Goal: Transaction & Acquisition: Purchase product/service

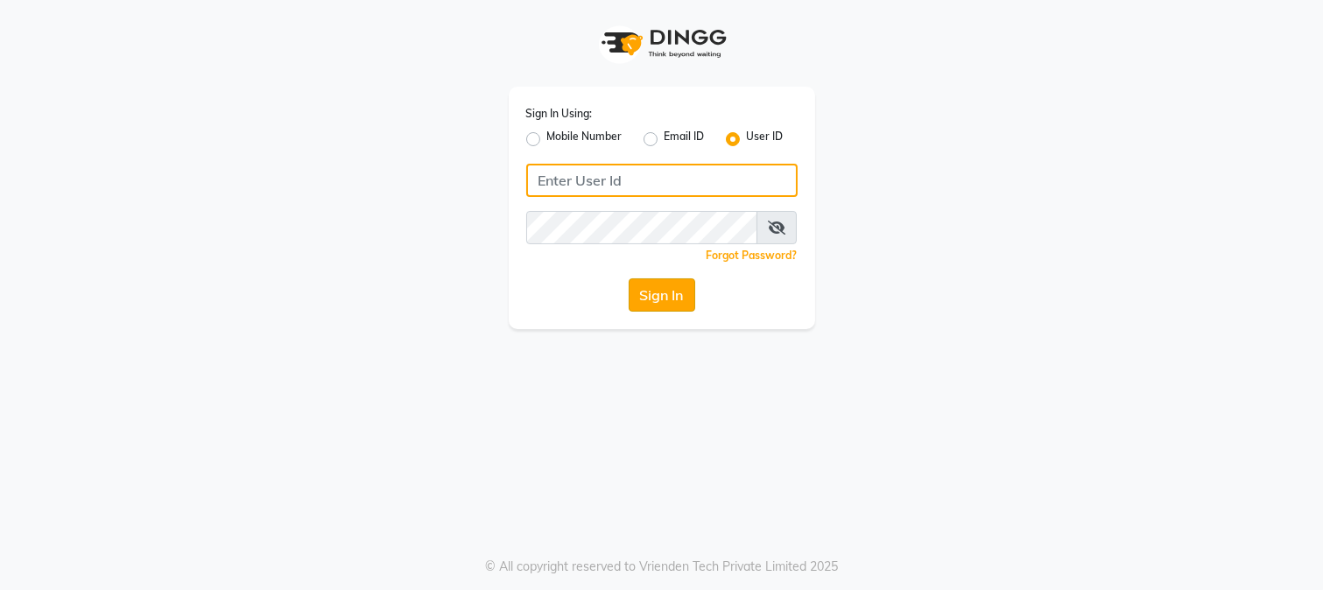
type input "merakii"
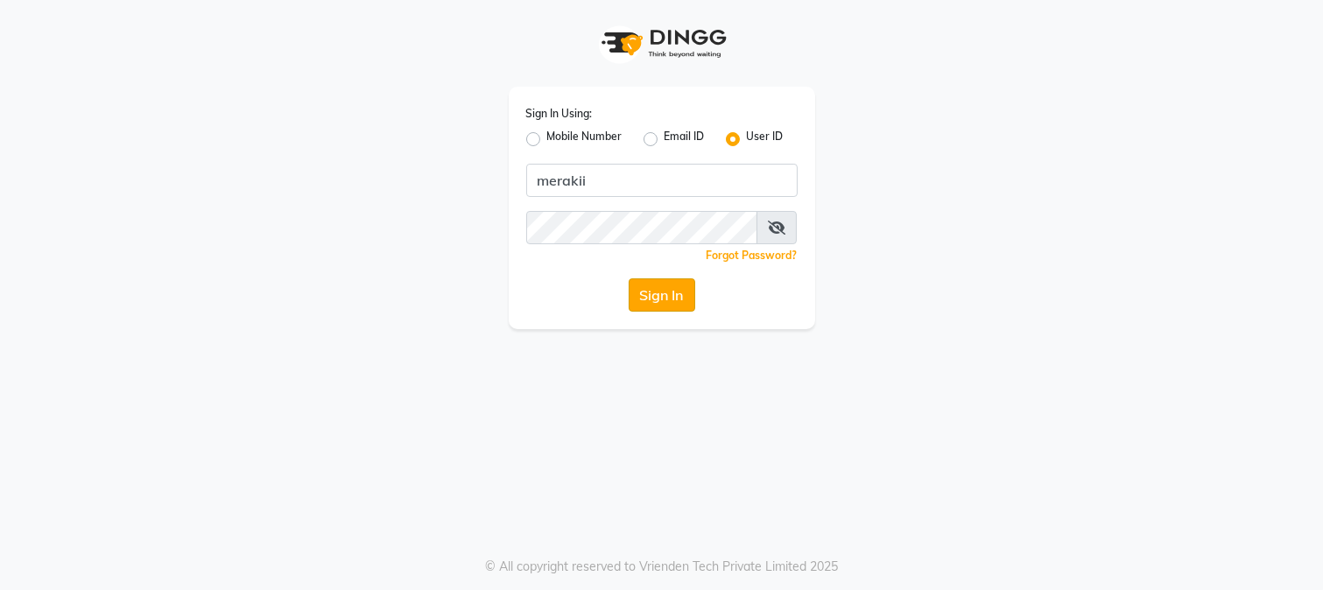
click at [661, 300] on button "Sign In" at bounding box center [662, 294] width 67 height 33
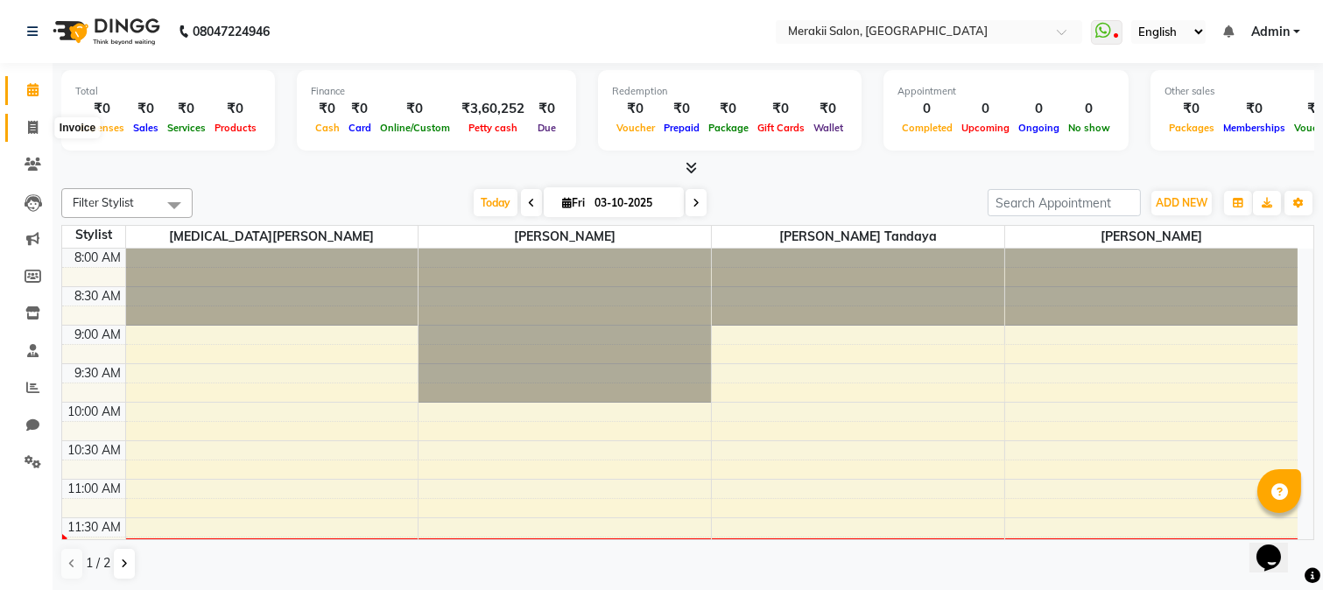
click at [38, 128] on span at bounding box center [33, 128] width 31 height 20
select select "7791"
select select "service"
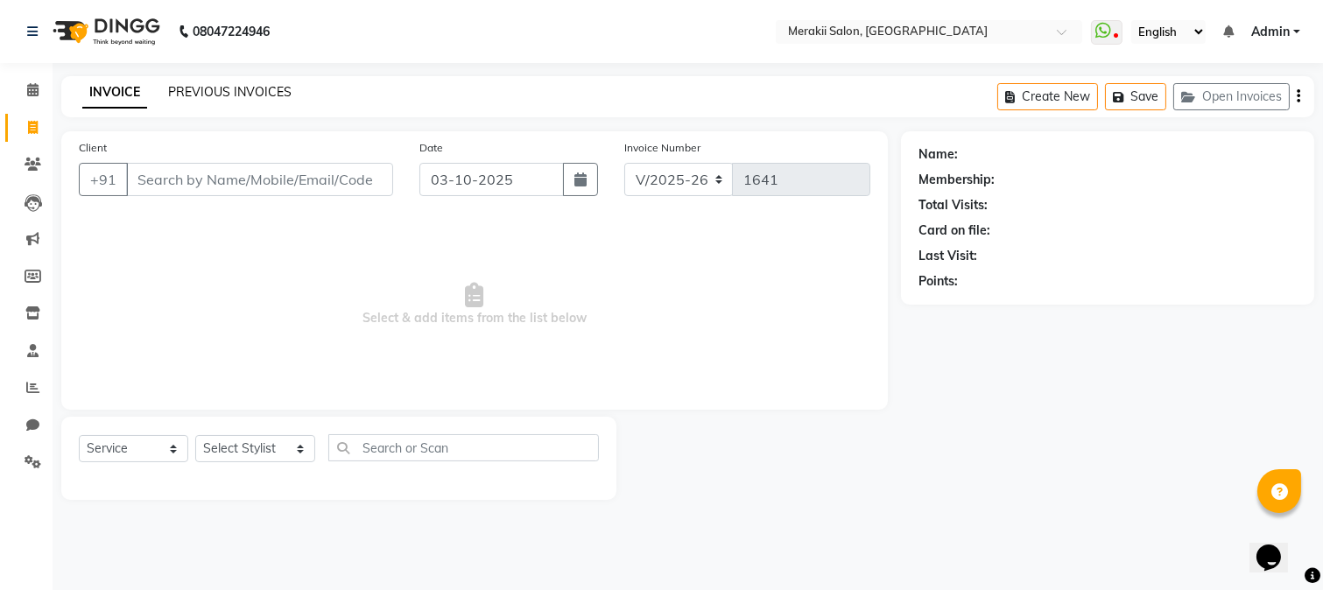
click at [245, 88] on link "PREVIOUS INVOICES" at bounding box center [229, 92] width 123 height 16
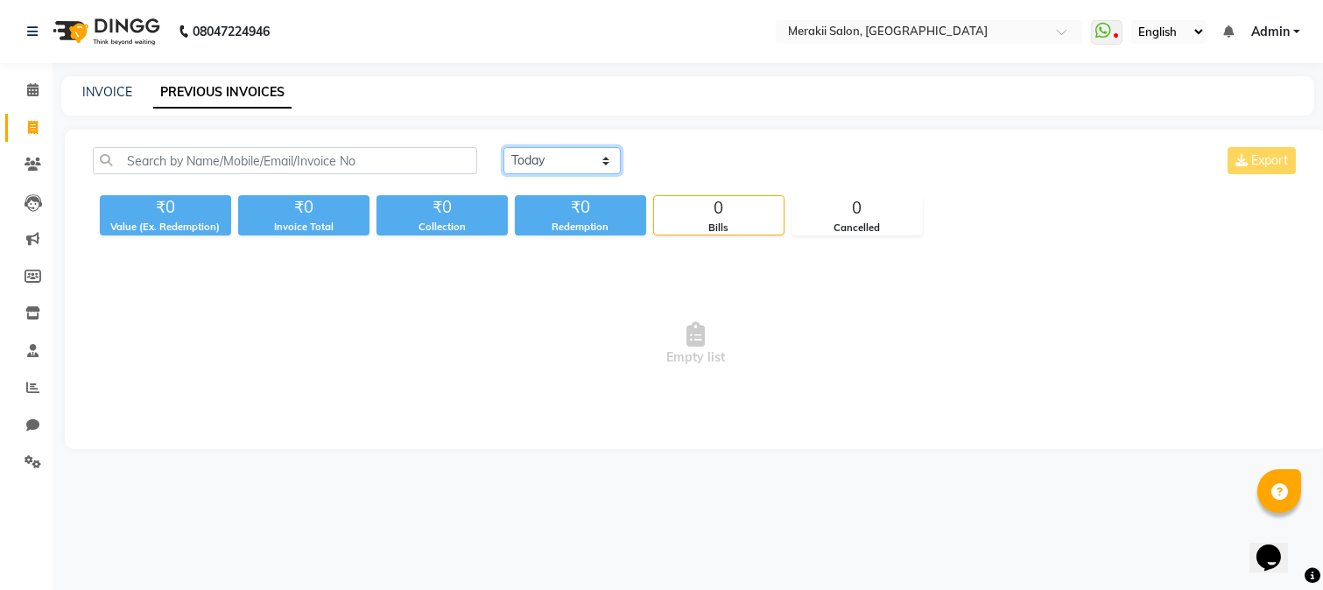
click at [579, 165] on select "[DATE] [DATE] Custom Range" at bounding box center [561, 160] width 117 height 27
select select "range"
click at [503, 147] on select "[DATE] [DATE] Custom Range" at bounding box center [561, 160] width 117 height 27
click at [713, 149] on input "03-10-2025" at bounding box center [705, 161] width 123 height 25
select select "10"
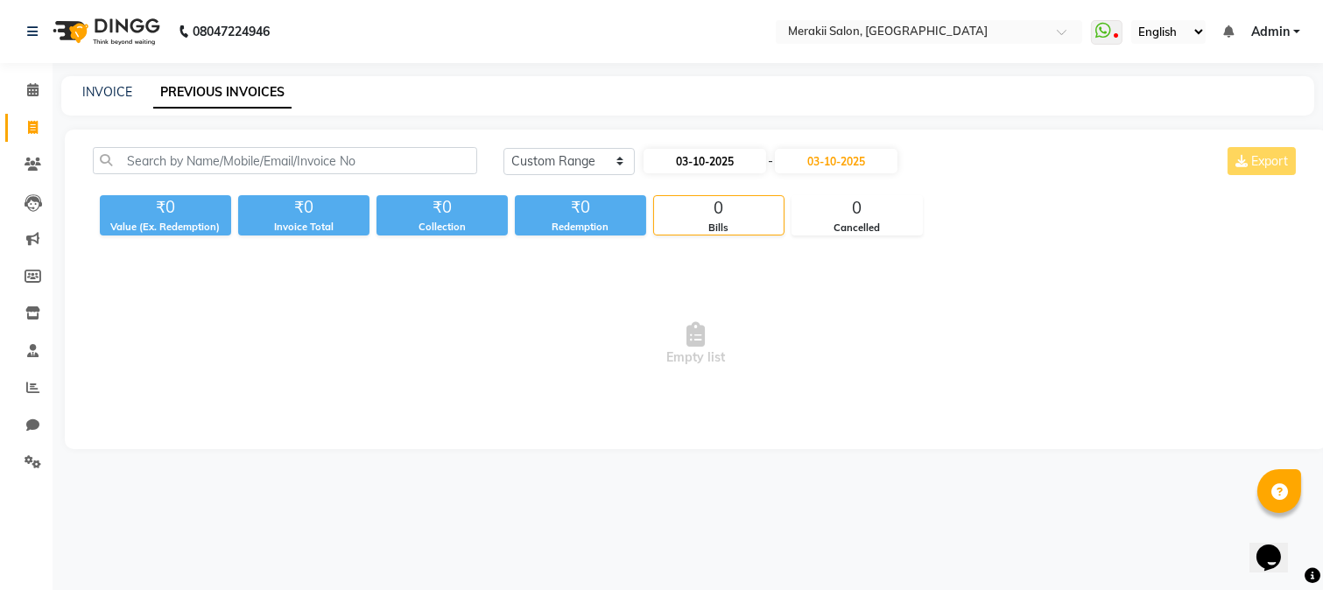
select select "2025"
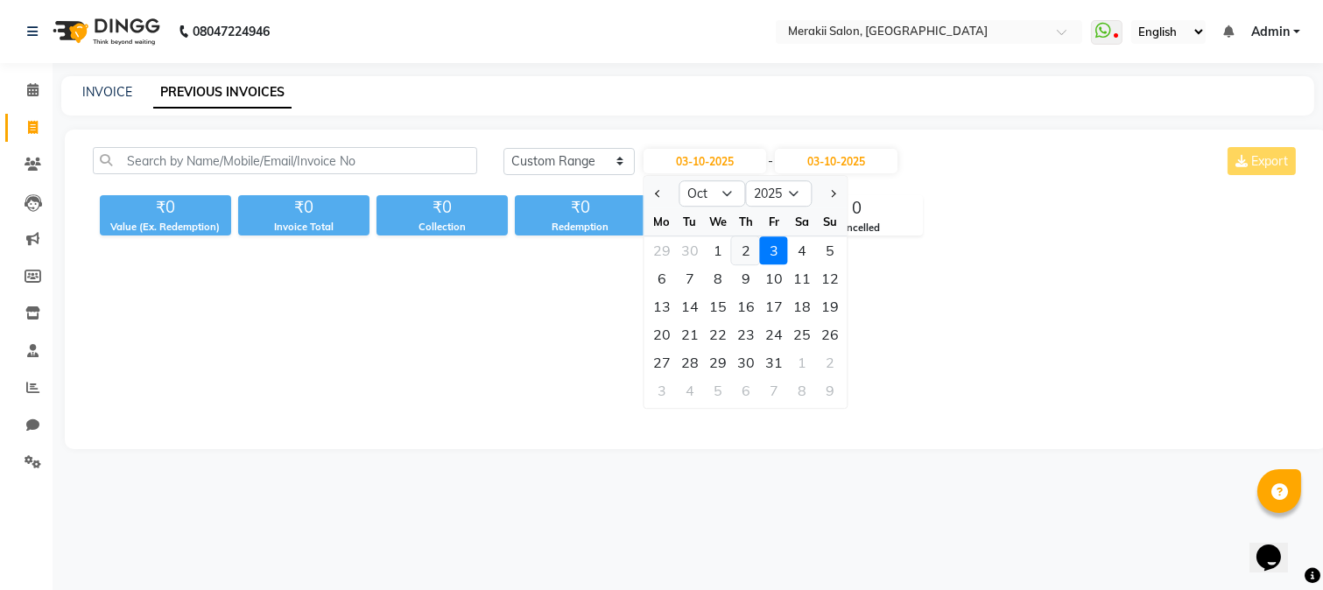
click at [754, 251] on div "2" at bounding box center [746, 250] width 28 height 28
type input "02-10-2025"
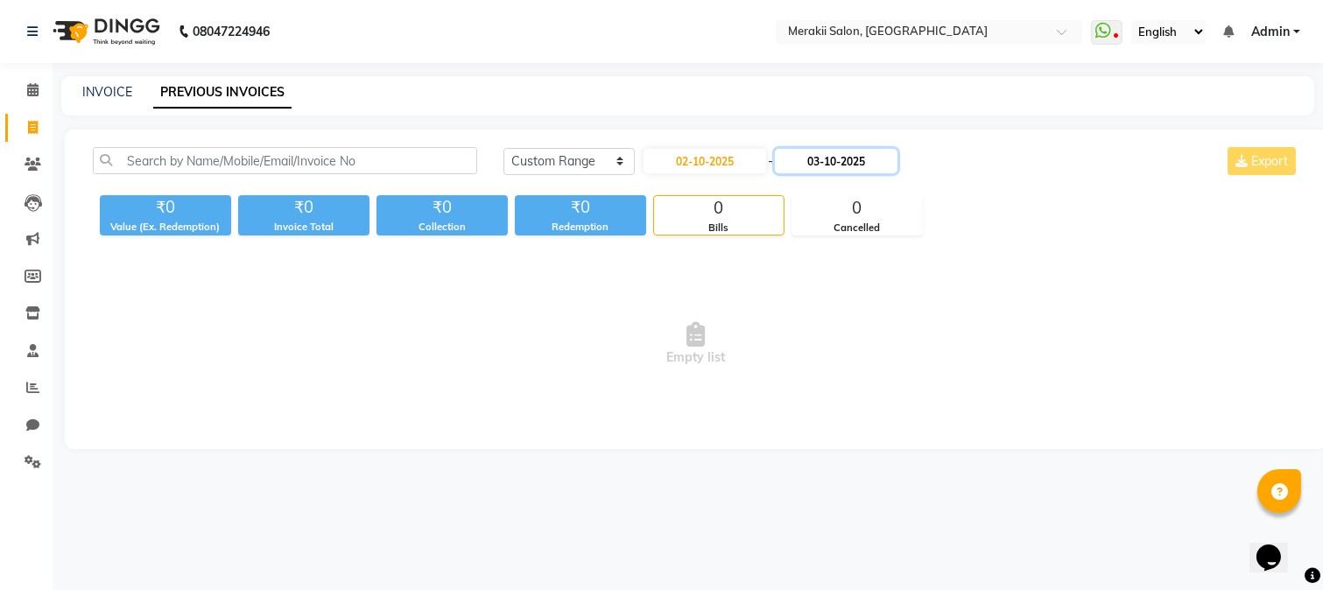
click at [808, 169] on input "03-10-2025" at bounding box center [836, 161] width 123 height 25
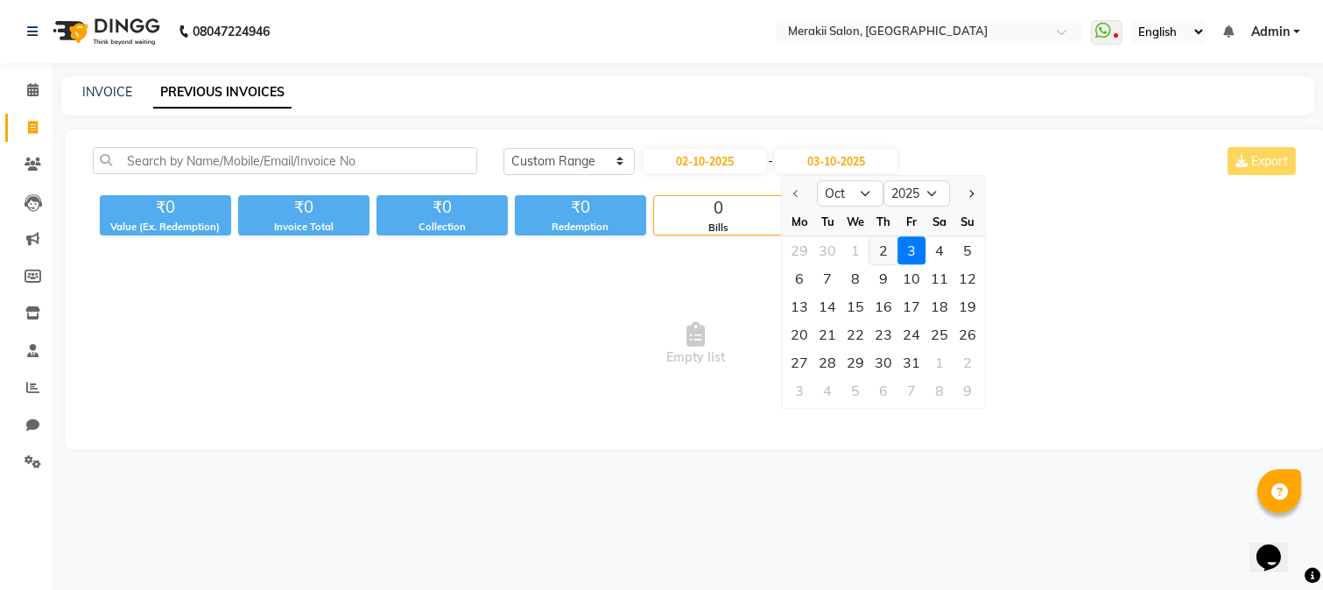
click at [890, 242] on div "2" at bounding box center [884, 250] width 28 height 28
type input "02-10-2025"
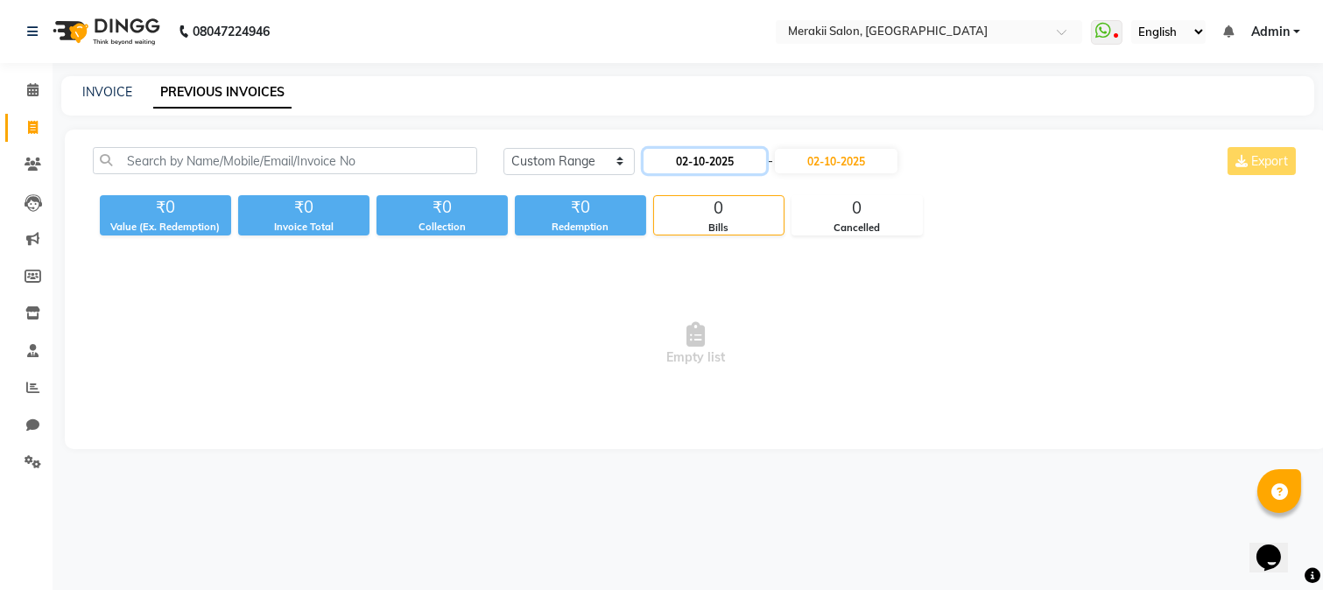
click at [741, 155] on input "02-10-2025" at bounding box center [705, 161] width 123 height 25
select select "10"
select select "2025"
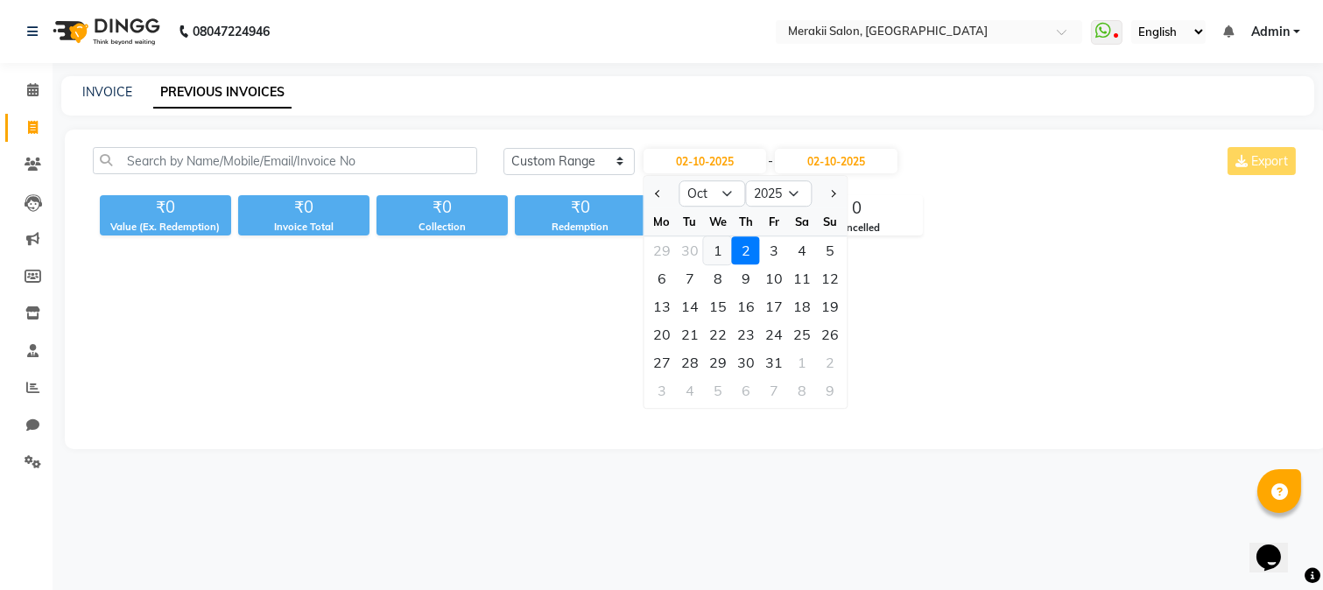
click at [719, 243] on div "1" at bounding box center [718, 250] width 28 height 28
type input "01-10-2025"
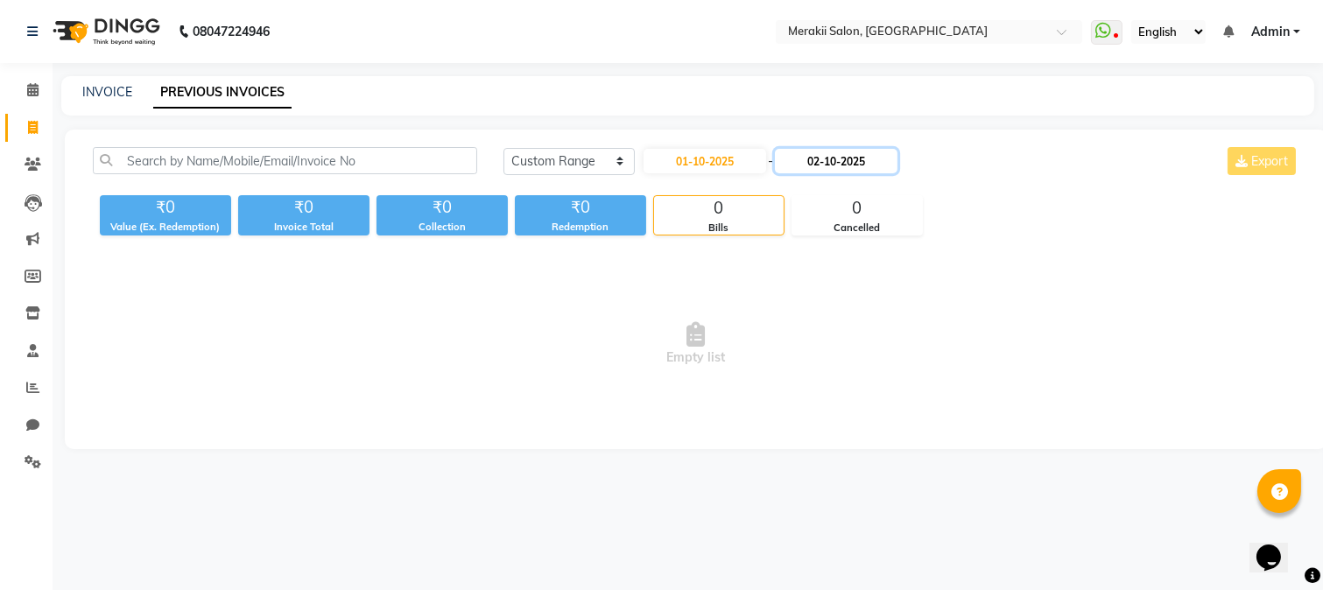
click at [851, 158] on input "02-10-2025" at bounding box center [836, 161] width 123 height 25
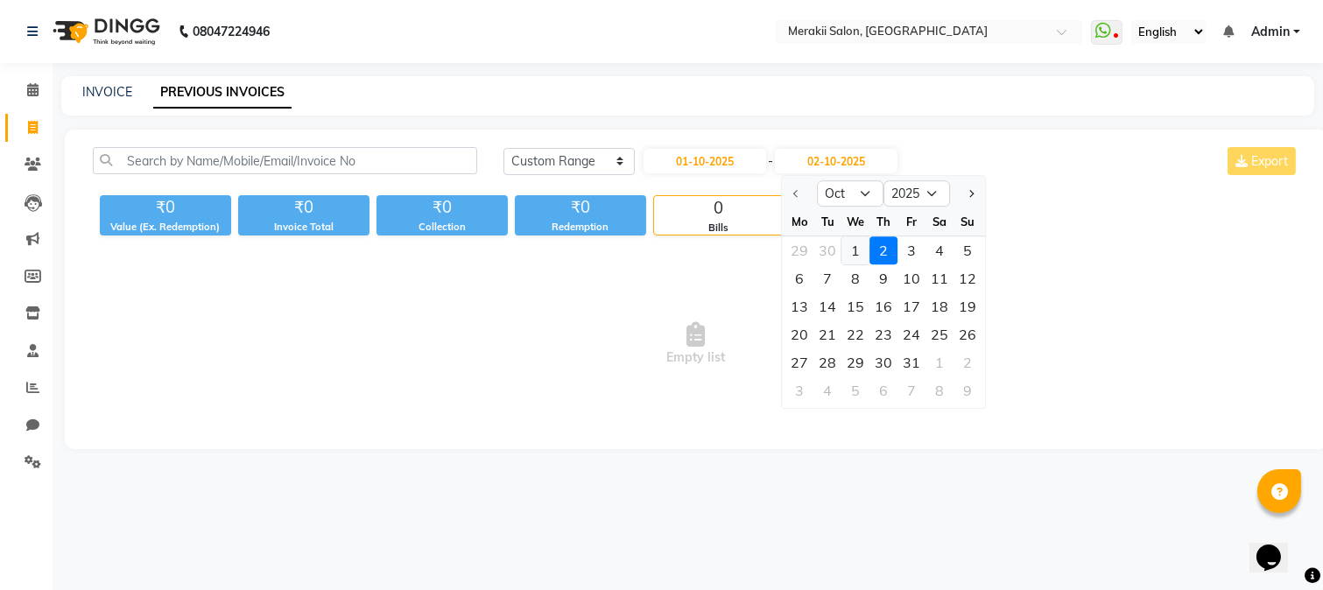
click at [856, 250] on div "1" at bounding box center [856, 250] width 28 height 28
type input "01-10-2025"
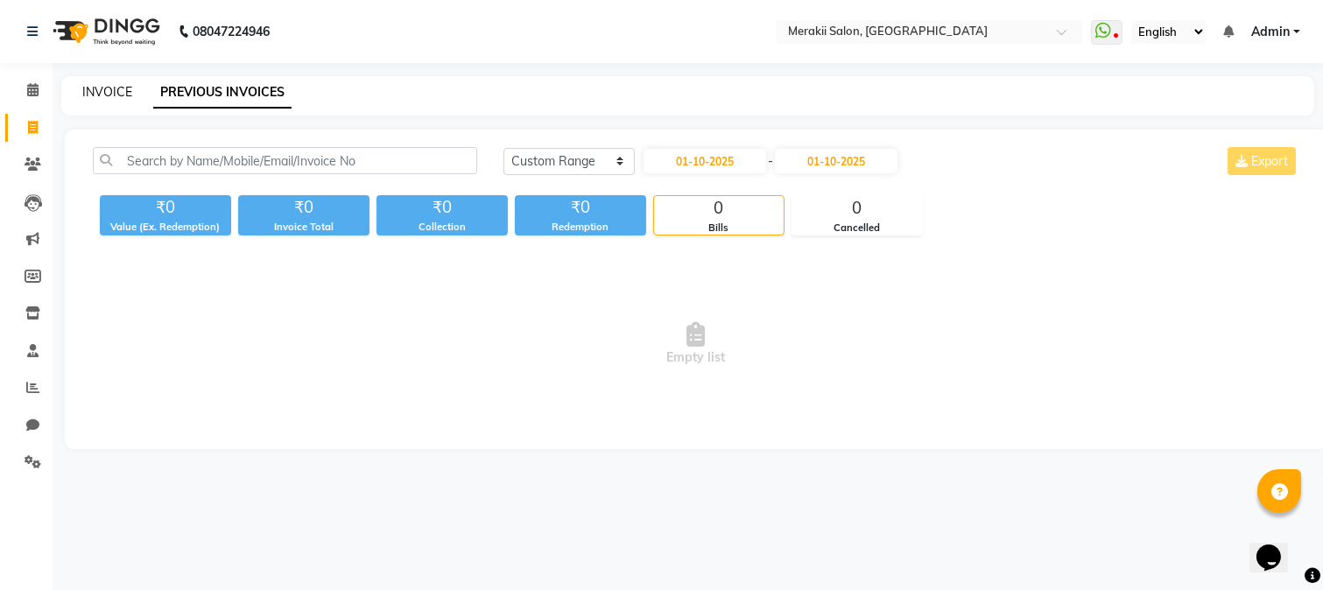
click at [116, 90] on link "INVOICE" at bounding box center [107, 92] width 50 height 16
select select "7791"
select select "service"
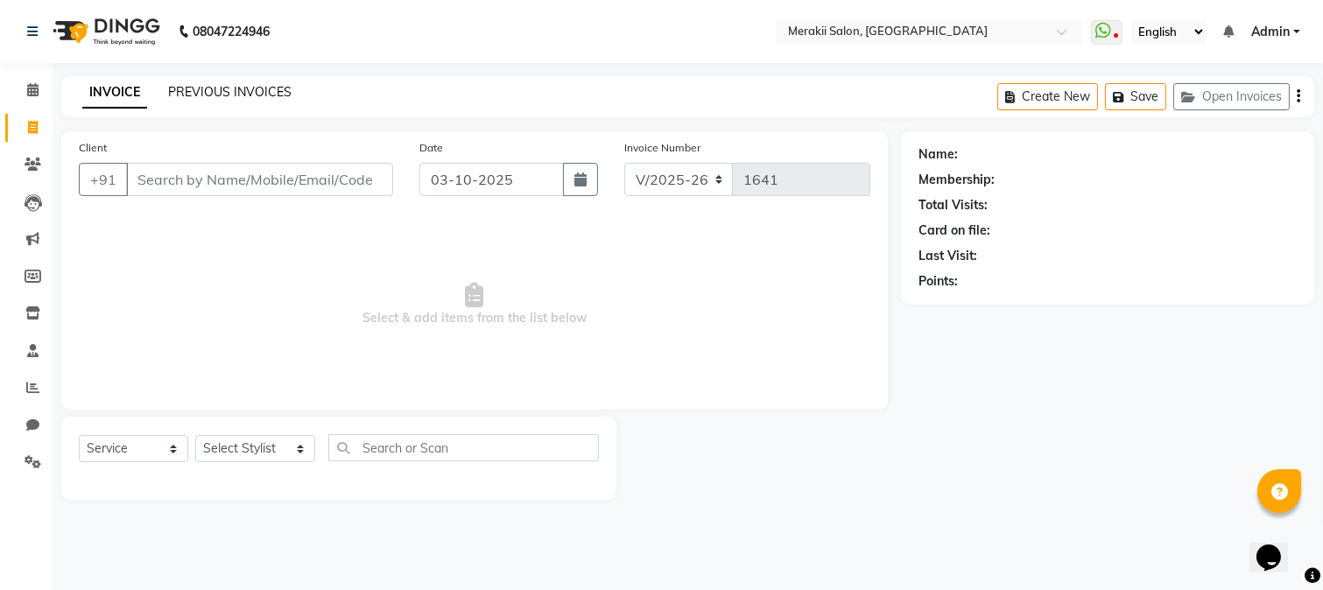
click at [229, 93] on link "PREVIOUS INVOICES" at bounding box center [229, 92] width 123 height 16
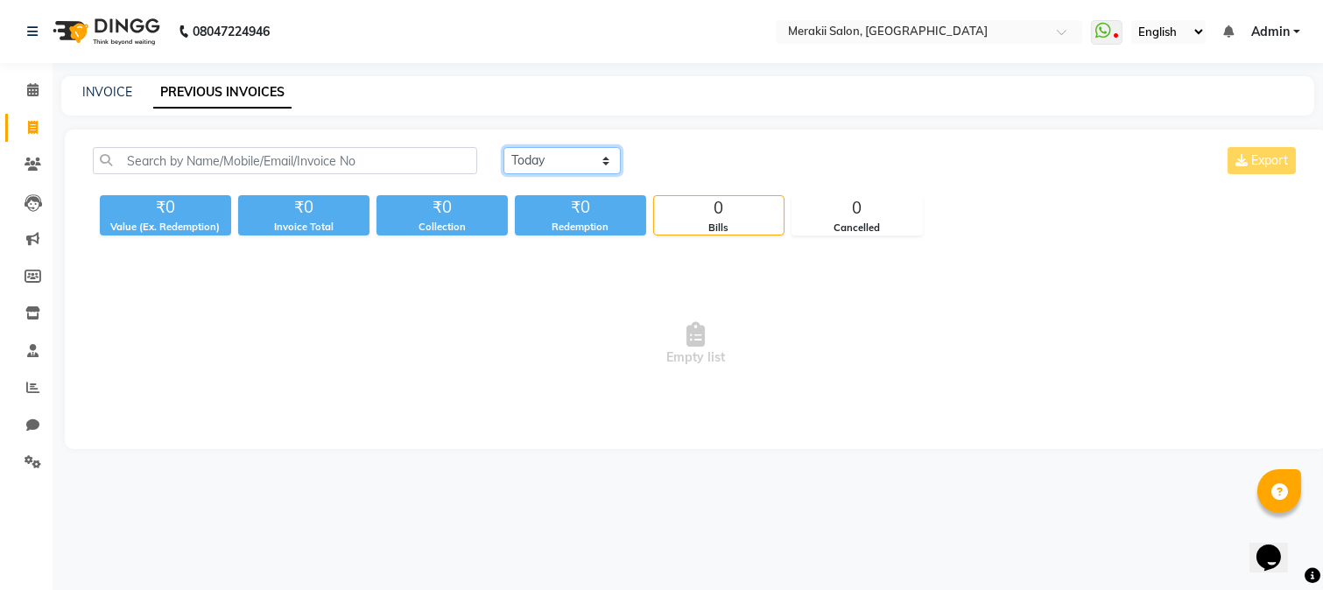
click at [604, 163] on select "[DATE] [DATE] Custom Range" at bounding box center [561, 160] width 117 height 27
select select "range"
click at [503, 147] on select "[DATE] [DATE] Custom Range" at bounding box center [561, 160] width 117 height 27
click at [716, 161] on input "03-10-2025" at bounding box center [705, 161] width 123 height 25
select select "10"
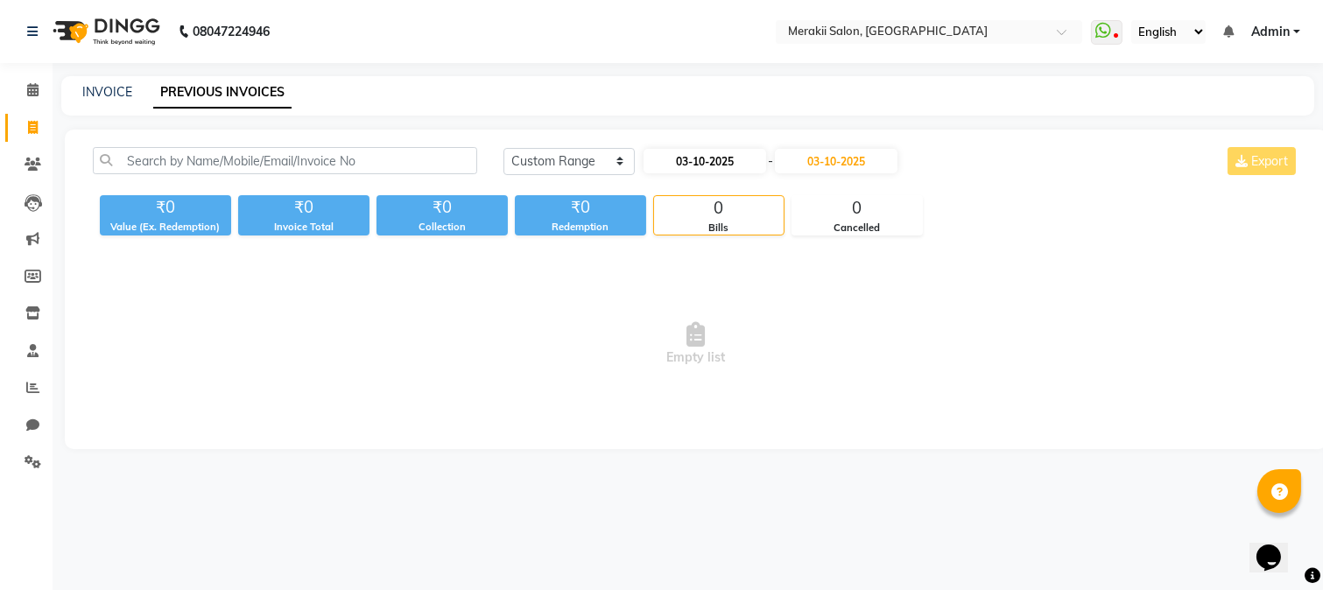
select select "2025"
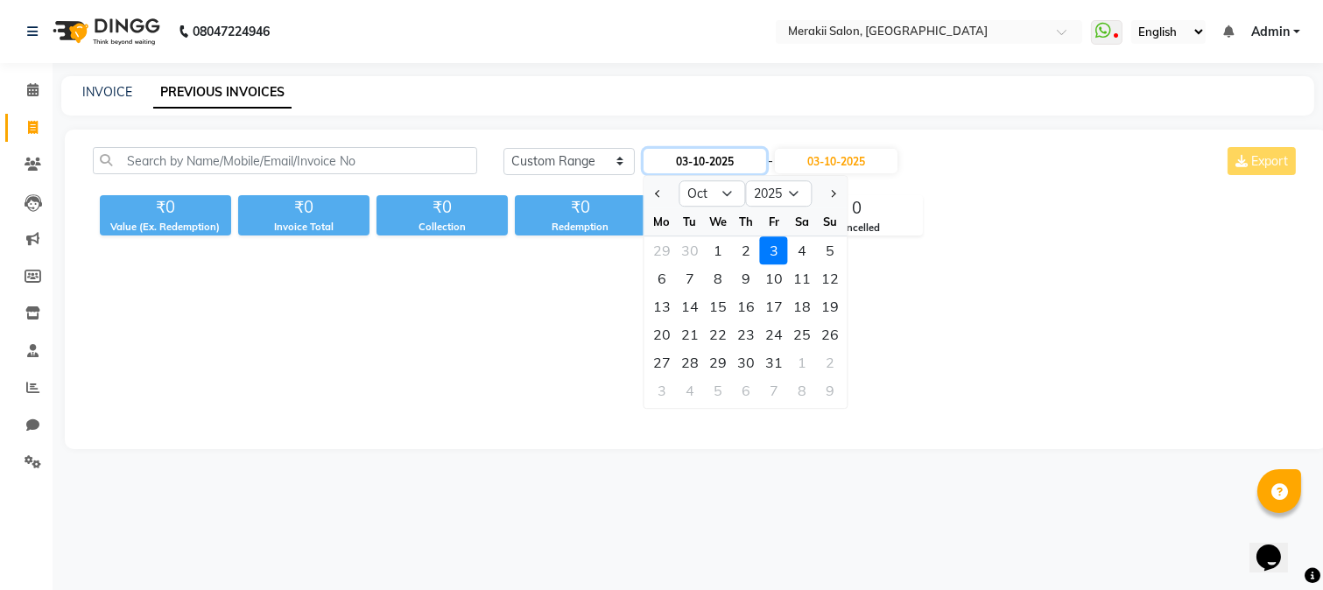
click at [716, 166] on input "03-10-2025" at bounding box center [705, 161] width 123 height 25
click at [836, 191] on button "Next month" at bounding box center [833, 194] width 15 height 28
select select "11"
click at [710, 154] on input "03-10-2025" at bounding box center [705, 161] width 123 height 25
click at [714, 167] on input "03-10-2025" at bounding box center [705, 161] width 123 height 25
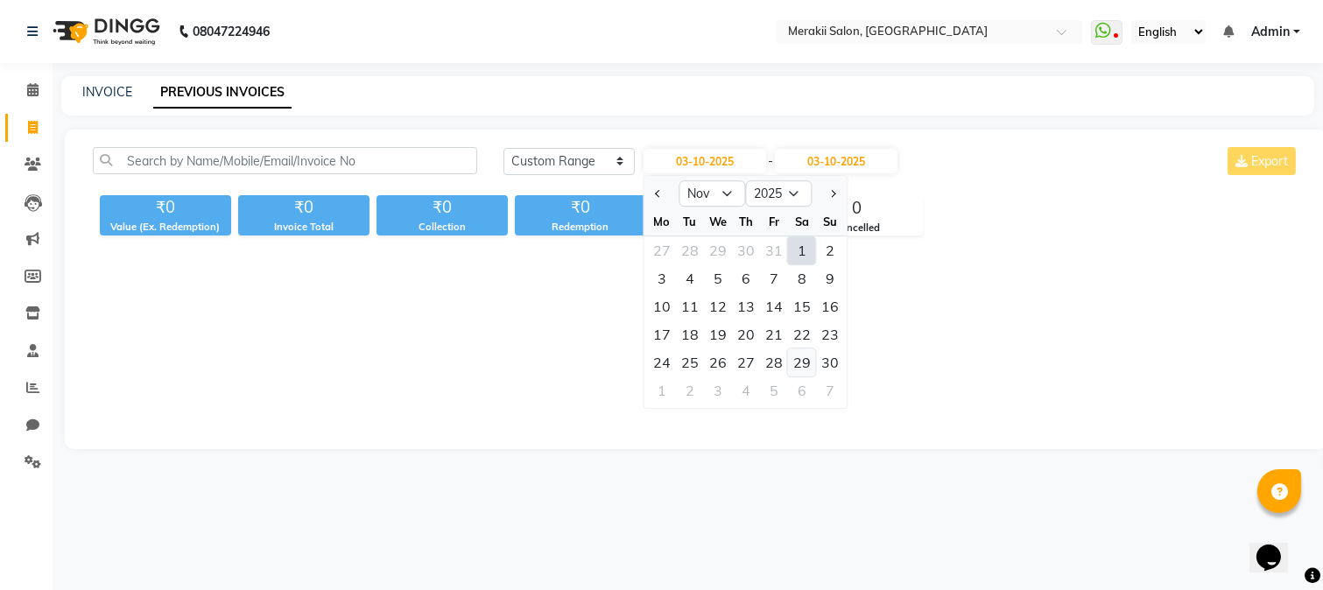
click at [797, 363] on div "29" at bounding box center [802, 363] width 28 height 28
type input "[DATE]"
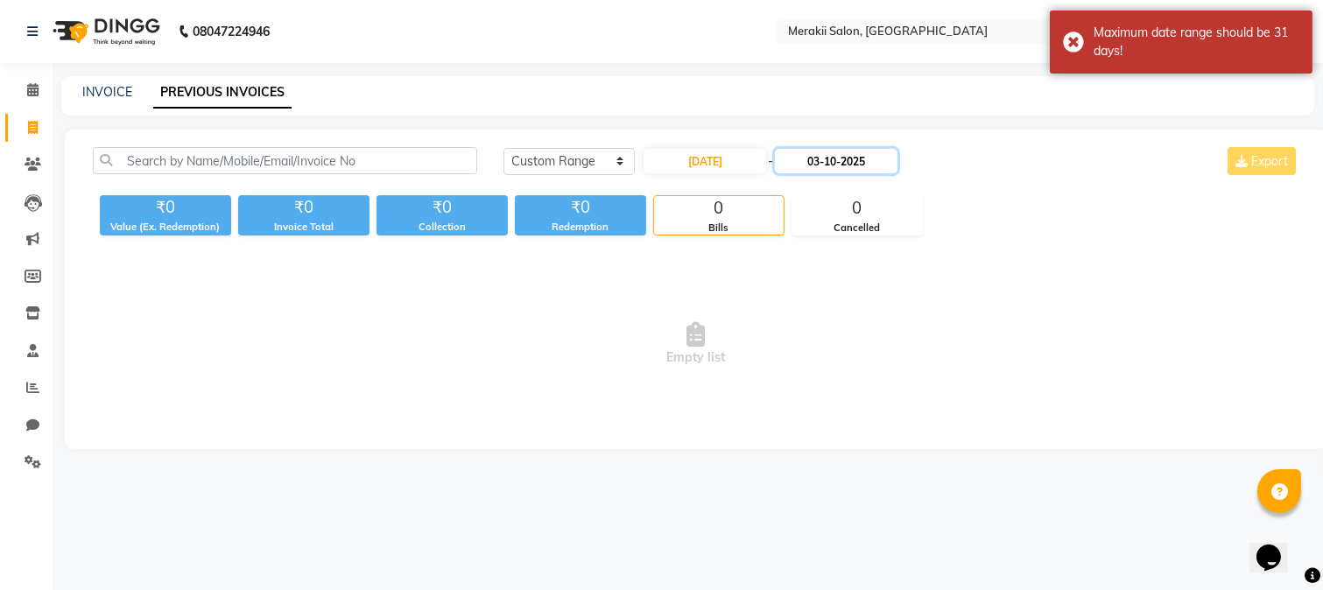
click at [823, 165] on input "03-10-2025" at bounding box center [836, 161] width 123 height 25
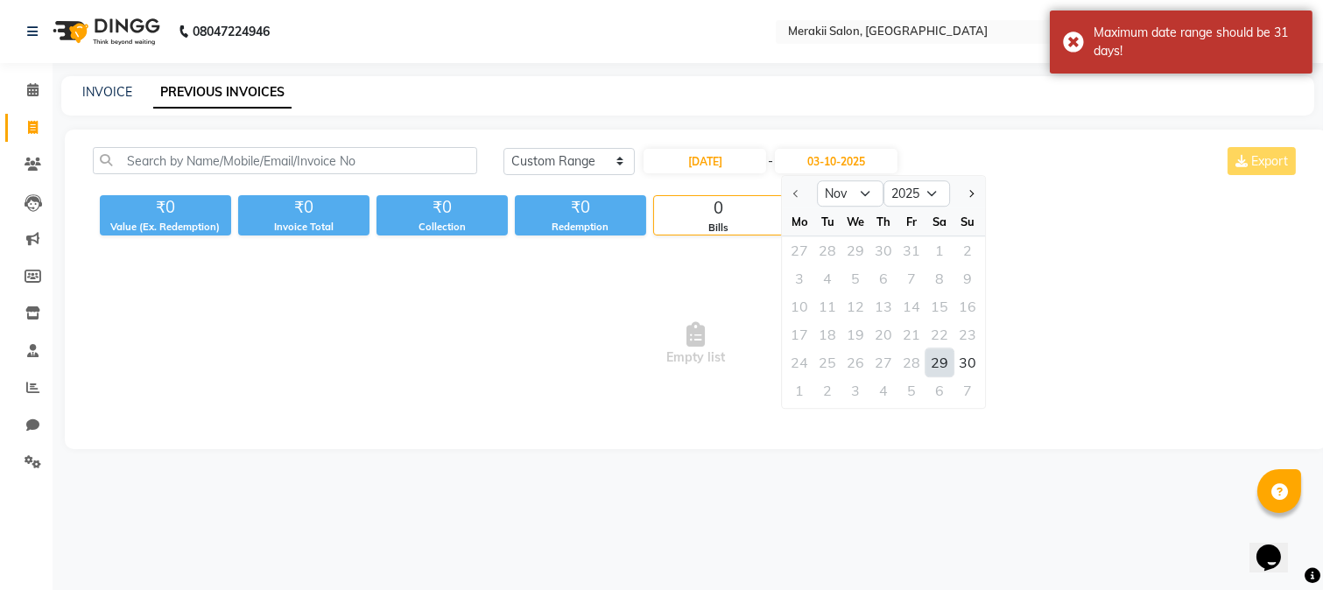
click at [950, 359] on div "29" at bounding box center [940, 363] width 28 height 28
type input "[DATE]"
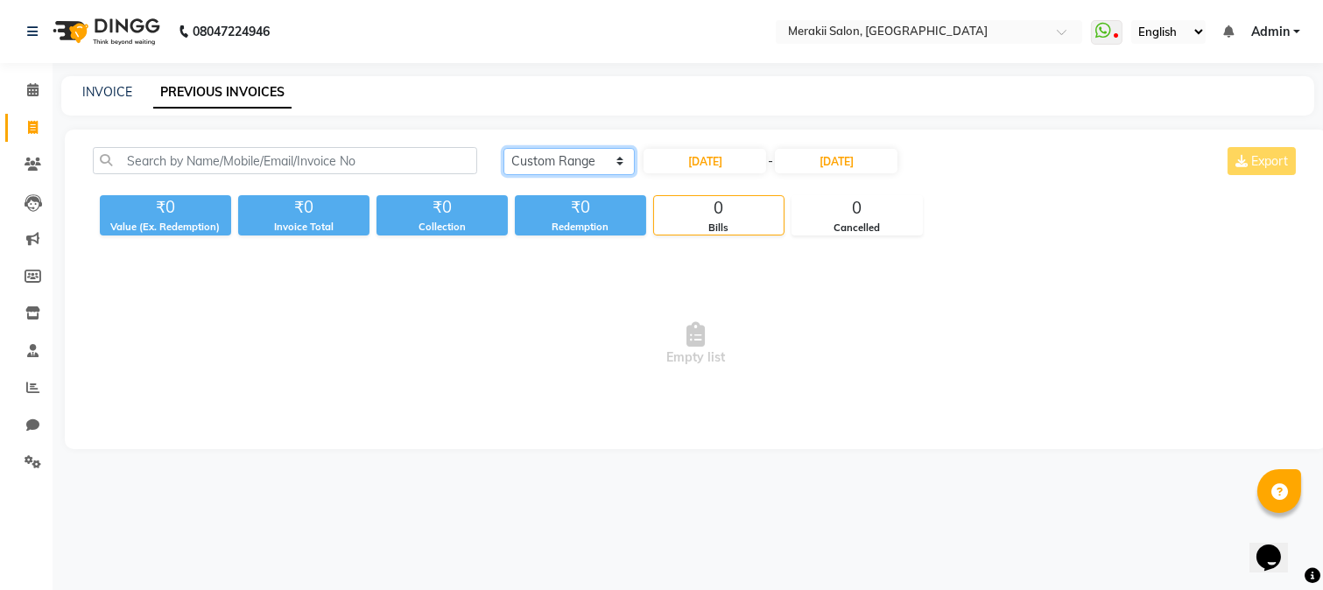
click at [615, 161] on select "[DATE] [DATE] Custom Range" at bounding box center [568, 161] width 131 height 27
click at [503, 148] on select "[DATE] [DATE] Custom Range" at bounding box center [568, 161] width 131 height 27
click at [671, 158] on input "[DATE]" at bounding box center [705, 161] width 123 height 25
select select "11"
select select "2025"
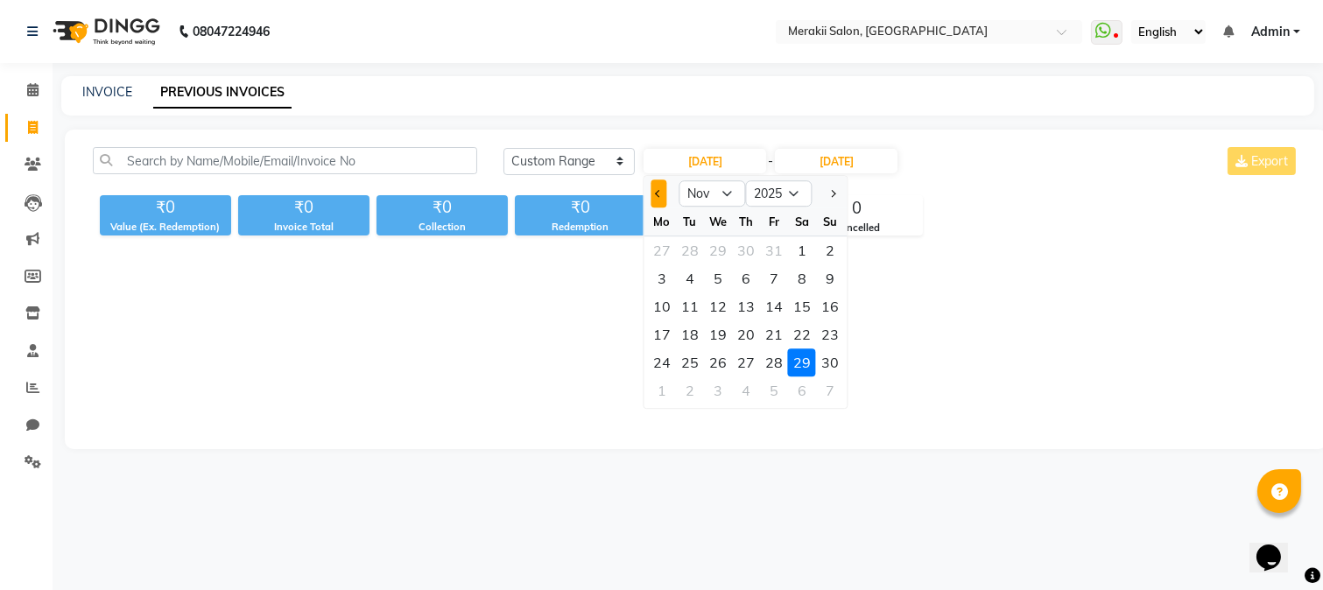
click at [658, 194] on span "Previous month" at bounding box center [659, 193] width 7 height 7
select select "9"
click at [699, 158] on input "[DATE]" at bounding box center [705, 161] width 123 height 25
click at [830, 326] on div "28" at bounding box center [830, 334] width 28 height 28
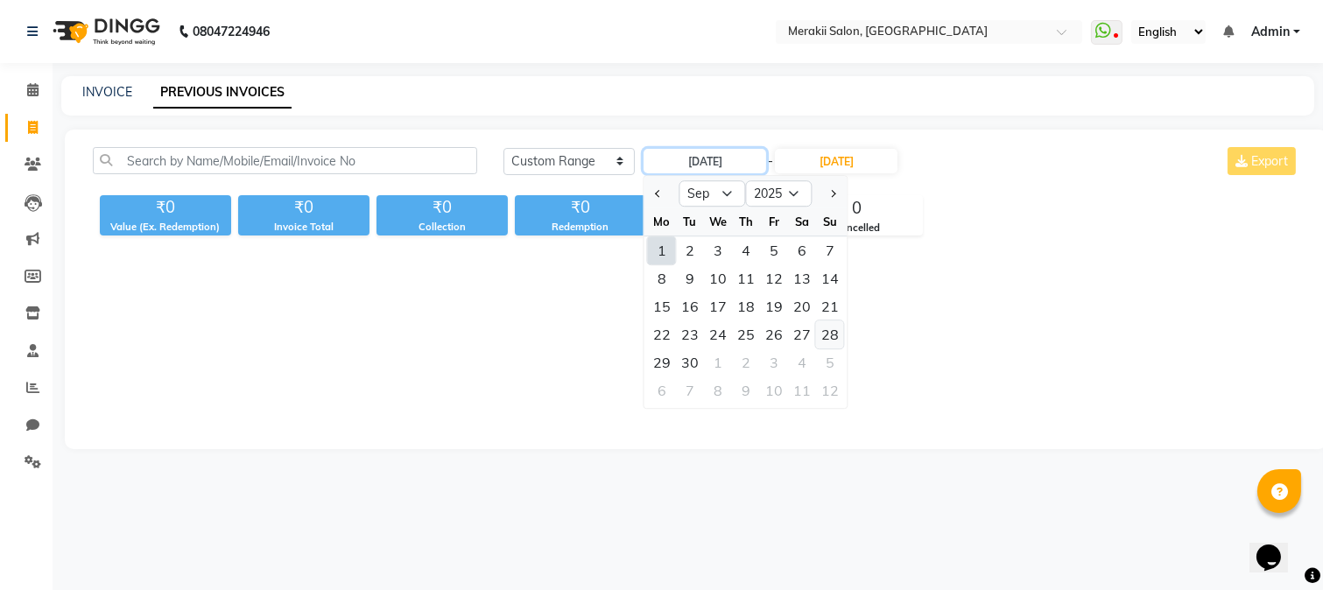
type input "28-09-2025"
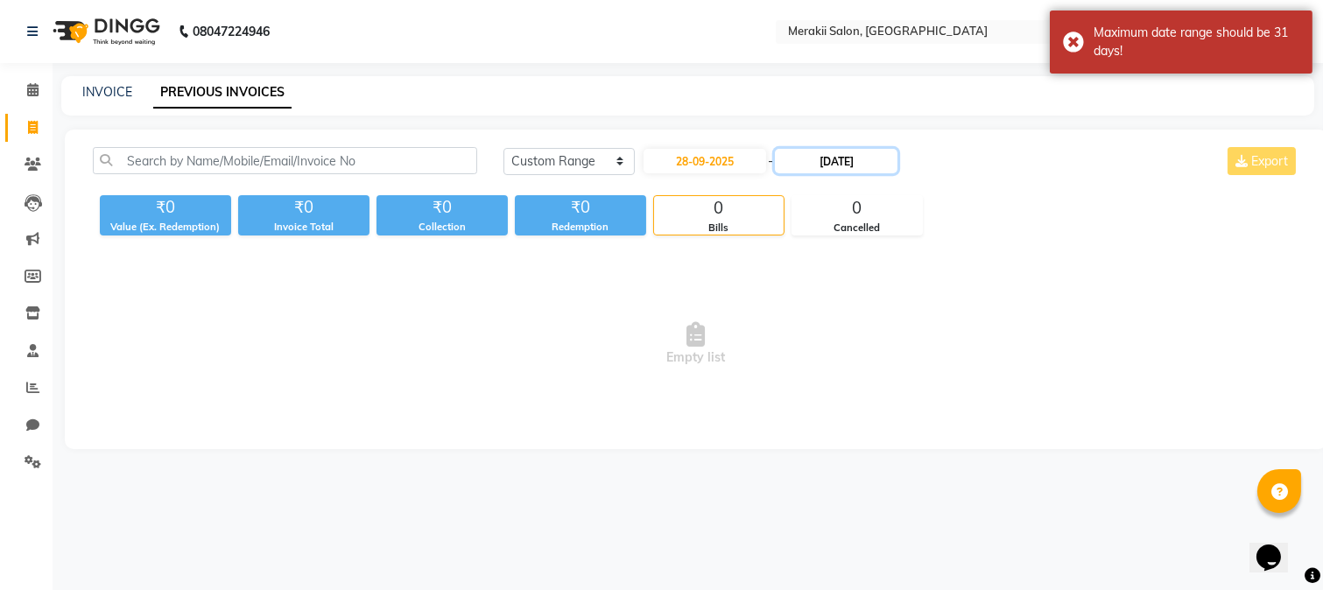
click at [820, 159] on input "[DATE]" at bounding box center [836, 161] width 123 height 25
select select "11"
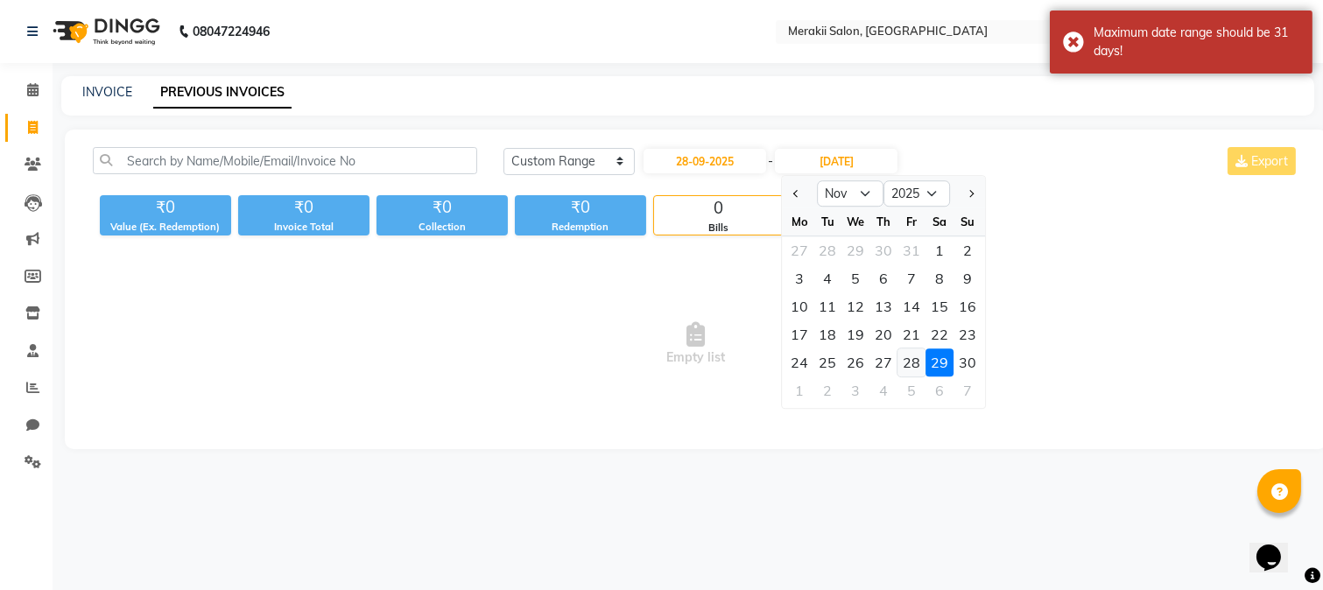
click at [917, 357] on div "28" at bounding box center [912, 363] width 28 height 28
type input "[DATE]"
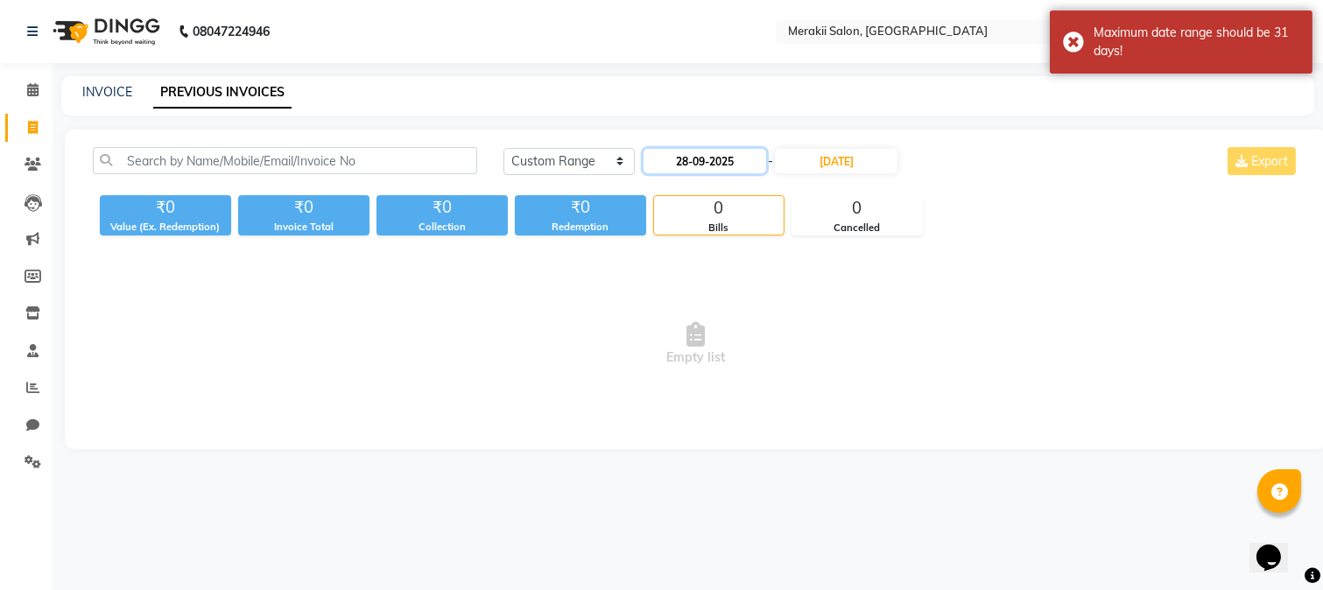
click at [701, 167] on input "28-09-2025" at bounding box center [705, 161] width 123 height 25
select select "9"
select select "2025"
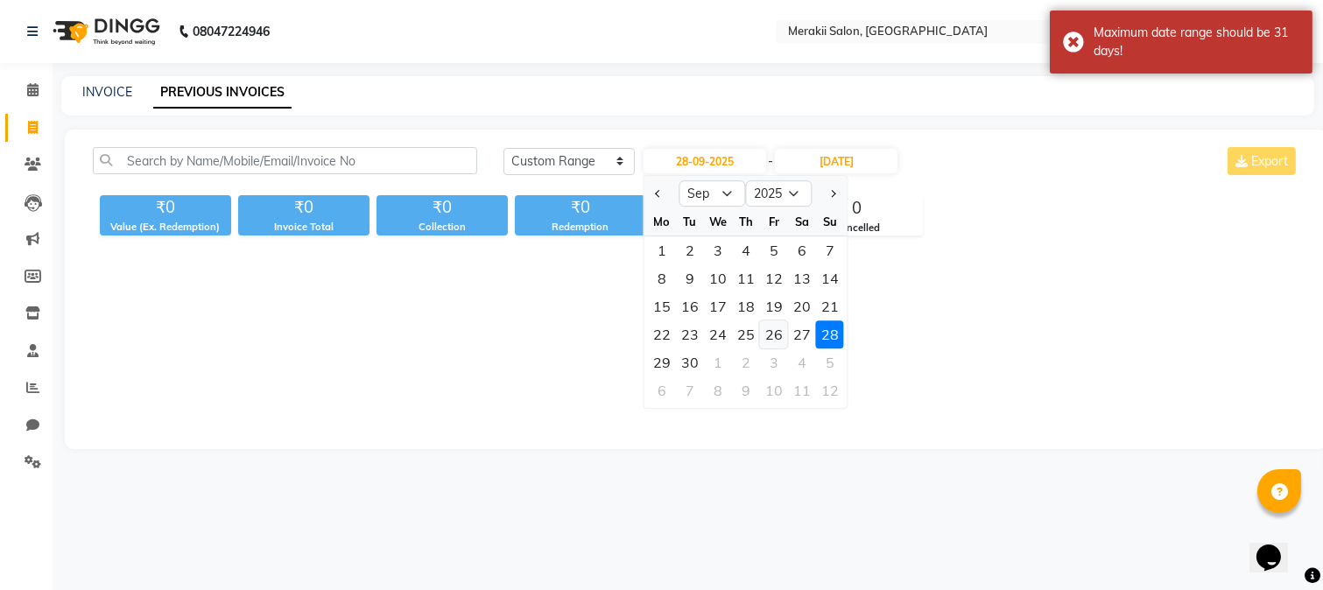
click at [765, 340] on div "26" at bounding box center [774, 334] width 28 height 28
type input "26-09-2025"
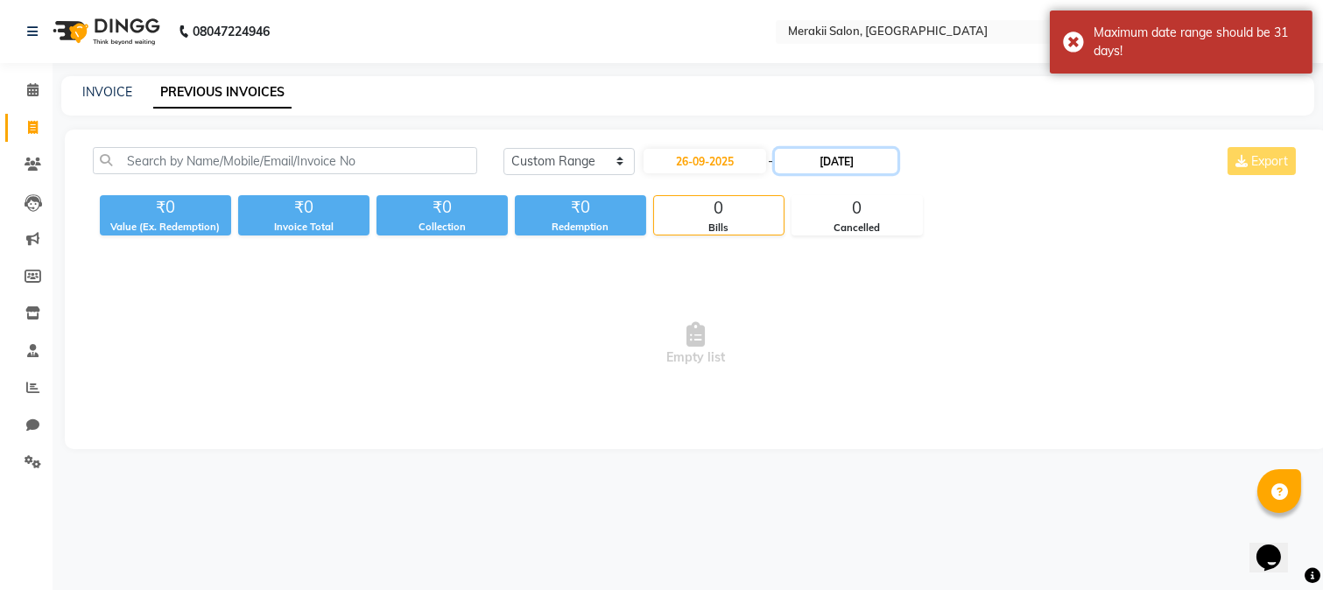
click at [878, 155] on input "[DATE]" at bounding box center [836, 161] width 123 height 25
select select "11"
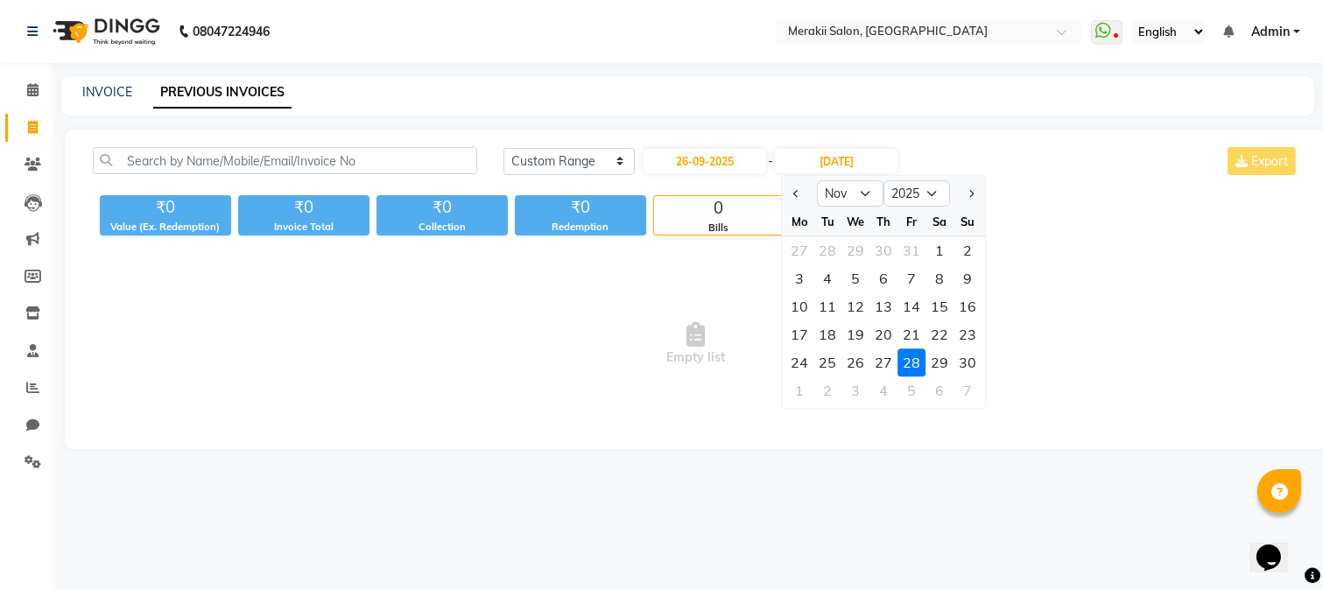
click at [905, 362] on div "28" at bounding box center [912, 363] width 28 height 28
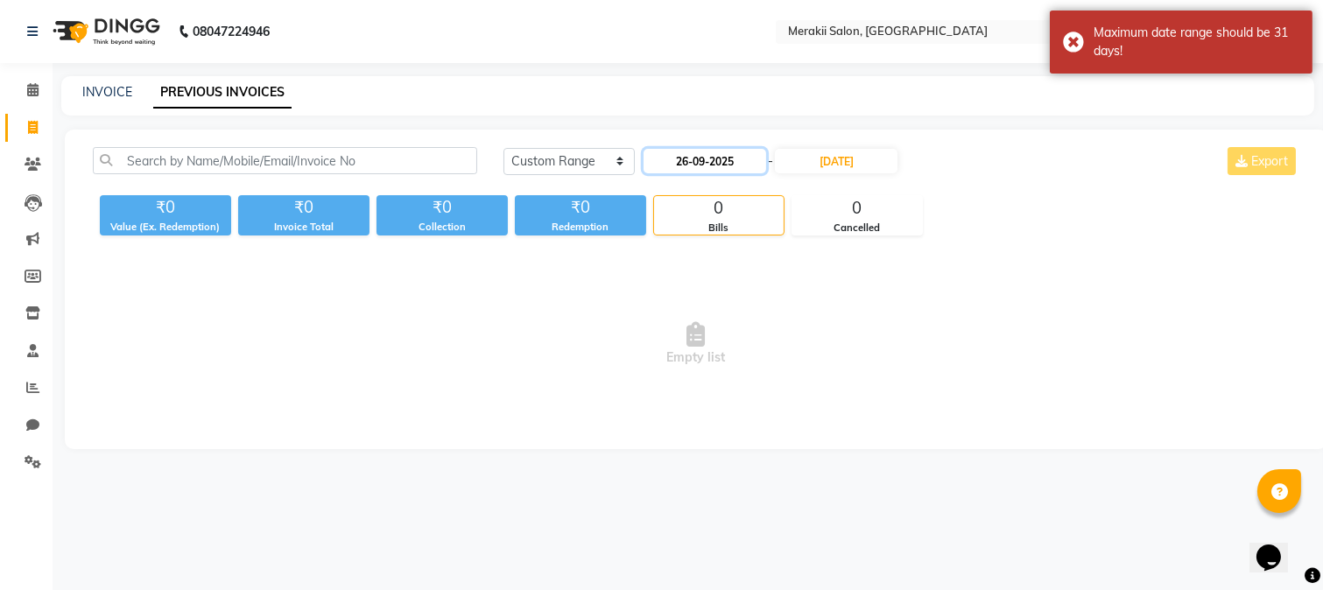
click at [723, 166] on input "26-09-2025" at bounding box center [705, 161] width 123 height 25
select select "9"
select select "2025"
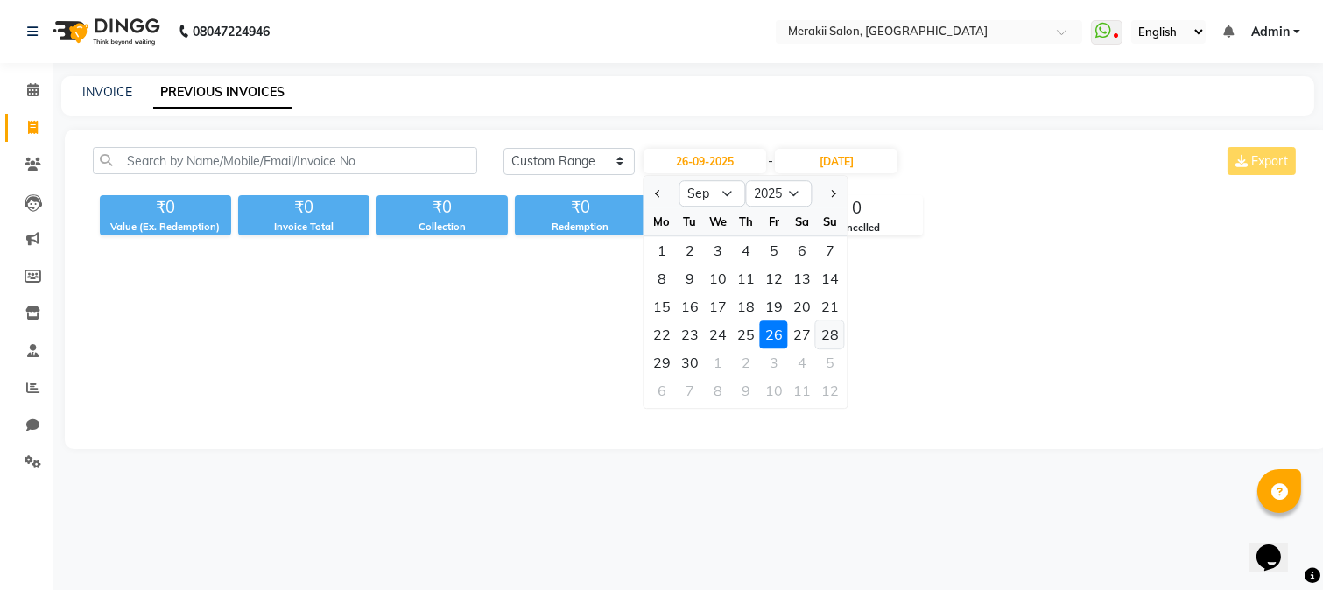
click at [838, 333] on div "28" at bounding box center [830, 334] width 28 height 28
type input "28-09-2025"
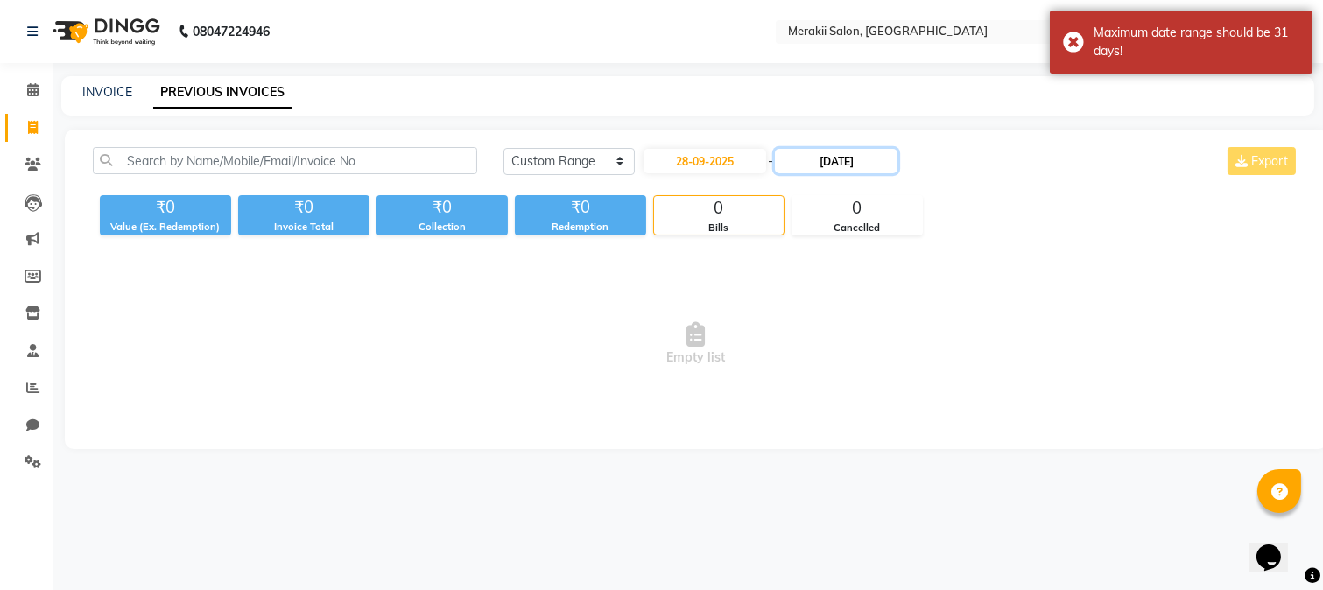
click at [833, 167] on input "[DATE]" at bounding box center [836, 161] width 123 height 25
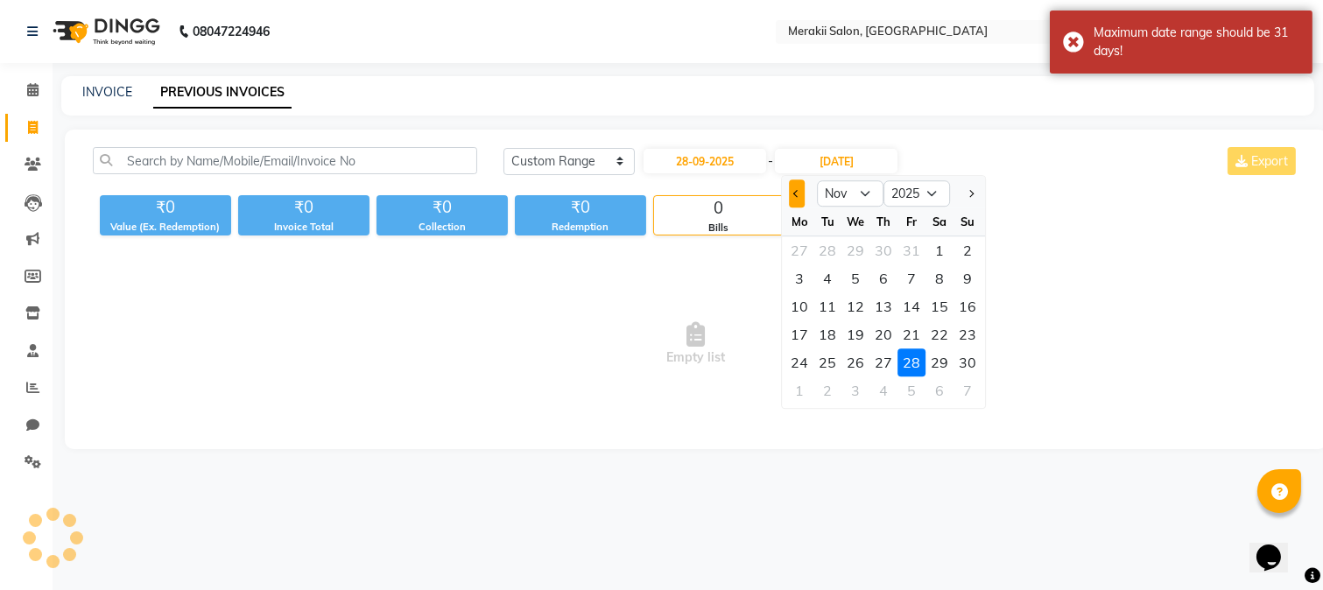
click at [792, 194] on button "Previous month" at bounding box center [797, 194] width 15 height 28
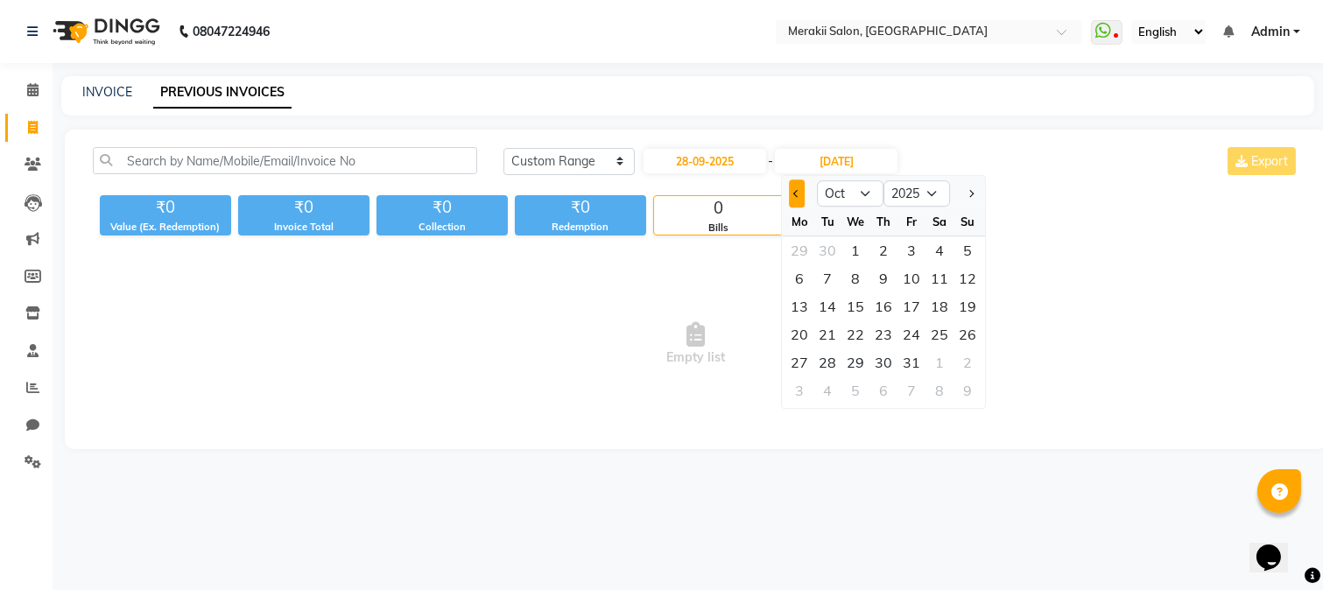
click at [799, 188] on button "Previous month" at bounding box center [797, 194] width 15 height 28
select select "9"
click at [965, 333] on div "28" at bounding box center [968, 334] width 28 height 28
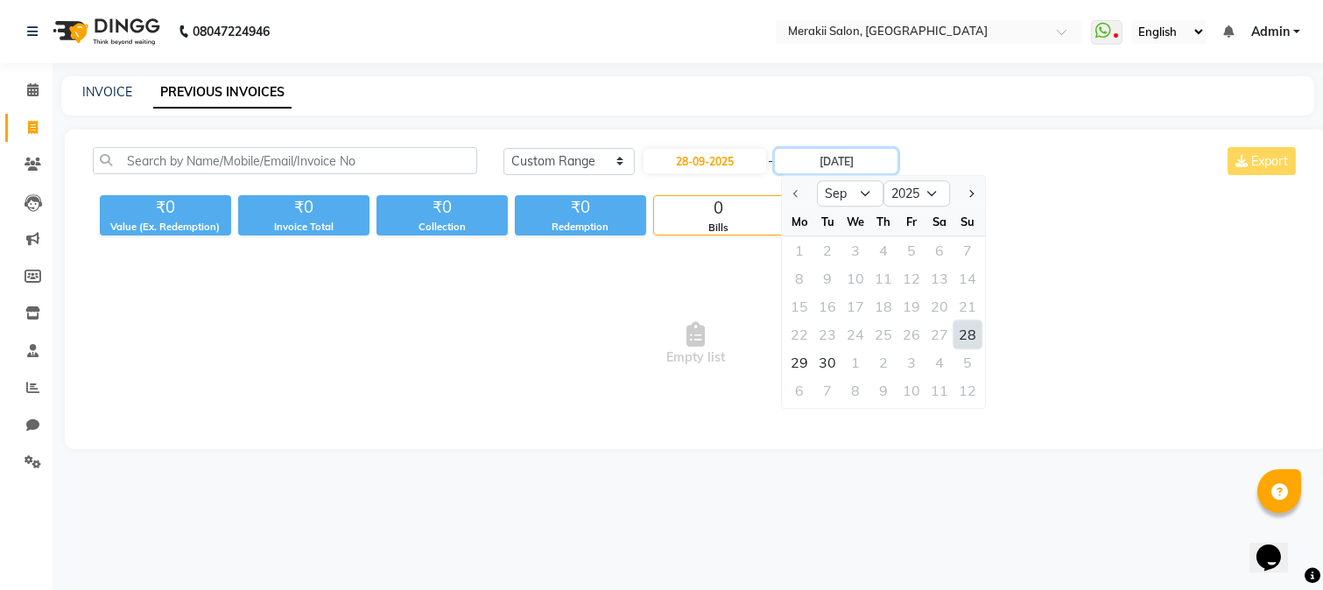
type input "28-09-2025"
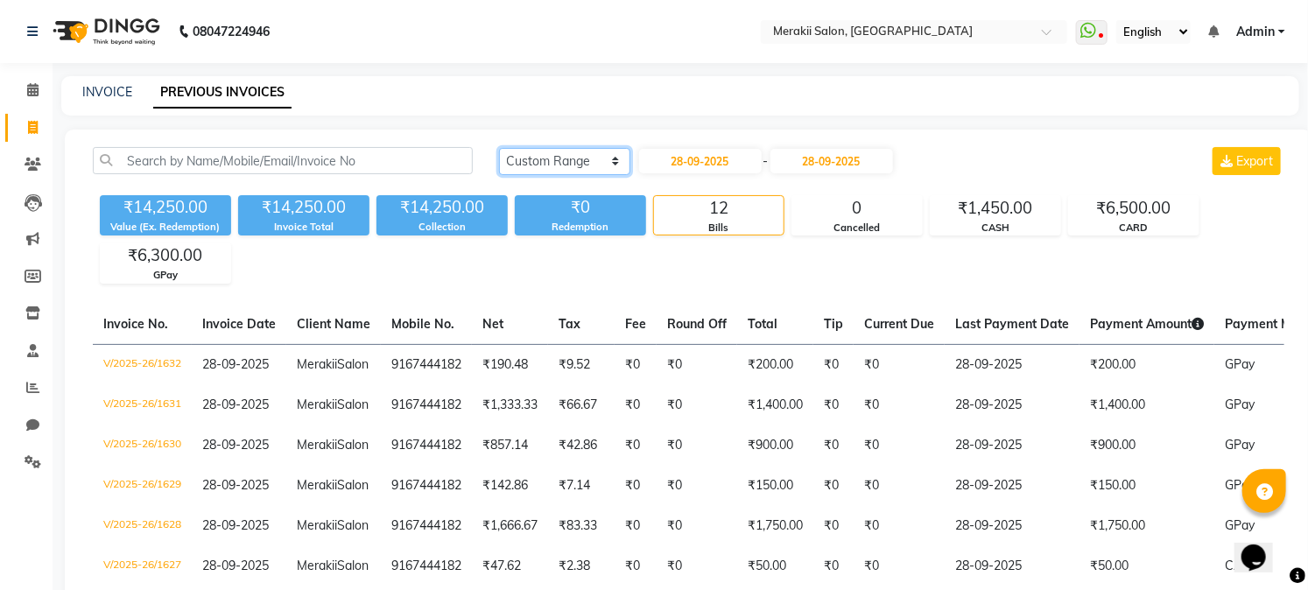
click at [617, 163] on select "[DATE] [DATE] Custom Range" at bounding box center [564, 161] width 131 height 27
click at [701, 155] on input "28-09-2025" at bounding box center [700, 161] width 123 height 25
select select "9"
select select "2025"
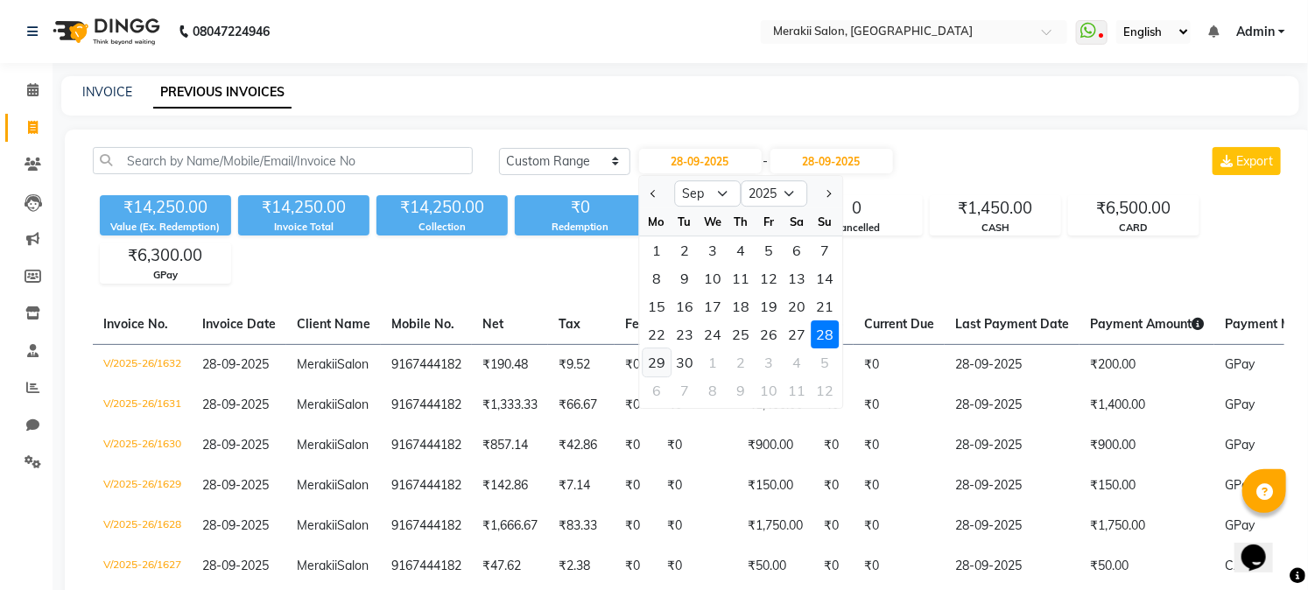
click at [655, 363] on div "29" at bounding box center [657, 363] width 28 height 28
type input "29-09-2025"
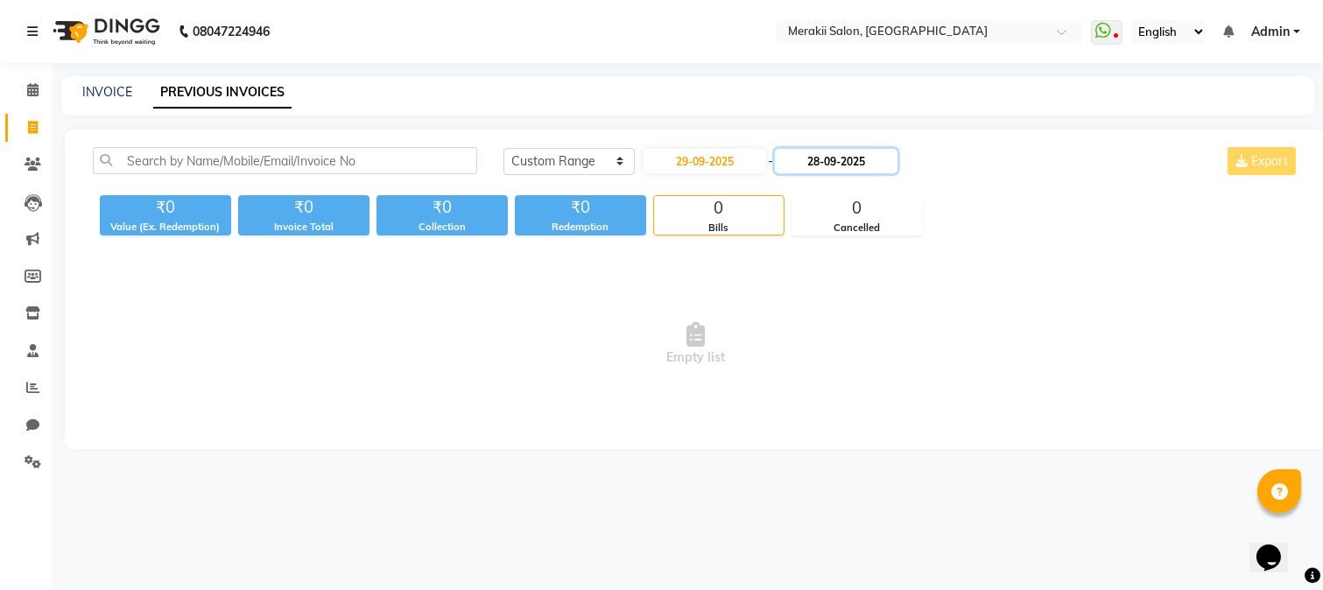
click at [829, 162] on input "28-09-2025" at bounding box center [836, 161] width 123 height 25
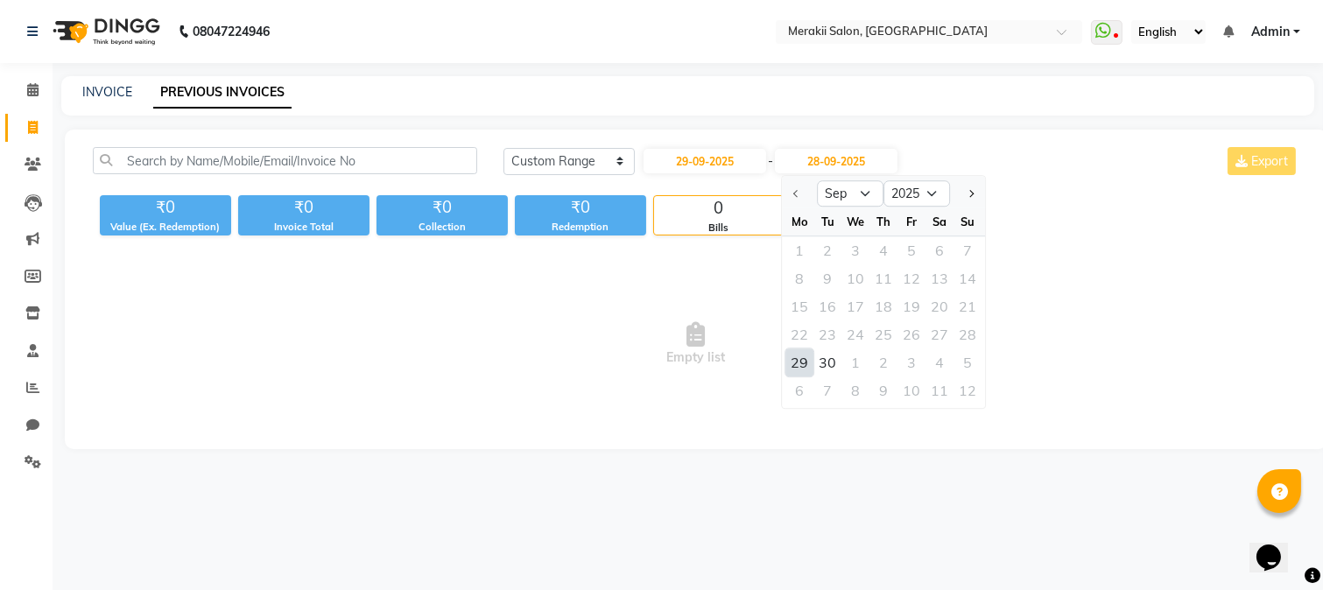
click at [806, 362] on div "29" at bounding box center [800, 363] width 28 height 28
type input "29-09-2025"
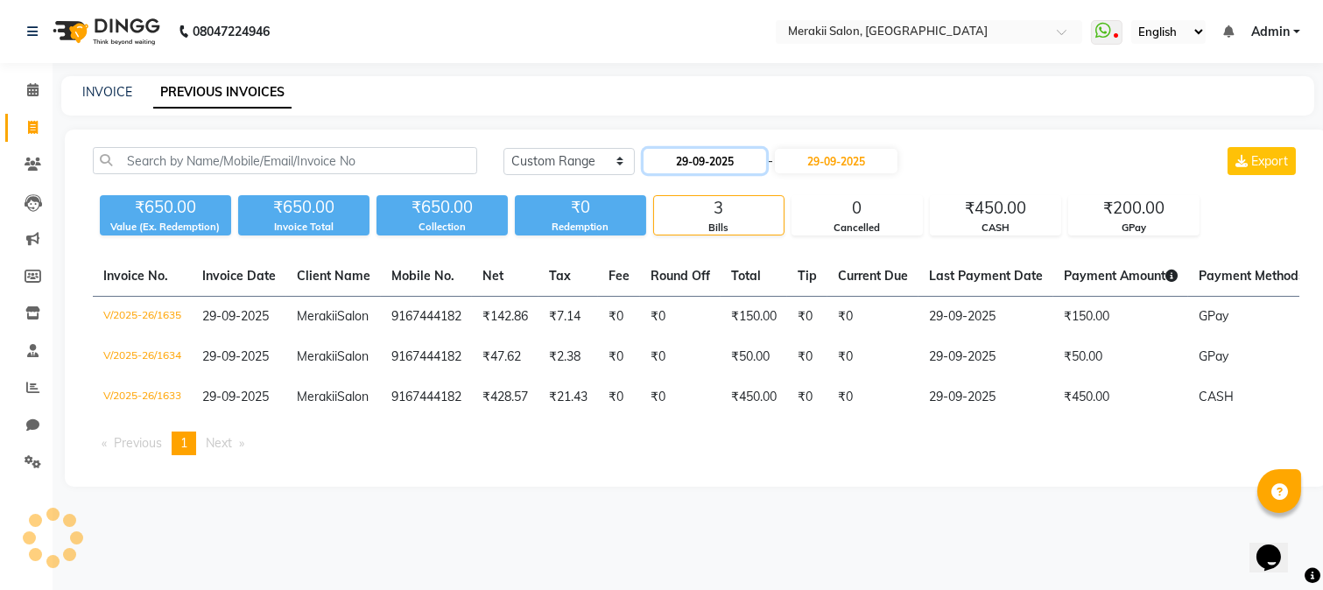
click at [724, 167] on input "29-09-2025" at bounding box center [705, 161] width 123 height 25
select select "9"
select select "2025"
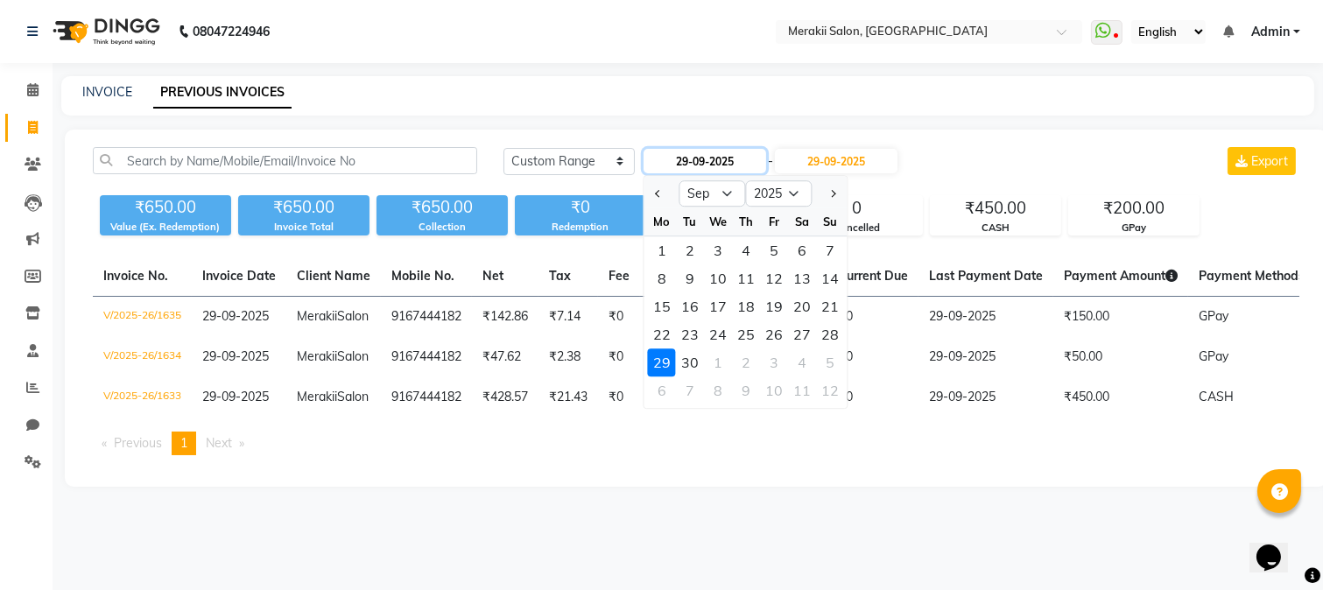
click at [727, 166] on input "29-09-2025" at bounding box center [705, 161] width 123 height 25
click at [692, 359] on div "30" at bounding box center [690, 363] width 28 height 28
type input "30-09-2025"
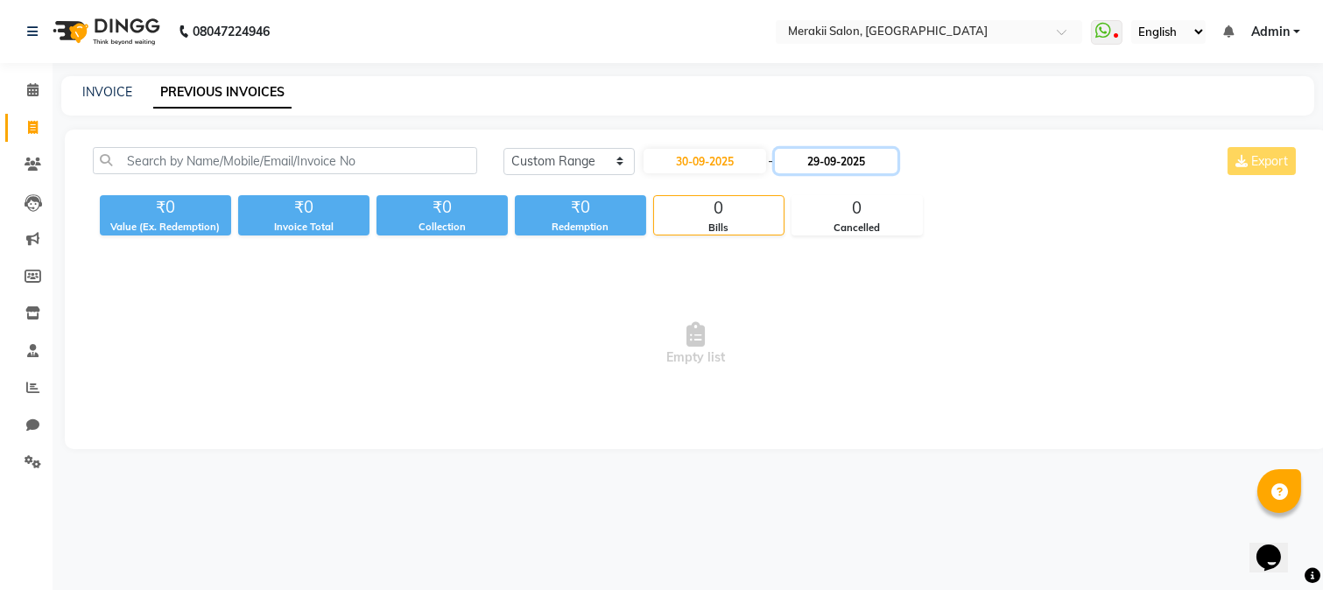
click at [827, 156] on input "29-09-2025" at bounding box center [836, 161] width 123 height 25
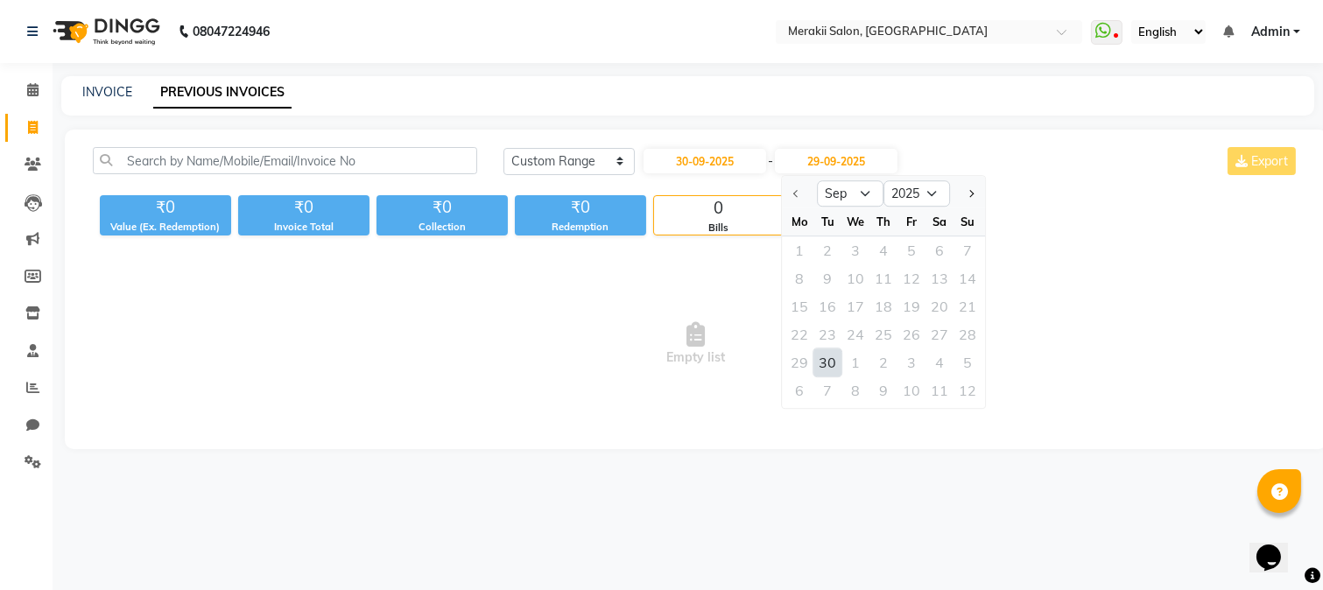
click at [820, 361] on div "30" at bounding box center [828, 363] width 28 height 28
type input "30-09-2025"
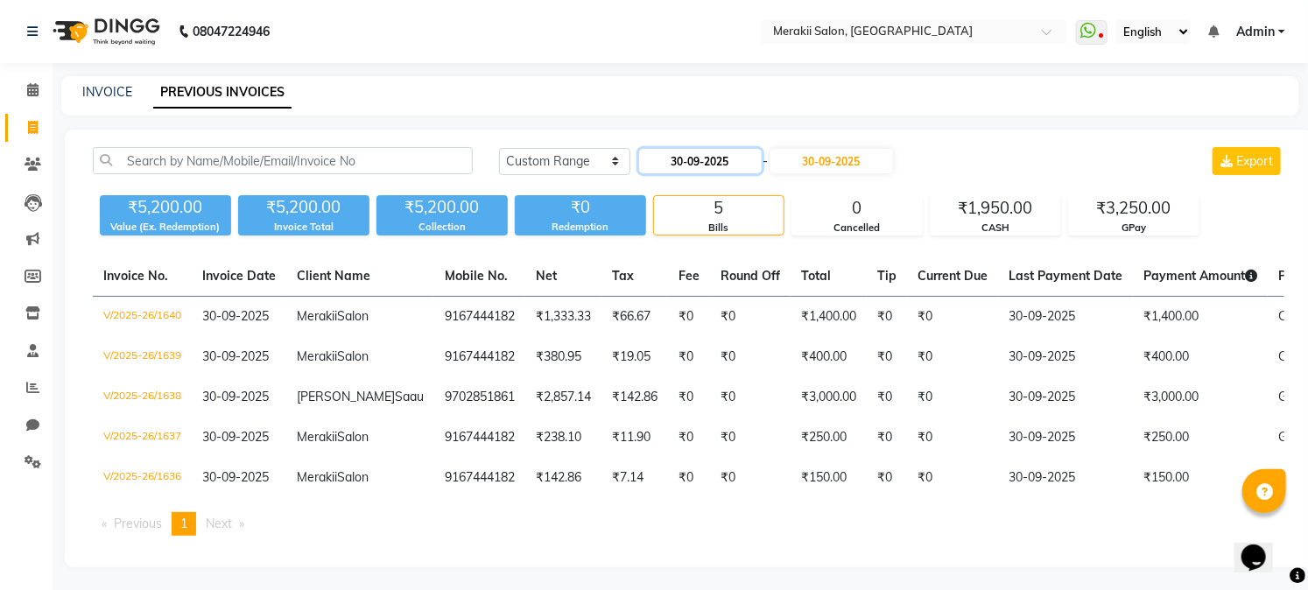
click at [697, 155] on input "30-09-2025" at bounding box center [700, 161] width 123 height 25
select select "9"
select select "2025"
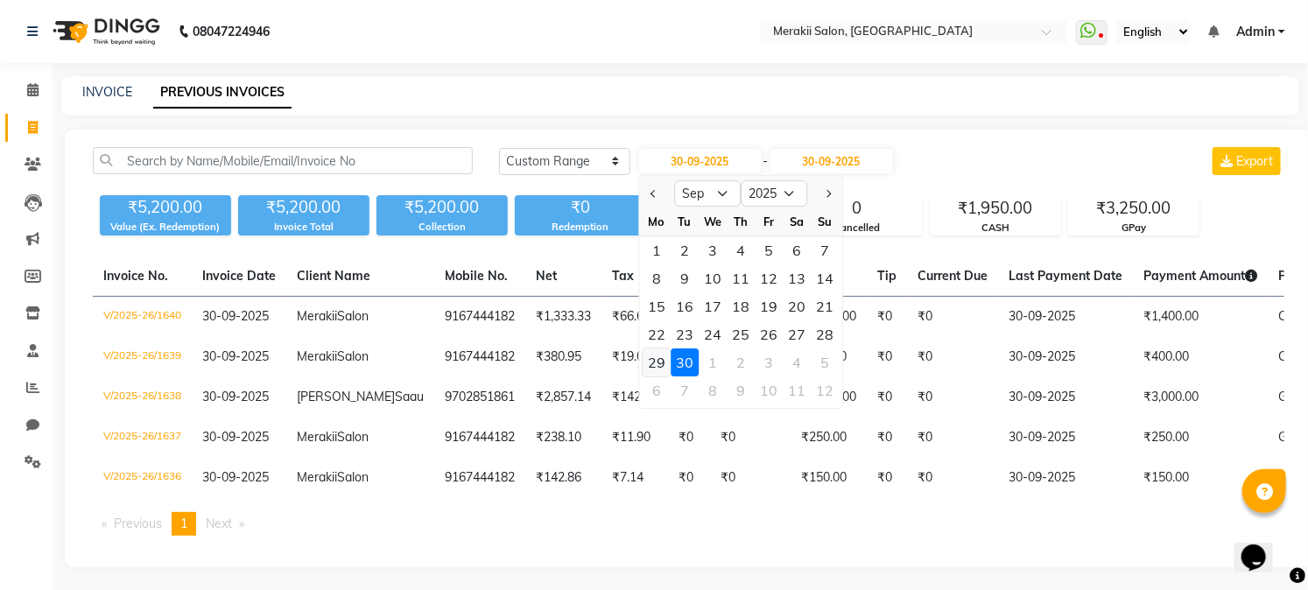
click at [664, 353] on div "29" at bounding box center [657, 363] width 28 height 28
type input "29-09-2025"
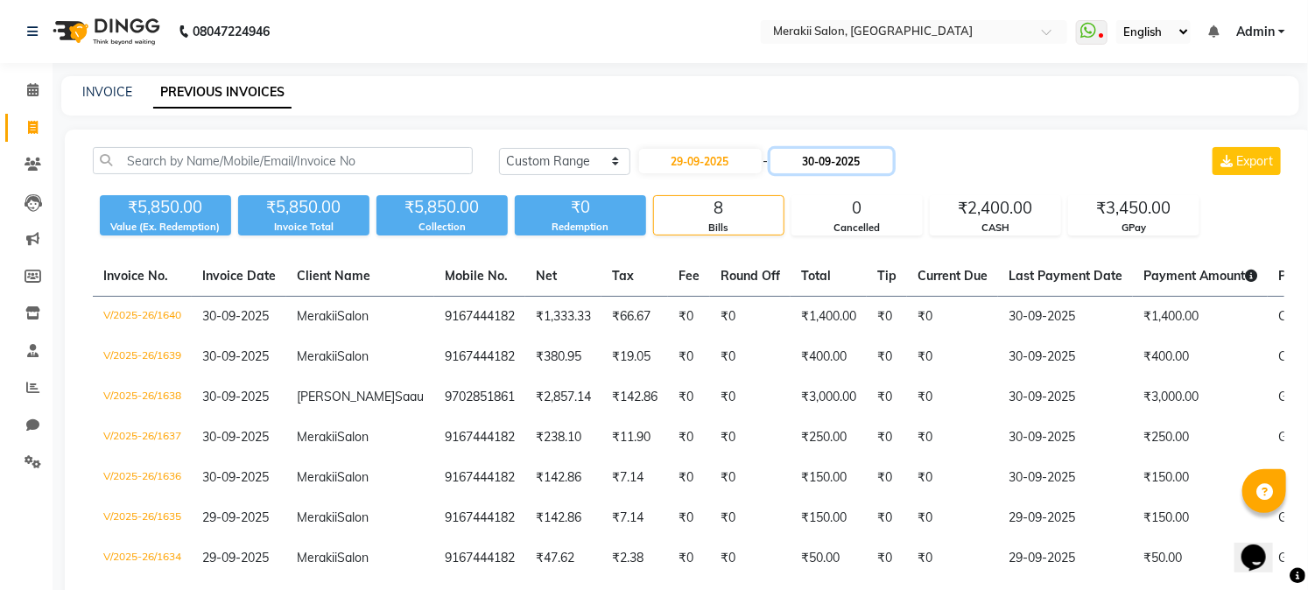
click at [838, 152] on input "30-09-2025" at bounding box center [832, 161] width 123 height 25
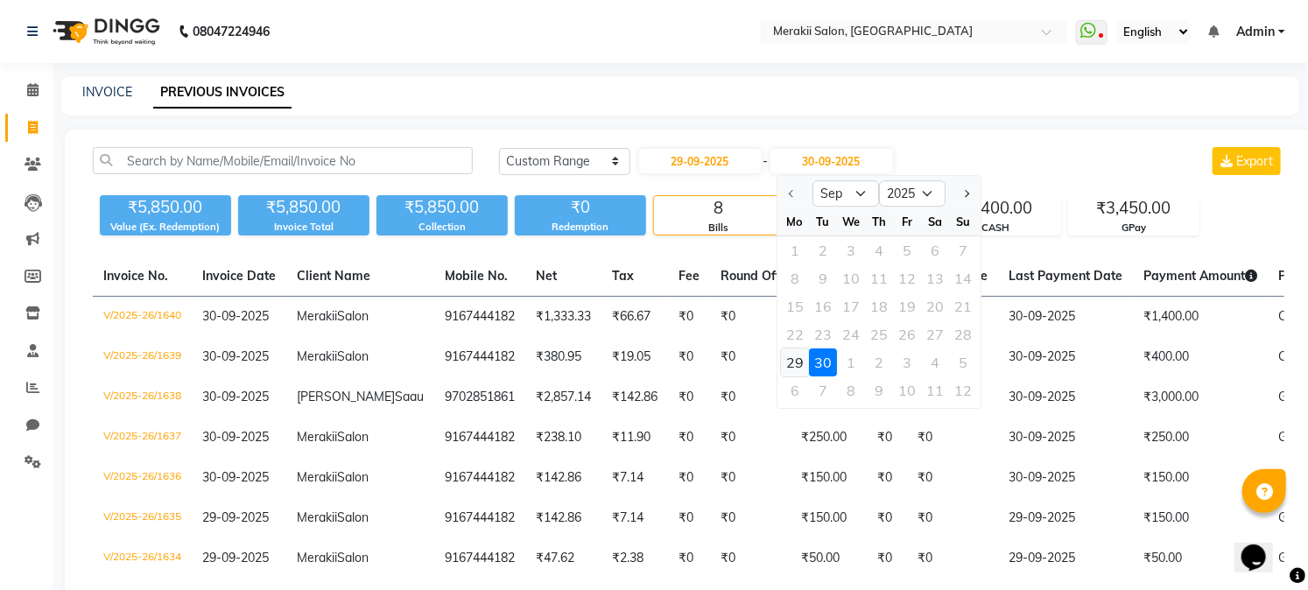
click at [788, 359] on div "29" at bounding box center [795, 363] width 28 height 28
type input "29-09-2025"
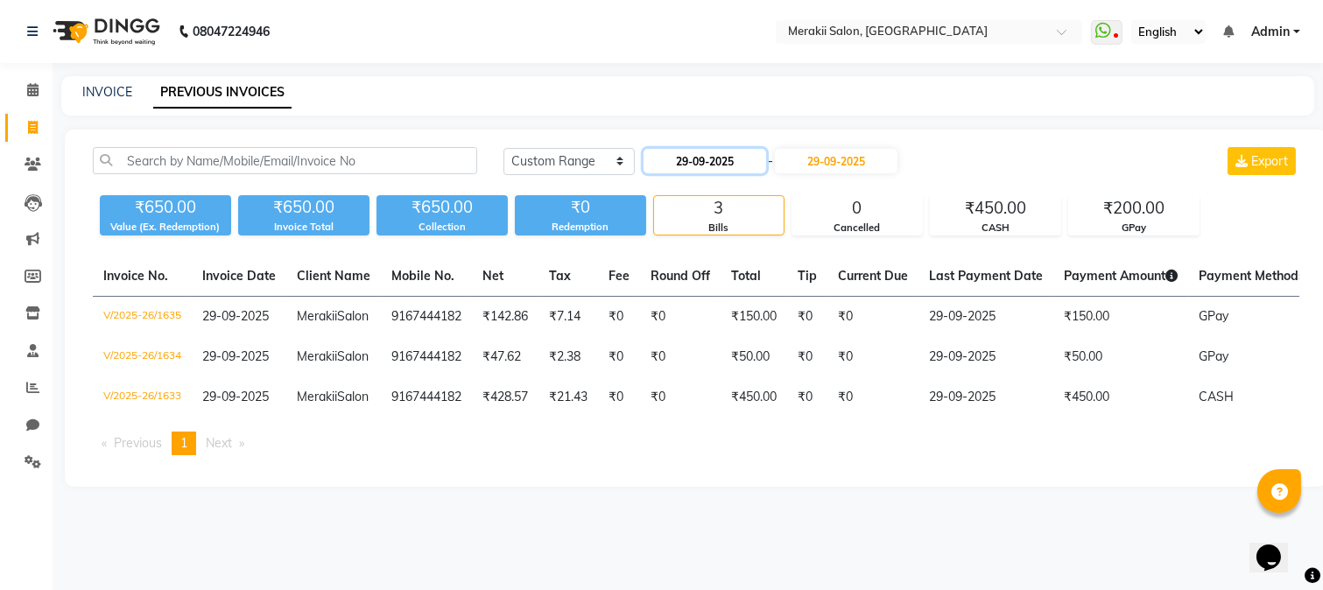
click at [724, 159] on input "29-09-2025" at bounding box center [705, 161] width 123 height 25
select select "9"
select select "2025"
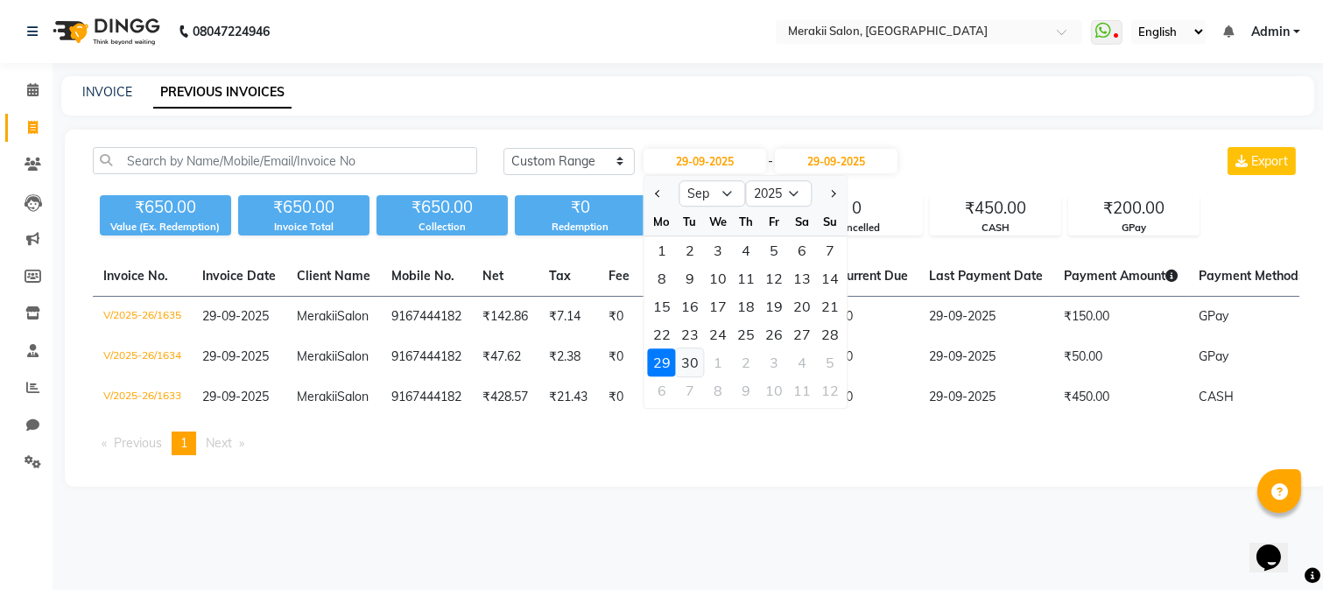
click at [694, 360] on div "30" at bounding box center [690, 363] width 28 height 28
type input "30-09-2025"
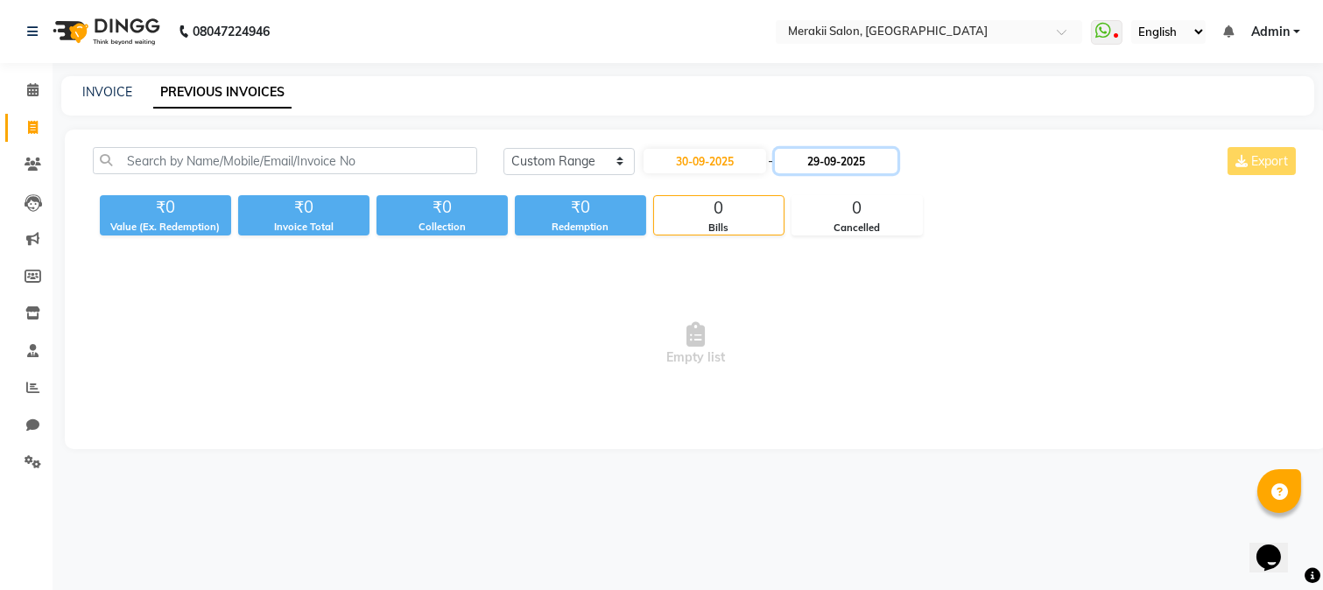
click at [849, 165] on input "29-09-2025" at bounding box center [836, 161] width 123 height 25
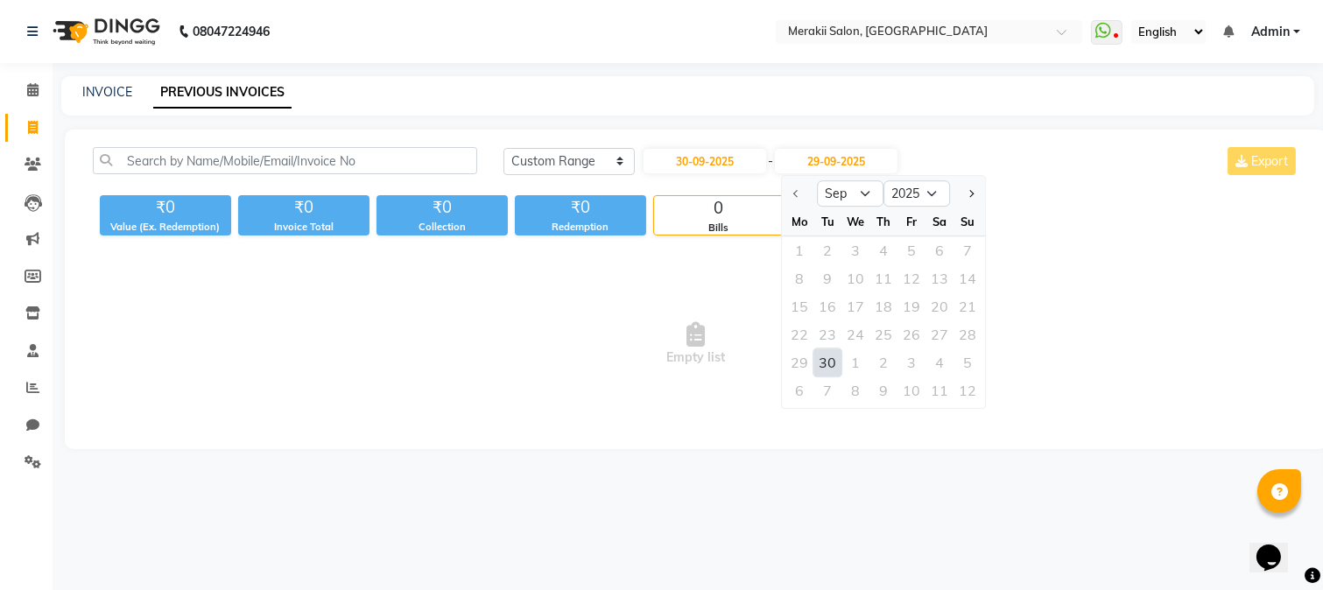
click at [823, 360] on div "30" at bounding box center [828, 363] width 28 height 28
type input "30-09-2025"
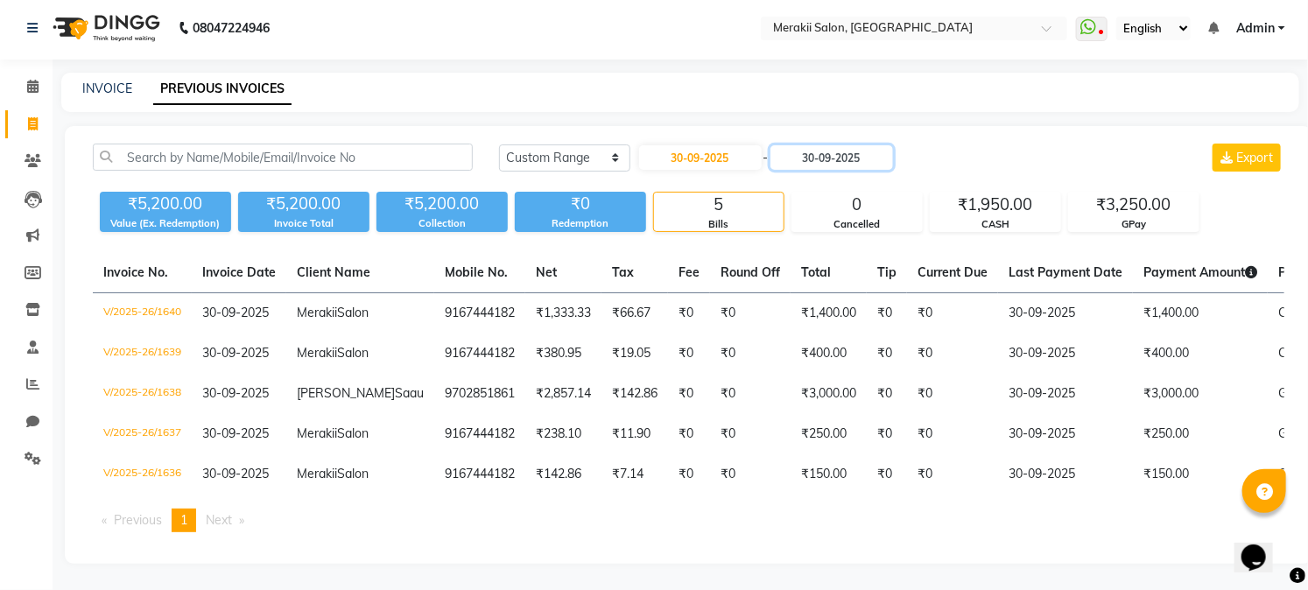
scroll to position [88, 0]
click at [123, 81] on link "INVOICE" at bounding box center [107, 89] width 50 height 16
select select "service"
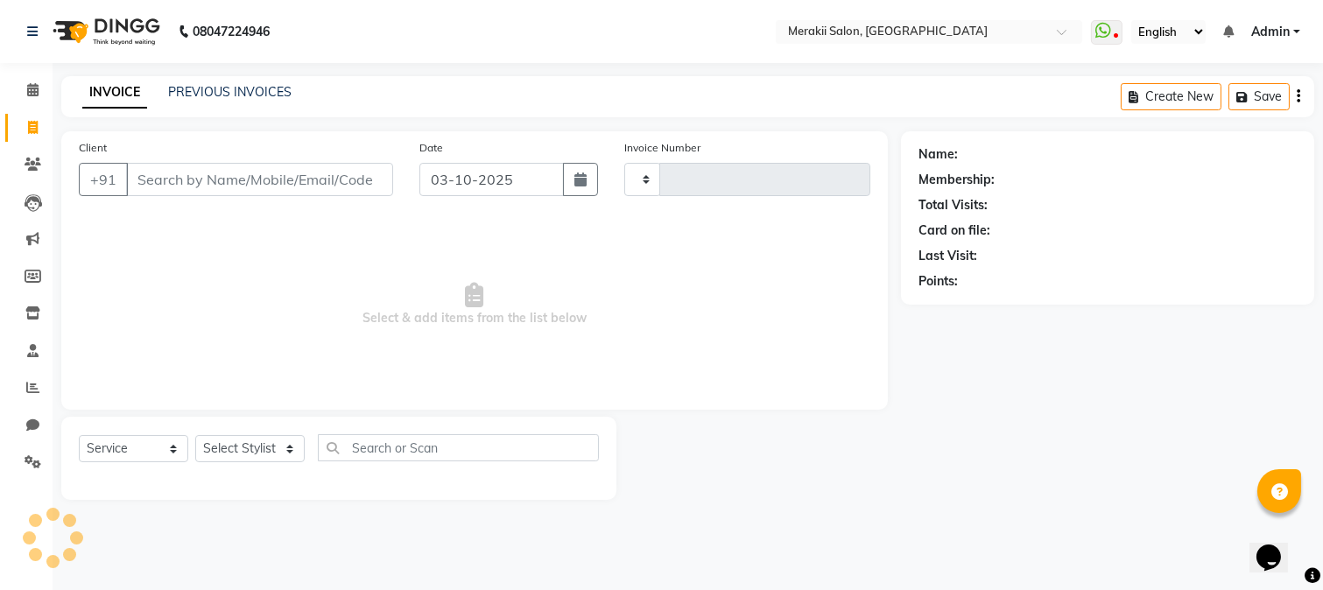
type input "1641"
select select "7791"
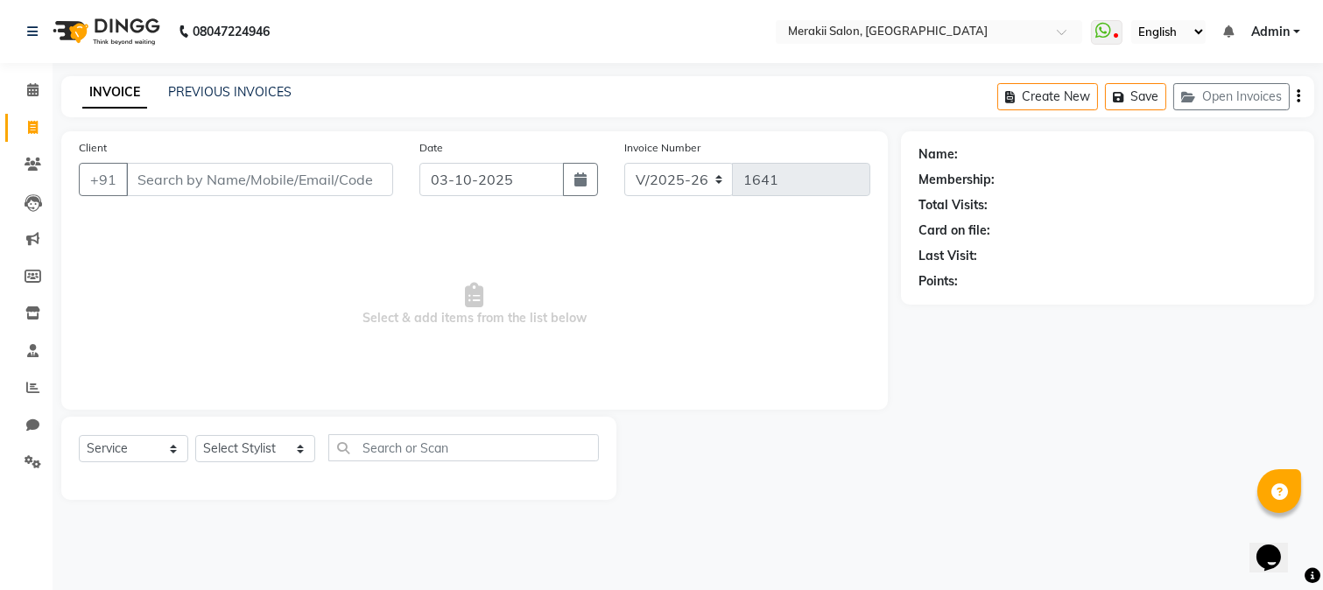
click at [306, 182] on input "Client" at bounding box center [259, 179] width 267 height 33
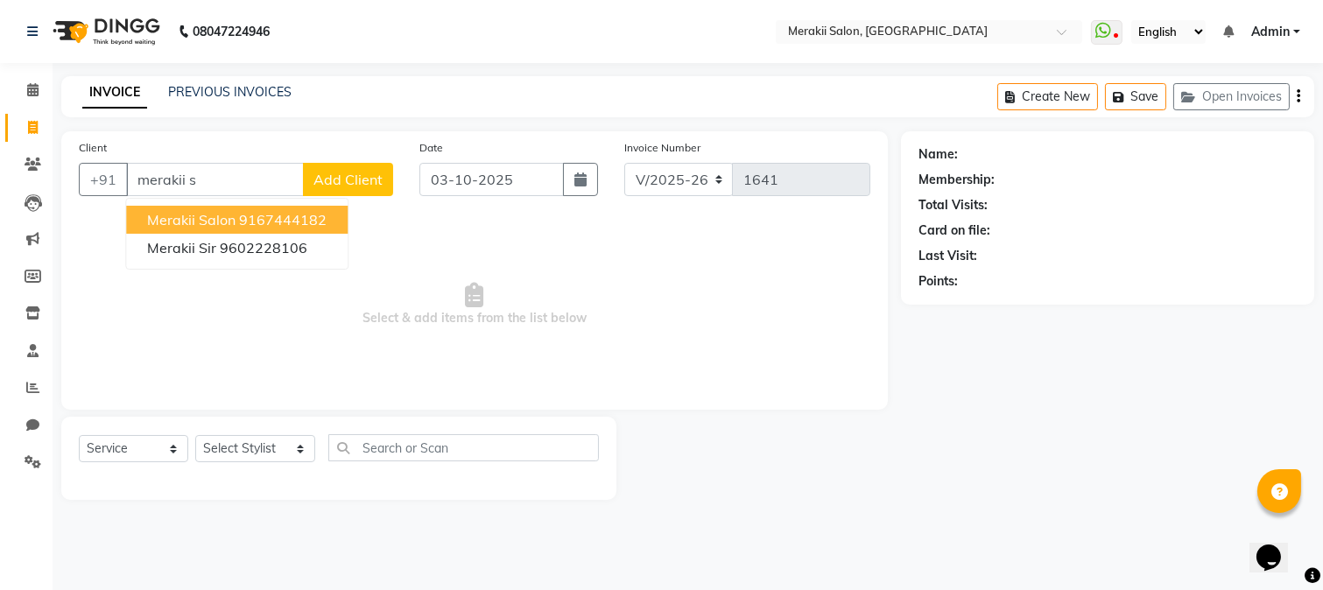
click at [303, 220] on ngb-highlight "9167444182" at bounding box center [283, 220] width 88 height 18
type input "9167444182"
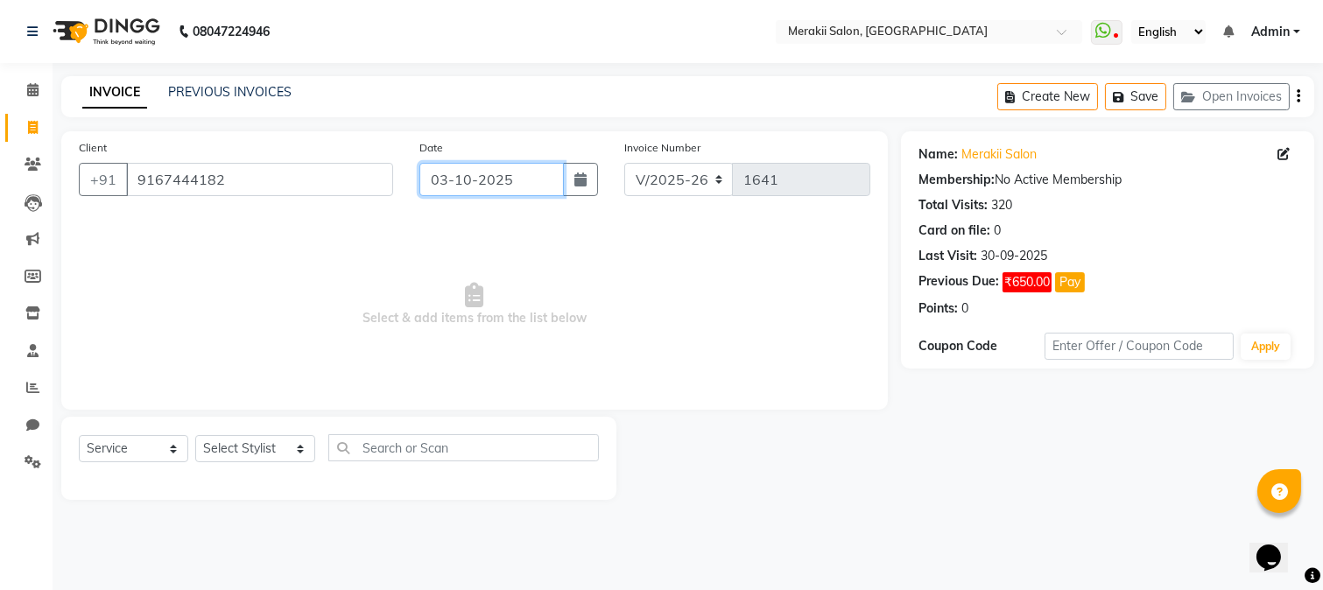
click at [479, 180] on input "03-10-2025" at bounding box center [491, 179] width 144 height 33
select select "10"
select select "2025"
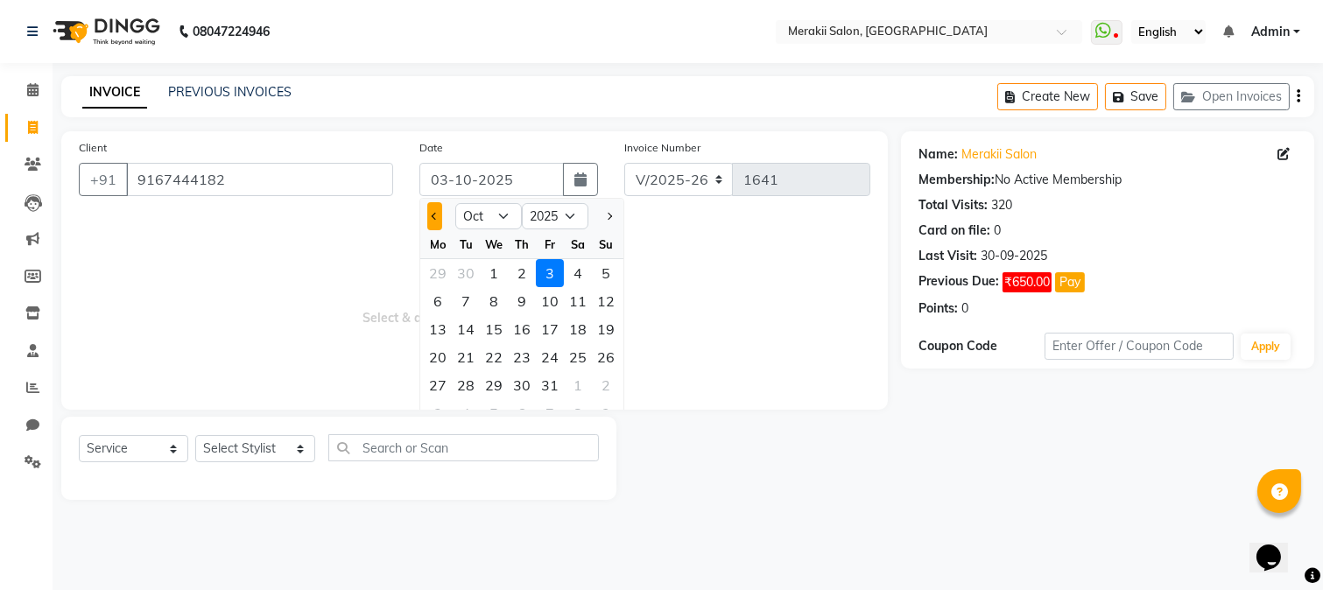
click at [427, 221] on button "Previous month" at bounding box center [434, 216] width 15 height 28
select select "9"
click at [465, 386] on div "30" at bounding box center [466, 385] width 28 height 28
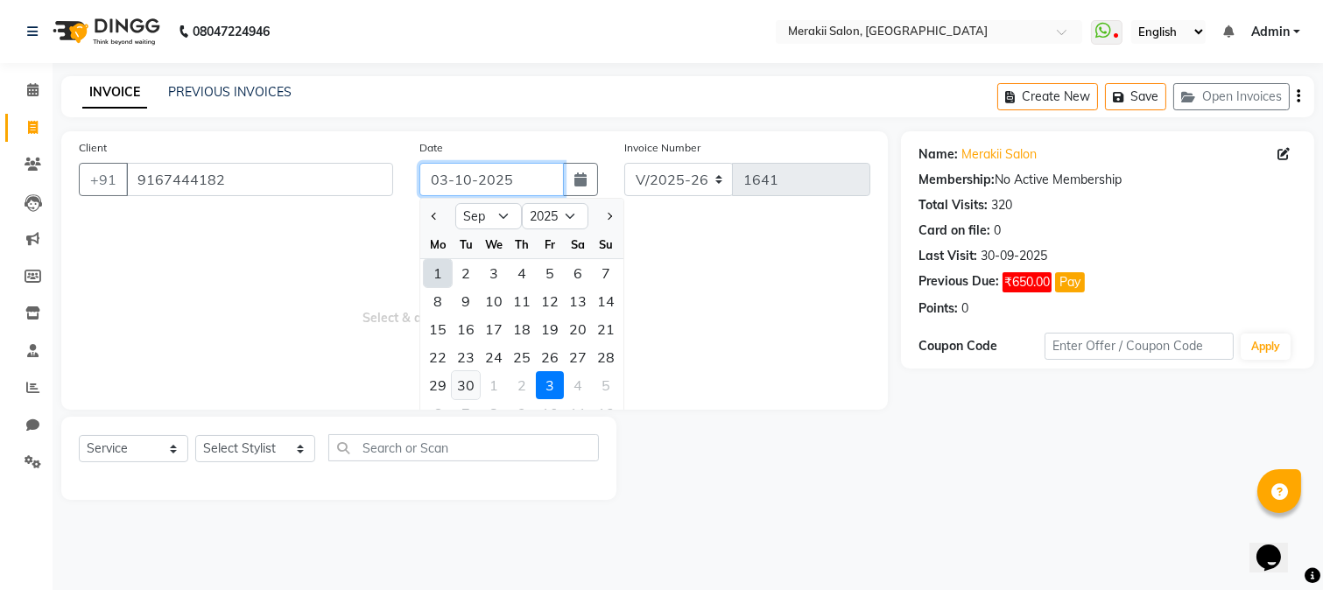
type input "30-09-2025"
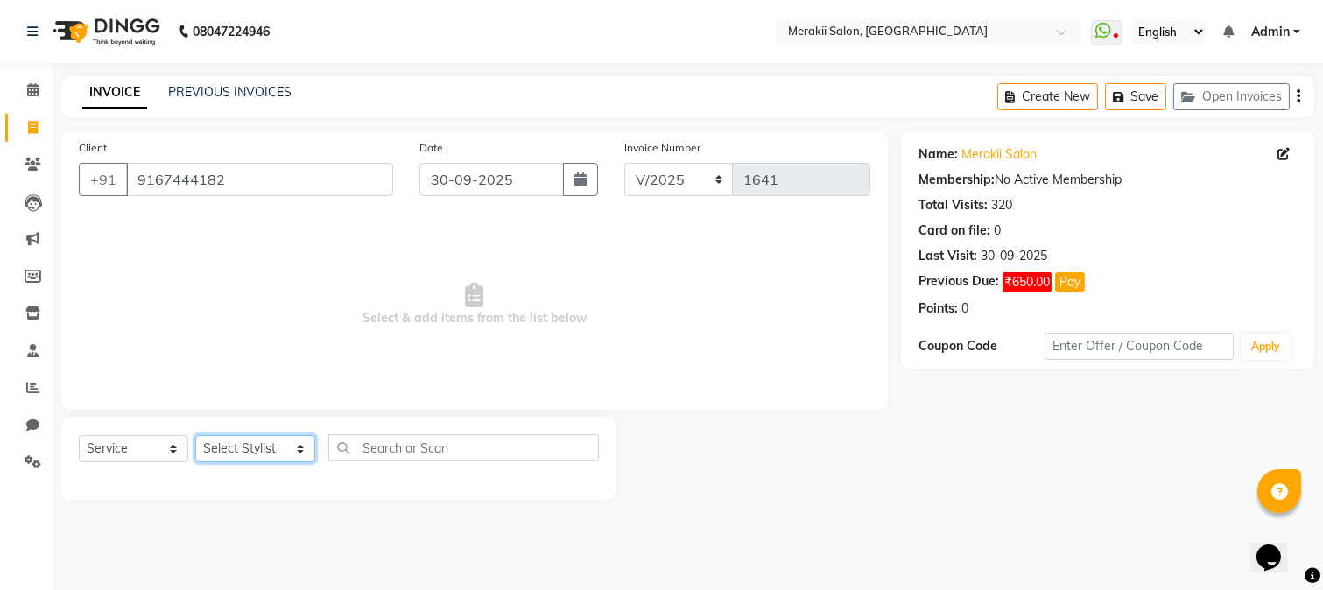
click at [291, 451] on select "Select Stylist [PERSON_NAME] [PERSON_NAME] Bhul [MEDICAL_DATA][PERSON_NAME] [PE…" at bounding box center [255, 448] width 120 height 27
select select "69532"
click at [195, 436] on select "Select Stylist [PERSON_NAME] [PERSON_NAME] Bhul [MEDICAL_DATA][PERSON_NAME] [PE…" at bounding box center [255, 448] width 120 height 27
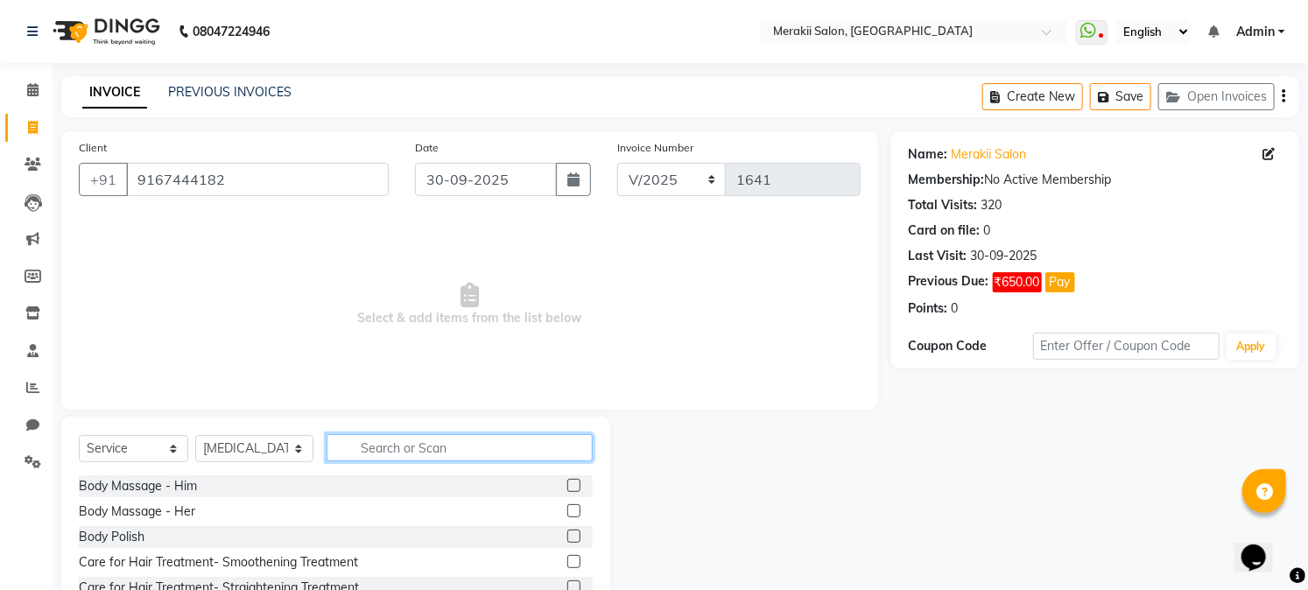
click at [351, 449] on input "text" at bounding box center [459, 447] width 265 height 27
type input "h"
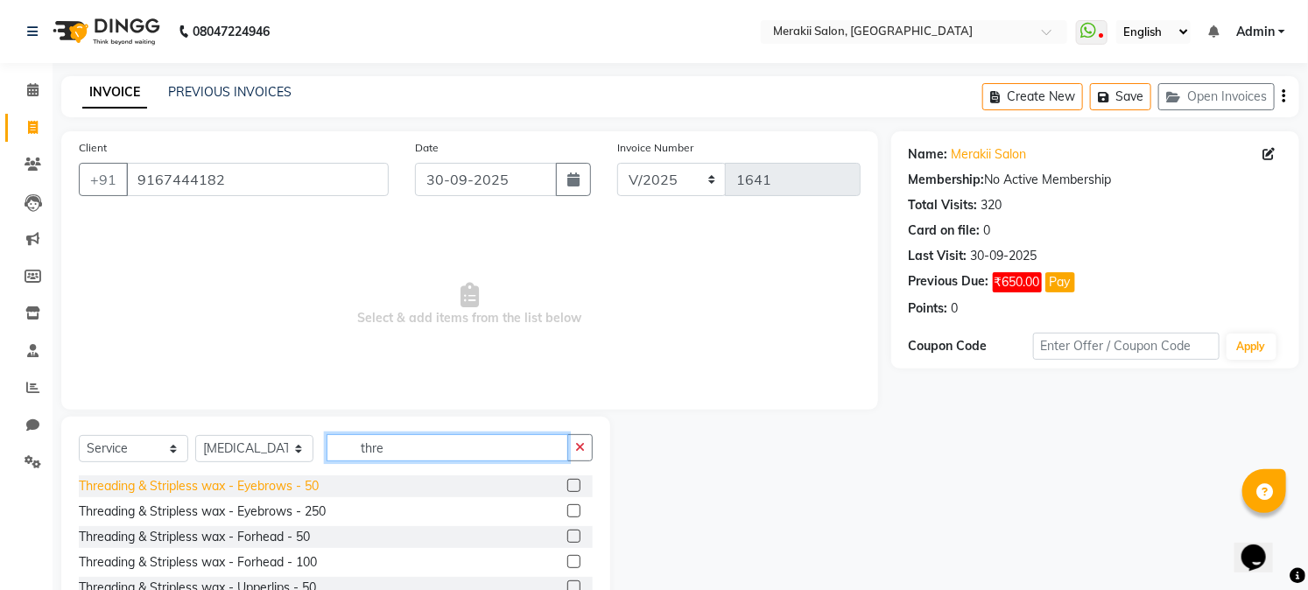
type input "thre"
click at [291, 482] on div "Threading & Stripless wax - Eyebrows - 50" at bounding box center [199, 486] width 240 height 18
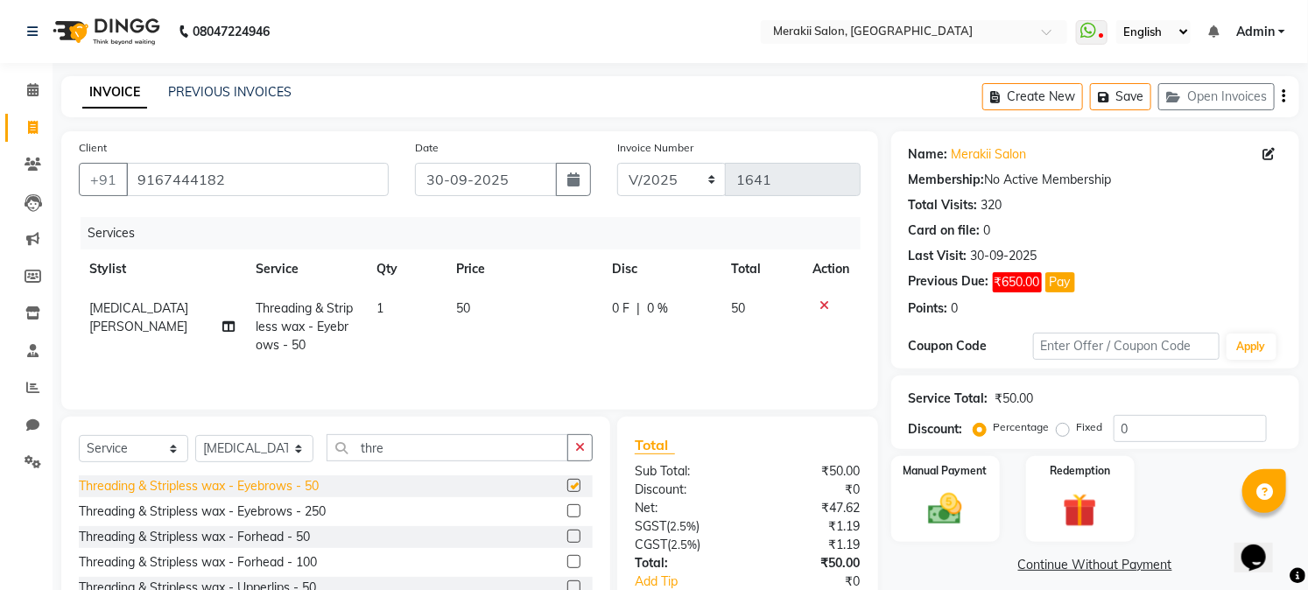
checkbox input "false"
click at [1077, 433] on label "Fixed" at bounding box center [1090, 427] width 26 height 16
click at [1060, 433] on input "Fixed" at bounding box center [1066, 427] width 12 height 12
radio input "true"
click at [946, 517] on img at bounding box center [946, 509] width 58 height 40
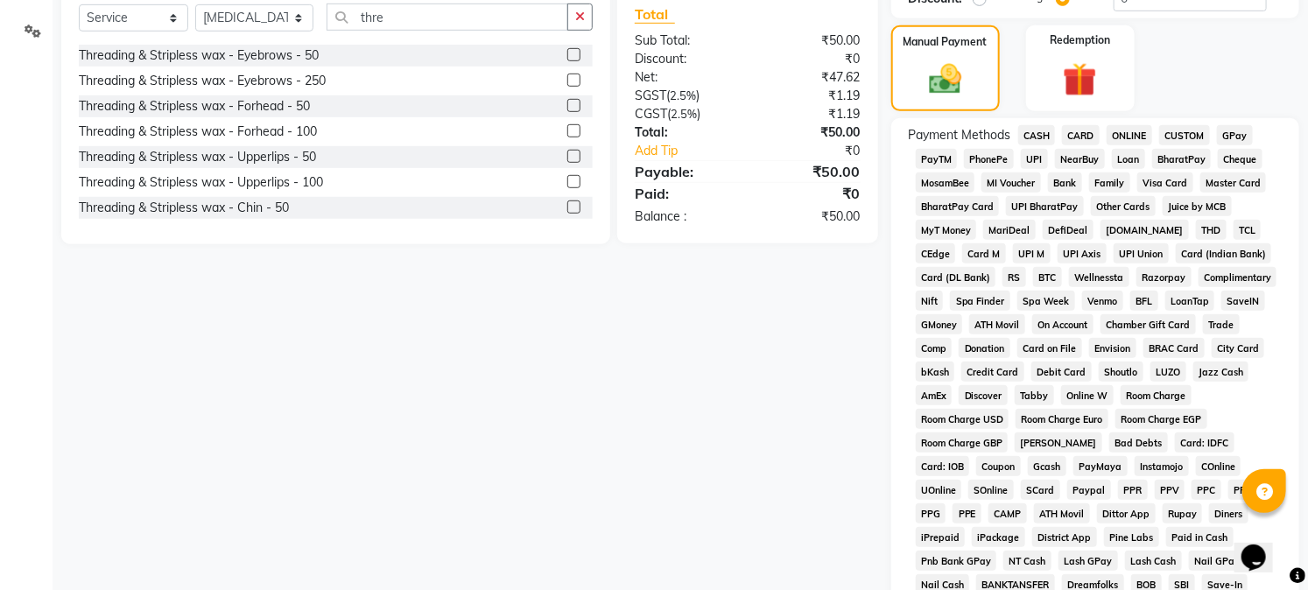
scroll to position [429, 0]
click at [1029, 132] on span "CASH" at bounding box center [1037, 137] width 38 height 20
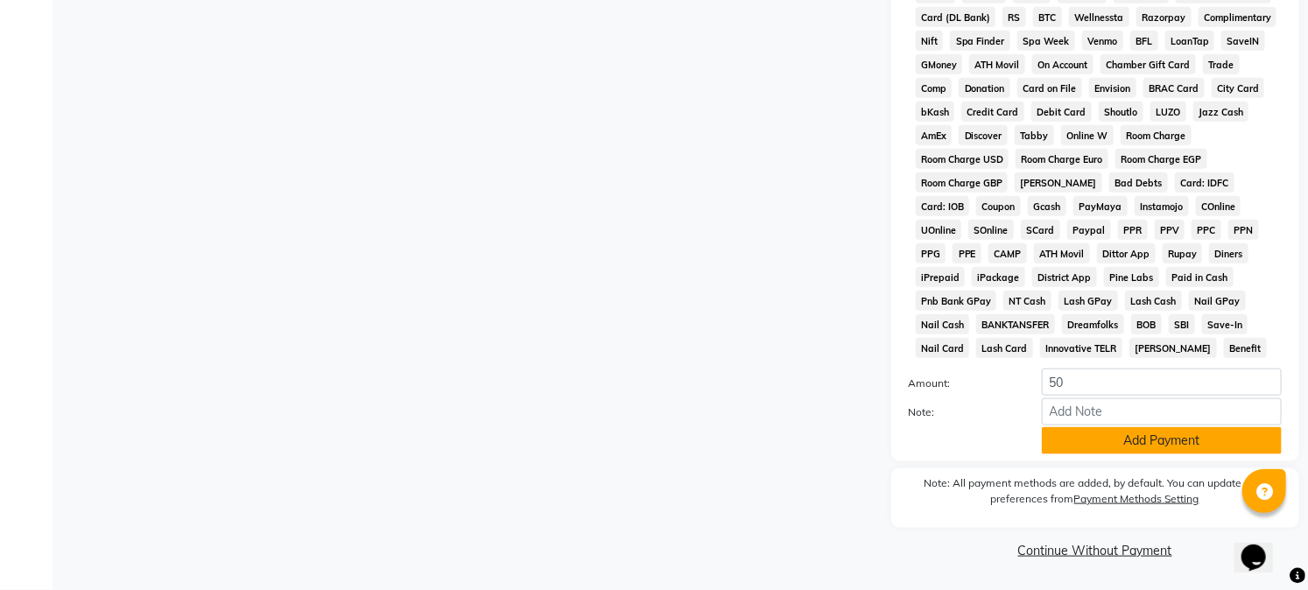
click at [1160, 435] on button "Add Payment" at bounding box center [1162, 440] width 240 height 27
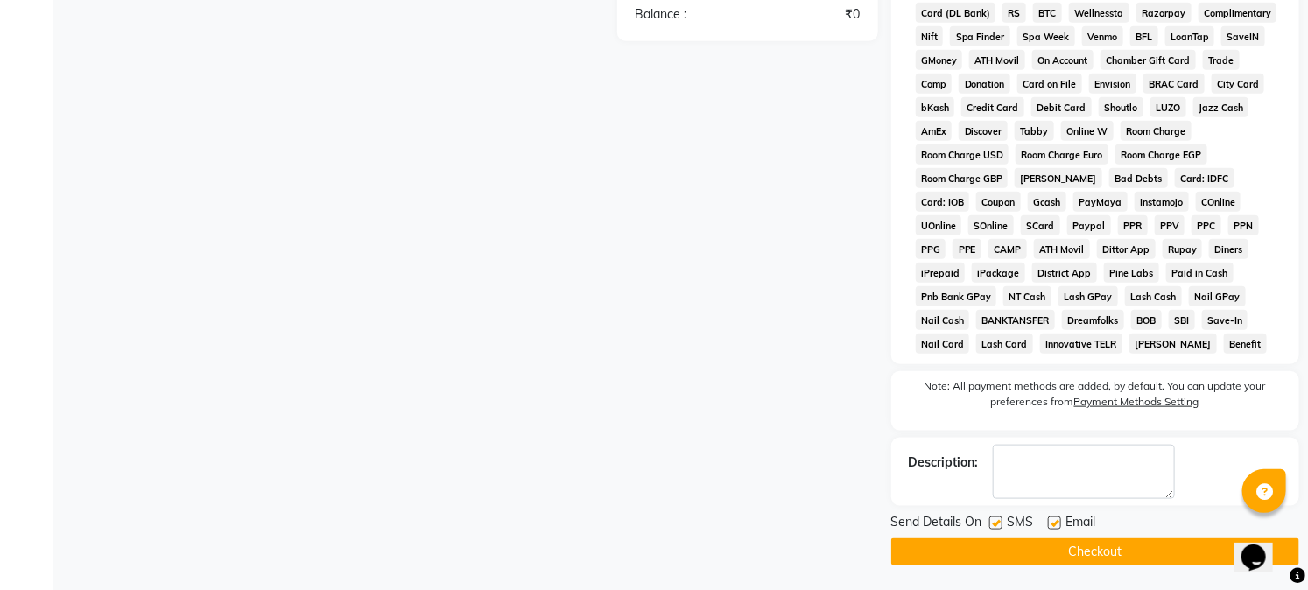
click at [1121, 545] on button "Checkout" at bounding box center [1095, 552] width 408 height 27
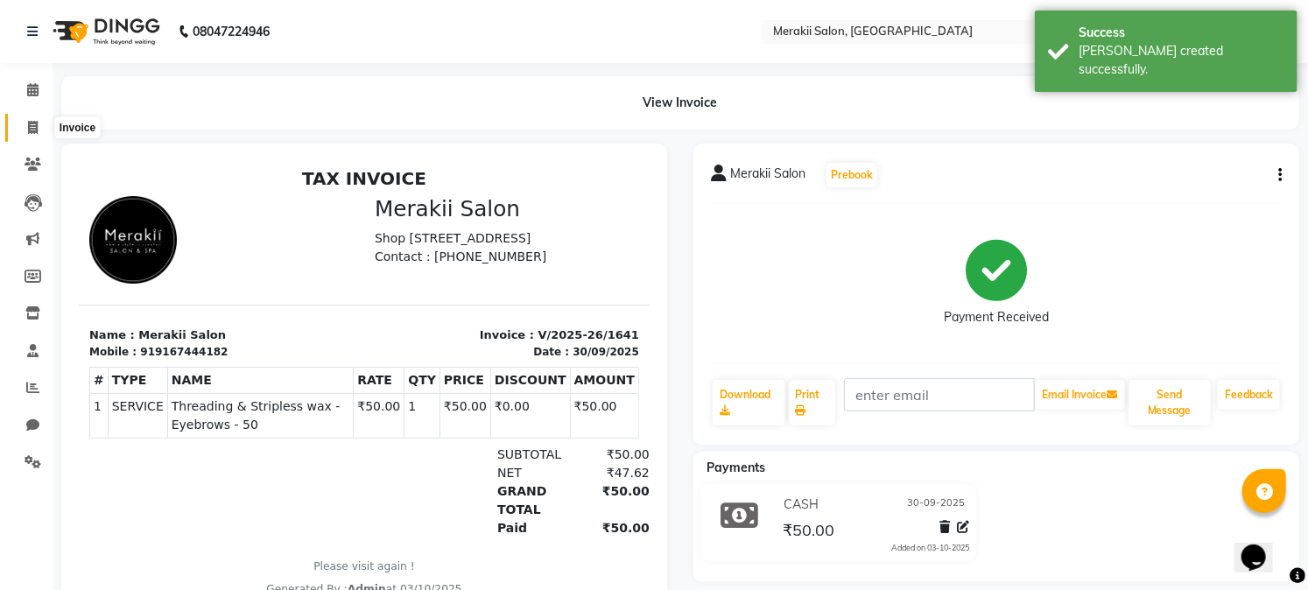
click at [31, 133] on icon at bounding box center [33, 127] width 10 height 13
select select "7791"
select select "service"
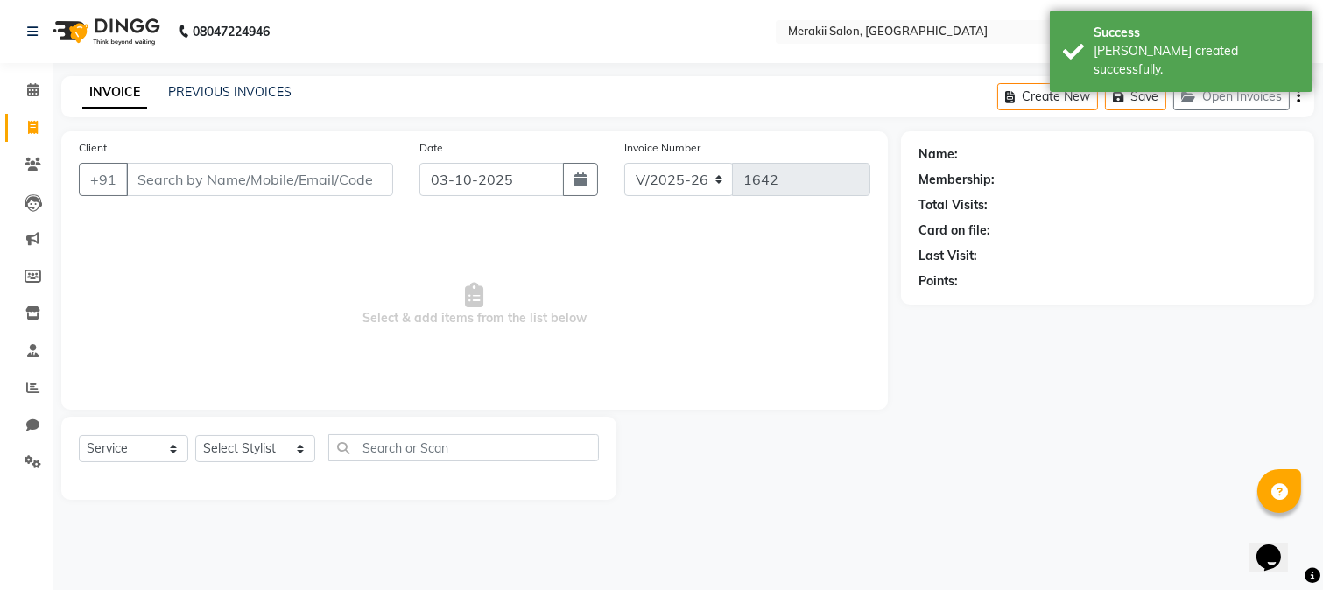
drag, startPoint x: 161, startPoint y: 177, endPoint x: 186, endPoint y: 168, distance: 26.0
click at [186, 168] on input "Client" at bounding box center [259, 179] width 267 height 33
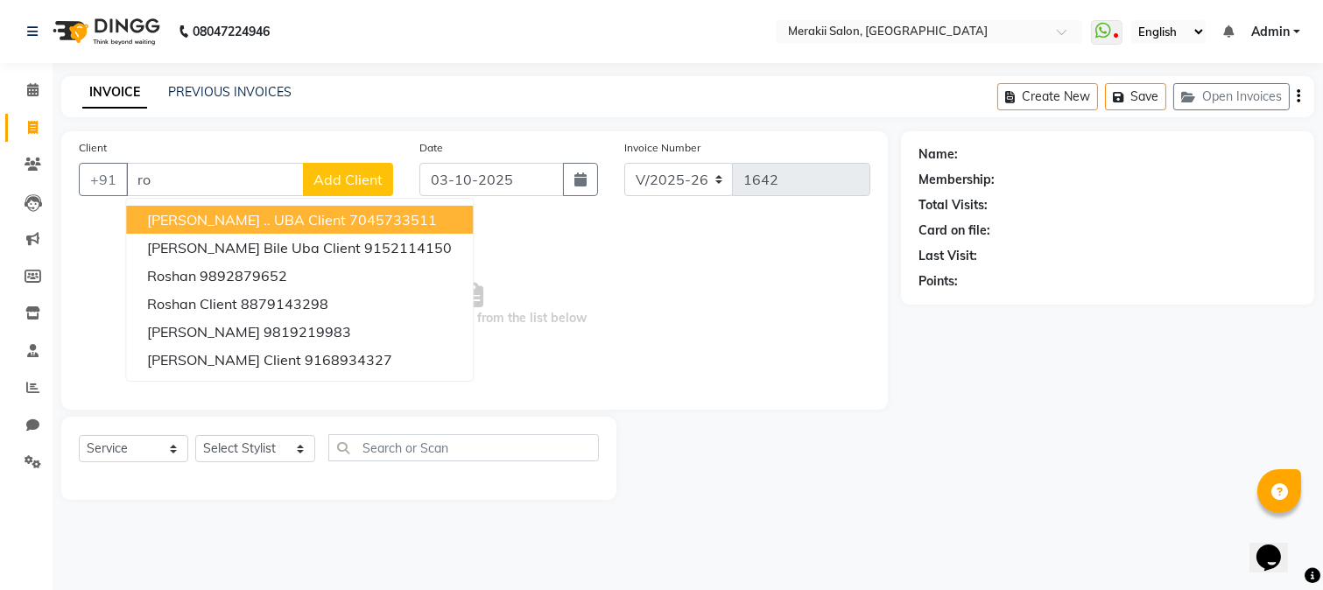
type input "r"
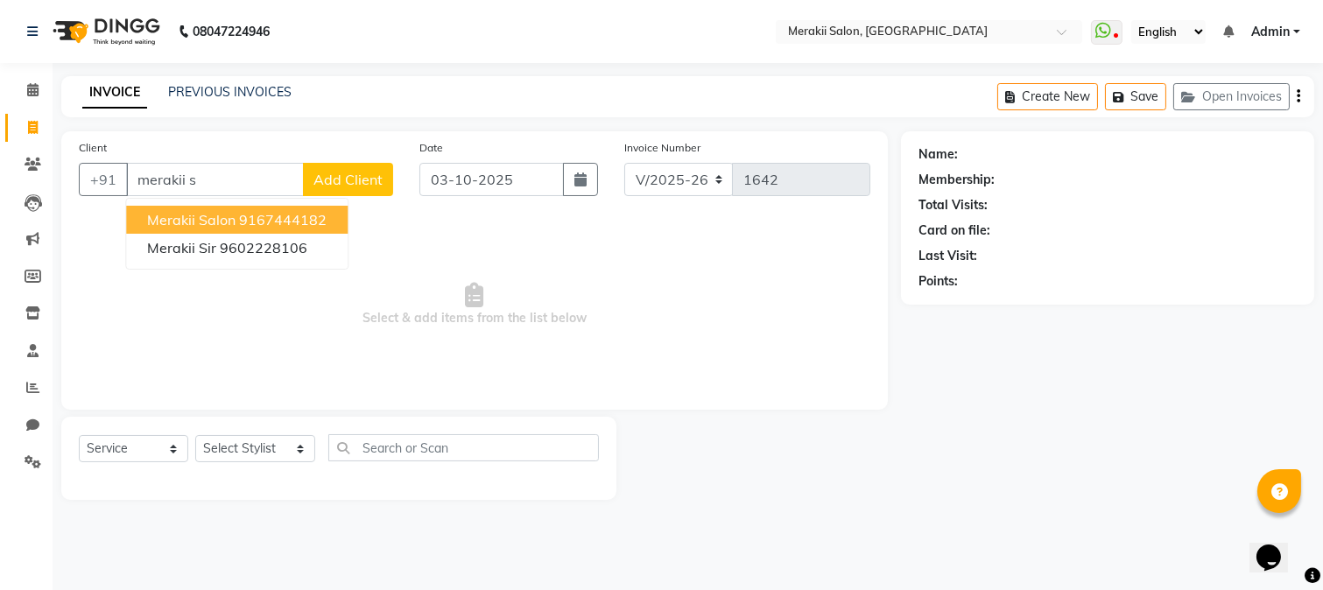
click at [255, 217] on ngb-highlight "9167444182" at bounding box center [283, 220] width 88 height 18
type input "9167444182"
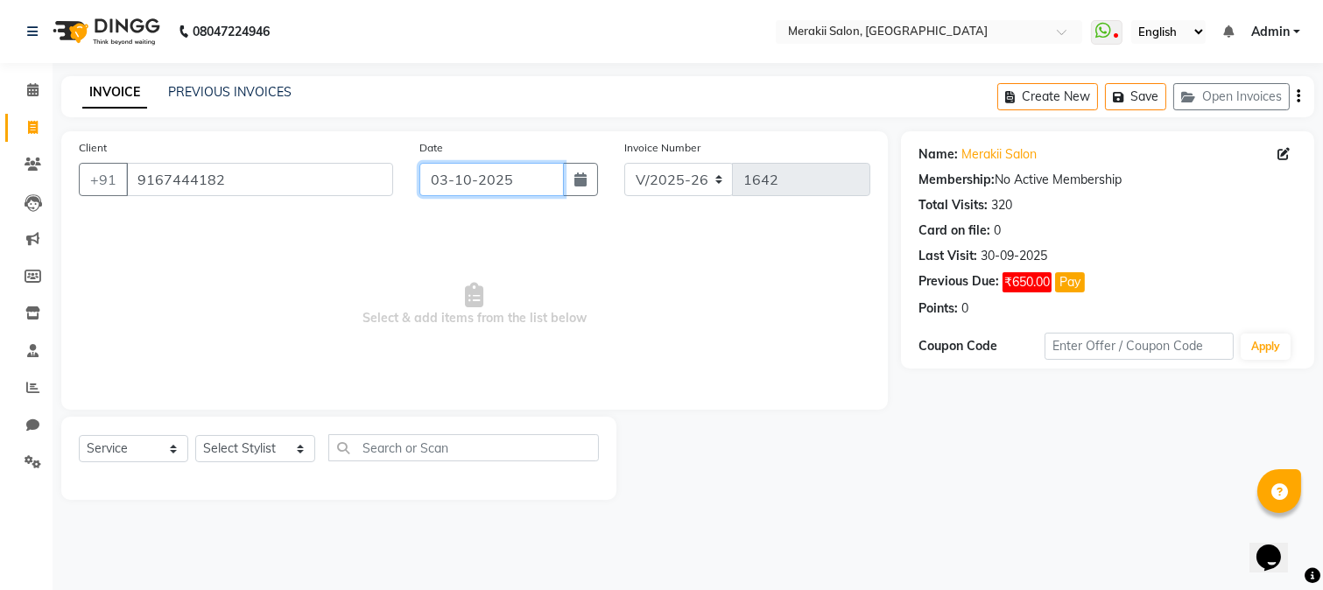
click at [450, 168] on input "03-10-2025" at bounding box center [491, 179] width 144 height 33
select select "10"
select select "2025"
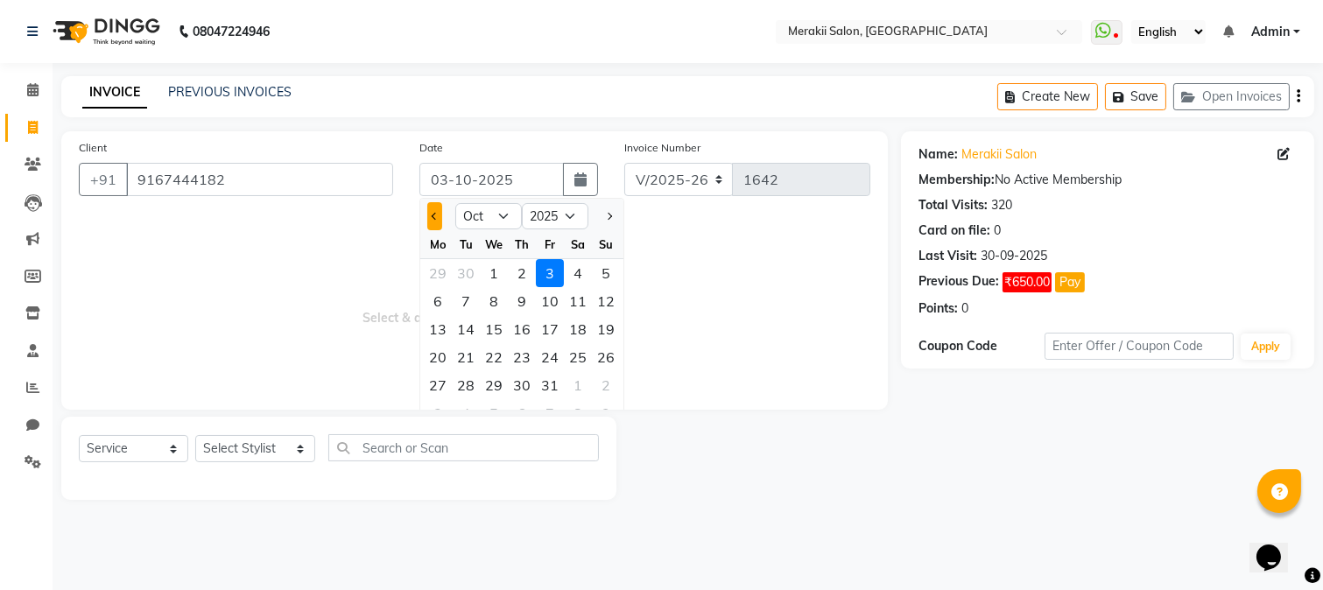
click at [432, 220] on button "Previous month" at bounding box center [434, 216] width 15 height 28
select select "9"
click at [457, 385] on div "30" at bounding box center [466, 385] width 28 height 28
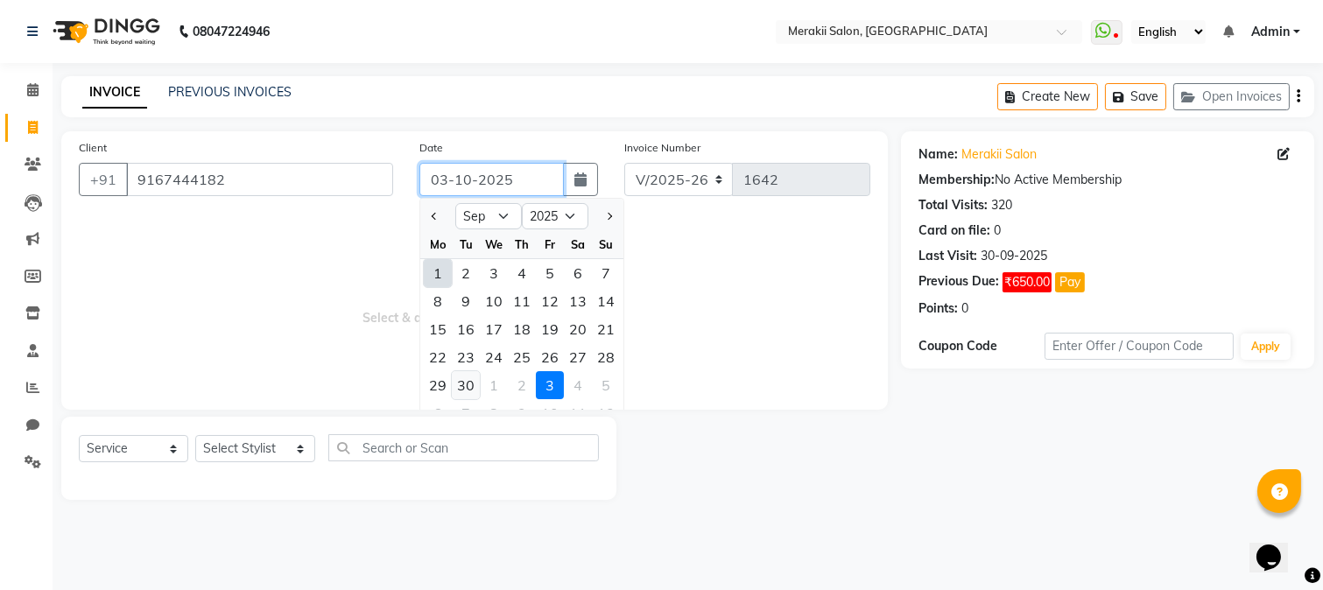
type input "30-09-2025"
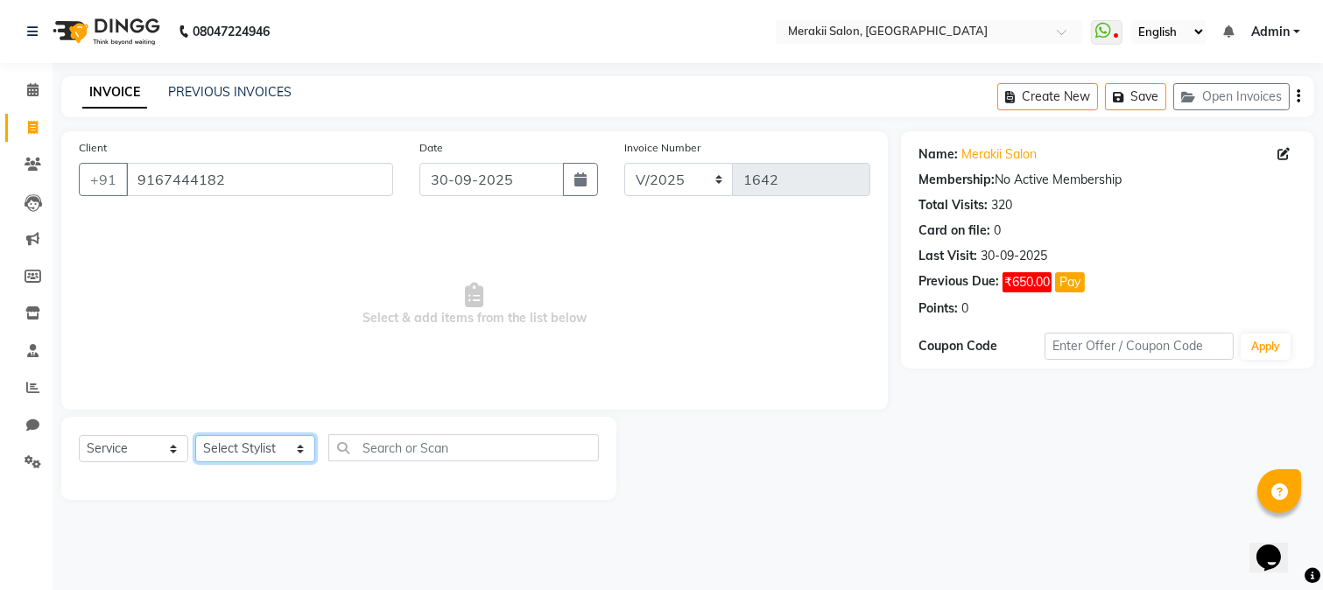
click at [274, 447] on select "Select Stylist [PERSON_NAME] [PERSON_NAME] Bhul [MEDICAL_DATA][PERSON_NAME] [PE…" at bounding box center [255, 448] width 120 height 27
select select "69532"
click at [195, 436] on select "Select Stylist [PERSON_NAME] [PERSON_NAME] Bhul [MEDICAL_DATA][PERSON_NAME] [PE…" at bounding box center [255, 448] width 120 height 27
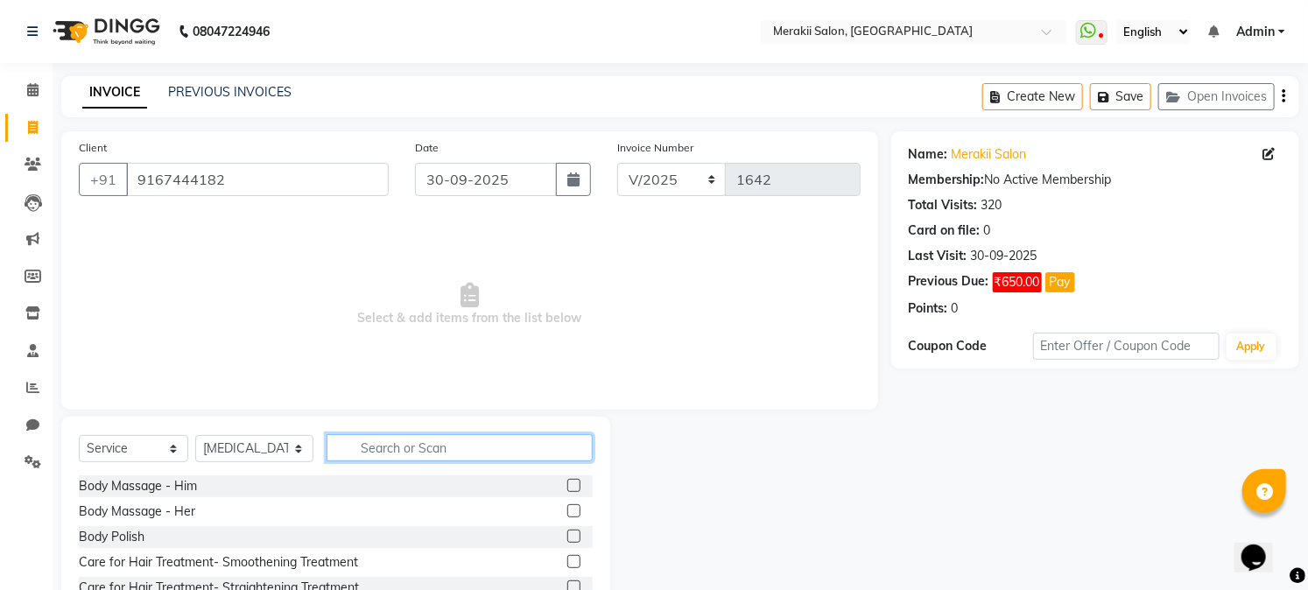
click at [395, 453] on input "text" at bounding box center [459, 447] width 265 height 27
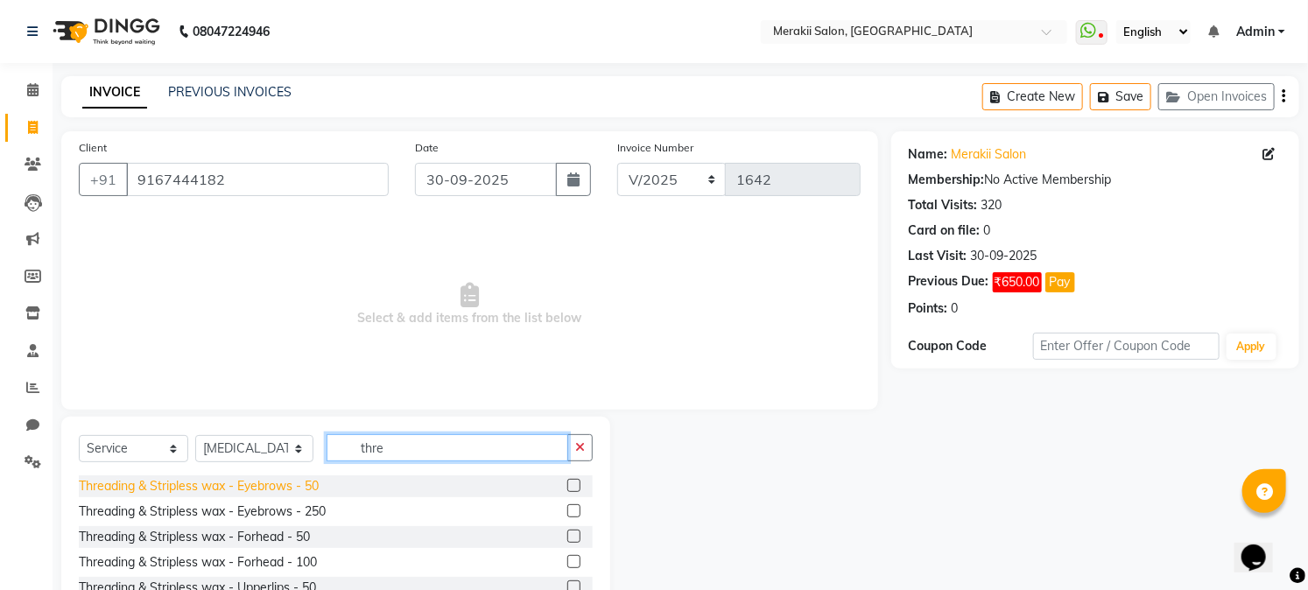
type input "thre"
click at [261, 490] on div "Threading & Stripless wax - Eyebrows - 50" at bounding box center [199, 486] width 240 height 18
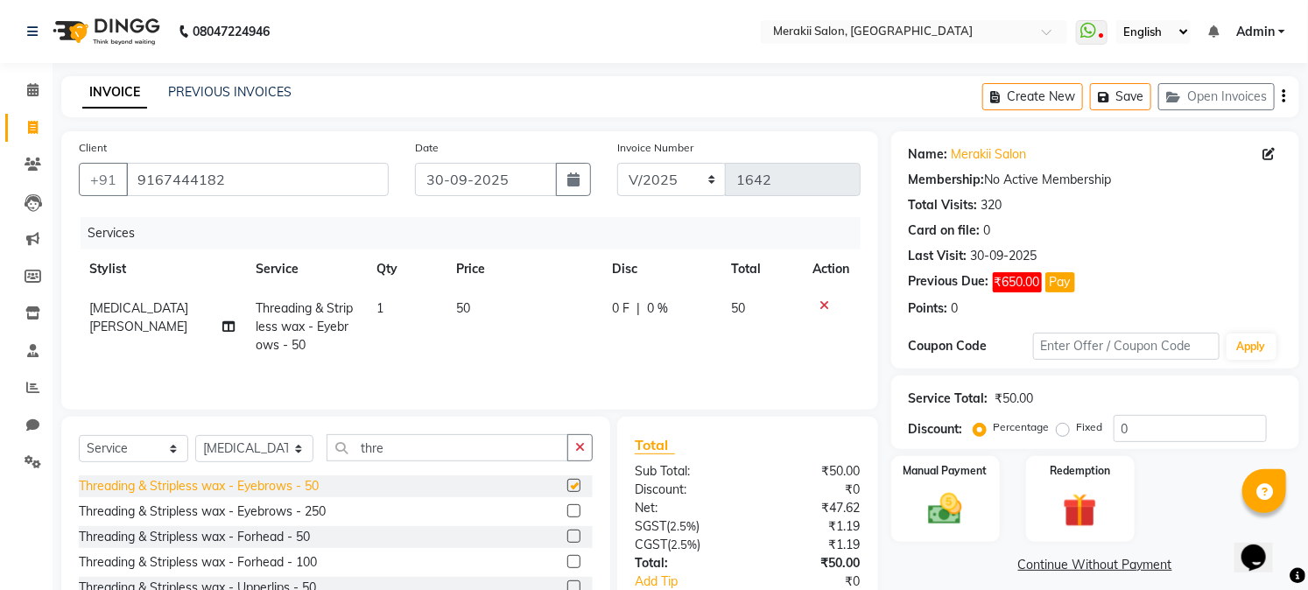
checkbox input "false"
click at [1077, 426] on label "Fixed" at bounding box center [1090, 427] width 26 height 16
click at [1069, 426] on input "Fixed" at bounding box center [1066, 427] width 12 height 12
radio input "true"
click at [944, 522] on img at bounding box center [946, 509] width 58 height 40
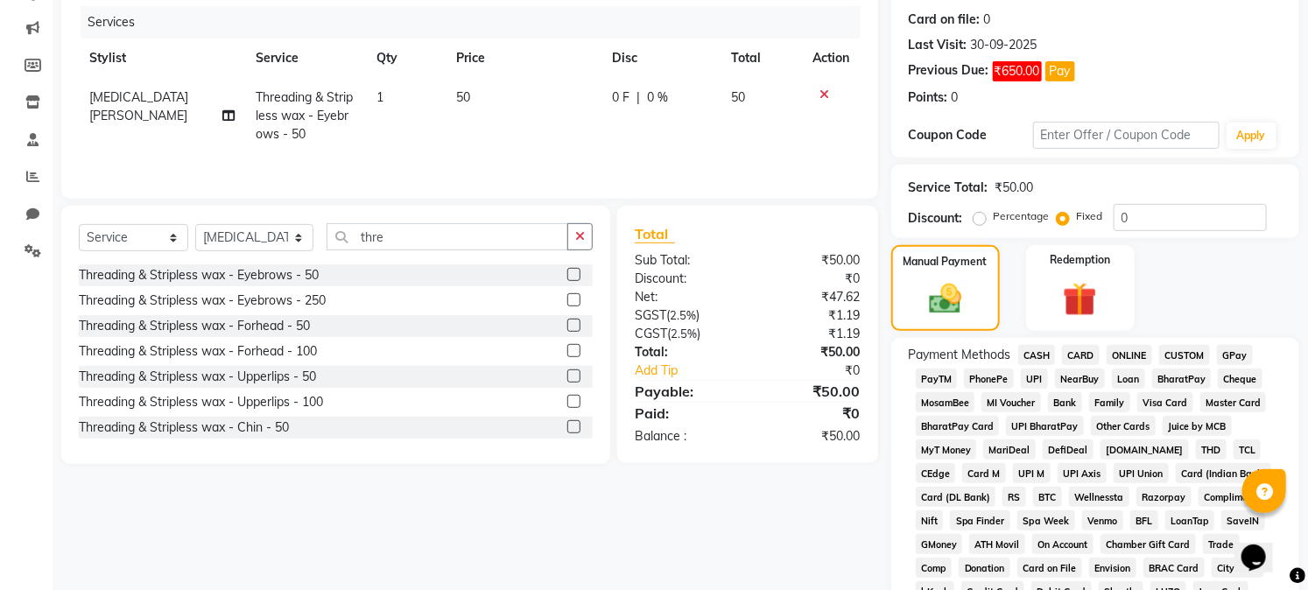
scroll to position [222, 0]
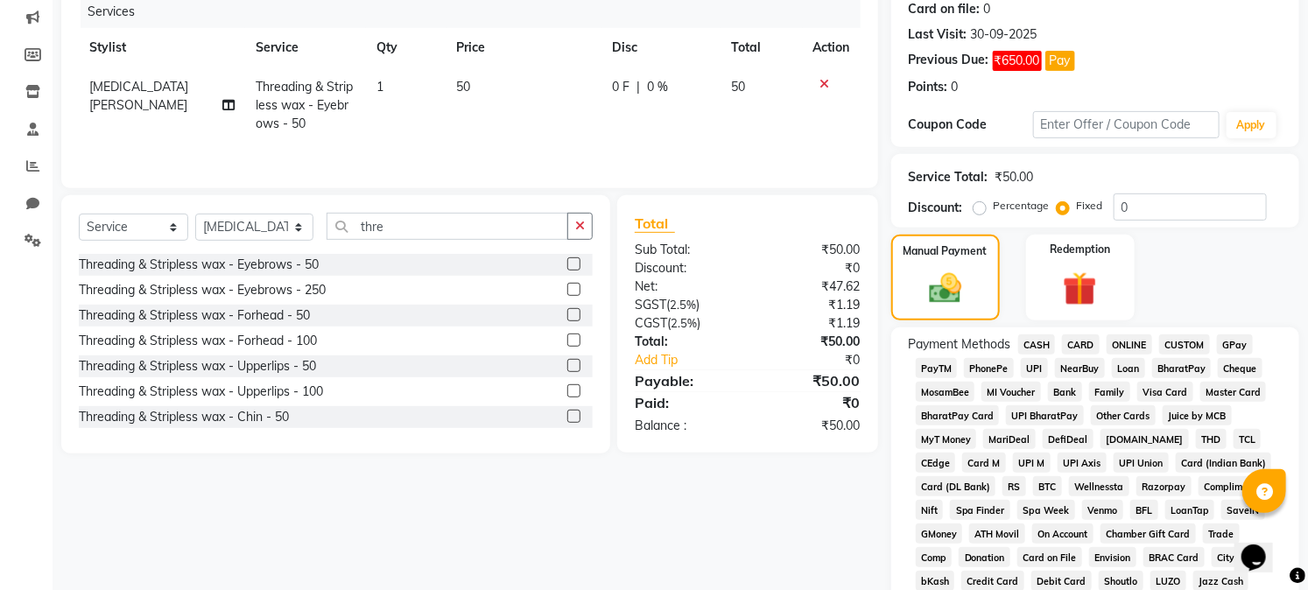
click at [1222, 342] on span "GPay" at bounding box center [1235, 344] width 36 height 20
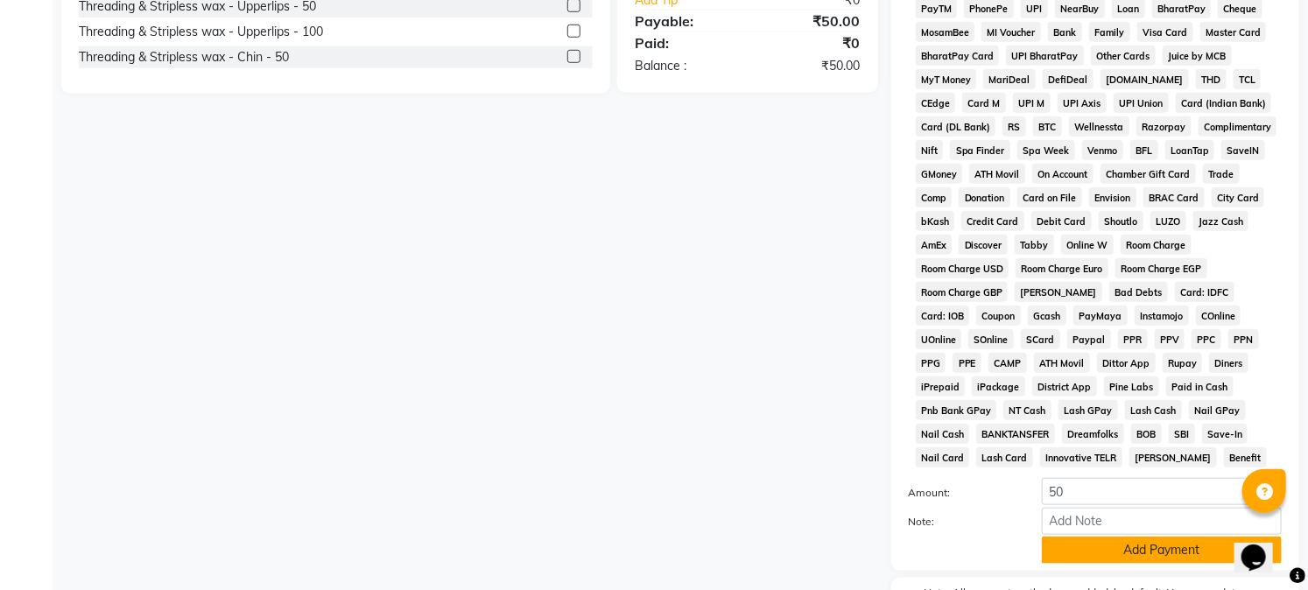
click at [1158, 553] on button "Add Payment" at bounding box center [1162, 550] width 240 height 27
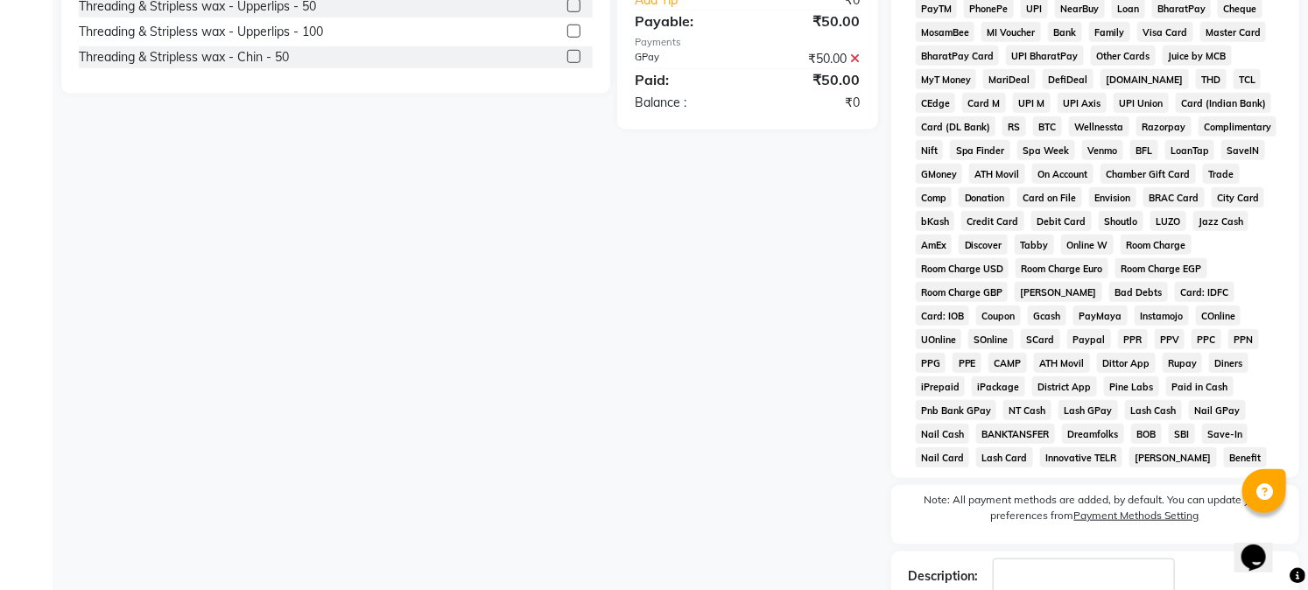
scroll to position [701, 0]
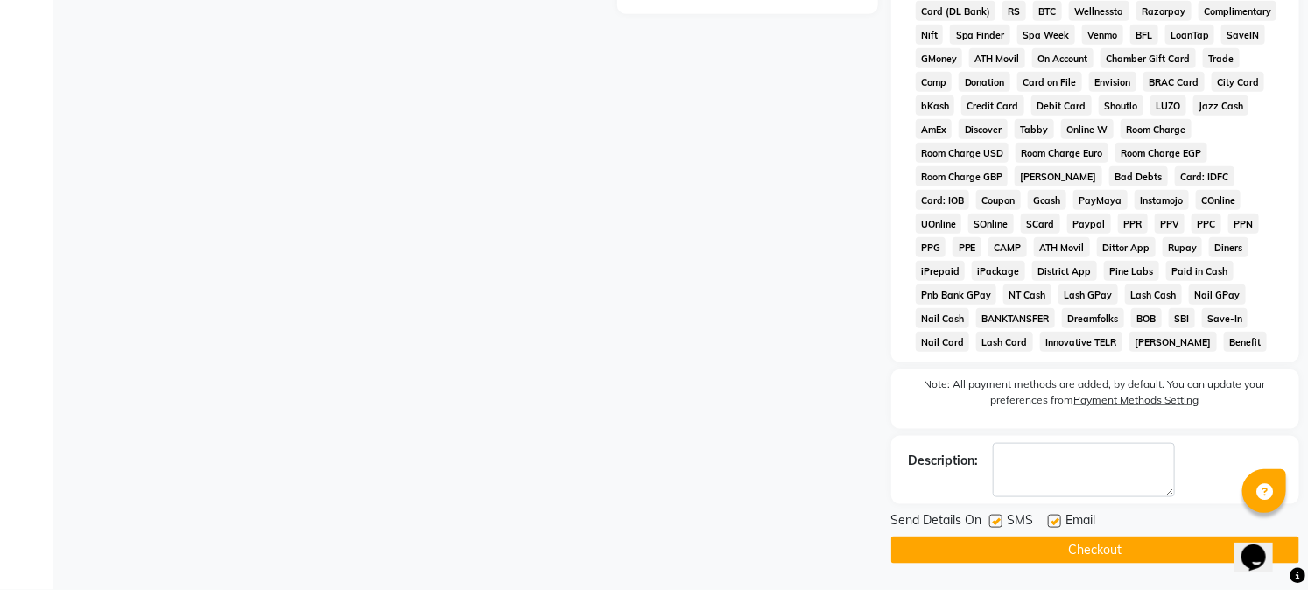
click at [1145, 546] on button "Checkout" at bounding box center [1095, 550] width 408 height 27
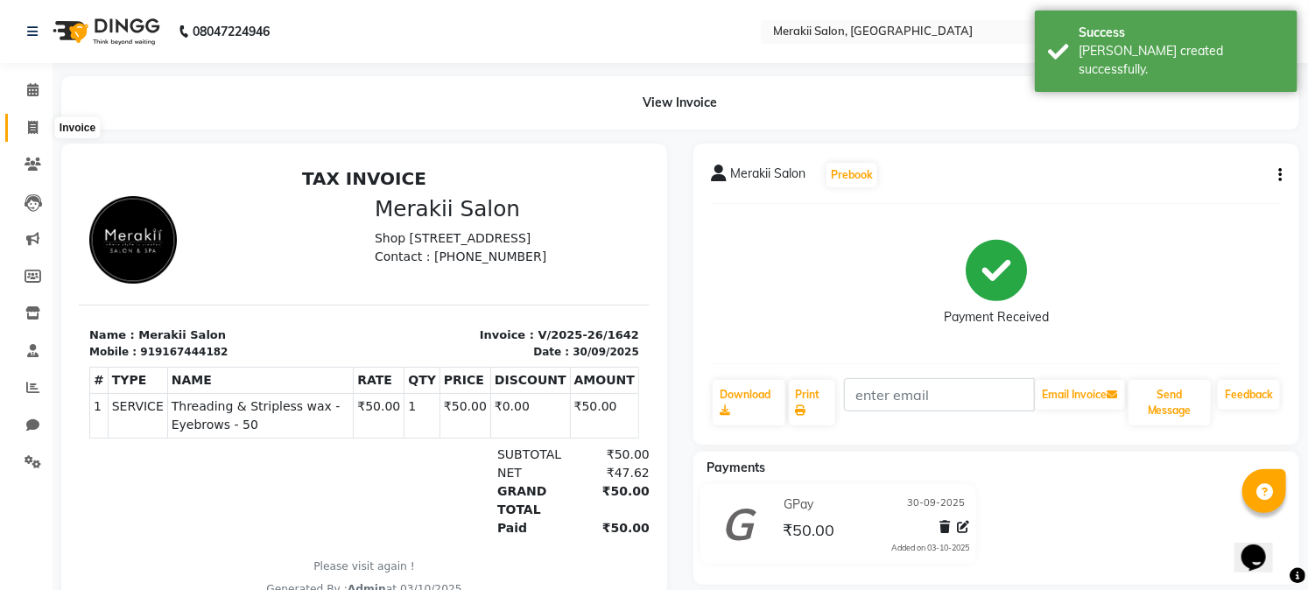
click at [19, 126] on span at bounding box center [33, 128] width 31 height 20
select select "7791"
select select "service"
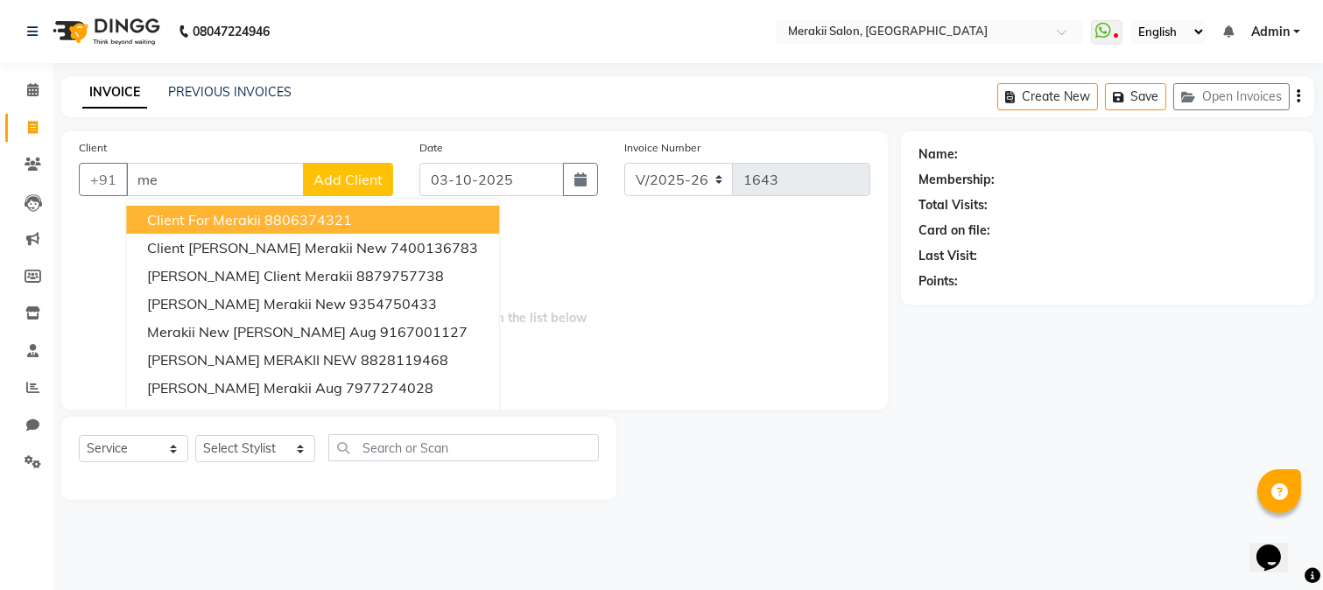
type input "m"
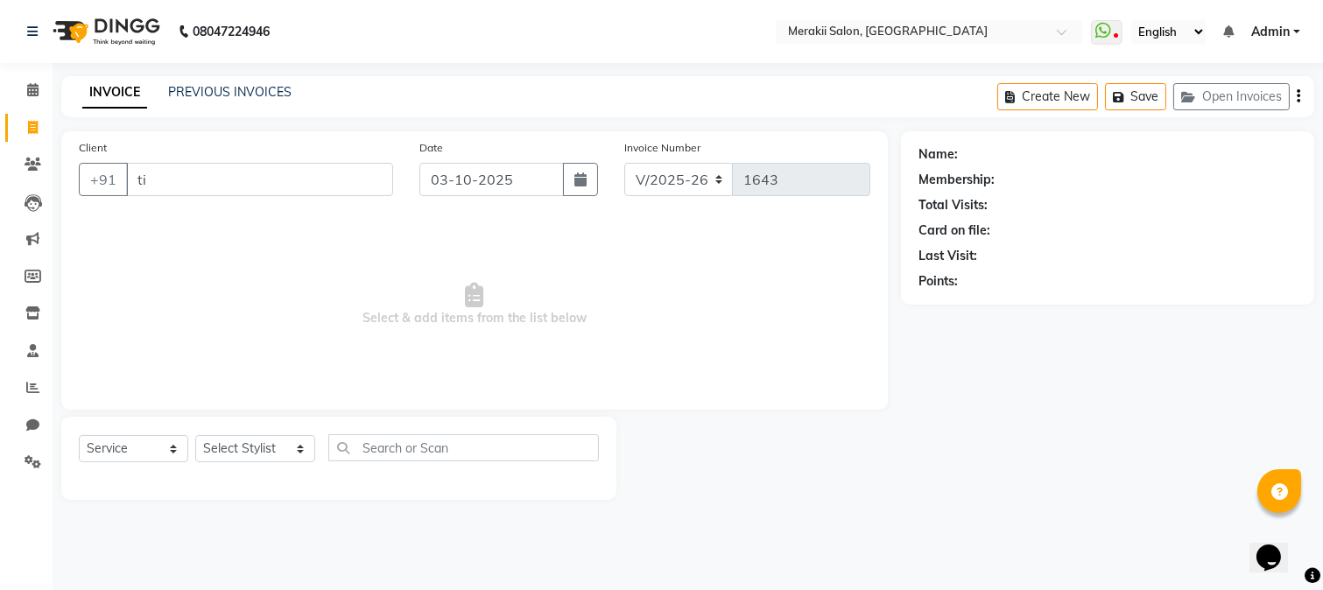
type input "t"
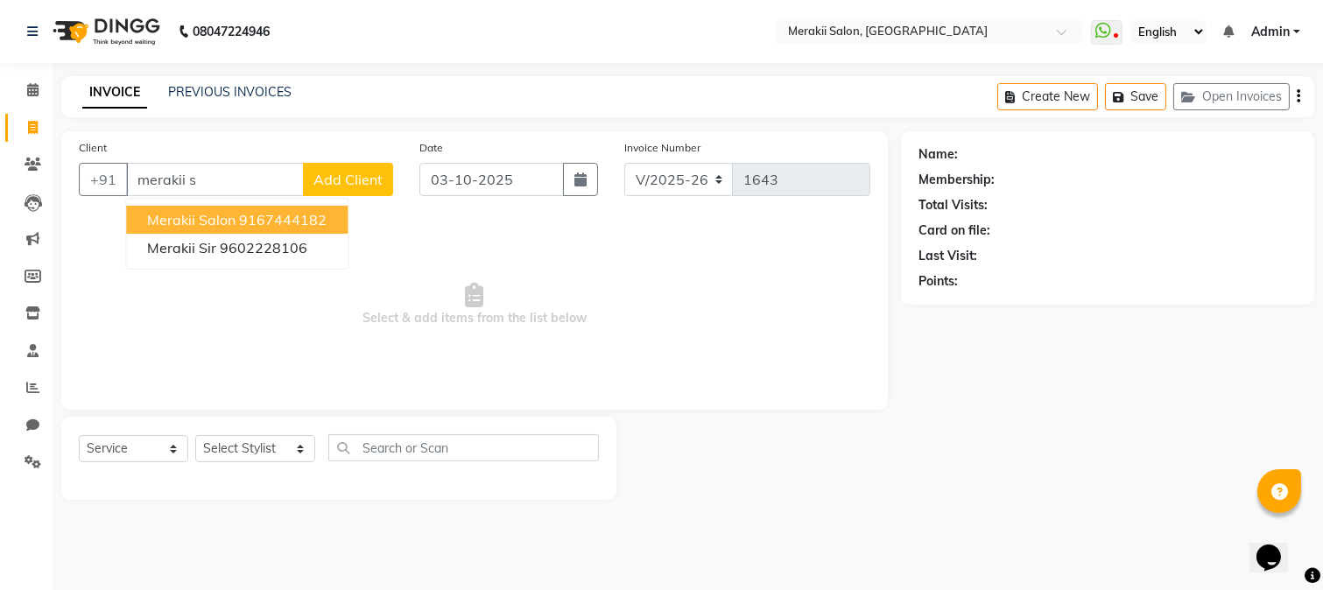
click at [281, 222] on ngb-highlight "9167444182" at bounding box center [283, 220] width 88 height 18
type input "9167444182"
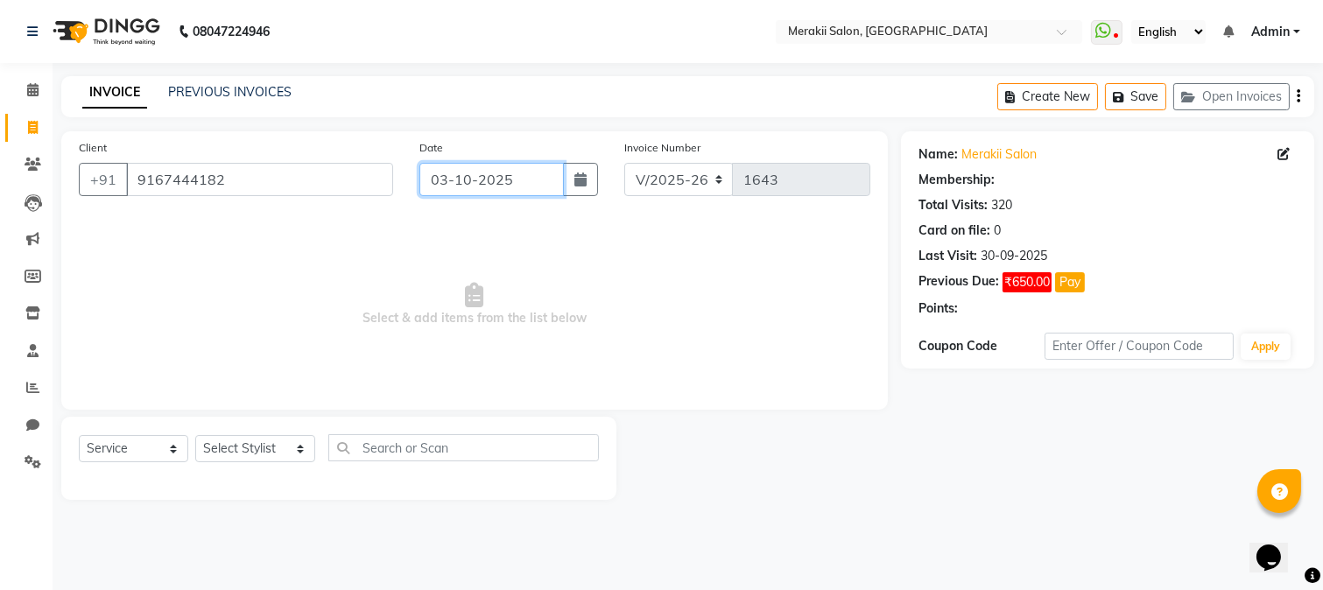
click at [482, 189] on input "03-10-2025" at bounding box center [491, 179] width 144 height 33
select select "10"
select select "2025"
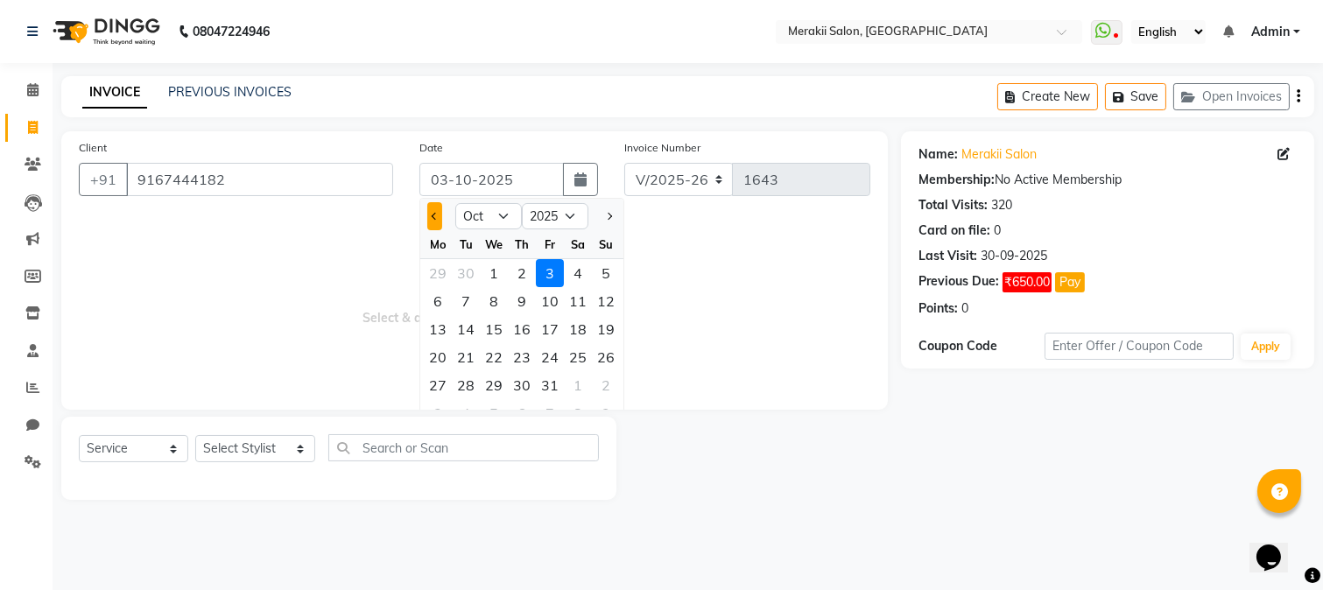
click at [438, 221] on button "Previous month" at bounding box center [434, 216] width 15 height 28
select select "9"
click at [461, 380] on div "30" at bounding box center [466, 385] width 28 height 28
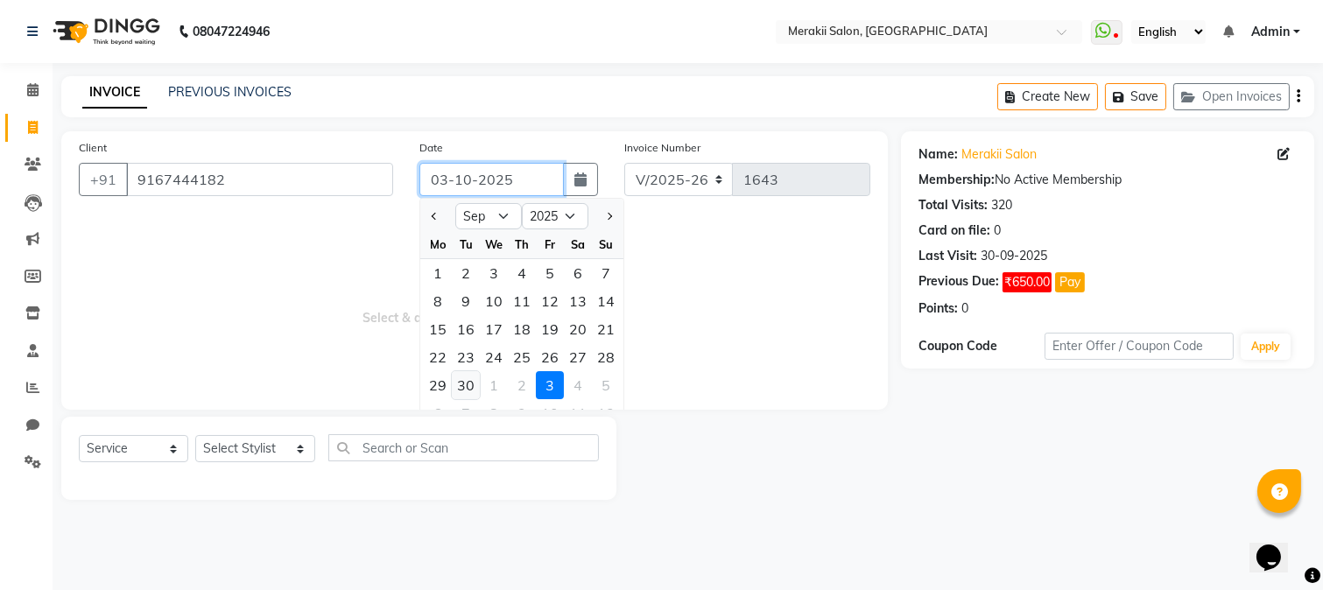
type input "30-09-2025"
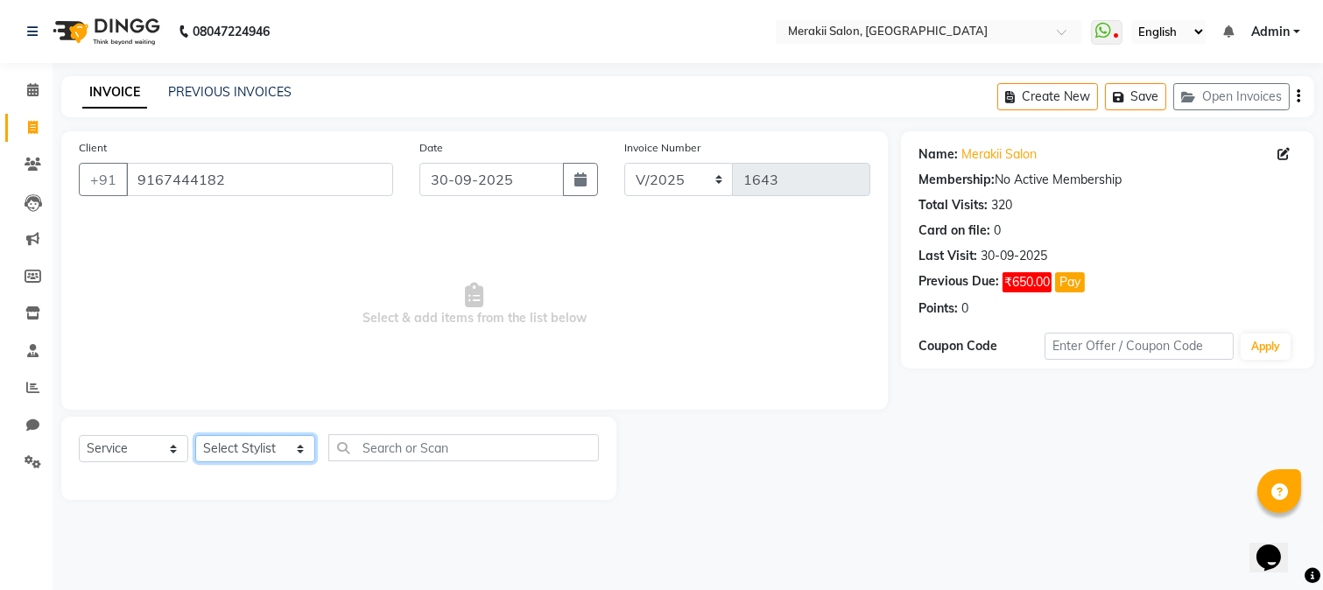
click at [265, 447] on select "Select Stylist [PERSON_NAME] [PERSON_NAME] Bhul [MEDICAL_DATA][PERSON_NAME] [PE…" at bounding box center [255, 448] width 120 height 27
click at [195, 436] on select "Select Stylist [PERSON_NAME] [PERSON_NAME] Bhul [MEDICAL_DATA][PERSON_NAME] [PE…" at bounding box center [255, 448] width 120 height 27
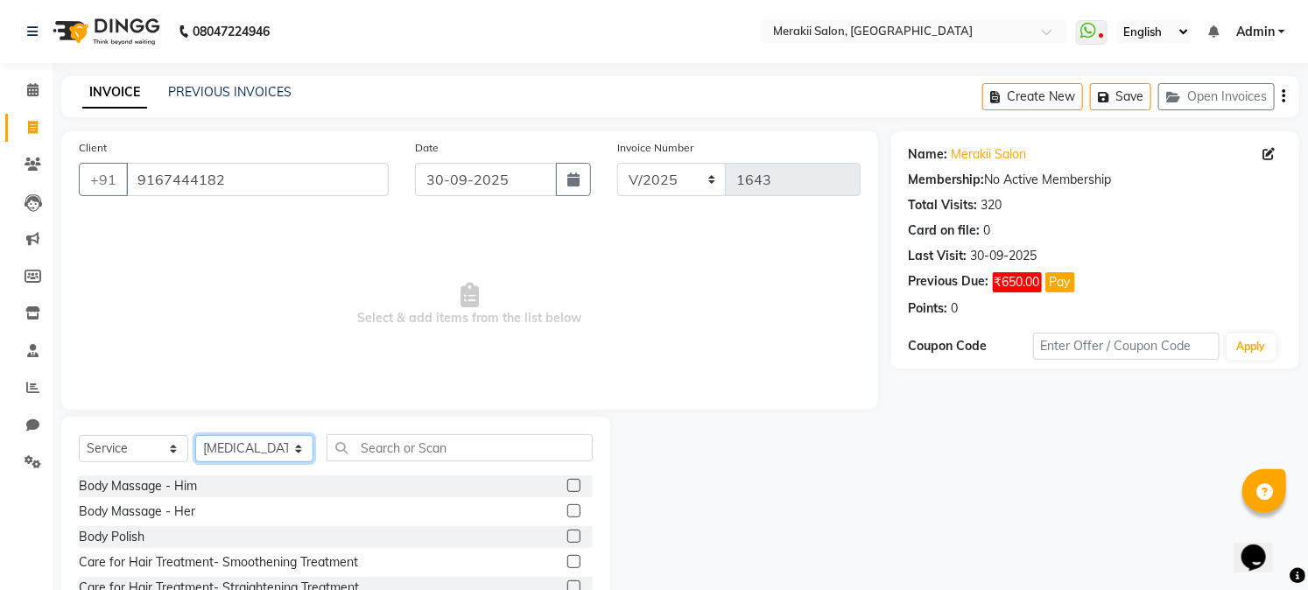
click at [276, 447] on select "Select Stylist [PERSON_NAME] [PERSON_NAME] Bhul [MEDICAL_DATA][PERSON_NAME] [PE…" at bounding box center [254, 448] width 118 height 27
select select "74822"
click at [195, 436] on select "Select Stylist [PERSON_NAME] [PERSON_NAME] Bhul [MEDICAL_DATA][PERSON_NAME] [PE…" at bounding box center [254, 448] width 118 height 27
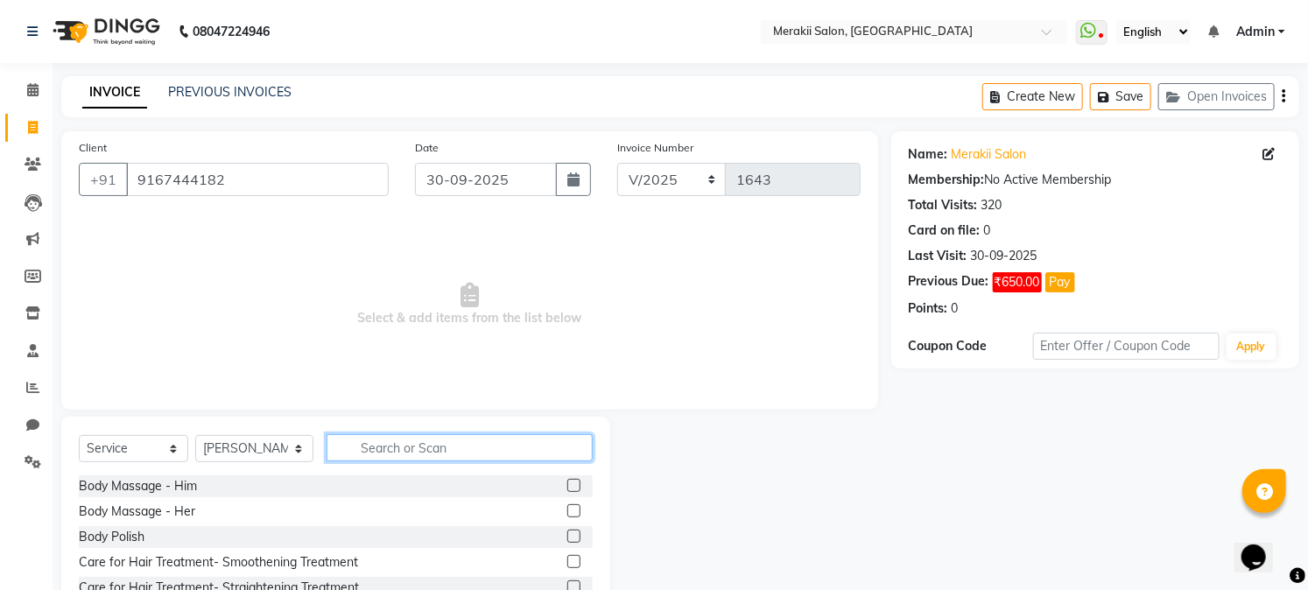
click at [360, 450] on input "text" at bounding box center [459, 447] width 265 height 27
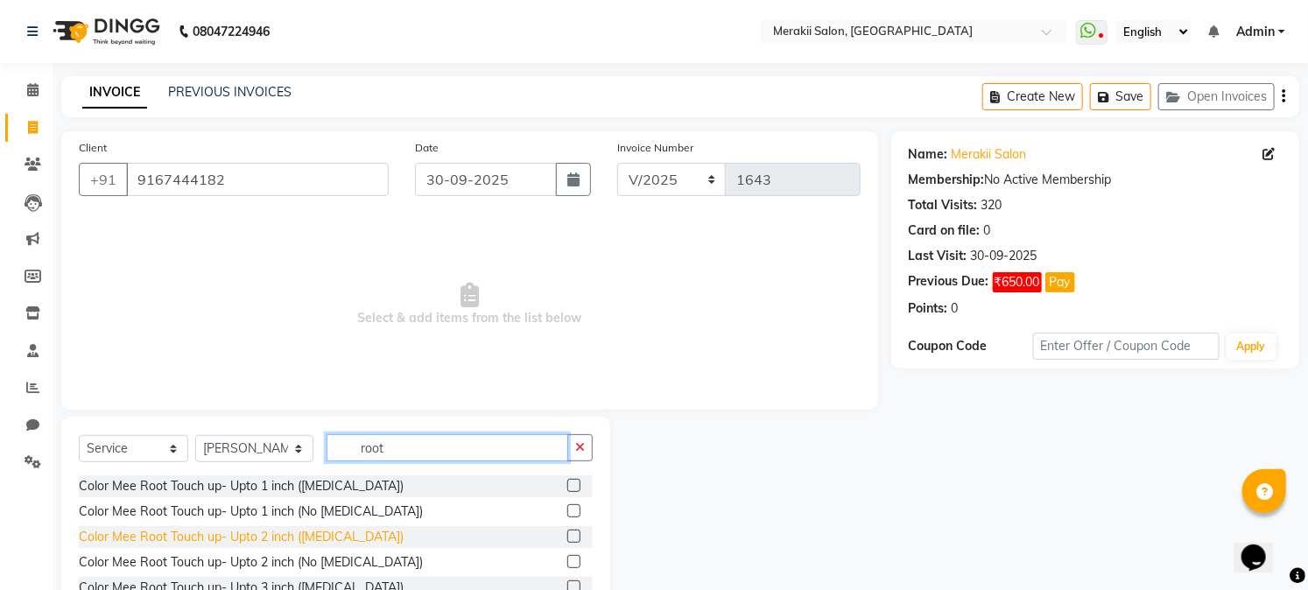
type input "root"
click at [308, 531] on div "Color Mee Root Touch up- Upto 2 inch ([MEDICAL_DATA])" at bounding box center [241, 537] width 325 height 18
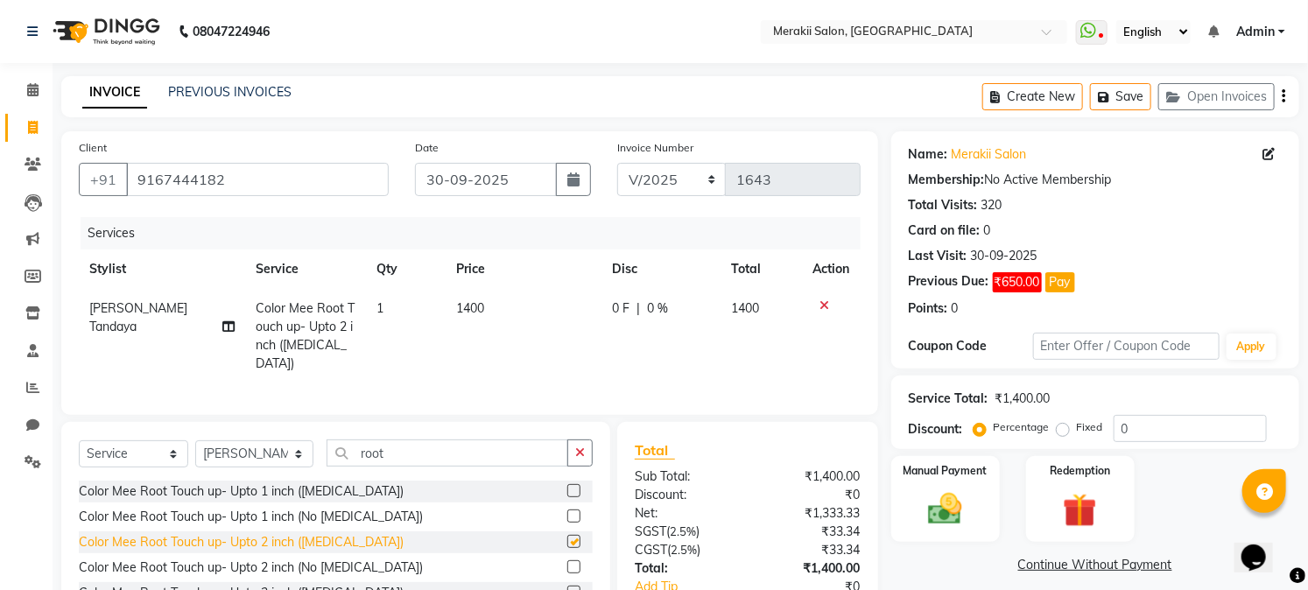
checkbox input "false"
click at [1056, 421] on div "Percentage Fixed" at bounding box center [1045, 428] width 137 height 23
click at [1077, 435] on label "Fixed" at bounding box center [1090, 427] width 26 height 16
click at [1064, 433] on input "Fixed" at bounding box center [1066, 427] width 12 height 12
radio input "true"
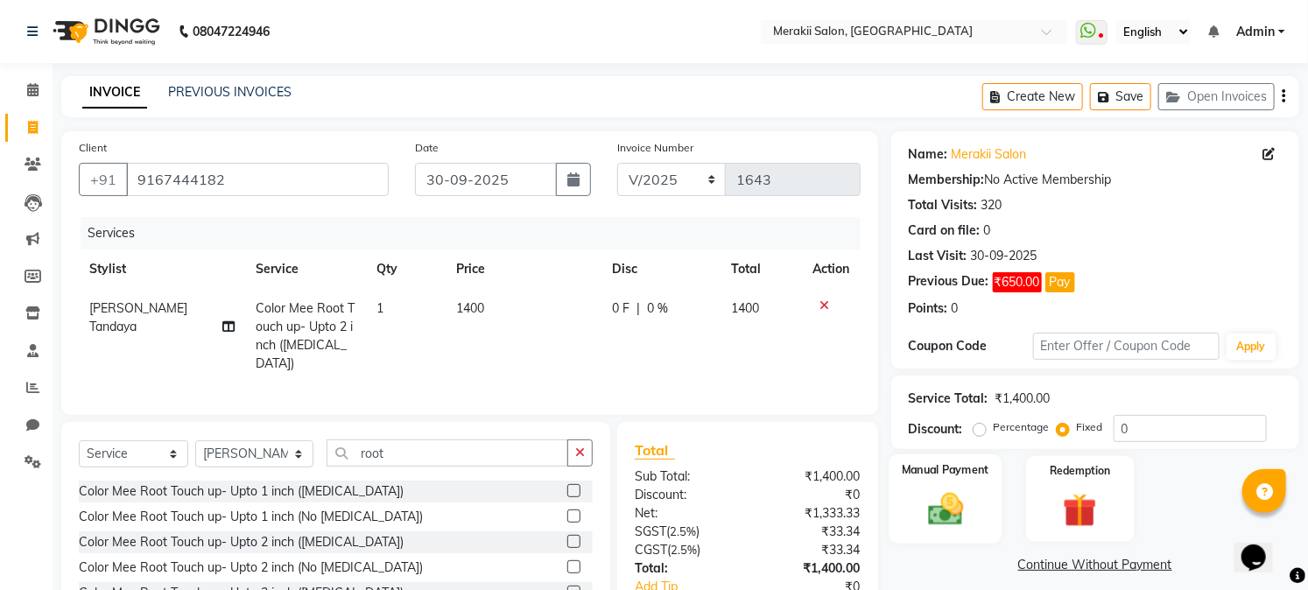
click at [966, 475] on label "Manual Payment" at bounding box center [946, 469] width 88 height 17
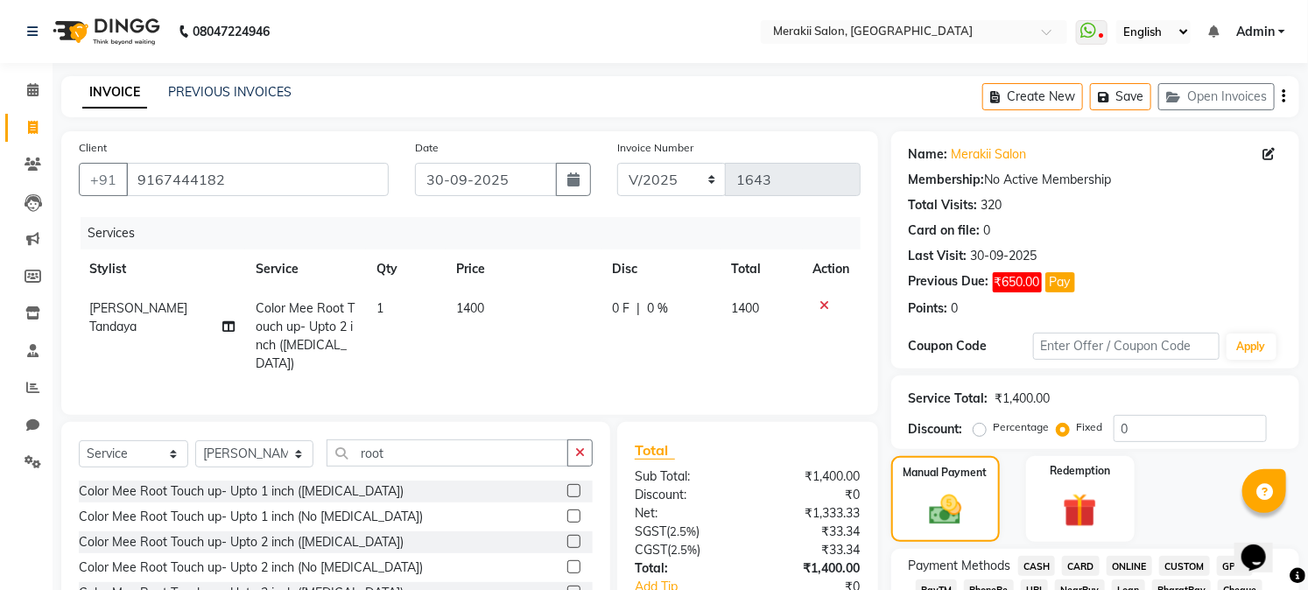
drag, startPoint x: 1307, startPoint y: 251, endPoint x: 1318, endPoint y: 320, distance: 69.1
click at [1308, 320] on html "08047224946 Select Location × Merakii Salon, [GEOGRAPHIC_DATA] WhatsApp Status …" at bounding box center [654, 295] width 1308 height 590
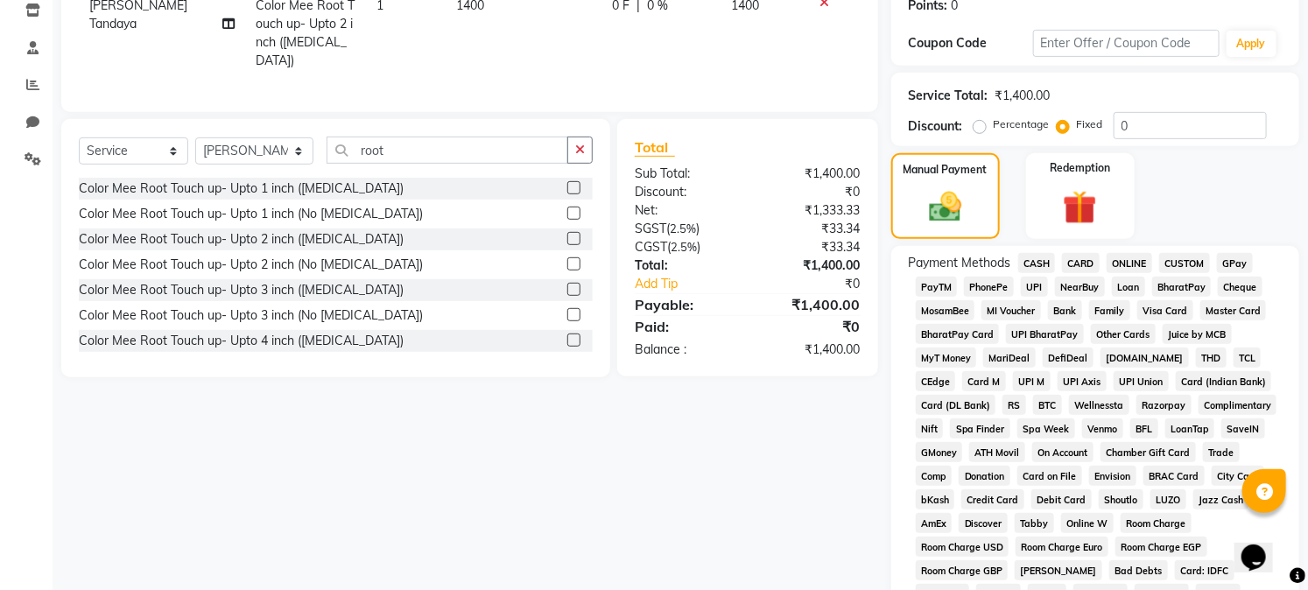
scroll to position [307, 0]
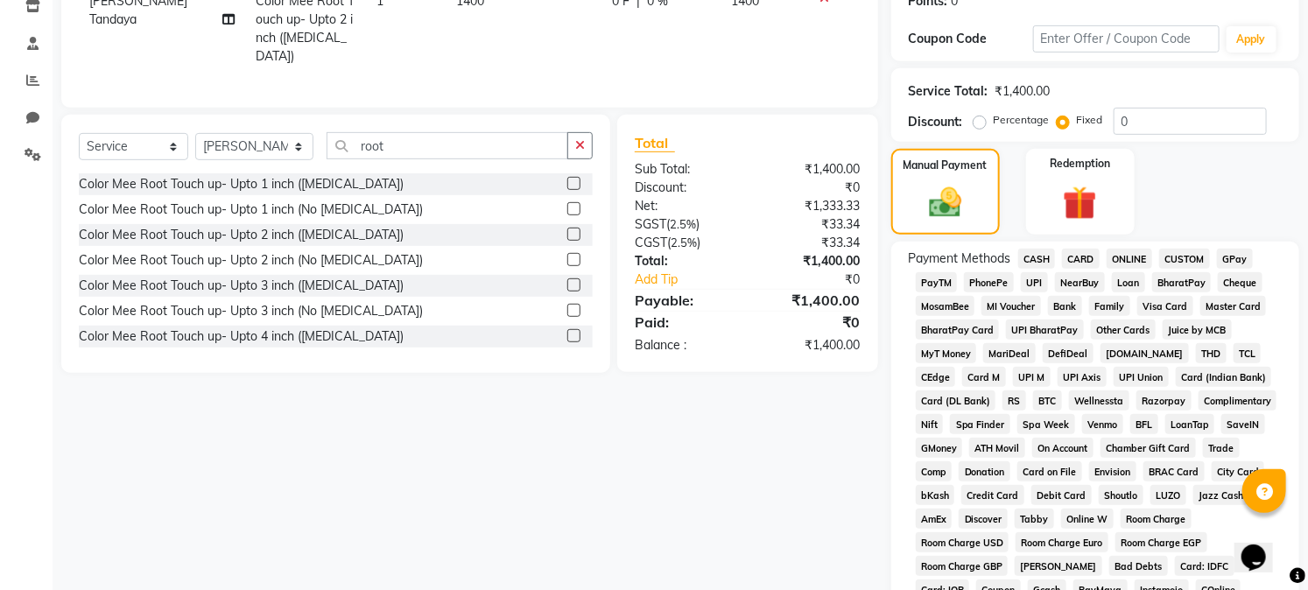
click at [1237, 257] on span "GPay" at bounding box center [1235, 259] width 36 height 20
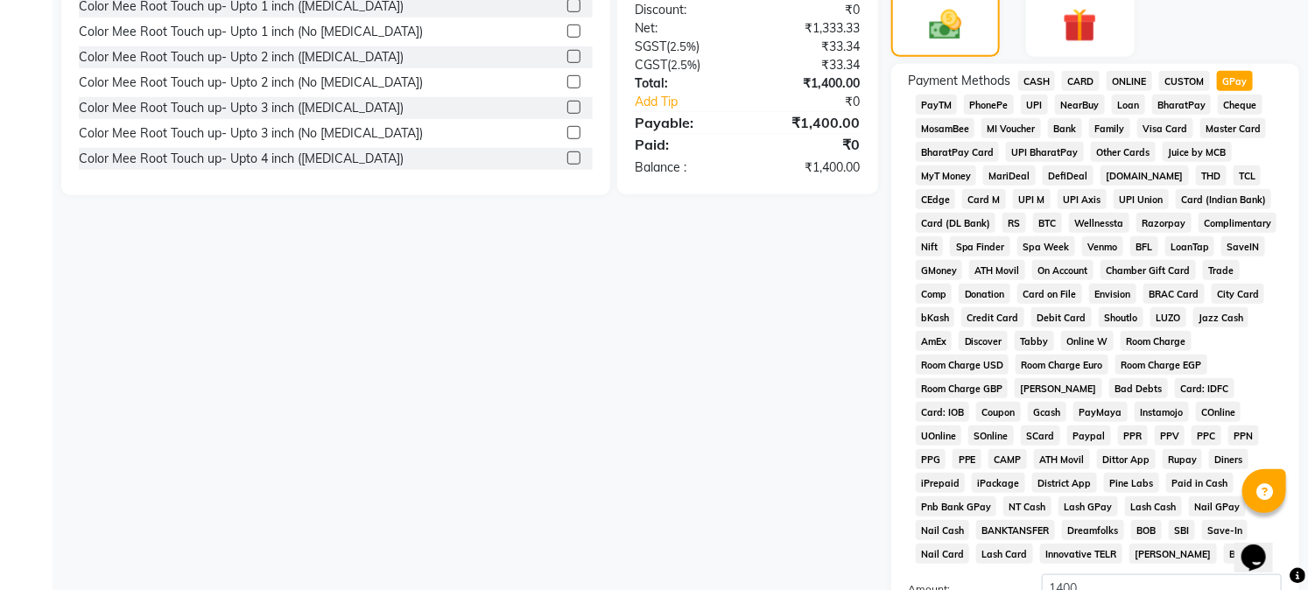
scroll to position [695, 0]
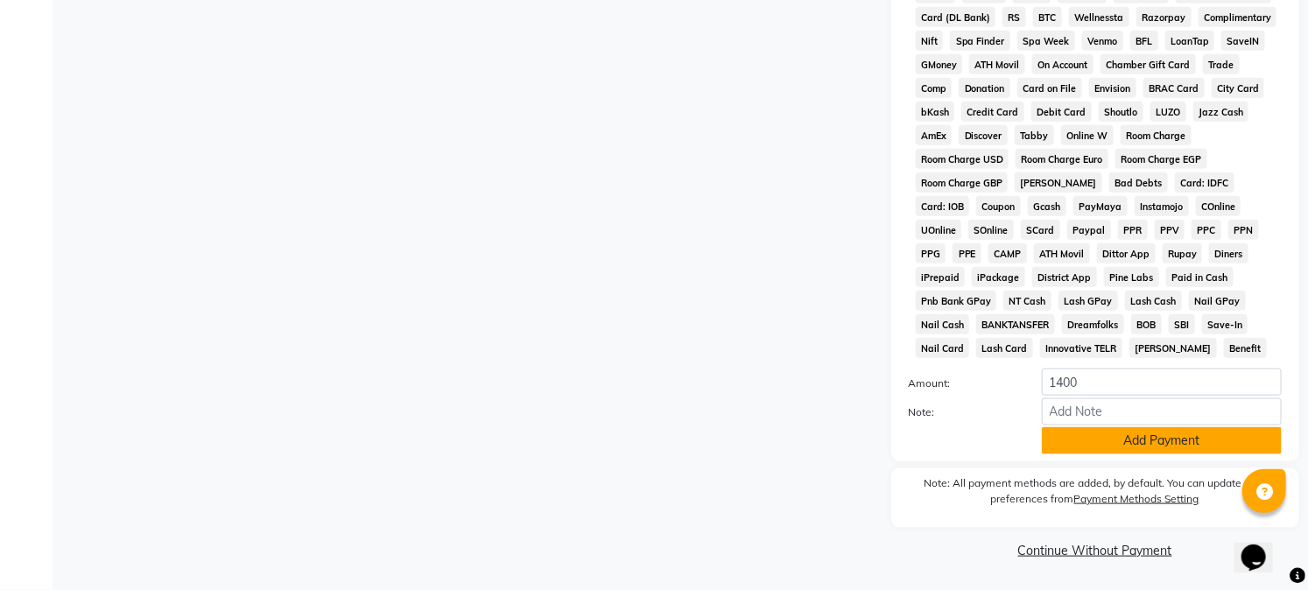
click at [1175, 441] on button "Add Payment" at bounding box center [1162, 440] width 240 height 27
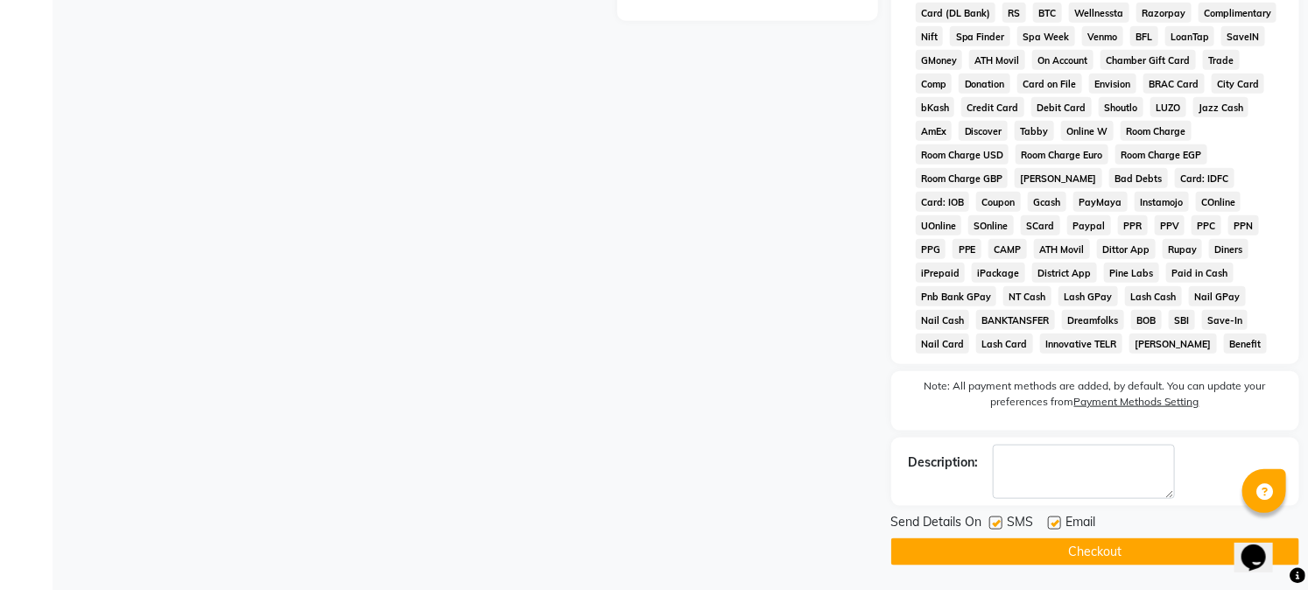
scroll to position [701, 0]
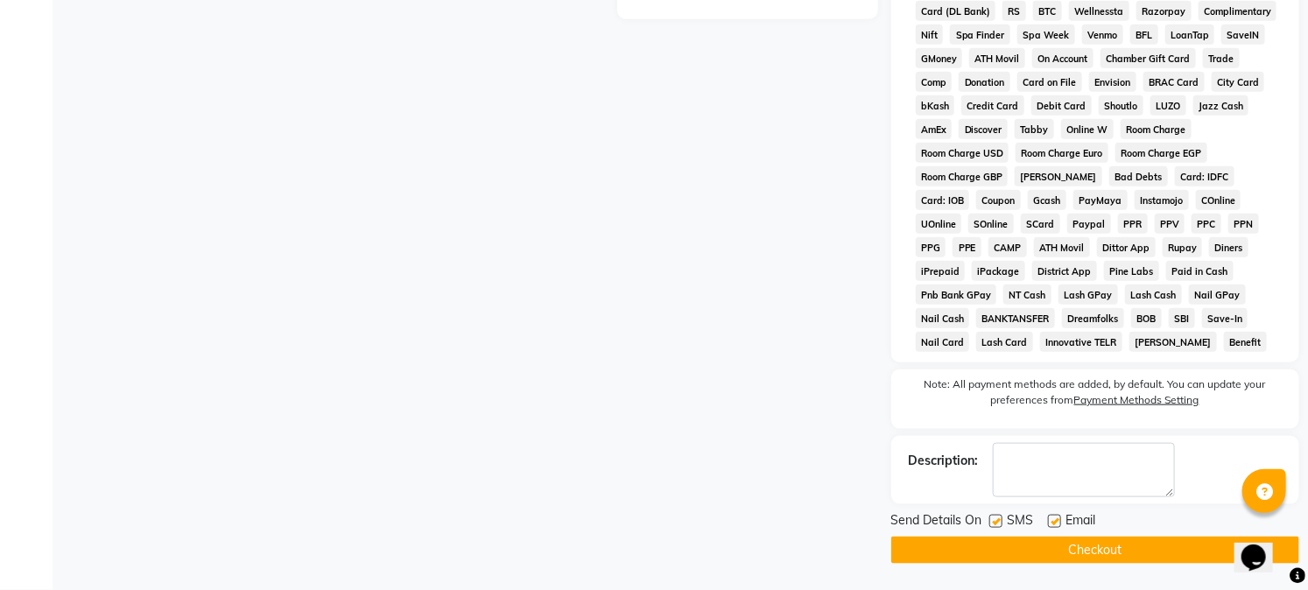
click at [1165, 553] on button "Checkout" at bounding box center [1095, 550] width 408 height 27
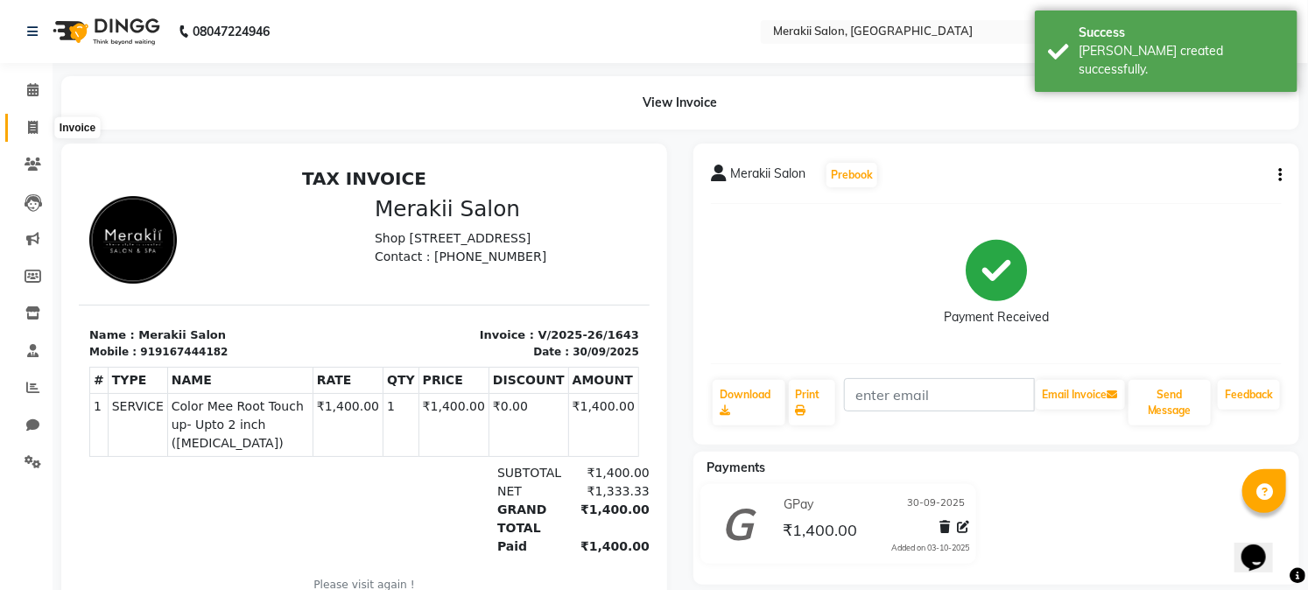
click at [37, 127] on icon at bounding box center [33, 127] width 10 height 13
select select "7791"
select select "service"
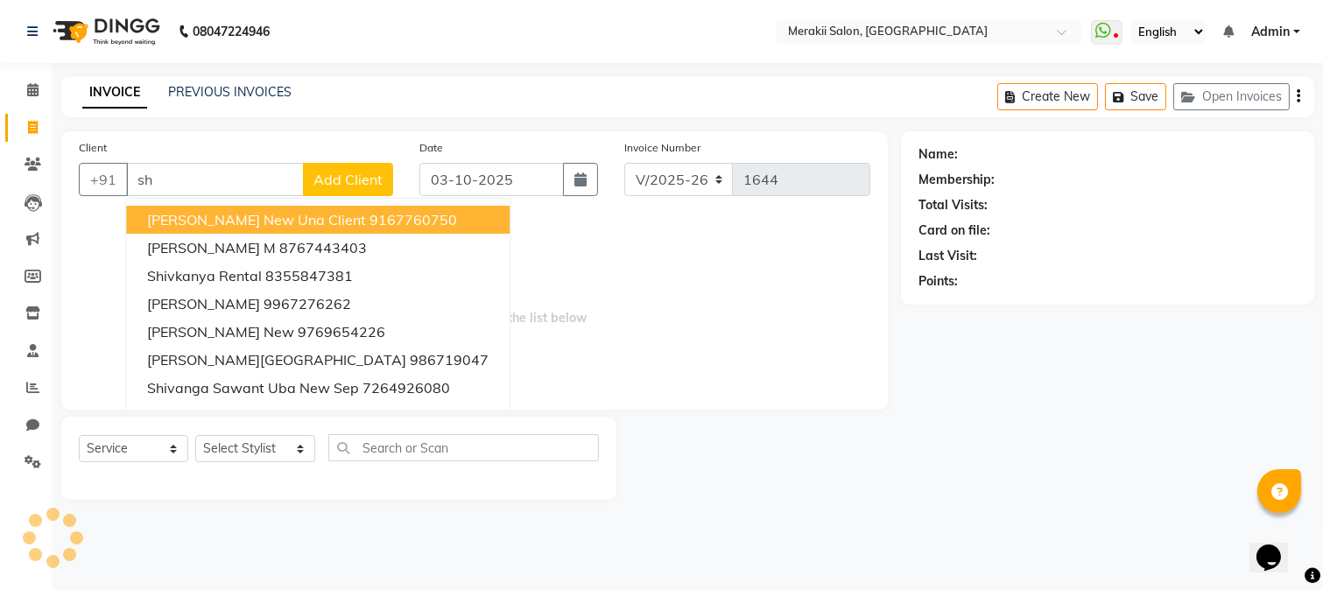
type input "s"
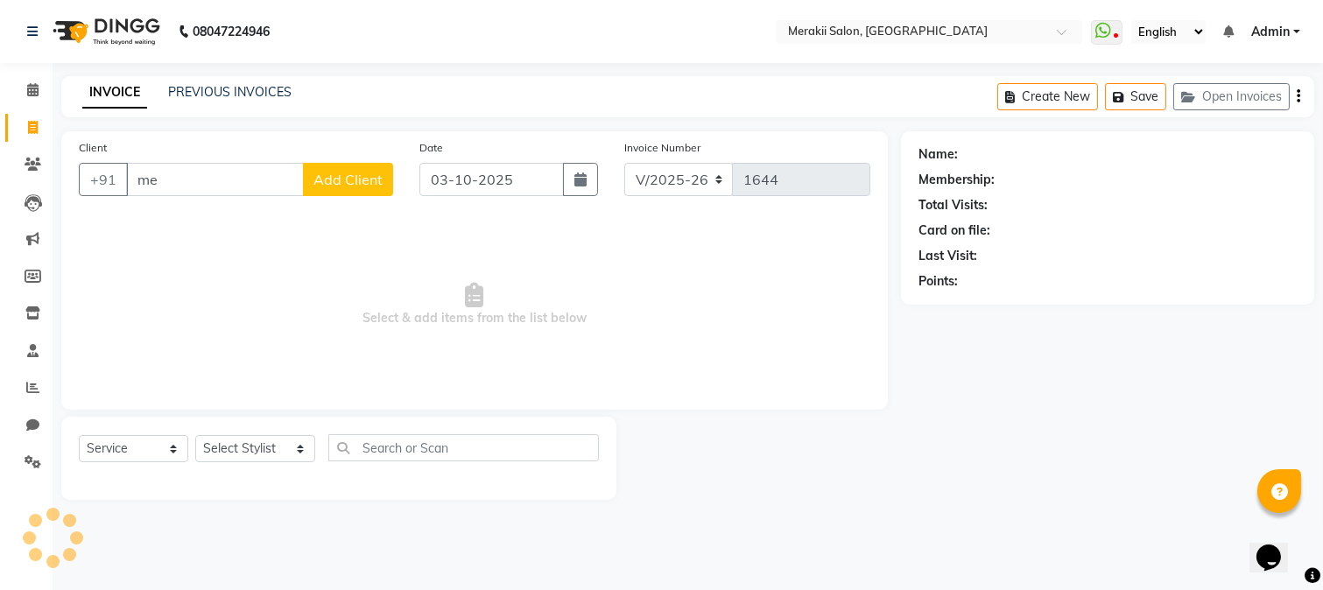
type input "m"
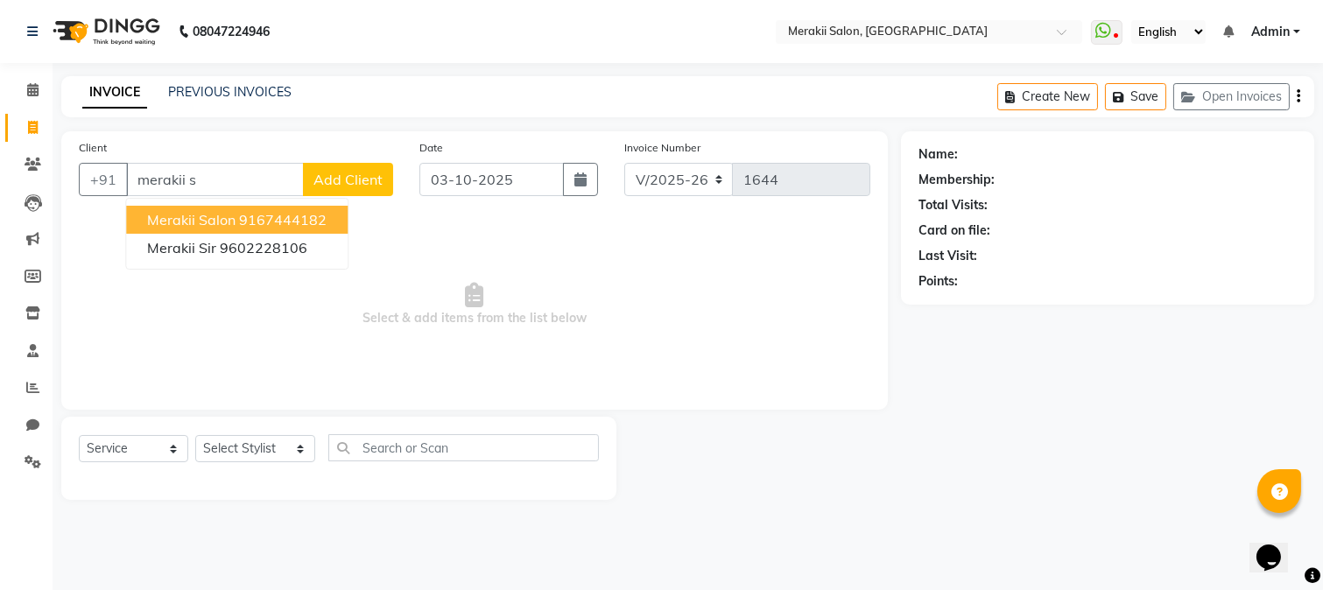
click at [294, 217] on ngb-highlight "9167444182" at bounding box center [283, 220] width 88 height 18
type input "9167444182"
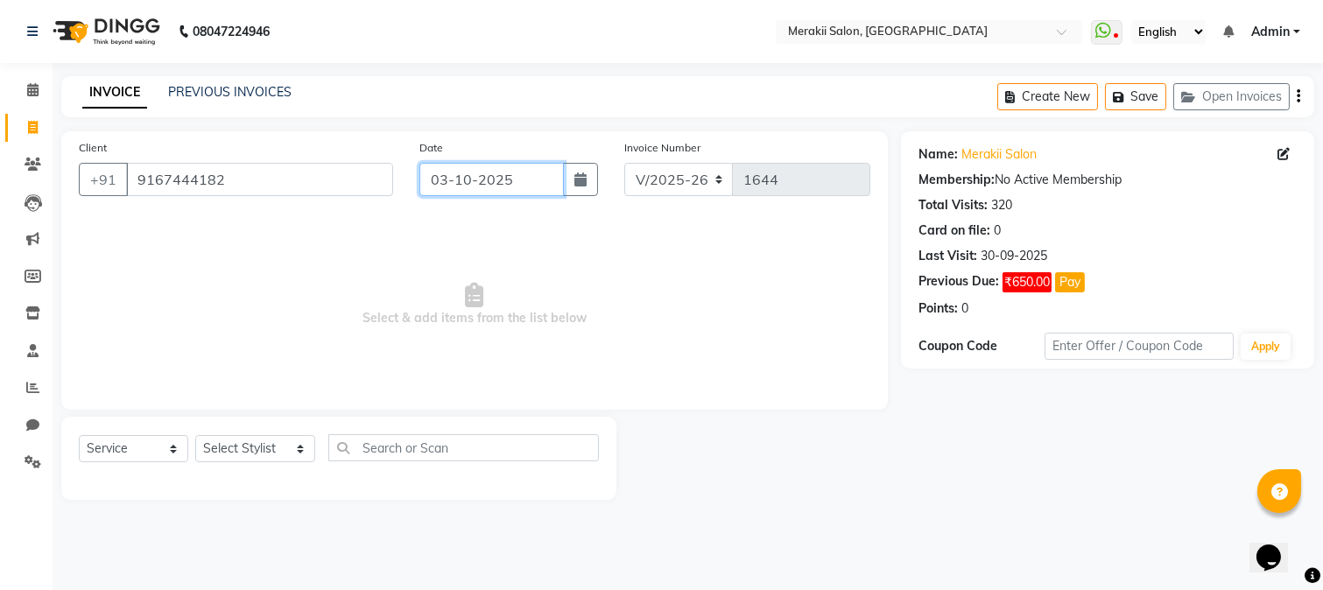
click at [457, 168] on input "03-10-2025" at bounding box center [491, 179] width 144 height 33
select select "10"
select select "2025"
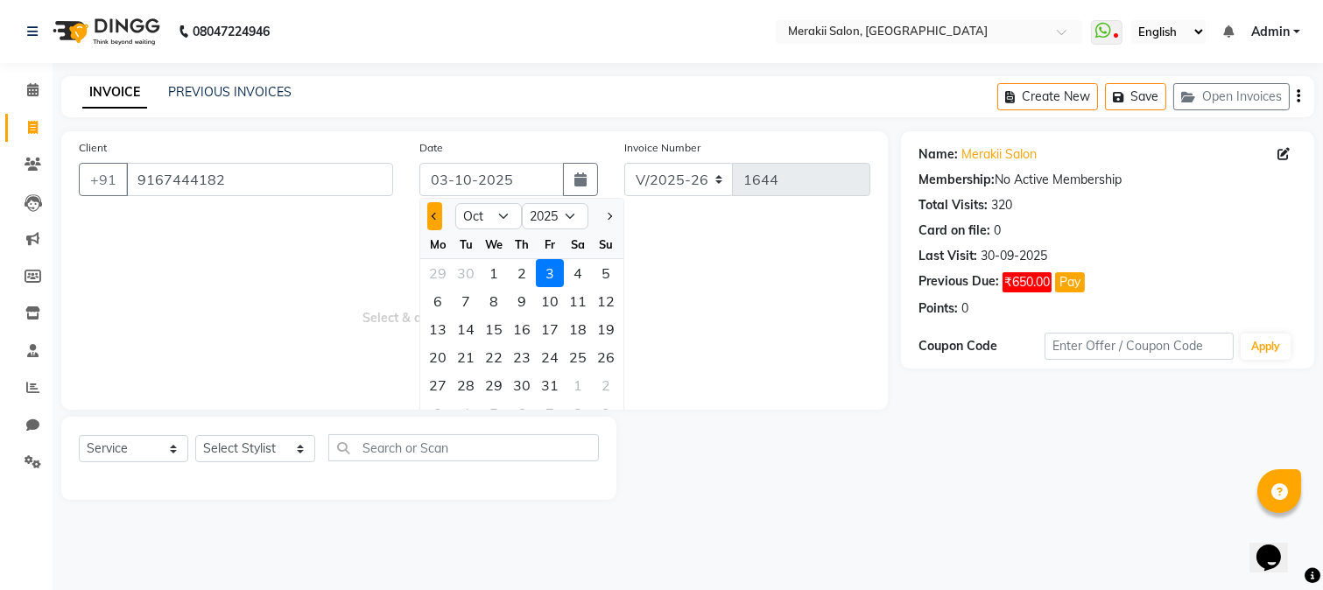
click at [433, 212] on button "Previous month" at bounding box center [434, 216] width 15 height 28
select select "9"
click at [466, 380] on div "30" at bounding box center [466, 385] width 28 height 28
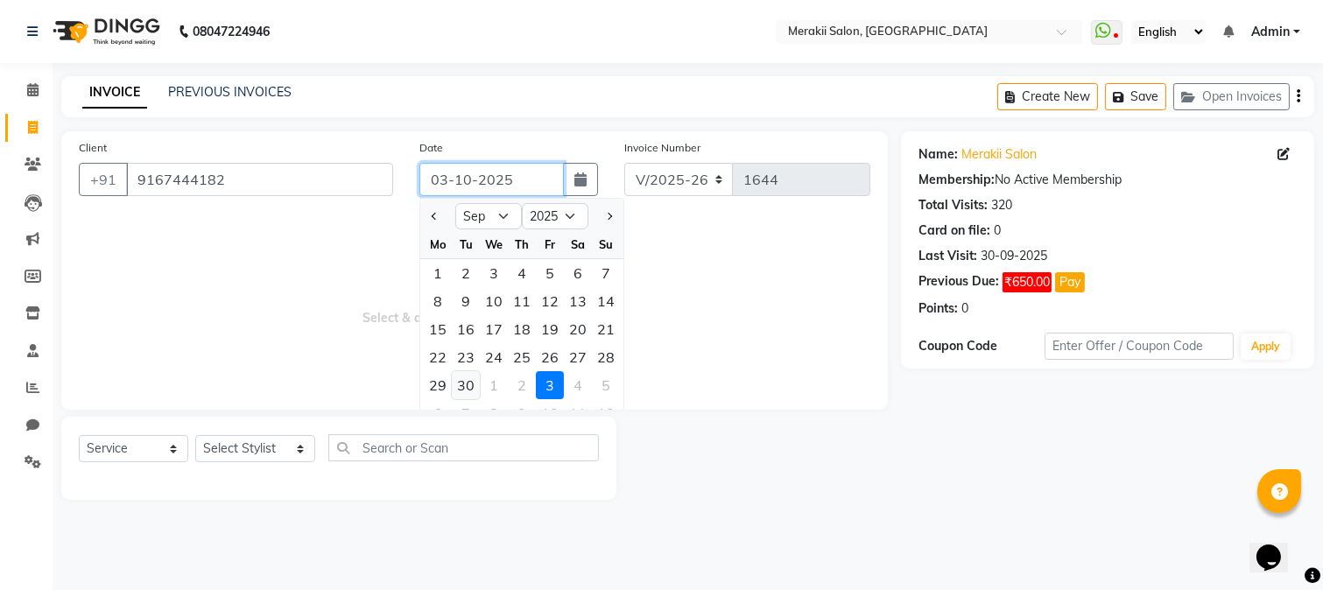
type input "30-09-2025"
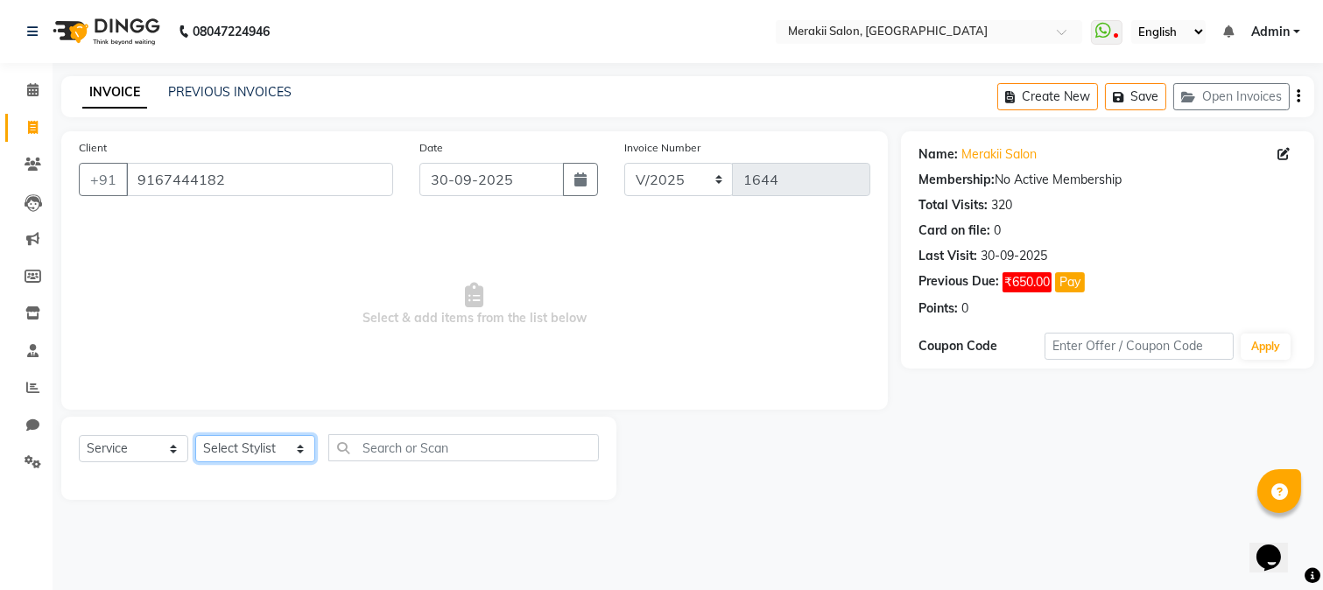
click at [274, 455] on select "Select Stylist [PERSON_NAME] [PERSON_NAME] Bhul [MEDICAL_DATA][PERSON_NAME] [PE…" at bounding box center [255, 448] width 120 height 27
select select "74849"
click at [195, 436] on select "Select Stylist [PERSON_NAME] [PERSON_NAME] Bhul [MEDICAL_DATA][PERSON_NAME] [PE…" at bounding box center [255, 448] width 120 height 27
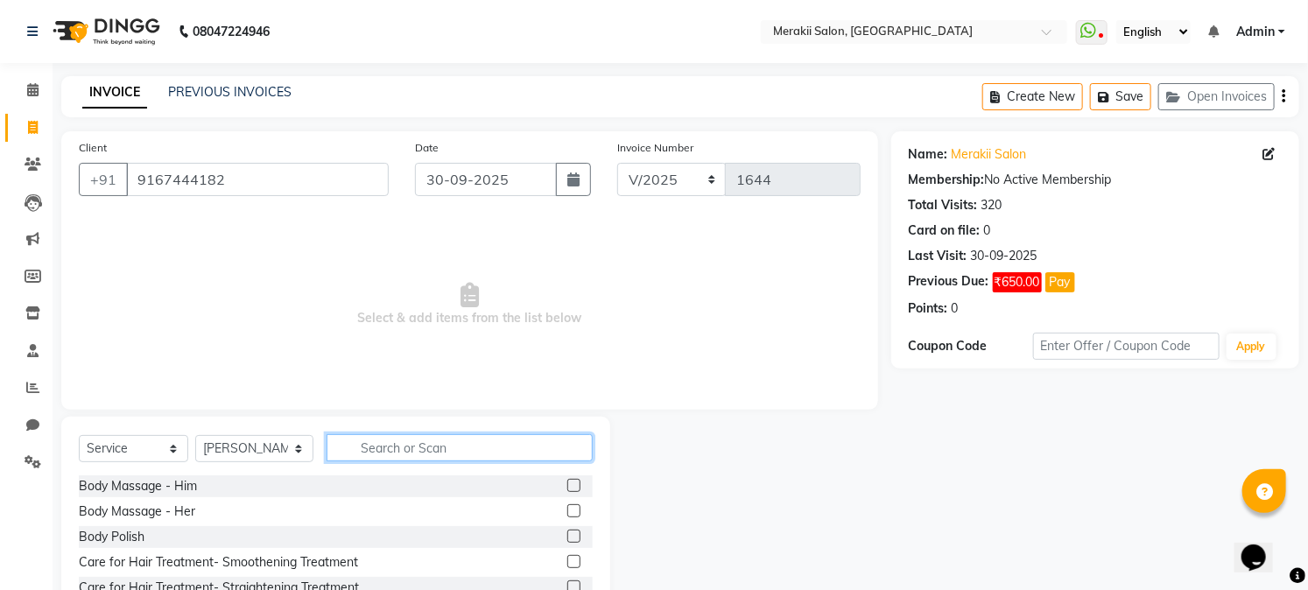
click at [379, 444] on input "text" at bounding box center [459, 447] width 265 height 27
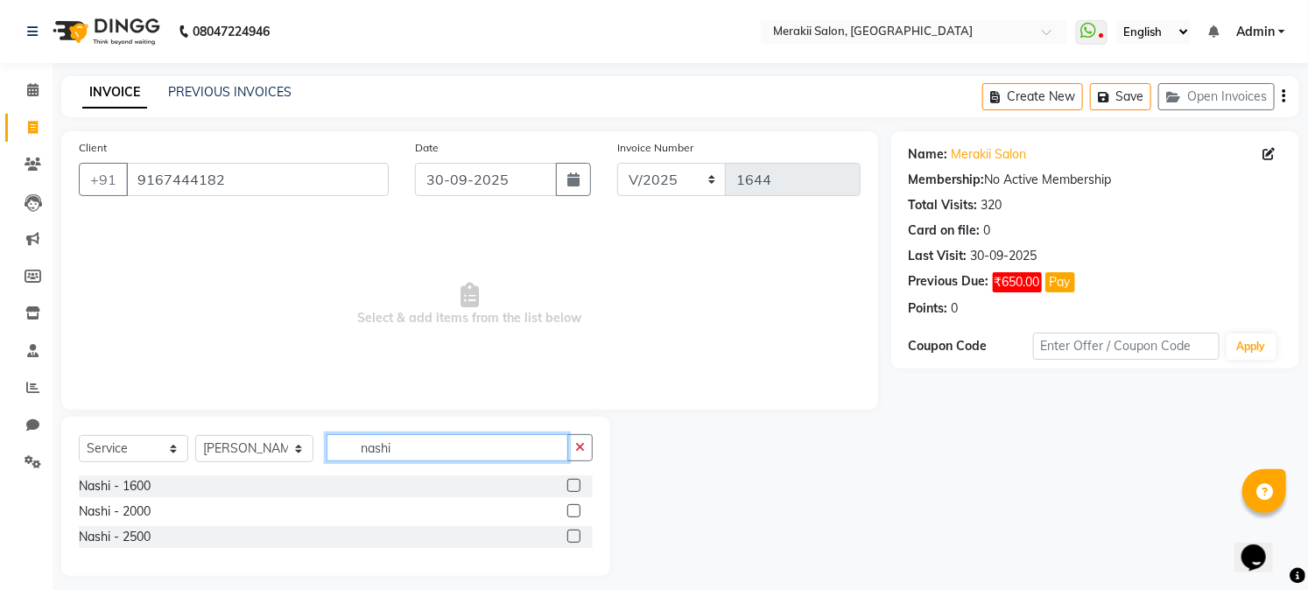
type input "nashi"
click at [161, 488] on div "Nashi - 1600" at bounding box center [336, 486] width 514 height 22
click at [127, 478] on div "Nashi - 1600" at bounding box center [115, 486] width 72 height 18
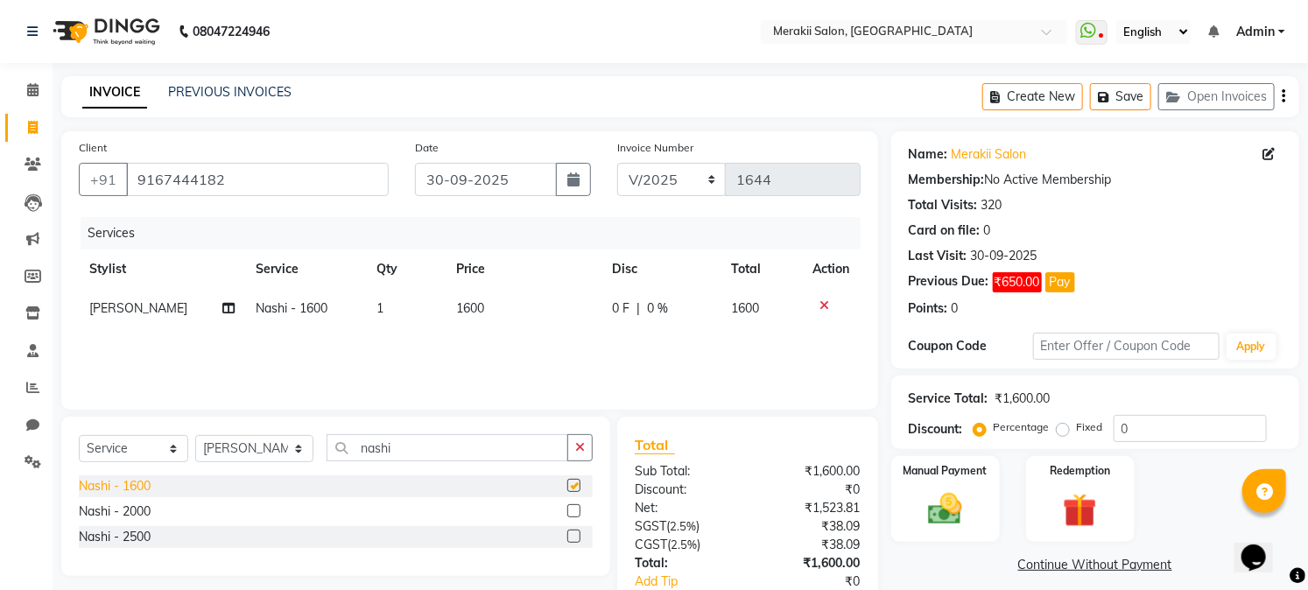
checkbox input "false"
click at [1077, 426] on label "Fixed" at bounding box center [1090, 427] width 26 height 16
click at [1067, 426] on input "Fixed" at bounding box center [1066, 427] width 12 height 12
radio input "true"
click at [935, 492] on img at bounding box center [946, 509] width 58 height 40
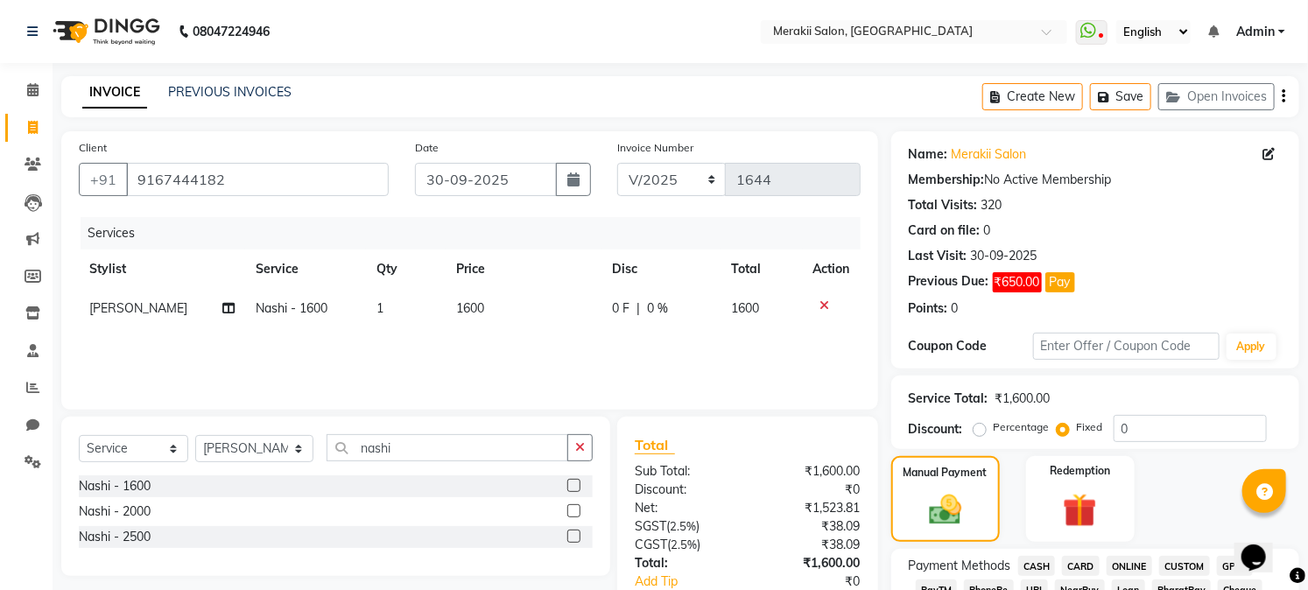
scroll to position [517, 0]
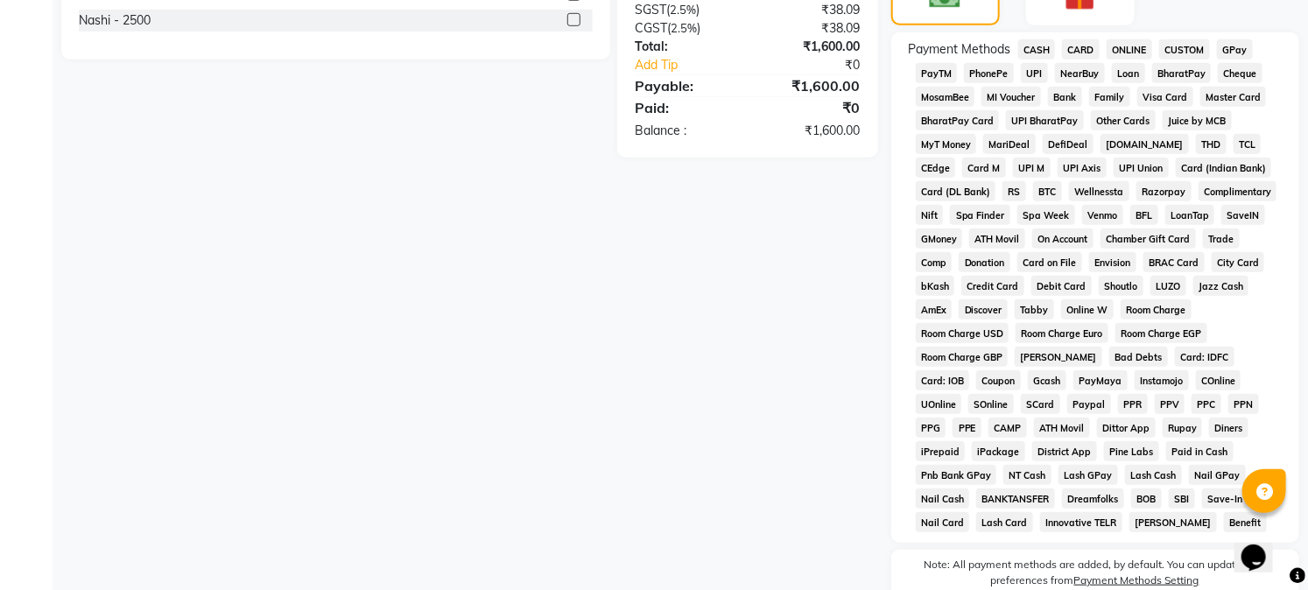
click at [1242, 44] on span "GPay" at bounding box center [1235, 49] width 36 height 20
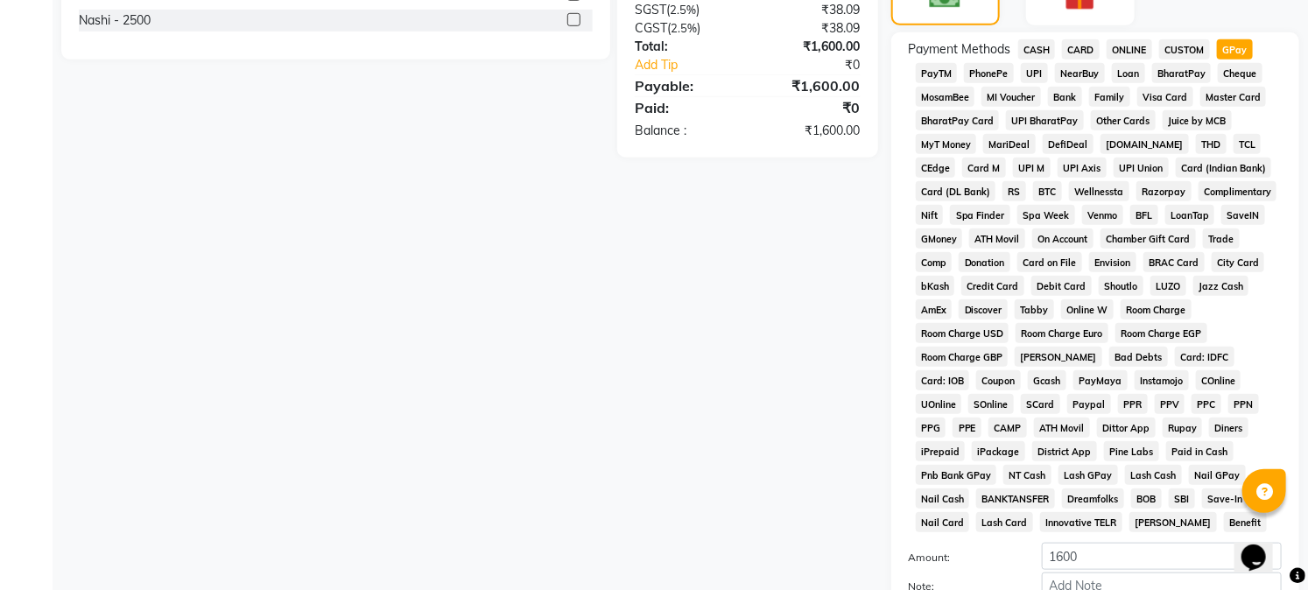
scroll to position [695, 0]
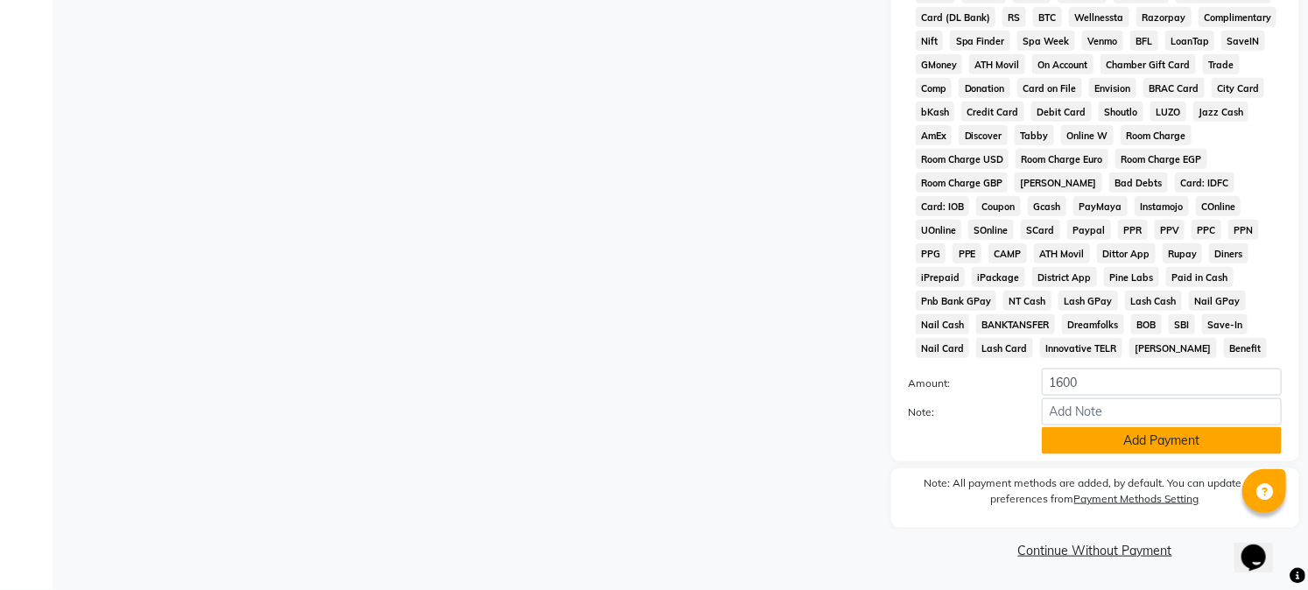
click at [1108, 436] on button "Add Payment" at bounding box center [1162, 440] width 240 height 27
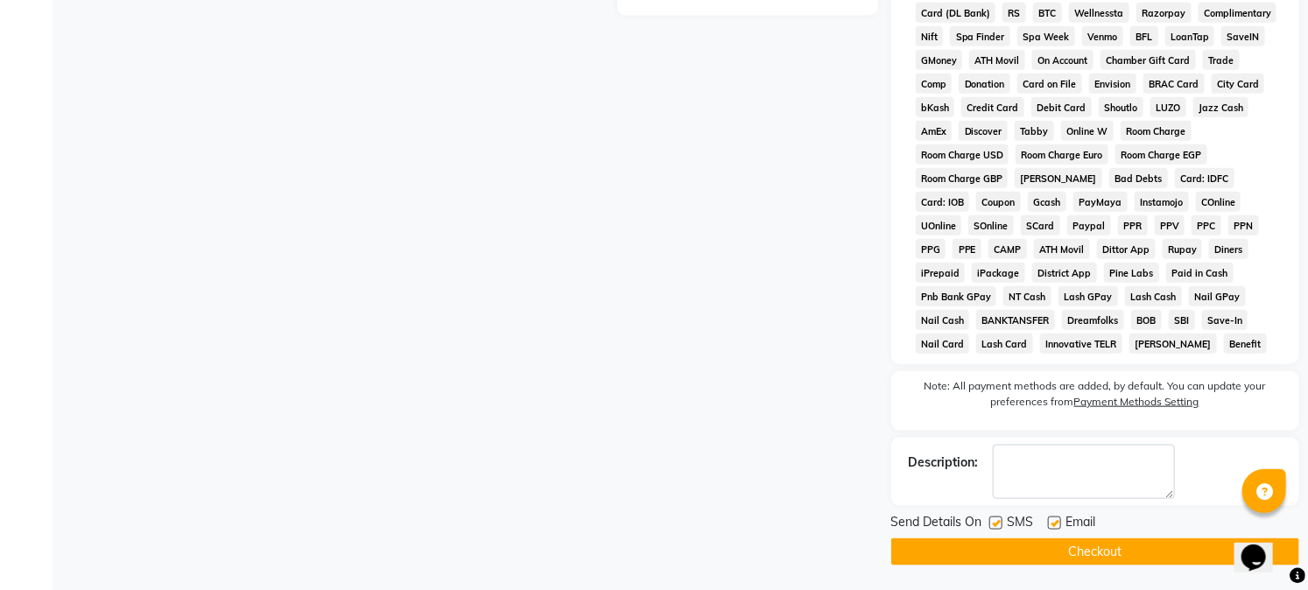
scroll to position [701, 0]
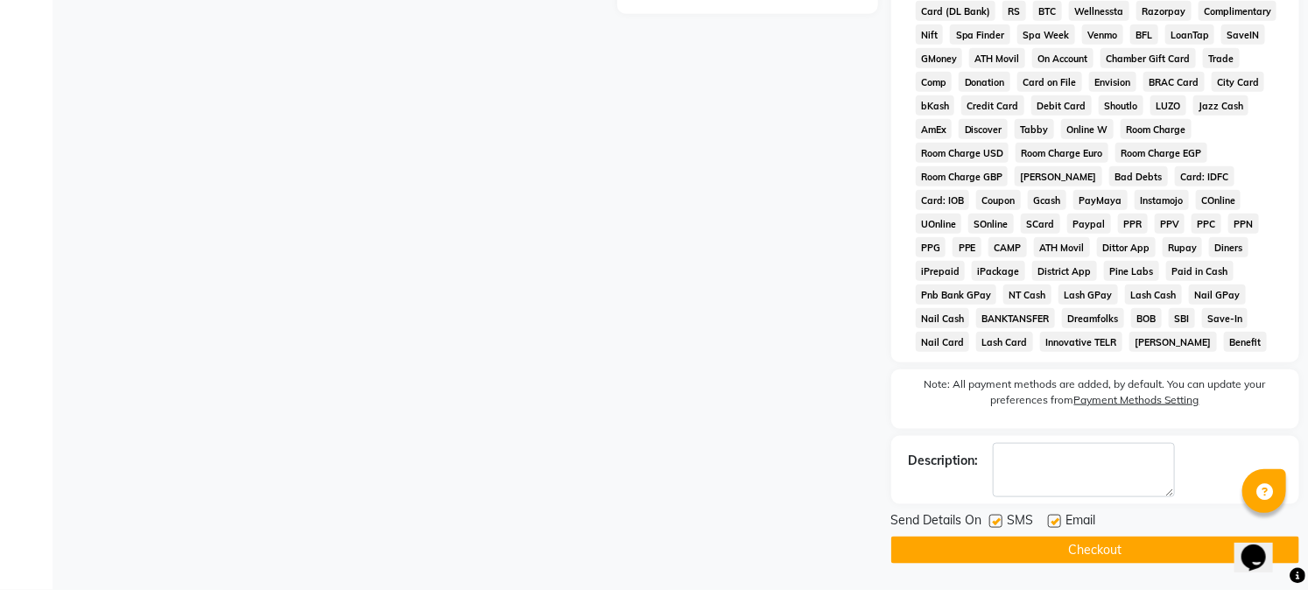
click at [1132, 556] on button "Checkout" at bounding box center [1095, 550] width 408 height 27
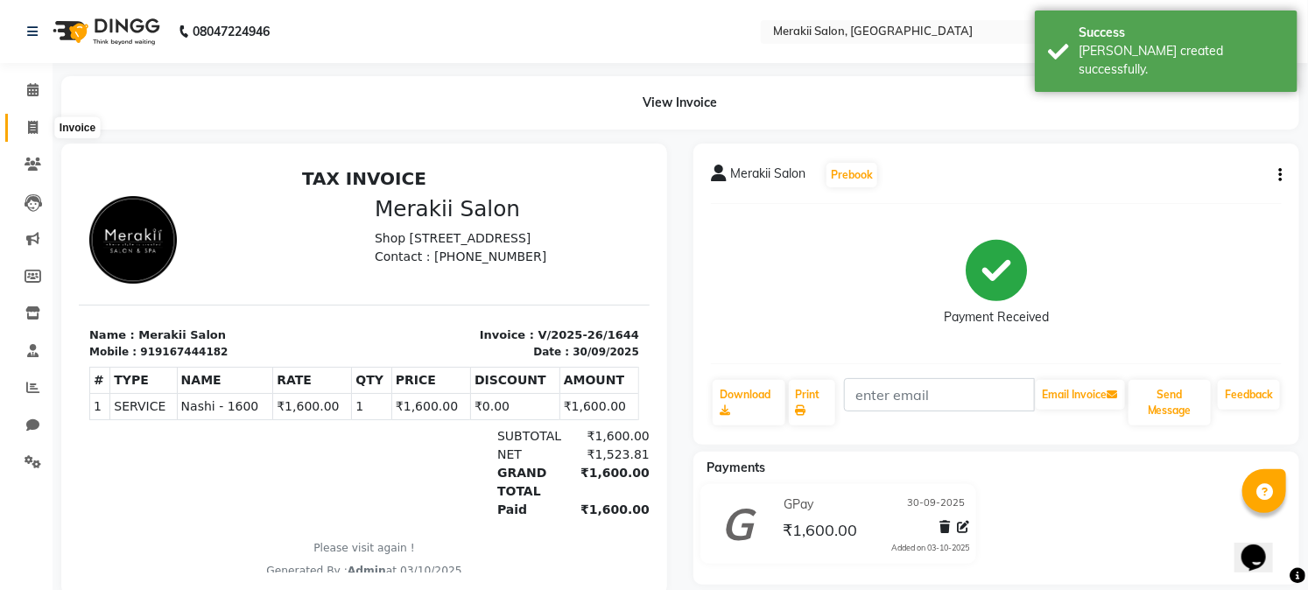
click at [39, 127] on span at bounding box center [33, 128] width 31 height 20
select select "service"
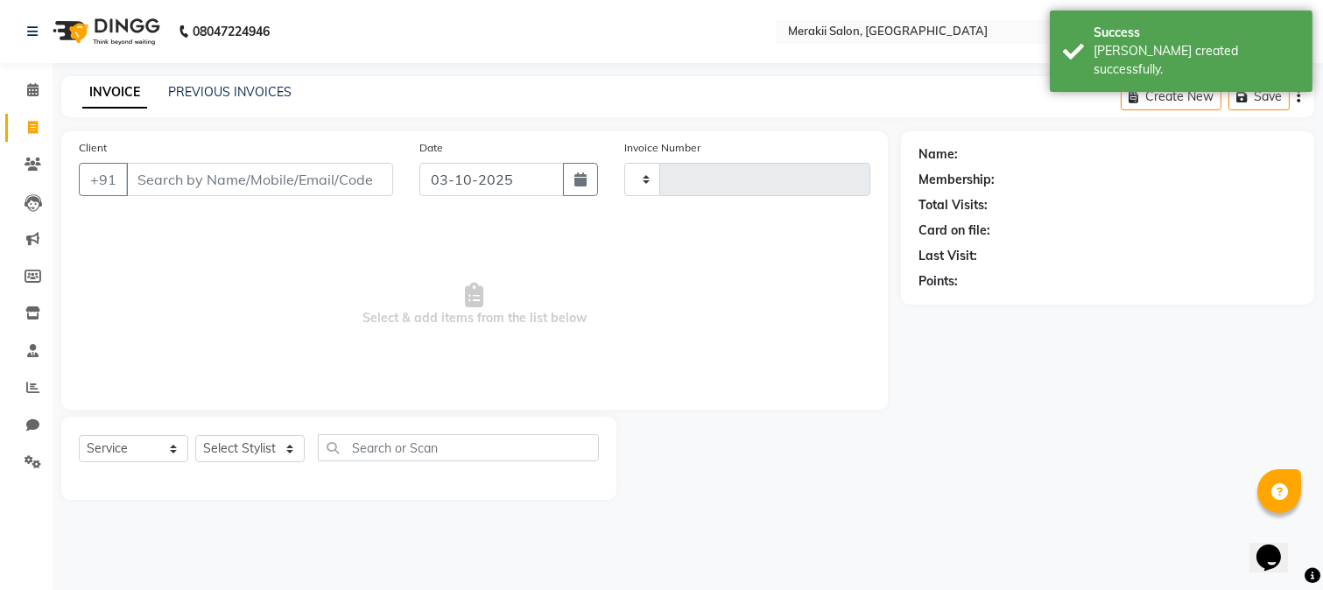
type input "1645"
select select "7791"
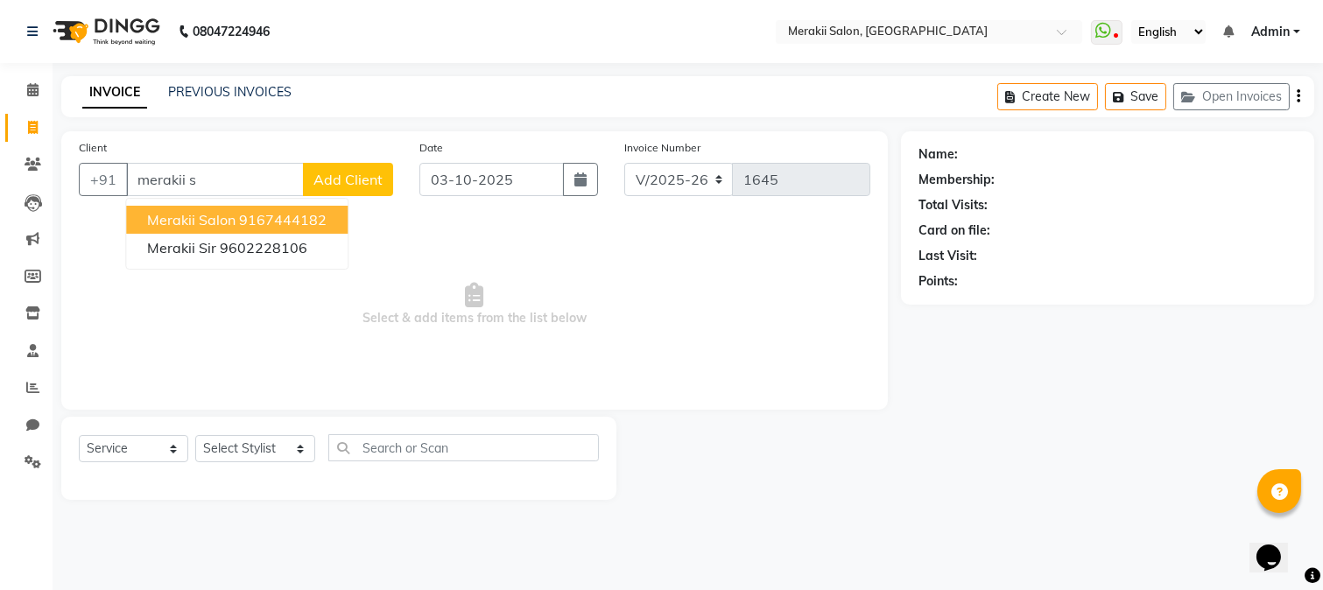
click at [236, 228] on button "Merakii Salon 9167444182" at bounding box center [237, 220] width 222 height 28
type input "9167444182"
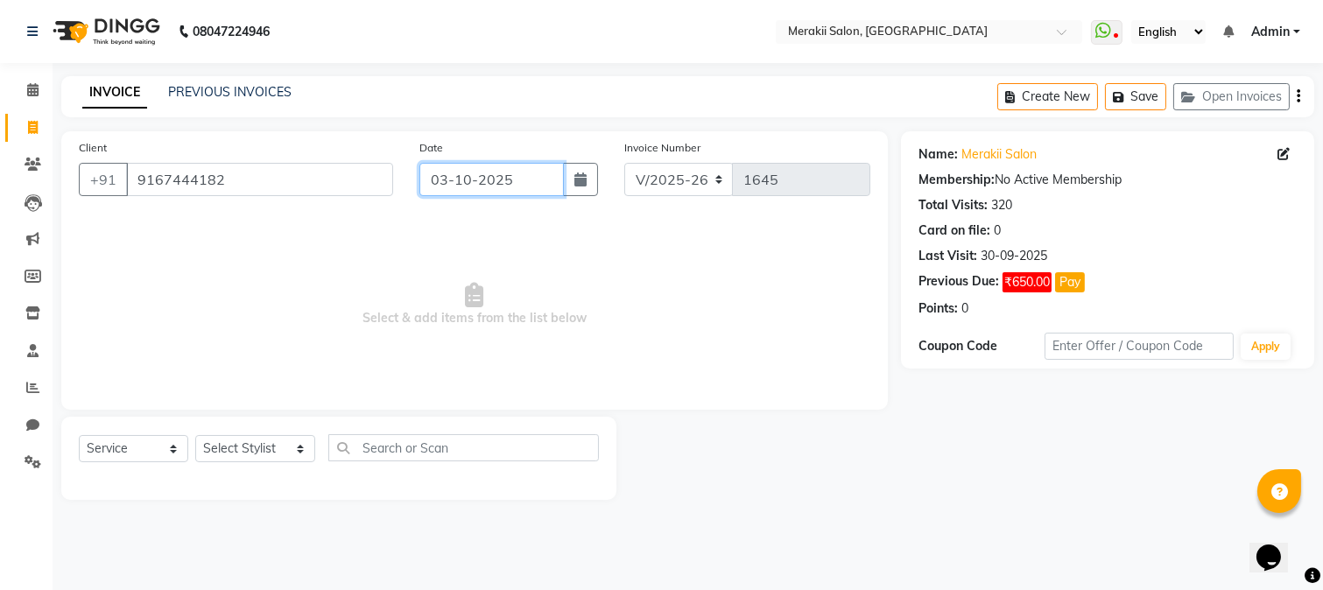
click at [440, 186] on input "03-10-2025" at bounding box center [491, 179] width 144 height 33
select select "10"
select select "2025"
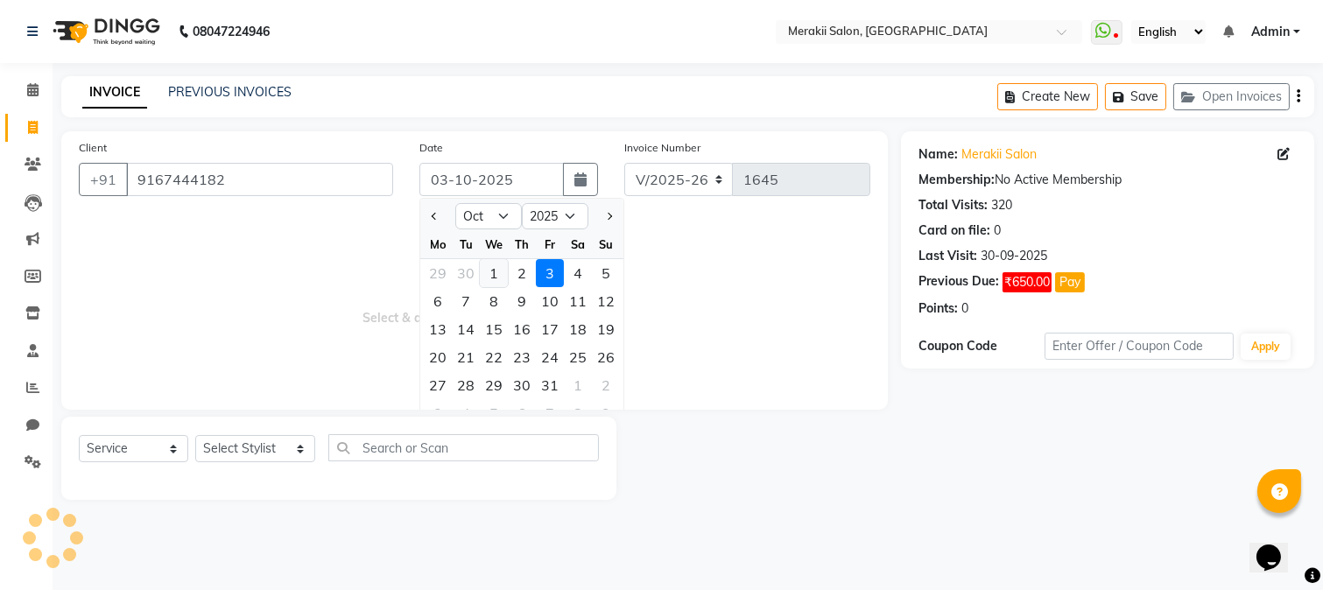
click at [488, 278] on div "1" at bounding box center [494, 273] width 28 height 28
type input "01-10-2025"
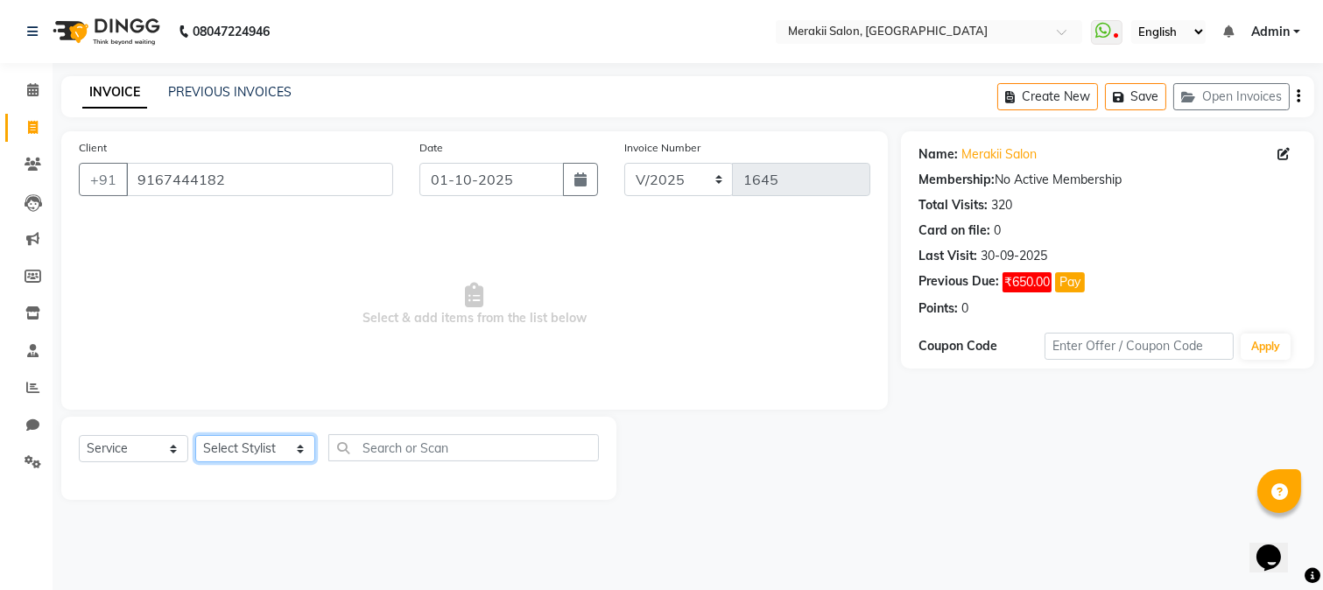
click at [268, 453] on select "Select Stylist [PERSON_NAME] [PERSON_NAME] Bhul [MEDICAL_DATA][PERSON_NAME] [PE…" at bounding box center [255, 448] width 120 height 27
select select "74822"
click at [195, 436] on select "Select Stylist [PERSON_NAME] [PERSON_NAME] Bhul [MEDICAL_DATA][PERSON_NAME] [PE…" at bounding box center [255, 448] width 120 height 27
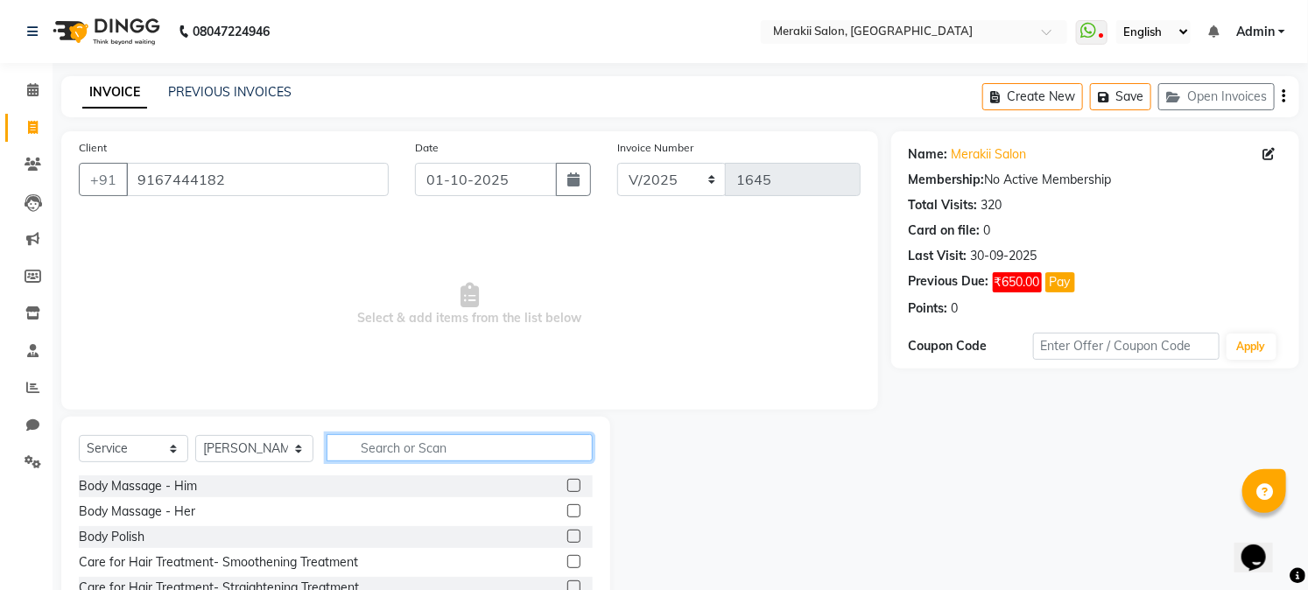
click at [375, 434] on input "text" at bounding box center [459, 447] width 265 height 27
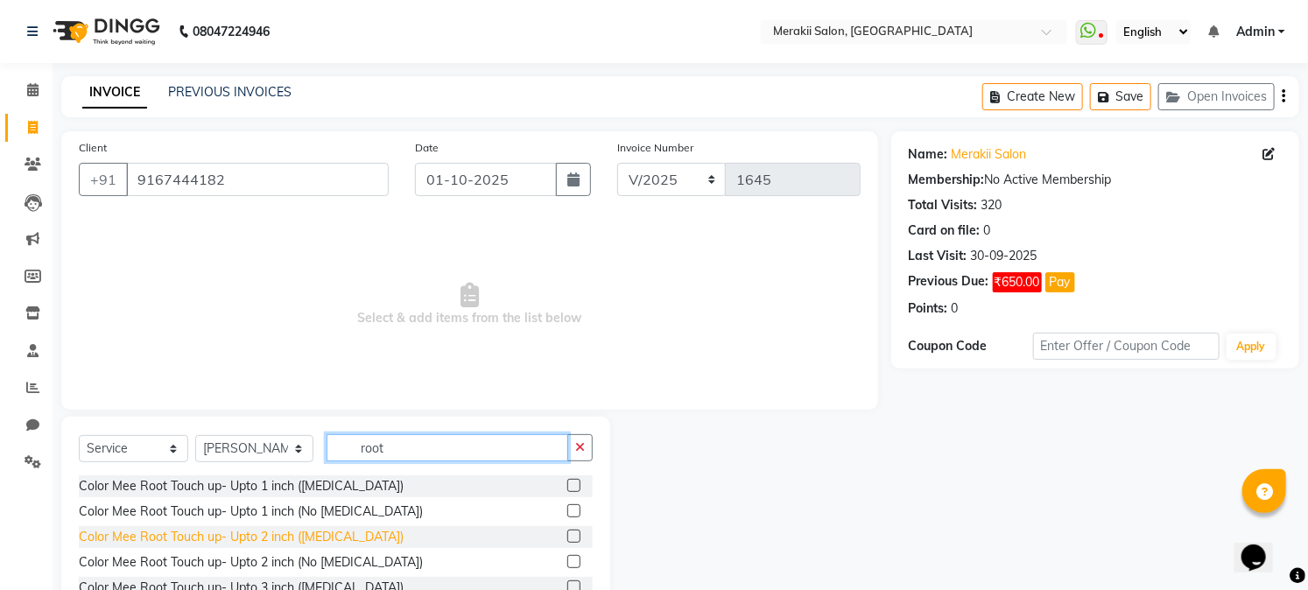
type input "root"
click at [320, 532] on div "Color Mee Root Touch up- Upto 2 inch ([MEDICAL_DATA])" at bounding box center [241, 537] width 325 height 18
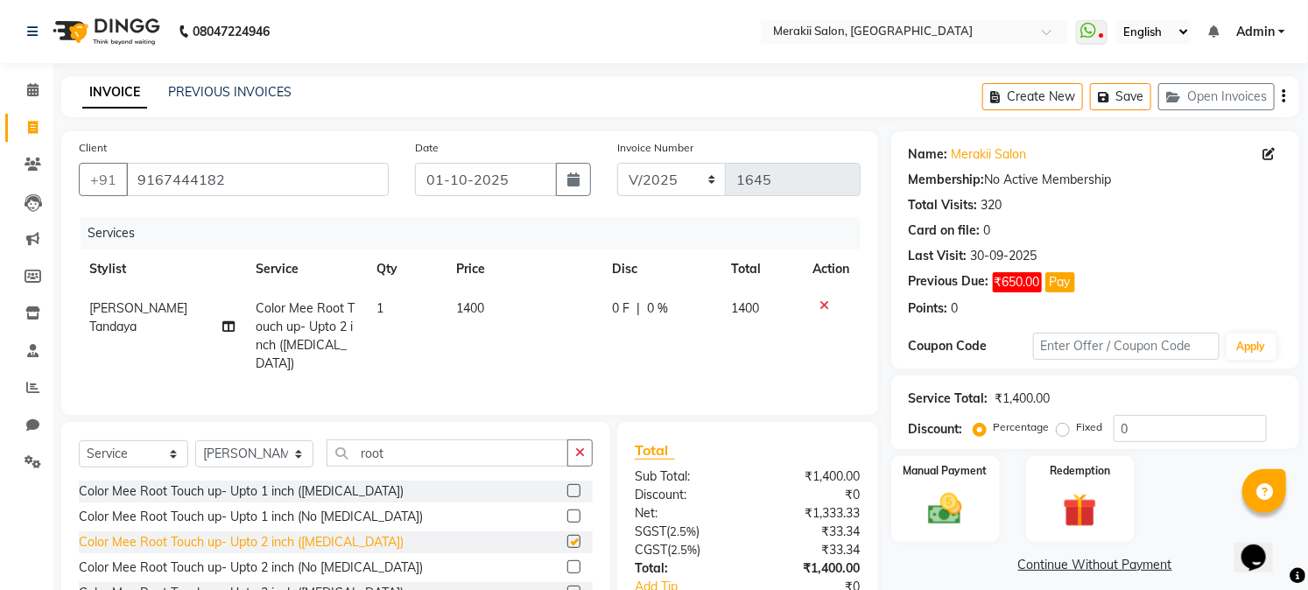
checkbox input "false"
click at [1077, 434] on label "Fixed" at bounding box center [1090, 427] width 26 height 16
click at [1065, 433] on input "Fixed" at bounding box center [1066, 427] width 12 height 12
radio input "true"
click at [949, 506] on img at bounding box center [946, 509] width 58 height 40
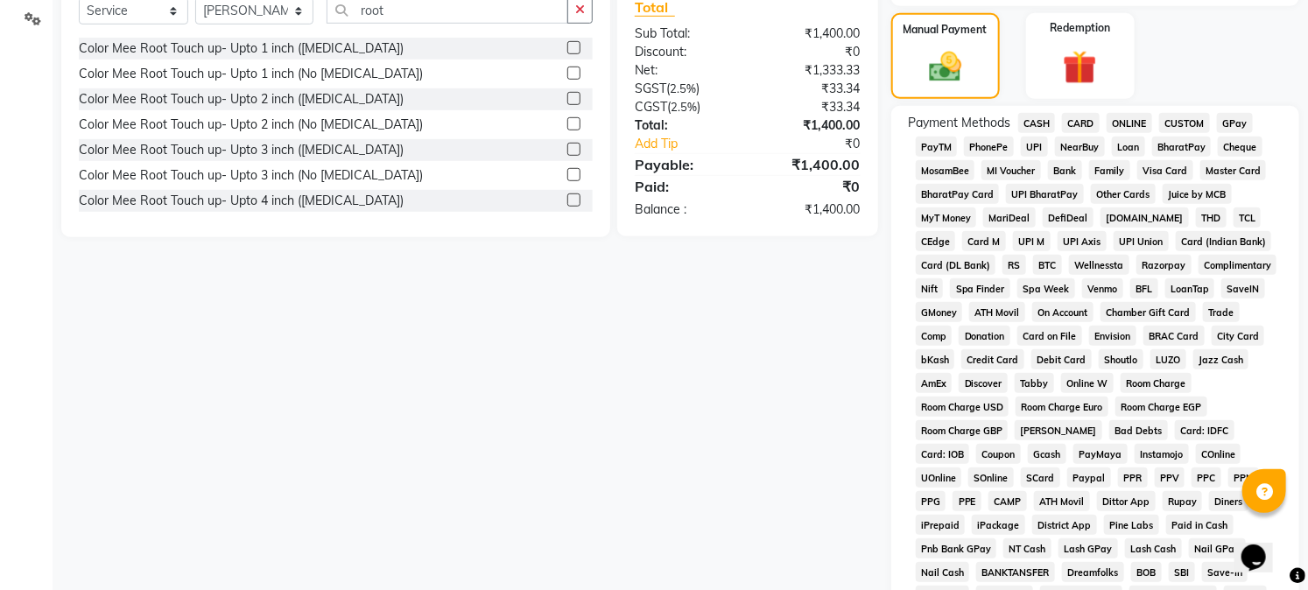
scroll to position [447, 0]
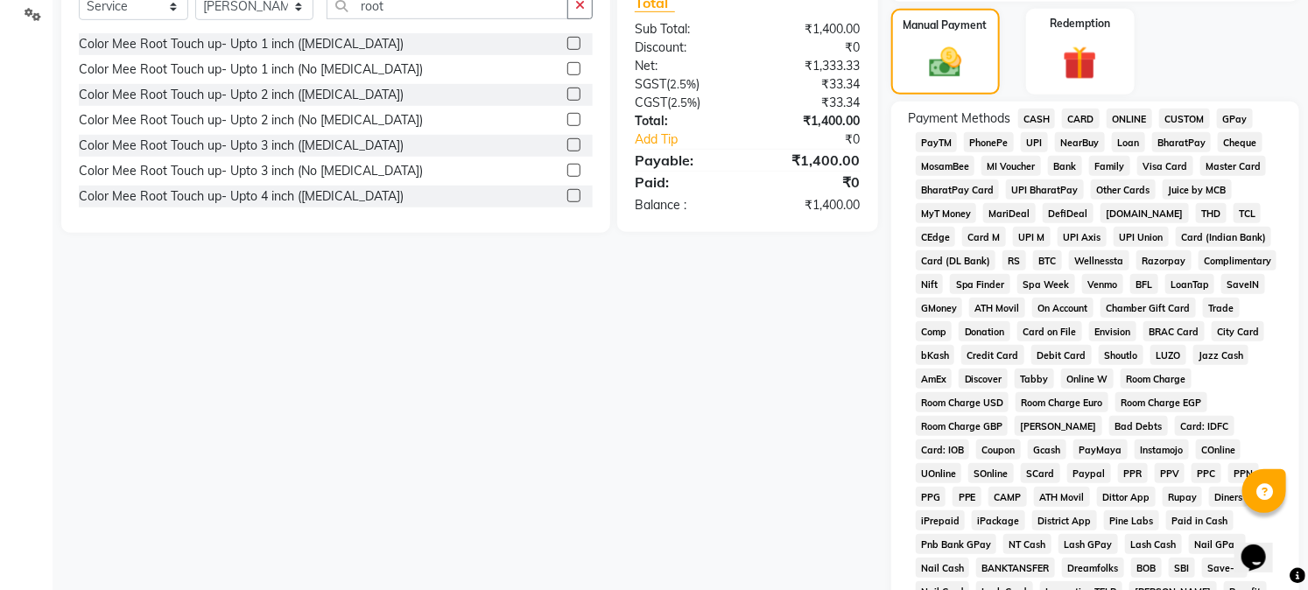
click at [1033, 118] on span "CASH" at bounding box center [1037, 119] width 38 height 20
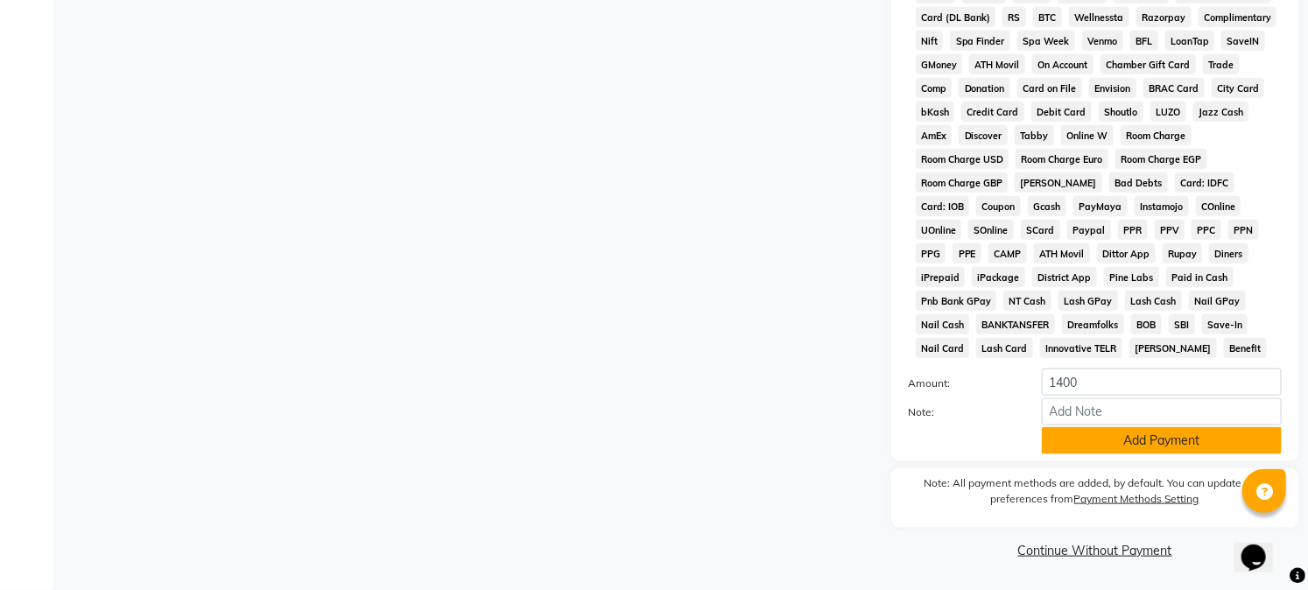
click at [1200, 433] on button "Add Payment" at bounding box center [1162, 440] width 240 height 27
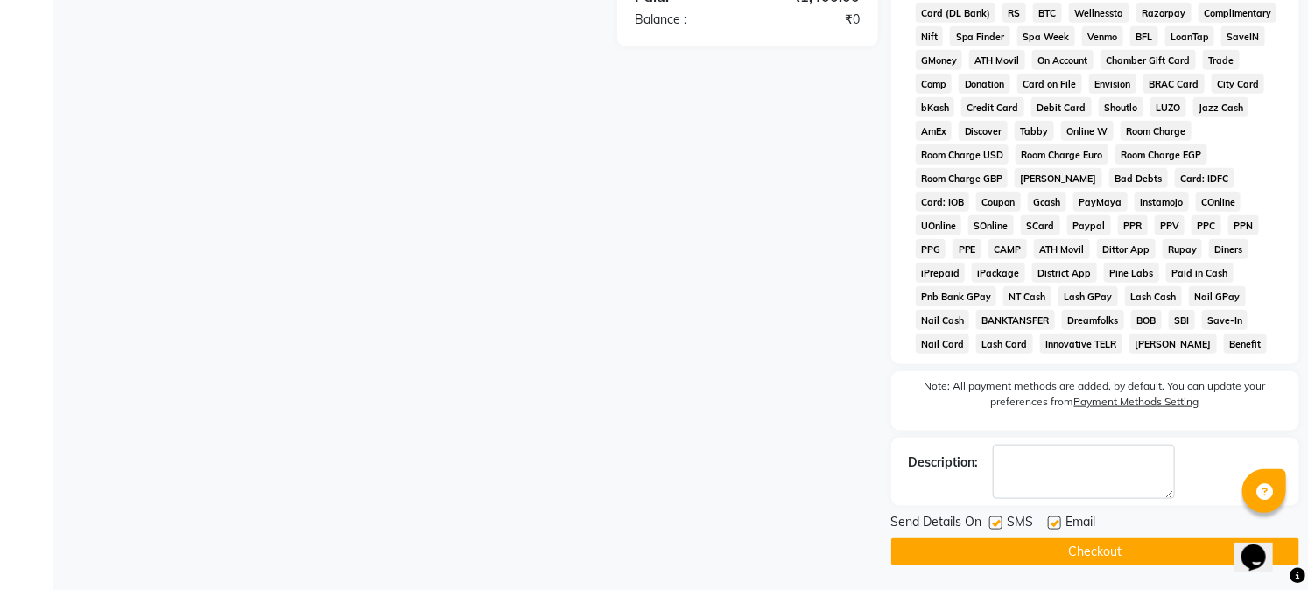
scroll to position [701, 0]
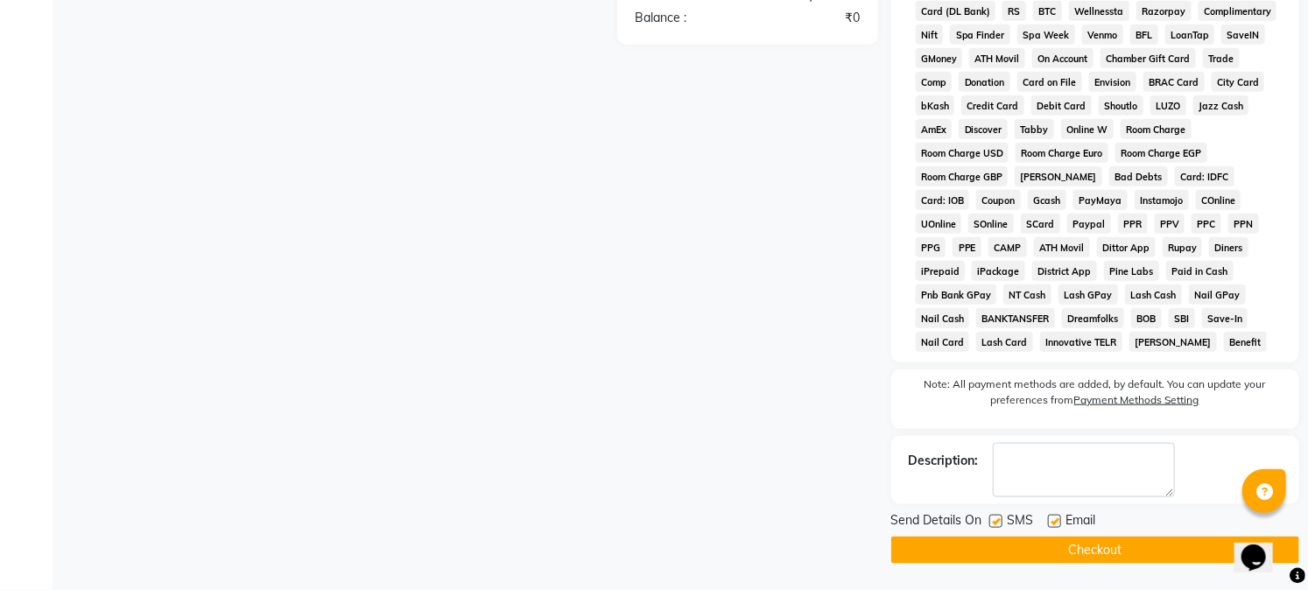
click at [1176, 550] on button "Checkout" at bounding box center [1095, 550] width 408 height 27
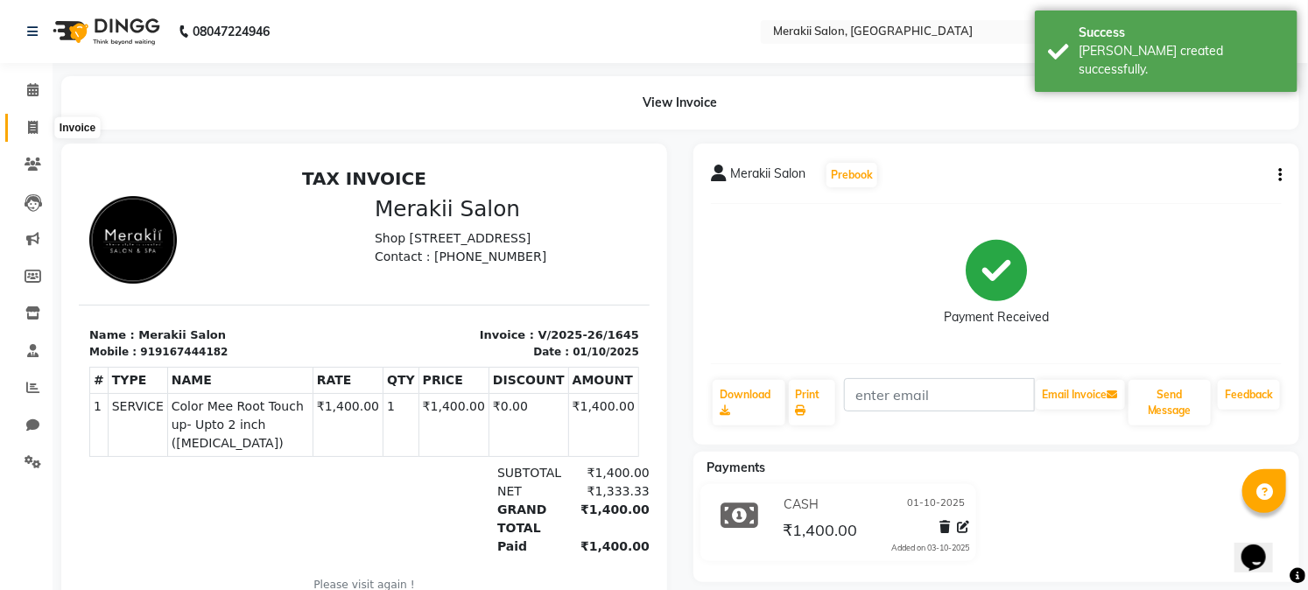
click at [38, 128] on span at bounding box center [33, 128] width 31 height 20
select select "7791"
select select "service"
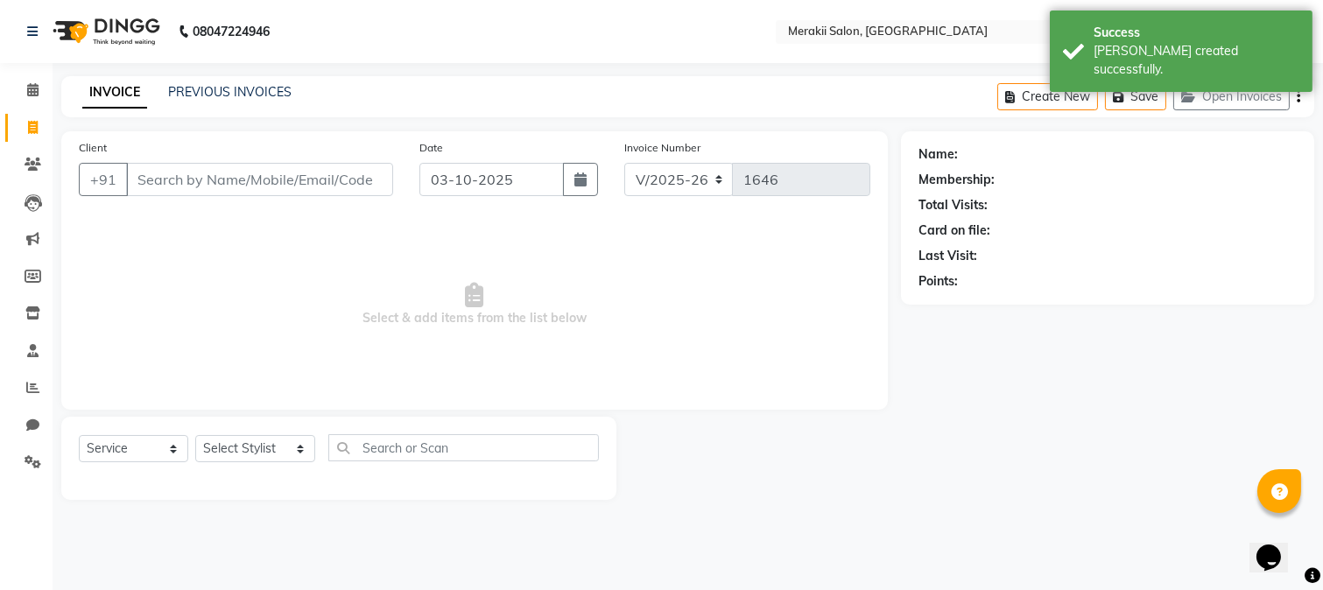
click at [187, 177] on input "Client" at bounding box center [259, 179] width 267 height 33
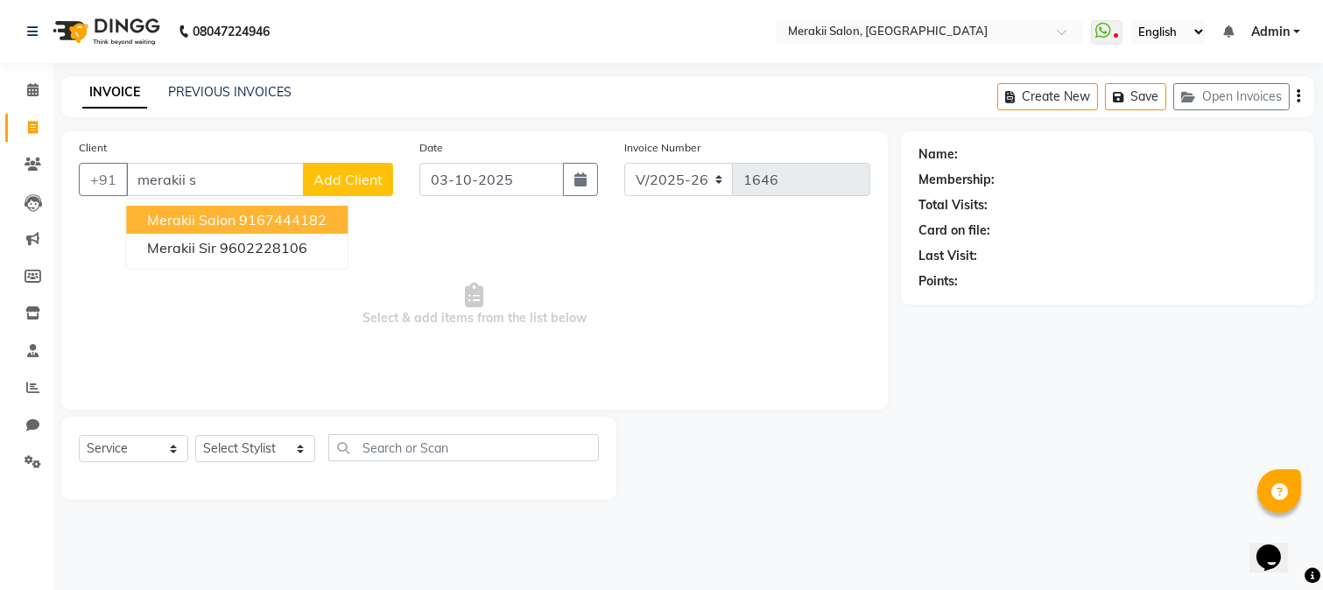
click at [226, 215] on span "Merakii Salon" at bounding box center [191, 220] width 88 height 18
type input "9167444182"
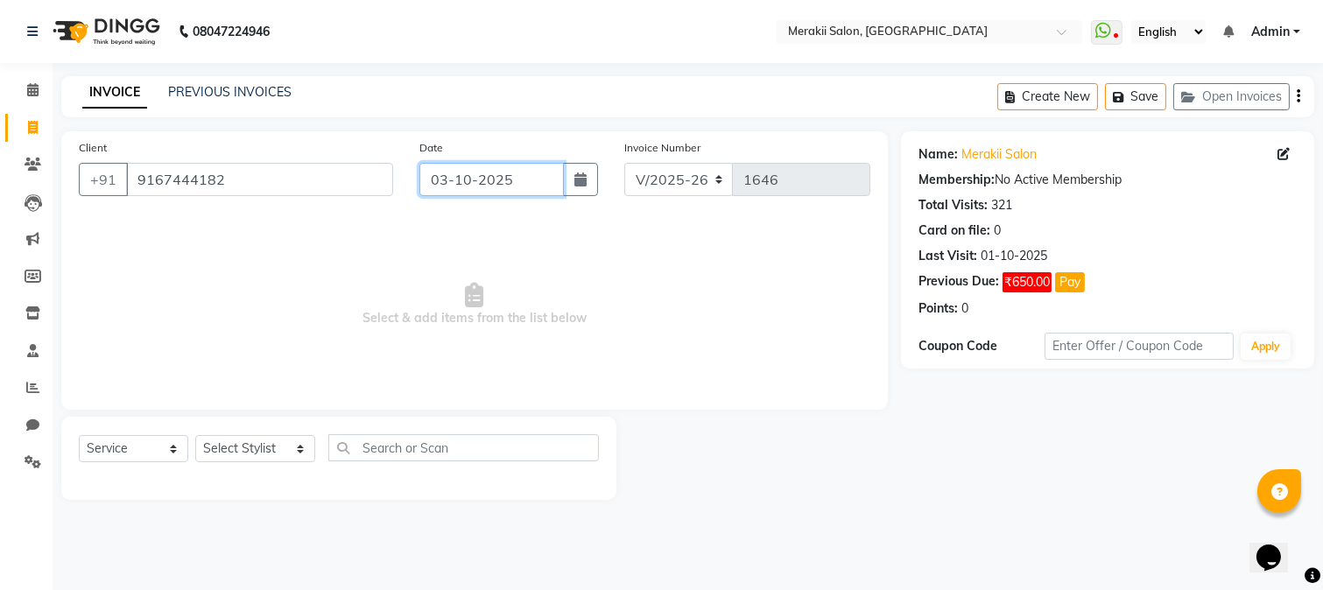
click at [471, 167] on input "03-10-2025" at bounding box center [491, 179] width 144 height 33
select select "10"
select select "2025"
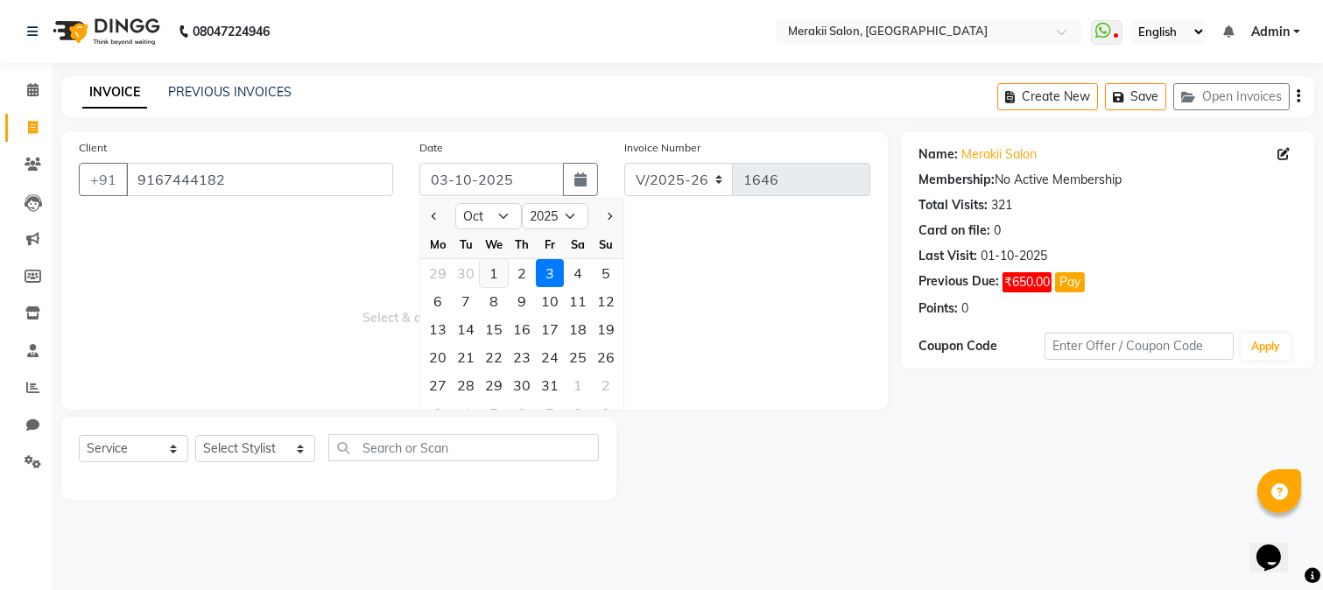
click at [490, 277] on div "1" at bounding box center [494, 273] width 28 height 28
type input "01-10-2025"
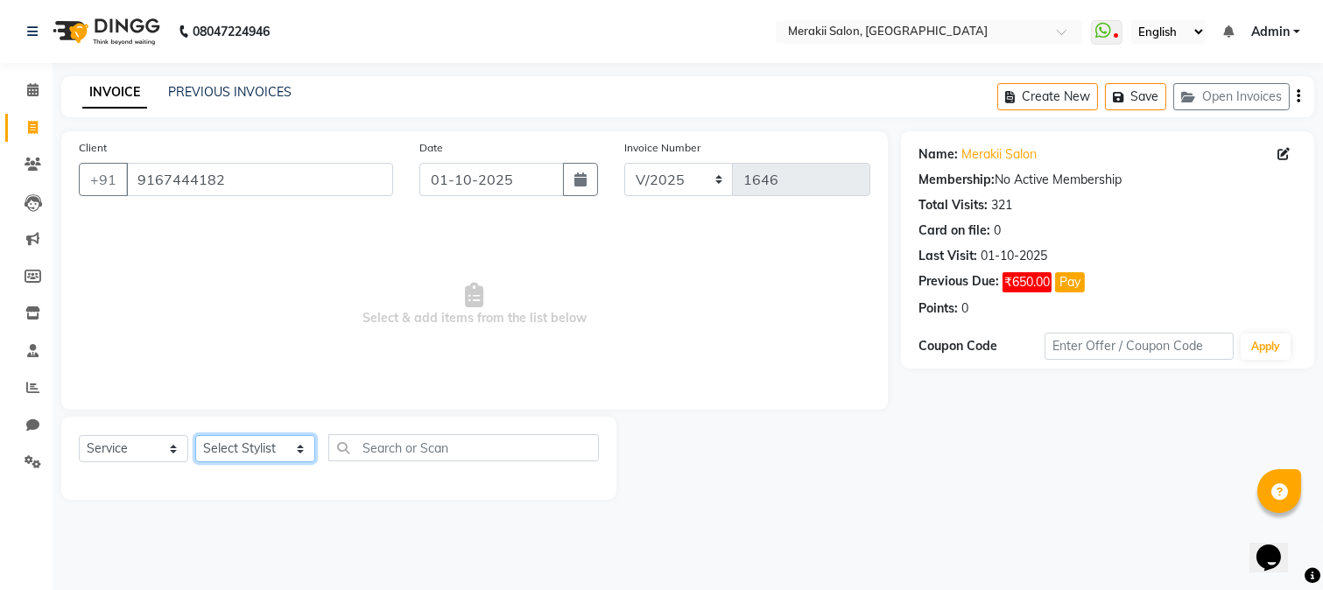
click at [289, 459] on select "Select Stylist [PERSON_NAME] [PERSON_NAME] Bhul [MEDICAL_DATA][PERSON_NAME] [PE…" at bounding box center [255, 448] width 120 height 27
select select "74822"
click at [195, 436] on select "Select Stylist [PERSON_NAME] [PERSON_NAME] Bhul [MEDICAL_DATA][PERSON_NAME] [PE…" at bounding box center [255, 448] width 120 height 27
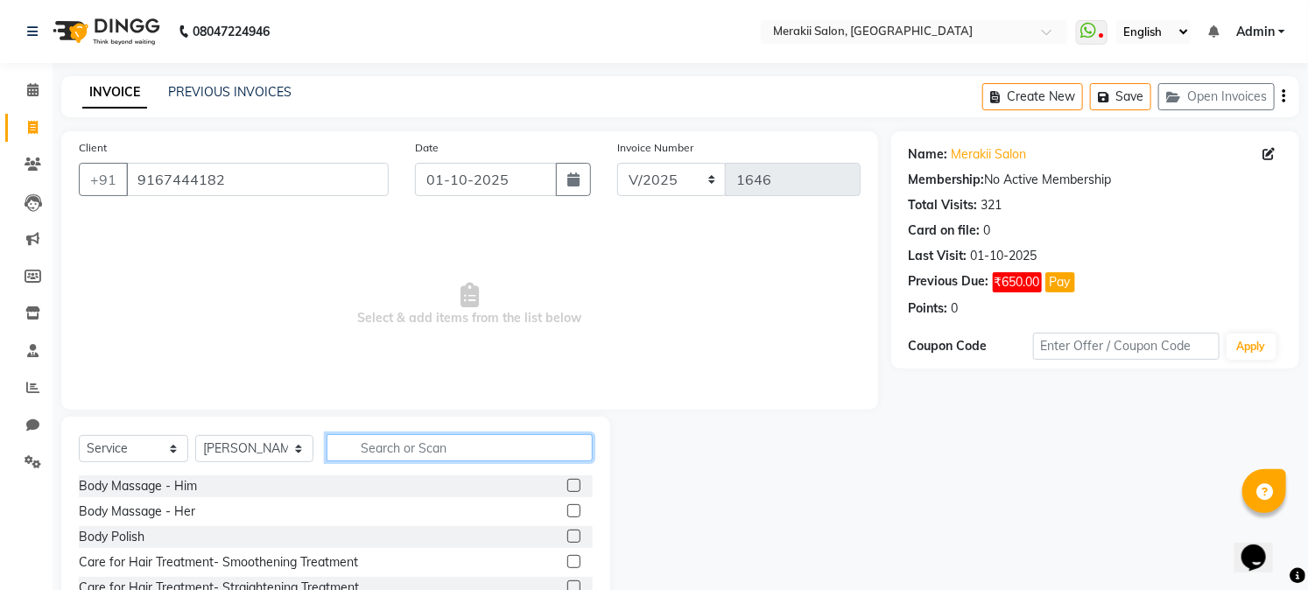
click at [363, 441] on input "text" at bounding box center [459, 447] width 265 height 27
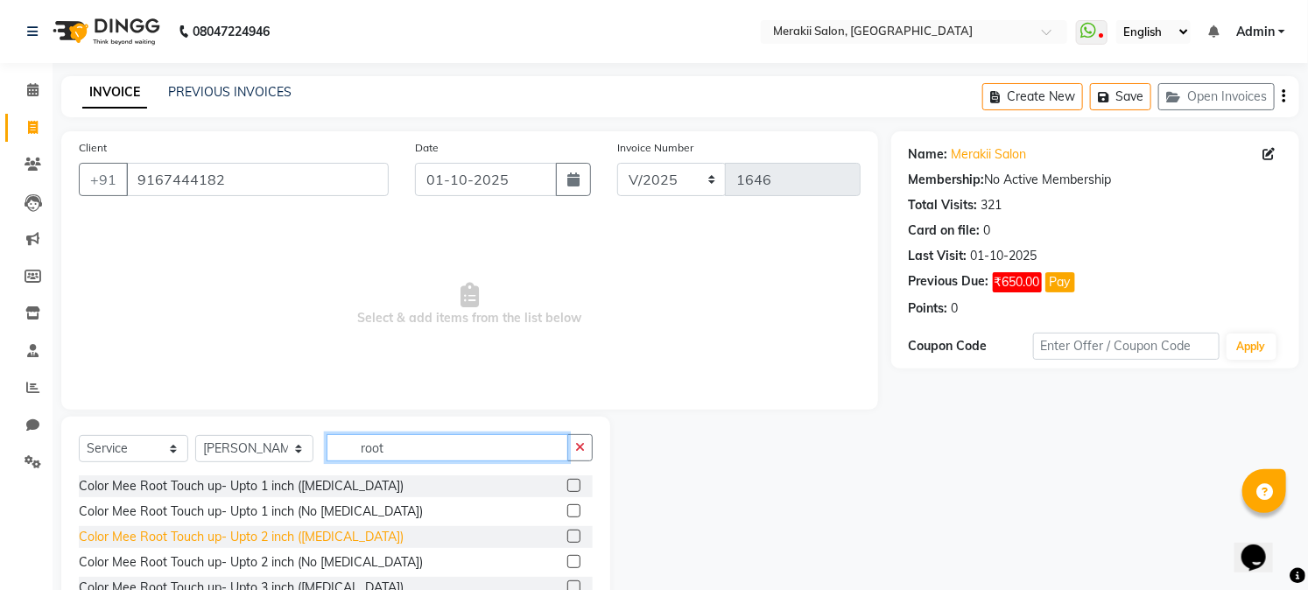
type input "root"
click at [235, 528] on div "Color Mee Root Touch up- Upto 2 inch ([MEDICAL_DATA])" at bounding box center [241, 537] width 325 height 18
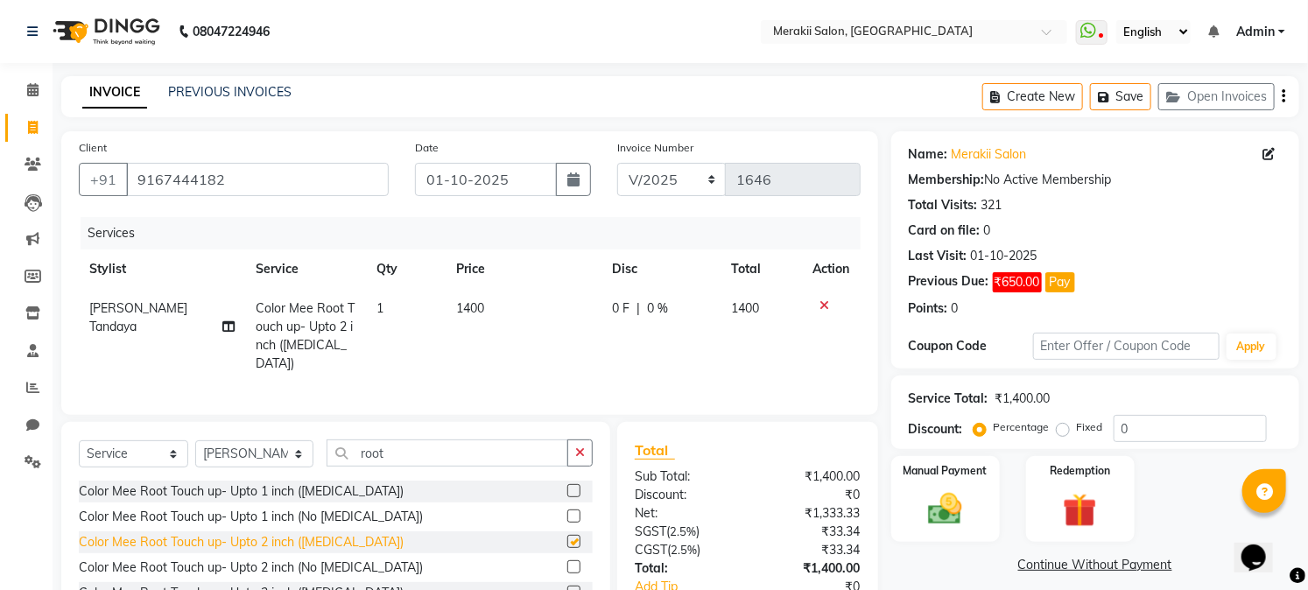
checkbox input "false"
click at [284, 450] on select "Select Stylist [PERSON_NAME] [PERSON_NAME] Bhul [MEDICAL_DATA][PERSON_NAME] [PE…" at bounding box center [254, 453] width 118 height 27
select select "69532"
click at [195, 440] on select "Select Stylist [PERSON_NAME] [PERSON_NAME] Bhul [MEDICAL_DATA][PERSON_NAME] [PE…" at bounding box center [254, 453] width 118 height 27
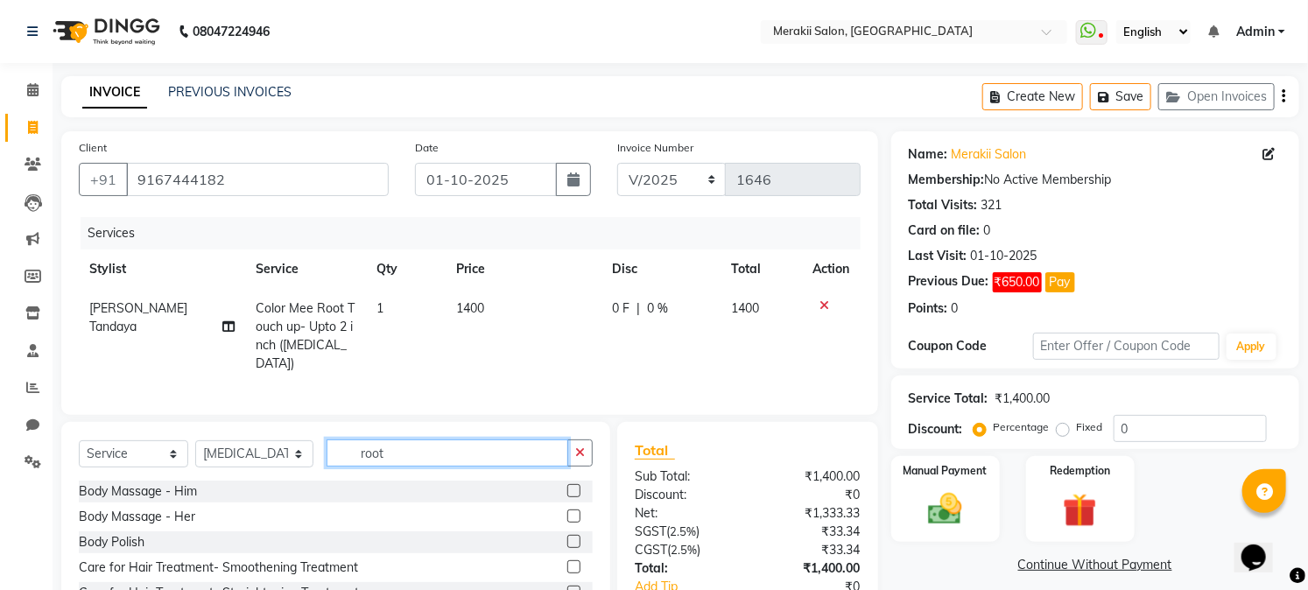
click at [391, 458] on input "root" at bounding box center [447, 453] width 241 height 27
type input "r"
type input "e"
type input "waxi"
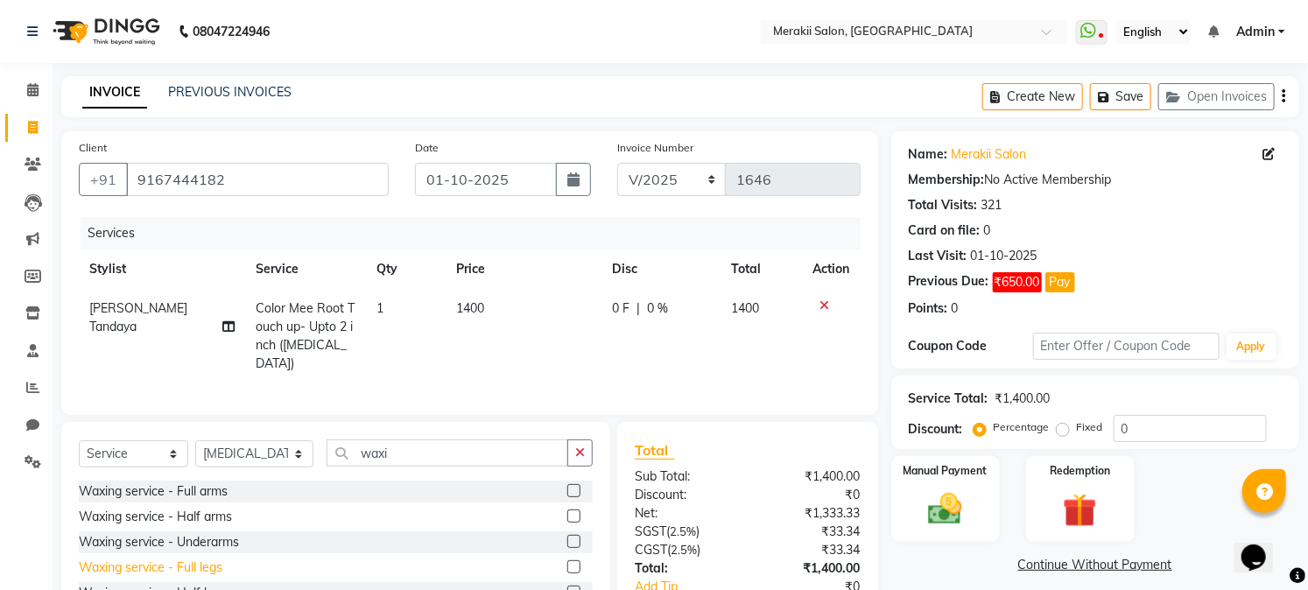
click at [204, 563] on div "Waxing service - Full legs" at bounding box center [151, 568] width 144 height 18
checkbox input "false"
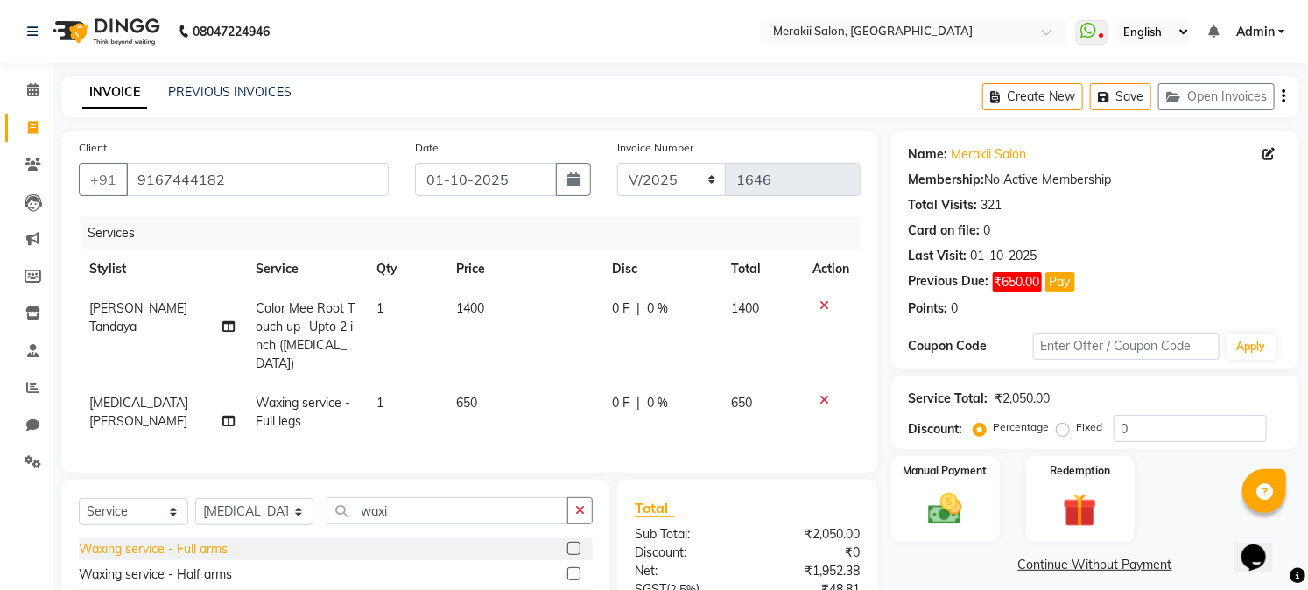
click at [220, 543] on div "Waxing service - Full arms" at bounding box center [153, 549] width 149 height 18
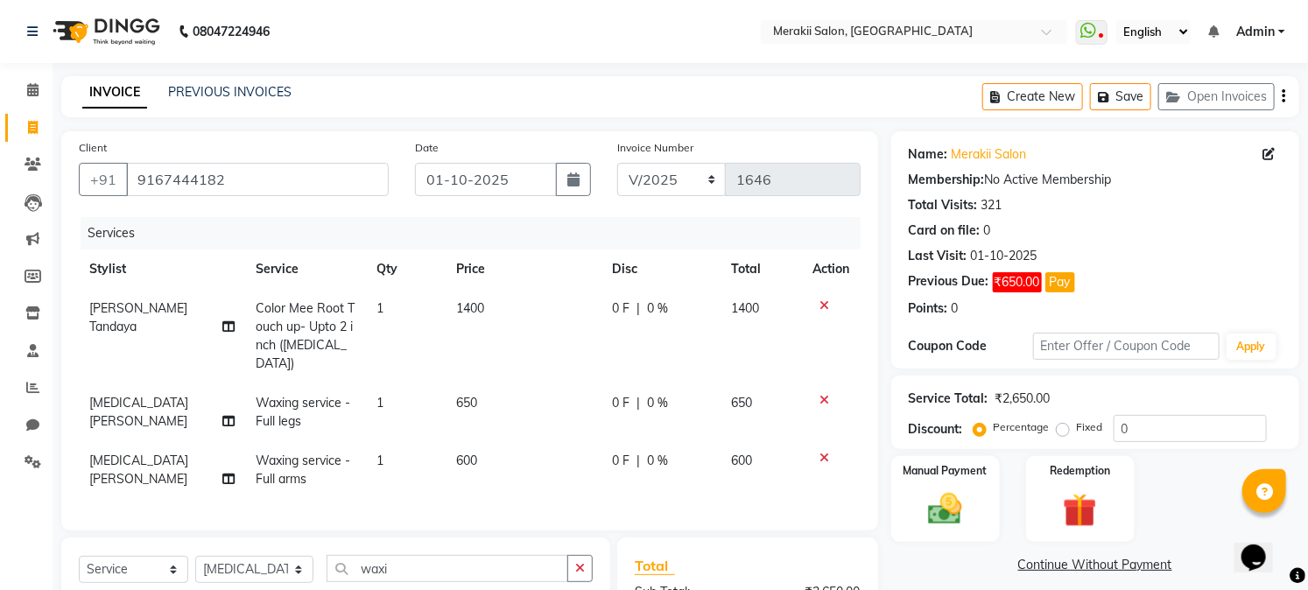
click at [820, 394] on icon at bounding box center [825, 400] width 10 height 12
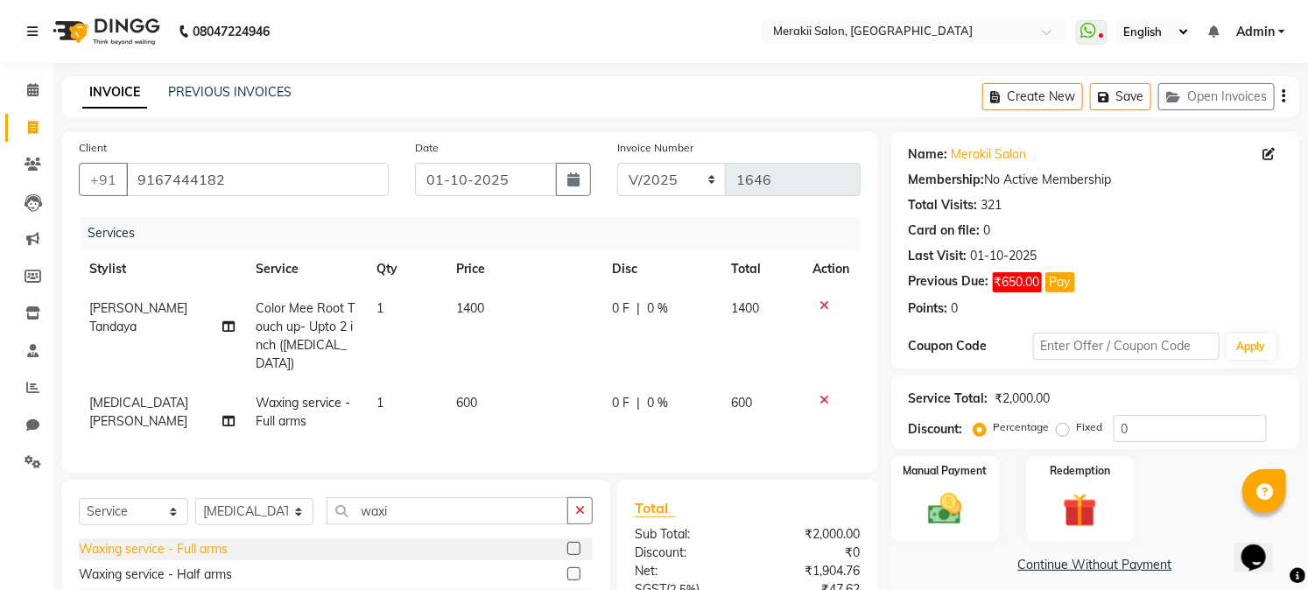
click at [220, 541] on div "Waxing service - Full arms" at bounding box center [153, 549] width 149 height 18
checkbox input "false"
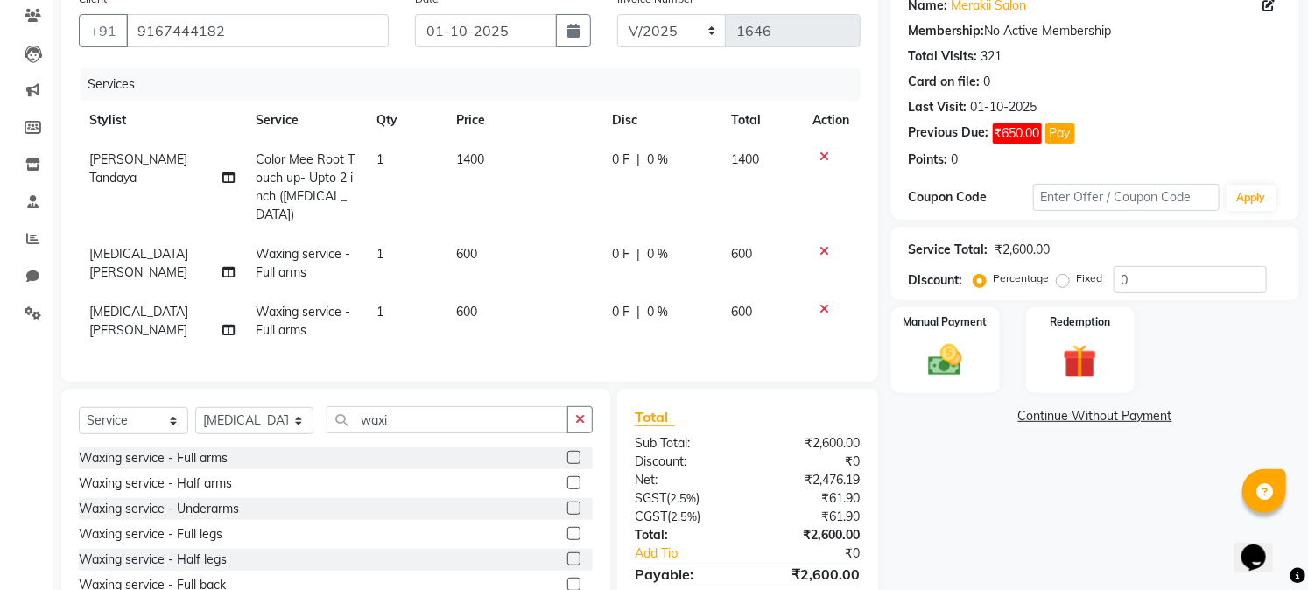
scroll to position [145, 0]
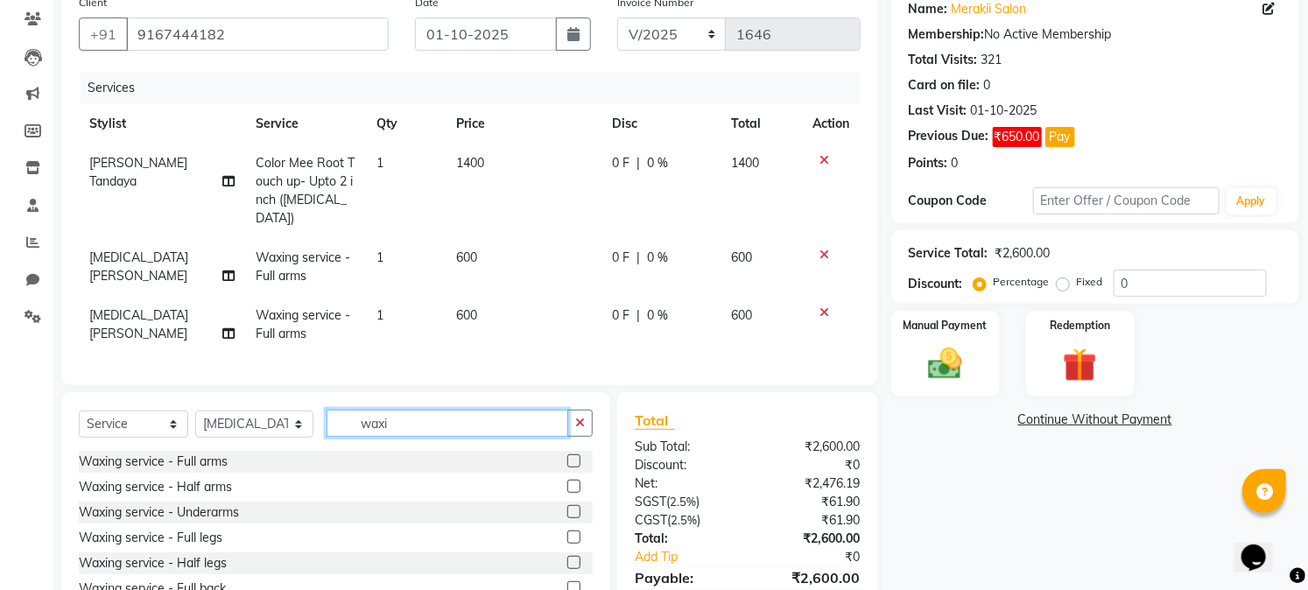
click at [495, 425] on input "waxi" at bounding box center [447, 423] width 241 height 27
type input "w"
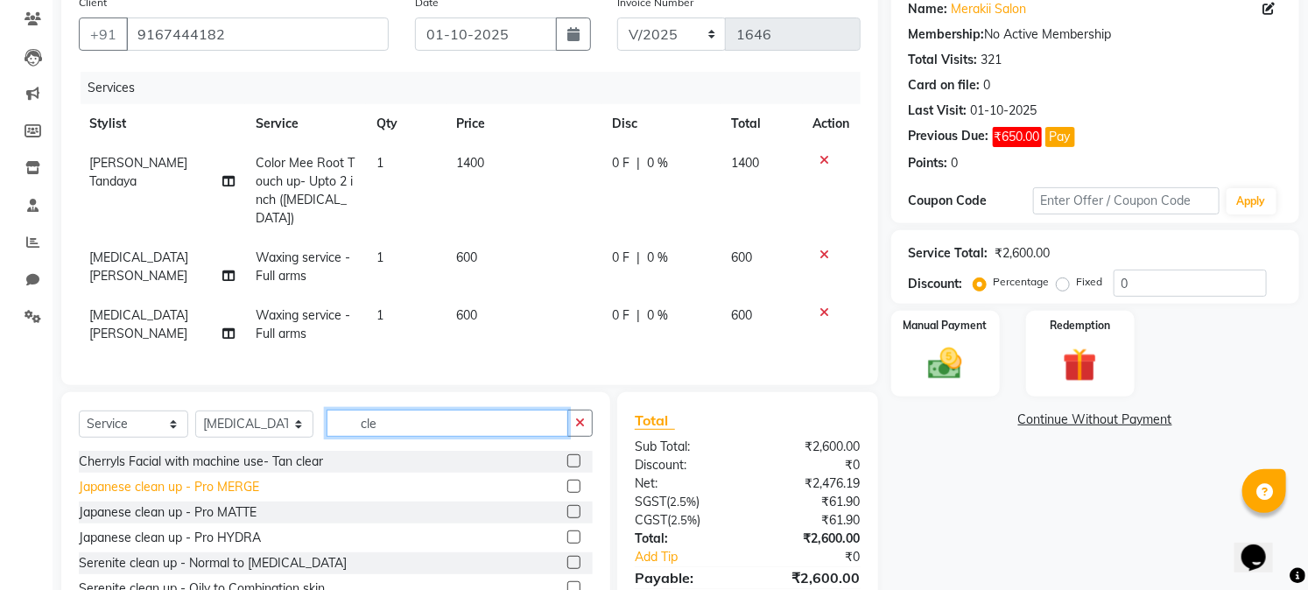
type input "cle"
click at [236, 479] on div "Japanese clean up - Pro MERGE" at bounding box center [169, 487] width 180 height 18
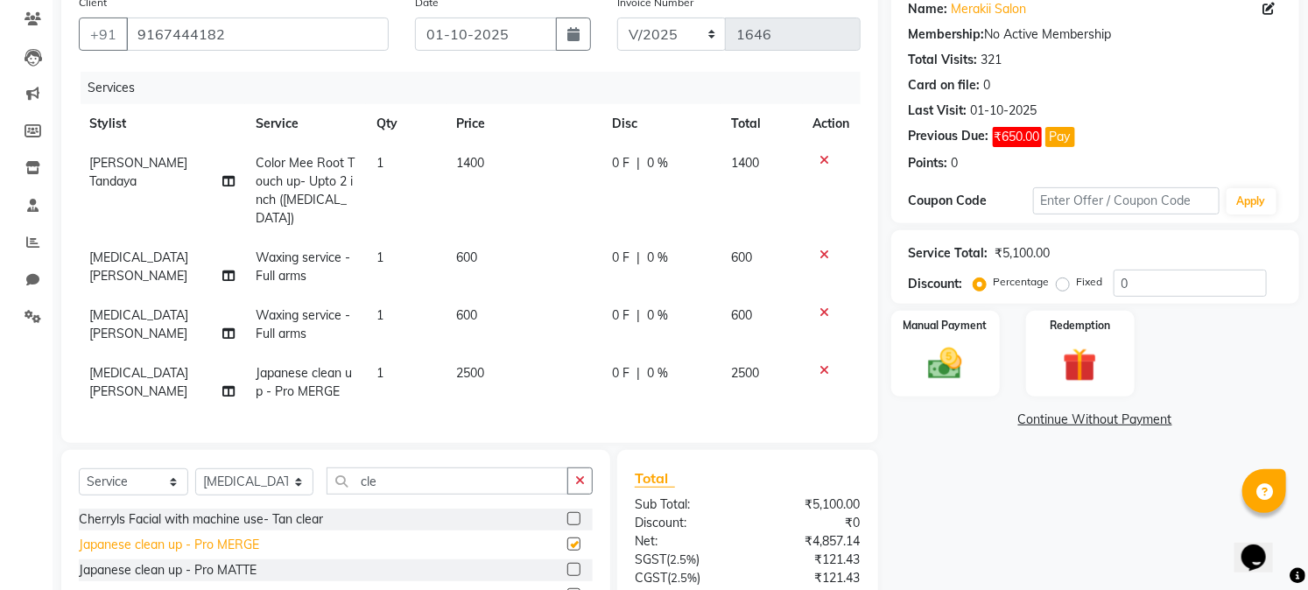
checkbox input "false"
click at [473, 365] on span "2500" at bounding box center [471, 373] width 28 height 16
select select "69532"
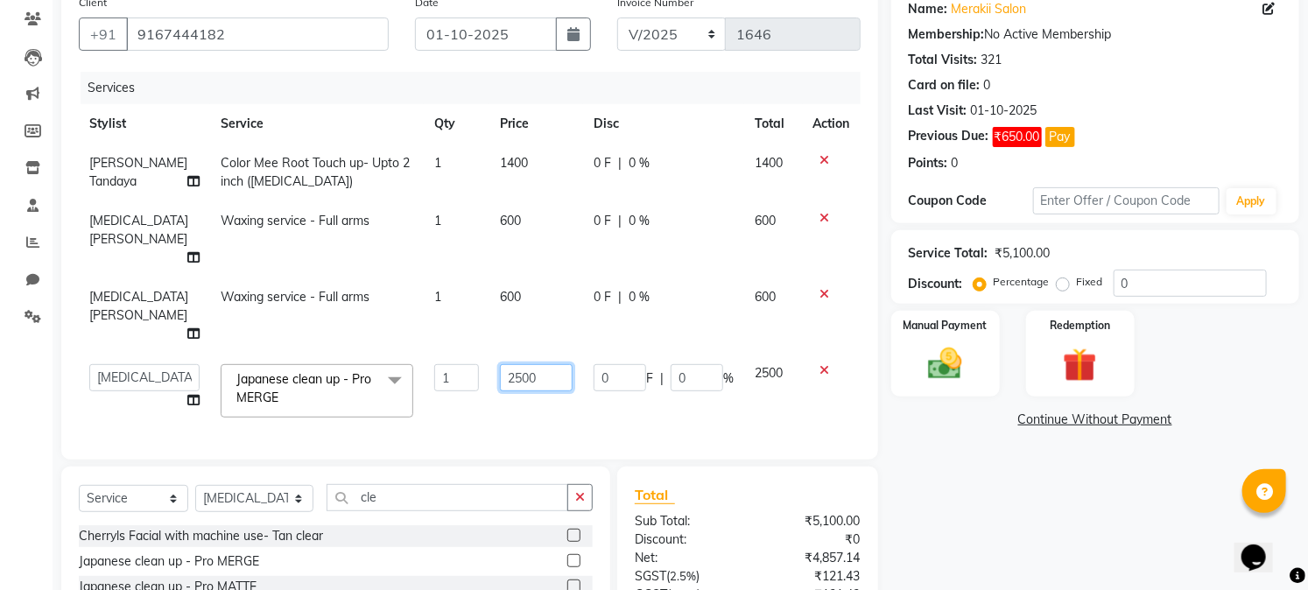
click at [500, 364] on input "2500" at bounding box center [536, 377] width 73 height 27
click at [503, 364] on input "2500" at bounding box center [536, 377] width 73 height 27
type input "1000"
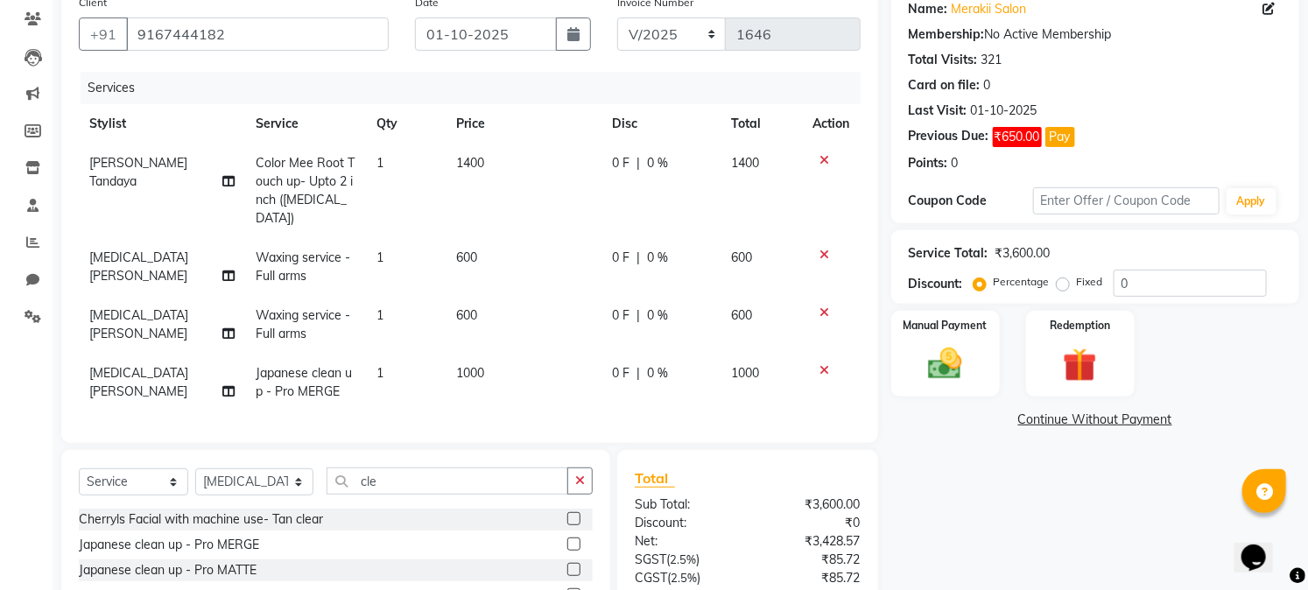
click at [531, 382] on td "1000" at bounding box center [524, 383] width 155 height 58
select select "69532"
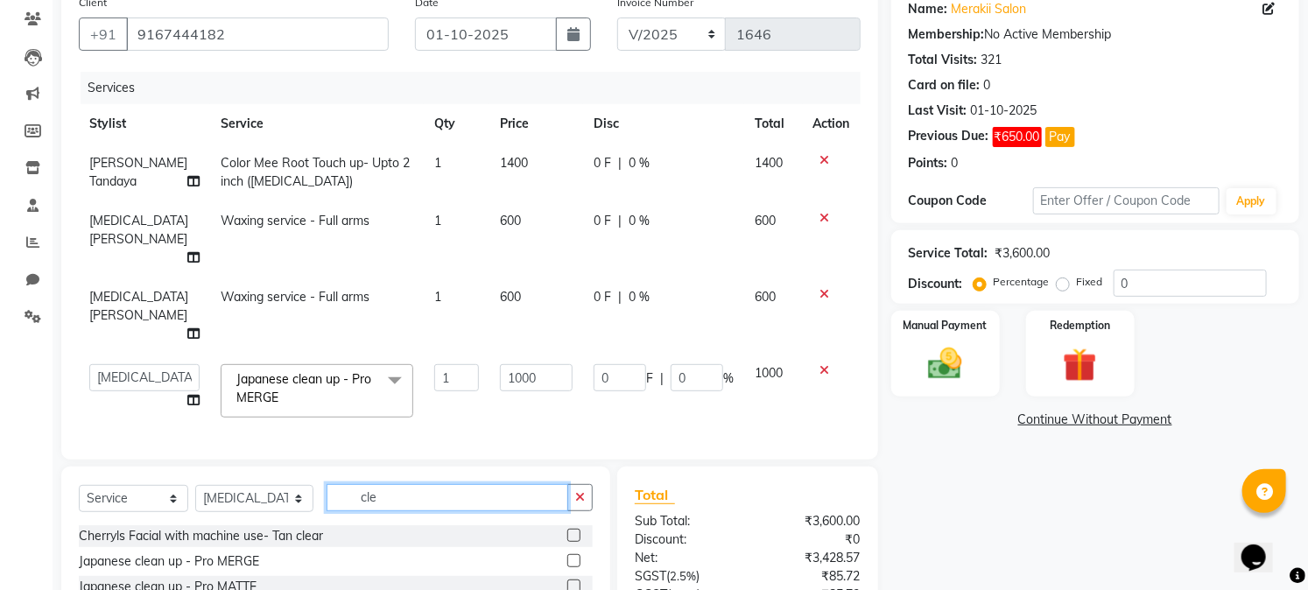
click at [396, 484] on input "cle" at bounding box center [447, 497] width 241 height 27
type input "c"
type input "threa"
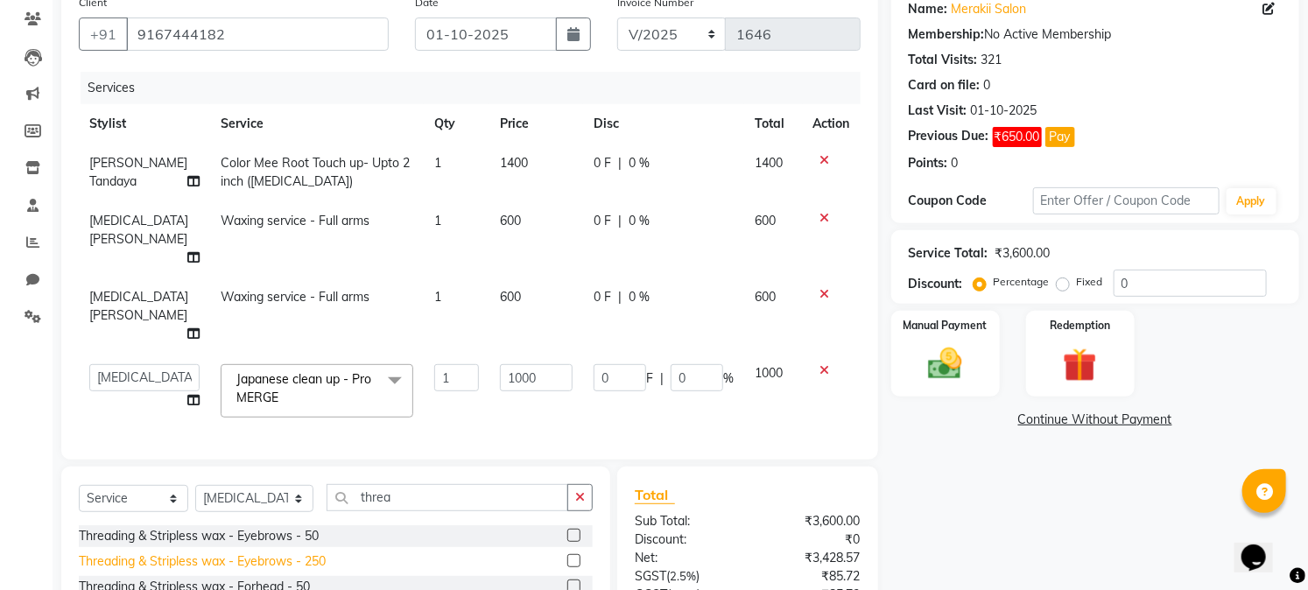
click at [304, 553] on div "Threading & Stripless wax - Eyebrows - 250" at bounding box center [202, 562] width 247 height 18
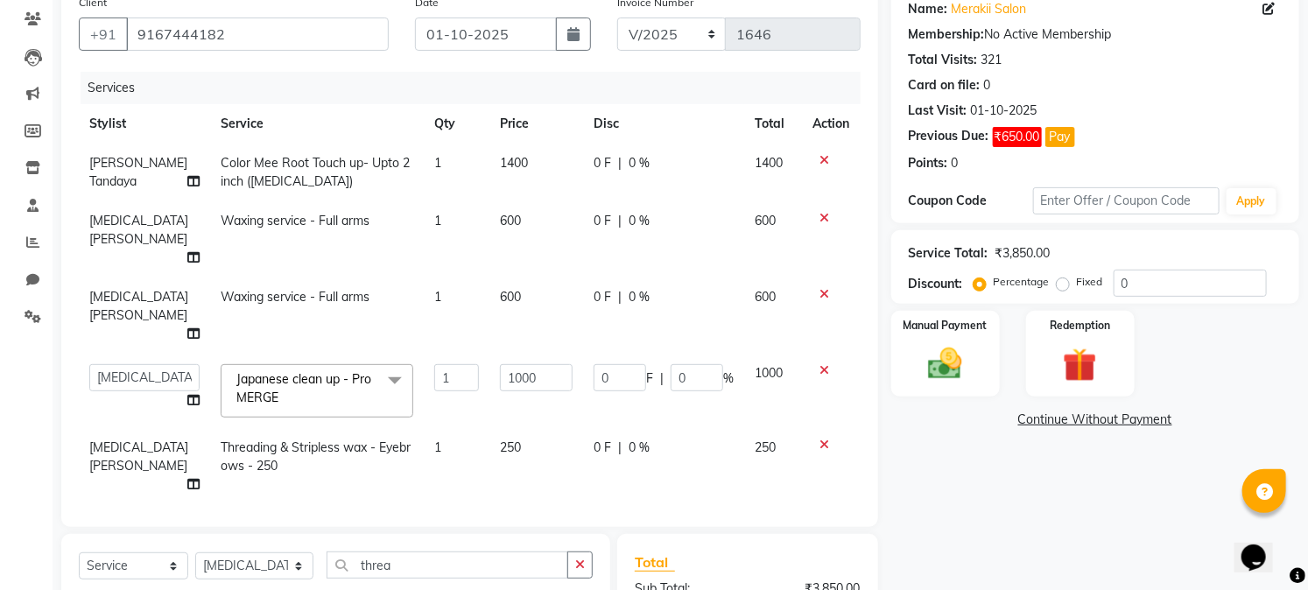
checkbox input "false"
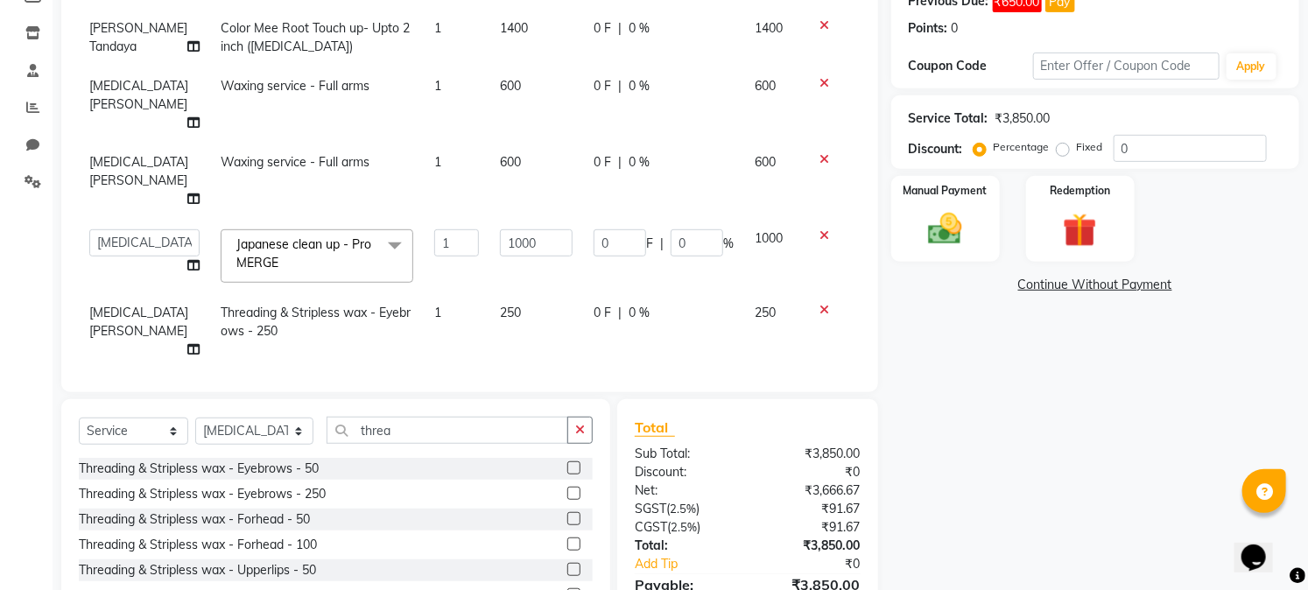
scroll to position [261, 0]
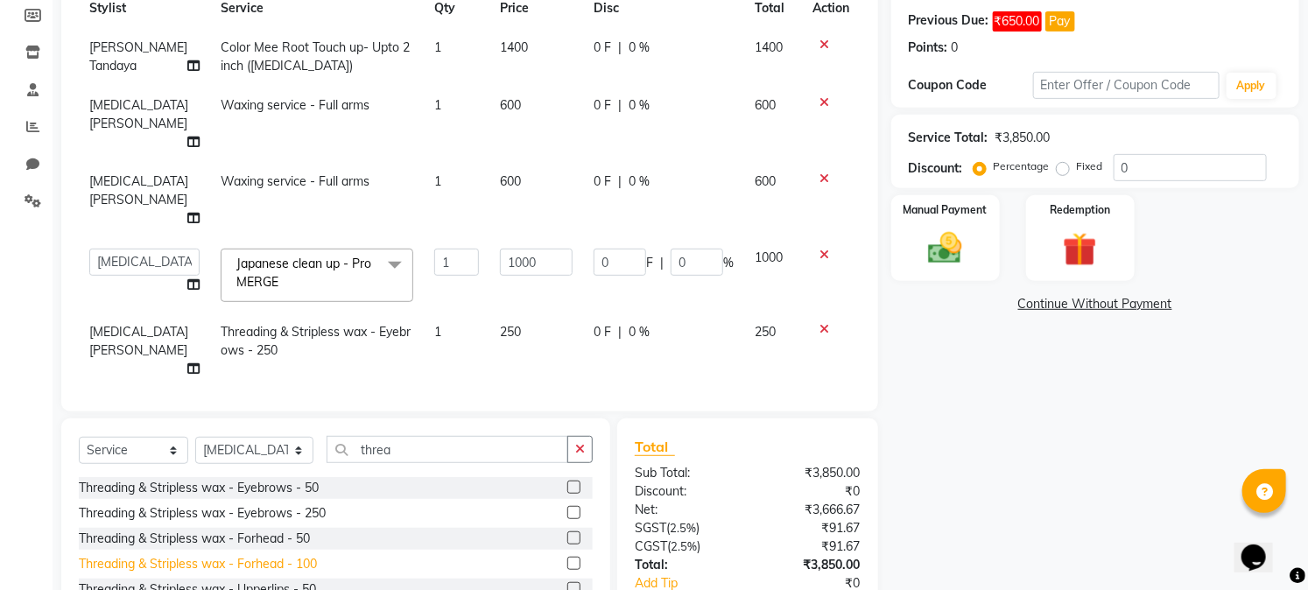
click at [306, 555] on div "Threading & Stripless wax - Forhead - 100" at bounding box center [198, 564] width 238 height 18
checkbox input "false"
click at [1077, 172] on label "Fixed" at bounding box center [1090, 166] width 26 height 16
click at [1061, 172] on input "Fixed" at bounding box center [1066, 166] width 12 height 12
radio input "true"
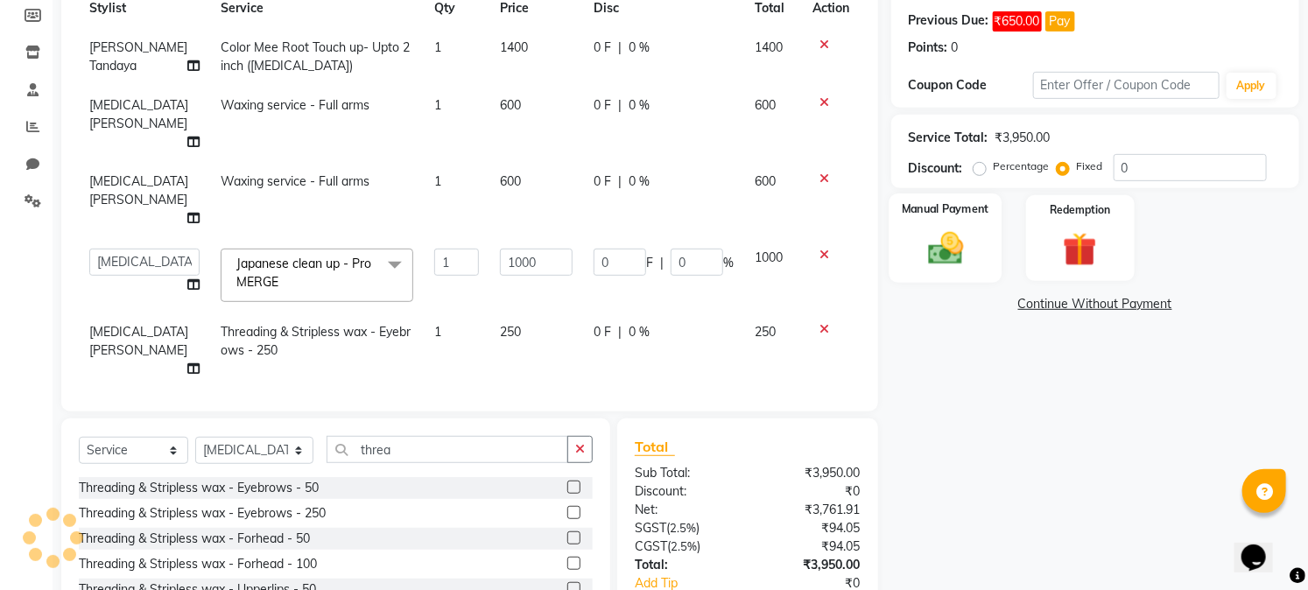
click at [932, 243] on img at bounding box center [946, 249] width 58 height 40
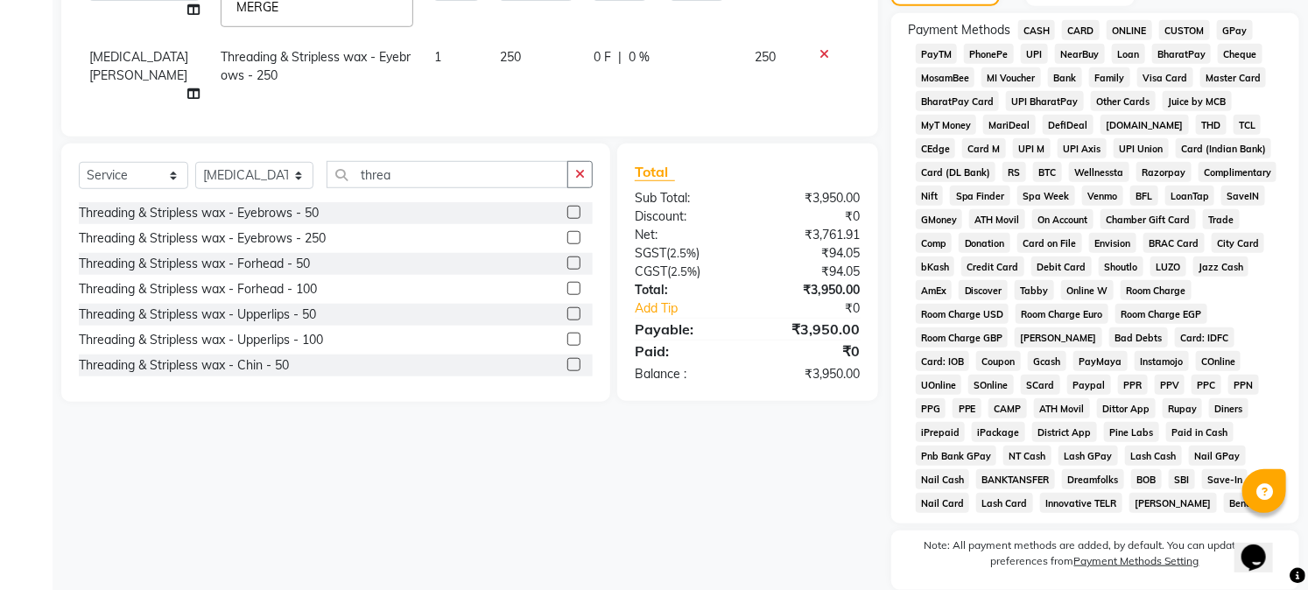
scroll to position [538, 0]
click at [1039, 30] on span "CASH" at bounding box center [1037, 28] width 38 height 20
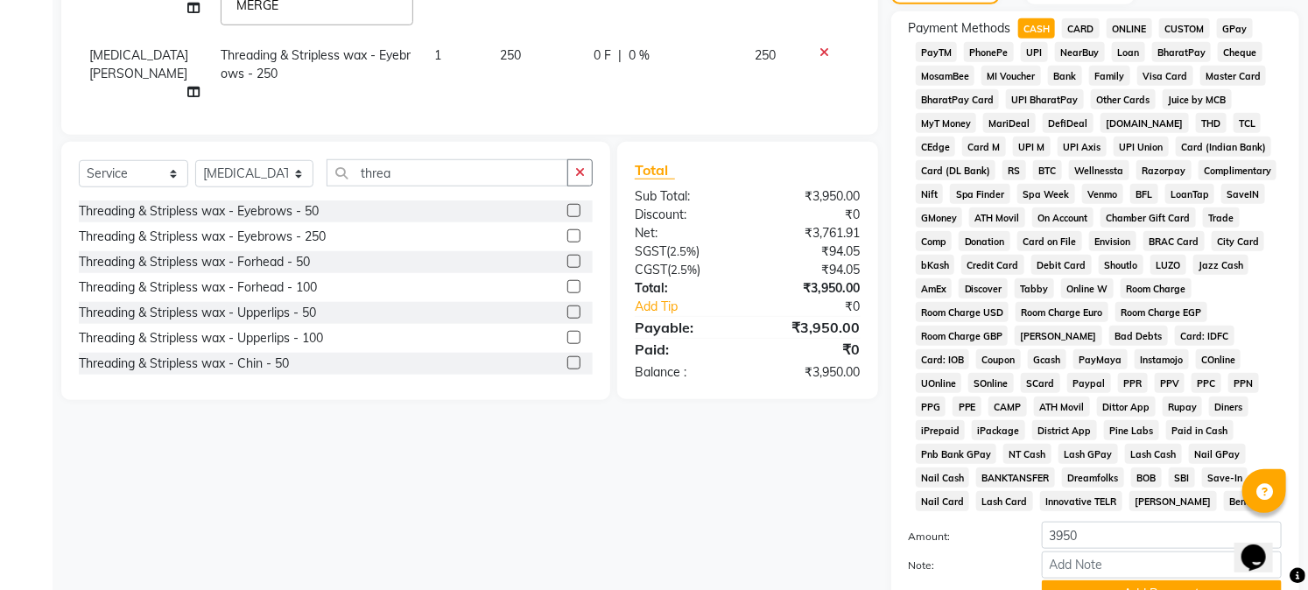
scroll to position [695, 0]
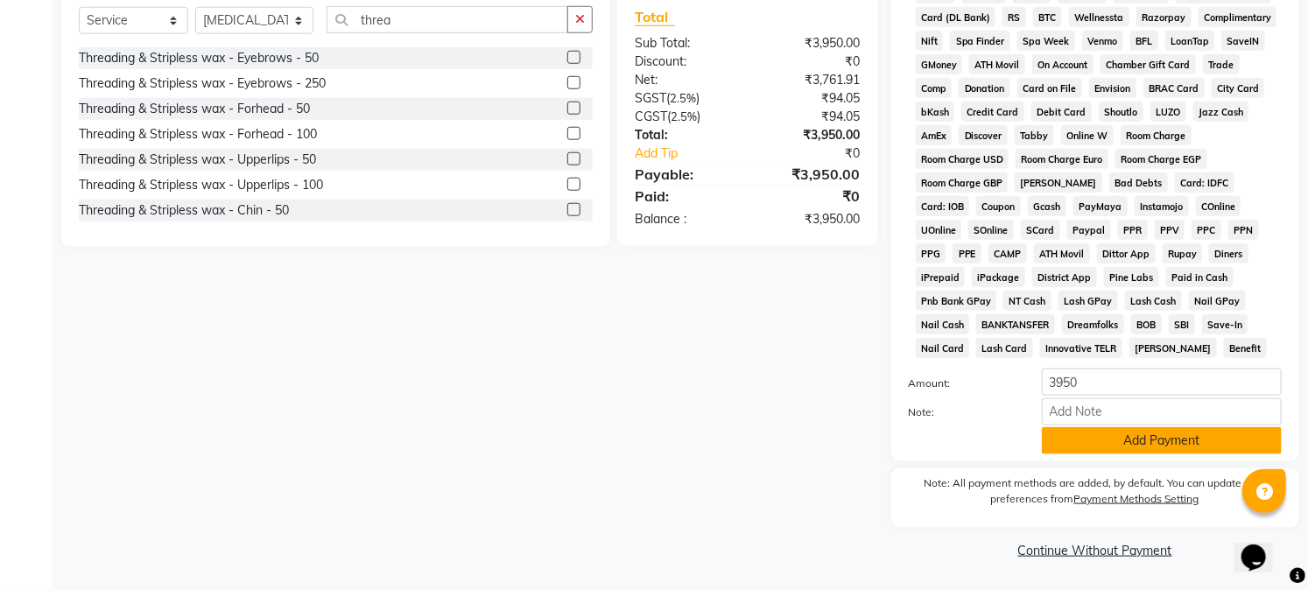
click at [1174, 441] on button "Add Payment" at bounding box center [1162, 440] width 240 height 27
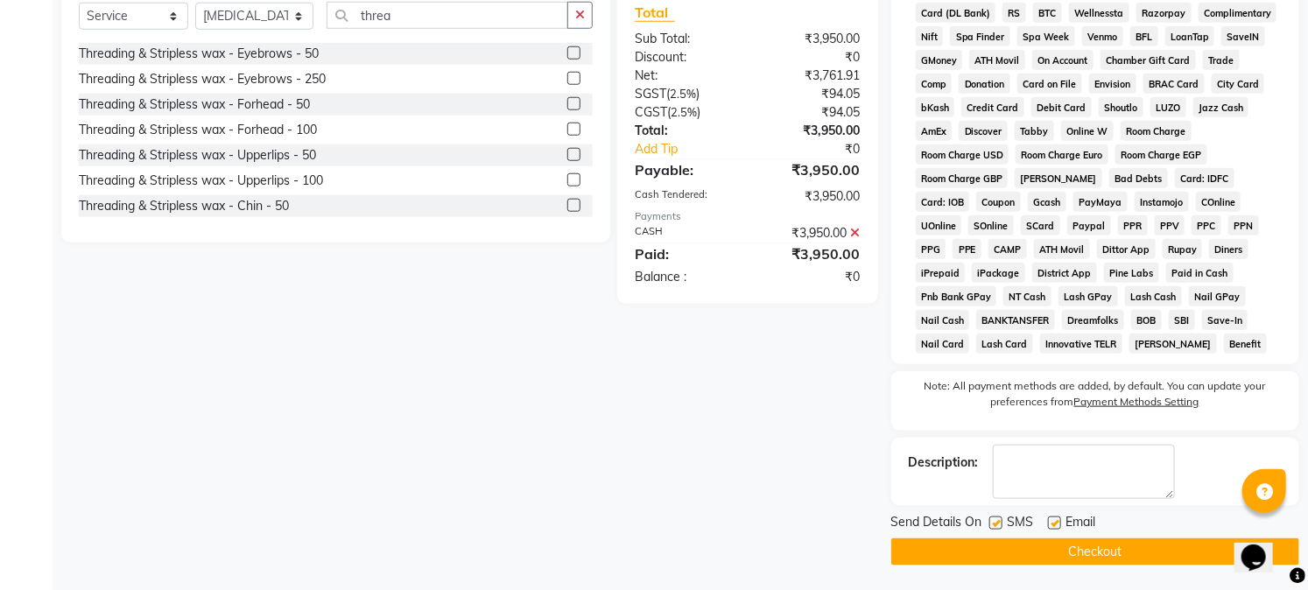
scroll to position [701, 0]
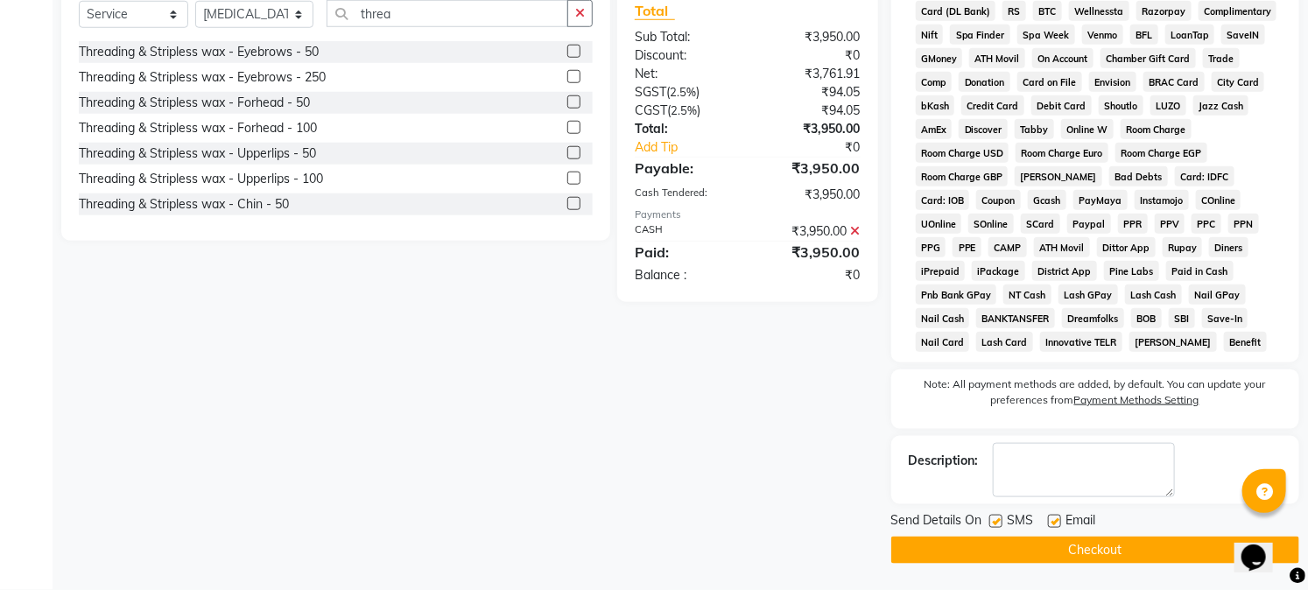
click at [1186, 562] on button "Checkout" at bounding box center [1095, 550] width 408 height 27
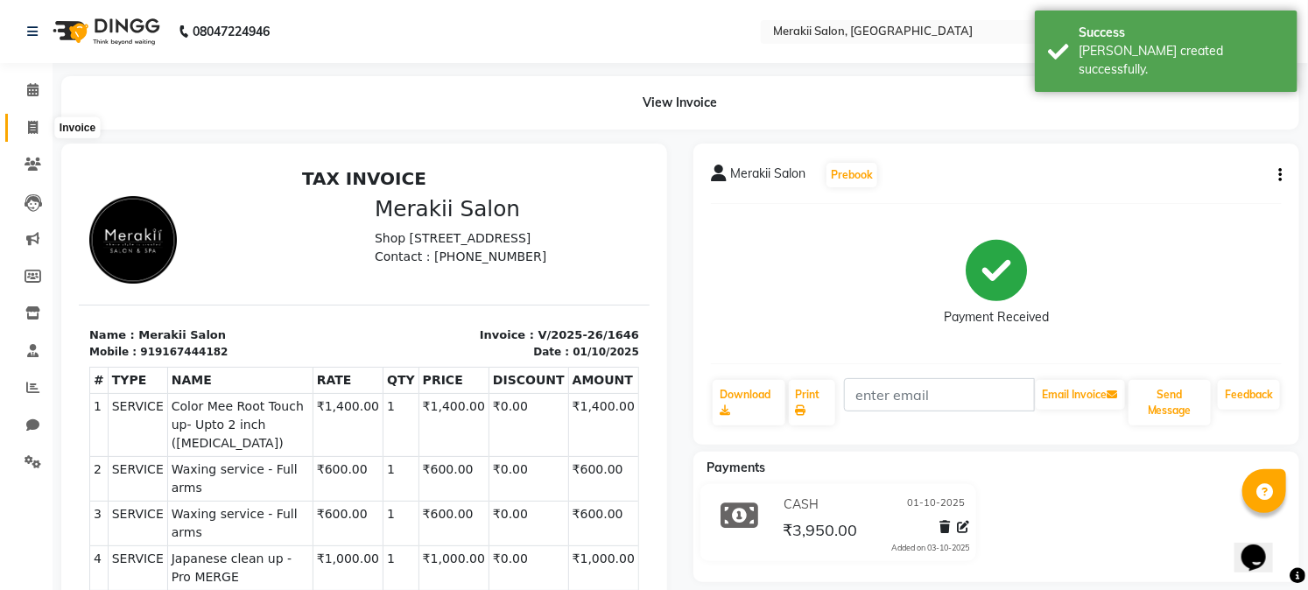
click at [32, 125] on icon at bounding box center [33, 127] width 10 height 13
select select "7791"
select select "service"
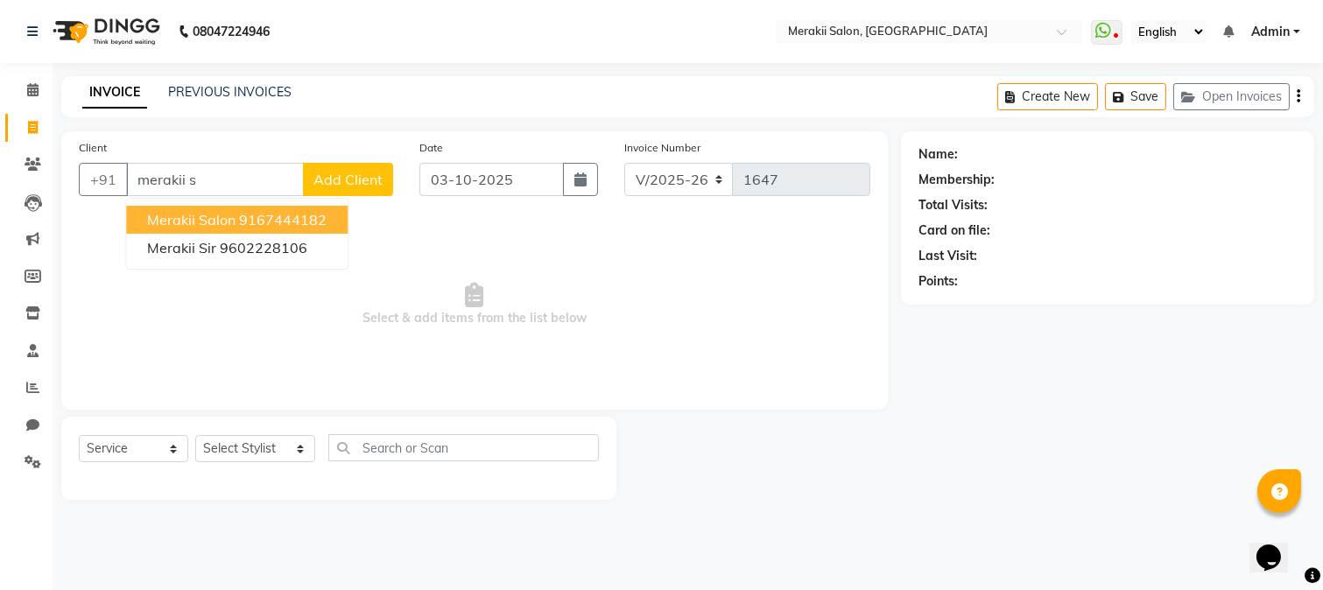
click at [241, 219] on ngb-highlight "9167444182" at bounding box center [283, 220] width 88 height 18
type input "9167444182"
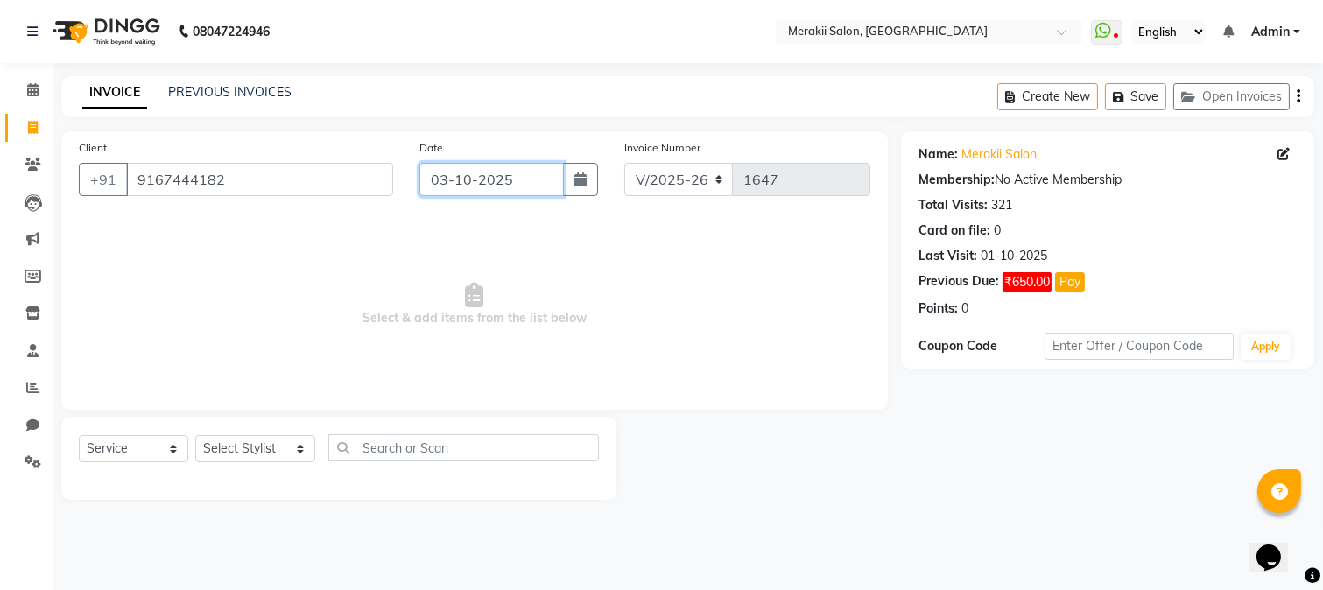
click at [451, 186] on input "03-10-2025" at bounding box center [491, 179] width 144 height 33
select select "10"
select select "2025"
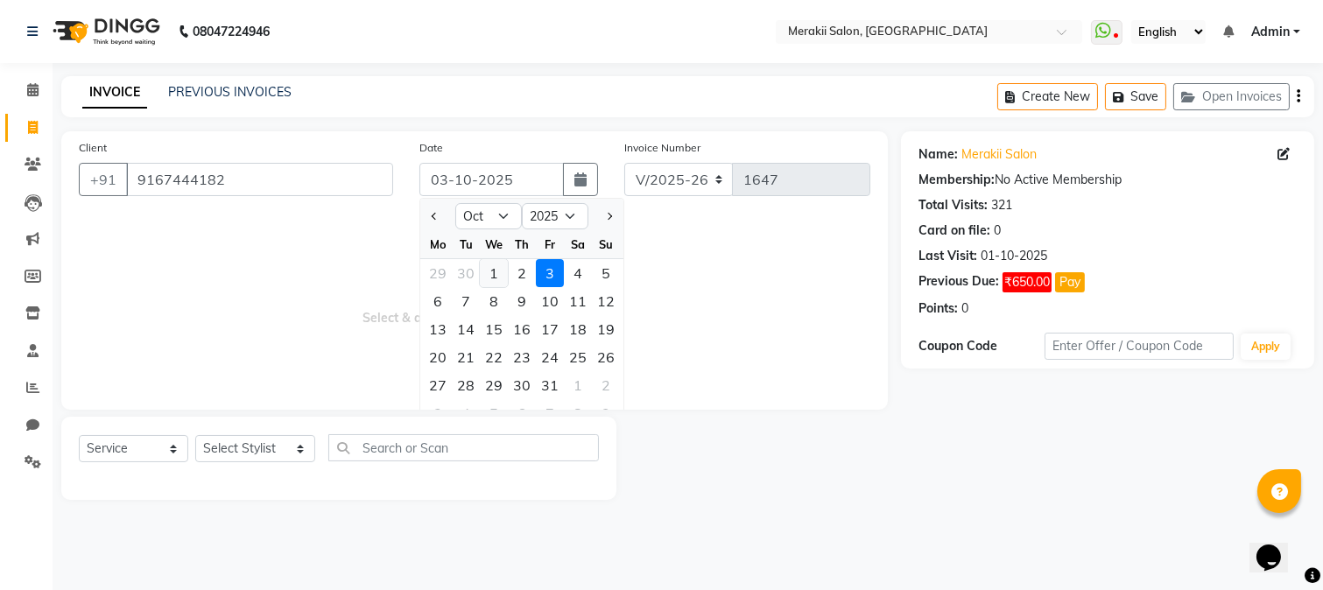
click at [496, 276] on div "1" at bounding box center [494, 273] width 28 height 28
type input "01-10-2025"
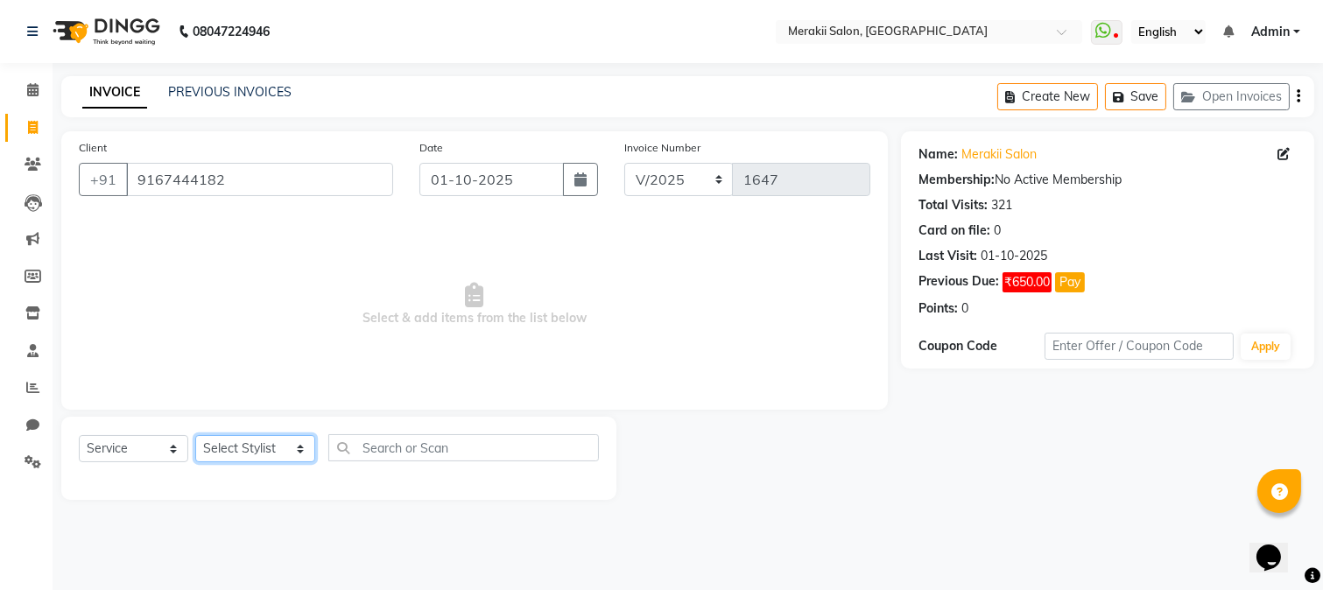
click at [290, 447] on select "Select Stylist [PERSON_NAME] [PERSON_NAME] Bhul [MEDICAL_DATA][PERSON_NAME] [PE…" at bounding box center [255, 448] width 120 height 27
click at [195, 436] on select "Select Stylist [PERSON_NAME] [PERSON_NAME] Bhul [MEDICAL_DATA][PERSON_NAME] [PE…" at bounding box center [255, 448] width 120 height 27
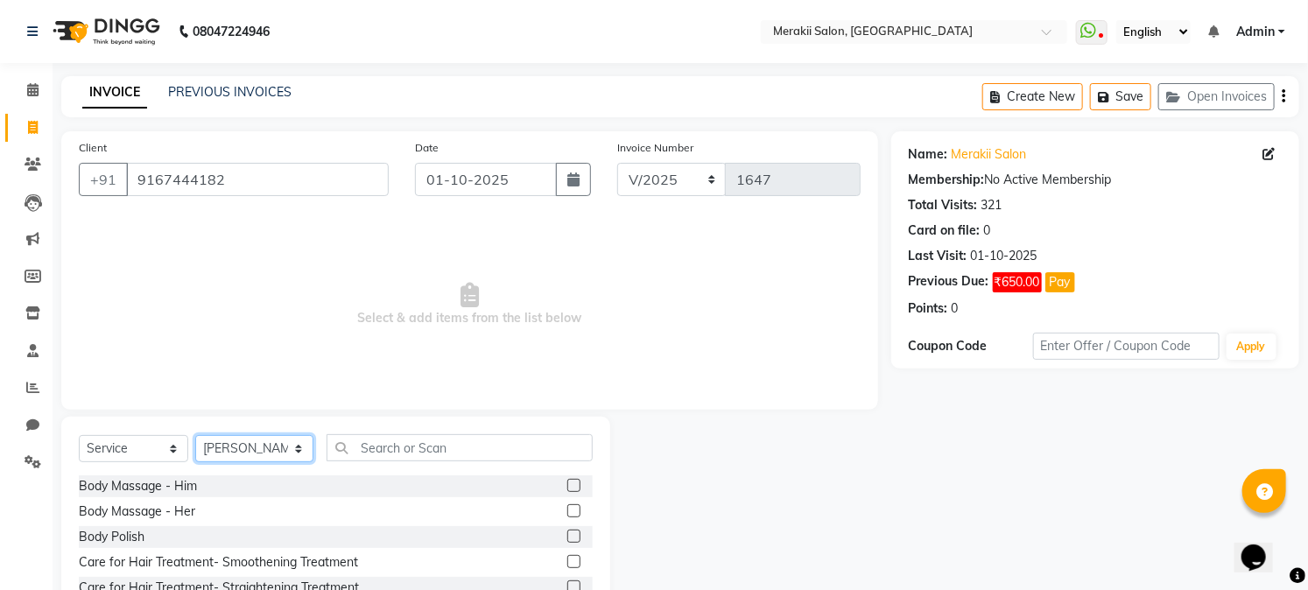
click at [269, 454] on select "Select Stylist [PERSON_NAME] [PERSON_NAME] Bhul [MEDICAL_DATA][PERSON_NAME] [PE…" at bounding box center [254, 448] width 118 height 27
select select "69532"
click at [195, 436] on select "Select Stylist [PERSON_NAME] [PERSON_NAME] Bhul [MEDICAL_DATA][PERSON_NAME] [PE…" at bounding box center [254, 448] width 118 height 27
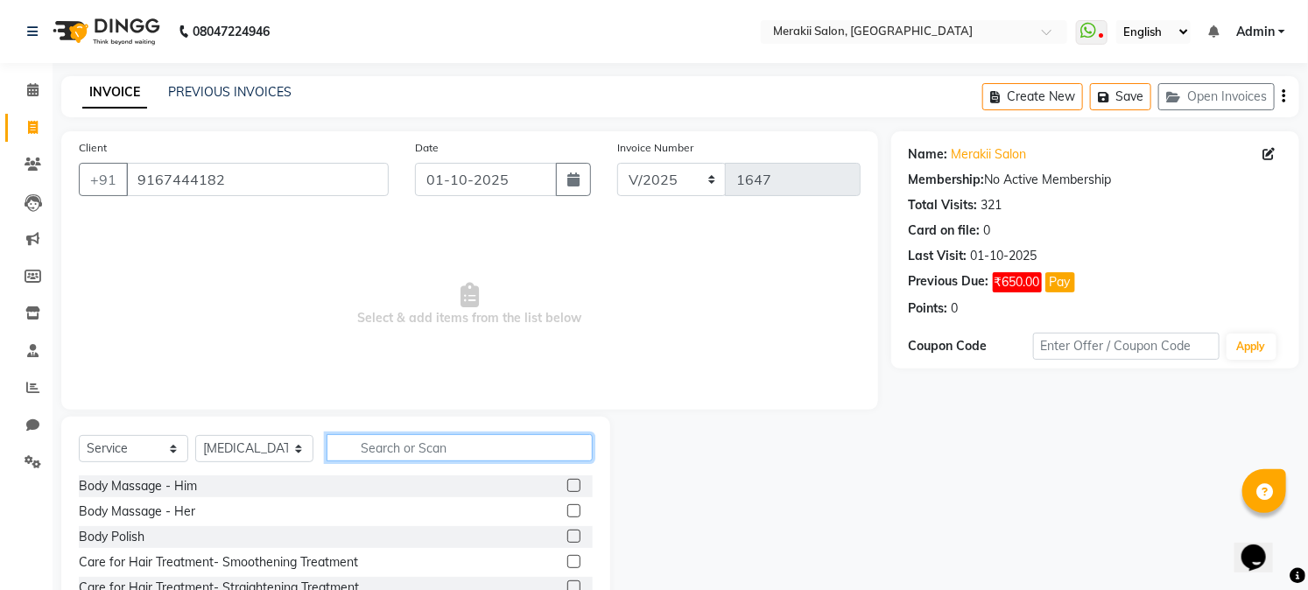
click at [409, 452] on input "text" at bounding box center [459, 447] width 265 height 27
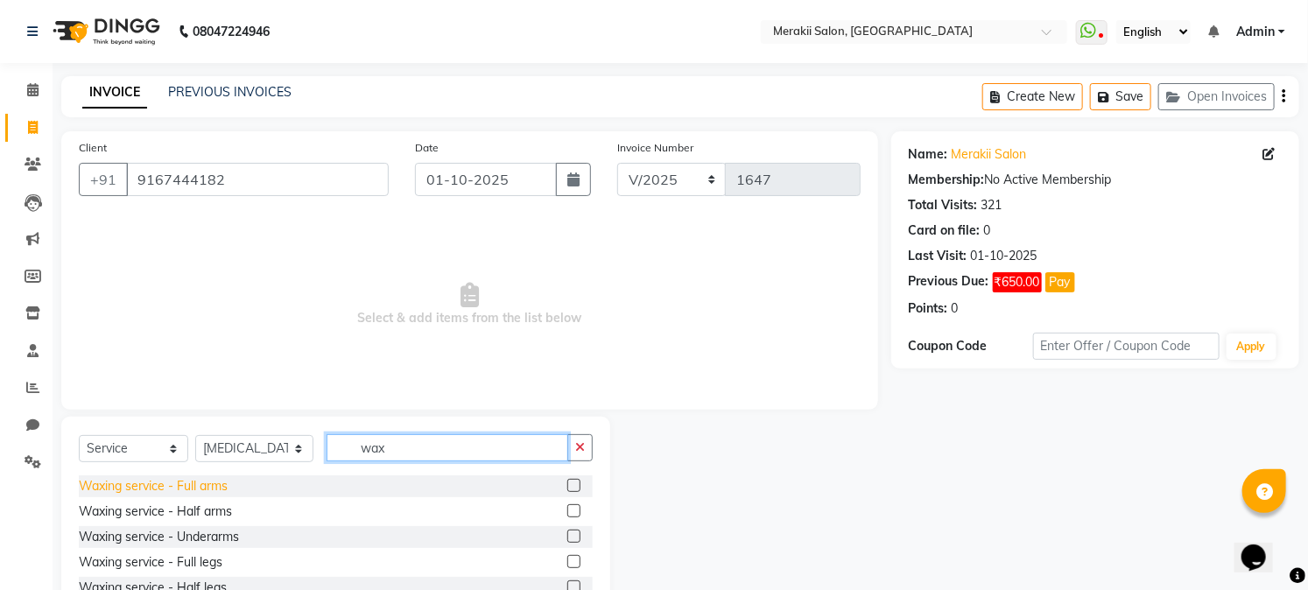
type input "wax"
click at [201, 489] on div "Waxing service - Full arms" at bounding box center [153, 486] width 149 height 18
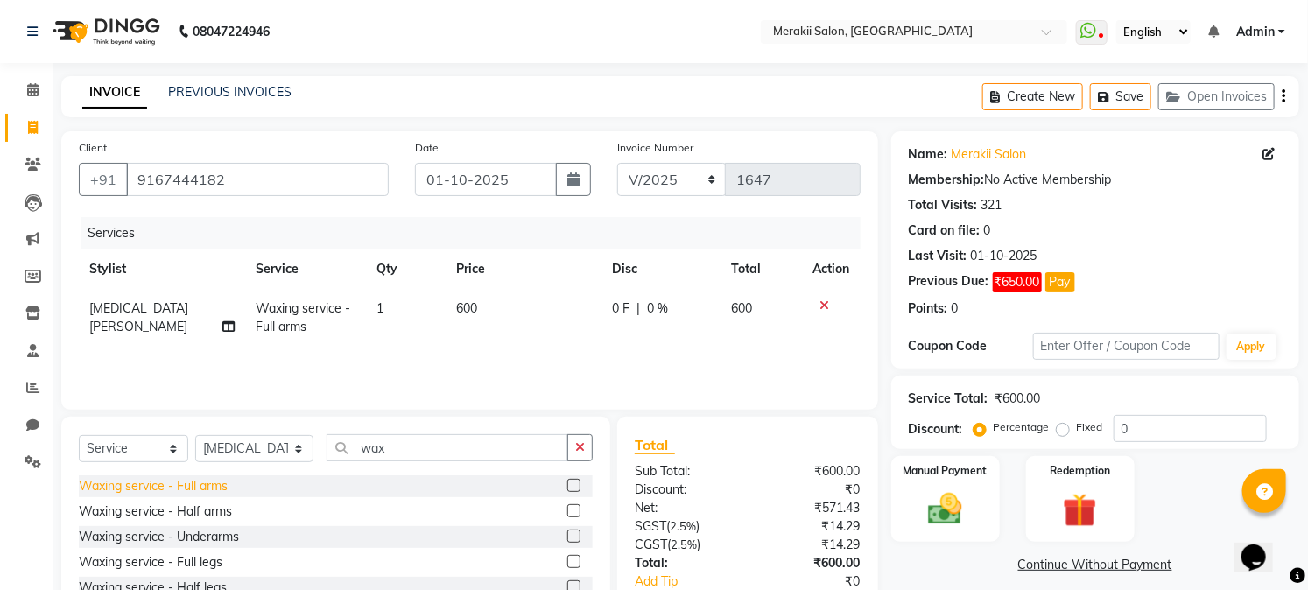
click at [211, 489] on div "Waxing service - Full arms" at bounding box center [153, 486] width 149 height 18
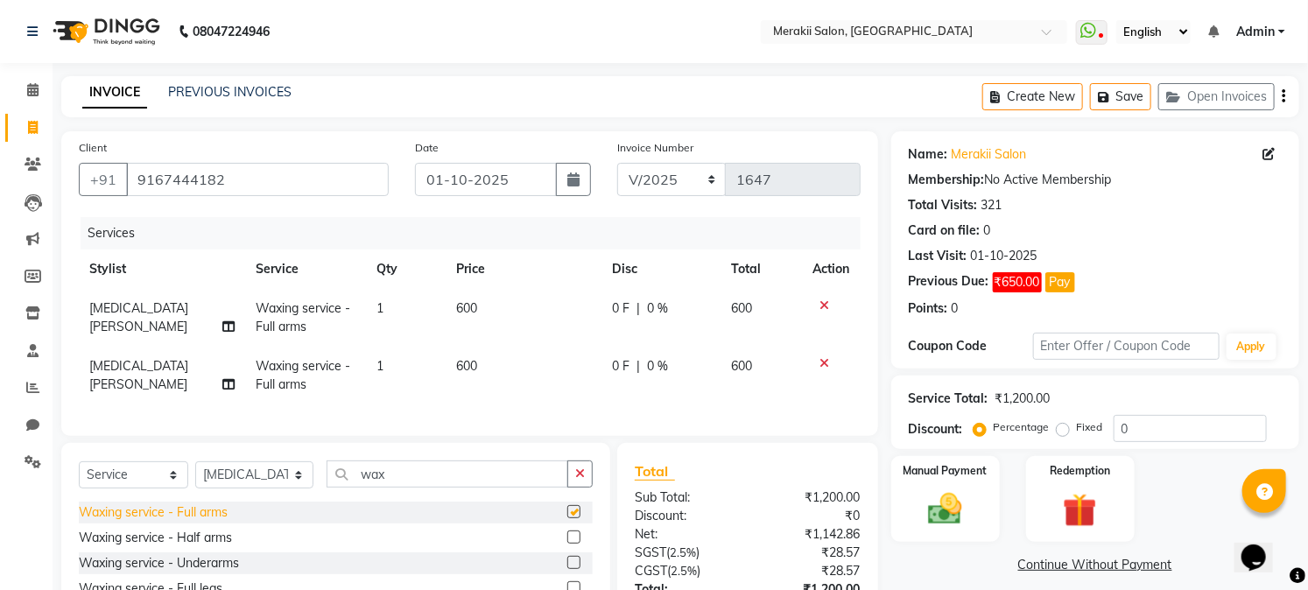
checkbox input "false"
click at [221, 572] on div "Waxing service - Underarms" at bounding box center [159, 563] width 160 height 18
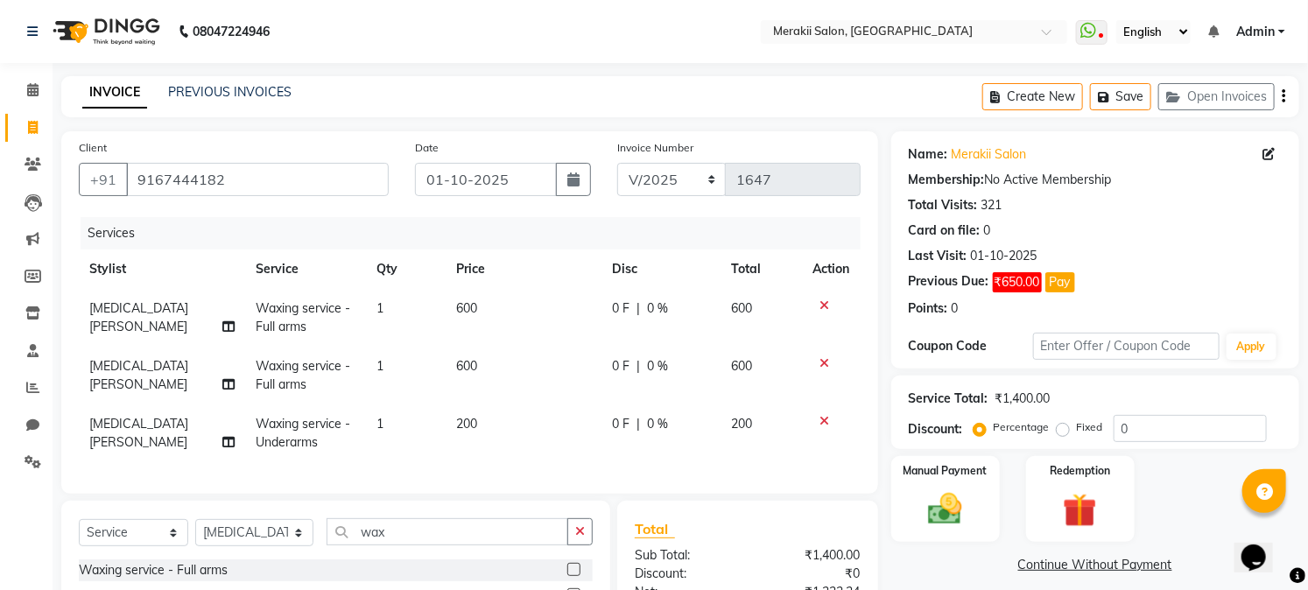
checkbox input "false"
click at [479, 535] on input "wax" at bounding box center [447, 531] width 241 height 27
type input "w"
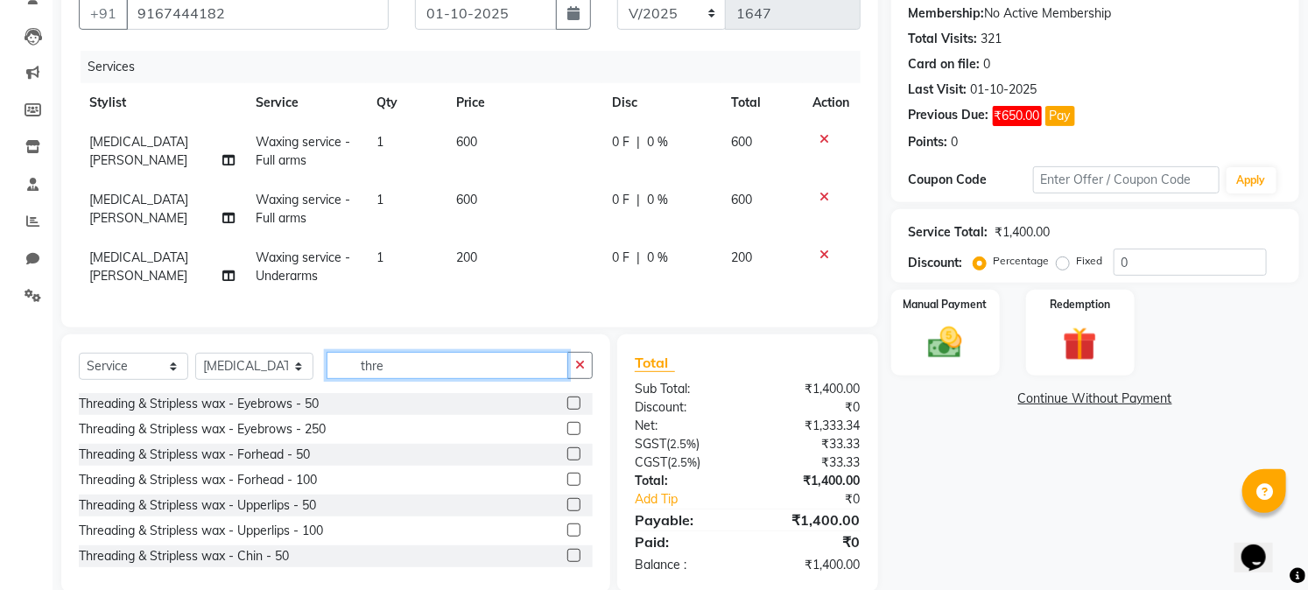
scroll to position [210, 0]
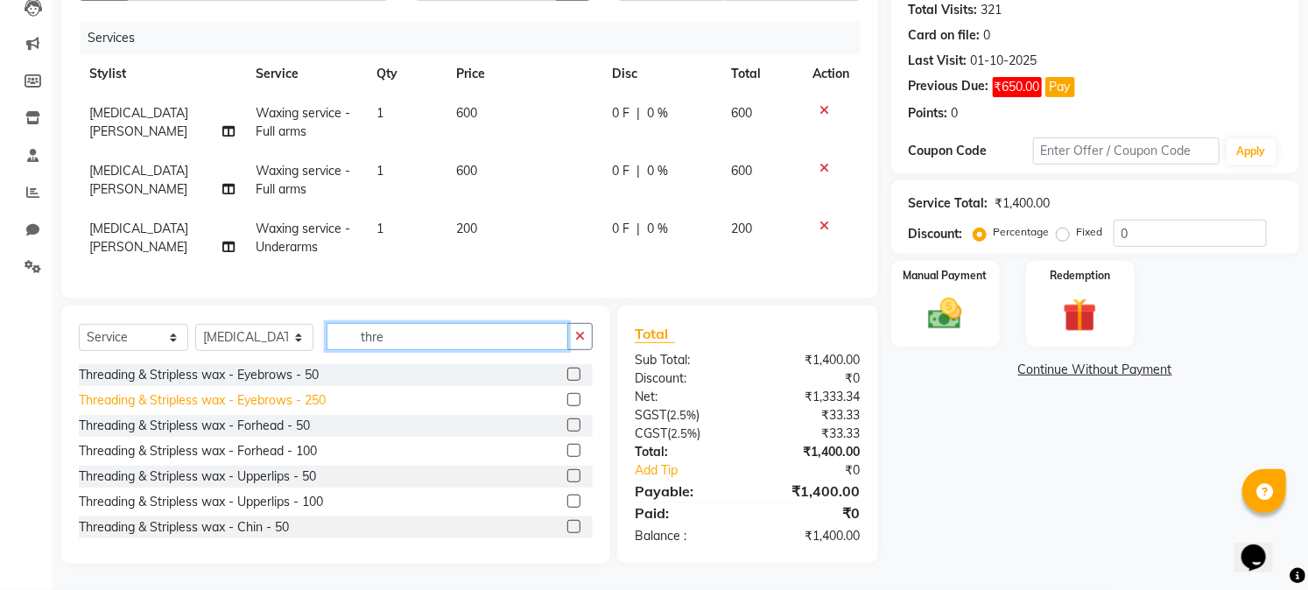
type input "thre"
click at [313, 399] on div "Threading & Stripless wax - Eyebrows - 250" at bounding box center [202, 400] width 247 height 18
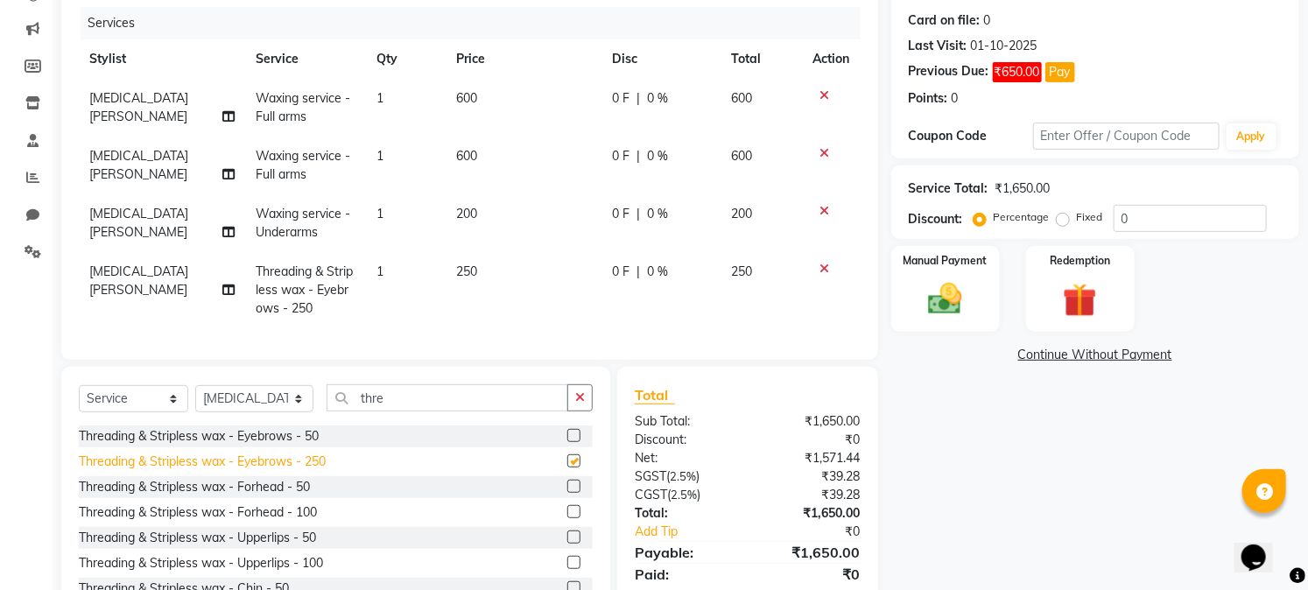
checkbox input "false"
click at [301, 446] on div "Threading & Stripless wax - Eyebrows - 50" at bounding box center [199, 436] width 240 height 18
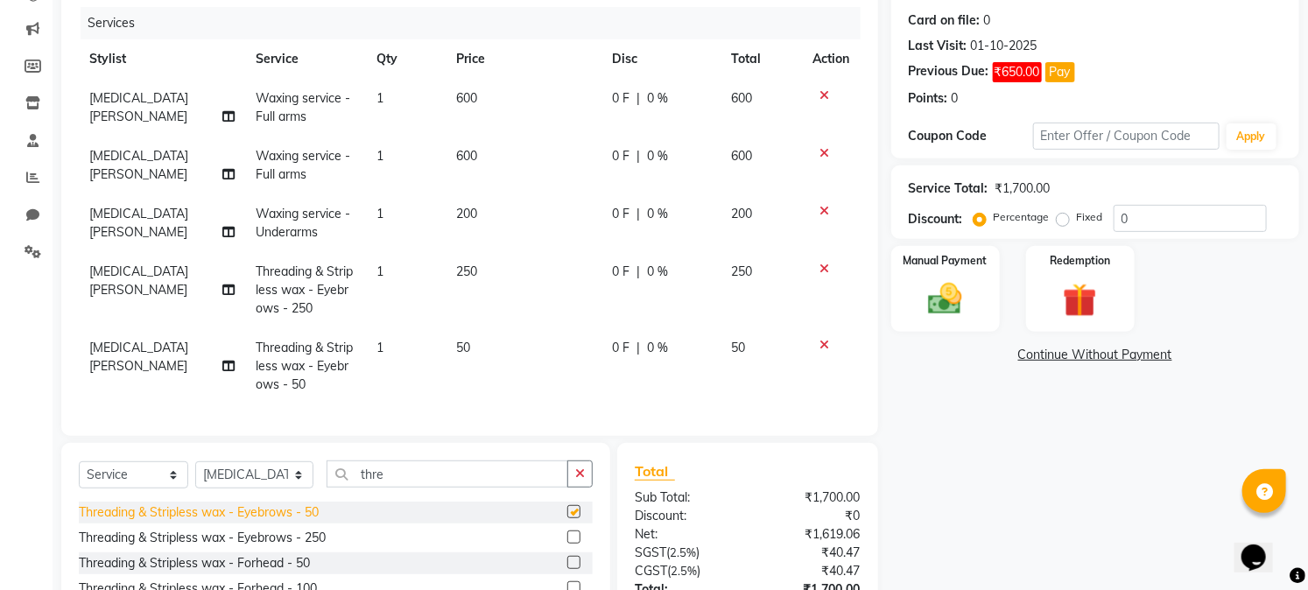
checkbox input "false"
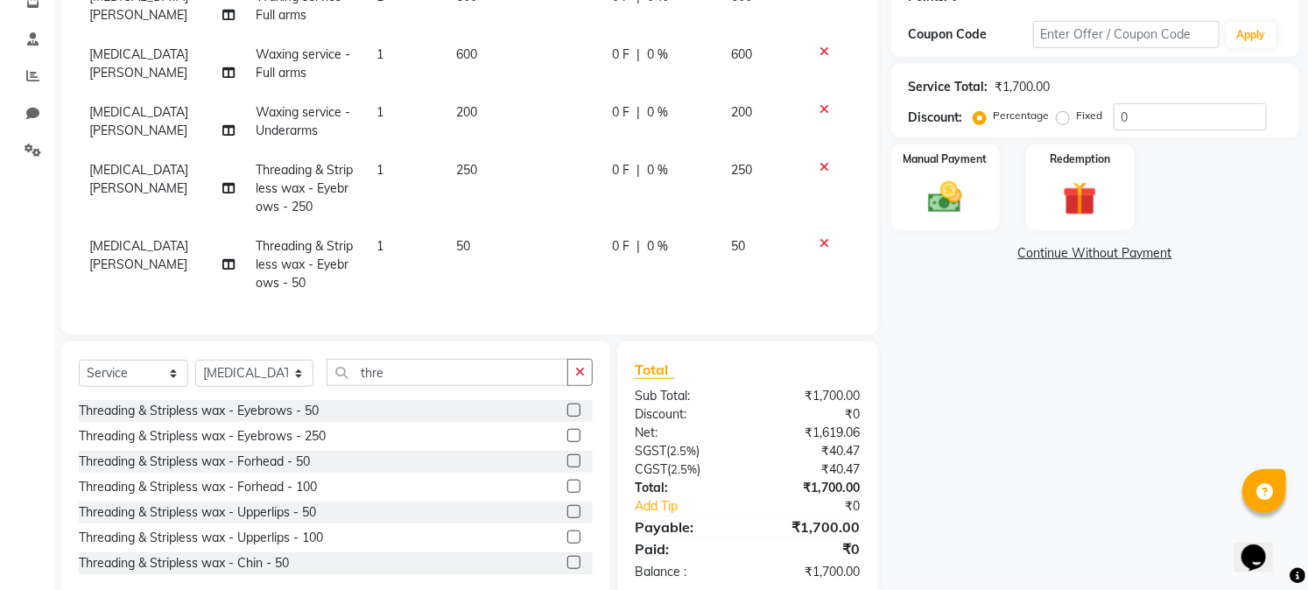
click at [1077, 119] on label "Fixed" at bounding box center [1090, 116] width 26 height 16
click at [1068, 119] on input "Fixed" at bounding box center [1066, 115] width 12 height 12
radio input "true"
click at [937, 228] on div "Manual Payment" at bounding box center [945, 187] width 113 height 89
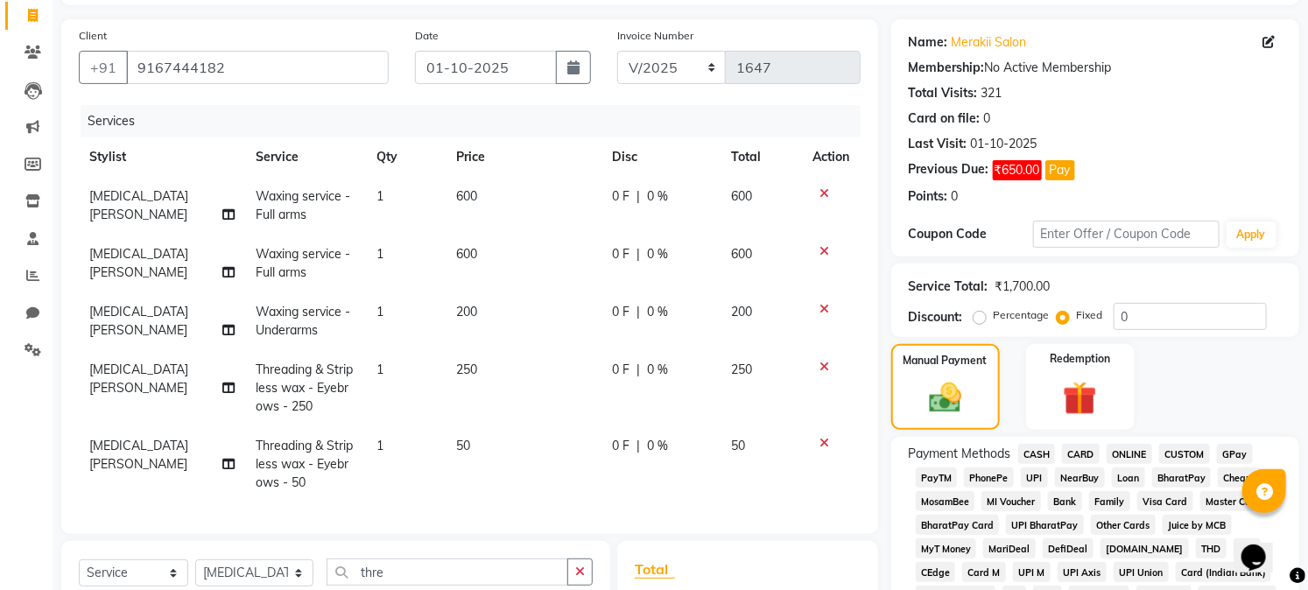
scroll to position [184, 0]
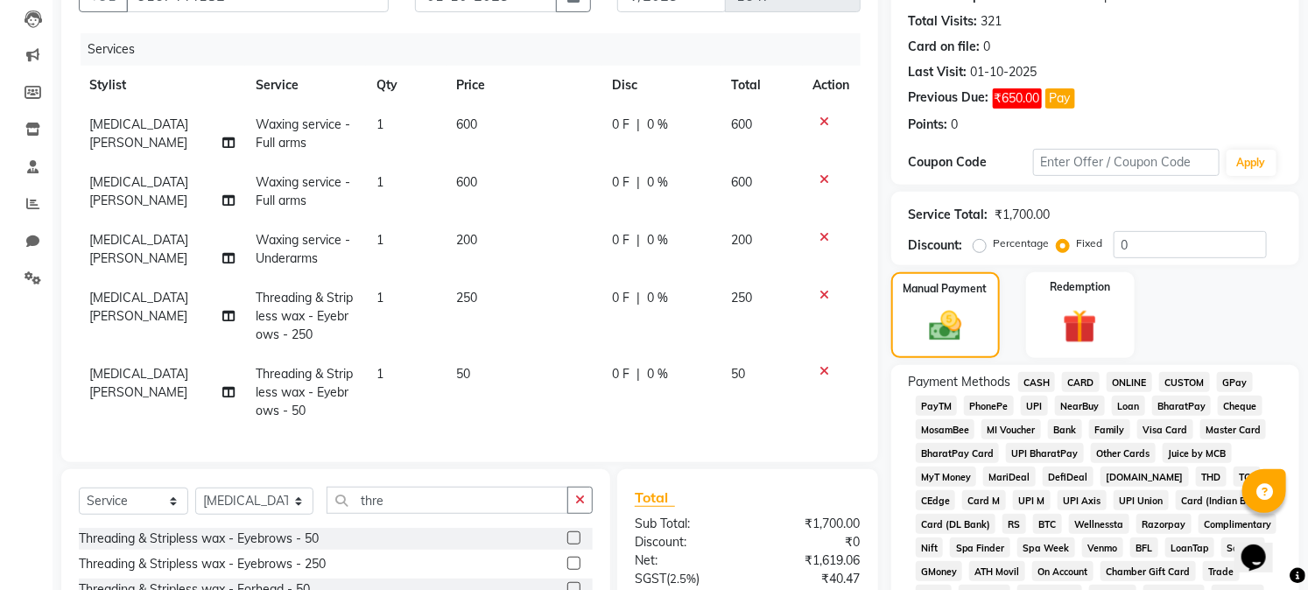
click at [1026, 387] on span "CASH" at bounding box center [1037, 382] width 38 height 20
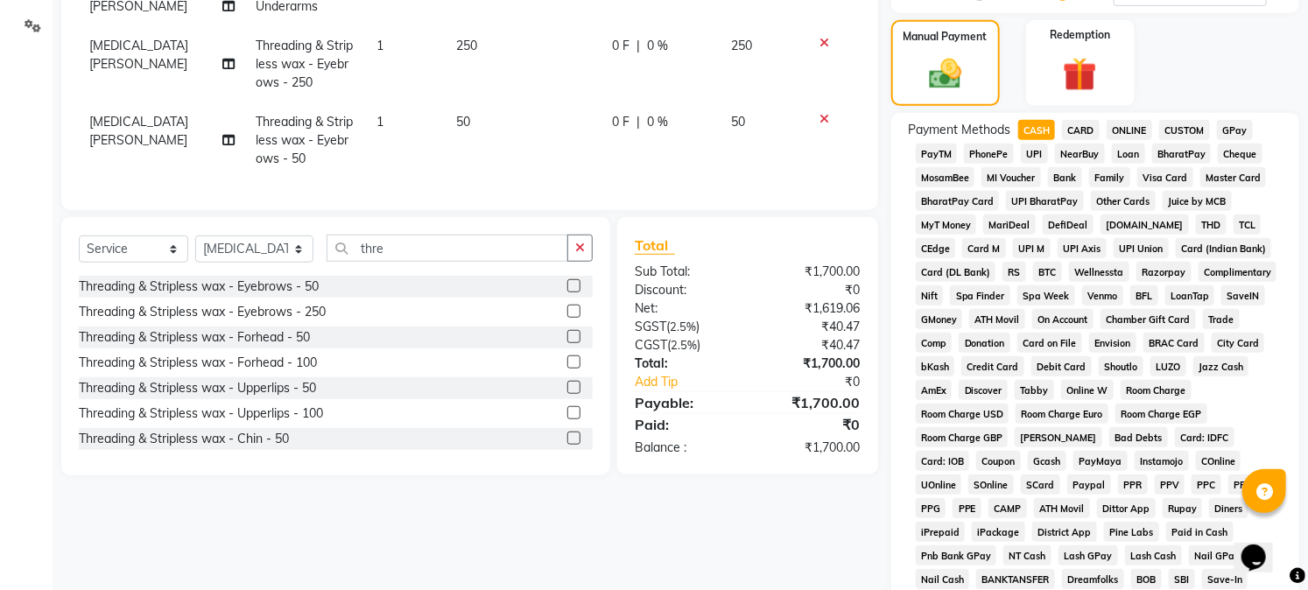
scroll to position [695, 0]
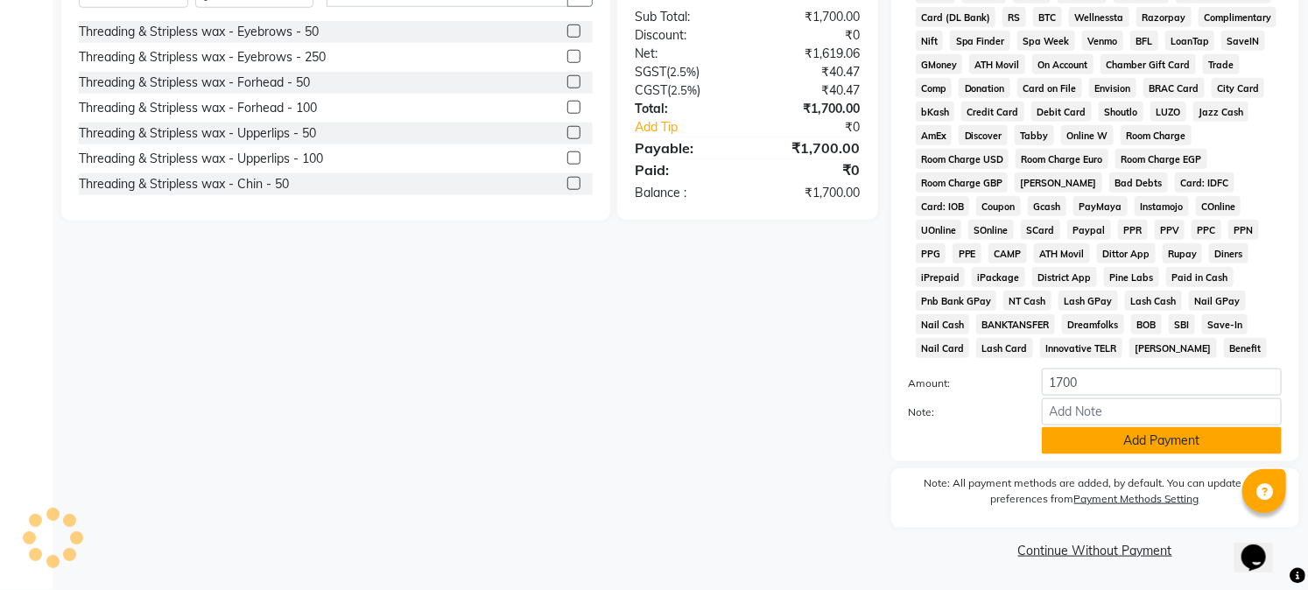
click at [1130, 440] on button "Add Payment" at bounding box center [1162, 440] width 240 height 27
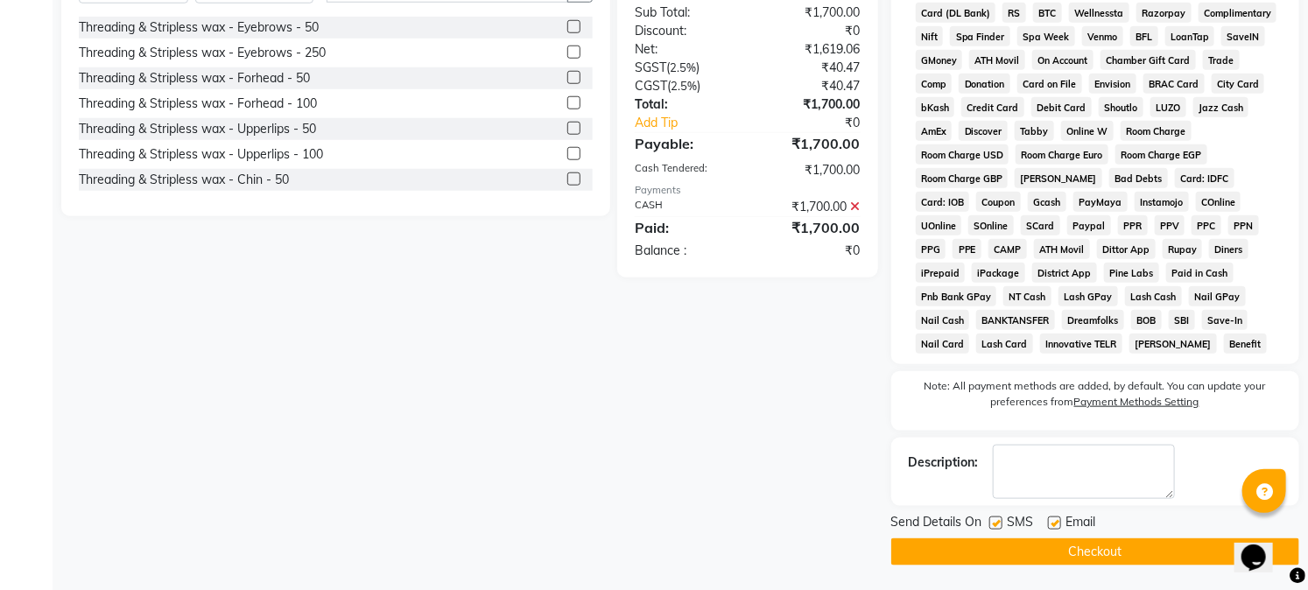
click at [1132, 563] on button "Checkout" at bounding box center [1095, 552] width 408 height 27
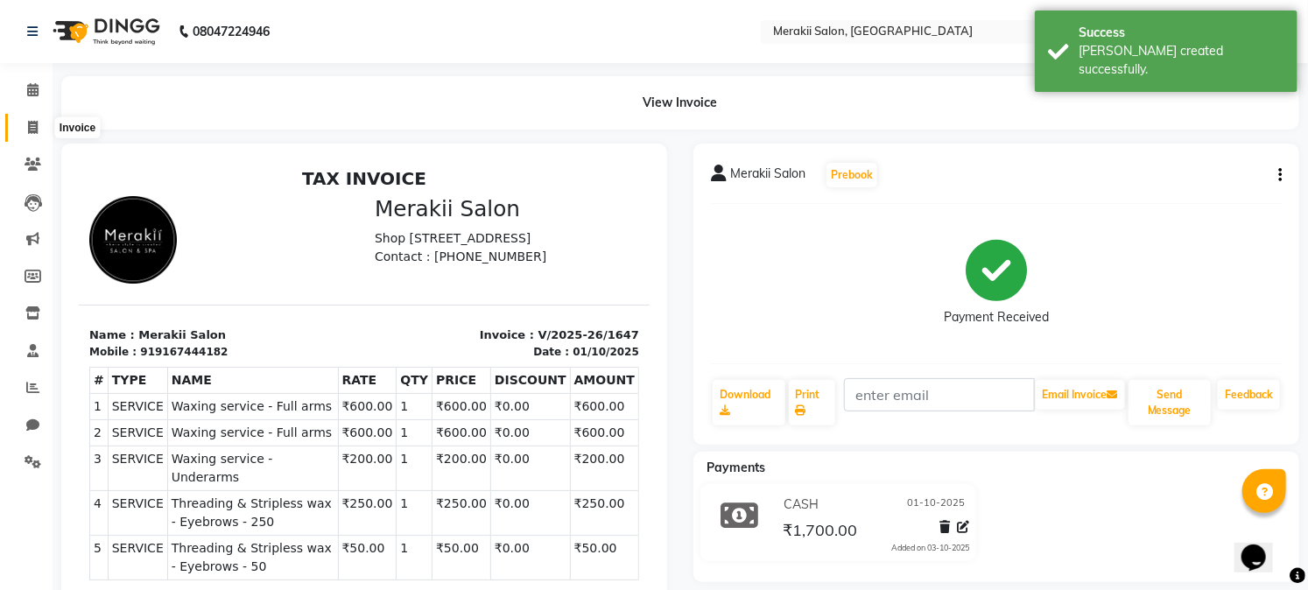
click at [36, 123] on icon at bounding box center [33, 127] width 10 height 13
select select "service"
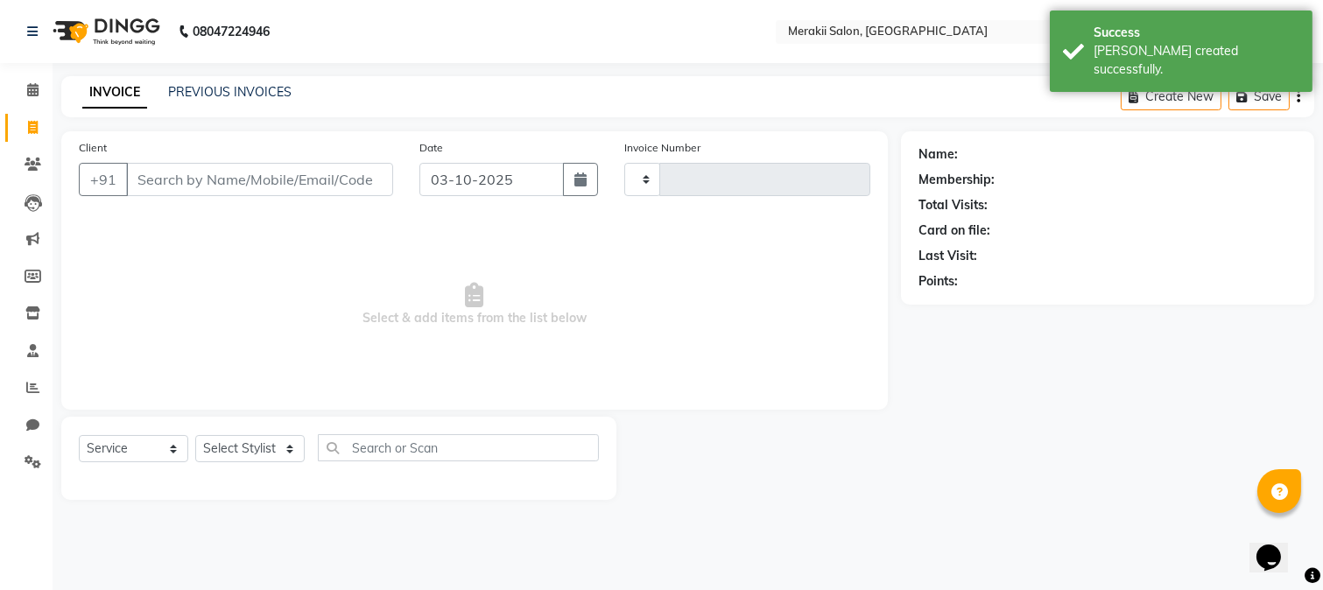
type input "1648"
select select "7791"
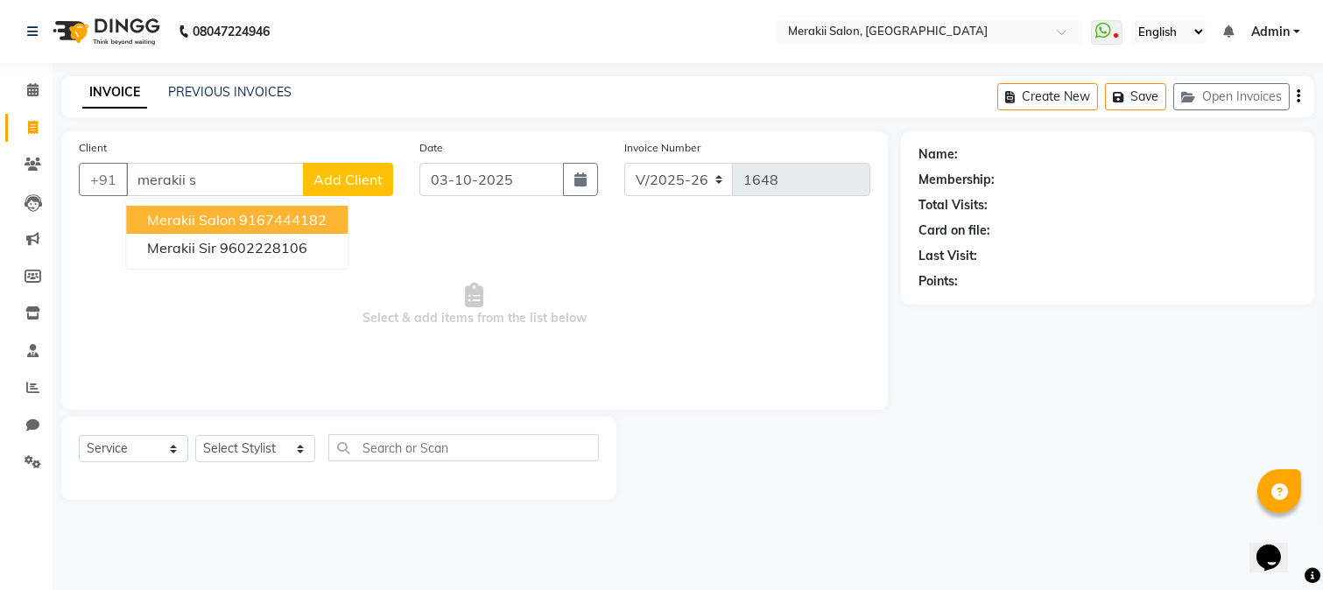
click at [230, 222] on span "Merakii Salon" at bounding box center [191, 220] width 88 height 18
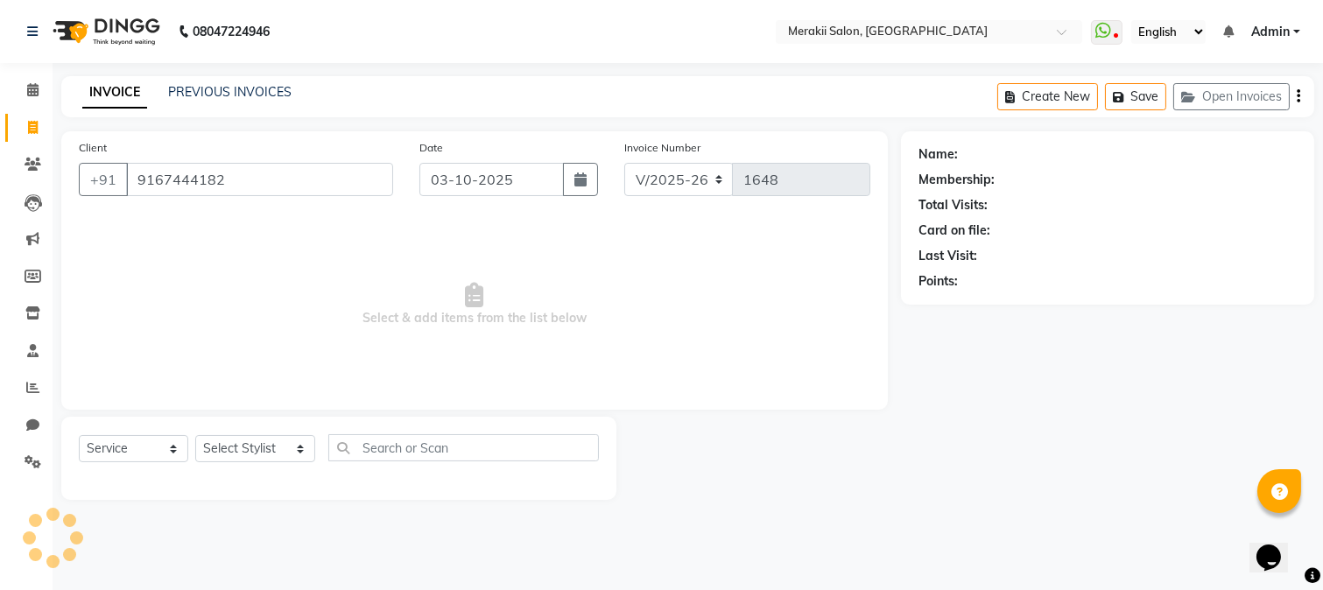
type input "9167444182"
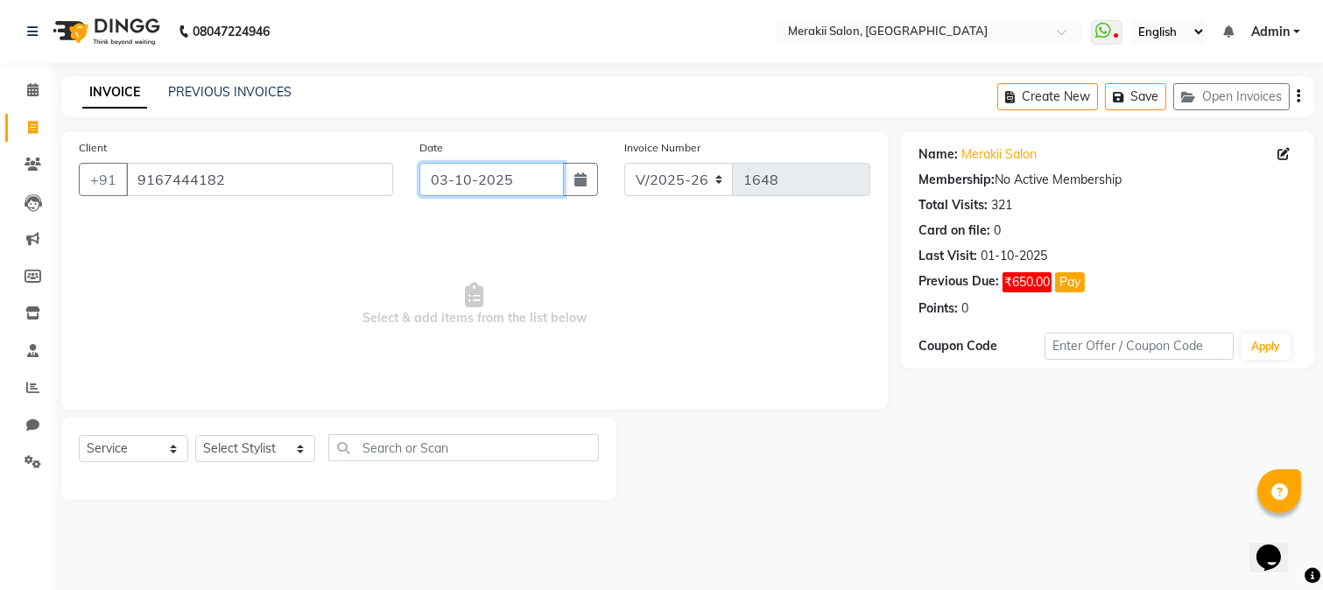
click at [501, 171] on input "03-10-2025" at bounding box center [491, 179] width 144 height 33
select select "10"
select select "2025"
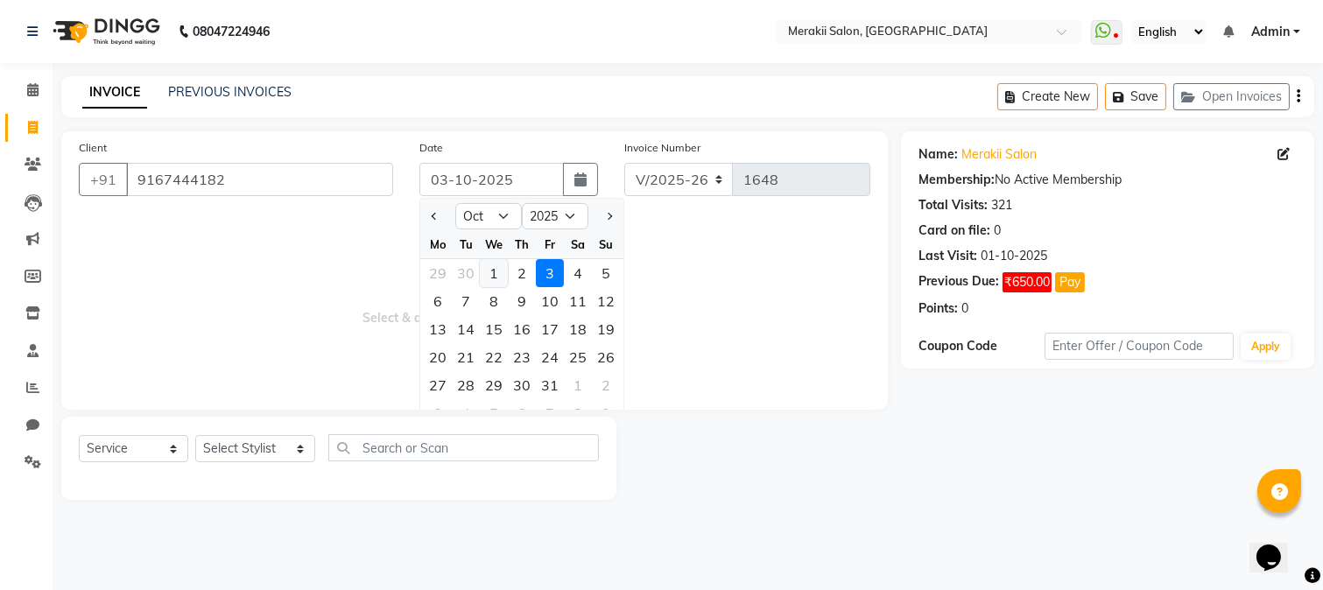
click at [502, 274] on div "1" at bounding box center [494, 273] width 28 height 28
type input "01-10-2025"
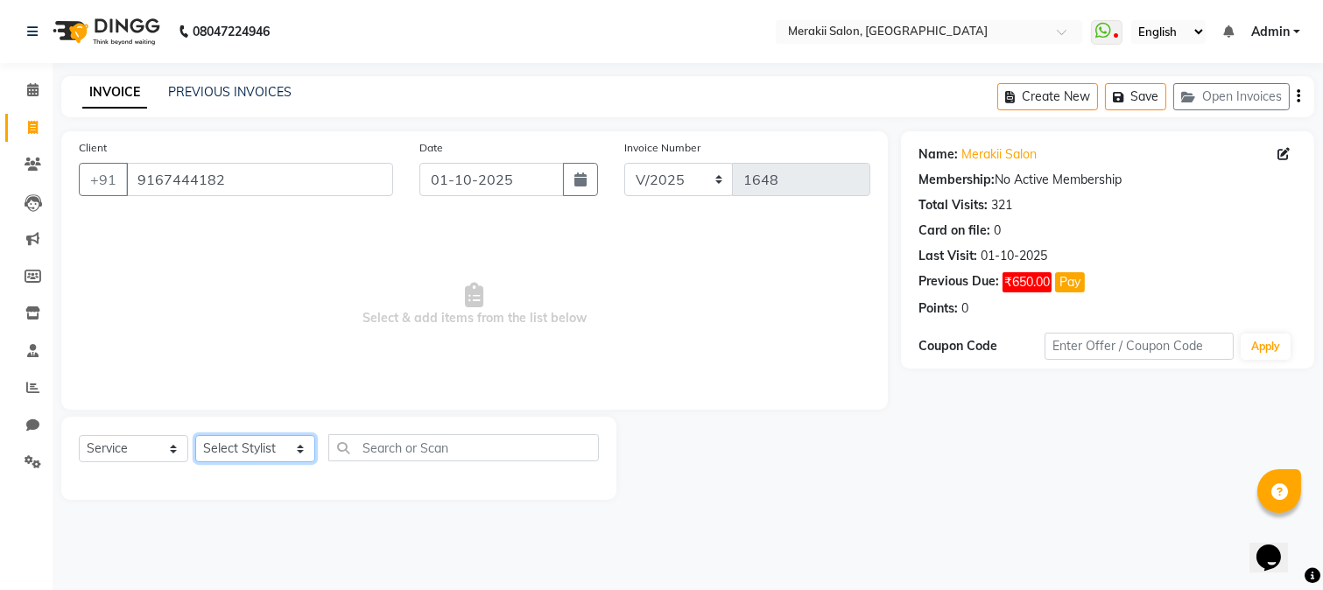
click at [265, 450] on select "Select Stylist [PERSON_NAME] [PERSON_NAME] Bhul [MEDICAL_DATA][PERSON_NAME] [PE…" at bounding box center [255, 448] width 120 height 27
select select "69532"
click at [195, 436] on select "Select Stylist [PERSON_NAME] [PERSON_NAME] Bhul [MEDICAL_DATA][PERSON_NAME] [PE…" at bounding box center [255, 448] width 120 height 27
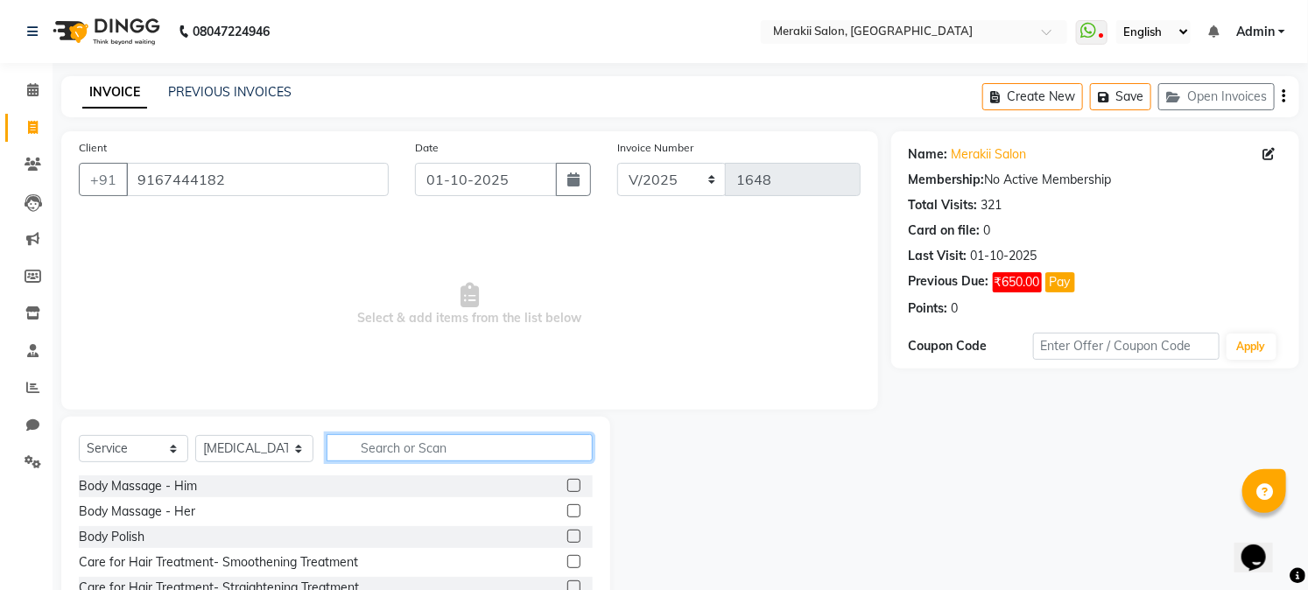
click at [380, 440] on input "text" at bounding box center [459, 447] width 265 height 27
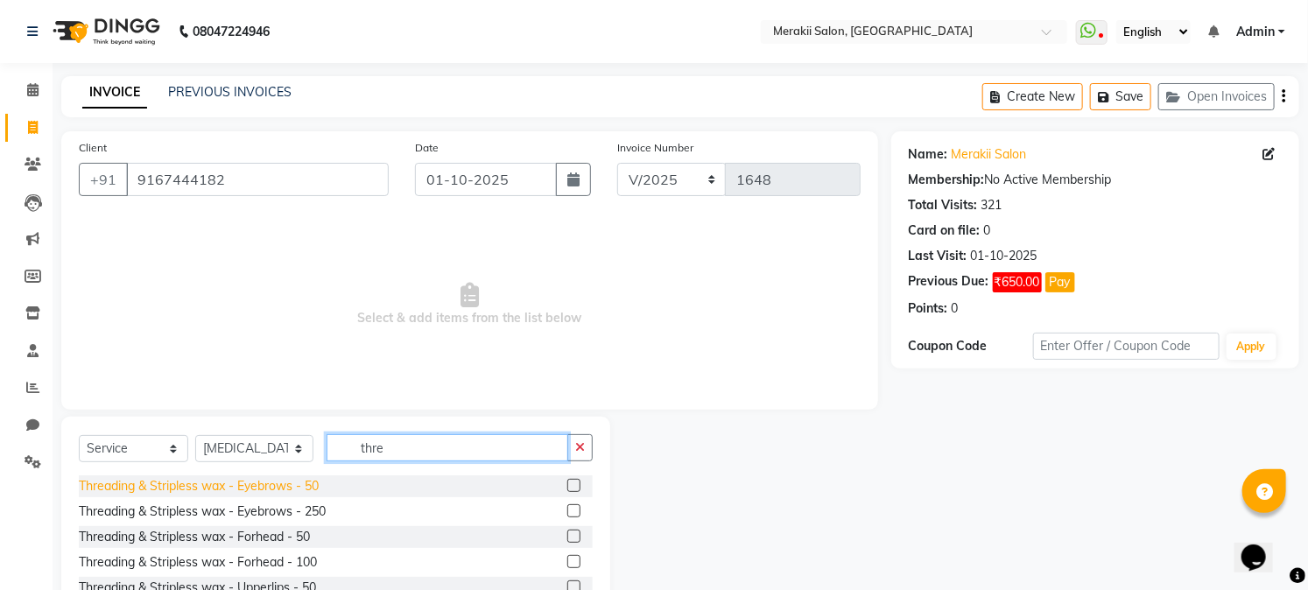
type input "thre"
click at [305, 486] on div "Threading & Stripless wax - Eyebrows - 50" at bounding box center [199, 486] width 240 height 18
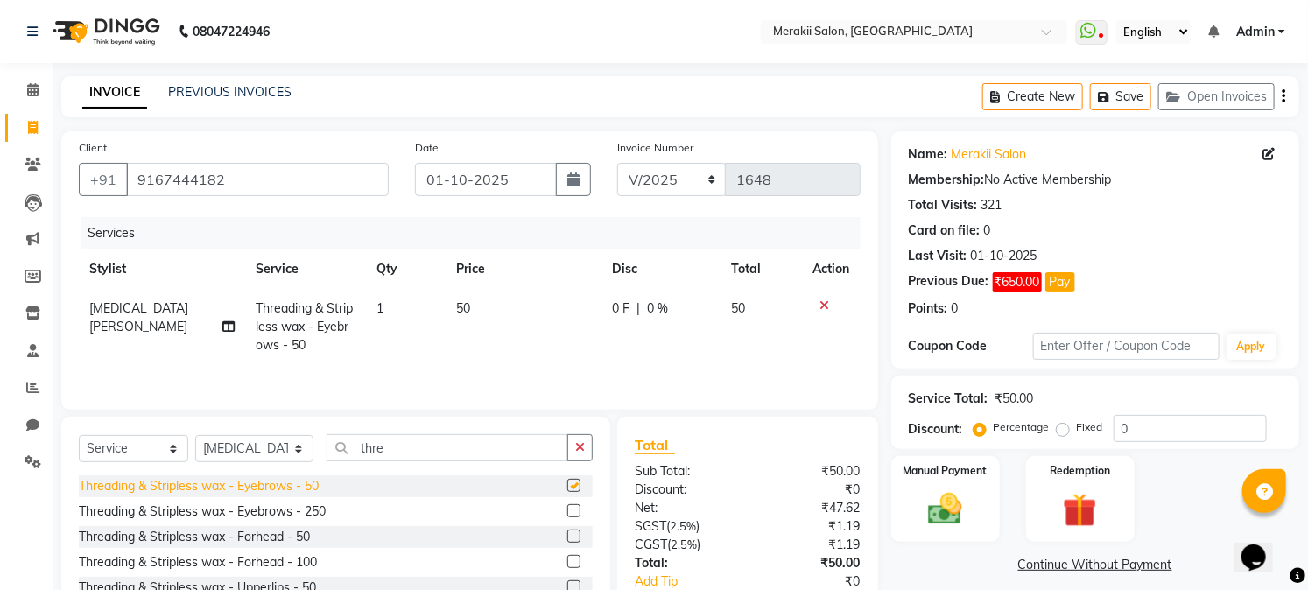
checkbox input "false"
click at [306, 497] on div "Threading & Stripless wax - Eyebrows - 50" at bounding box center [336, 486] width 514 height 22
click at [1019, 475] on div "Manual Payment Redemption" at bounding box center [1095, 499] width 434 height 86
click at [1074, 422] on div "Fixed" at bounding box center [1081, 427] width 43 height 21
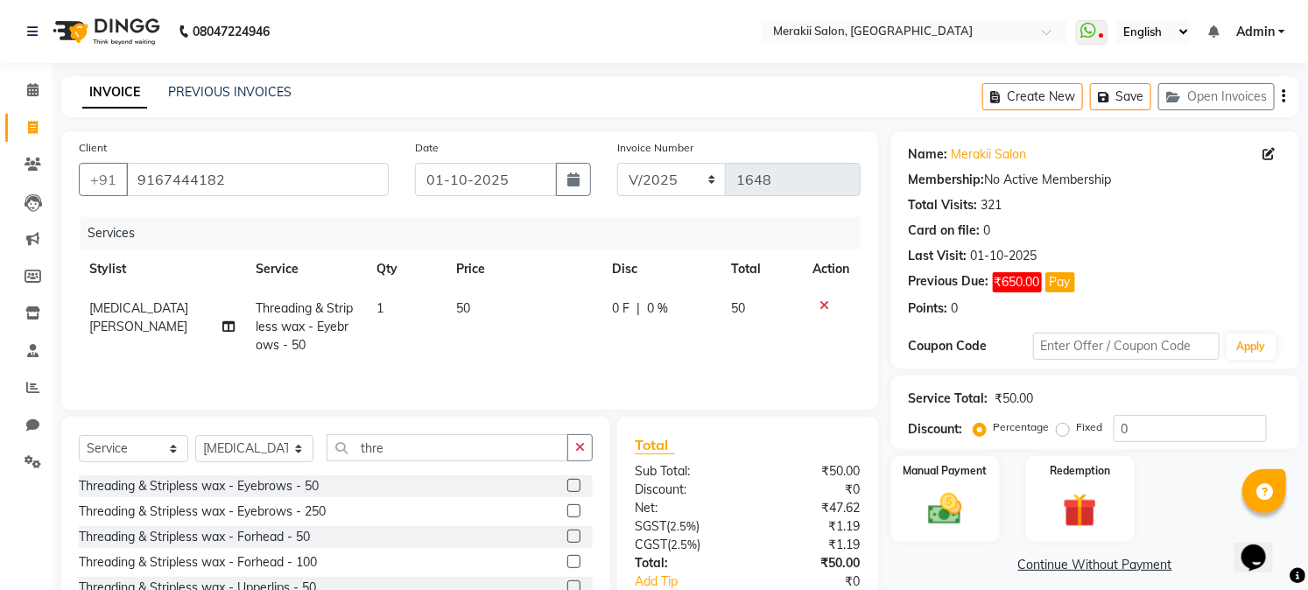
click at [1077, 434] on label "Fixed" at bounding box center [1090, 427] width 26 height 16
click at [1064, 433] on input "Fixed" at bounding box center [1066, 427] width 12 height 12
radio input "true"
click at [957, 521] on img at bounding box center [946, 509] width 58 height 40
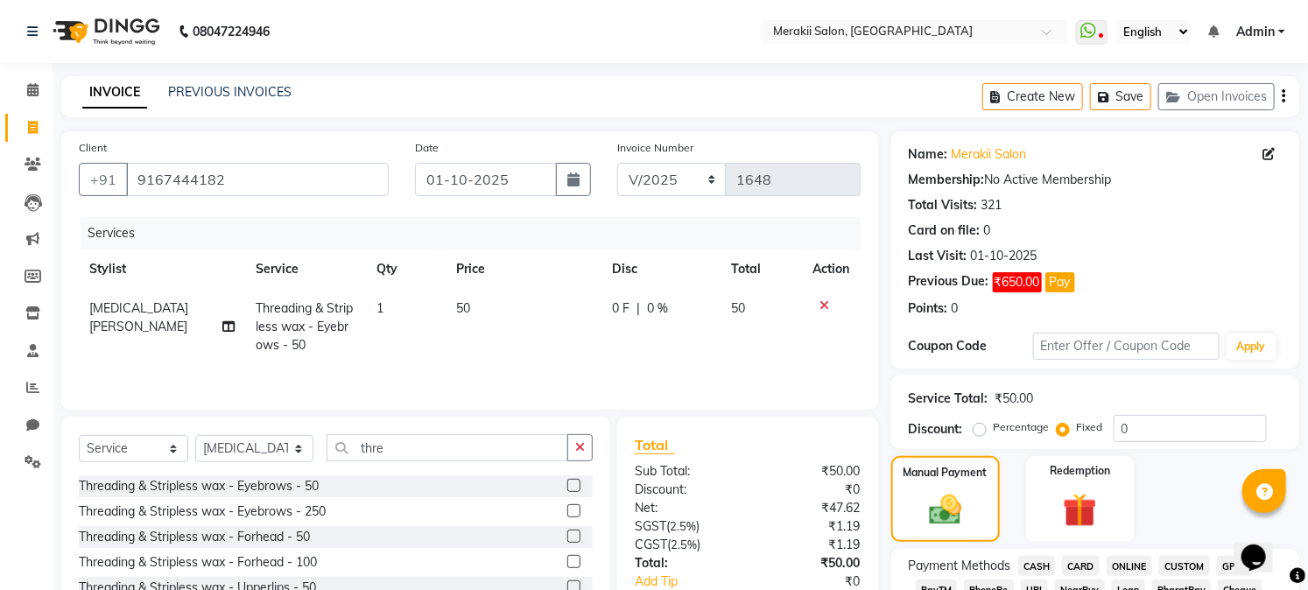
scroll to position [517, 0]
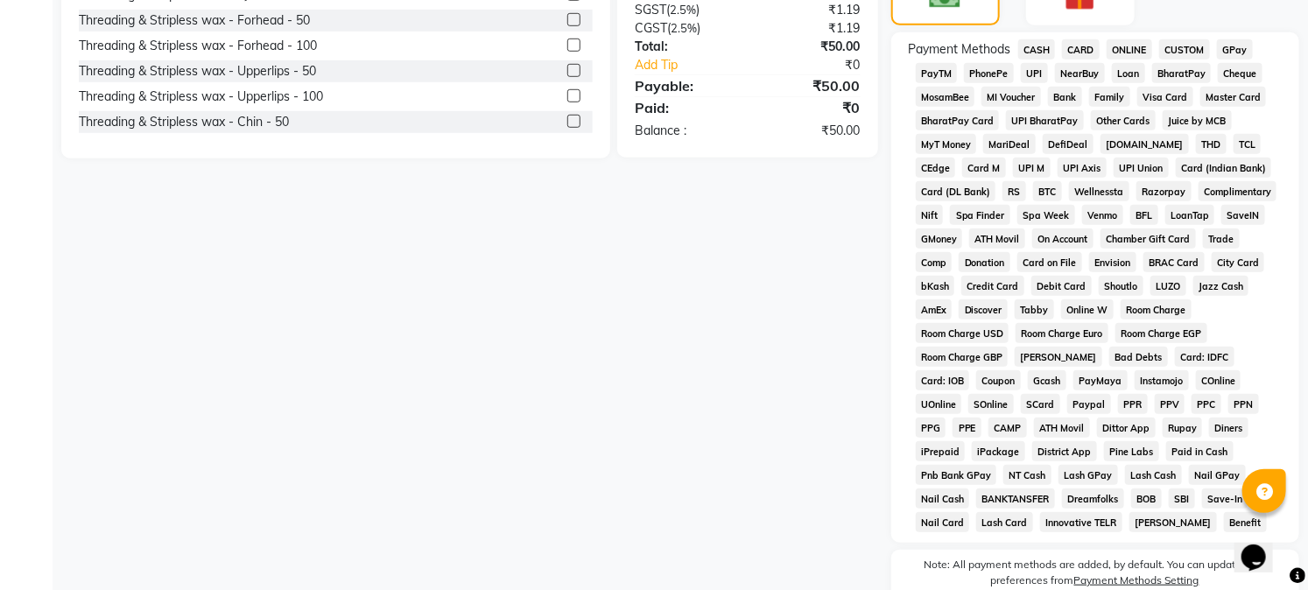
click at [1030, 49] on span "CASH" at bounding box center [1037, 49] width 38 height 20
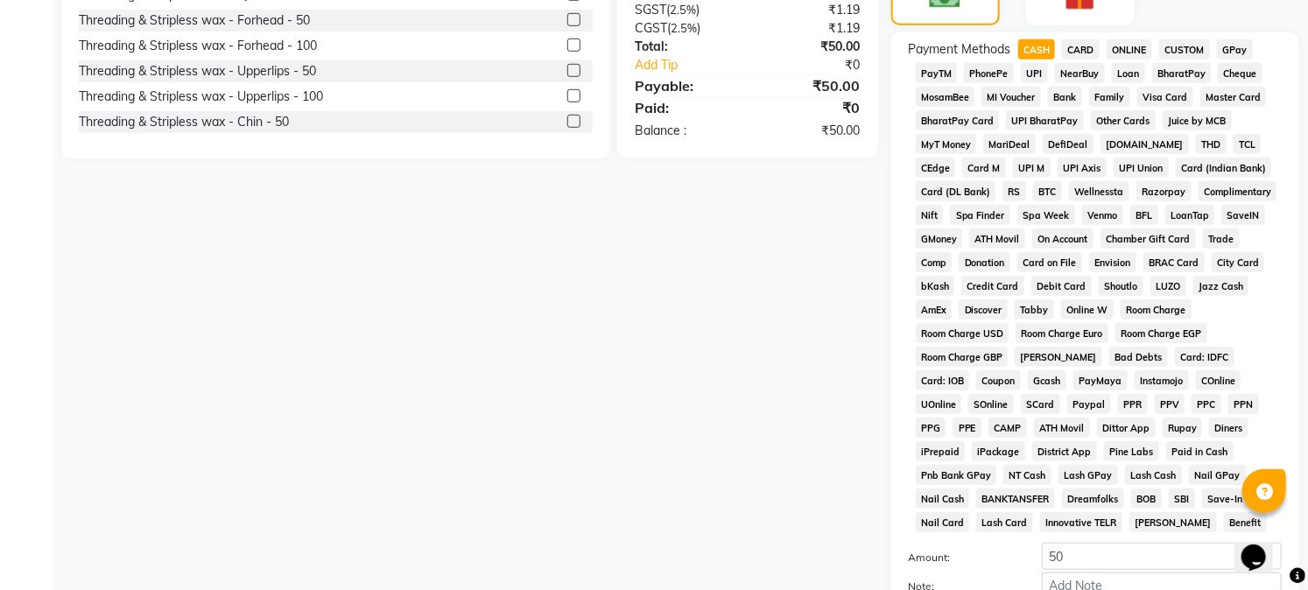
click at [1230, 39] on span "GPay" at bounding box center [1235, 49] width 36 height 20
drag, startPoint x: 1307, startPoint y: 505, endPoint x: 1309, endPoint y: 537, distance: 31.6
click at [1307, 576] on div "Name: Merakii Salon Membership: No Active Membership Total Visits: 321 Card on …" at bounding box center [1101, 176] width 421 height 1123
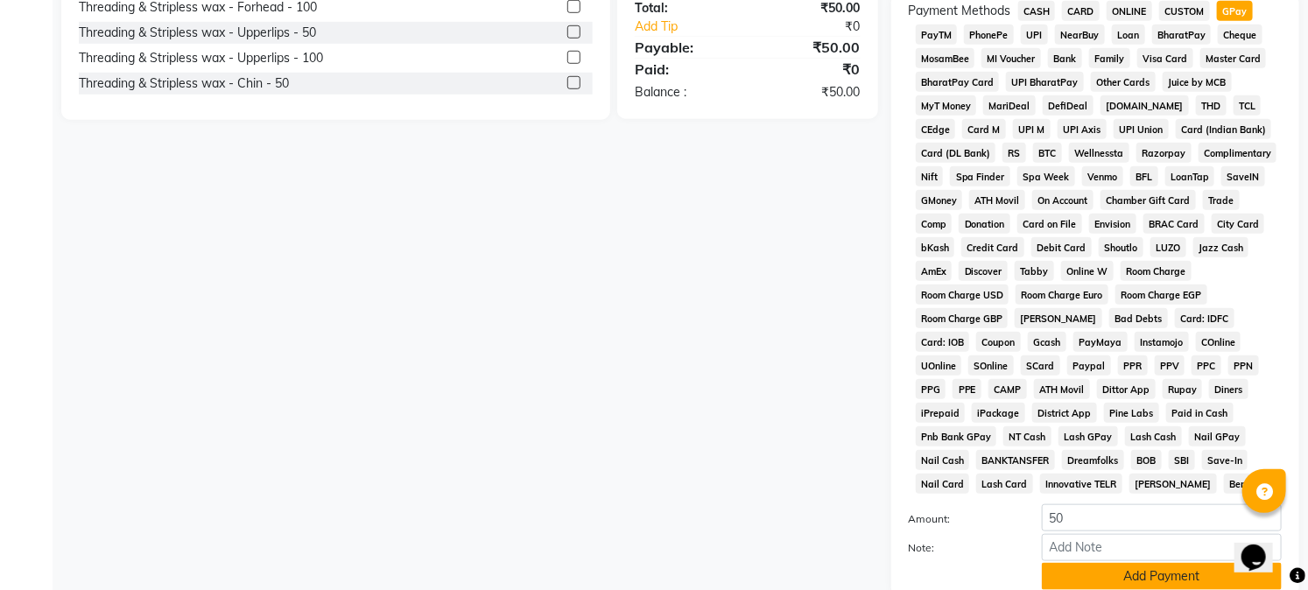
click at [1165, 572] on button "Add Payment" at bounding box center [1162, 576] width 240 height 27
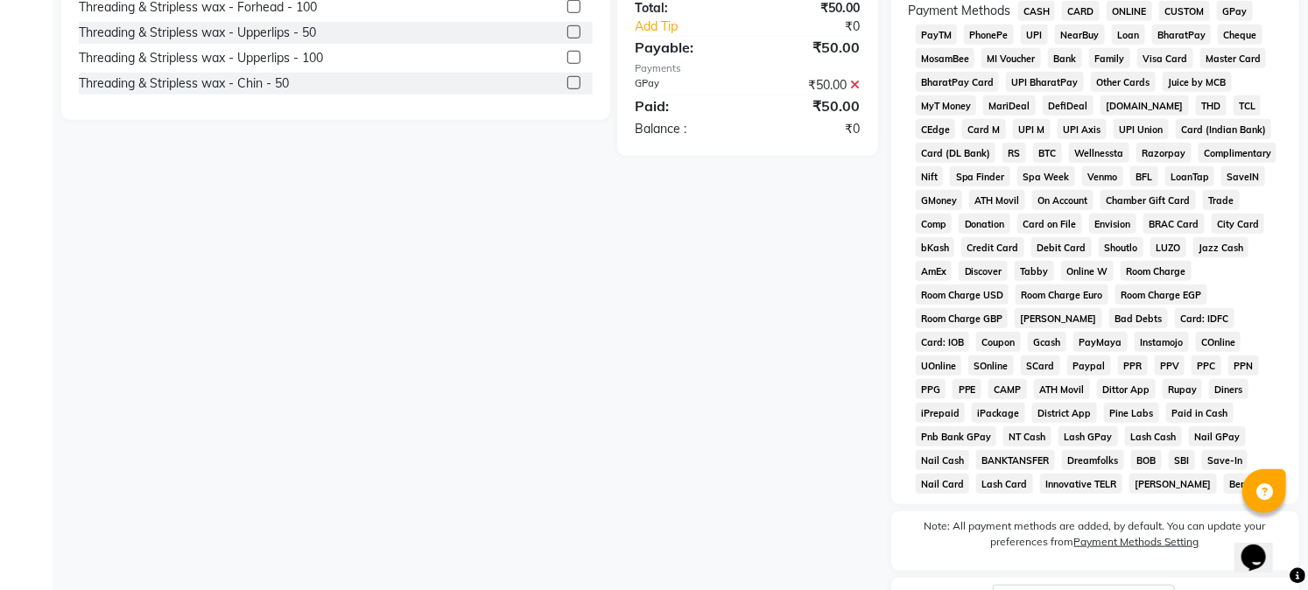
scroll to position [701, 0]
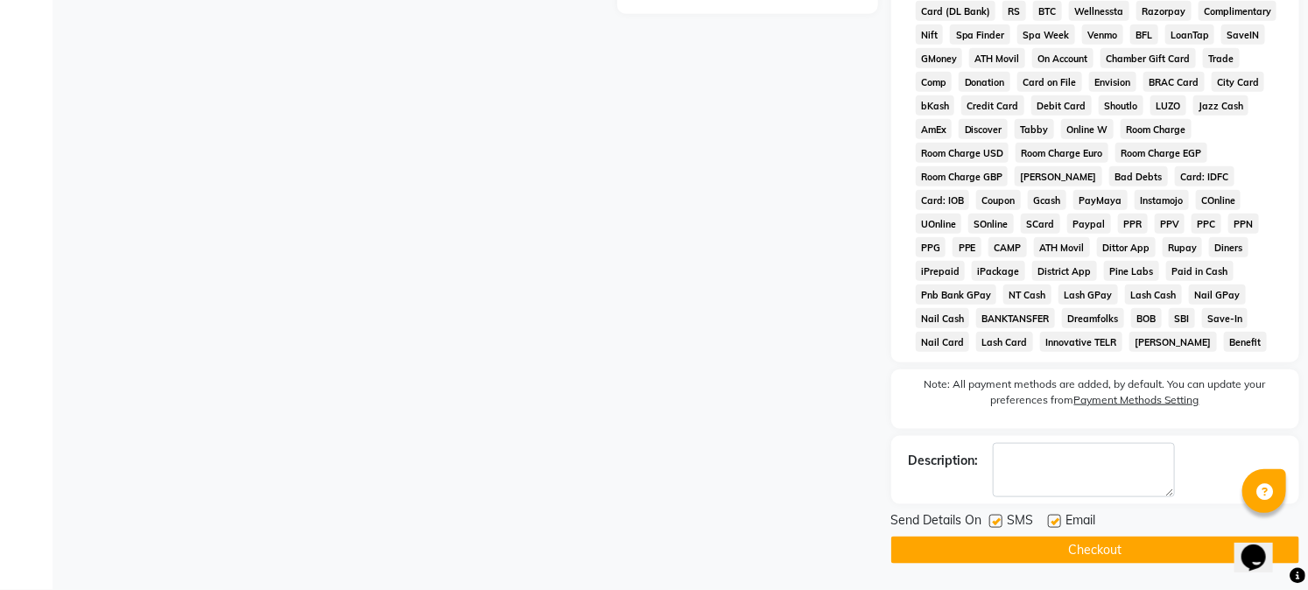
drag, startPoint x: 1307, startPoint y: 456, endPoint x: 1320, endPoint y: 628, distance: 172.1
click at [1179, 543] on button "Checkout" at bounding box center [1095, 550] width 408 height 27
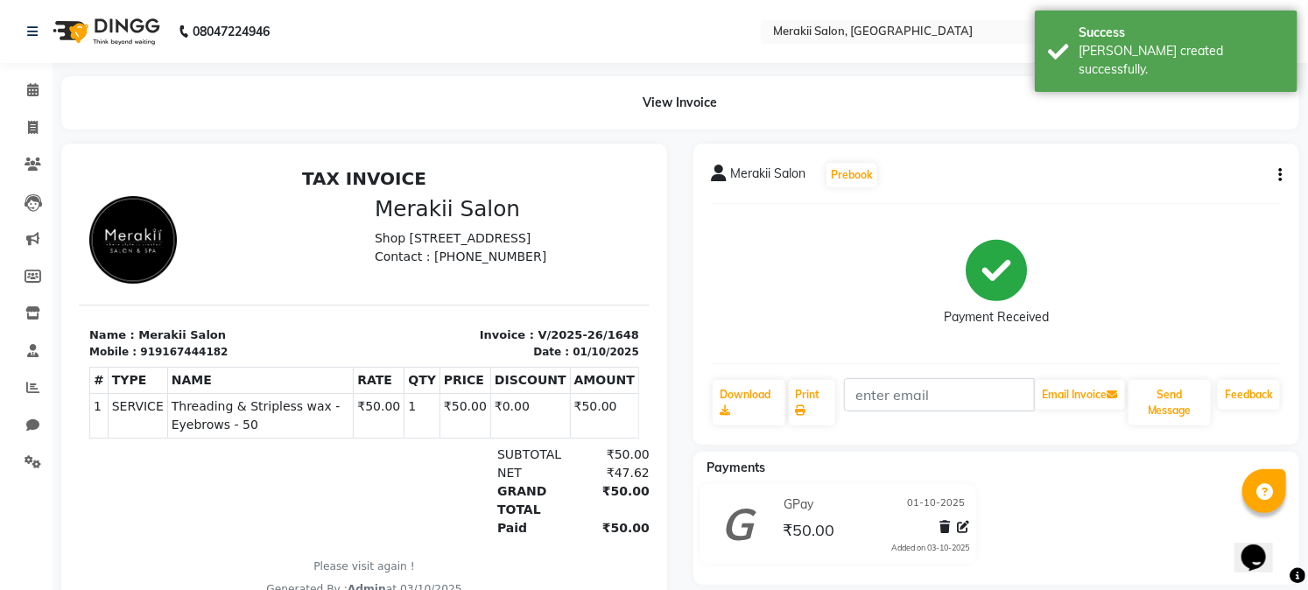
click at [1154, 270] on div "Payment Received" at bounding box center [996, 283] width 571 height 131
click at [28, 129] on icon at bounding box center [33, 127] width 10 height 13
select select "service"
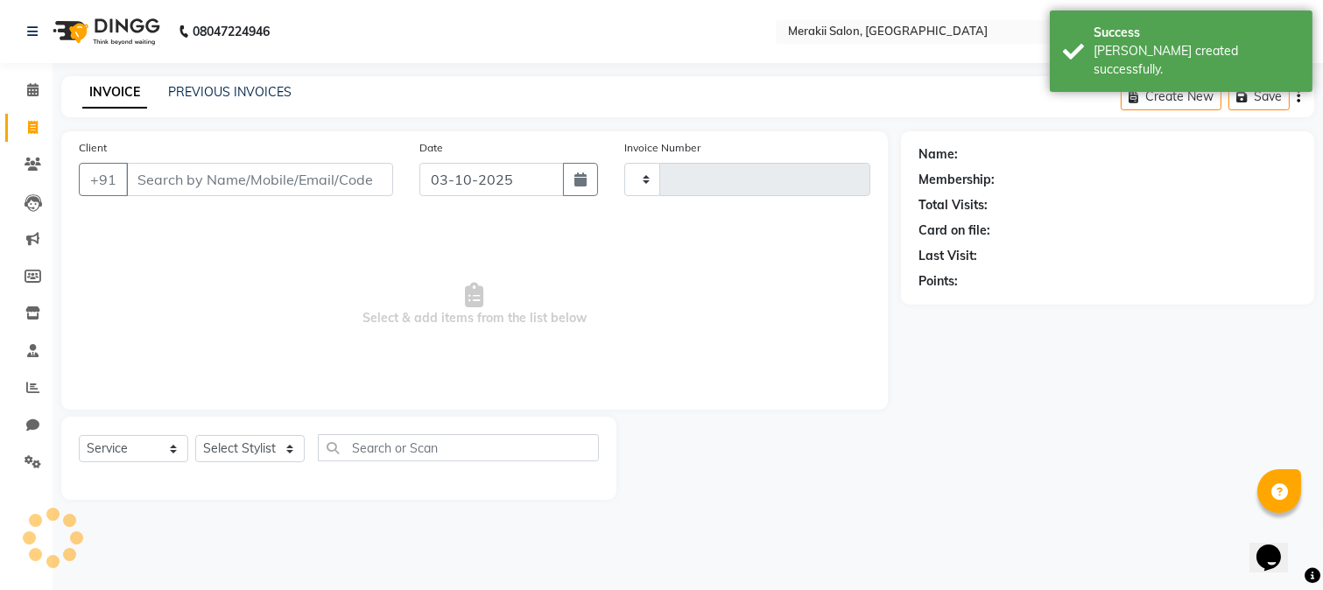
type input "1649"
select select "7791"
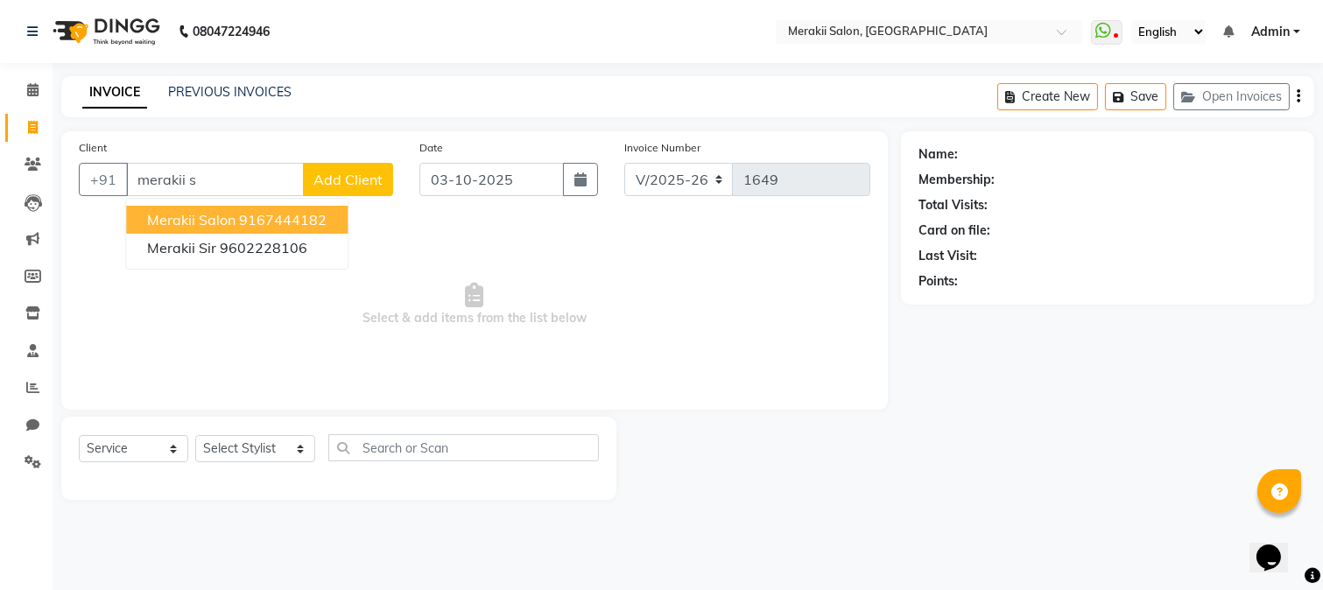
click at [243, 220] on ngb-highlight "9167444182" at bounding box center [283, 220] width 88 height 18
type input "9167444182"
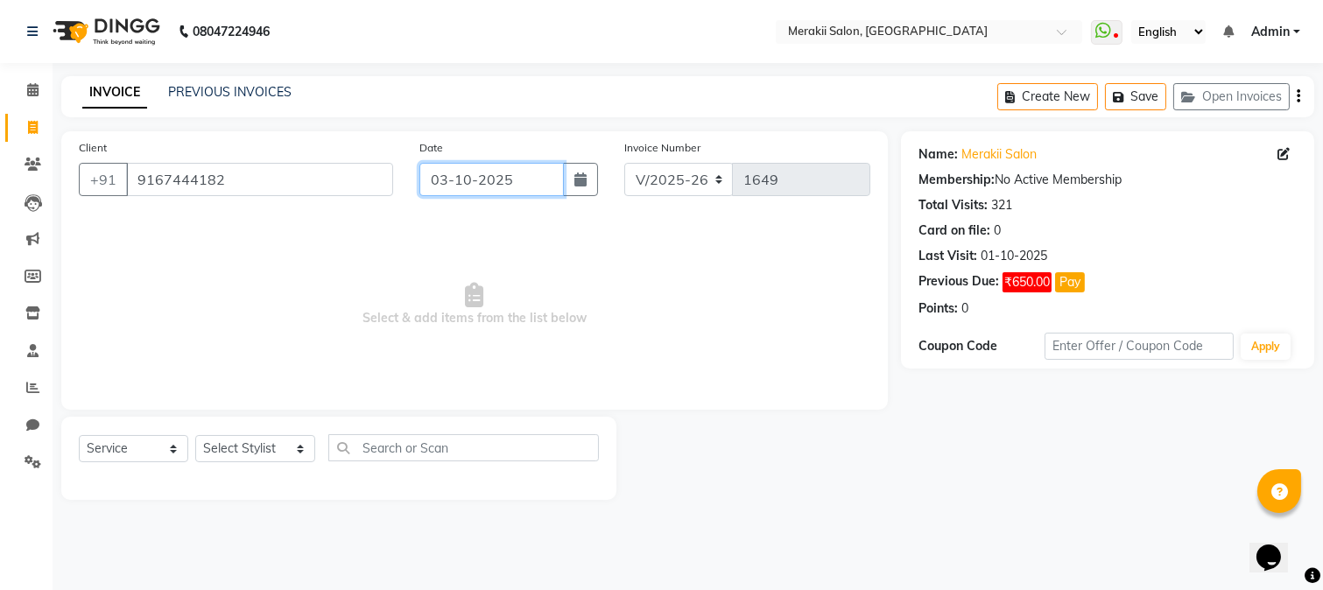
click at [461, 180] on input "03-10-2025" at bounding box center [491, 179] width 144 height 33
select select "10"
select select "2025"
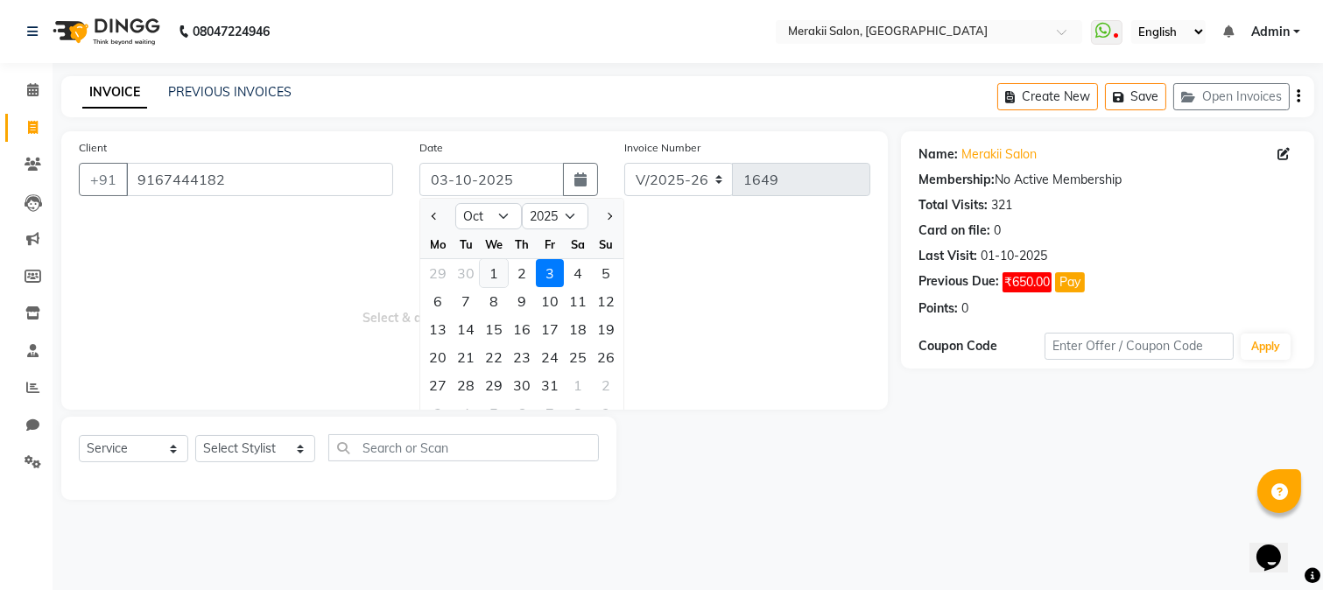
click at [492, 278] on div "1" at bounding box center [494, 273] width 28 height 28
type input "01-10-2025"
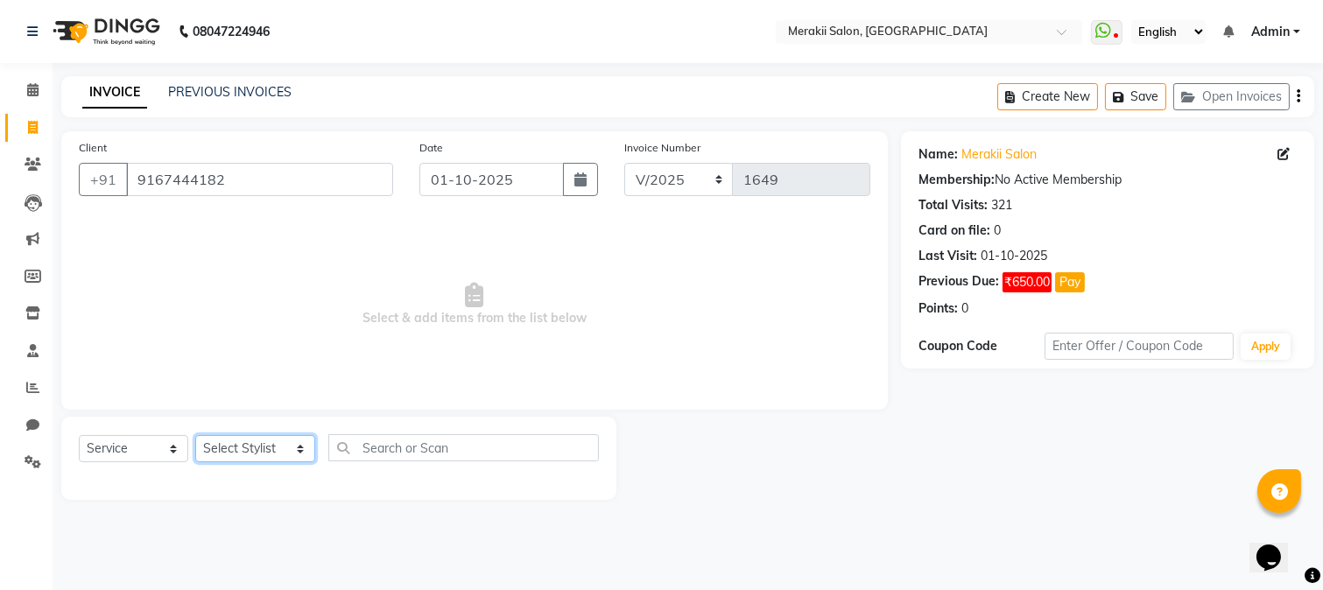
click at [286, 441] on select "Select Stylist [PERSON_NAME] [PERSON_NAME] Bhul [MEDICAL_DATA][PERSON_NAME] [PE…" at bounding box center [255, 448] width 120 height 27
select select "69532"
click at [195, 436] on select "Select Stylist [PERSON_NAME] [PERSON_NAME] Bhul [MEDICAL_DATA][PERSON_NAME] [PE…" at bounding box center [255, 448] width 120 height 27
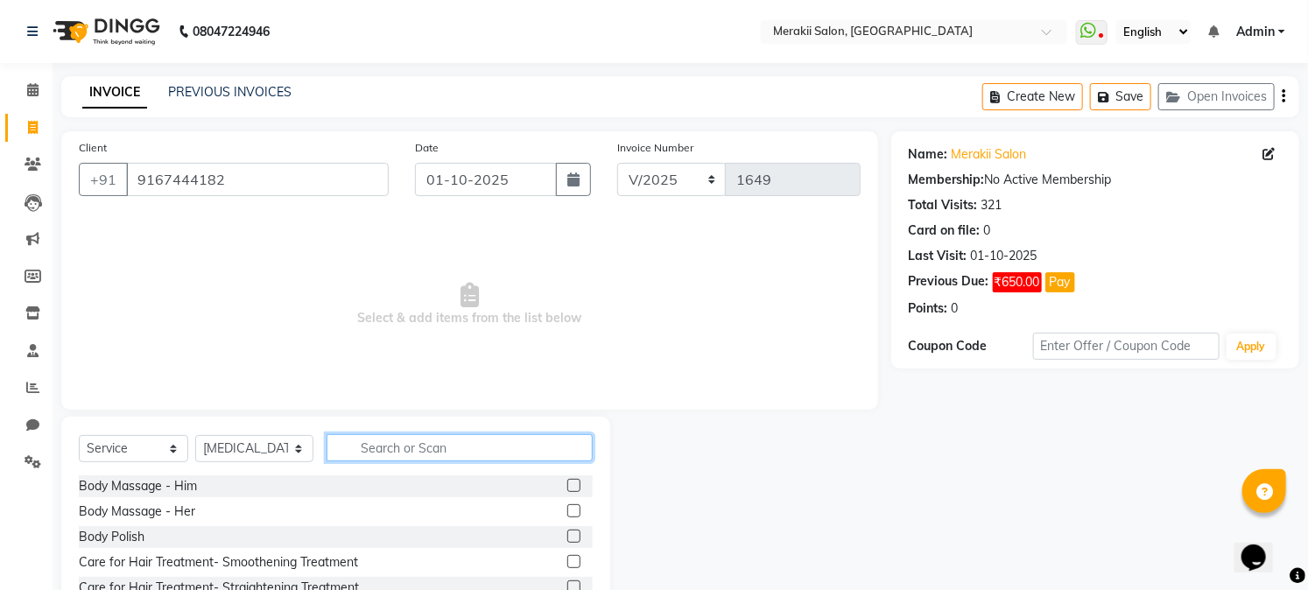
click at [386, 439] on input "text" at bounding box center [459, 447] width 265 height 27
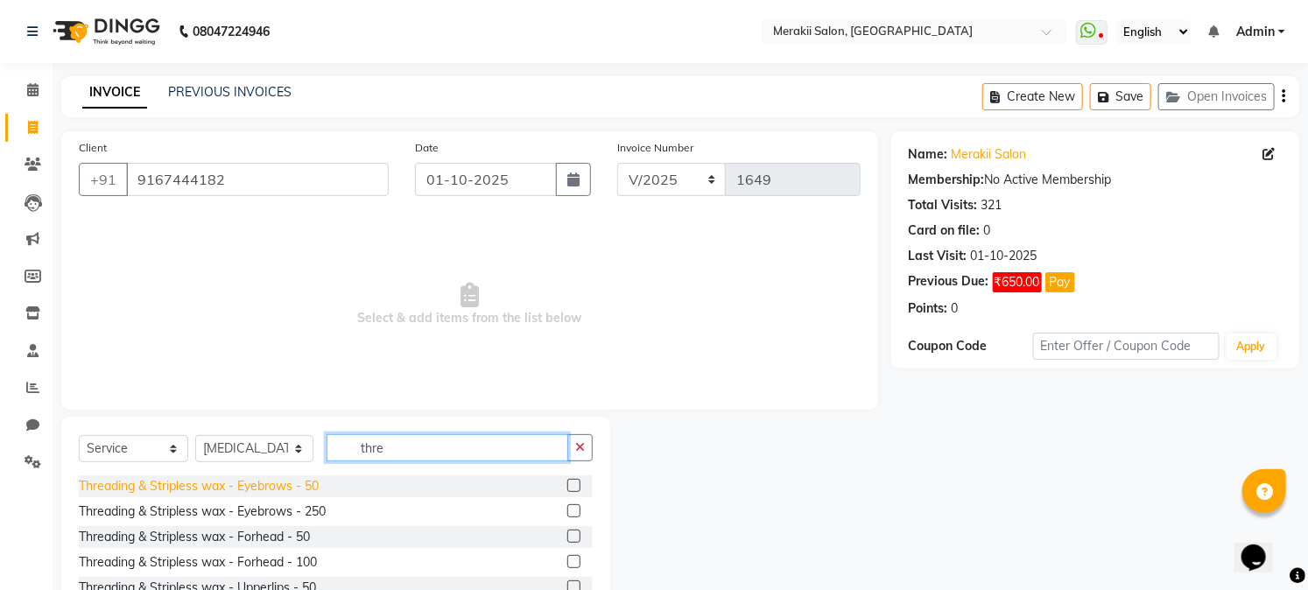
type input "thre"
click at [255, 490] on div "Threading & Stripless wax - Eyebrows - 50" at bounding box center [199, 486] width 240 height 18
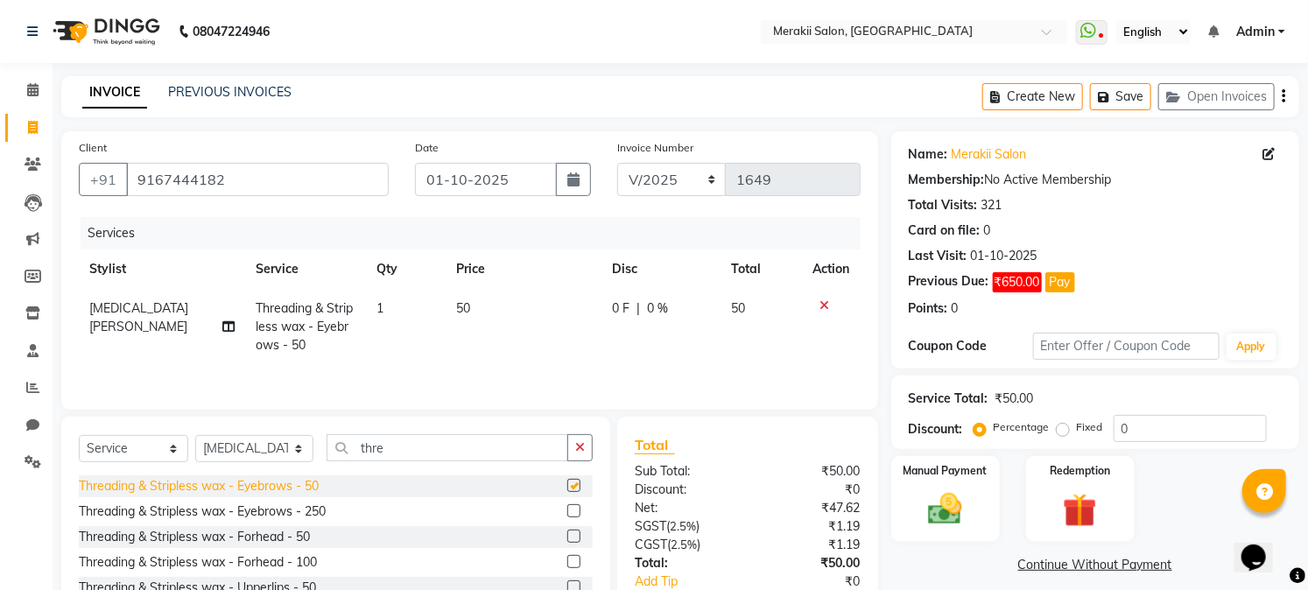
checkbox input "false"
click at [1077, 433] on label "Fixed" at bounding box center [1090, 427] width 26 height 16
click at [1061, 433] on input "Fixed" at bounding box center [1066, 427] width 12 height 12
radio input "true"
click at [943, 549] on div "Name: Merakii Salon Membership: No Active Membership Total Visits: 321 Card on …" at bounding box center [1101, 403] width 421 height 544
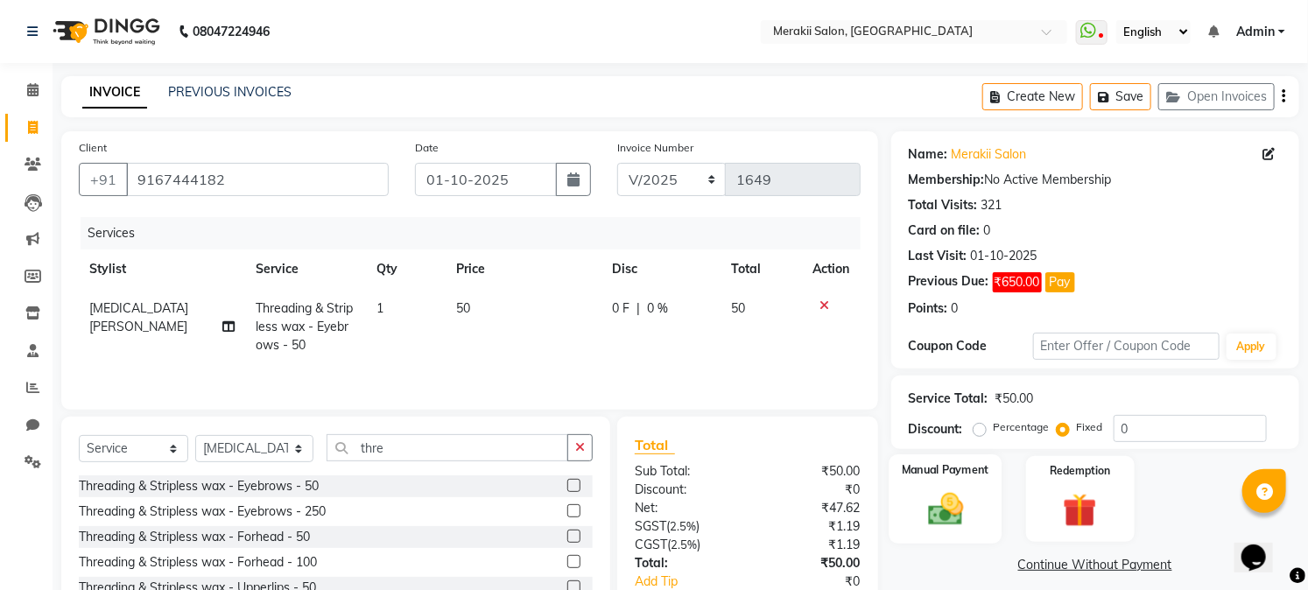
click at [955, 522] on img at bounding box center [946, 509] width 58 height 40
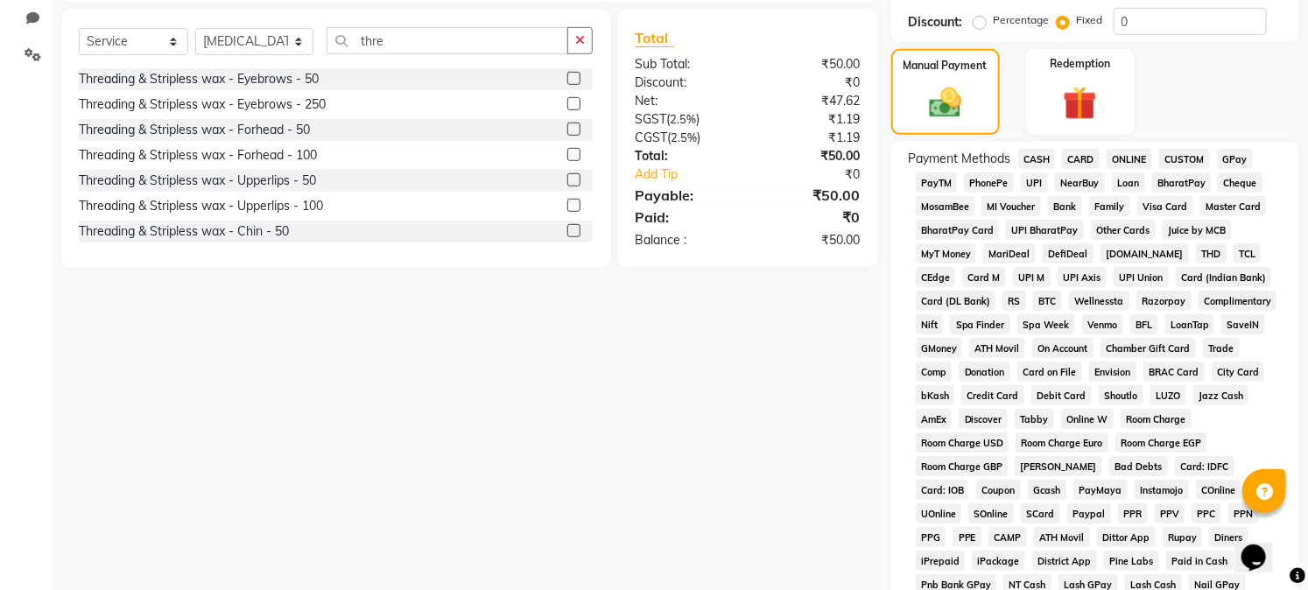
scroll to position [340, 0]
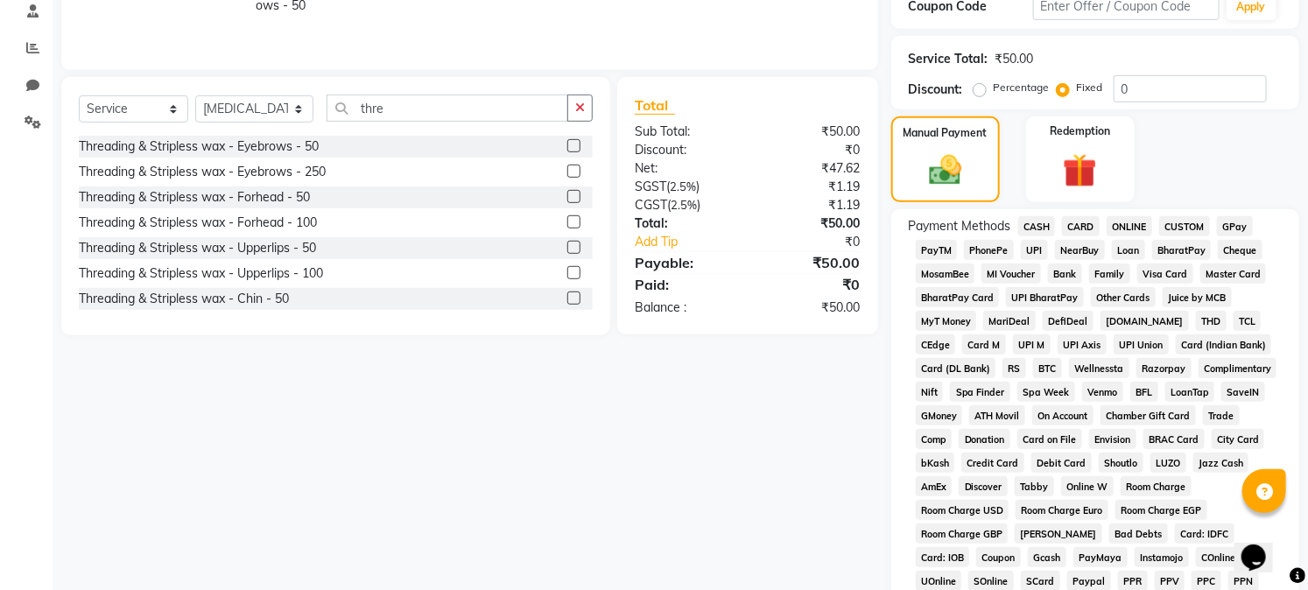
click at [1230, 228] on span "GPay" at bounding box center [1235, 226] width 36 height 20
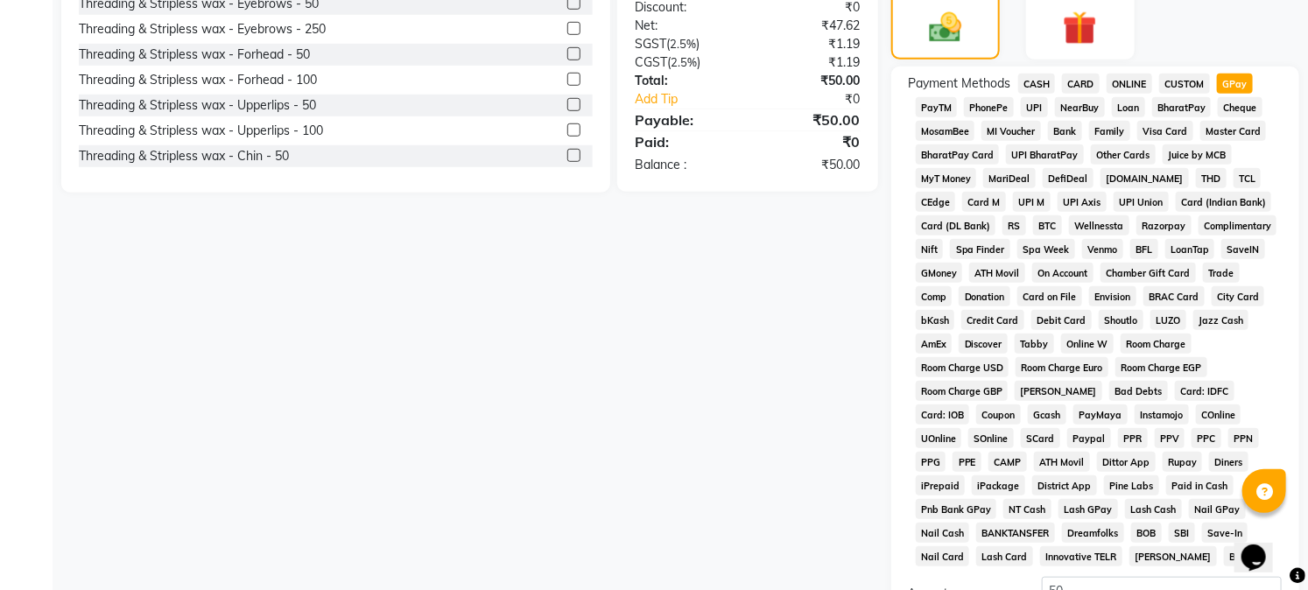
scroll to position [695, 0]
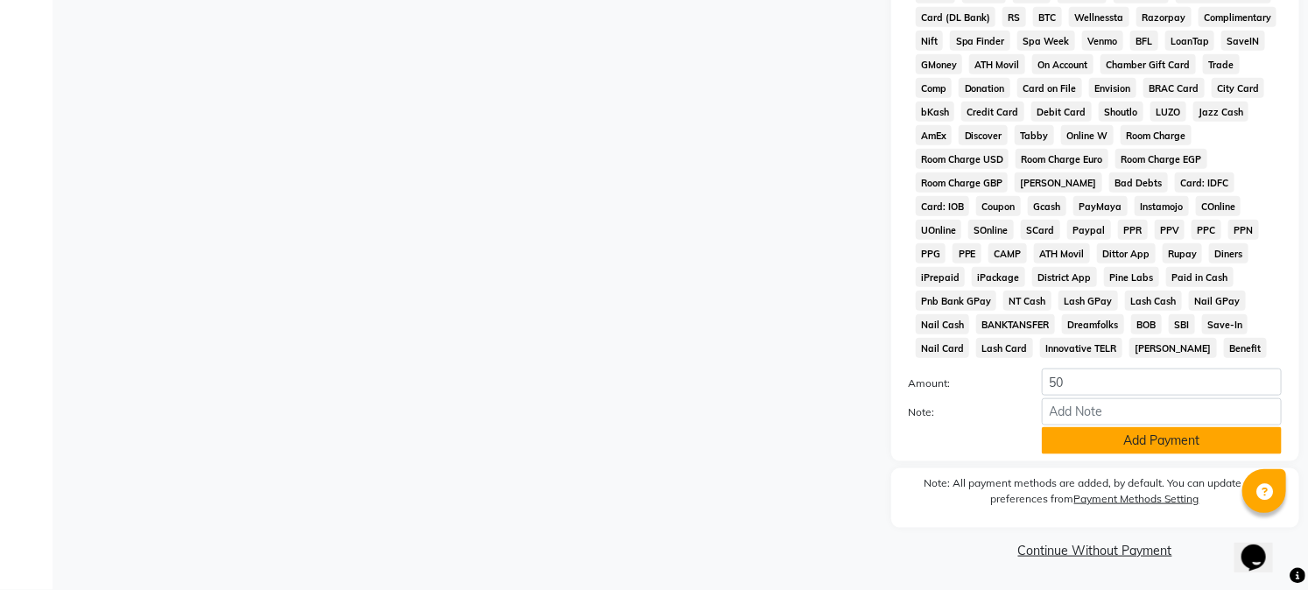
click at [1194, 443] on button "Add Payment" at bounding box center [1162, 440] width 240 height 27
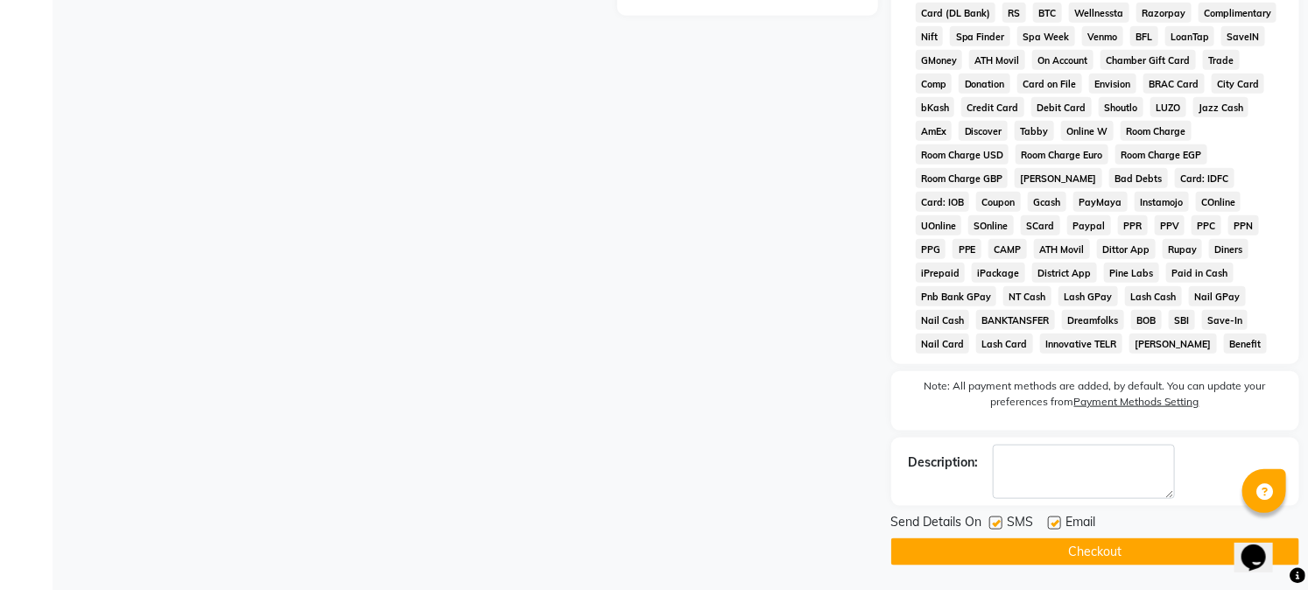
click at [1179, 550] on button "Checkout" at bounding box center [1095, 552] width 408 height 27
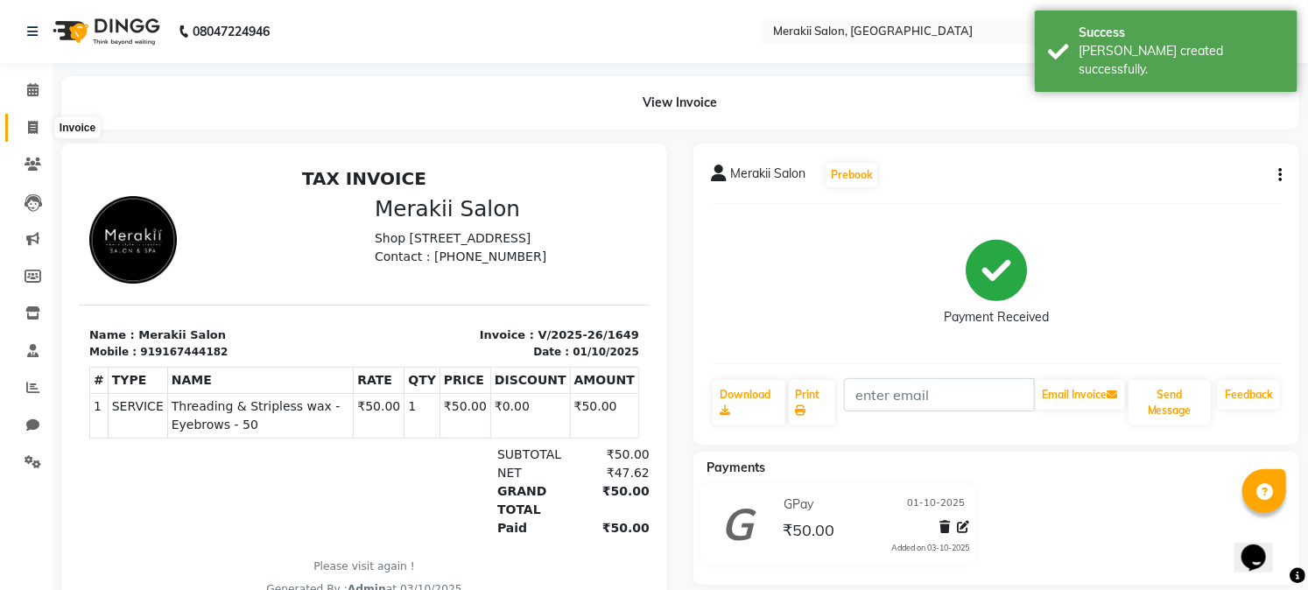
click at [35, 133] on icon at bounding box center [33, 127] width 10 height 13
select select "service"
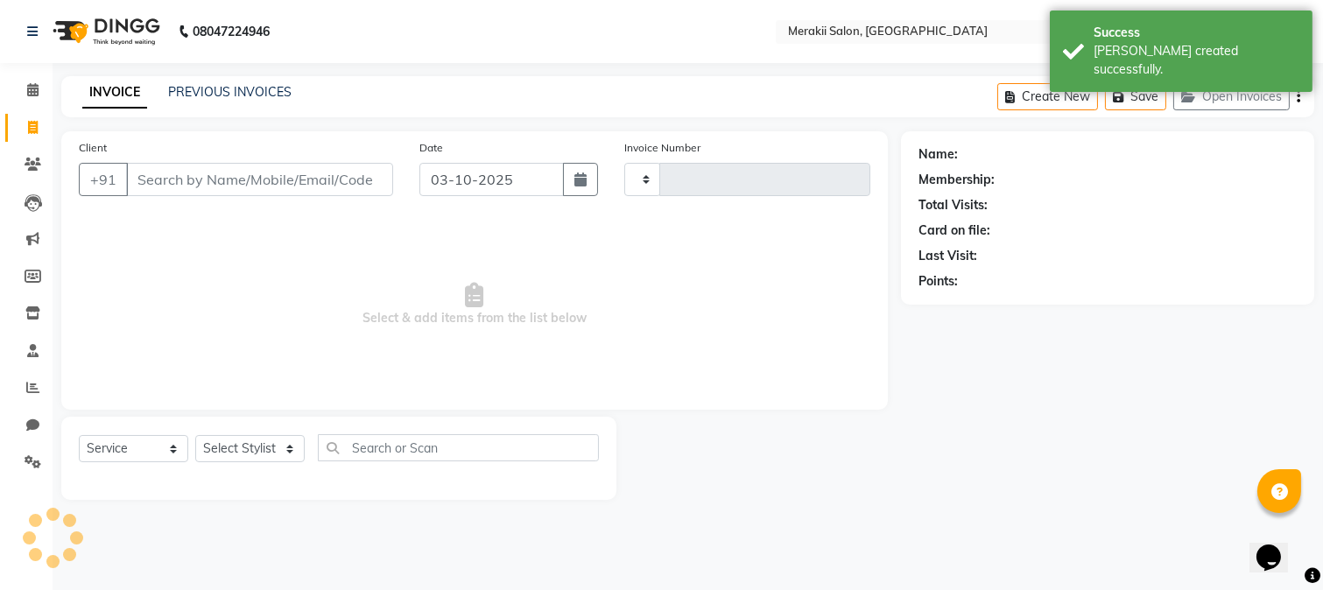
type input "1650"
select select "7791"
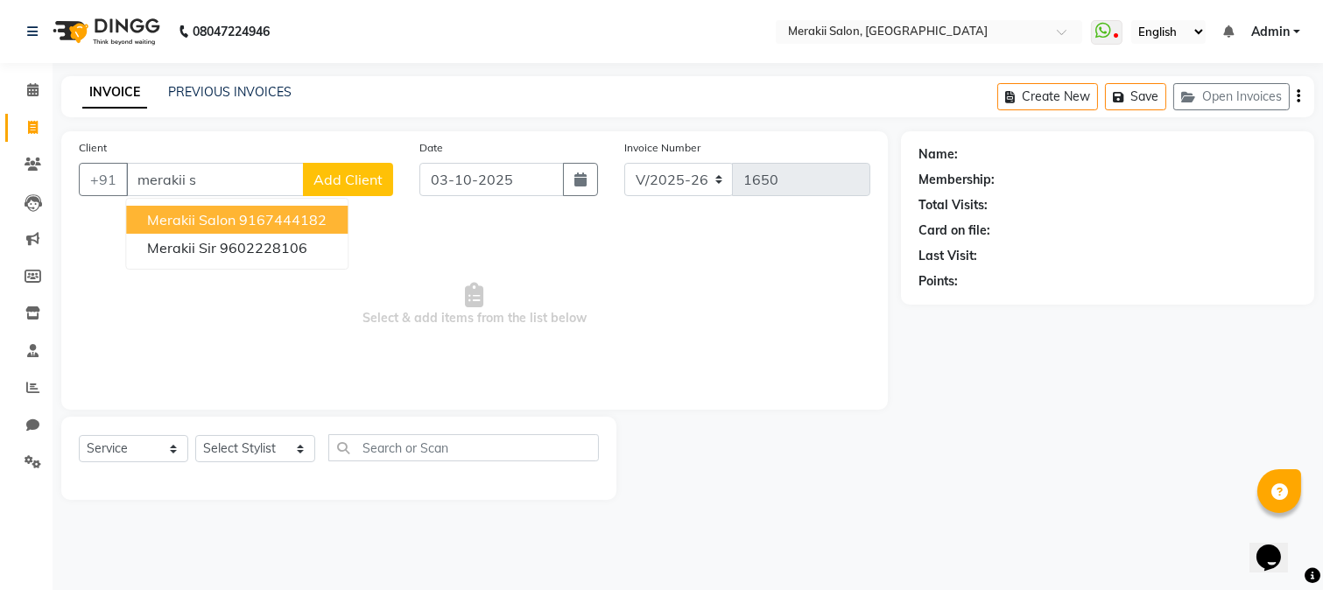
click at [329, 223] on button "Merakii Salon 9167444182" at bounding box center [237, 220] width 222 height 28
type input "9167444182"
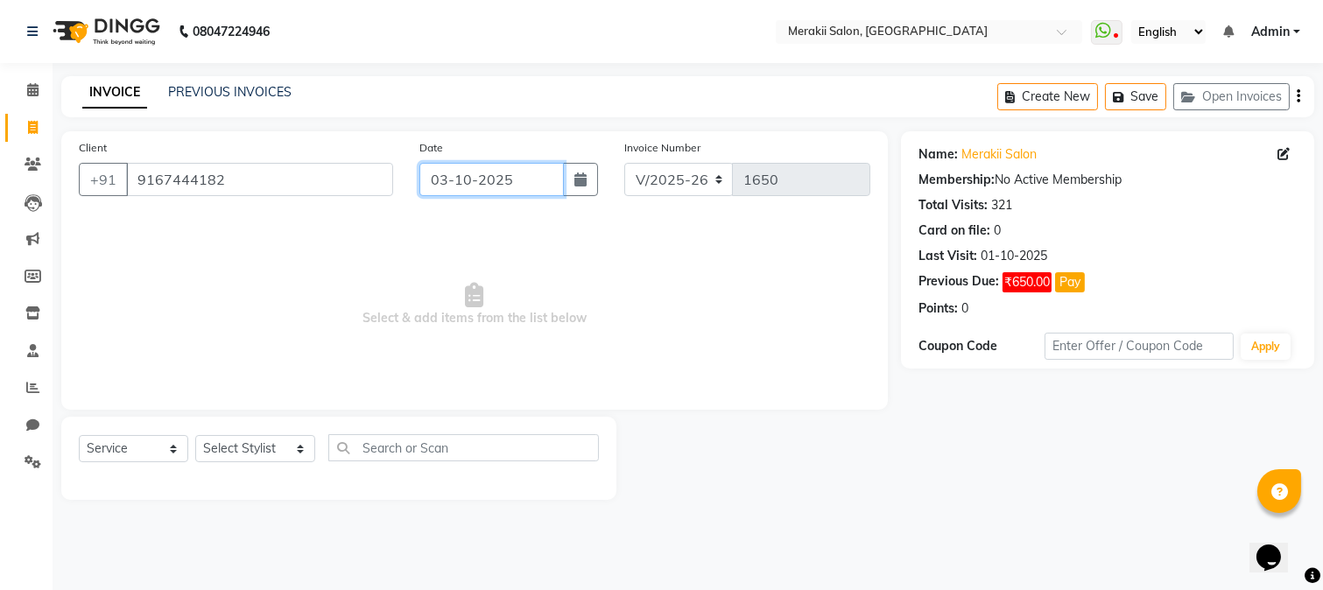
click at [493, 175] on input "03-10-2025" at bounding box center [491, 179] width 144 height 33
select select "10"
select select "2025"
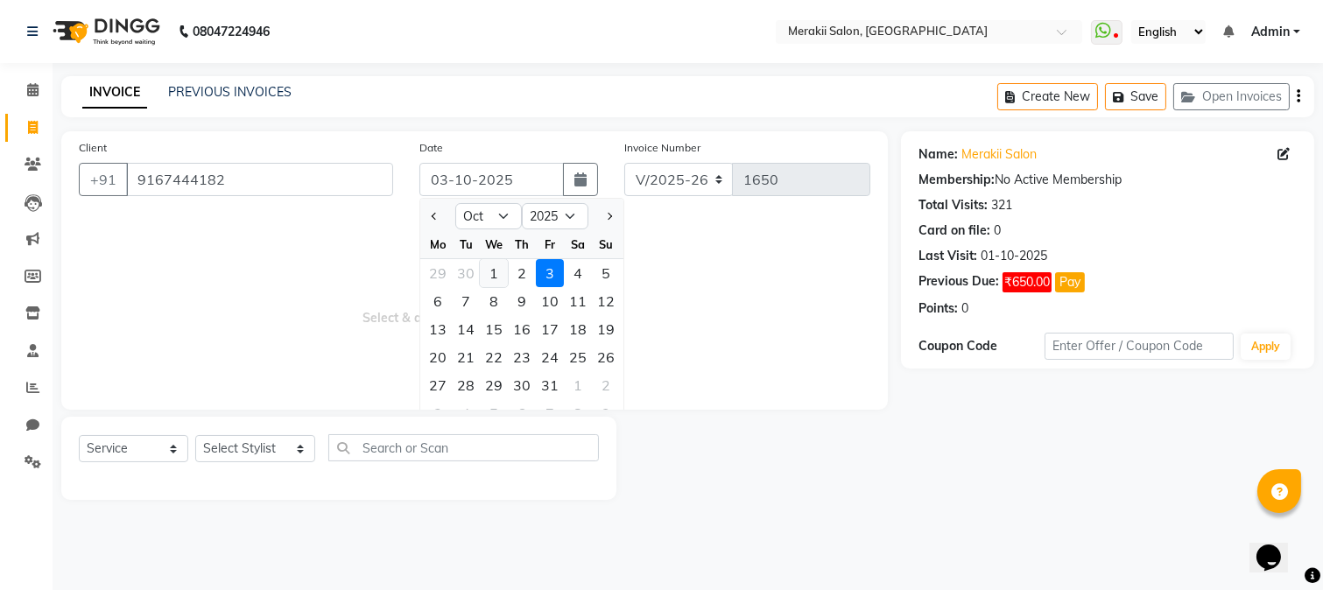
click at [493, 271] on div "1" at bounding box center [494, 273] width 28 height 28
type input "01-10-2025"
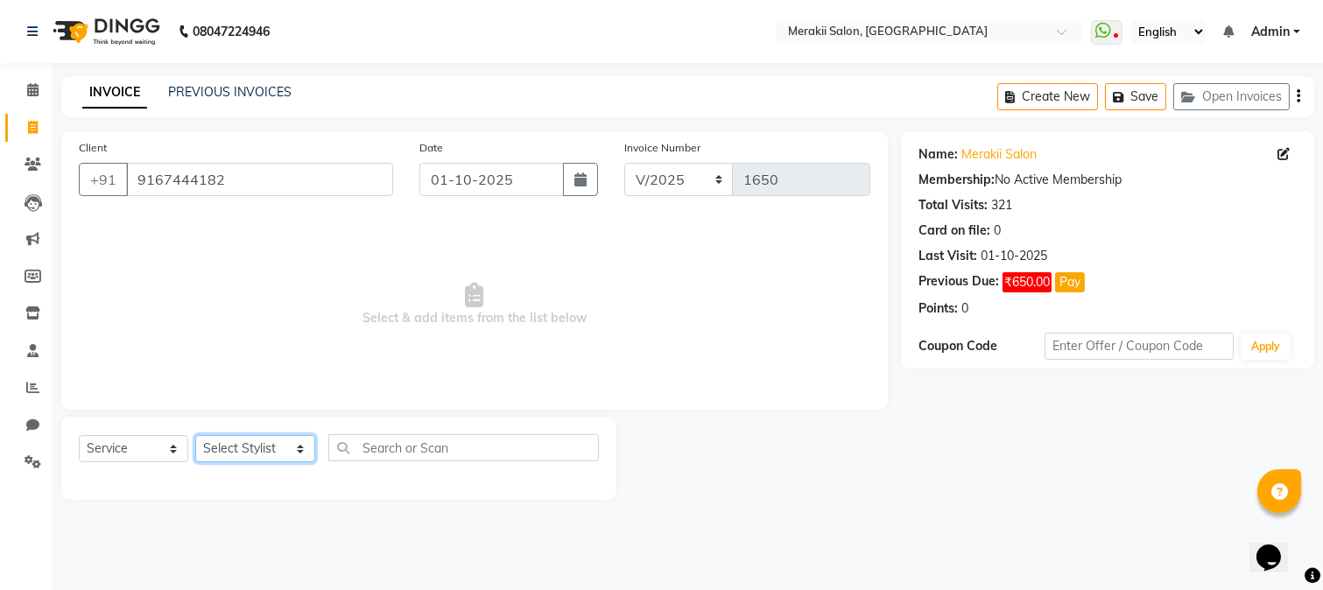
click at [268, 452] on select "Select Stylist [PERSON_NAME] [PERSON_NAME] Bhul [MEDICAL_DATA][PERSON_NAME] [PE…" at bounding box center [255, 448] width 120 height 27
select select "69532"
click at [195, 436] on select "Select Stylist [PERSON_NAME] [PERSON_NAME] Bhul [MEDICAL_DATA][PERSON_NAME] [PE…" at bounding box center [255, 448] width 120 height 27
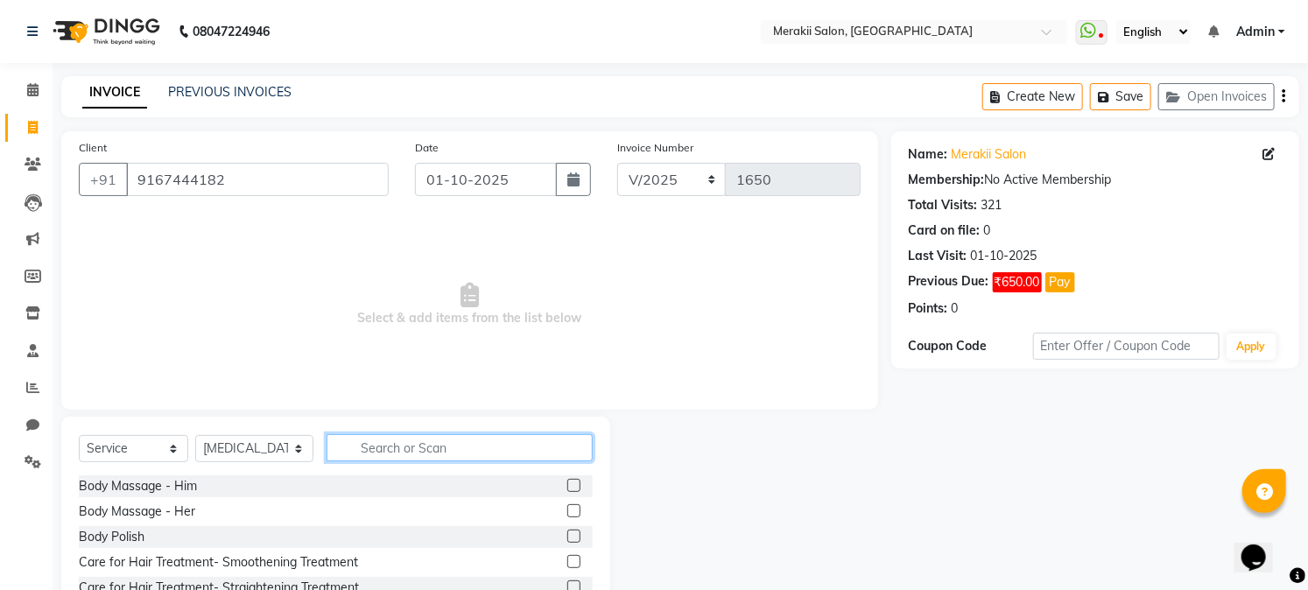
click at [388, 444] on input "text" at bounding box center [459, 447] width 265 height 27
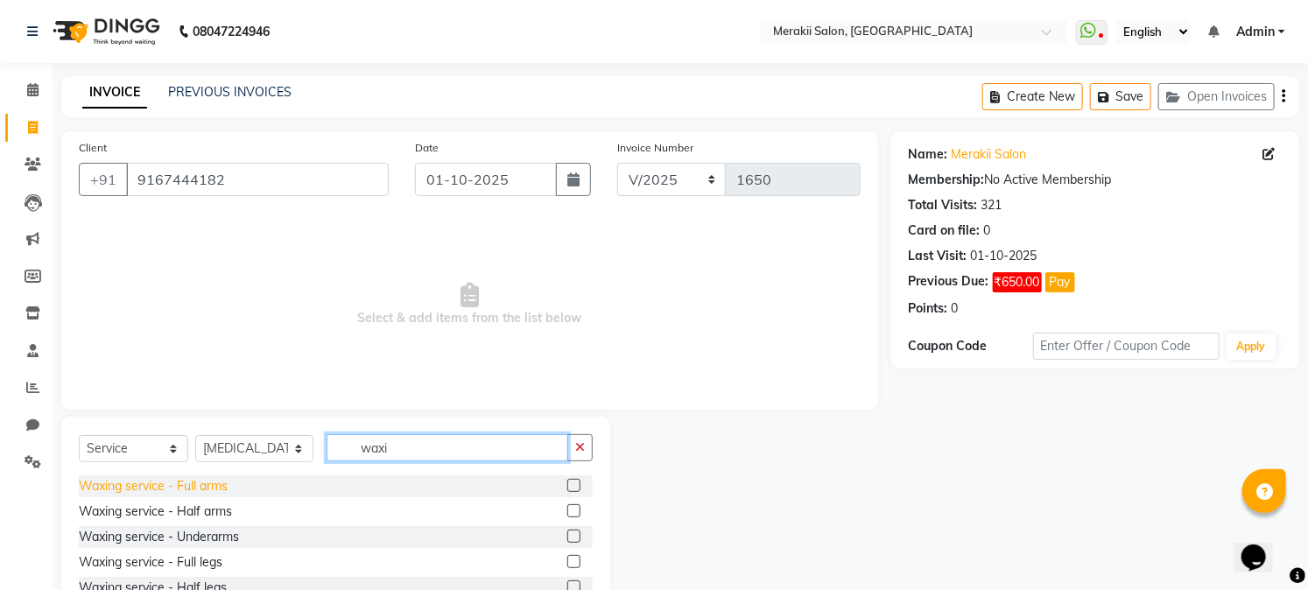
type input "waxi"
click at [176, 491] on div "Waxing service - Full arms" at bounding box center [153, 486] width 149 height 18
checkbox input "false"
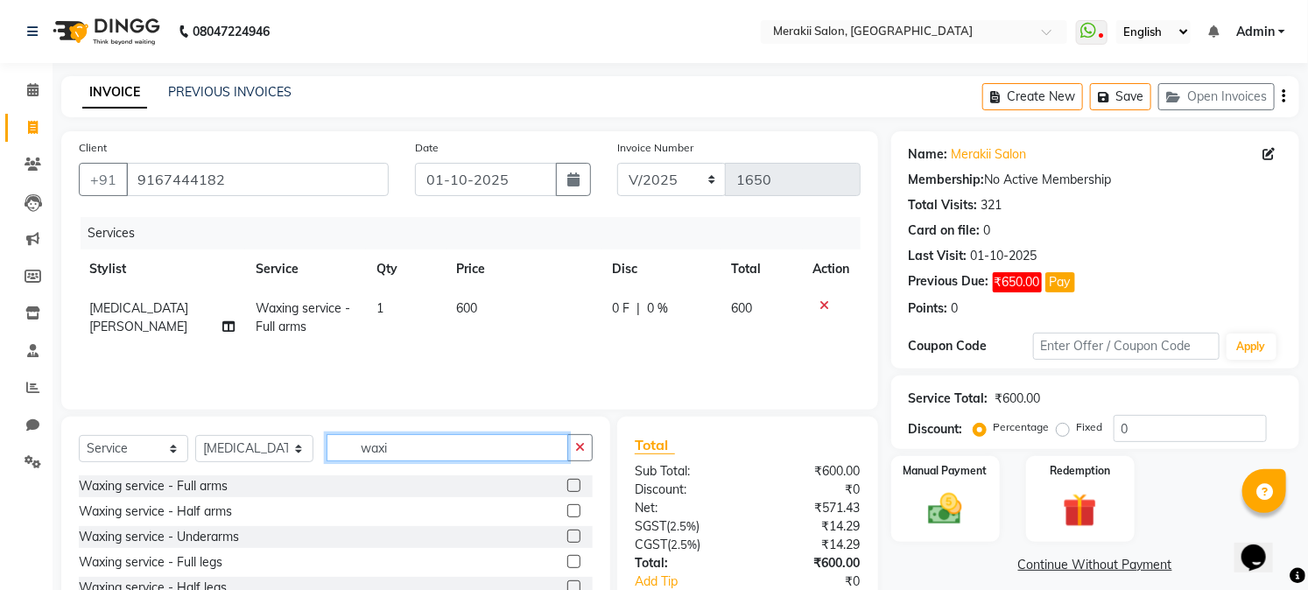
click at [414, 450] on input "waxi" at bounding box center [447, 447] width 241 height 27
type input "w"
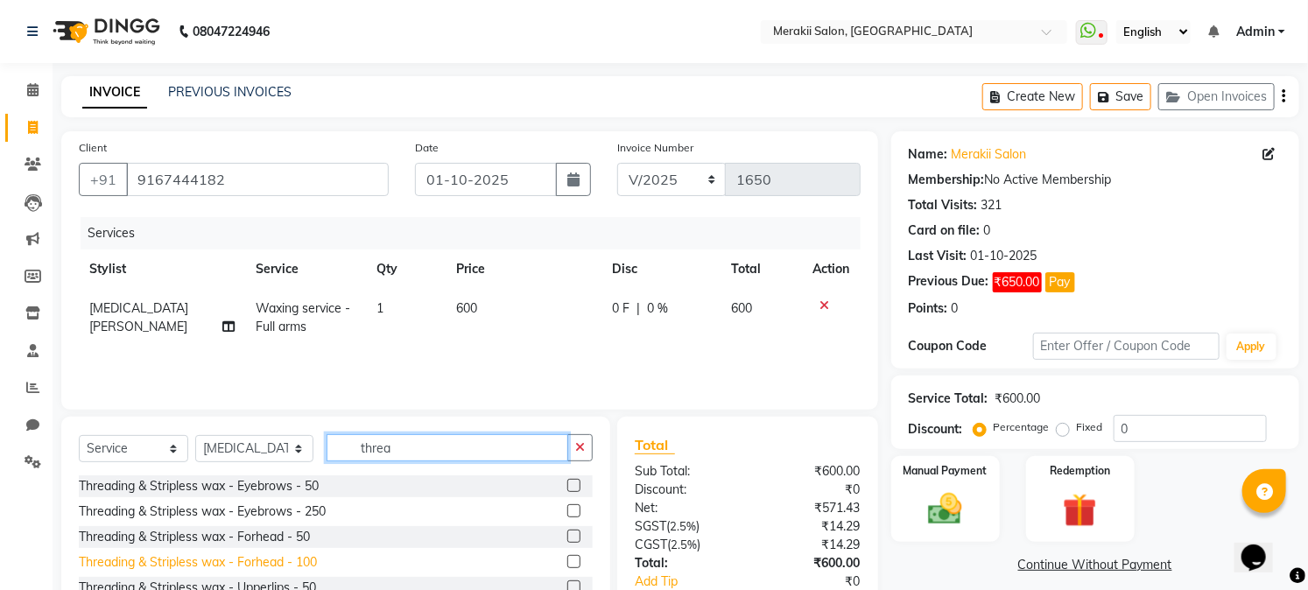
type input "threa"
click at [254, 562] on div "Threading & Stripless wax - Forhead - 100" at bounding box center [198, 562] width 238 height 18
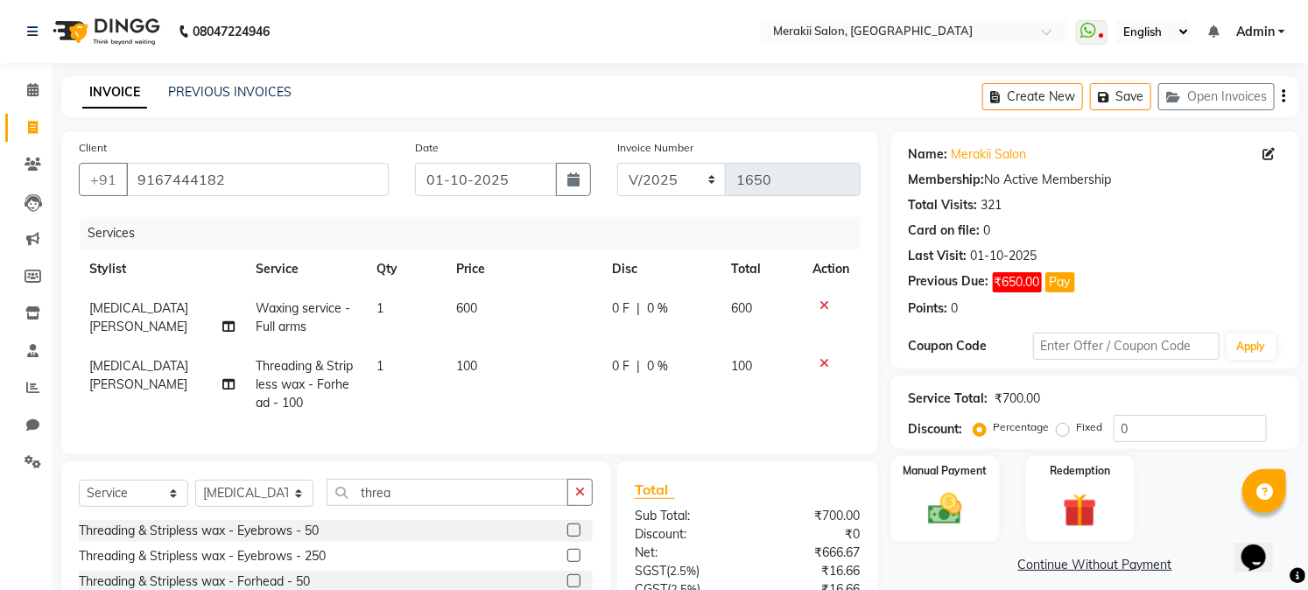
checkbox input "false"
click at [1070, 427] on div "Fixed" at bounding box center [1081, 427] width 43 height 21
click at [1077, 427] on label "Fixed" at bounding box center [1090, 427] width 26 height 16
click at [1060, 427] on input "Fixed" at bounding box center [1066, 427] width 12 height 12
radio input "true"
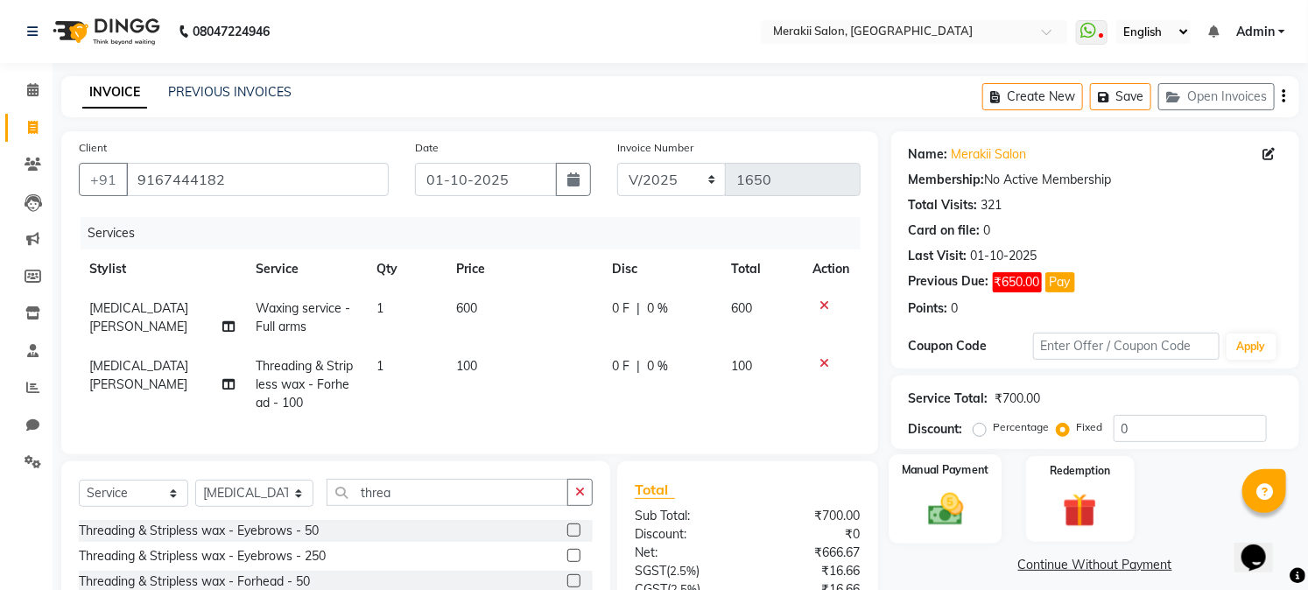
click at [928, 503] on img at bounding box center [946, 509] width 58 height 40
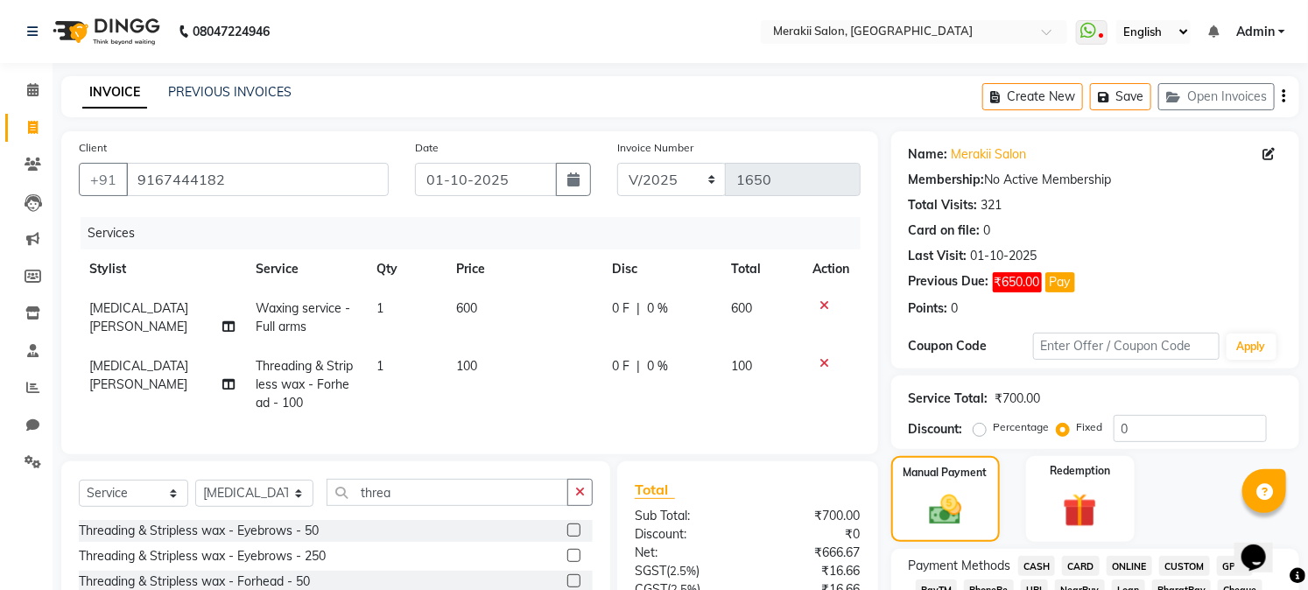
scroll to position [517, 0]
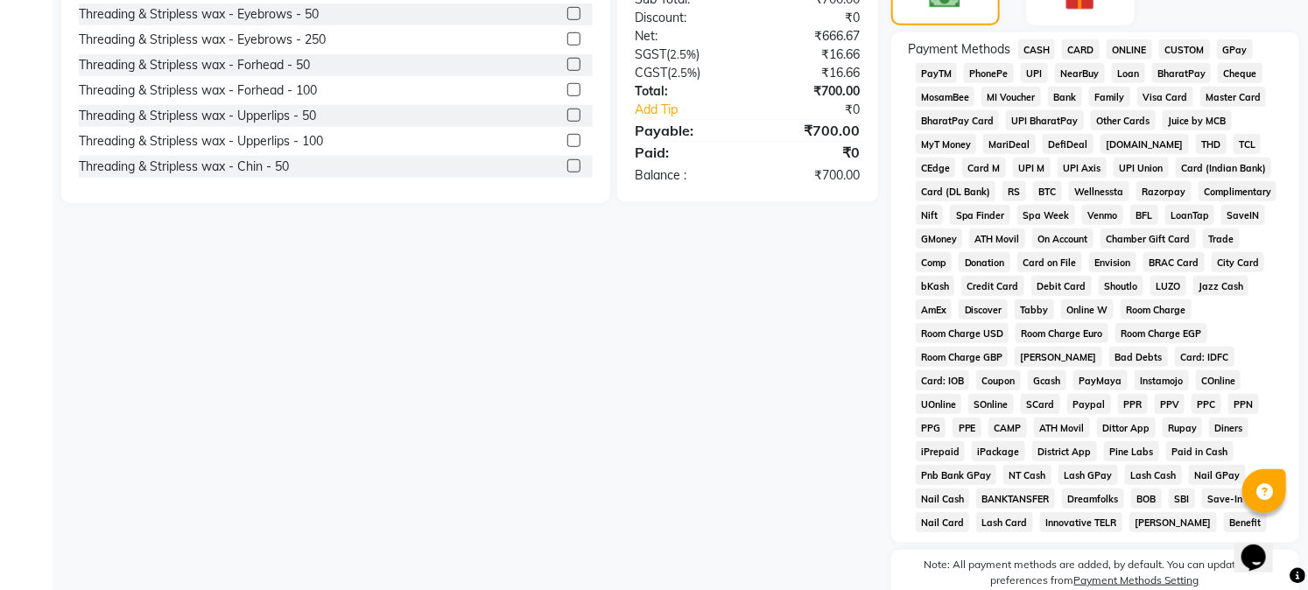
click at [1226, 53] on span "GPay" at bounding box center [1235, 49] width 36 height 20
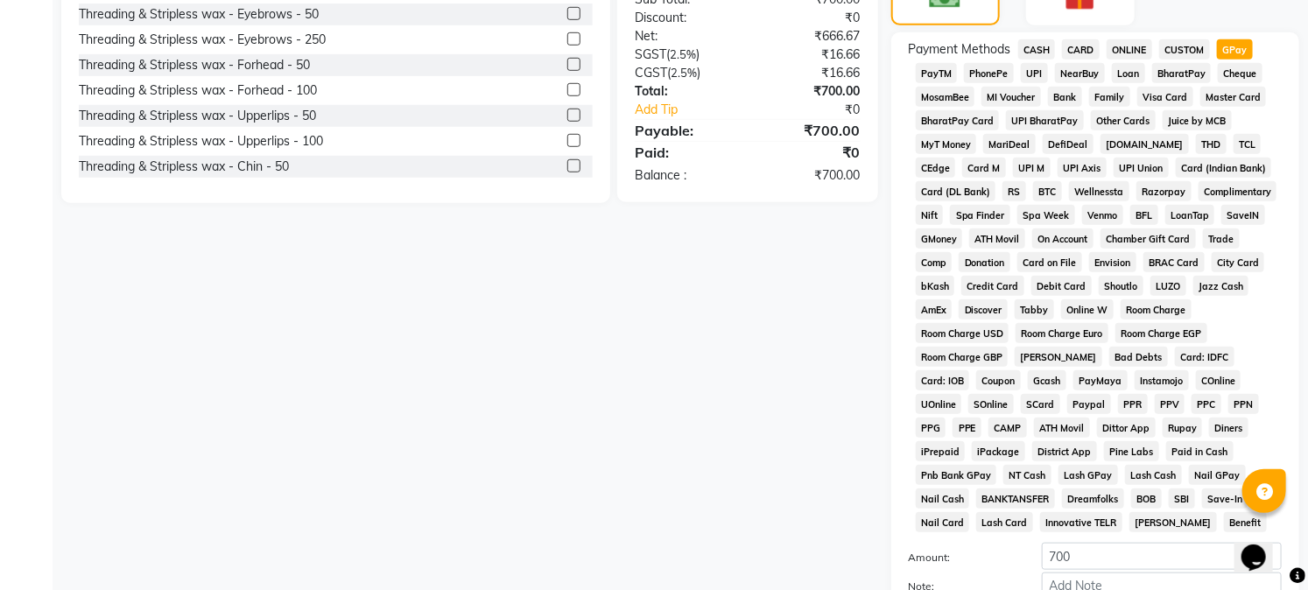
scroll to position [695, 0]
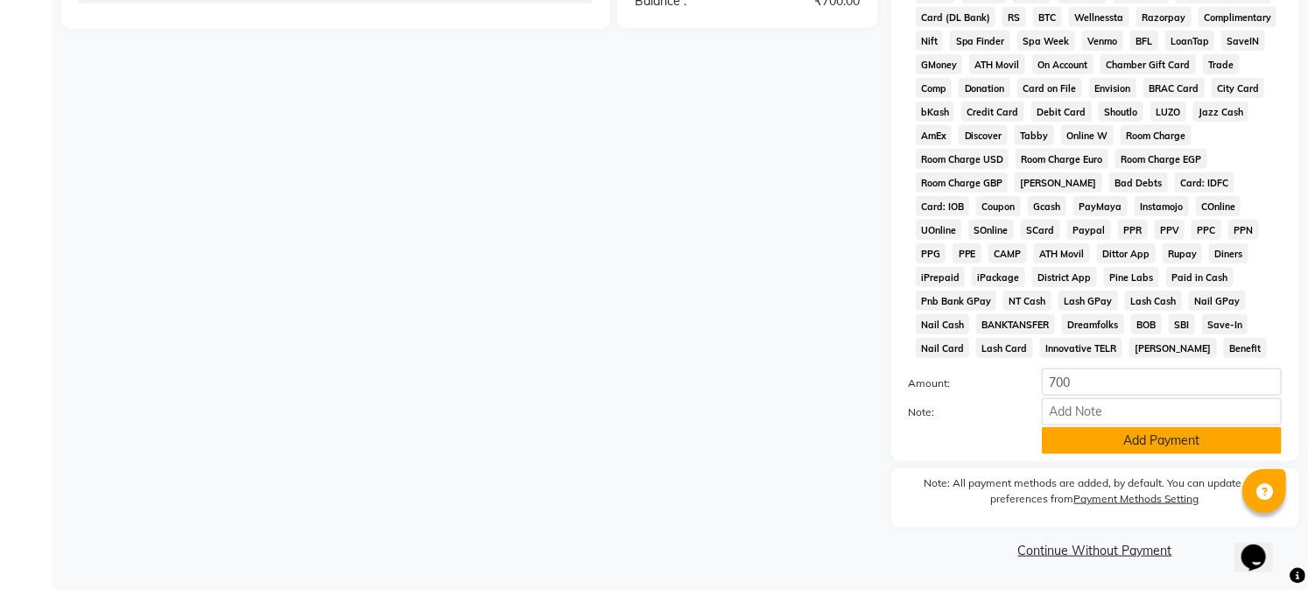
click at [1200, 435] on button "Add Payment" at bounding box center [1162, 440] width 240 height 27
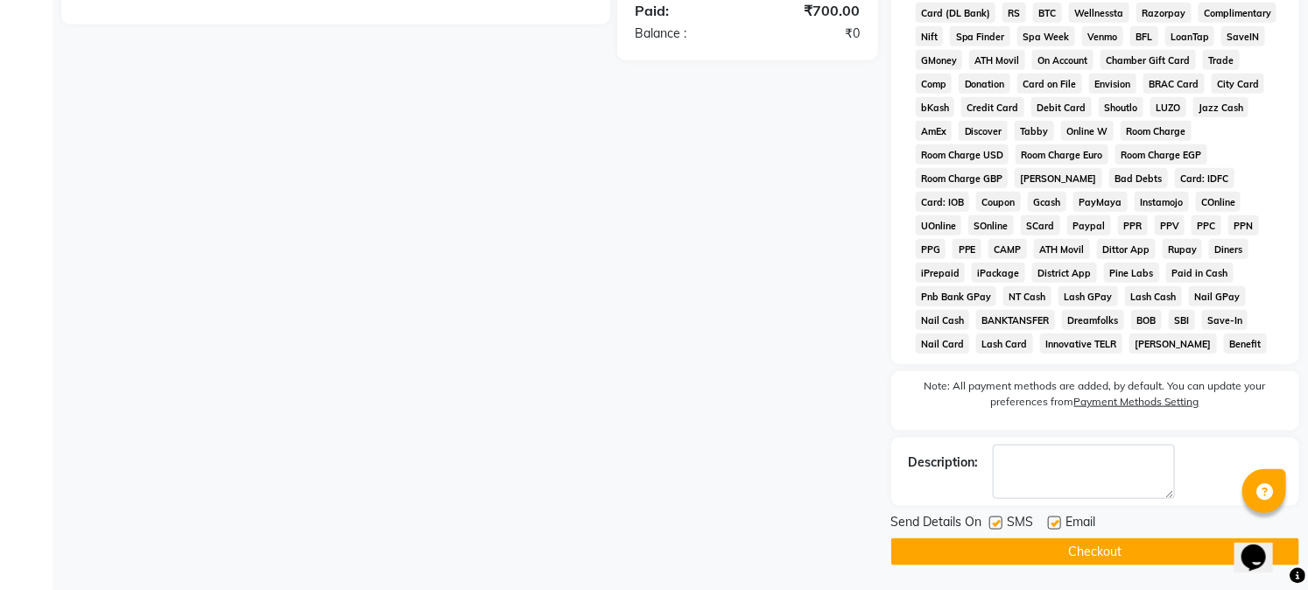
click at [1113, 557] on button "Checkout" at bounding box center [1095, 552] width 408 height 27
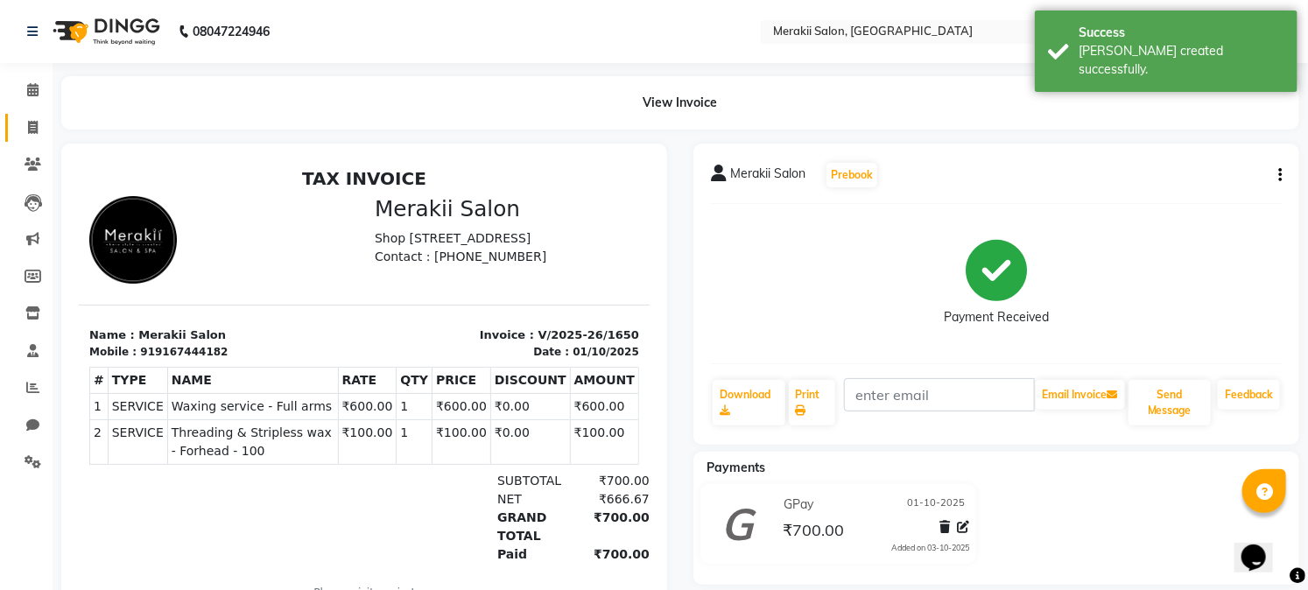
click at [28, 116] on link "Invoice" at bounding box center [26, 128] width 42 height 29
select select "service"
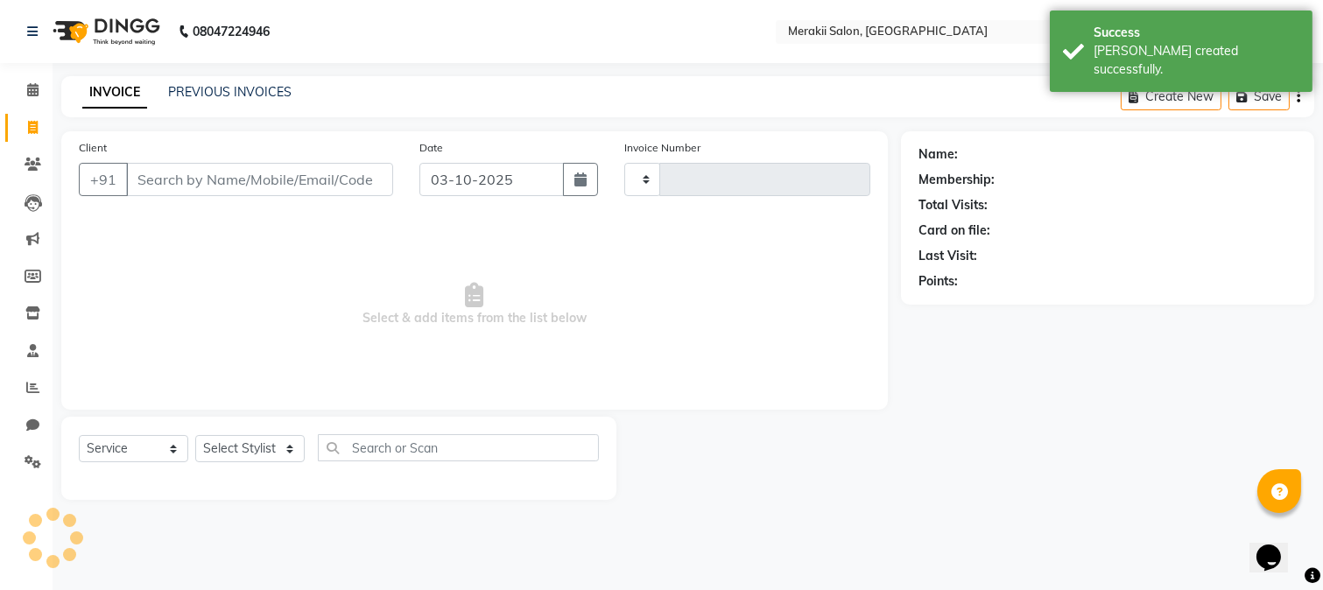
type input "1651"
select select "7791"
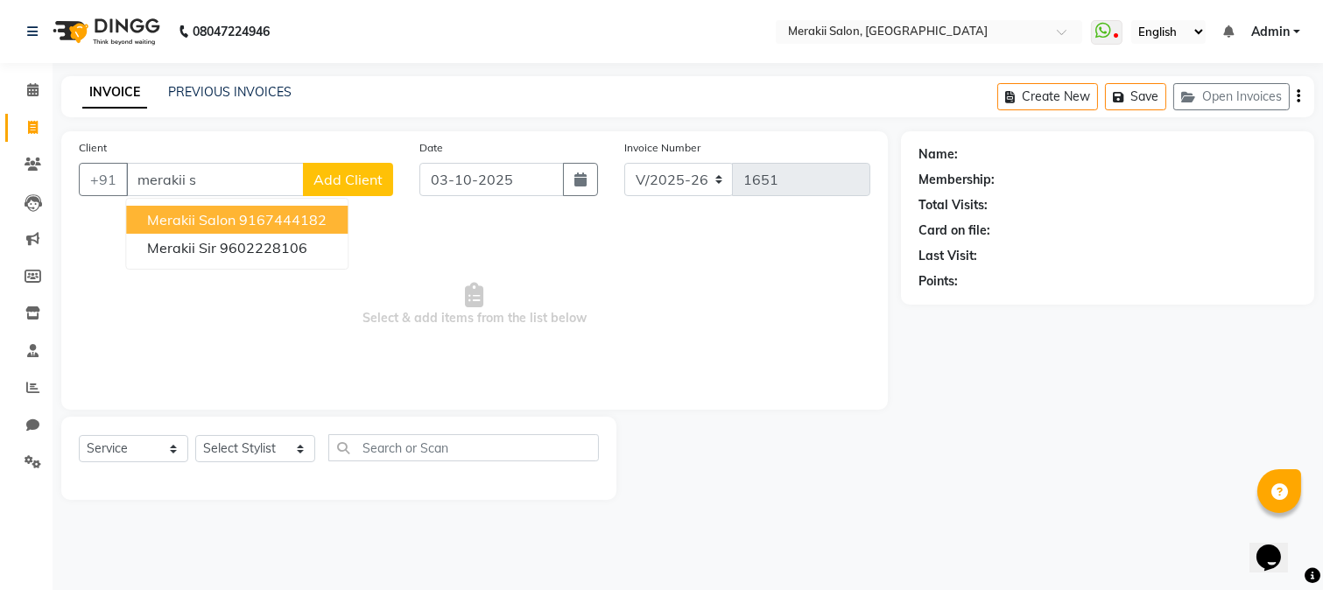
click at [249, 221] on ngb-highlight "9167444182" at bounding box center [283, 220] width 88 height 18
type input "9167444182"
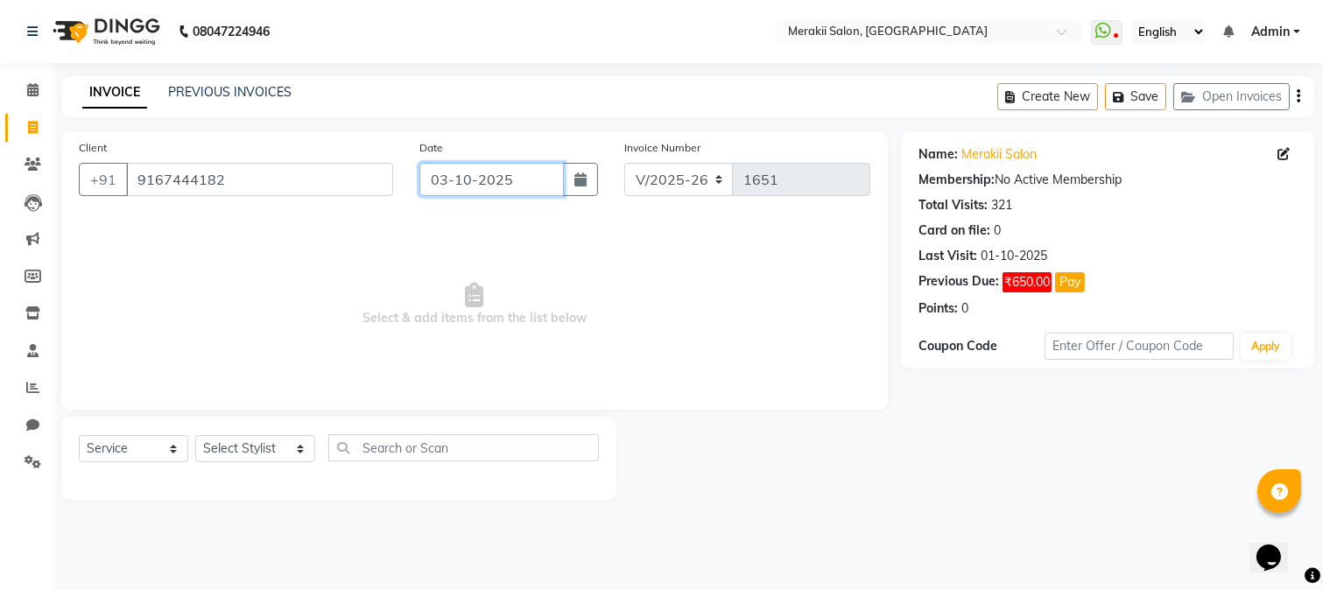
click at [517, 169] on input "03-10-2025" at bounding box center [491, 179] width 144 height 33
select select "10"
select select "2025"
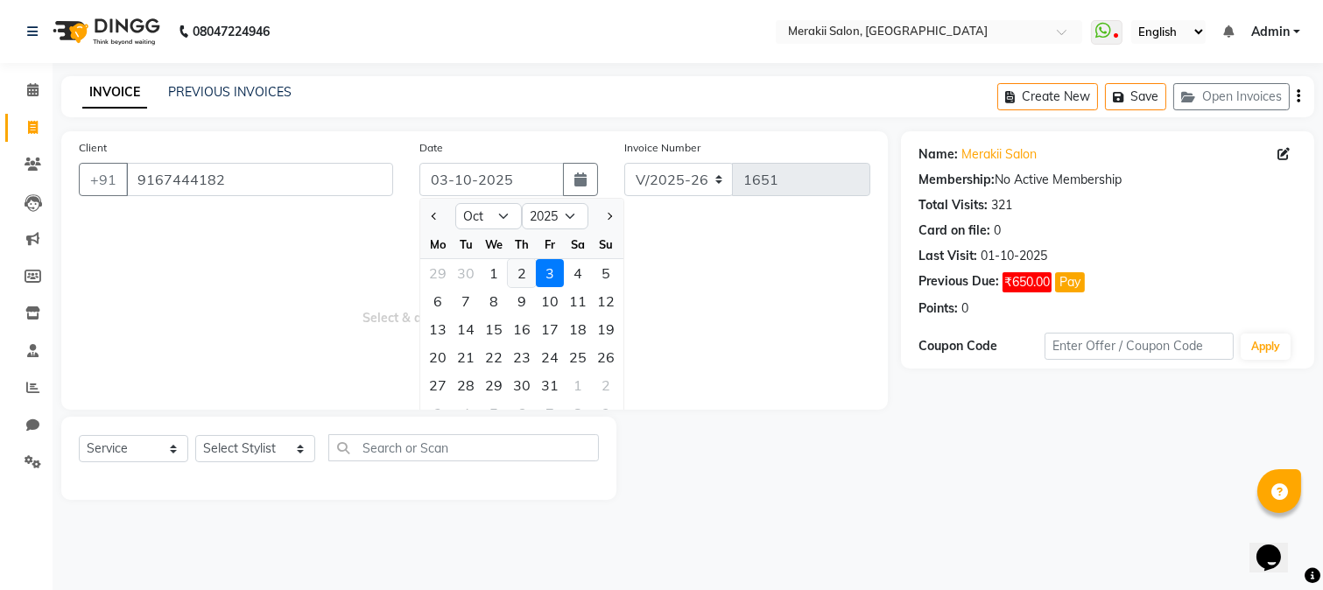
click at [531, 285] on div "2" at bounding box center [522, 273] width 28 height 28
type input "02-10-2025"
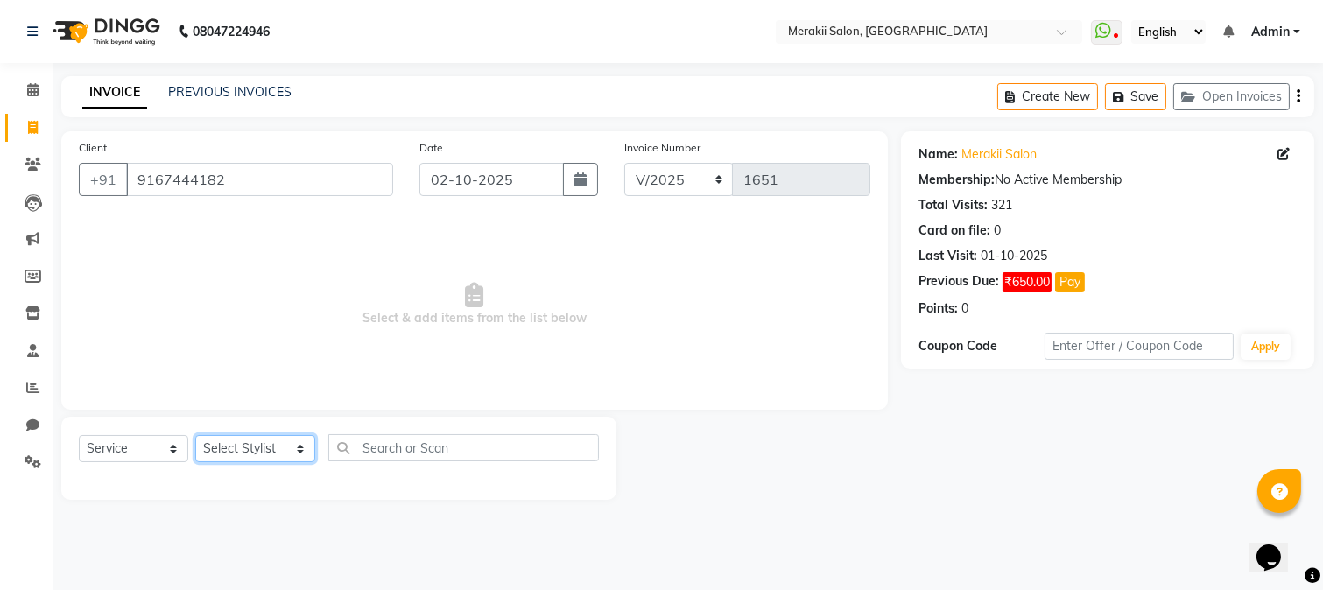
click at [264, 458] on select "Select Stylist [PERSON_NAME] [PERSON_NAME] Bhul [MEDICAL_DATA][PERSON_NAME] [PE…" at bounding box center [255, 448] width 120 height 27
click at [277, 436] on select "Select Stylist [PERSON_NAME] [PERSON_NAME] Bhul [MEDICAL_DATA][PERSON_NAME] [PE…" at bounding box center [255, 448] width 120 height 27
select select "69533"
click at [195, 436] on select "Select Stylist [PERSON_NAME] [PERSON_NAME] Bhul [MEDICAL_DATA][PERSON_NAME] [PE…" at bounding box center [255, 448] width 120 height 27
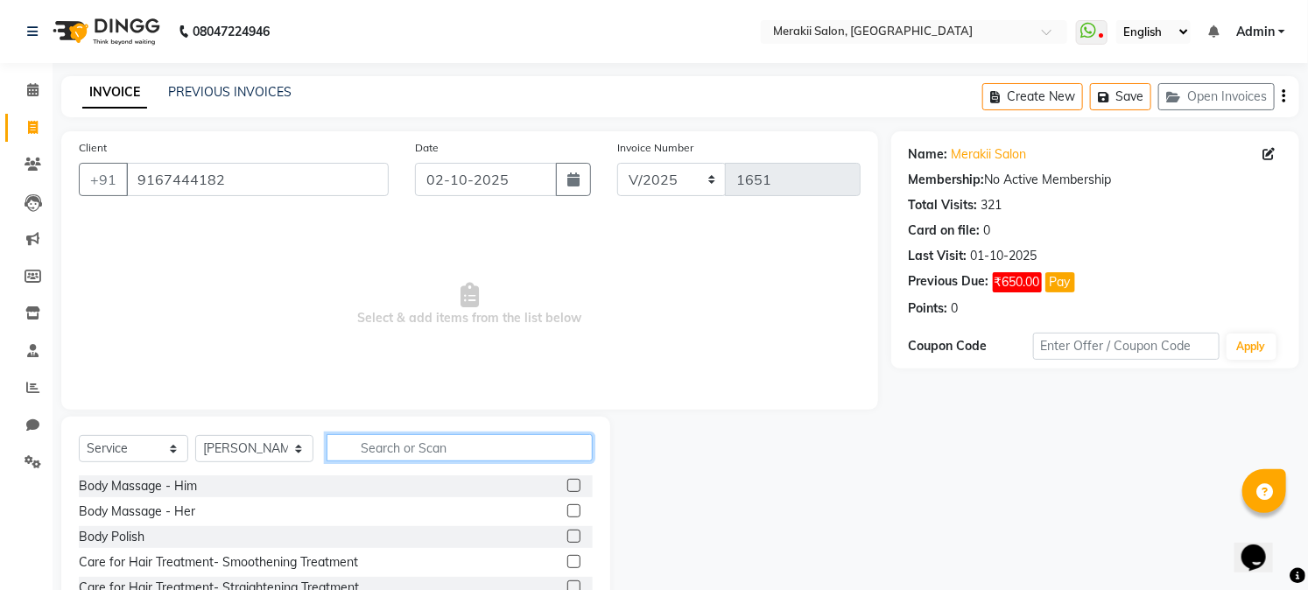
click at [429, 443] on input "text" at bounding box center [459, 447] width 265 height 27
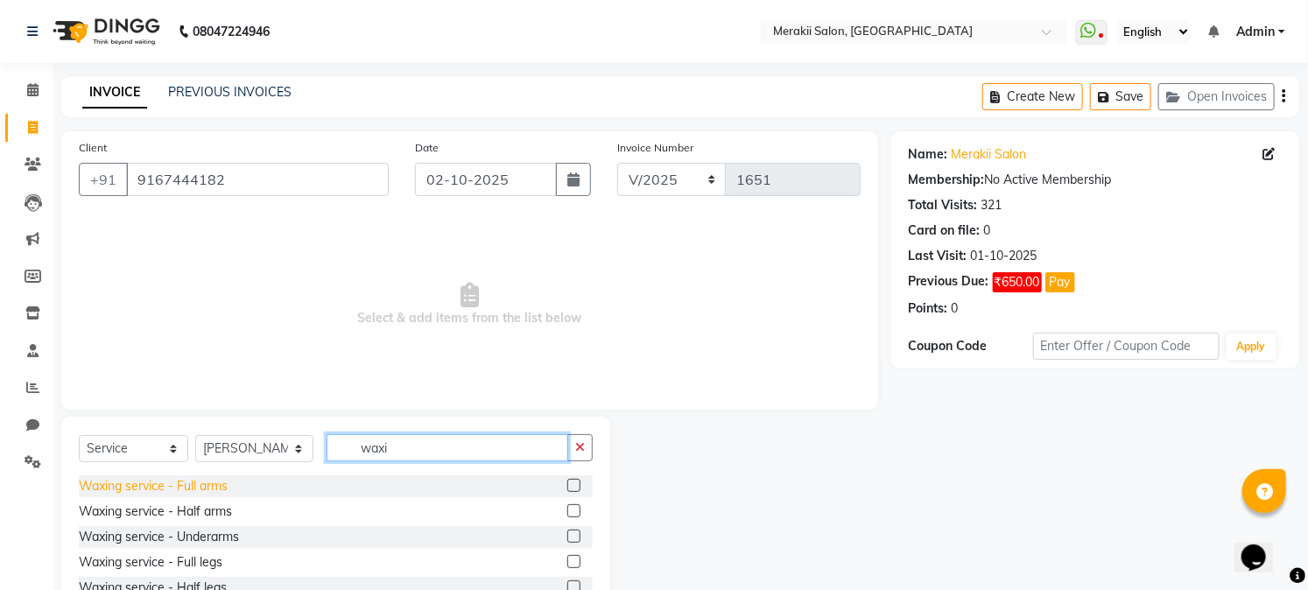
type input "waxi"
click at [222, 482] on div "Waxing service - Full arms" at bounding box center [153, 486] width 149 height 18
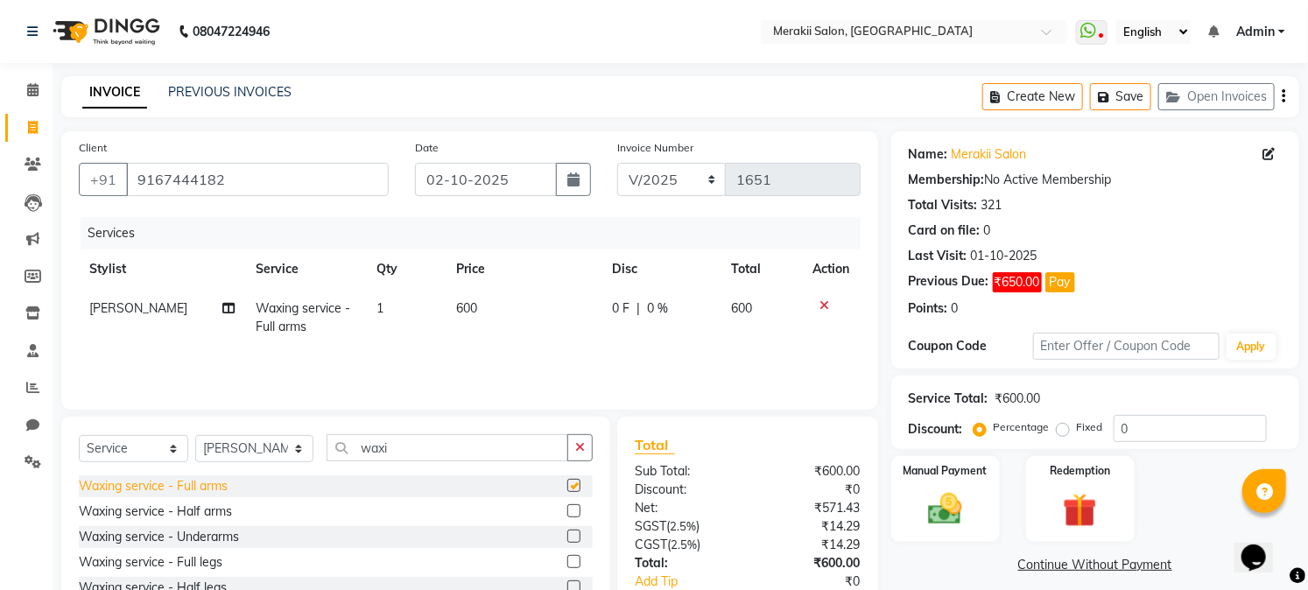
checkbox input "false"
click at [219, 538] on div "Waxing service - Underarms" at bounding box center [159, 537] width 160 height 18
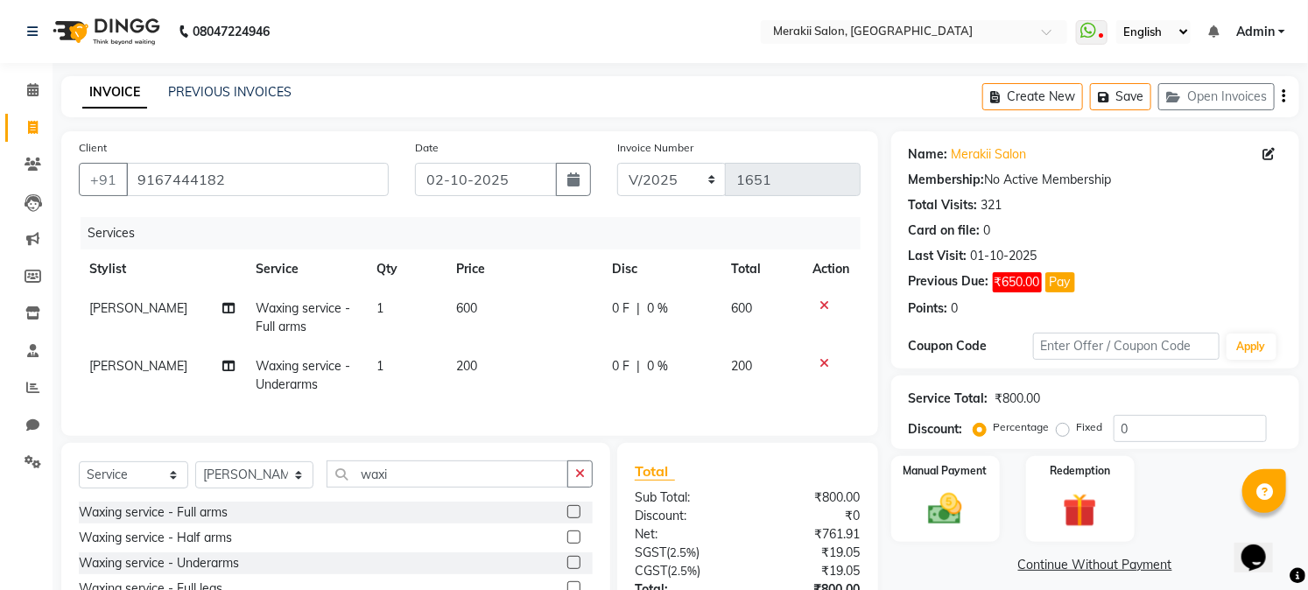
click at [1077, 431] on label "Fixed" at bounding box center [1090, 427] width 26 height 16
click at [1067, 431] on input "Fixed" at bounding box center [1066, 427] width 12 height 12
click at [959, 514] on img at bounding box center [946, 509] width 58 height 40
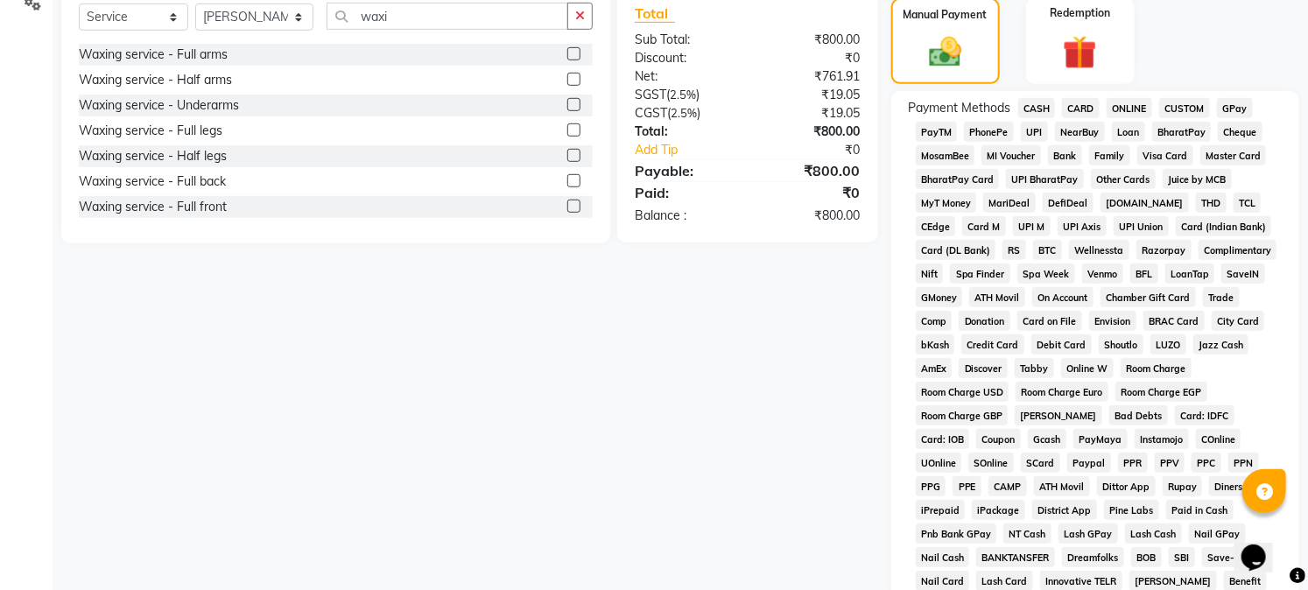
scroll to position [460, 0]
click at [1229, 99] on span "GPay" at bounding box center [1235, 106] width 36 height 20
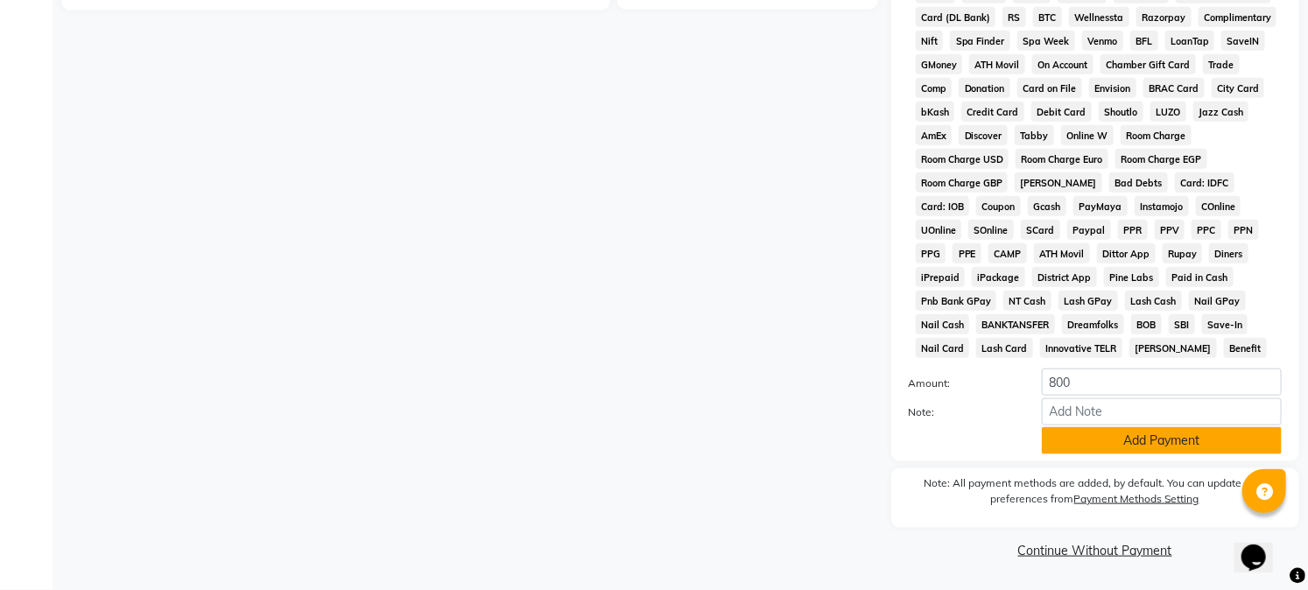
click at [1210, 440] on button "Add Payment" at bounding box center [1162, 440] width 240 height 27
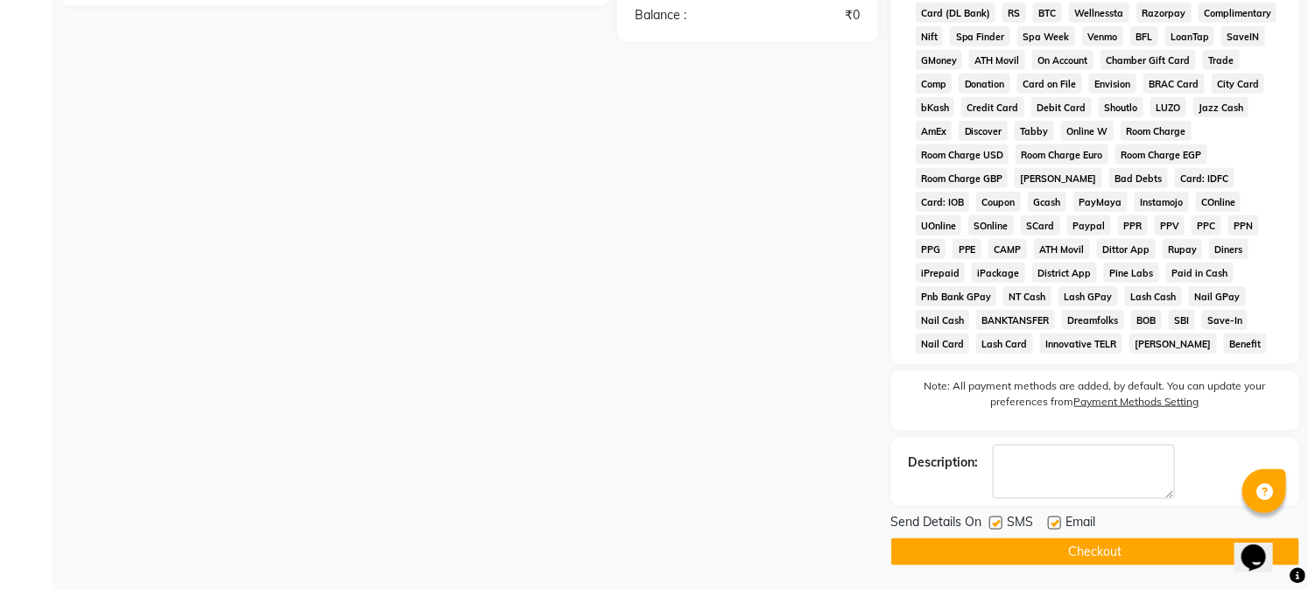
click at [1142, 558] on button "Checkout" at bounding box center [1095, 552] width 408 height 27
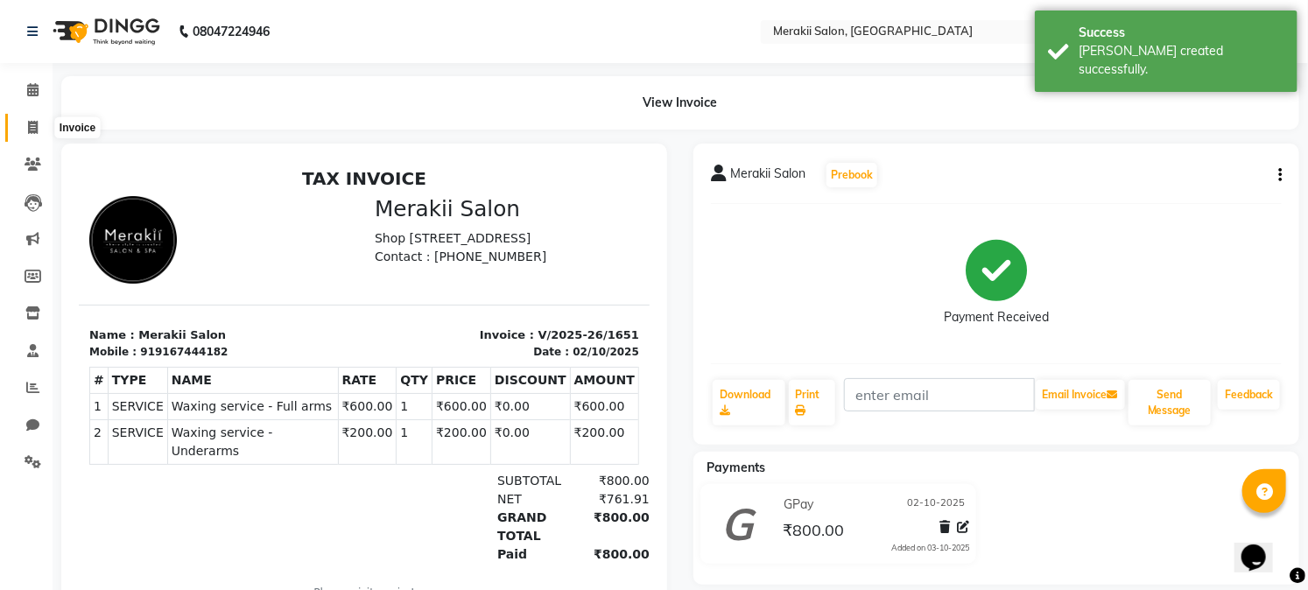
click at [28, 129] on icon at bounding box center [33, 127] width 10 height 13
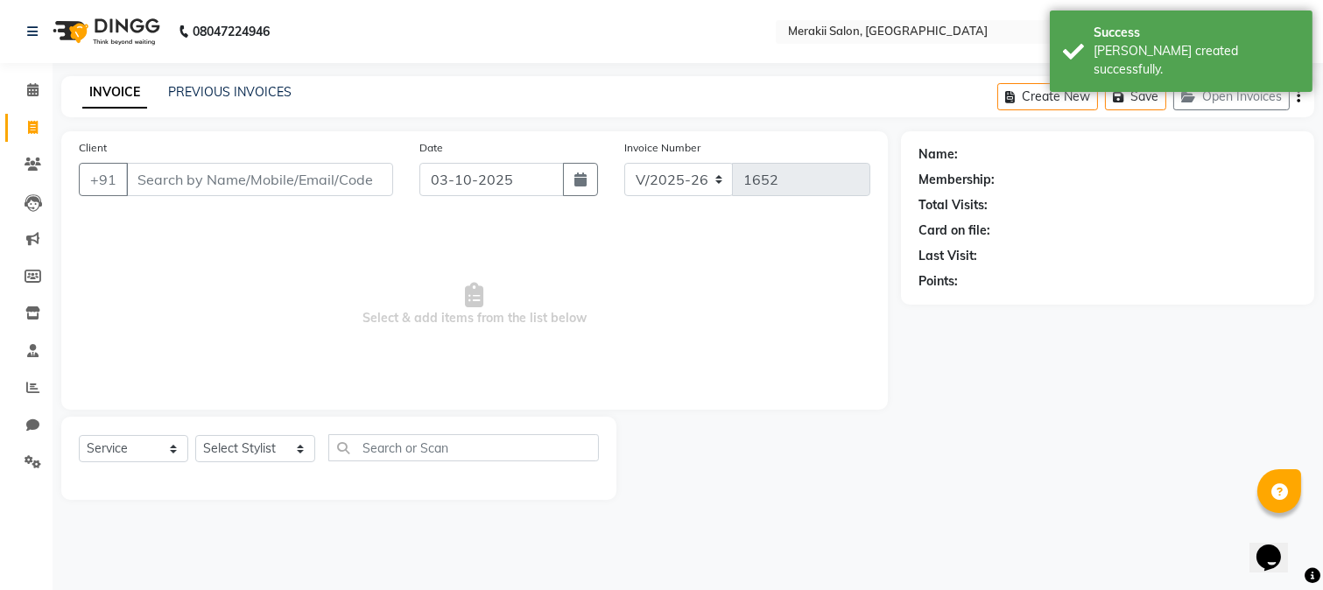
click at [231, 188] on input "Client" at bounding box center [259, 179] width 267 height 33
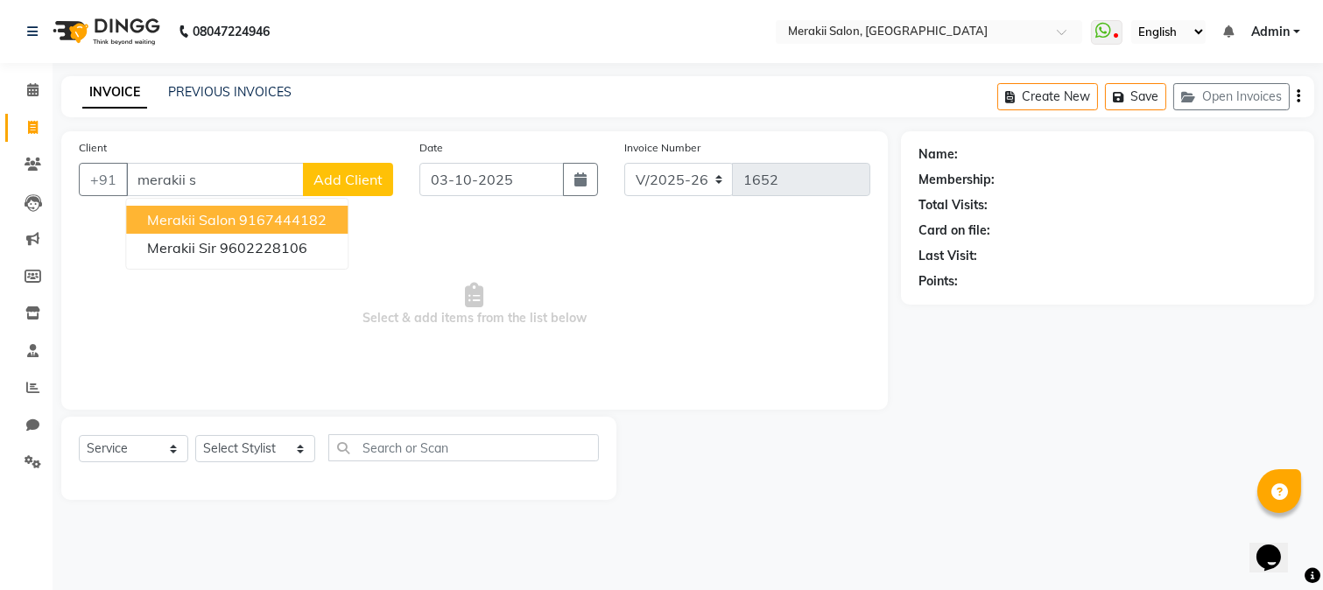
click at [263, 211] on ngb-highlight "9167444182" at bounding box center [283, 220] width 88 height 18
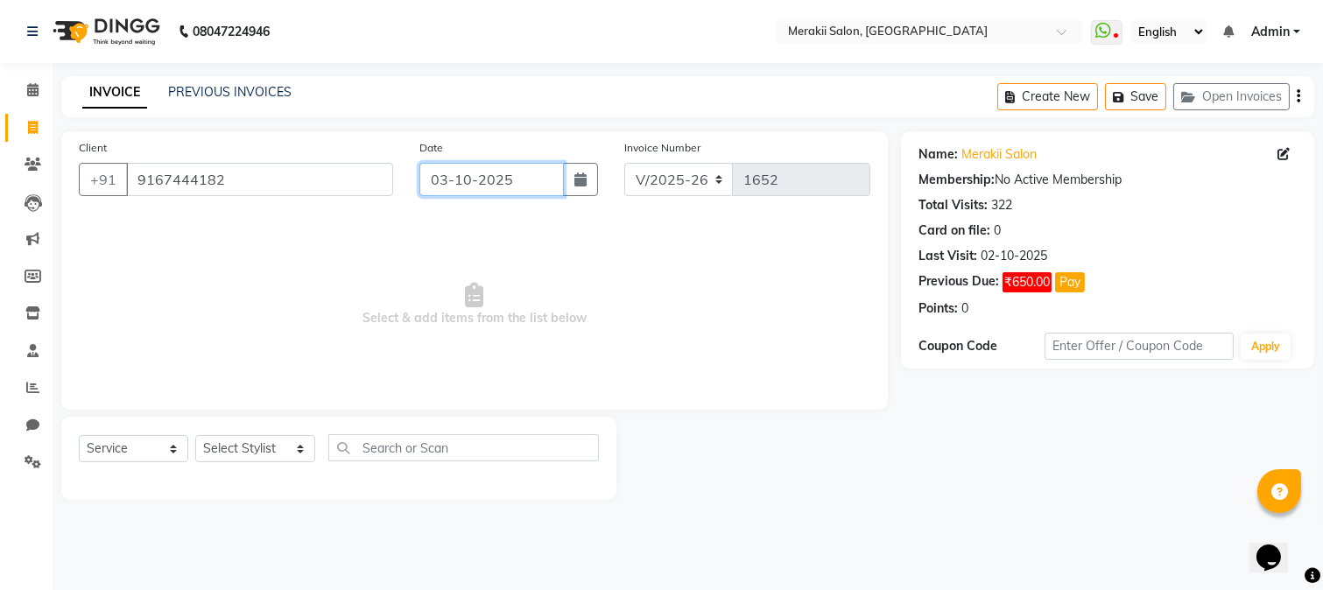
click at [526, 173] on input "03-10-2025" at bounding box center [491, 179] width 144 height 33
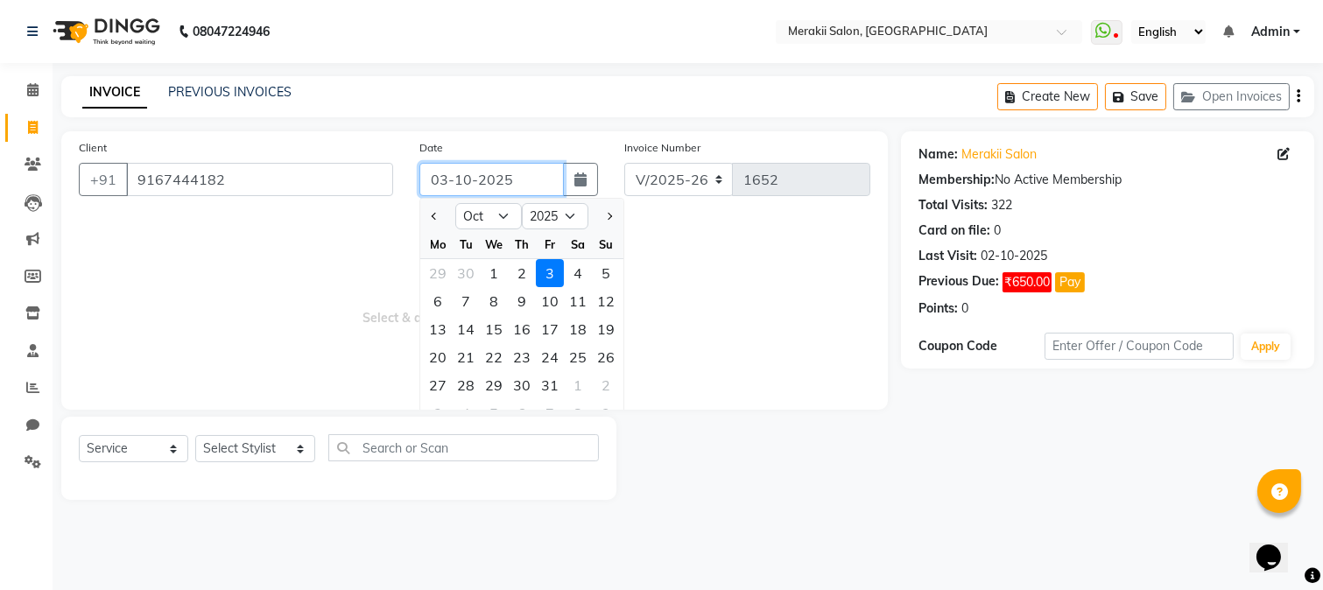
click at [526, 173] on input "03-10-2025" at bounding box center [491, 179] width 144 height 33
click at [528, 267] on div "2" at bounding box center [522, 273] width 28 height 28
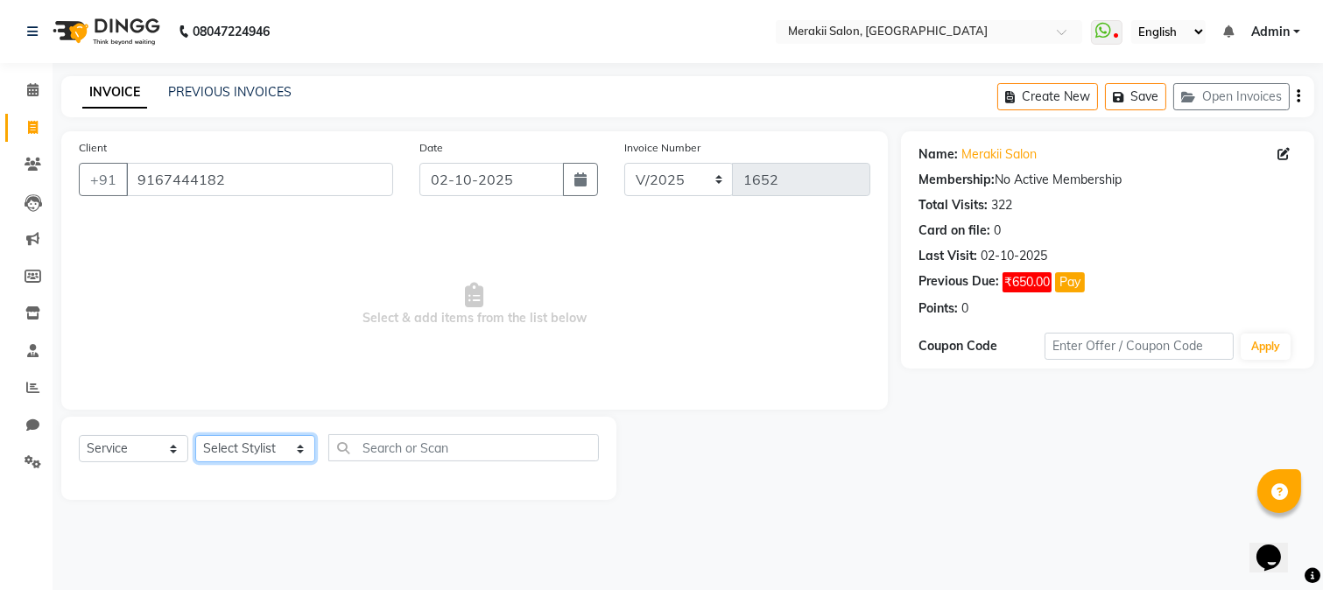
click at [290, 453] on select "Select Stylist [PERSON_NAME] [PERSON_NAME] Bhul [MEDICAL_DATA][PERSON_NAME] [PE…" at bounding box center [255, 448] width 120 height 27
click at [195, 436] on select "Select Stylist [PERSON_NAME] [PERSON_NAME] Bhul [MEDICAL_DATA][PERSON_NAME] [PE…" at bounding box center [255, 448] width 120 height 27
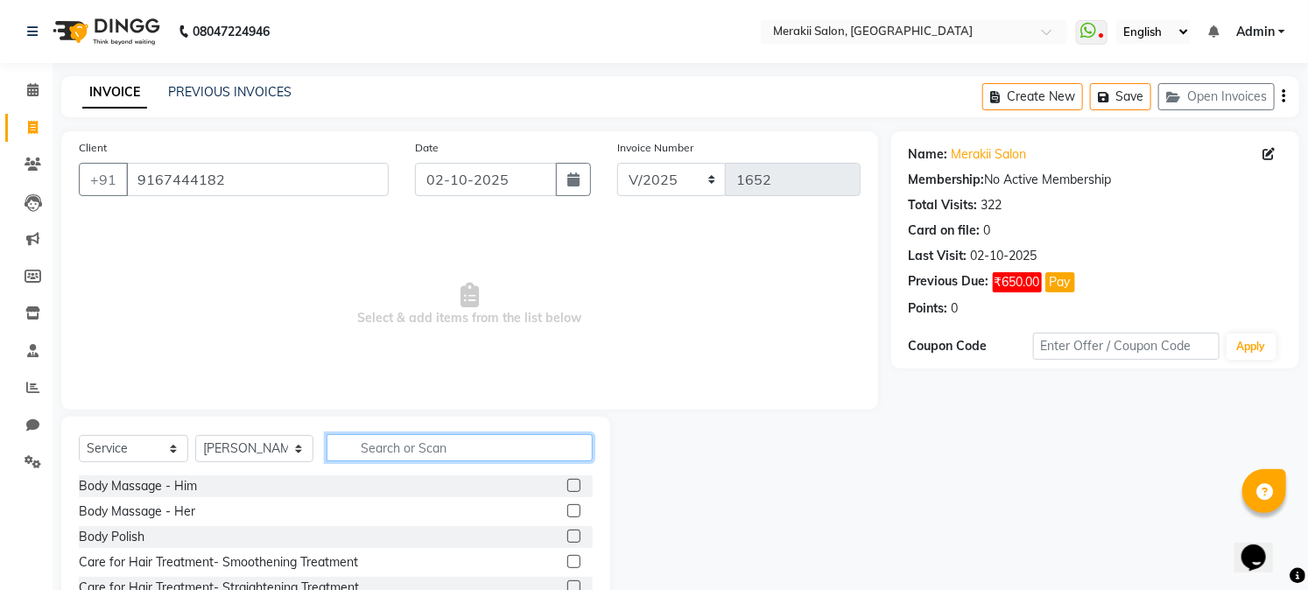
click at [488, 450] on input "text" at bounding box center [459, 447] width 265 height 27
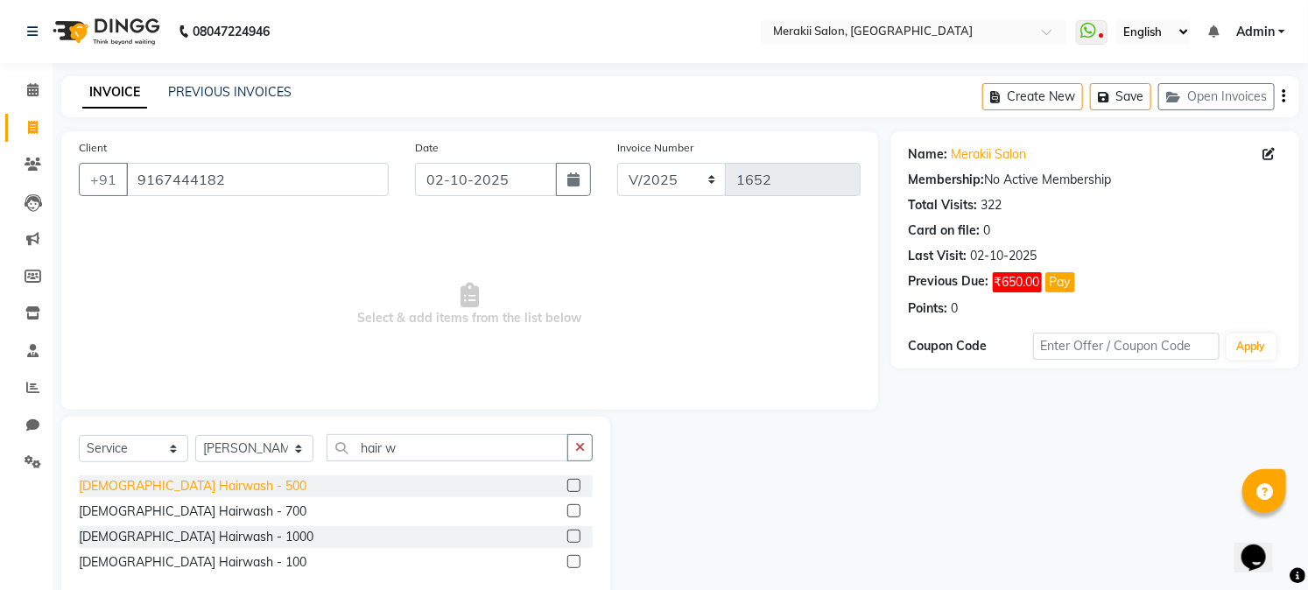
click at [169, 482] on div "[DEMOGRAPHIC_DATA] Hairwash - 500" at bounding box center [193, 486] width 228 height 18
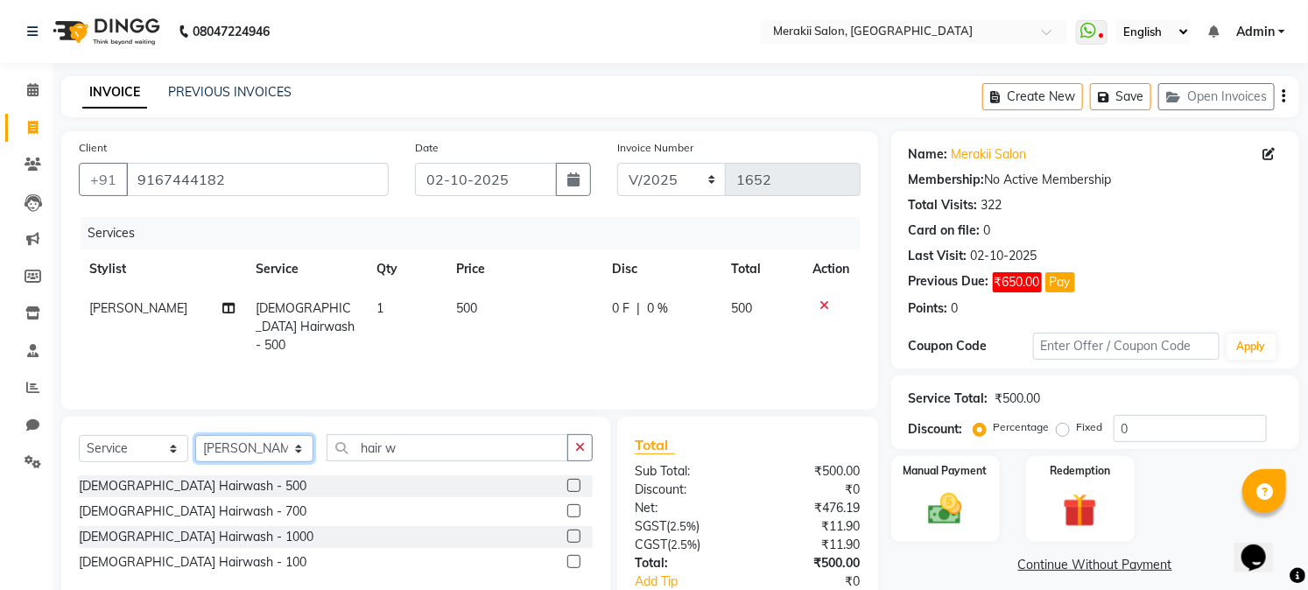
click at [289, 452] on select "Select Stylist [PERSON_NAME] [PERSON_NAME] Bhul [MEDICAL_DATA][PERSON_NAME] [PE…" at bounding box center [254, 448] width 118 height 27
click at [195, 436] on select "Select Stylist [PERSON_NAME] [PERSON_NAME] Bhul [MEDICAL_DATA][PERSON_NAME] [PE…" at bounding box center [254, 448] width 118 height 27
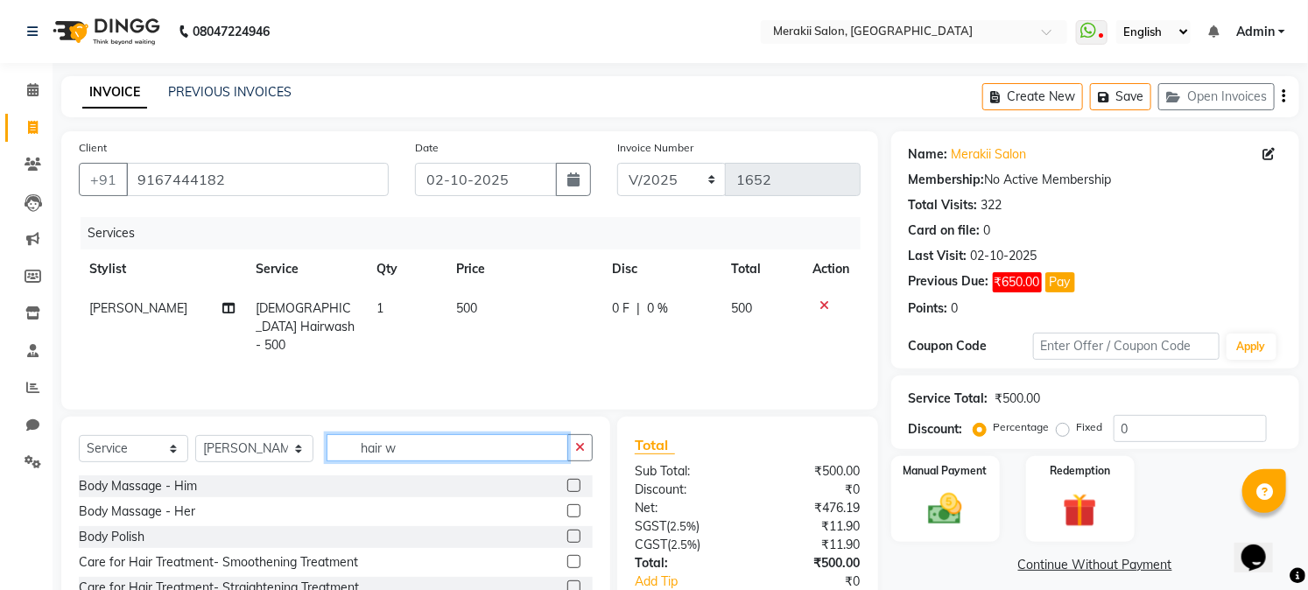
click at [449, 456] on input "hair w" at bounding box center [447, 447] width 241 height 27
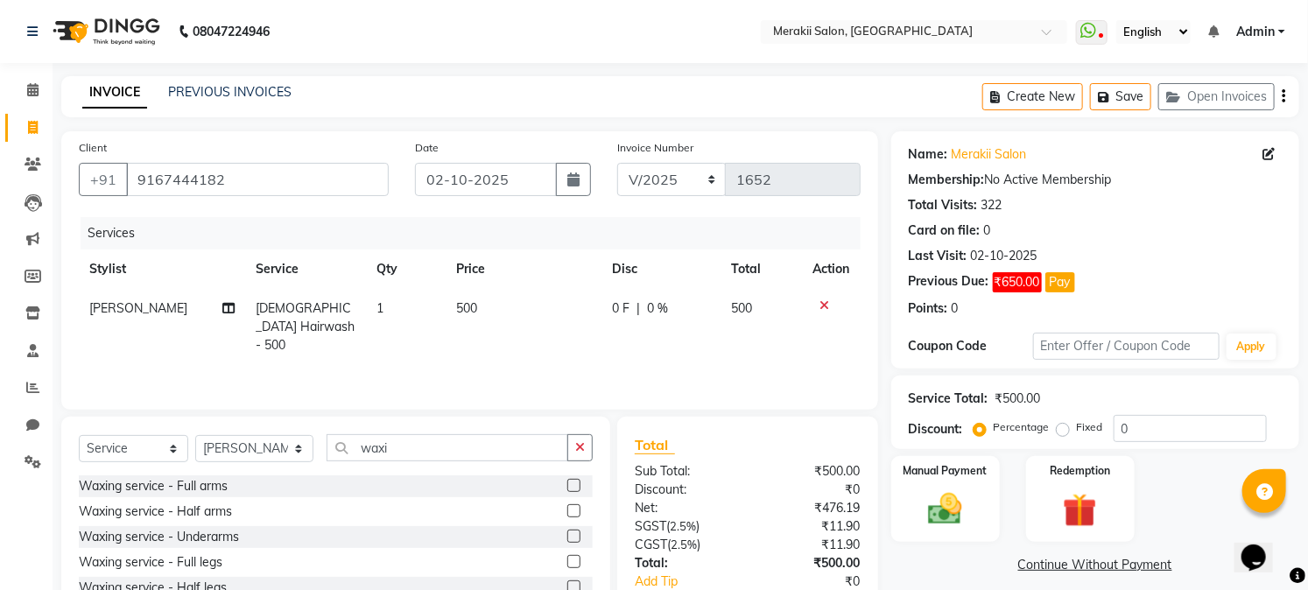
click at [194, 496] on div "Waxing service - Full arms" at bounding box center [336, 486] width 514 height 22
click at [184, 482] on div "Waxing service - Full arms" at bounding box center [153, 486] width 149 height 18
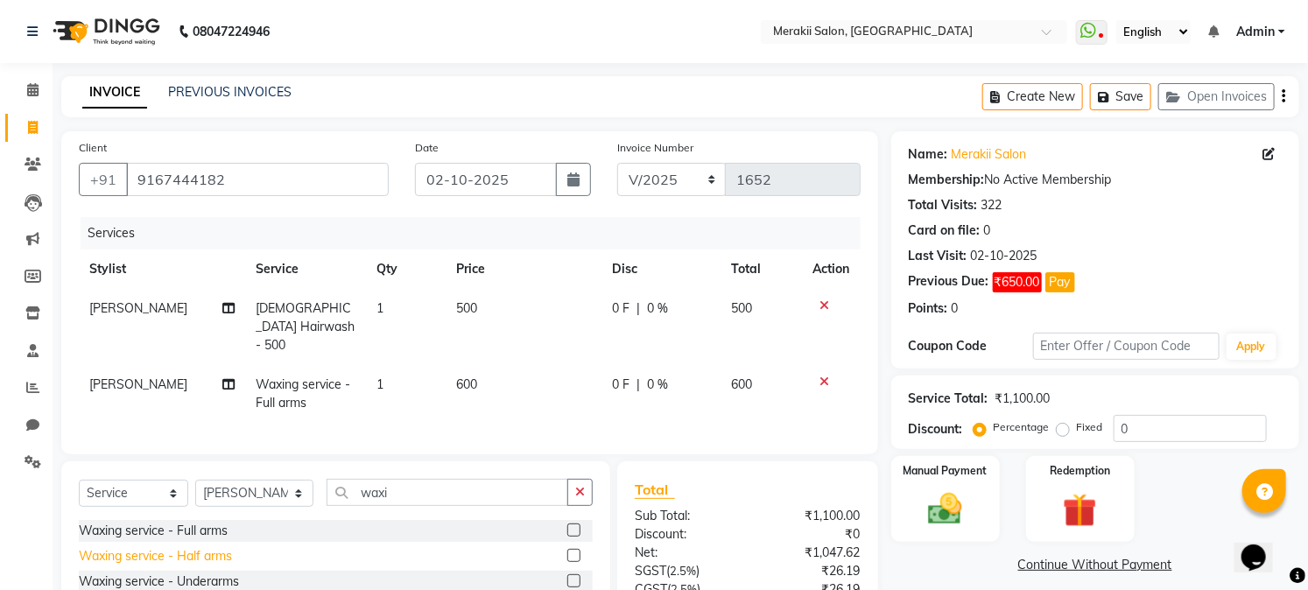
click at [208, 555] on div "Waxing service - Half arms" at bounding box center [155, 556] width 153 height 18
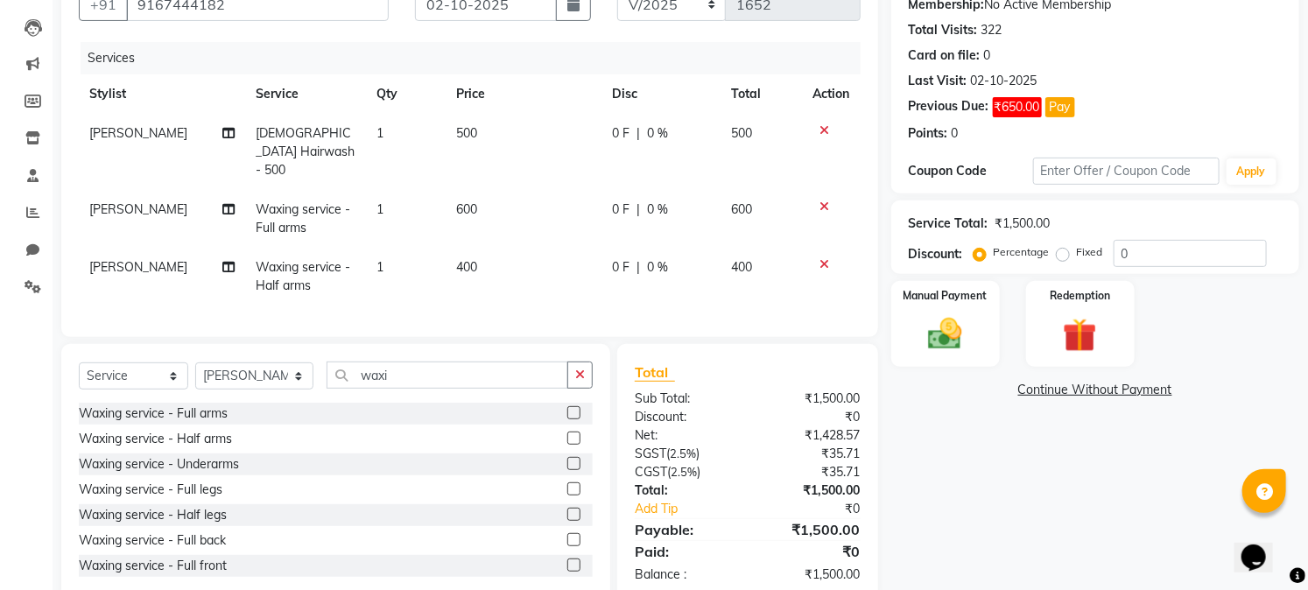
scroll to position [161, 0]
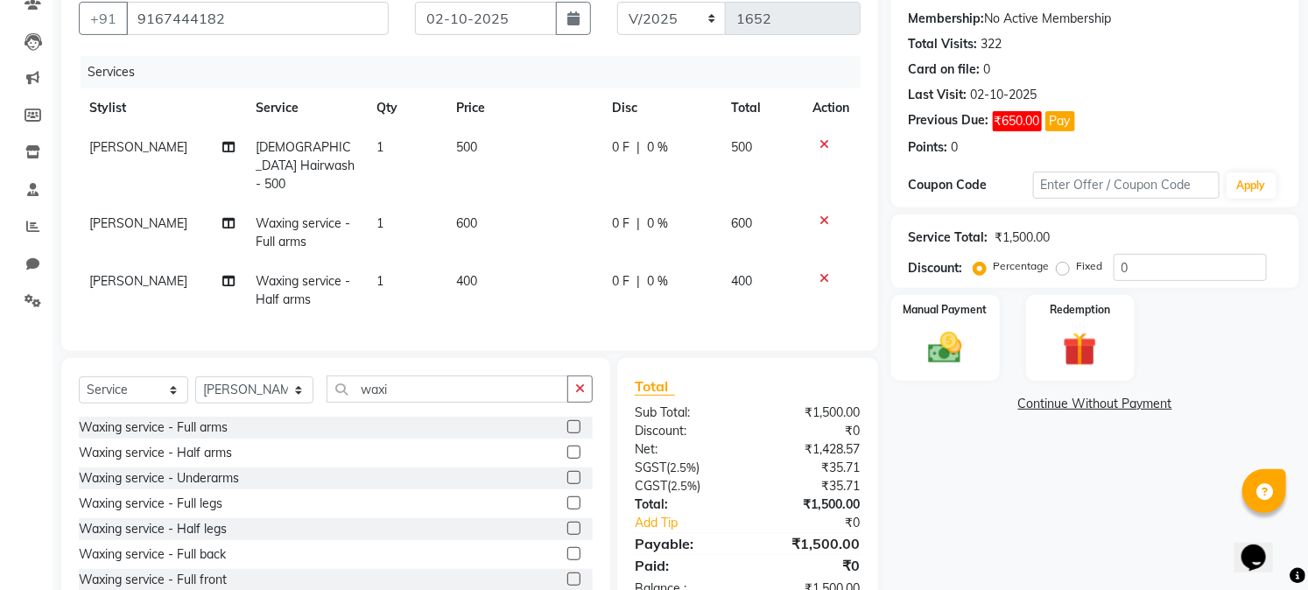
click at [1077, 267] on label "Fixed" at bounding box center [1090, 266] width 26 height 16
click at [1060, 267] on input "Fixed" at bounding box center [1066, 266] width 12 height 12
click at [955, 345] on img at bounding box center [946, 348] width 58 height 40
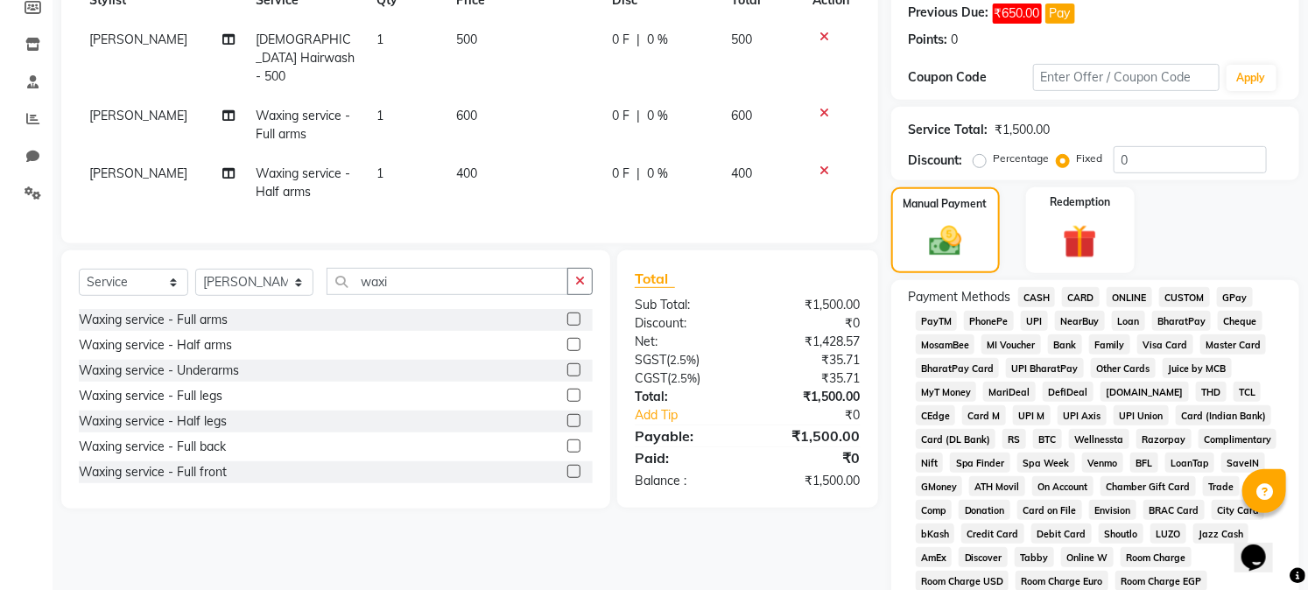
scroll to position [272, 0]
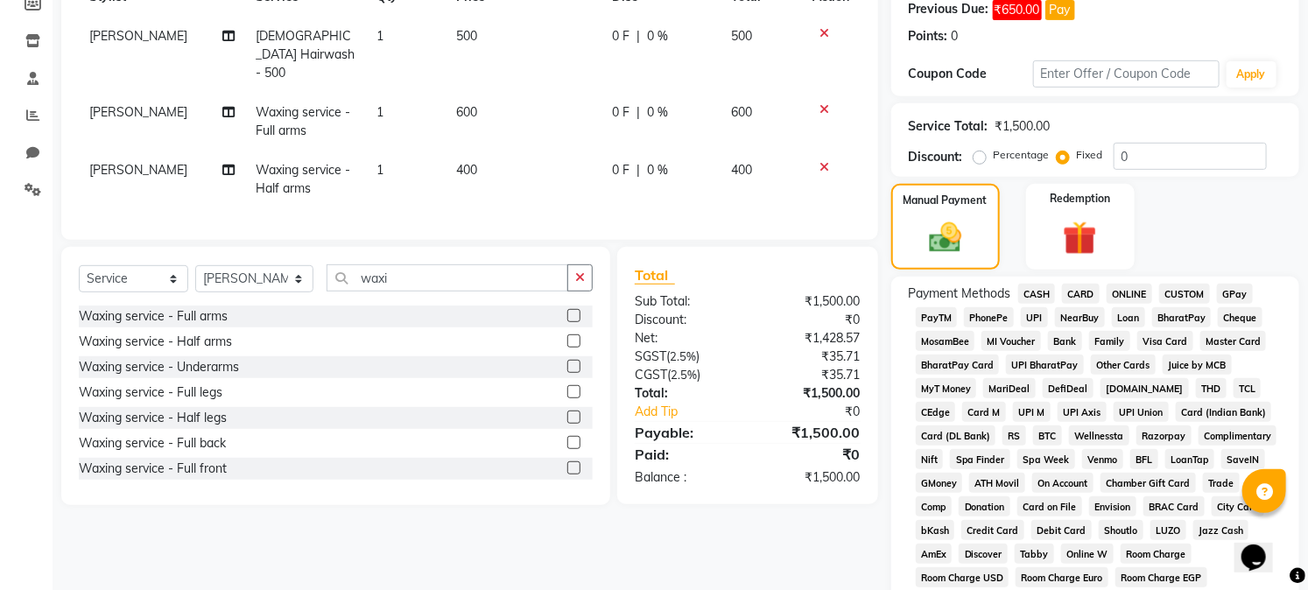
click at [1235, 293] on span "GPay" at bounding box center [1235, 294] width 36 height 20
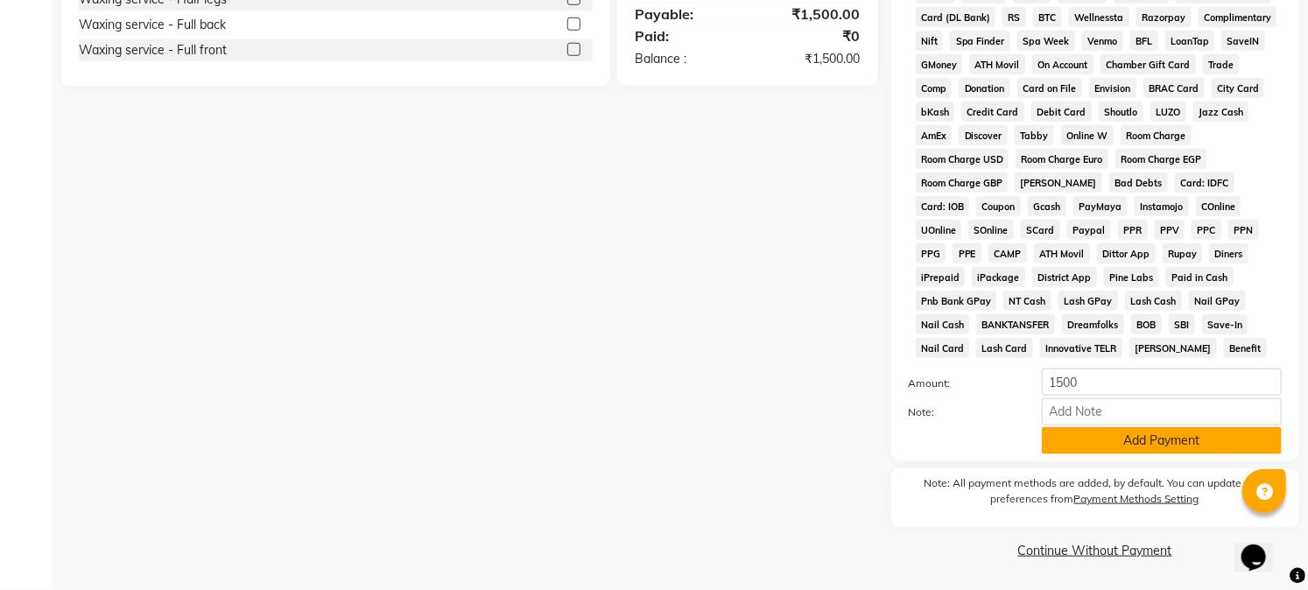
click at [1198, 447] on button "Add Payment" at bounding box center [1162, 440] width 240 height 27
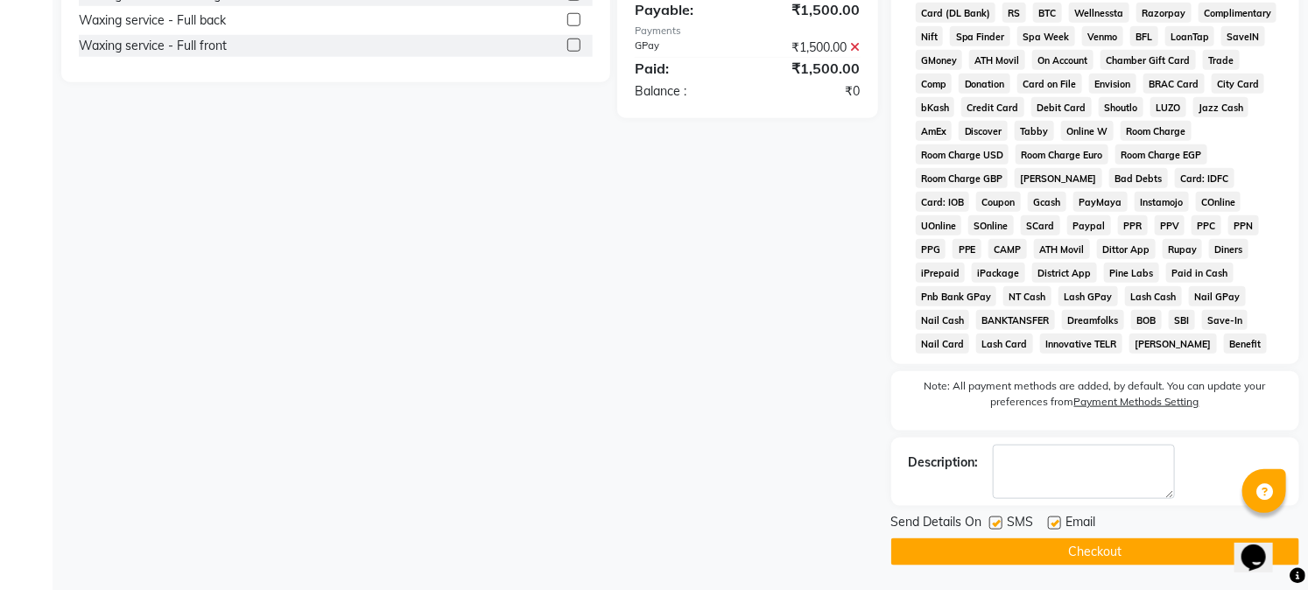
scroll to position [701, 0]
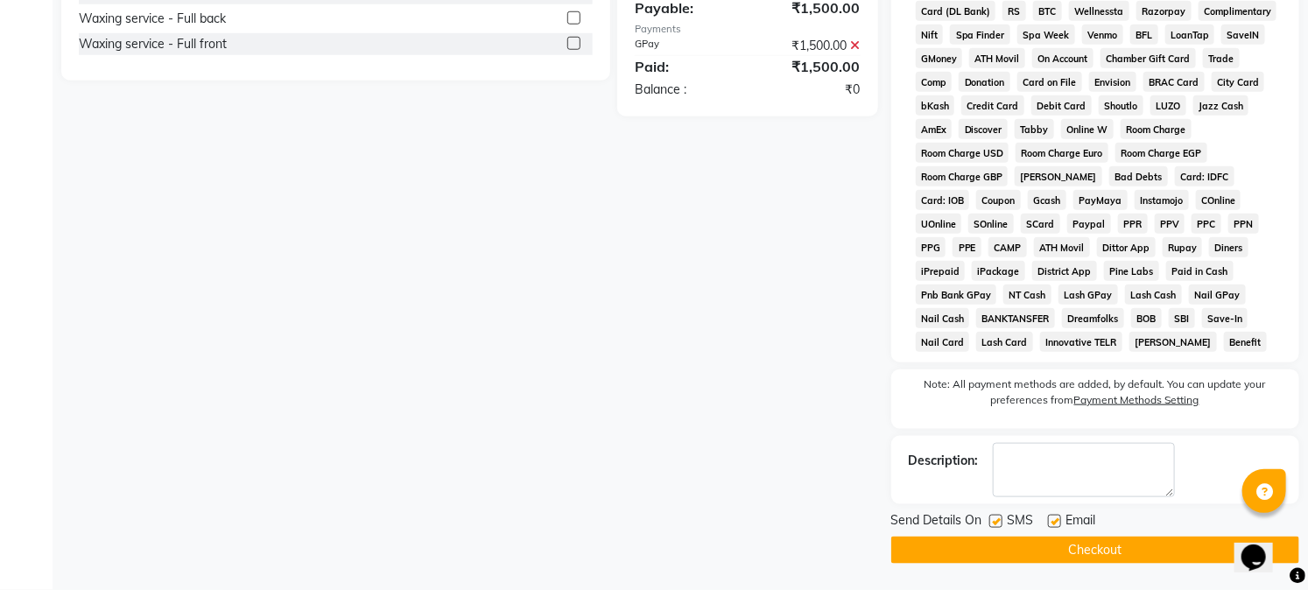
click at [1157, 555] on button "Checkout" at bounding box center [1095, 550] width 408 height 27
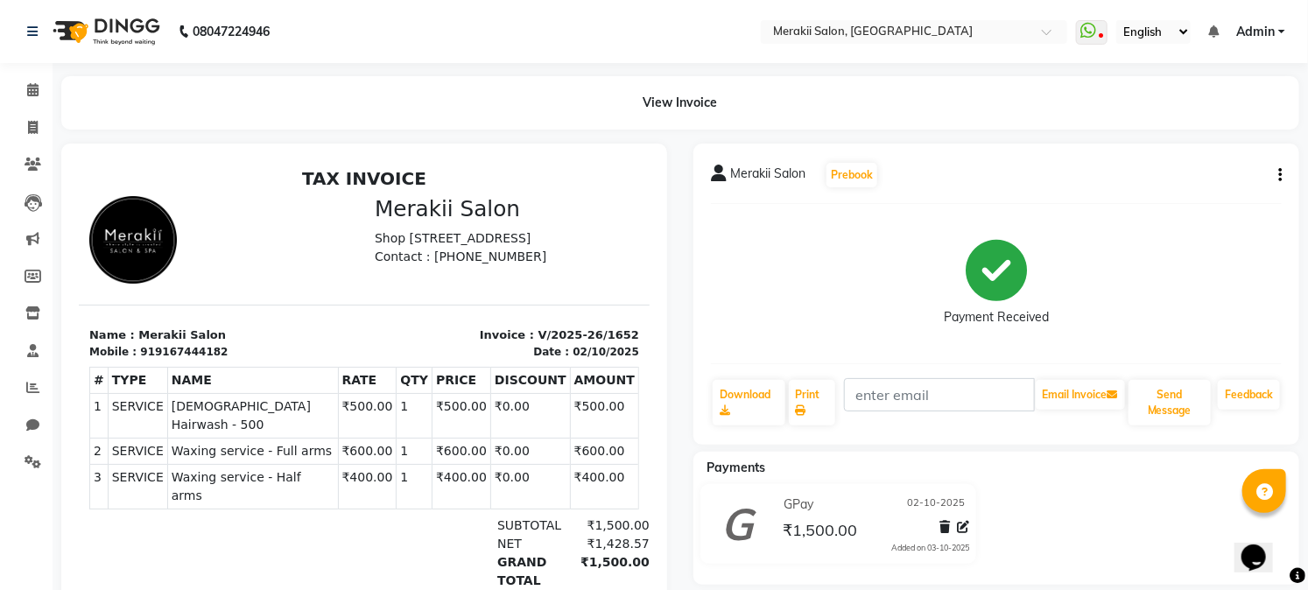
drag, startPoint x: 834, startPoint y: 299, endPoint x: 386, endPoint y: 61, distance: 507.7
click at [834, 299] on div "Payment Received" at bounding box center [996, 283] width 571 height 131
click at [32, 132] on icon at bounding box center [33, 127] width 10 height 13
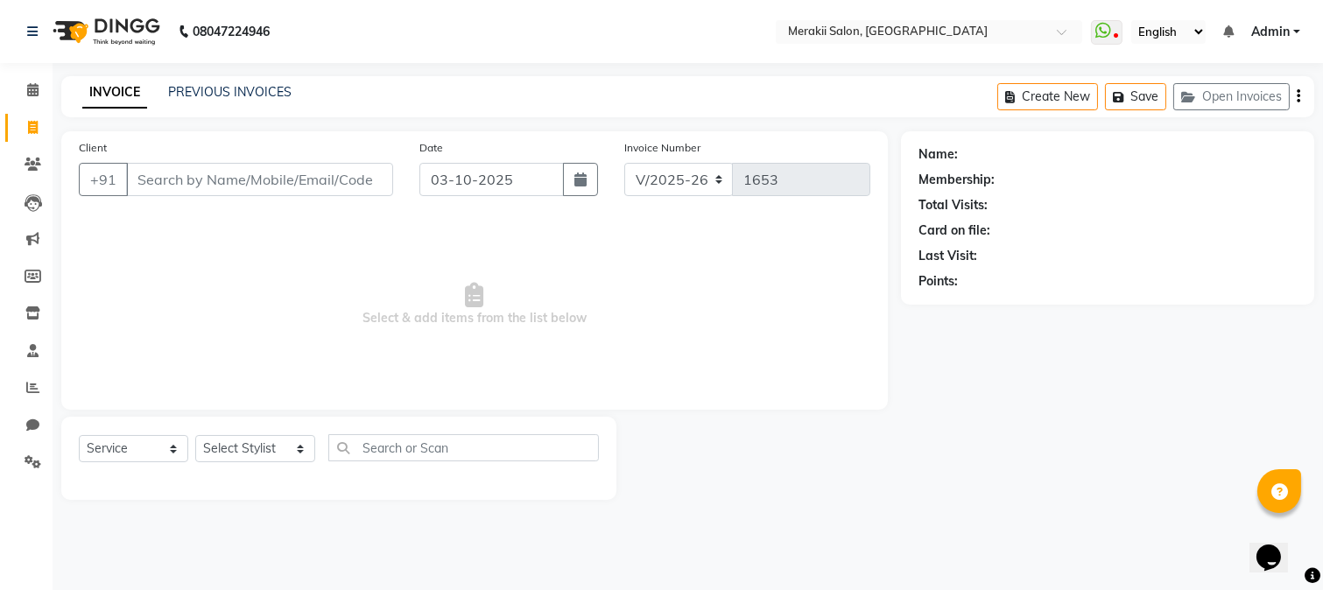
click at [250, 184] on input "Client" at bounding box center [259, 179] width 267 height 33
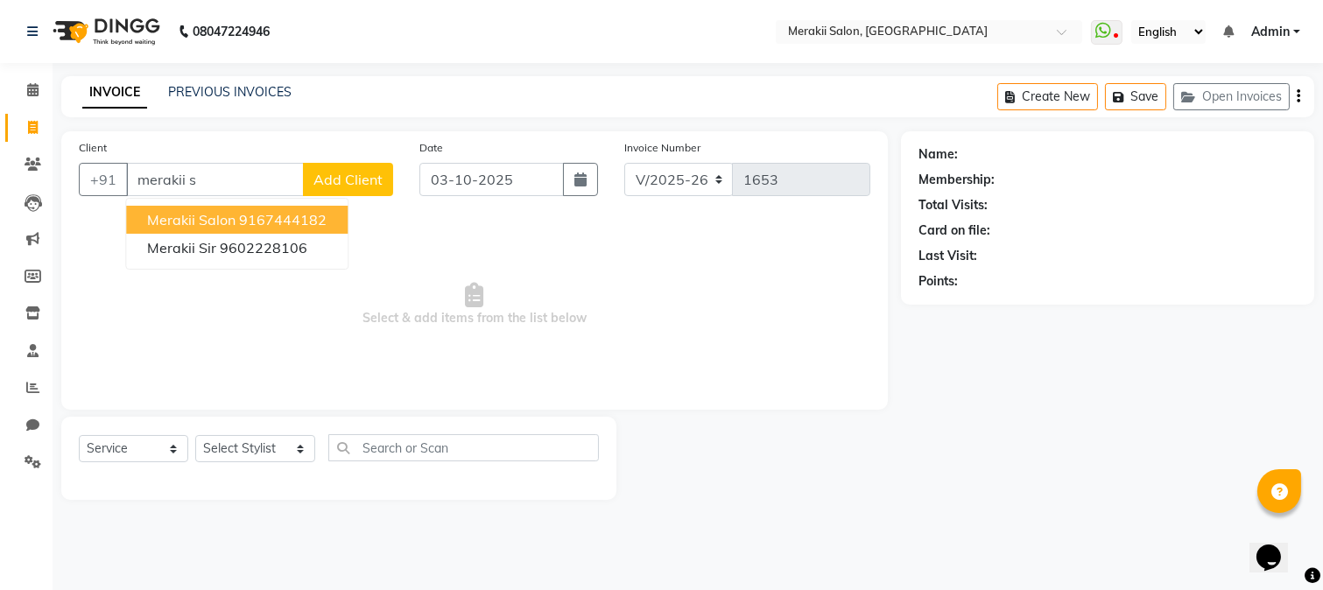
click at [281, 221] on ngb-highlight "9167444182" at bounding box center [283, 220] width 88 height 18
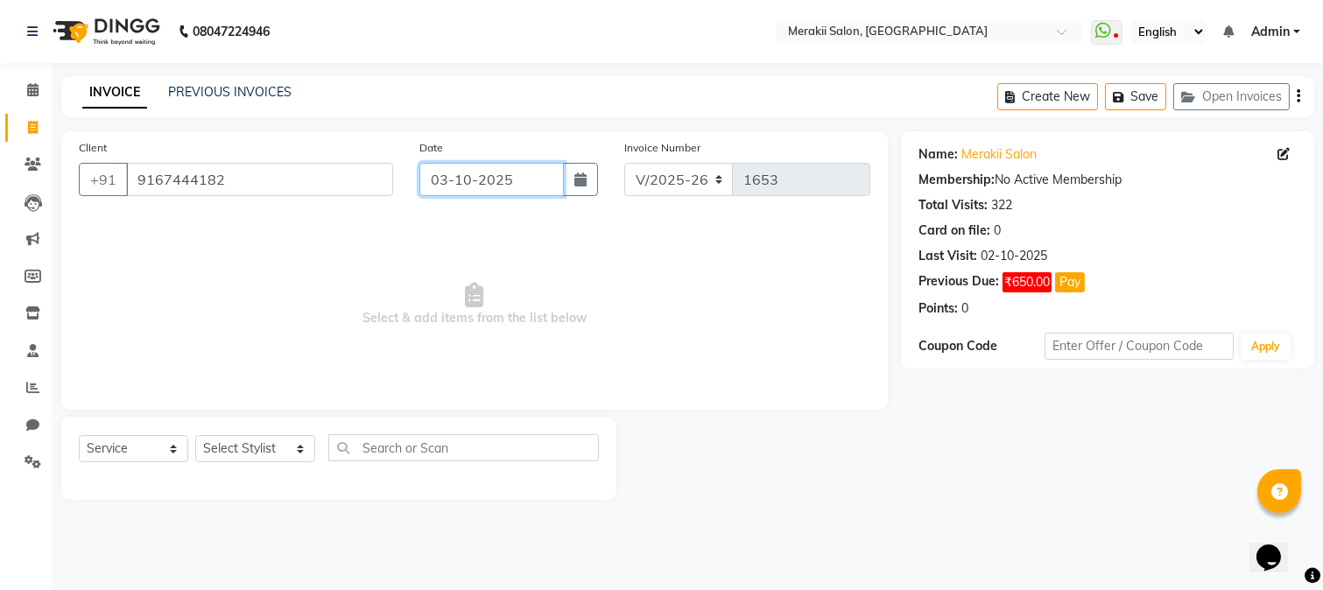
click at [465, 168] on input "03-10-2025" at bounding box center [491, 179] width 144 height 33
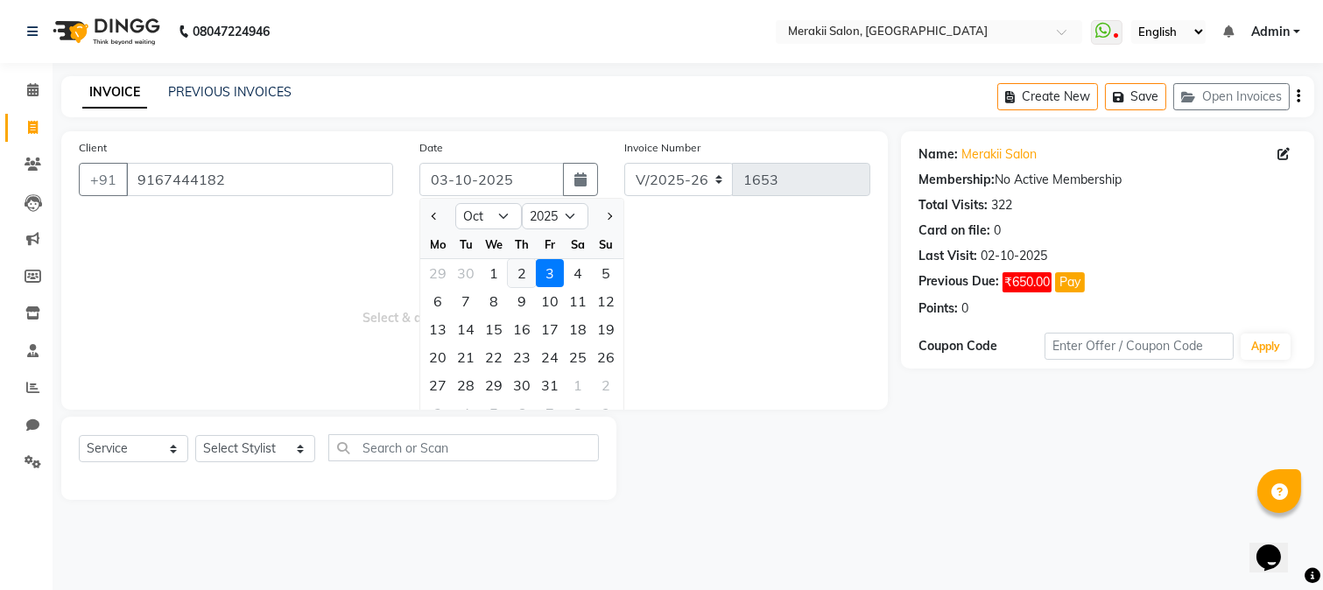
click at [511, 278] on div "2" at bounding box center [522, 273] width 28 height 28
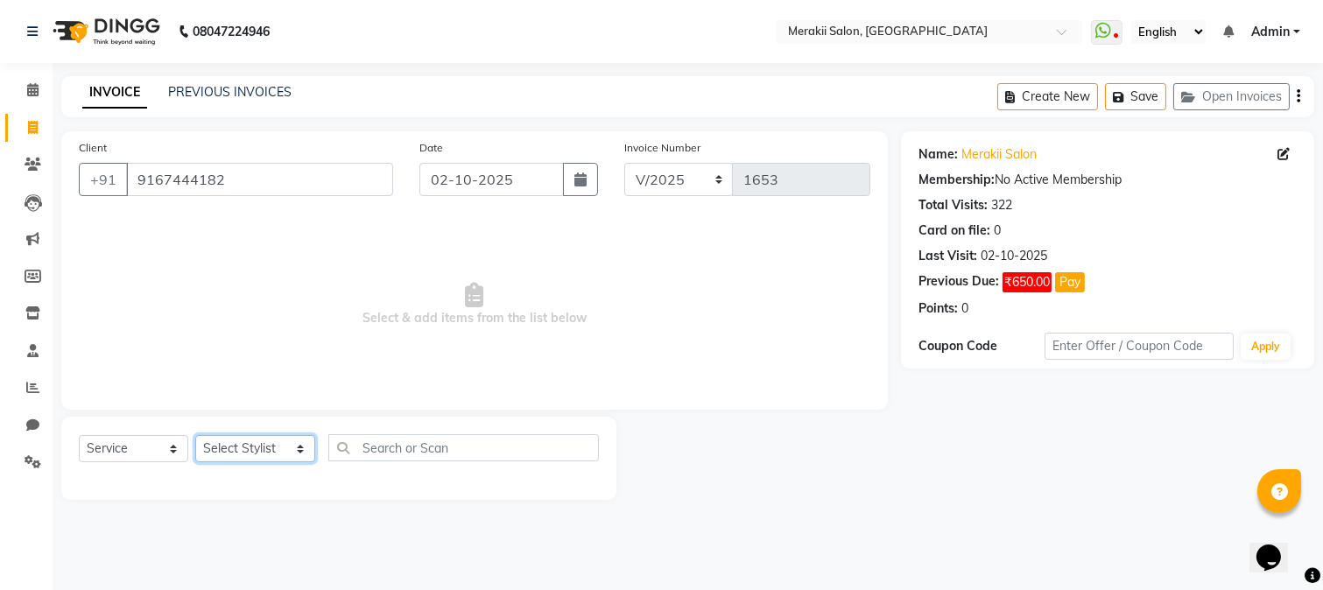
click at [236, 435] on select "Select Stylist [PERSON_NAME] [PERSON_NAME] Bhul [MEDICAL_DATA][PERSON_NAME] [PE…" at bounding box center [255, 448] width 120 height 27
click at [195, 436] on select "Select Stylist [PERSON_NAME] [PERSON_NAME] Bhul [MEDICAL_DATA][PERSON_NAME] [PE…" at bounding box center [255, 448] width 120 height 27
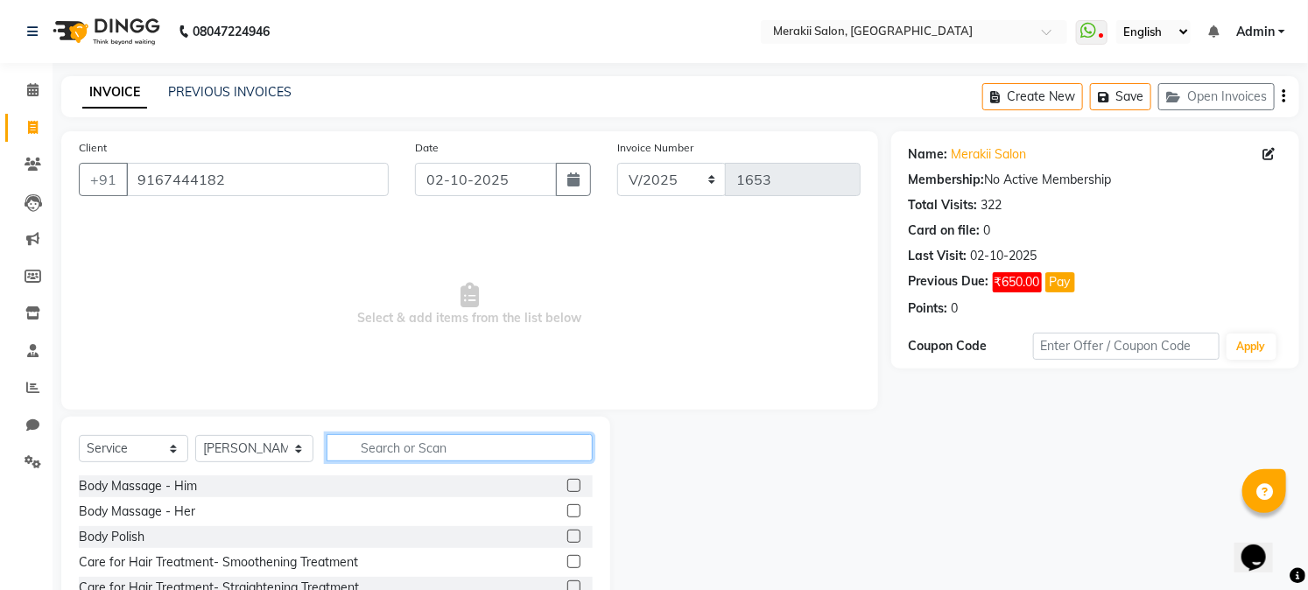
click at [377, 441] on input "text" at bounding box center [459, 447] width 265 height 27
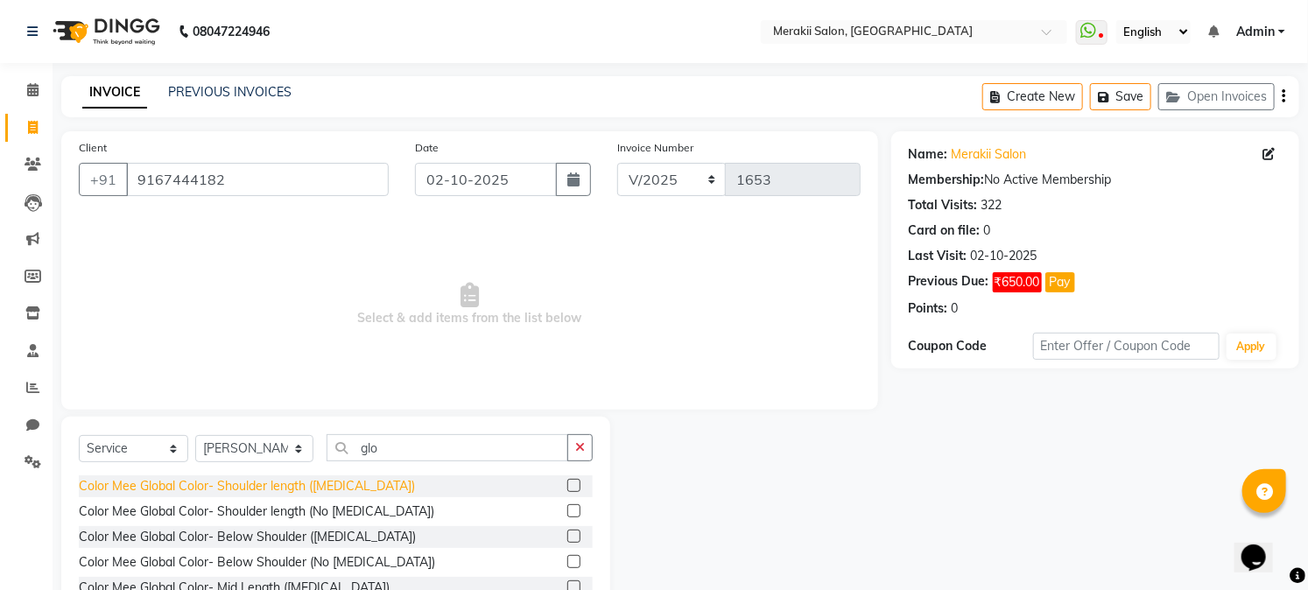
click at [266, 480] on div "Color Mee Global Color- Shoulder length ([MEDICAL_DATA])" at bounding box center [247, 486] width 336 height 18
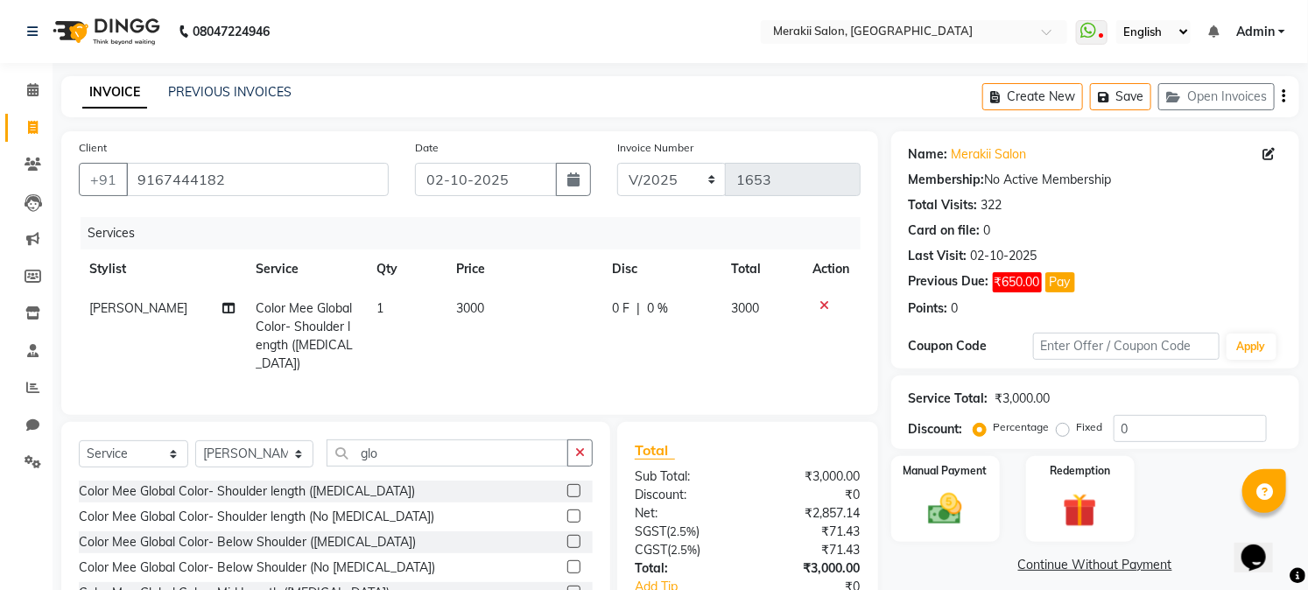
click at [470, 301] on span "3000" at bounding box center [470, 308] width 28 height 16
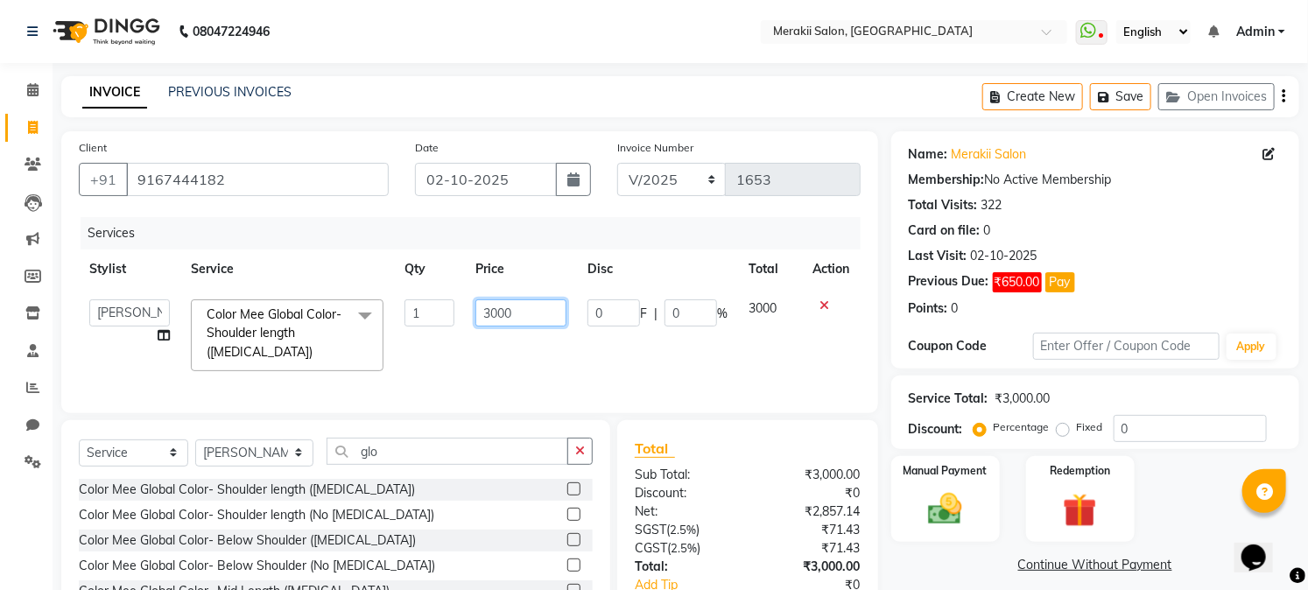
click at [493, 313] on input "3000" at bounding box center [520, 312] width 91 height 27
click at [497, 312] on input "3000" at bounding box center [520, 312] width 91 height 27
click at [549, 359] on td "8900" at bounding box center [521, 335] width 112 height 93
click at [1077, 432] on label "Fixed" at bounding box center [1090, 427] width 26 height 16
click at [1065, 432] on input "Fixed" at bounding box center [1066, 427] width 12 height 12
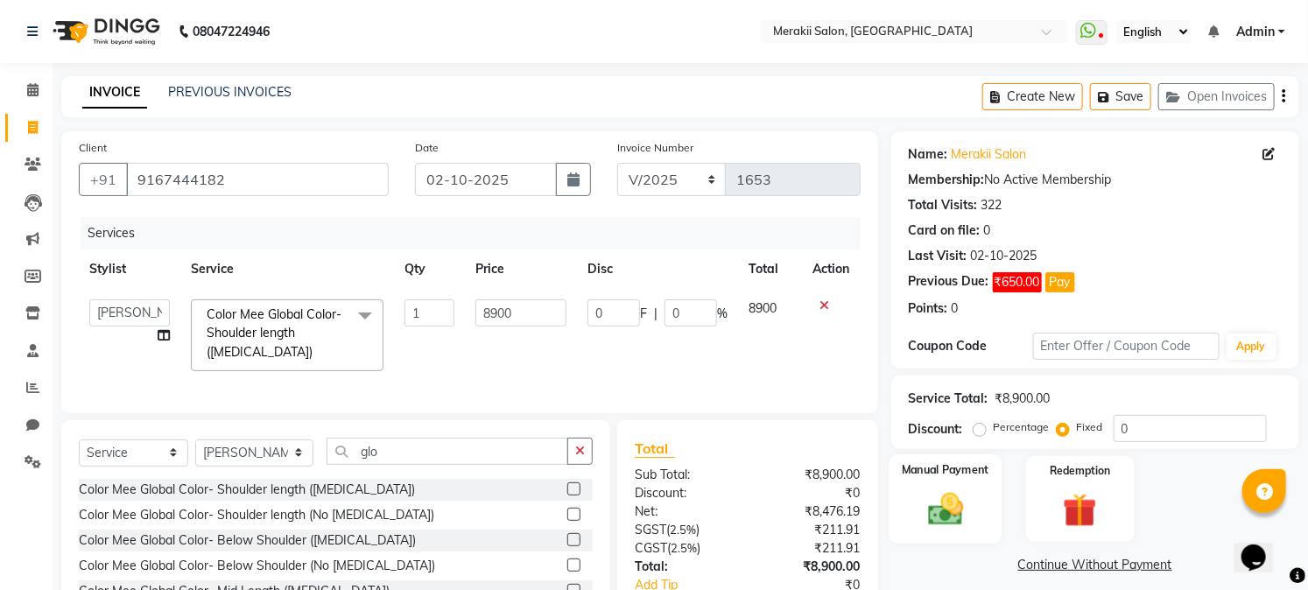
click at [958, 523] on img at bounding box center [946, 509] width 58 height 40
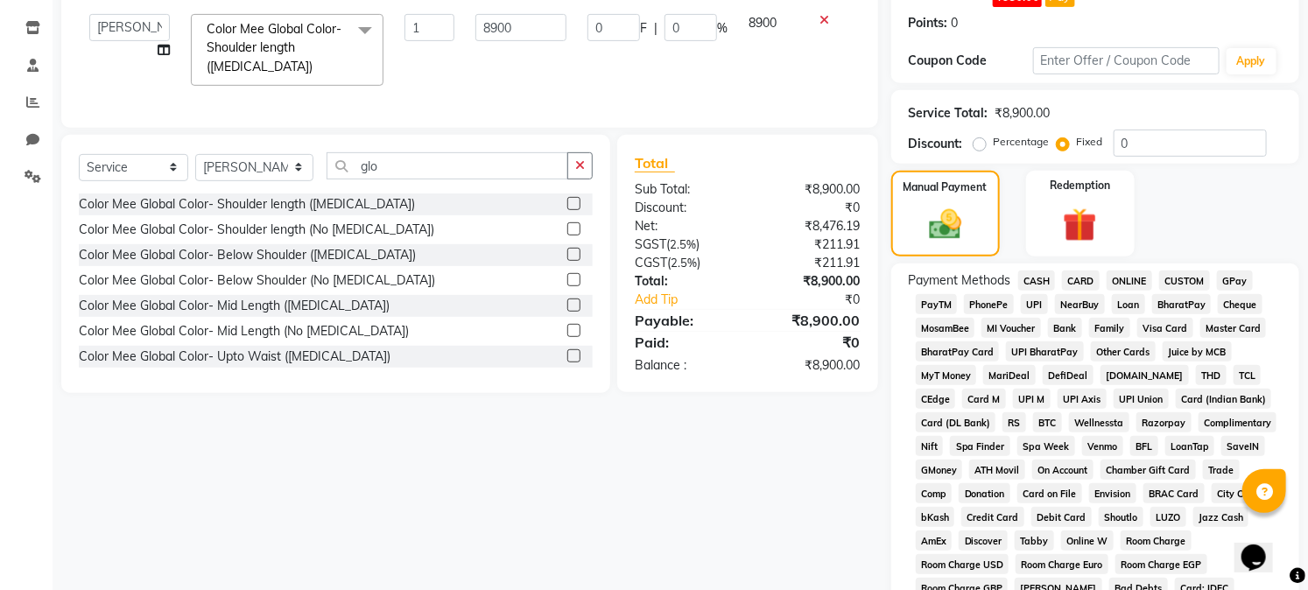
scroll to position [291, 0]
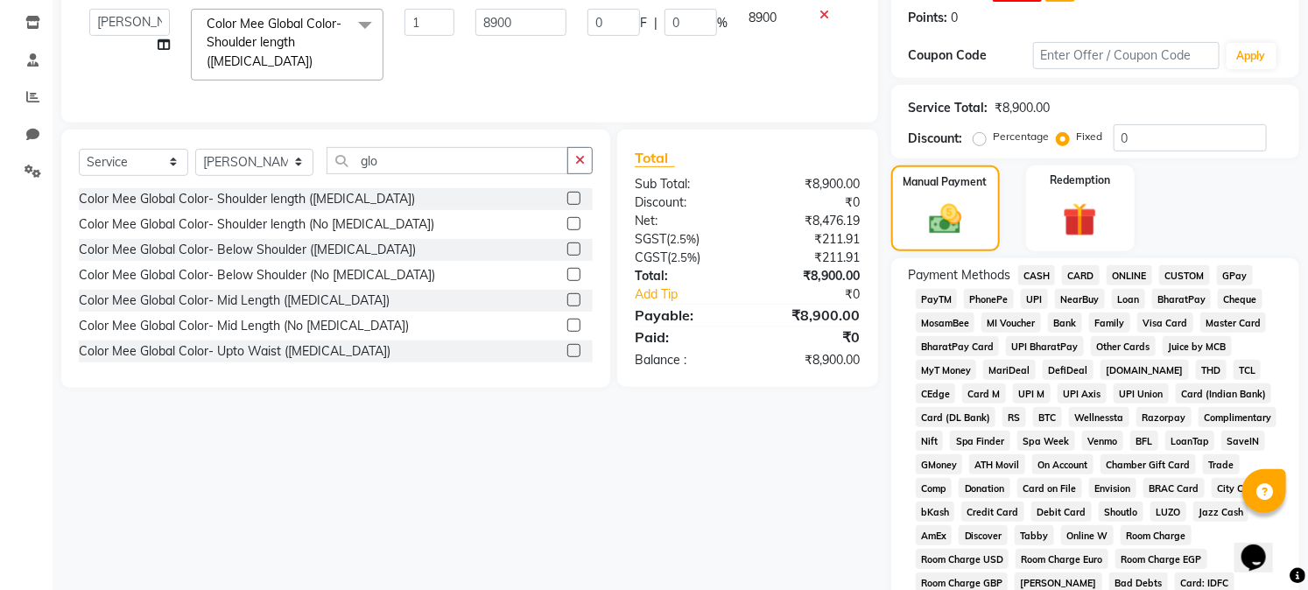
click at [1238, 280] on span "GPay" at bounding box center [1235, 275] width 36 height 20
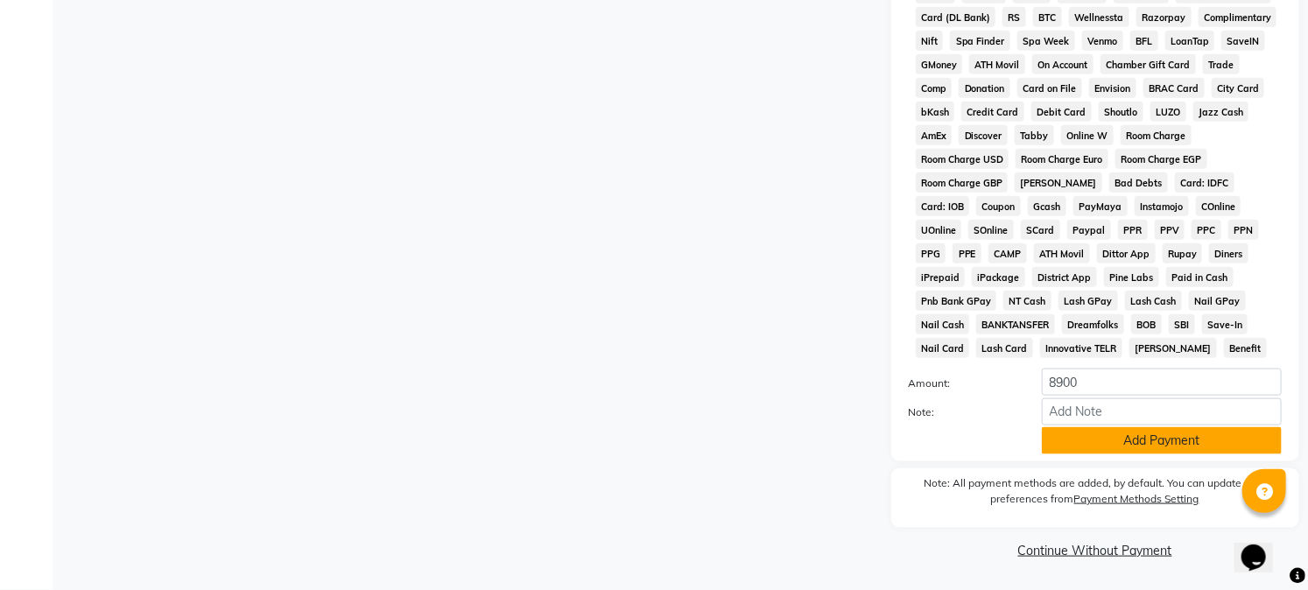
click at [1223, 445] on button "Add Payment" at bounding box center [1162, 440] width 240 height 27
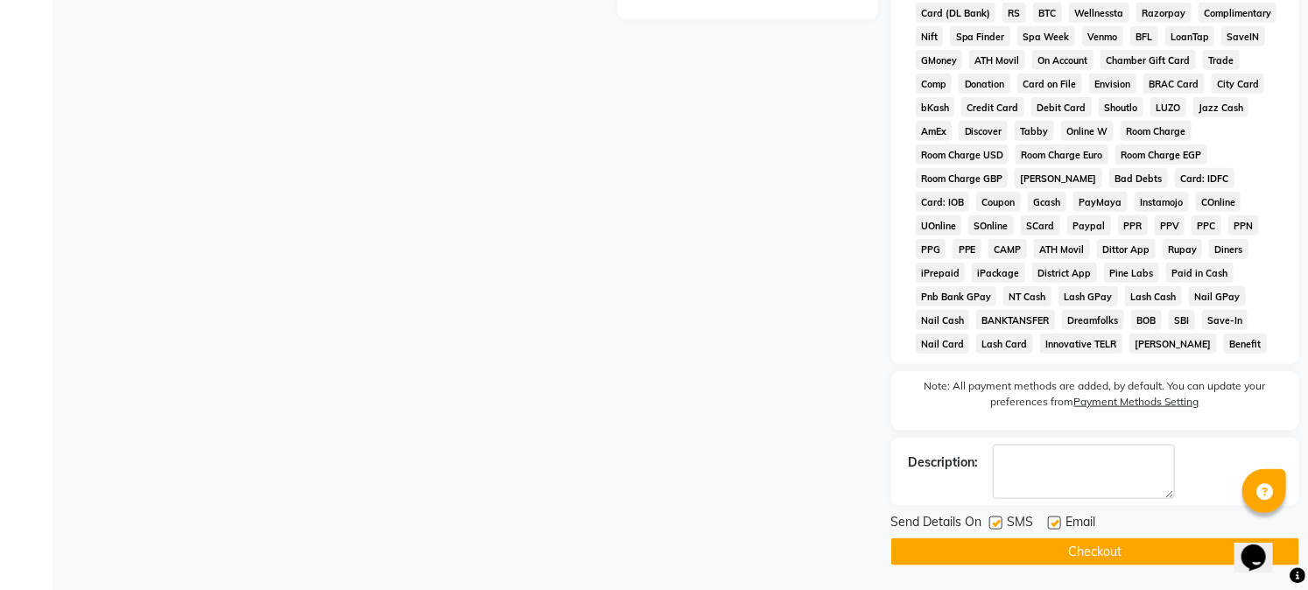
scroll to position [701, 0]
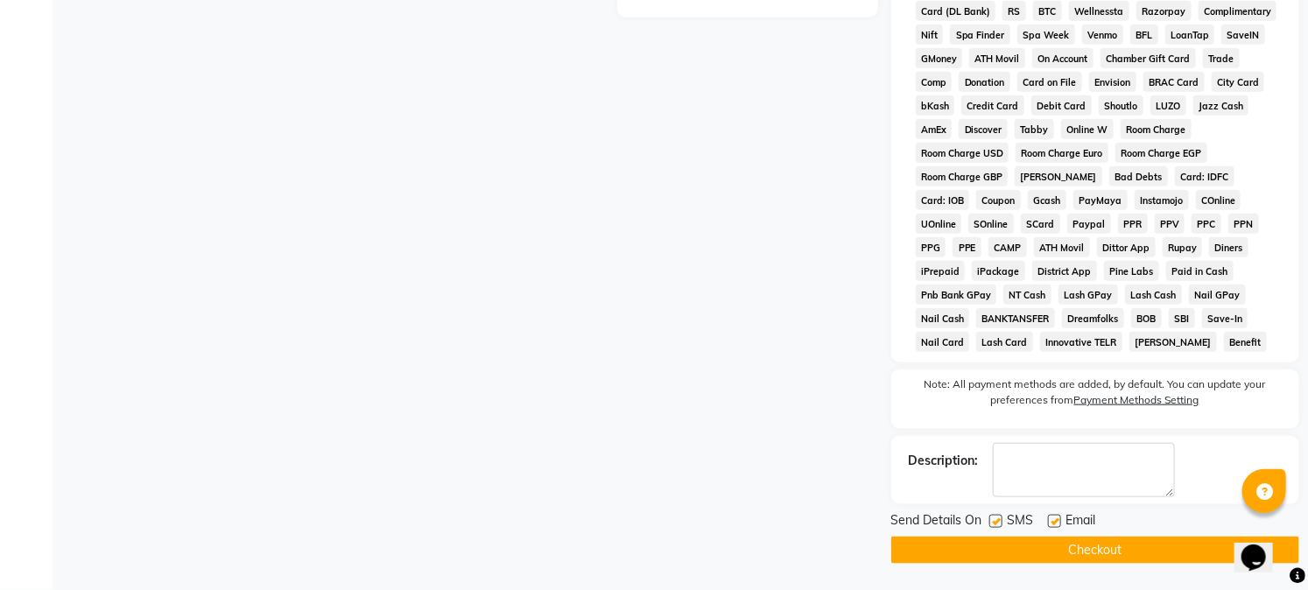
click at [1185, 556] on button "Checkout" at bounding box center [1095, 550] width 408 height 27
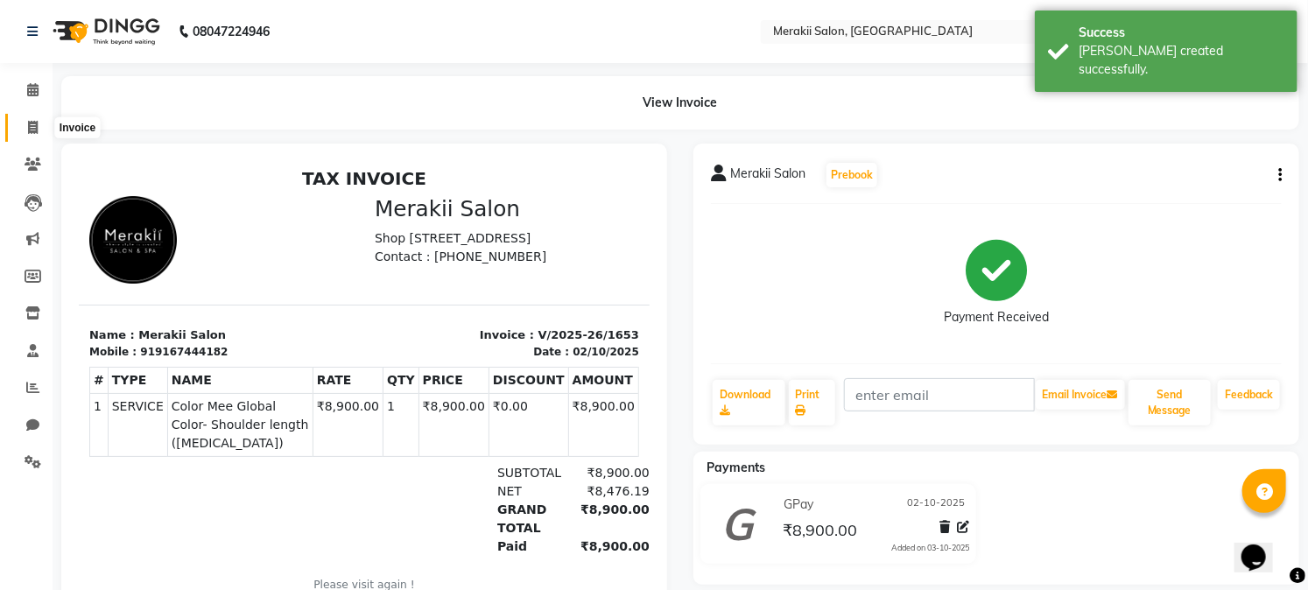
click at [32, 121] on icon at bounding box center [33, 127] width 10 height 13
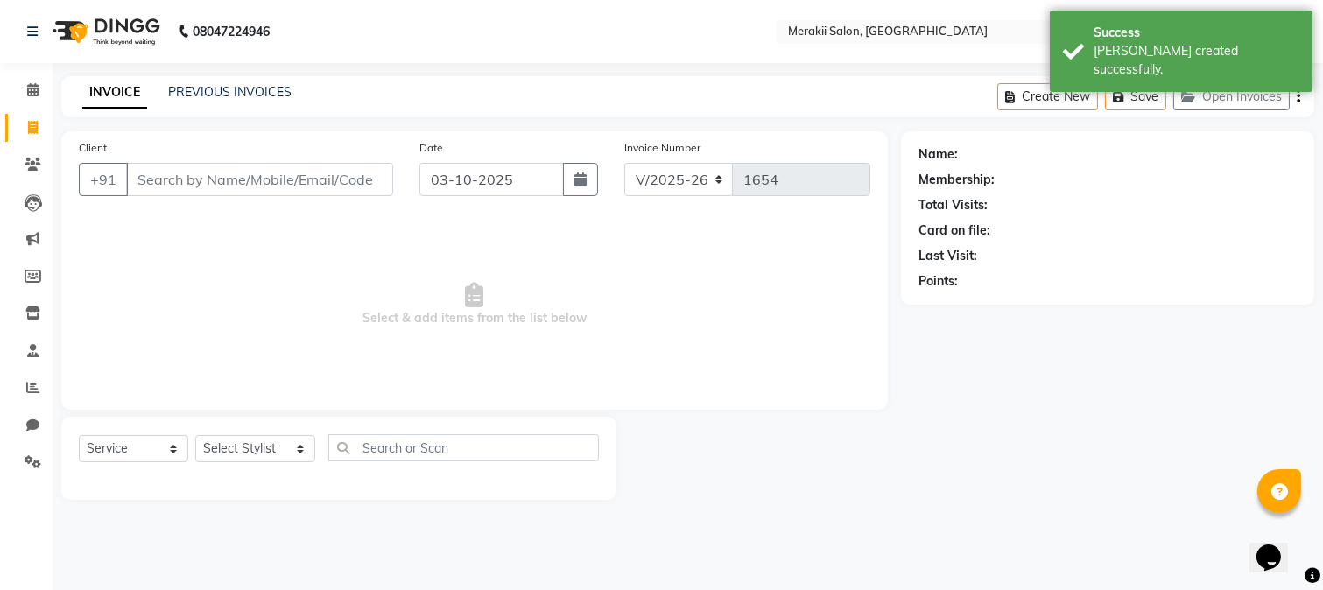
click at [193, 191] on input "Client" at bounding box center [259, 179] width 267 height 33
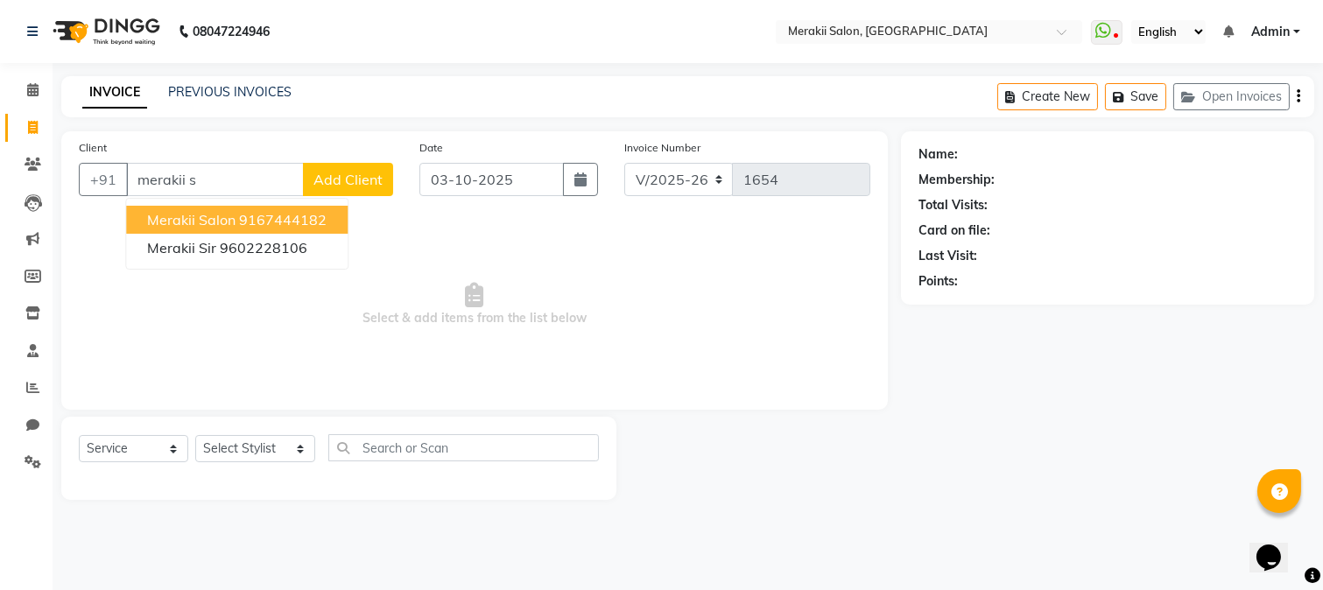
click at [231, 214] on span "Merakii Salon" at bounding box center [191, 220] width 88 height 18
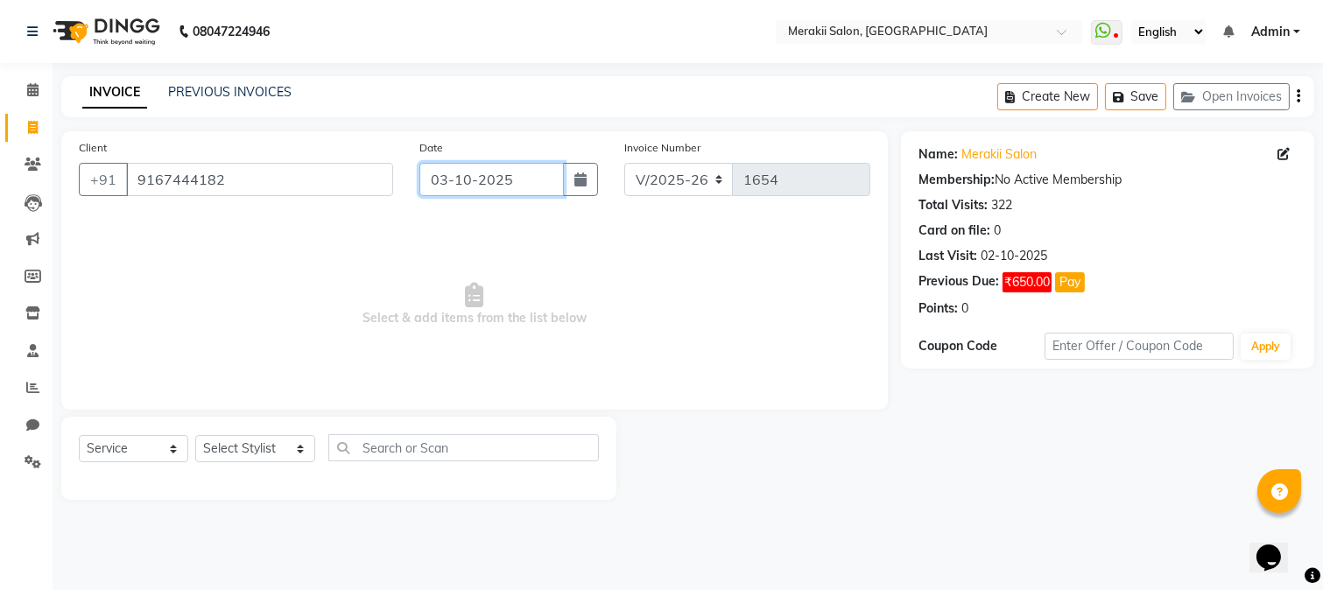
click at [452, 187] on input "03-10-2025" at bounding box center [491, 179] width 144 height 33
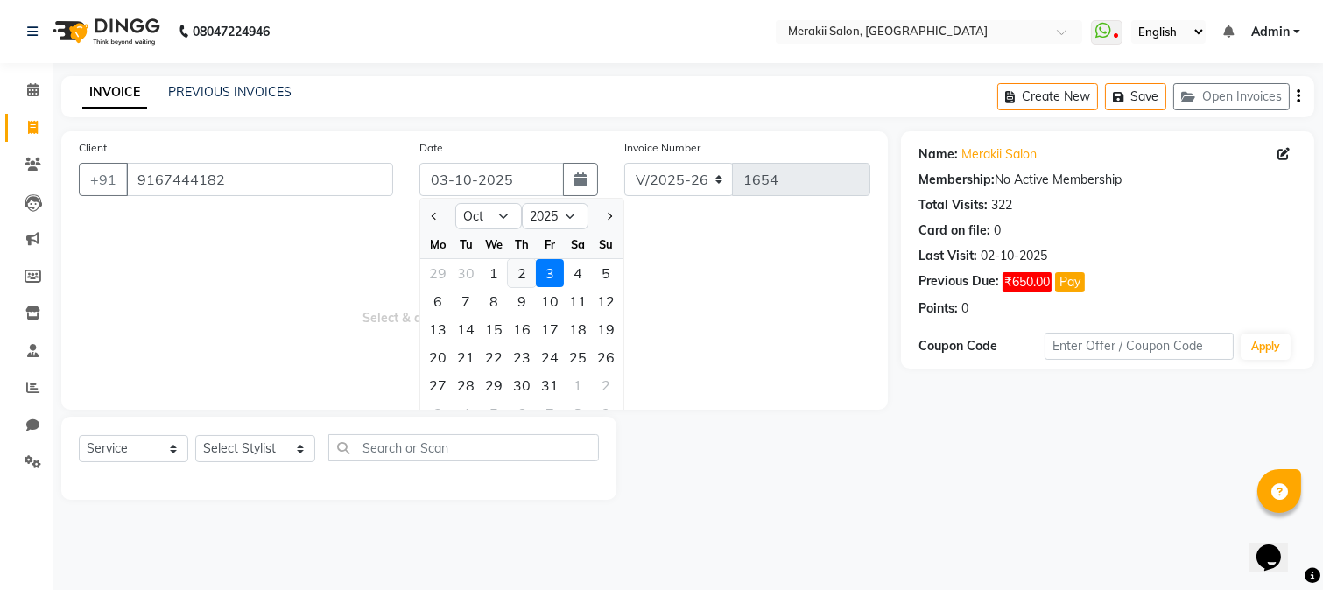
click at [512, 278] on div "2" at bounding box center [522, 273] width 28 height 28
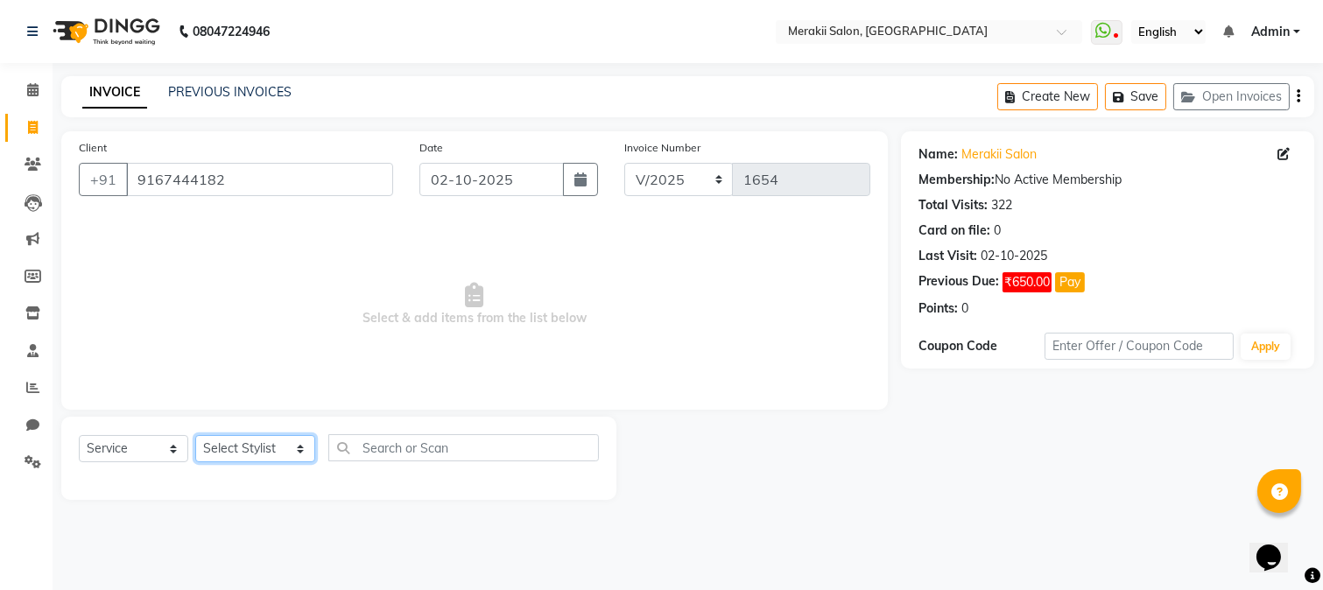
click at [287, 447] on select "Select Stylist [PERSON_NAME] [PERSON_NAME] Bhul [MEDICAL_DATA][PERSON_NAME] [PE…" at bounding box center [255, 448] width 120 height 27
click at [195, 436] on select "Select Stylist [PERSON_NAME] [PERSON_NAME] Bhul [MEDICAL_DATA][PERSON_NAME] [PE…" at bounding box center [255, 448] width 120 height 27
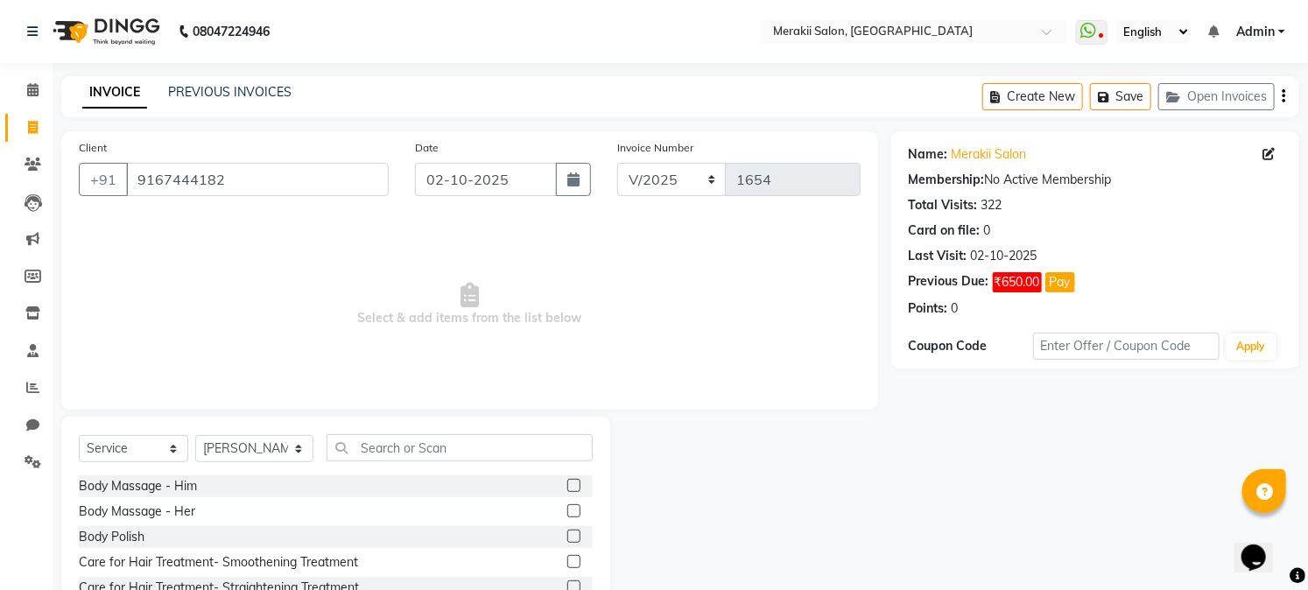
click at [496, 433] on div "Select Service Product Membership Package Voucher Prepaid Gift Card Select Styl…" at bounding box center [335, 546] width 549 height 258
click at [480, 448] on input "text" at bounding box center [459, 447] width 265 height 27
click at [205, 547] on div "Waxing service - Underarms" at bounding box center [336, 537] width 514 height 22
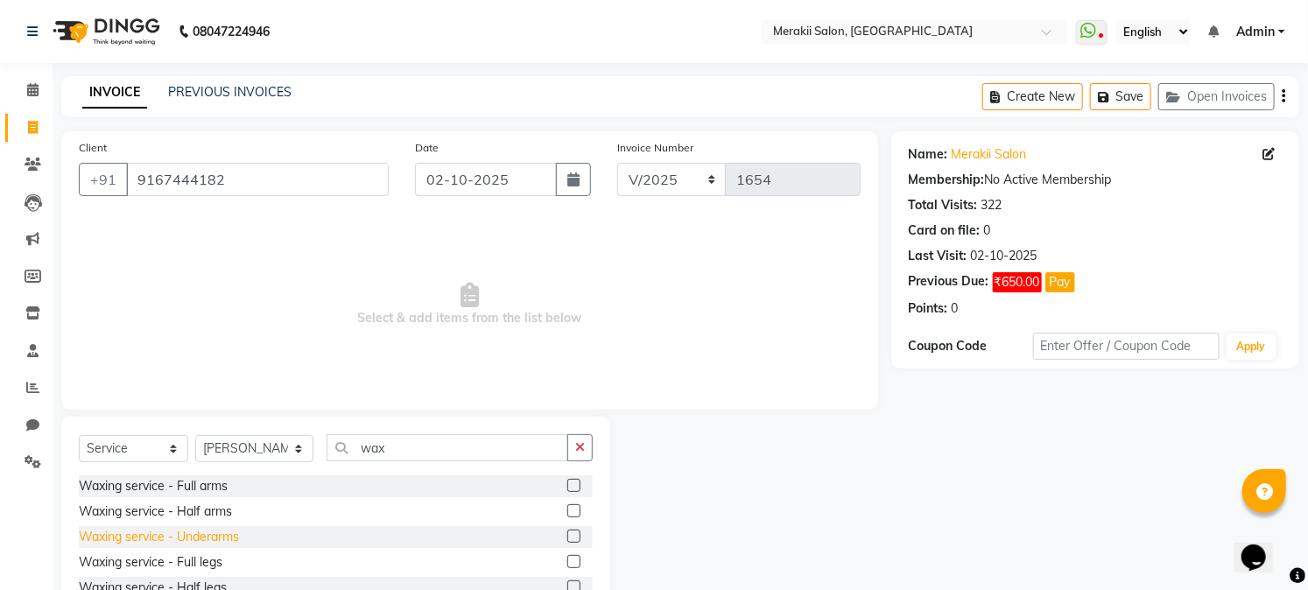
click at [216, 536] on div "Waxing service - Underarms" at bounding box center [159, 537] width 160 height 18
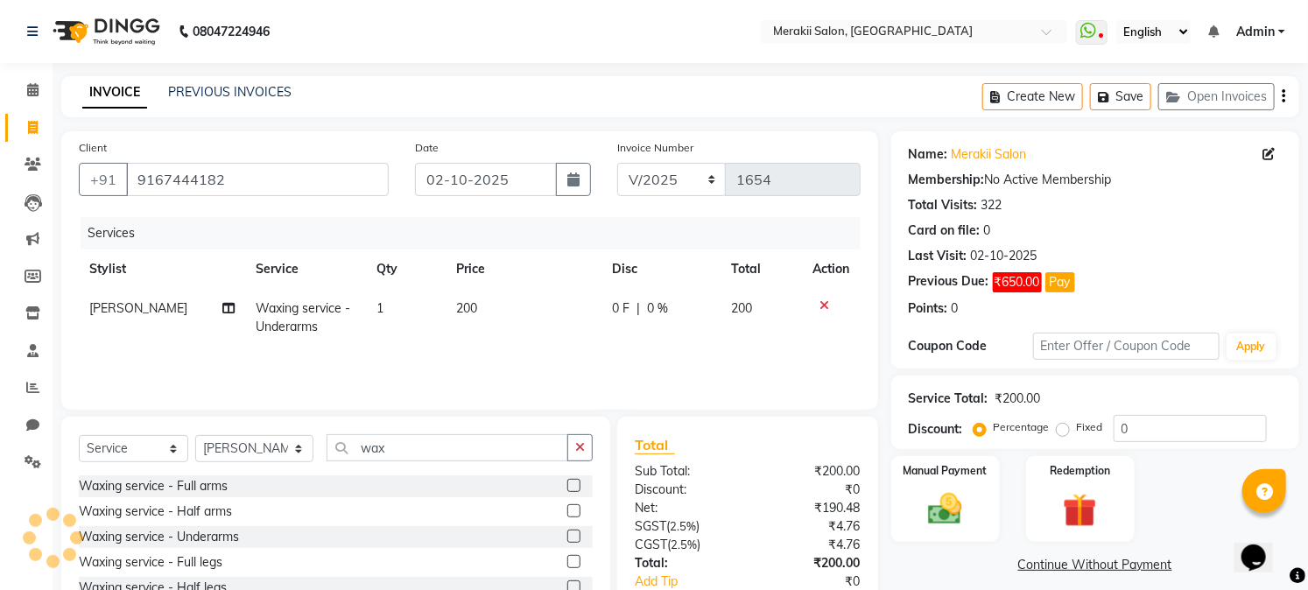
click at [1077, 427] on label "Fixed" at bounding box center [1090, 427] width 26 height 16
click at [1068, 427] on input "Fixed" at bounding box center [1066, 427] width 12 height 12
click at [950, 515] on img at bounding box center [946, 509] width 58 height 40
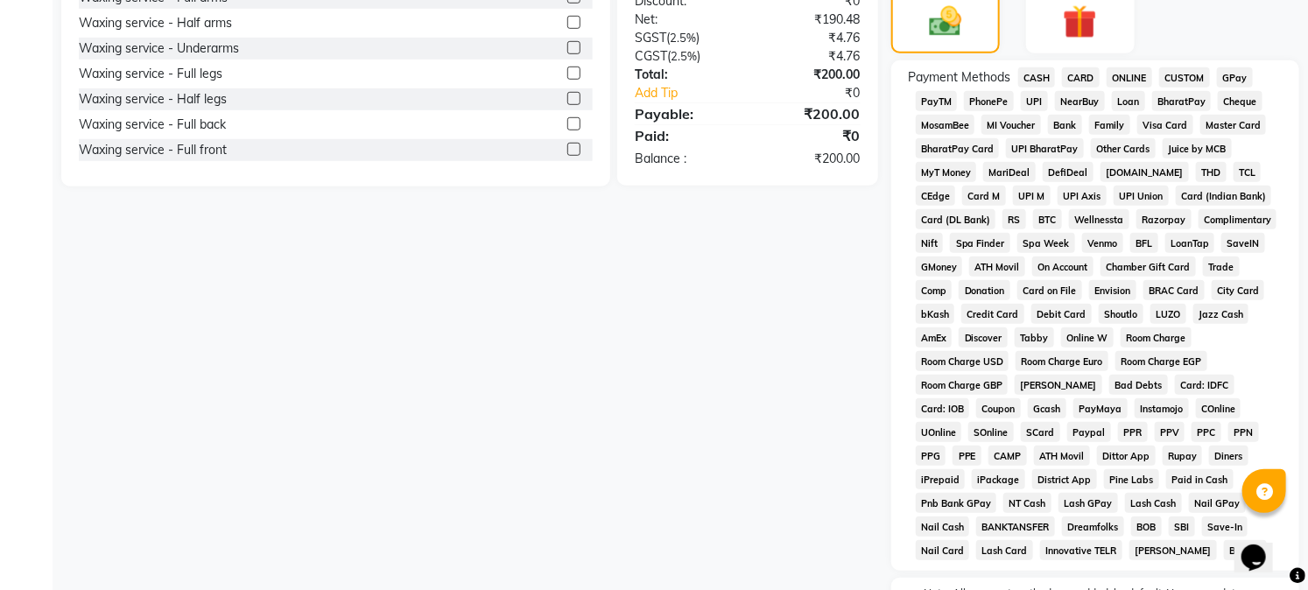
scroll to position [508, 0]
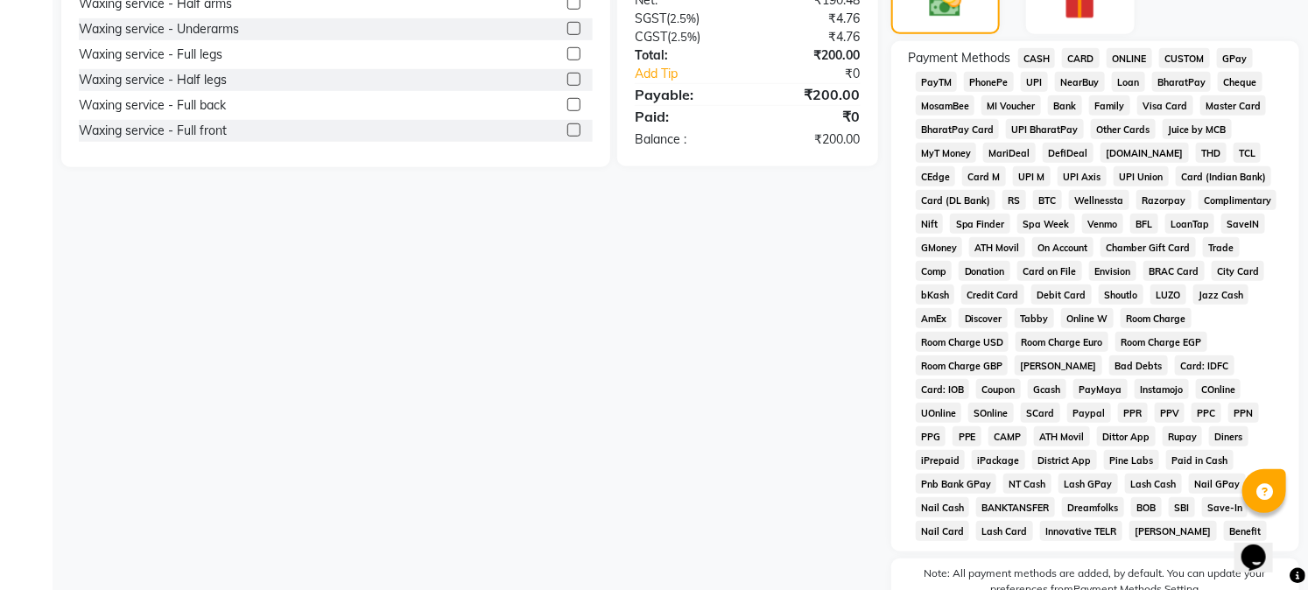
click at [1224, 54] on span "GPay" at bounding box center [1235, 58] width 36 height 20
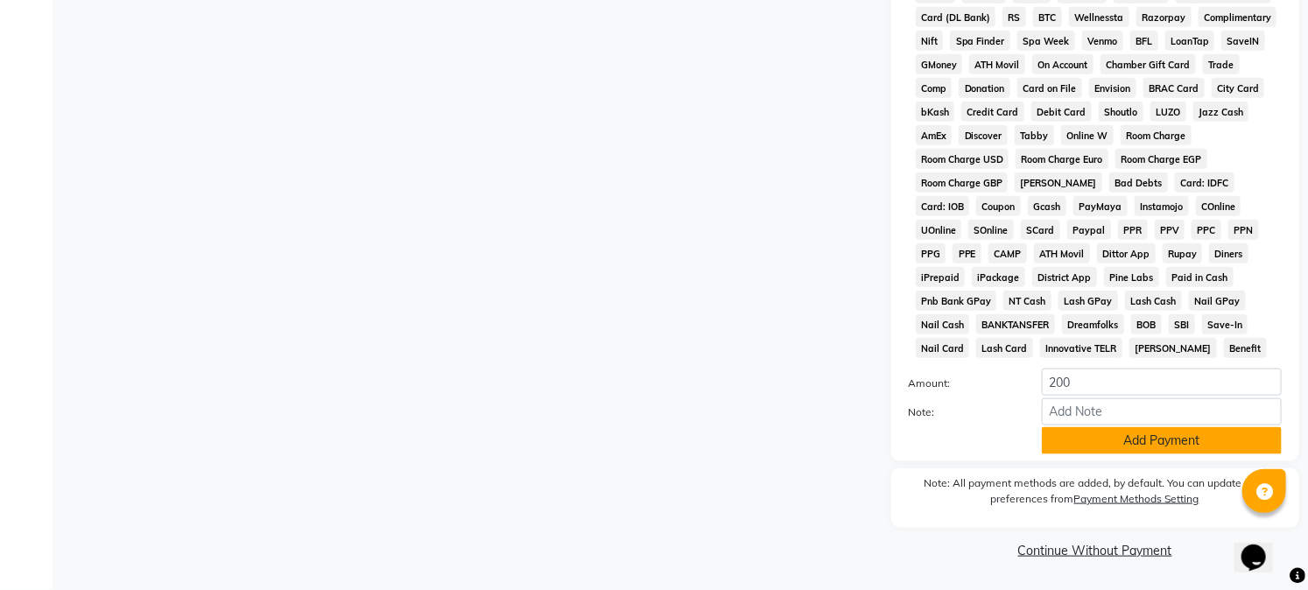
click at [1187, 439] on button "Add Payment" at bounding box center [1162, 440] width 240 height 27
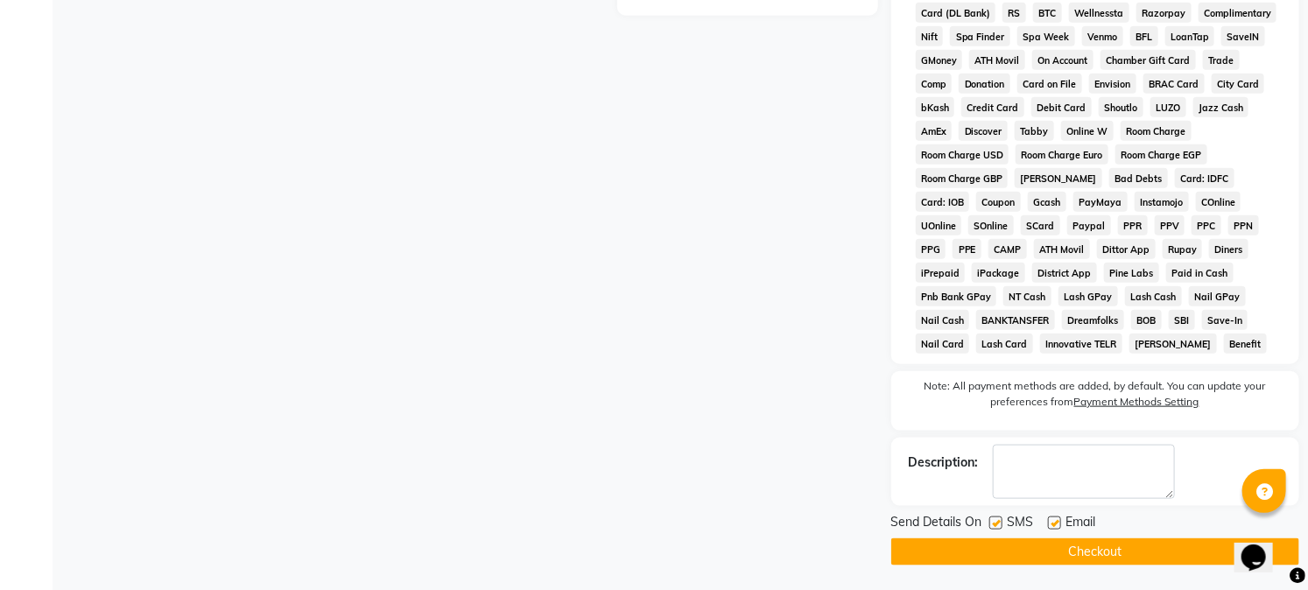
scroll to position [701, 0]
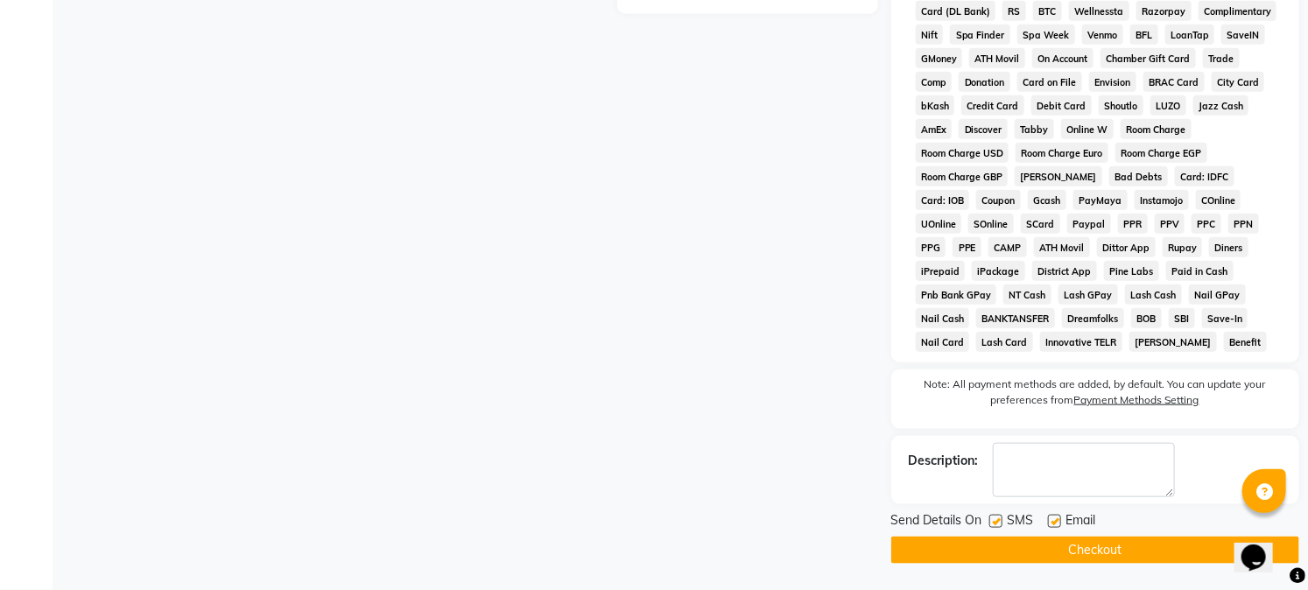
click at [1139, 553] on button "Checkout" at bounding box center [1095, 550] width 408 height 27
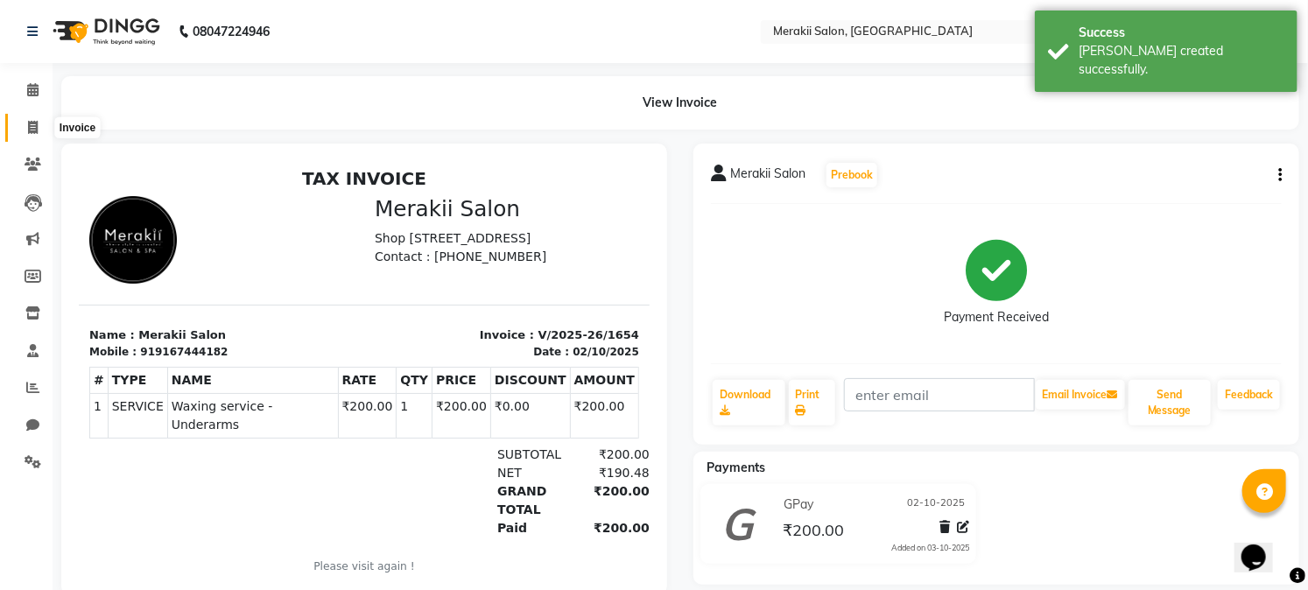
click at [37, 124] on icon at bounding box center [33, 127] width 10 height 13
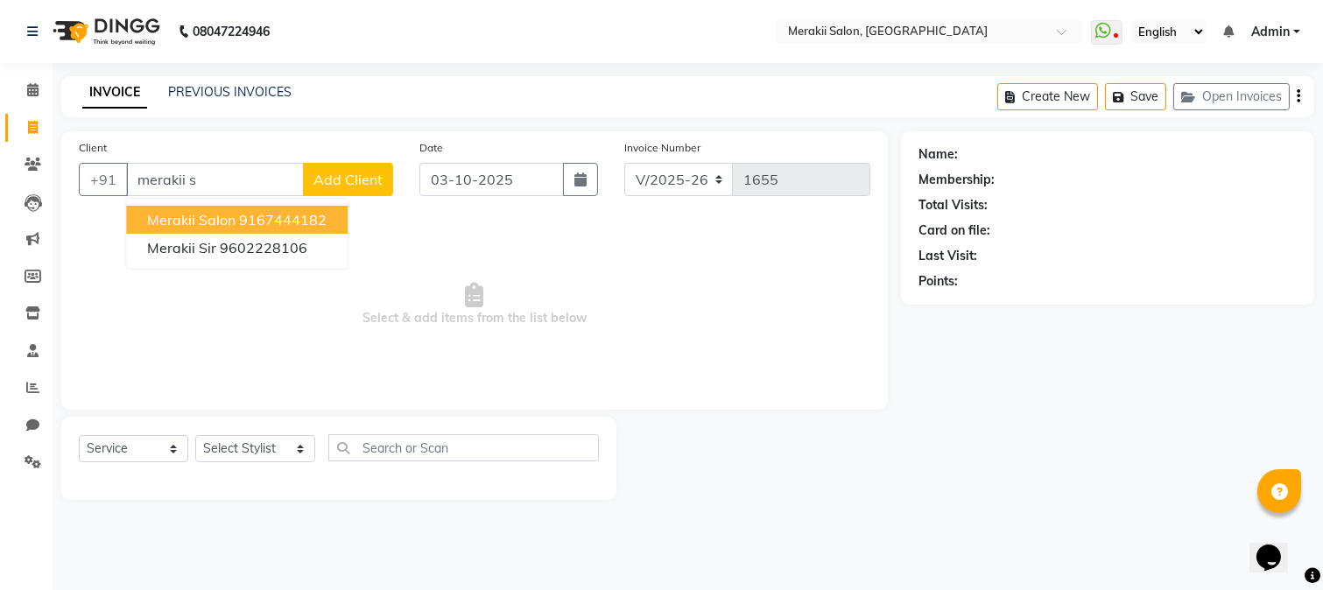
click at [202, 217] on span "Merakii Salon" at bounding box center [191, 220] width 88 height 18
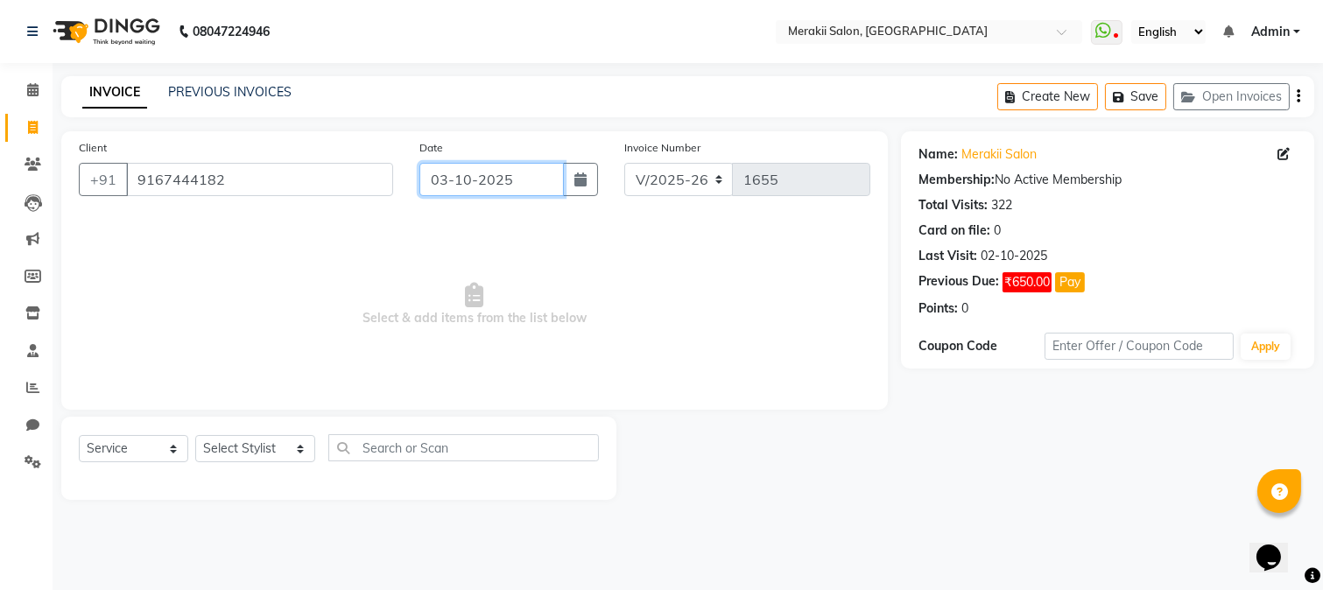
click at [461, 188] on input "03-10-2025" at bounding box center [491, 179] width 144 height 33
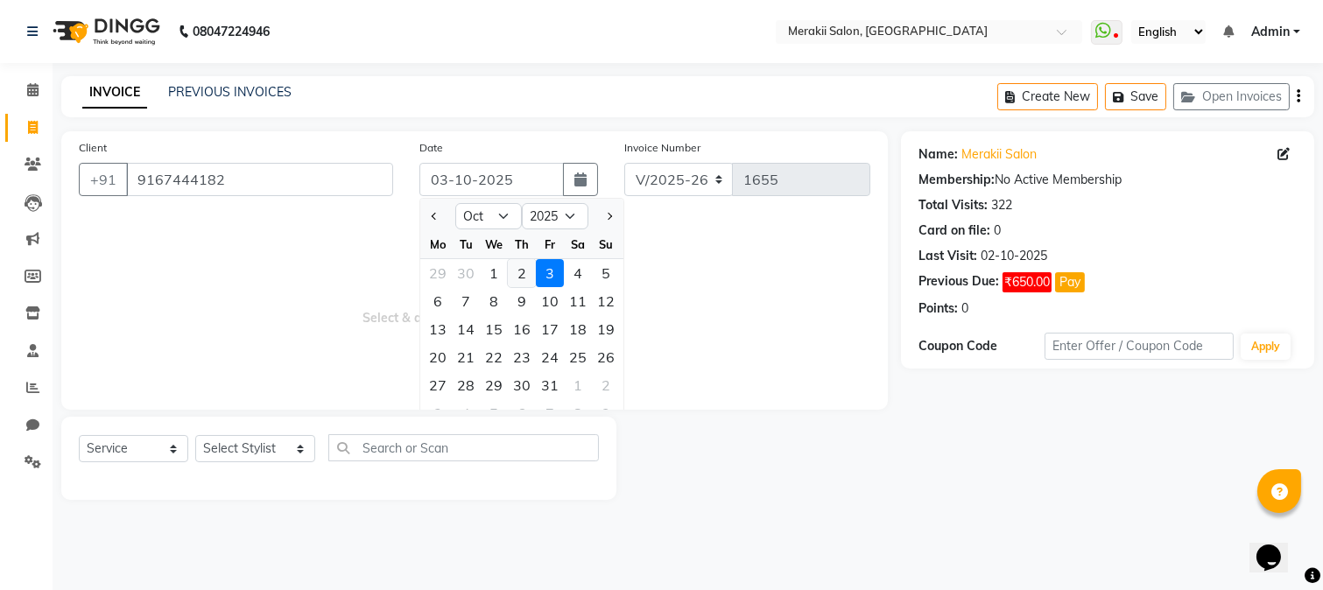
click at [525, 277] on div "2" at bounding box center [522, 273] width 28 height 28
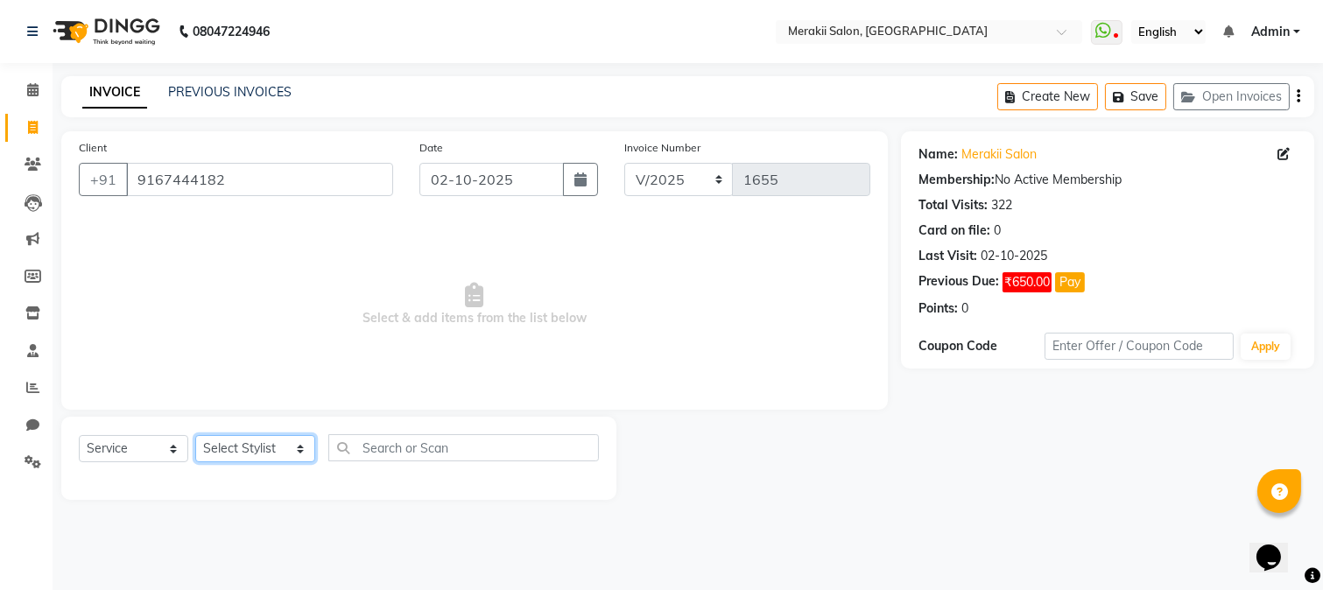
click at [287, 445] on select "Select Stylist [PERSON_NAME] [PERSON_NAME] Bhul [MEDICAL_DATA][PERSON_NAME] [PE…" at bounding box center [255, 448] width 120 height 27
click at [195, 436] on select "Select Stylist [PERSON_NAME] [PERSON_NAME] Bhul [MEDICAL_DATA][PERSON_NAME] [PE…" at bounding box center [255, 448] width 120 height 27
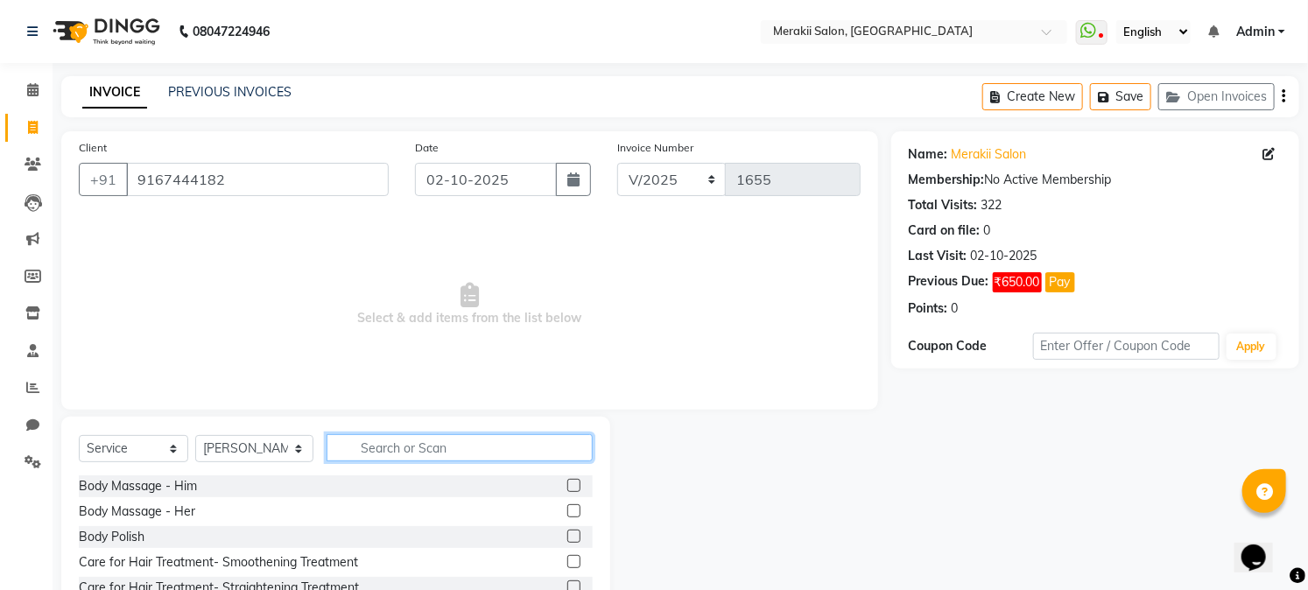
click at [420, 442] on input "text" at bounding box center [459, 447] width 265 height 27
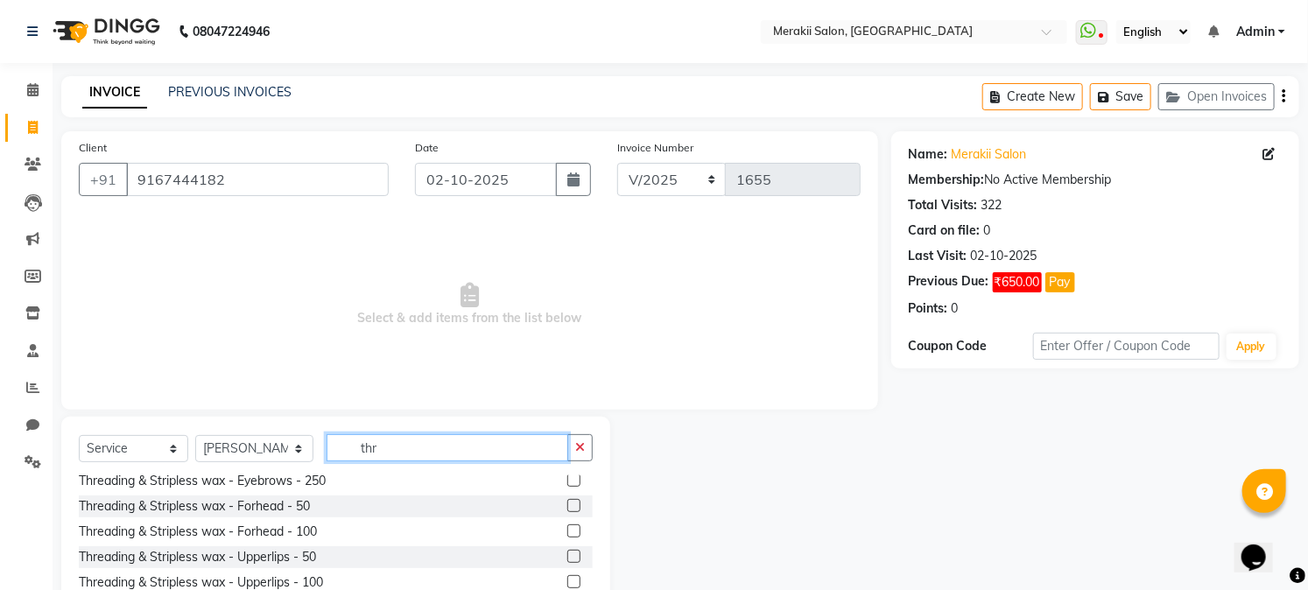
scroll to position [39, 0]
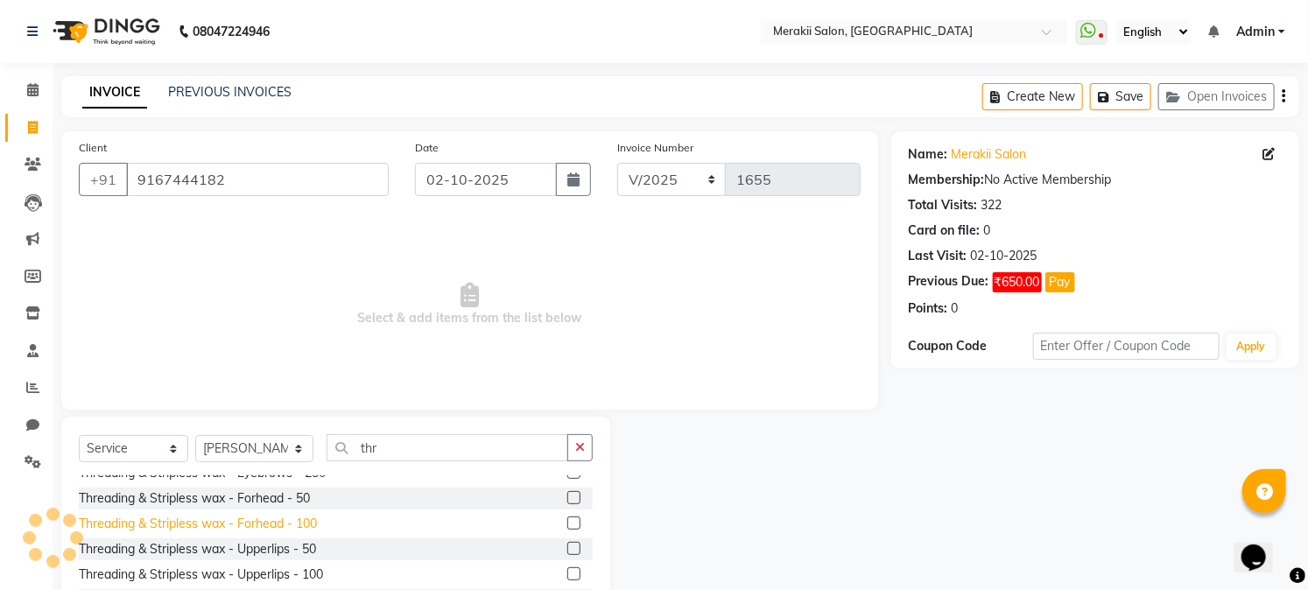
click at [275, 529] on div "Threading & Stripless wax - Forhead - 100" at bounding box center [198, 524] width 238 height 18
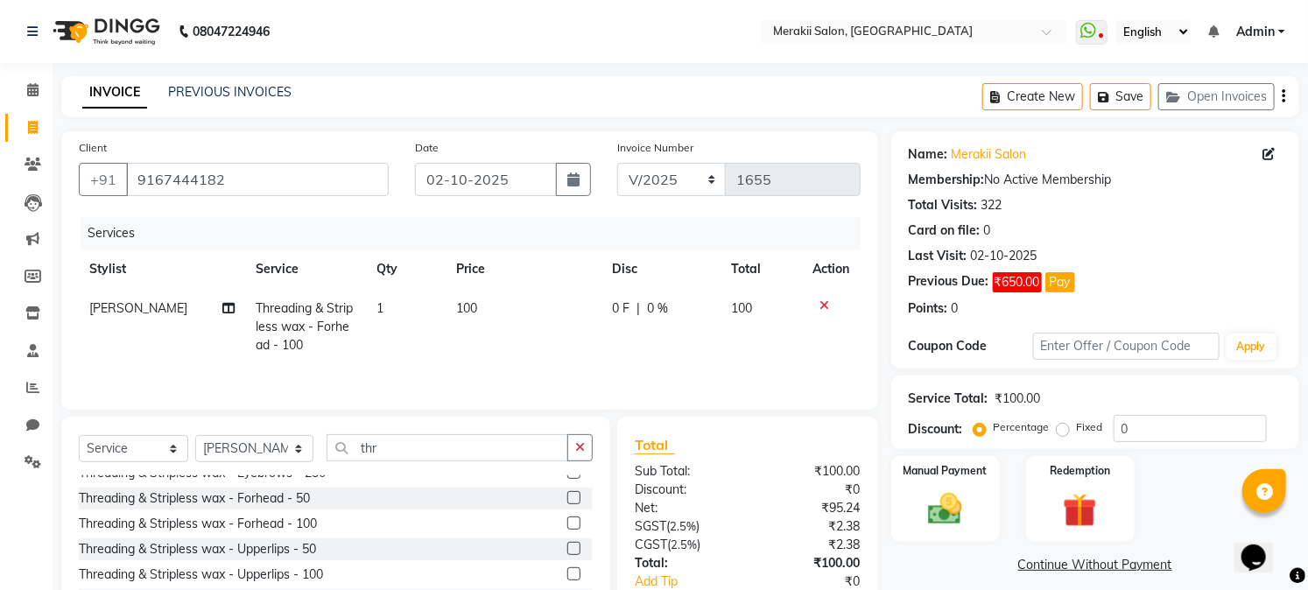
click at [308, 484] on div "Threading & Stripless wax - Eyebrows - 250" at bounding box center [336, 473] width 514 height 22
click at [308, 494] on div "Threading & Stripless wax - Forhead - 50" at bounding box center [194, 498] width 231 height 18
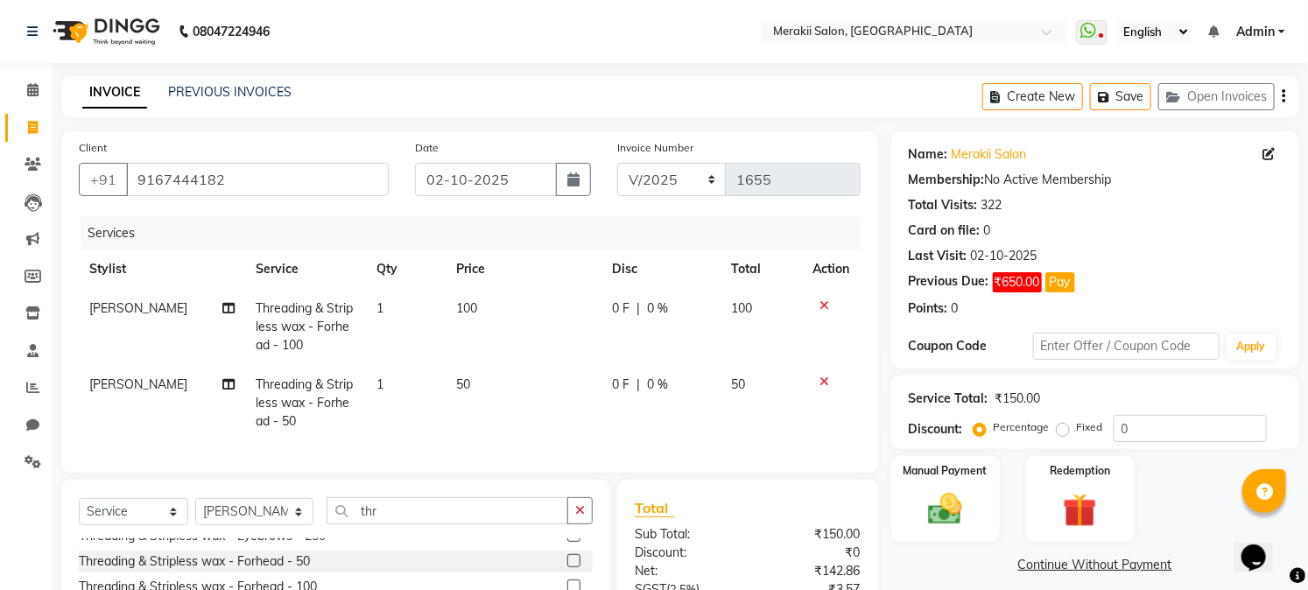
click at [1077, 433] on label "Fixed" at bounding box center [1090, 427] width 26 height 16
click at [1067, 433] on input "Fixed" at bounding box center [1066, 427] width 12 height 12
click at [968, 517] on img at bounding box center [946, 509] width 58 height 40
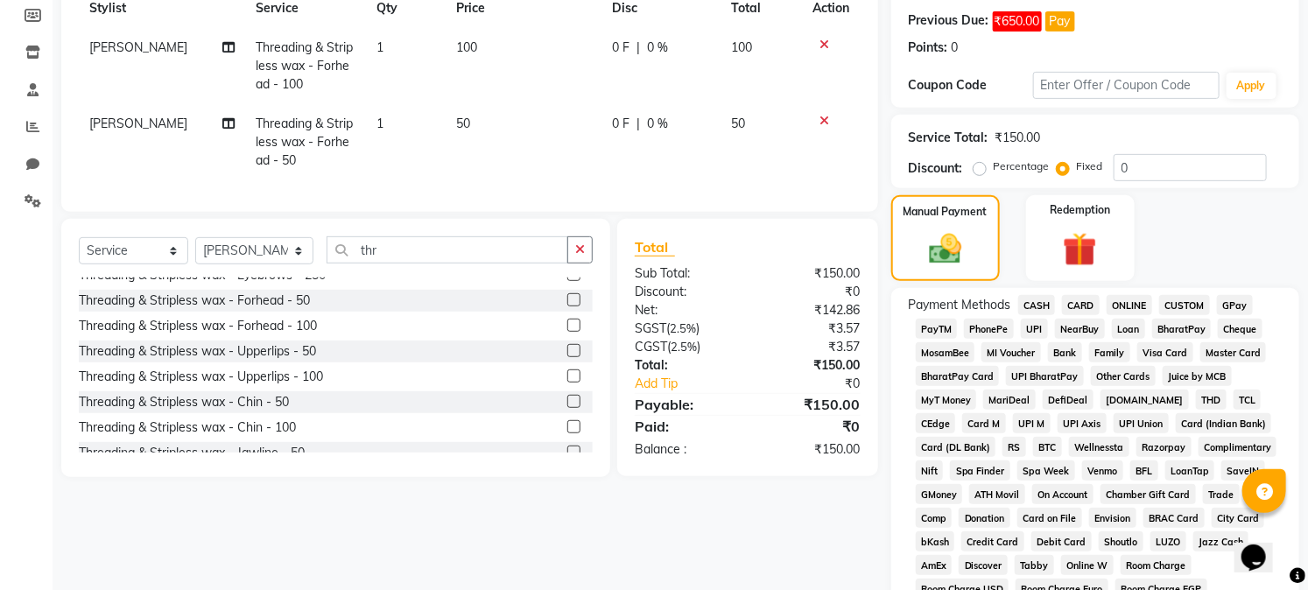
scroll to position [267, 0]
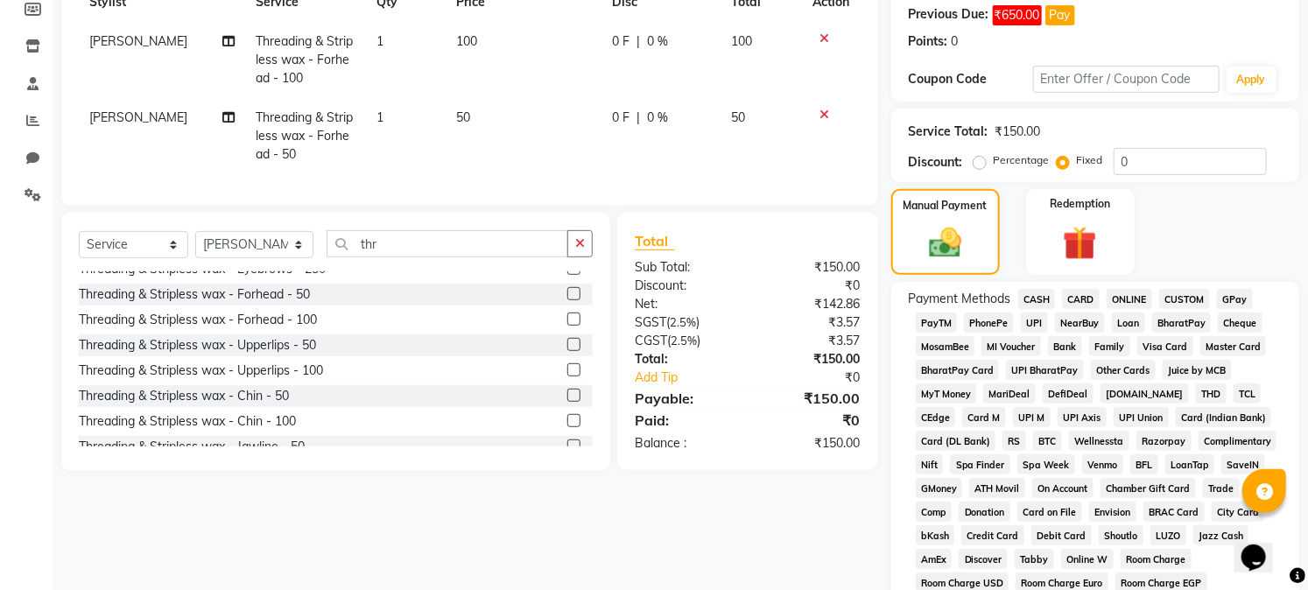
click at [1231, 307] on span "GPay" at bounding box center [1235, 299] width 36 height 20
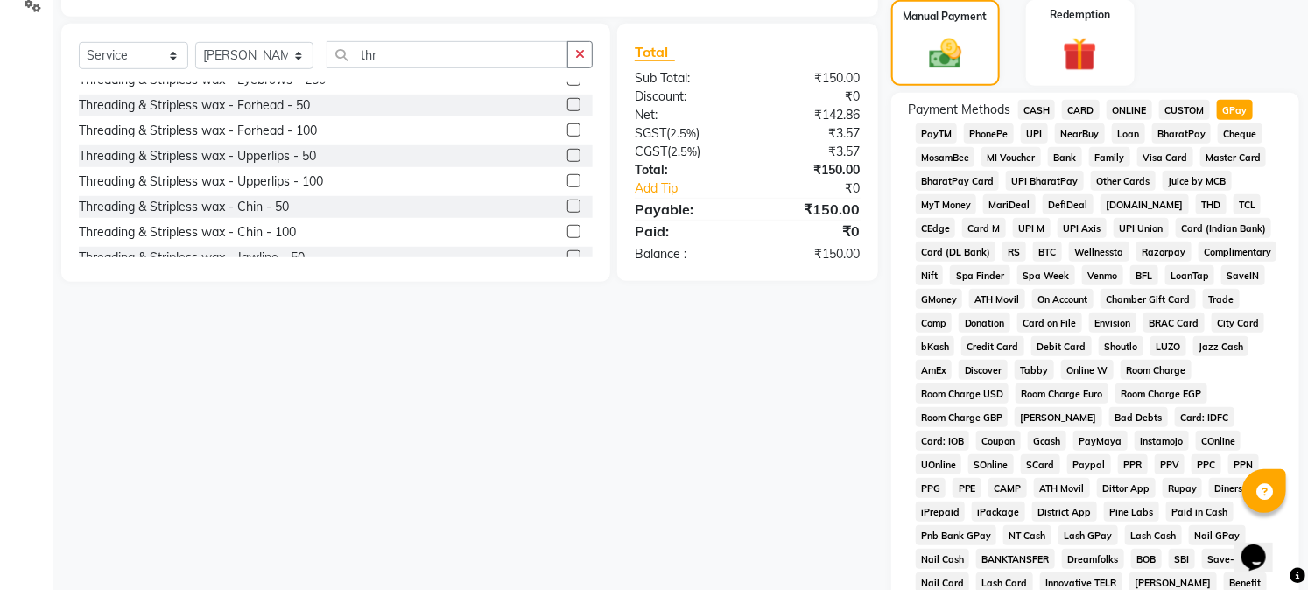
scroll to position [641, 0]
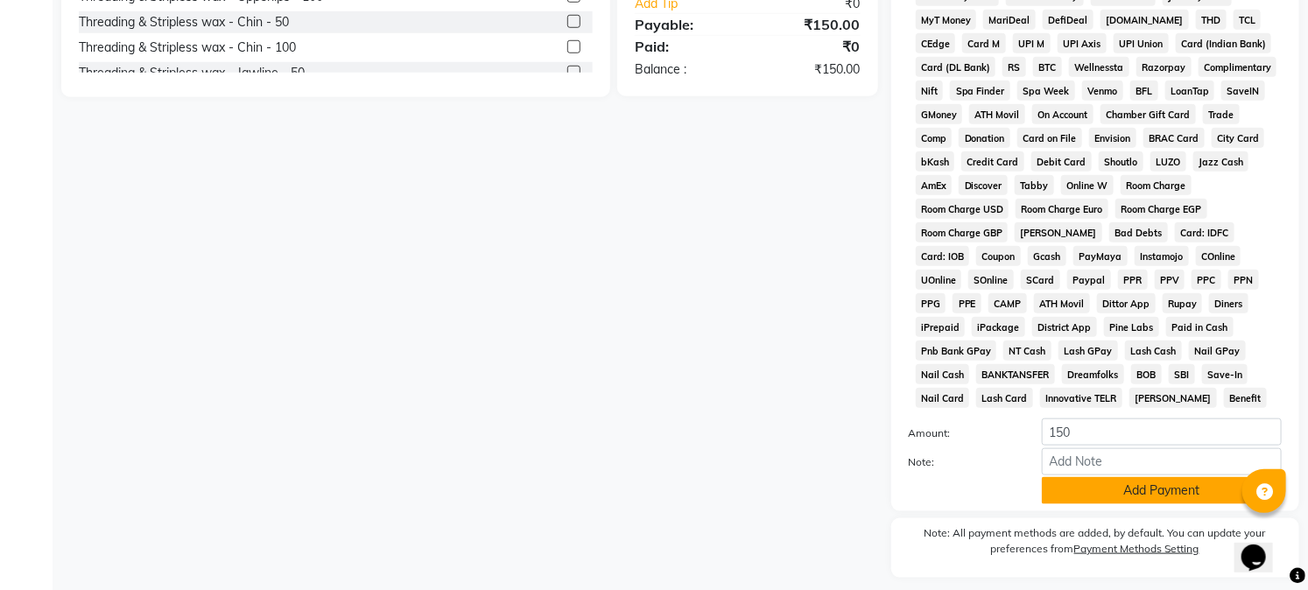
click at [1136, 502] on button "Add Payment" at bounding box center [1162, 490] width 240 height 27
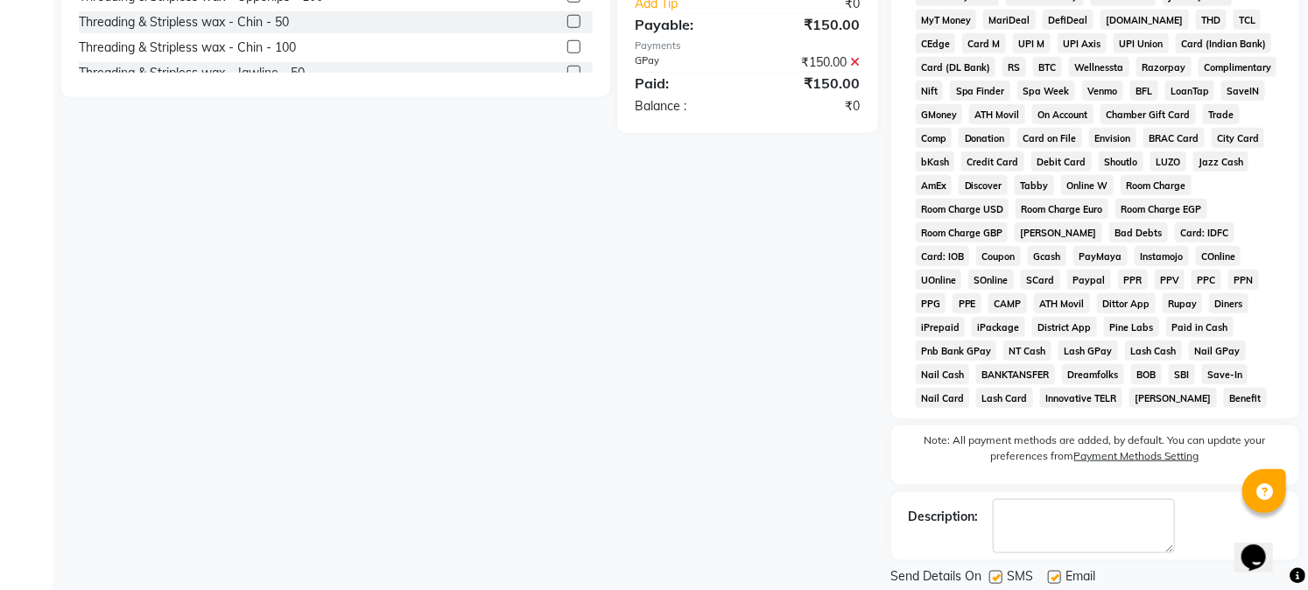
scroll to position [701, 0]
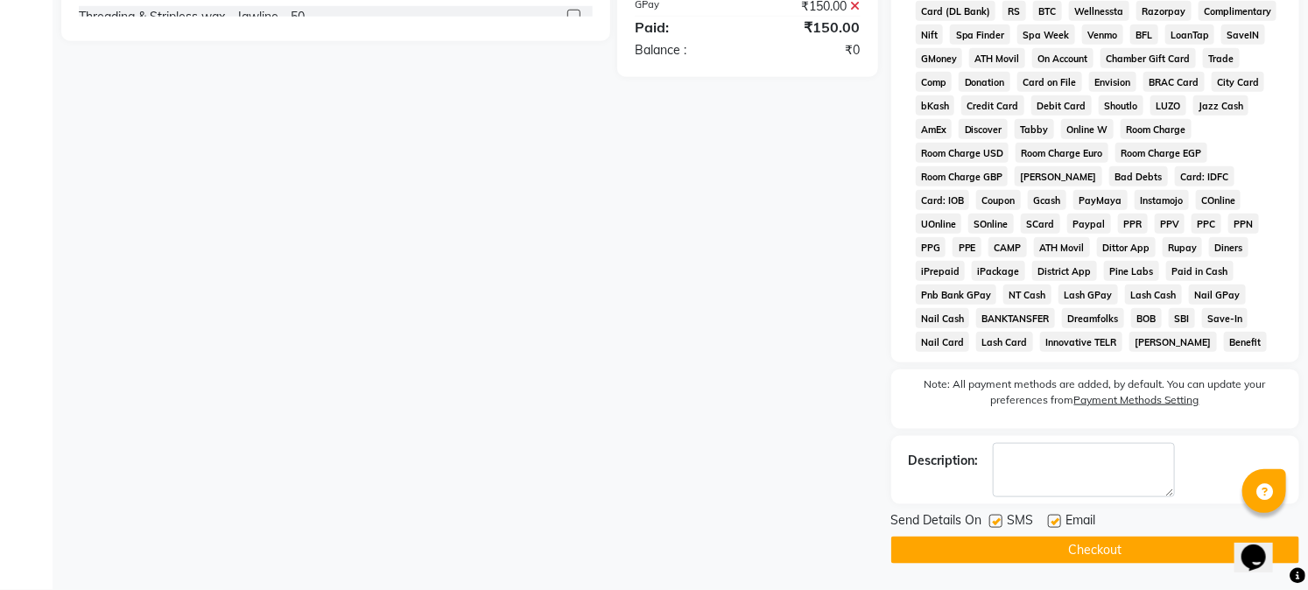
click at [1145, 550] on button "Checkout" at bounding box center [1095, 550] width 408 height 27
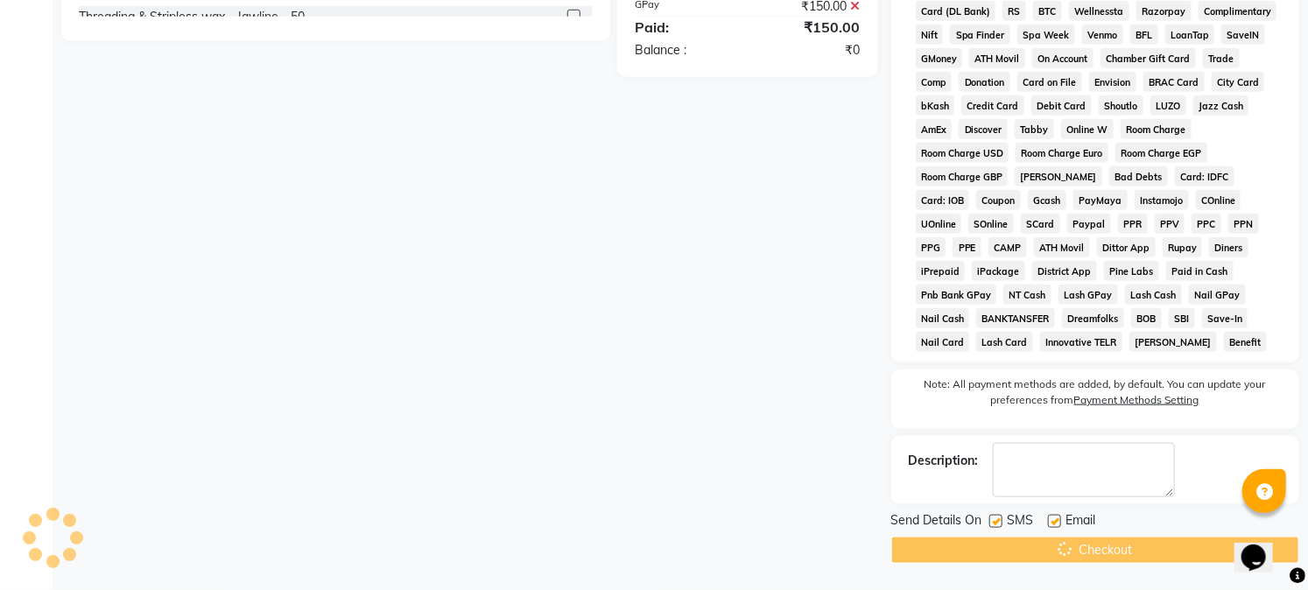
click at [1145, 550] on div "Checkout" at bounding box center [1095, 550] width 408 height 27
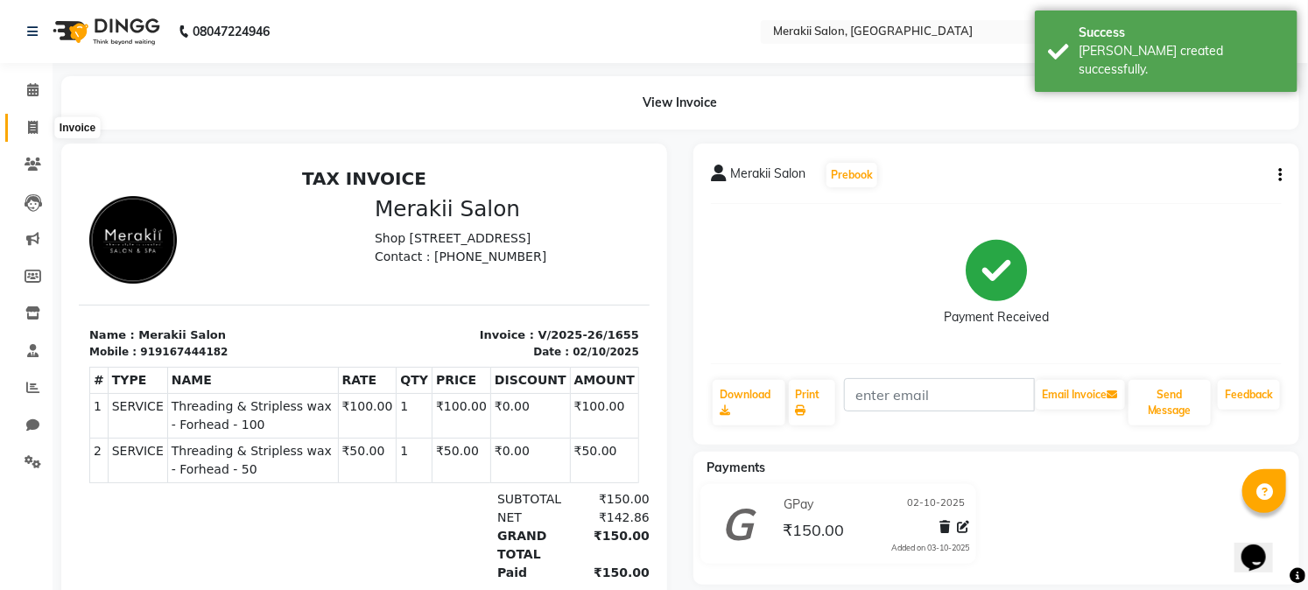
click at [32, 133] on icon at bounding box center [33, 127] width 10 height 13
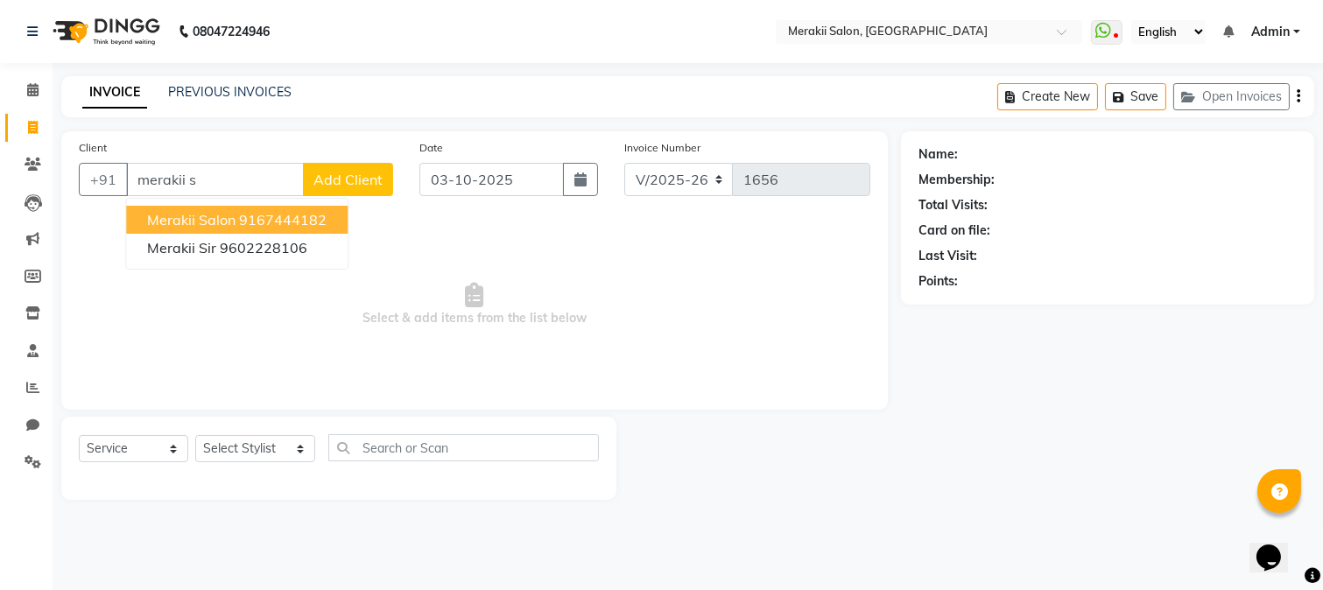
click at [230, 215] on span "Merakii Salon" at bounding box center [191, 220] width 88 height 18
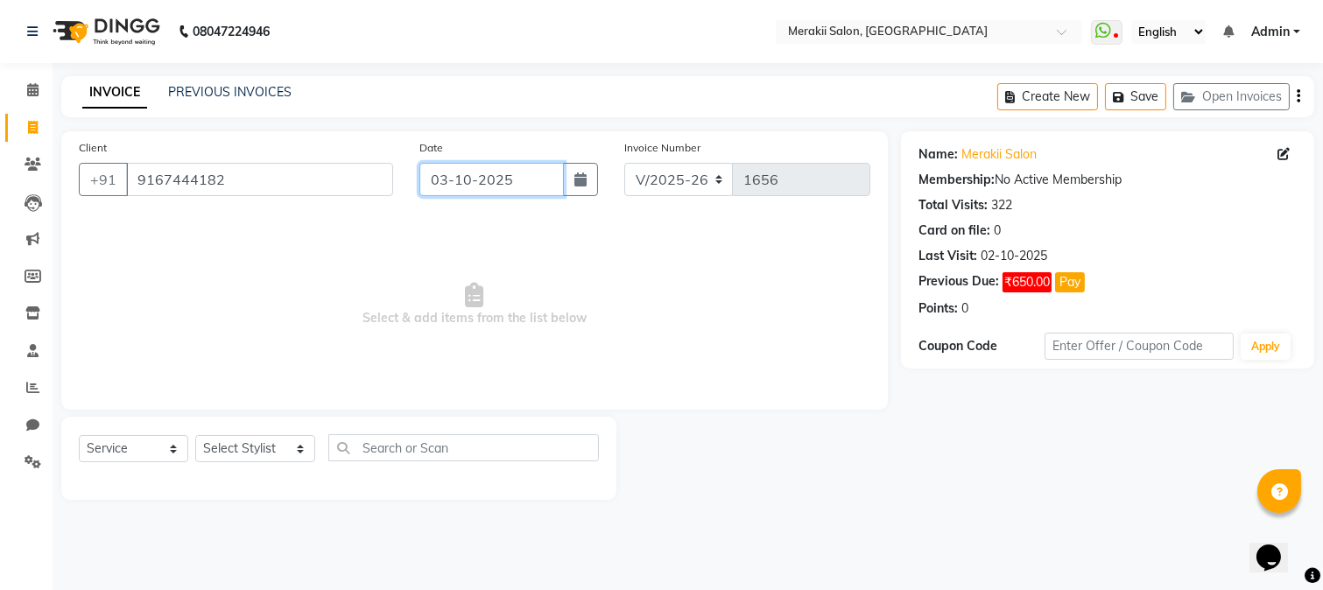
click at [444, 182] on input "03-10-2025" at bounding box center [491, 179] width 144 height 33
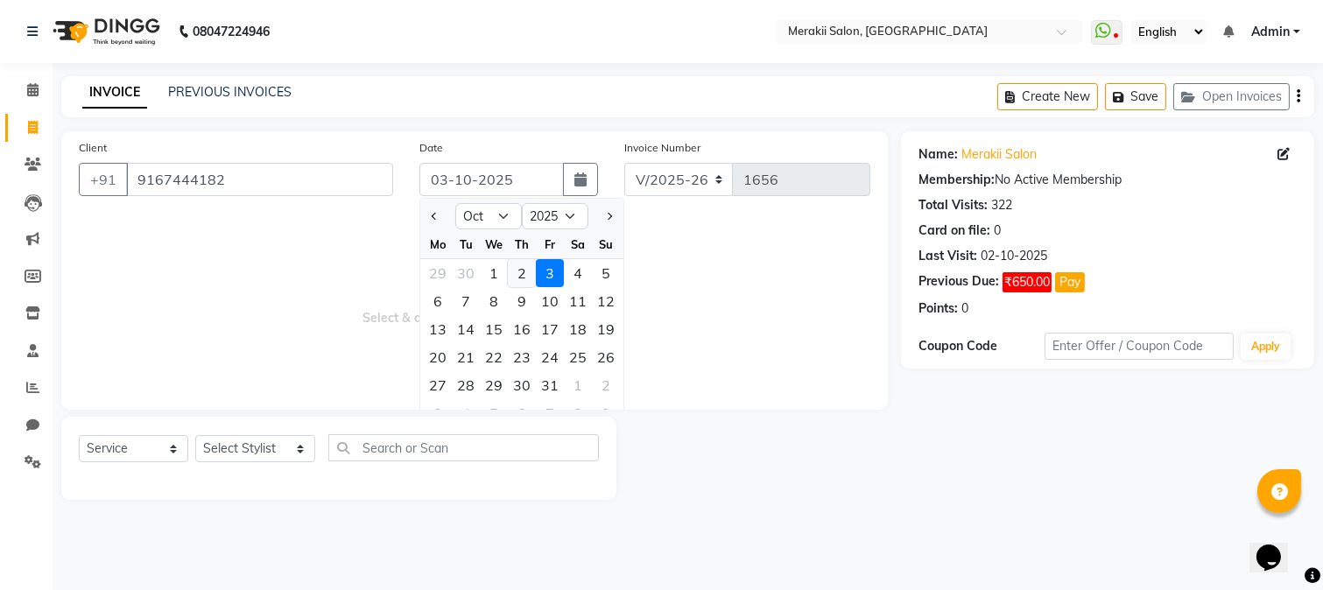
click at [525, 281] on div "2" at bounding box center [522, 273] width 28 height 28
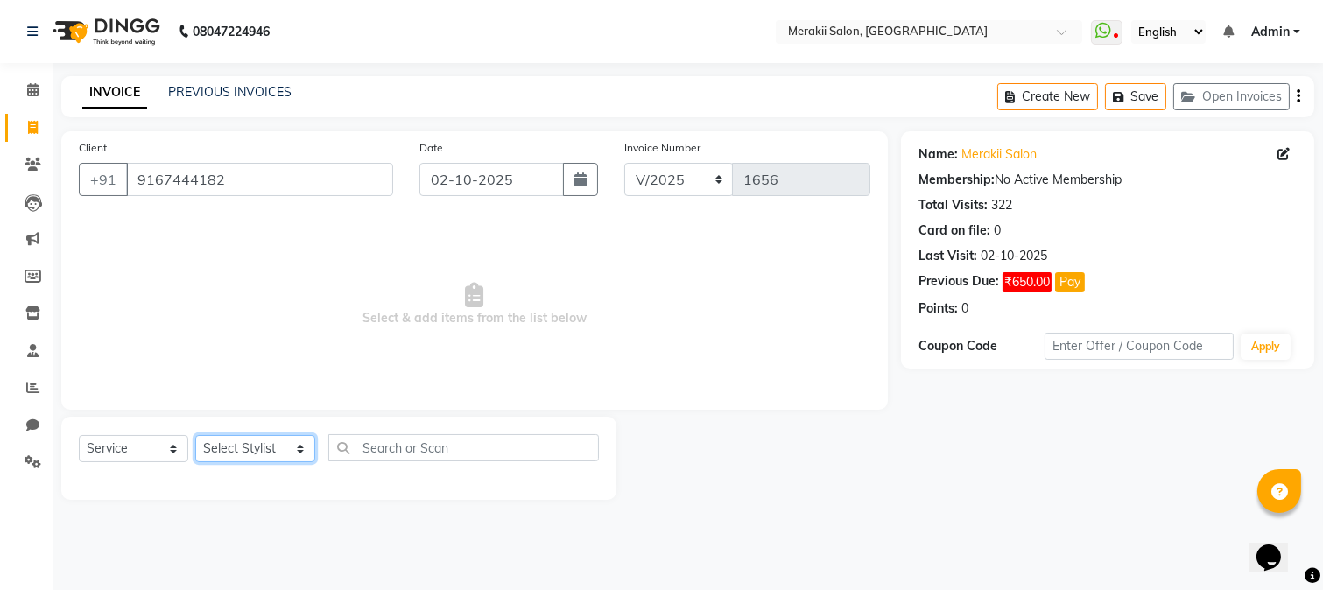
click at [282, 449] on select "Select Stylist [PERSON_NAME] [PERSON_NAME] Bhul [MEDICAL_DATA][PERSON_NAME] [PE…" at bounding box center [255, 448] width 120 height 27
click at [195, 436] on select "Select Stylist [PERSON_NAME] [PERSON_NAME] Bhul [MEDICAL_DATA][PERSON_NAME] [PE…" at bounding box center [255, 448] width 120 height 27
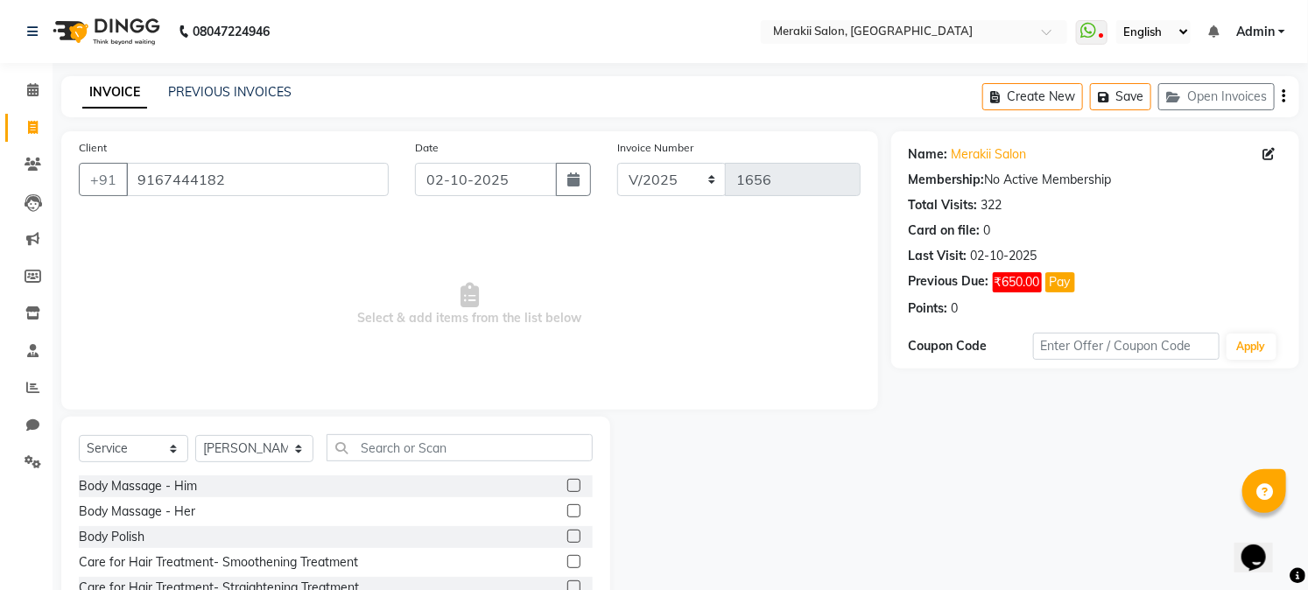
click at [375, 433] on div "Select Service Product Membership Package Voucher Prepaid Gift Card Select Styl…" at bounding box center [335, 546] width 549 height 258
click at [378, 443] on input "text" at bounding box center [459, 447] width 265 height 27
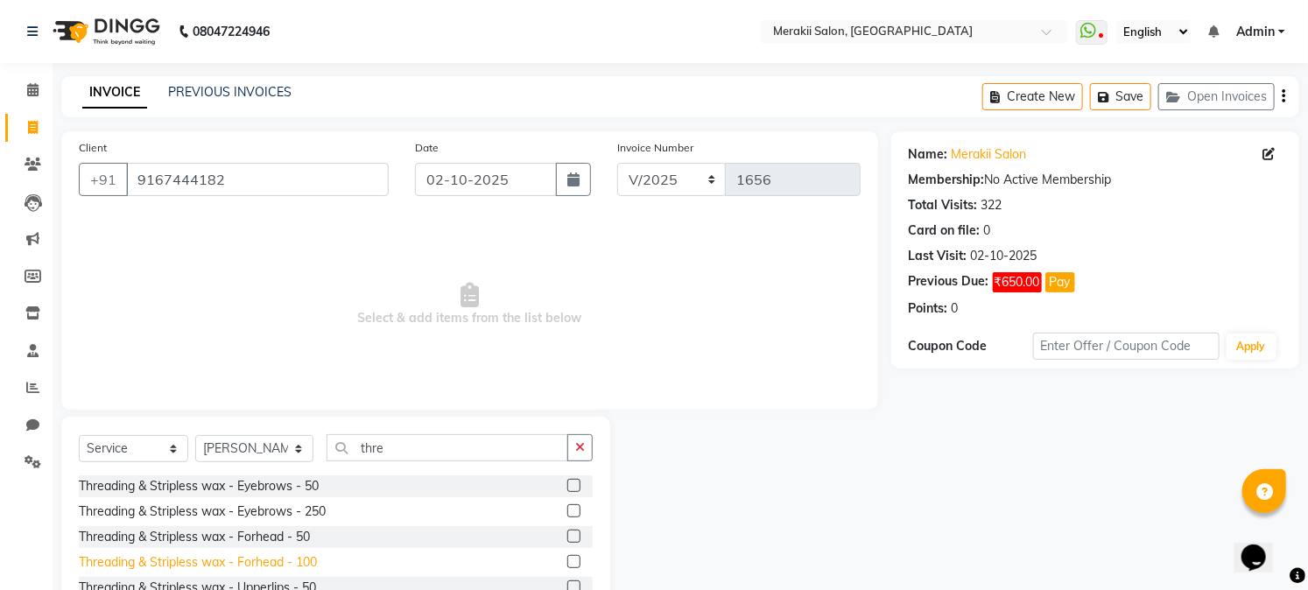
click at [307, 559] on div "Threading & Stripless wax - Forhead - 100" at bounding box center [198, 562] width 238 height 18
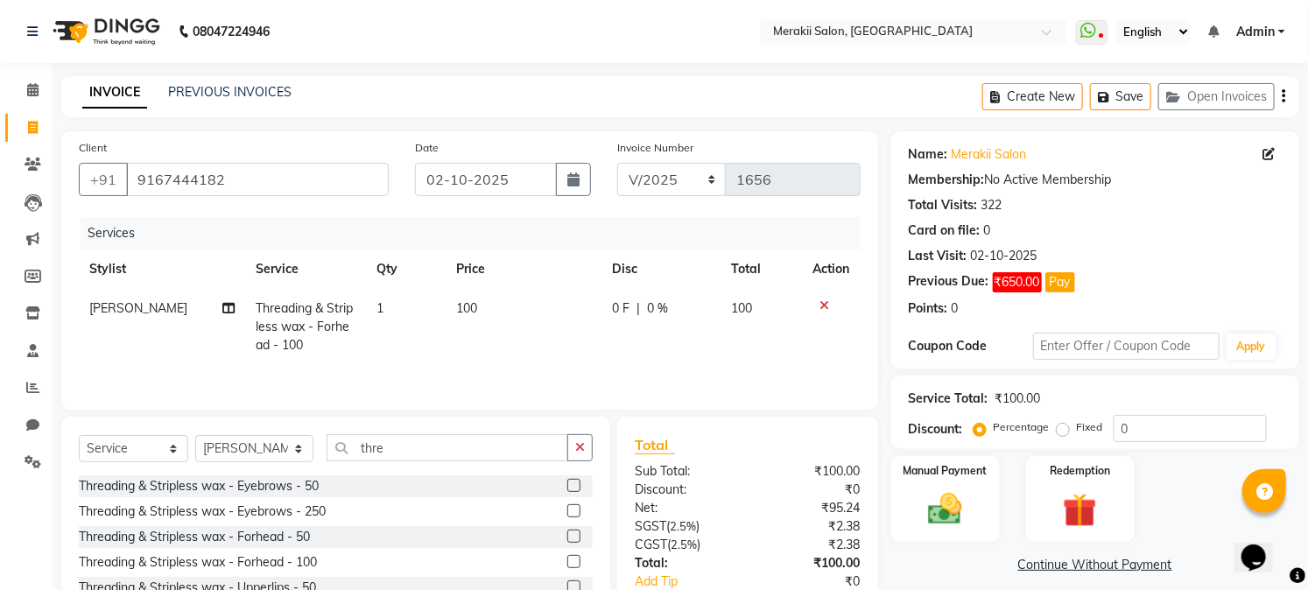
click at [1077, 424] on label "Fixed" at bounding box center [1090, 427] width 26 height 16
click at [1061, 424] on input "Fixed" at bounding box center [1066, 427] width 12 height 12
click at [920, 512] on img at bounding box center [946, 509] width 58 height 40
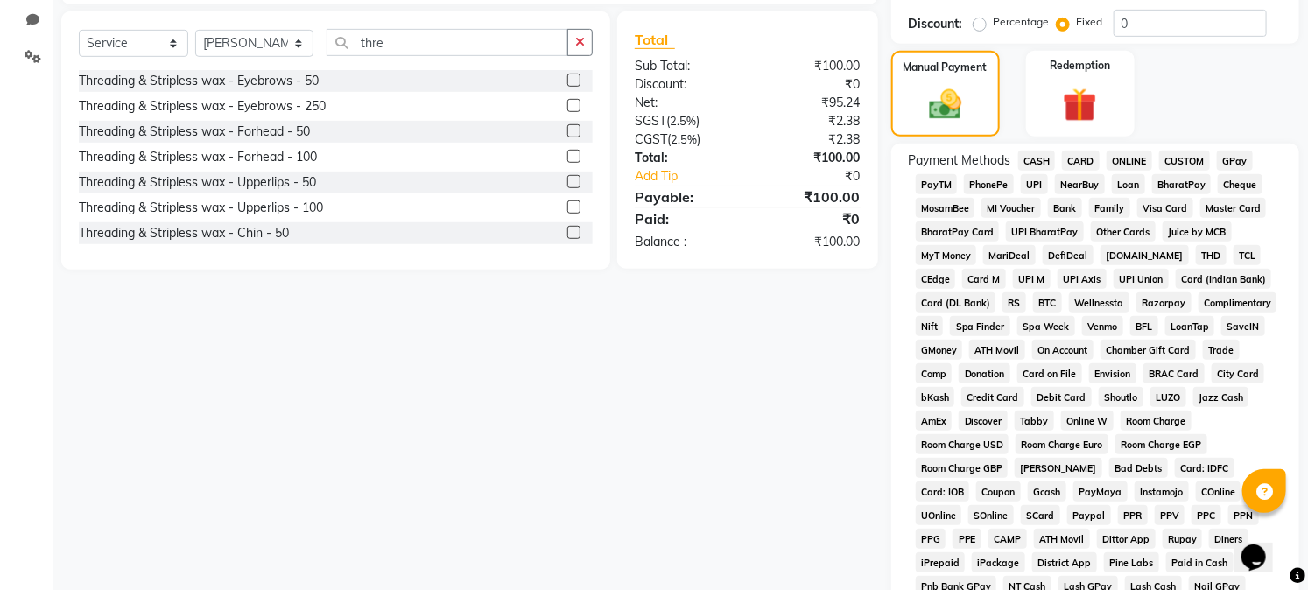
scroll to position [409, 0]
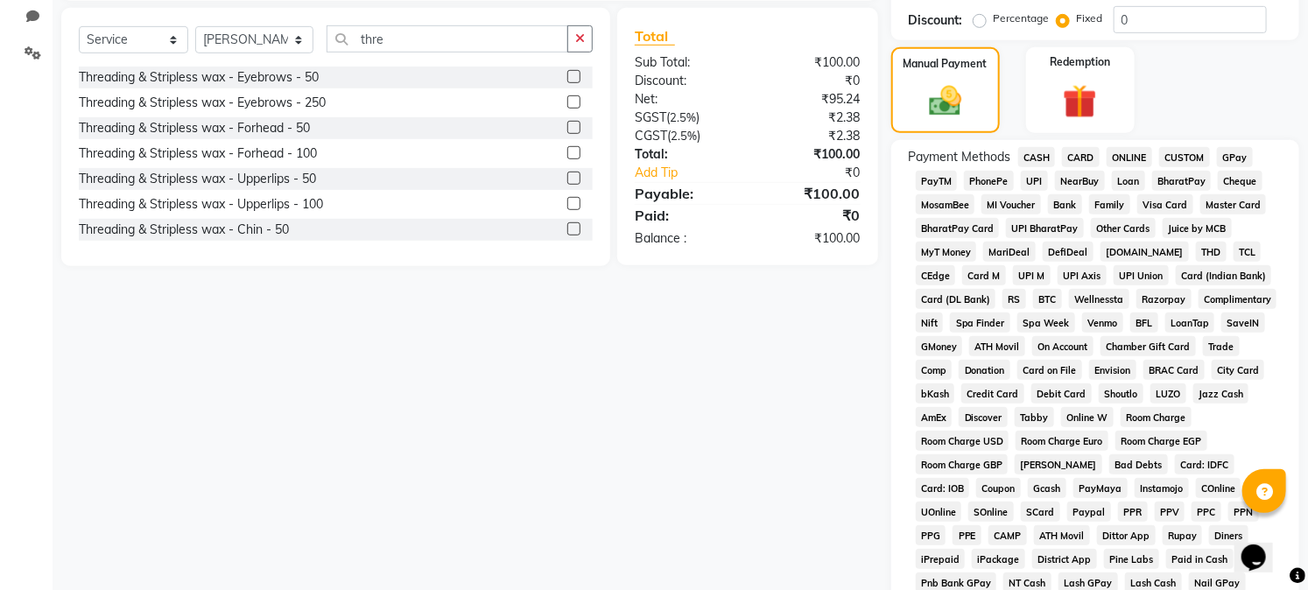
click at [1236, 159] on span "GPay" at bounding box center [1235, 157] width 36 height 20
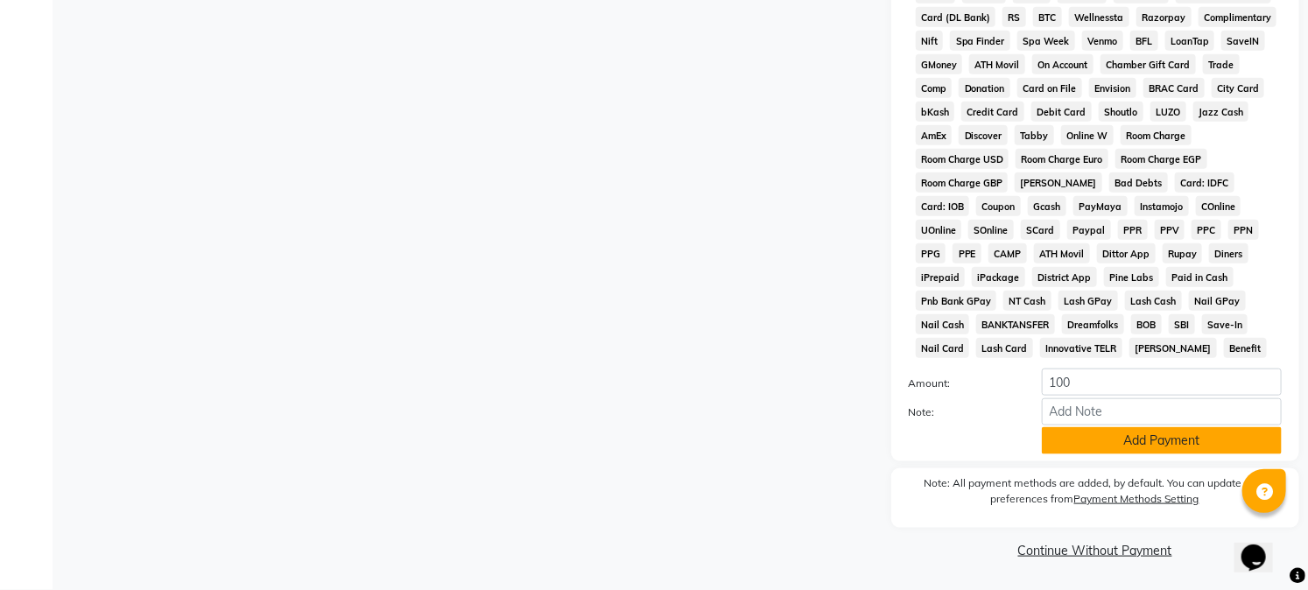
click at [1176, 435] on button "Add Payment" at bounding box center [1162, 440] width 240 height 27
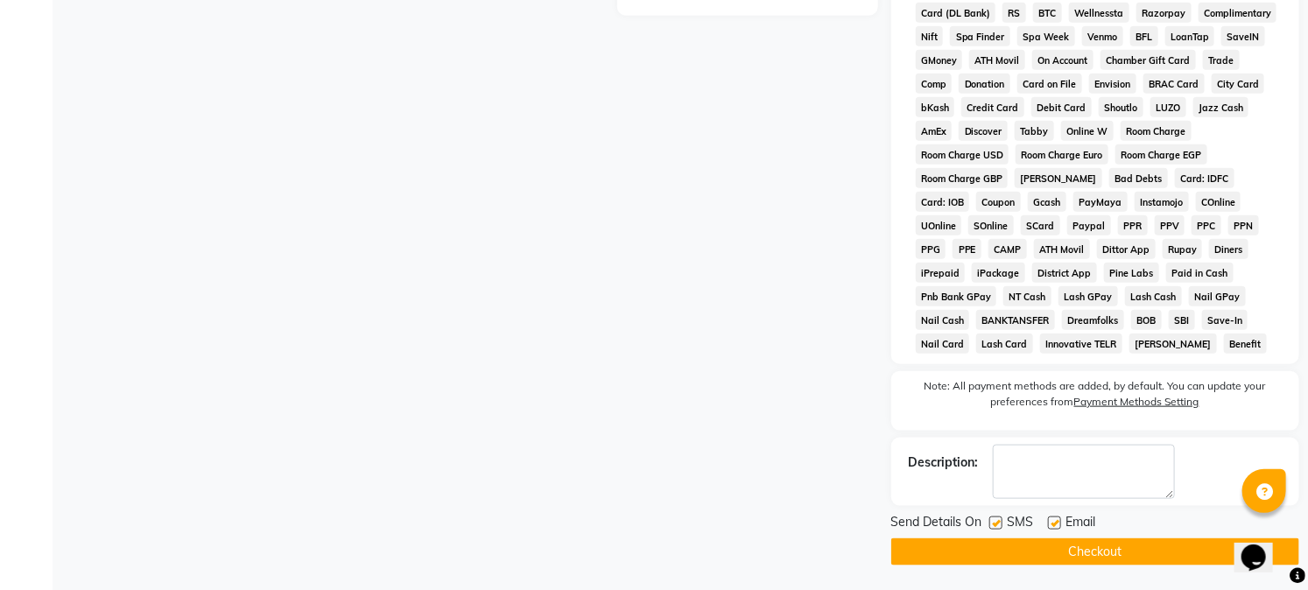
scroll to position [701, 0]
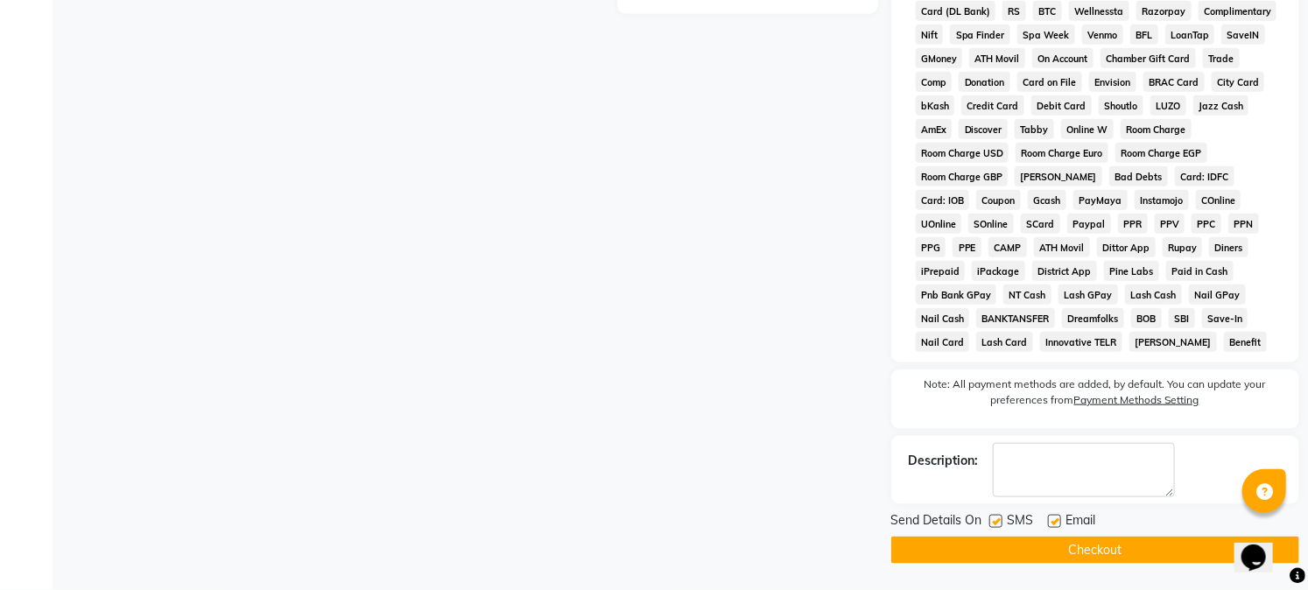
click at [1154, 553] on button "Checkout" at bounding box center [1095, 550] width 408 height 27
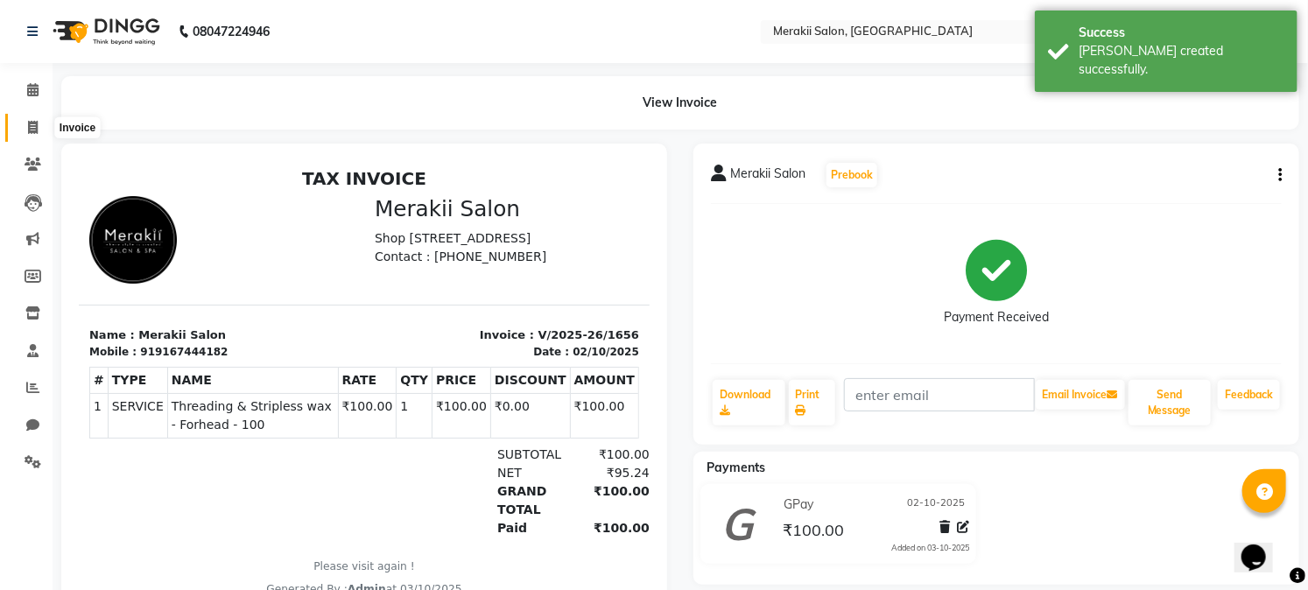
click at [29, 121] on icon at bounding box center [33, 127] width 10 height 13
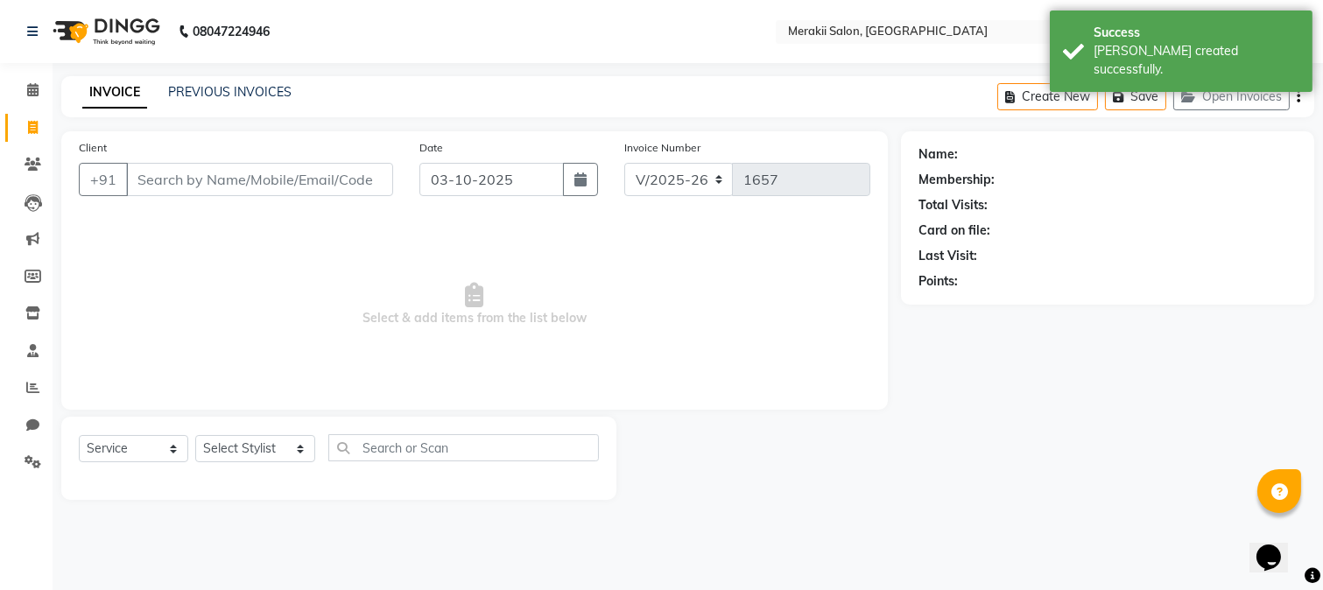
click at [241, 188] on input "Client" at bounding box center [259, 179] width 267 height 33
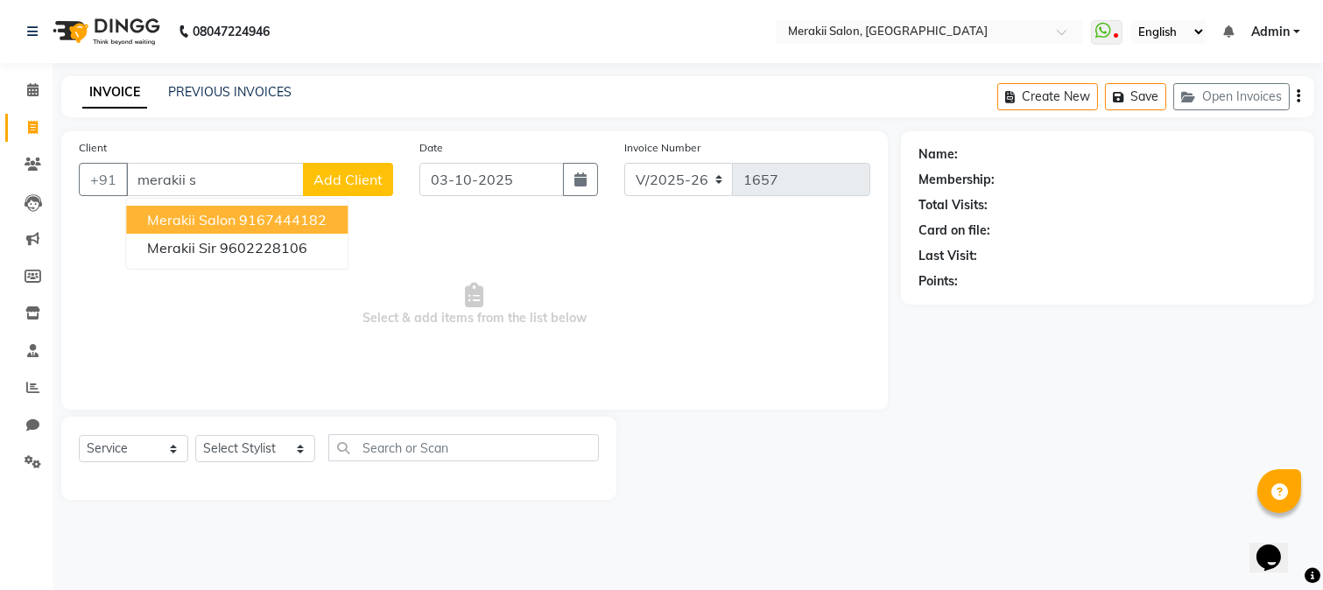
click at [301, 219] on ngb-highlight "9167444182" at bounding box center [283, 220] width 88 height 18
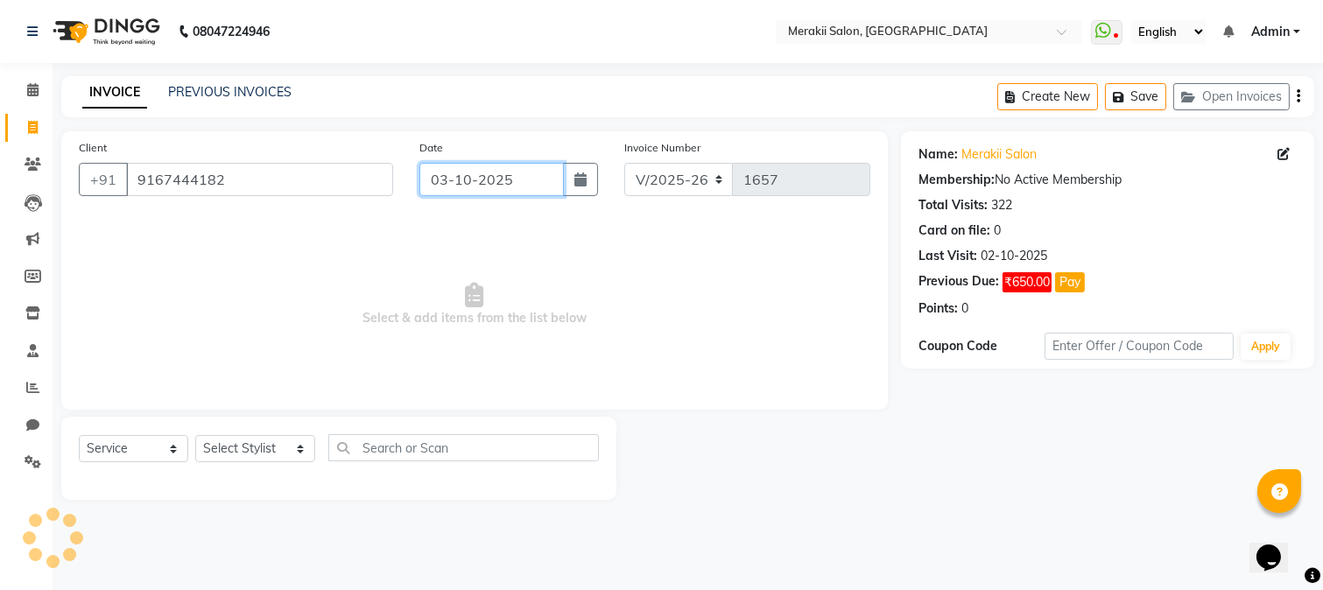
click at [478, 175] on input "03-10-2025" at bounding box center [491, 179] width 144 height 33
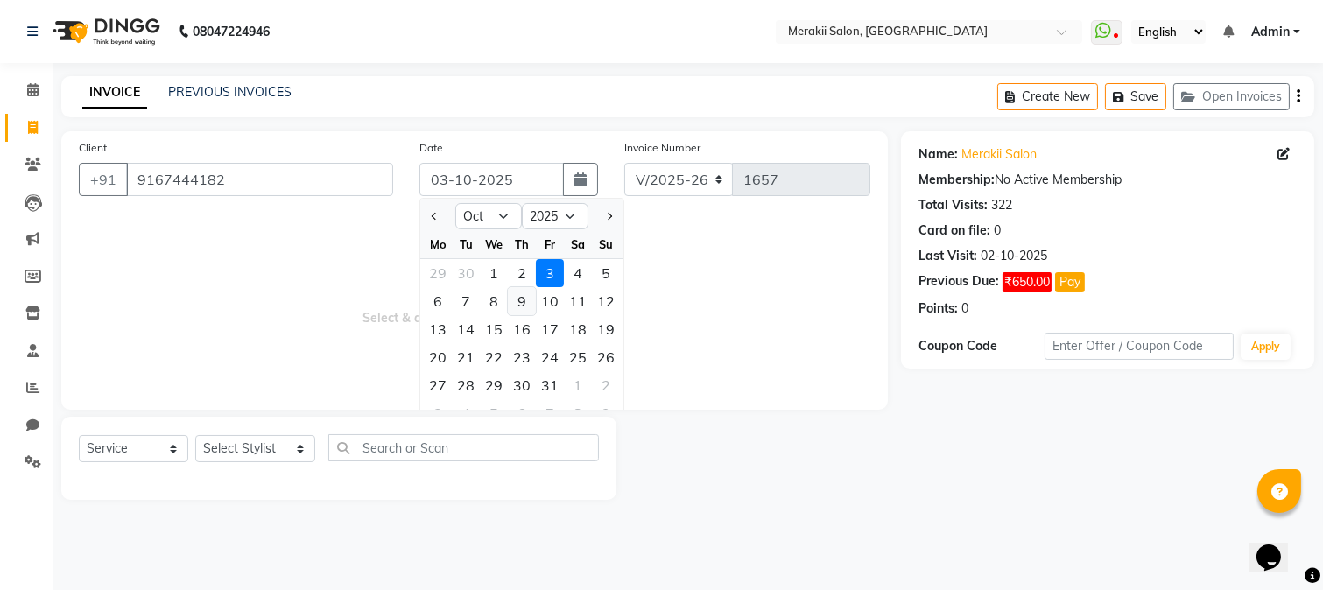
click at [532, 291] on div "9" at bounding box center [522, 301] width 28 height 28
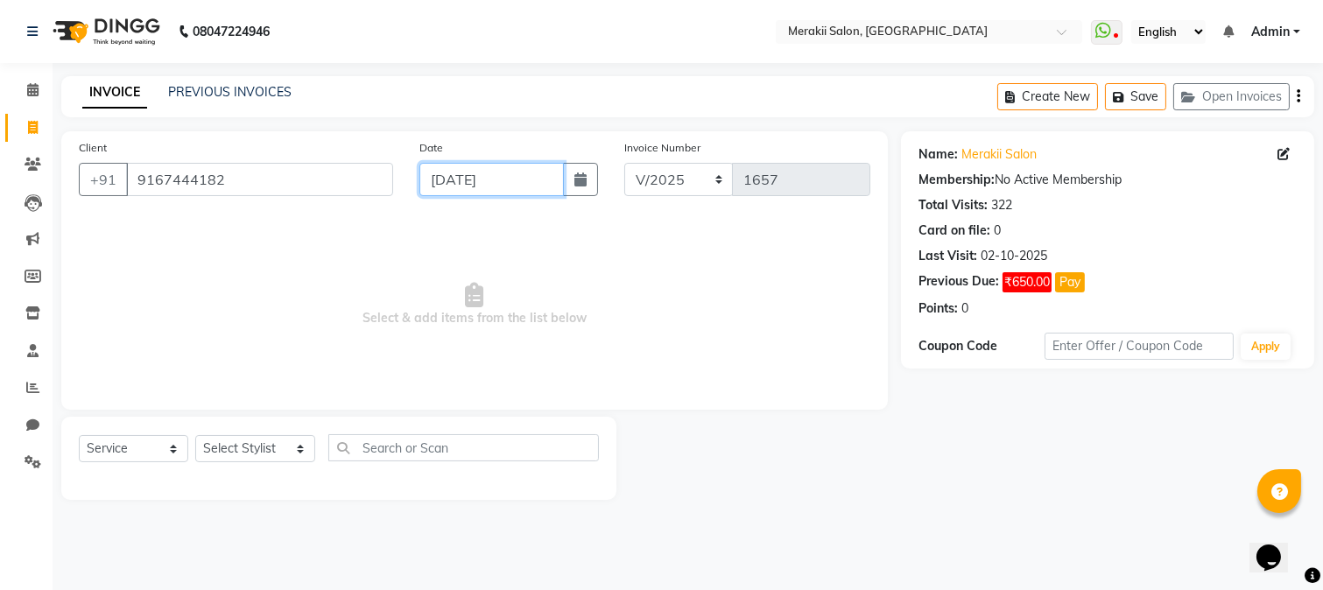
click at [523, 178] on input "[DATE]" at bounding box center [491, 179] width 144 height 33
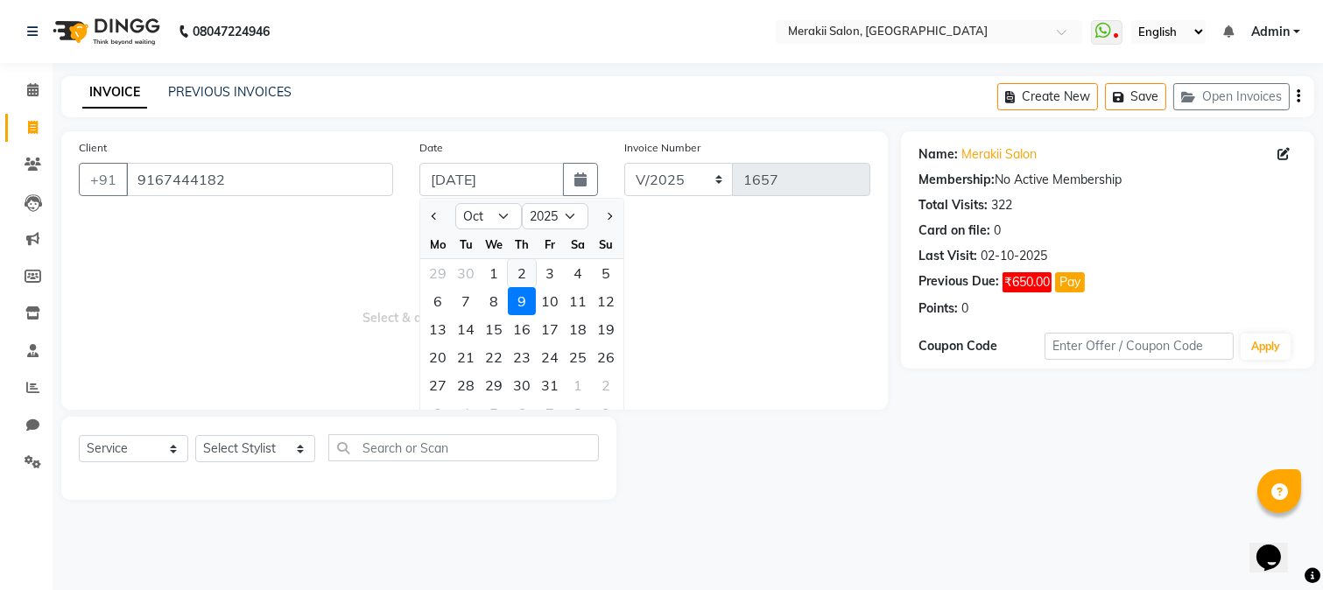
click at [520, 268] on div "2" at bounding box center [522, 273] width 28 height 28
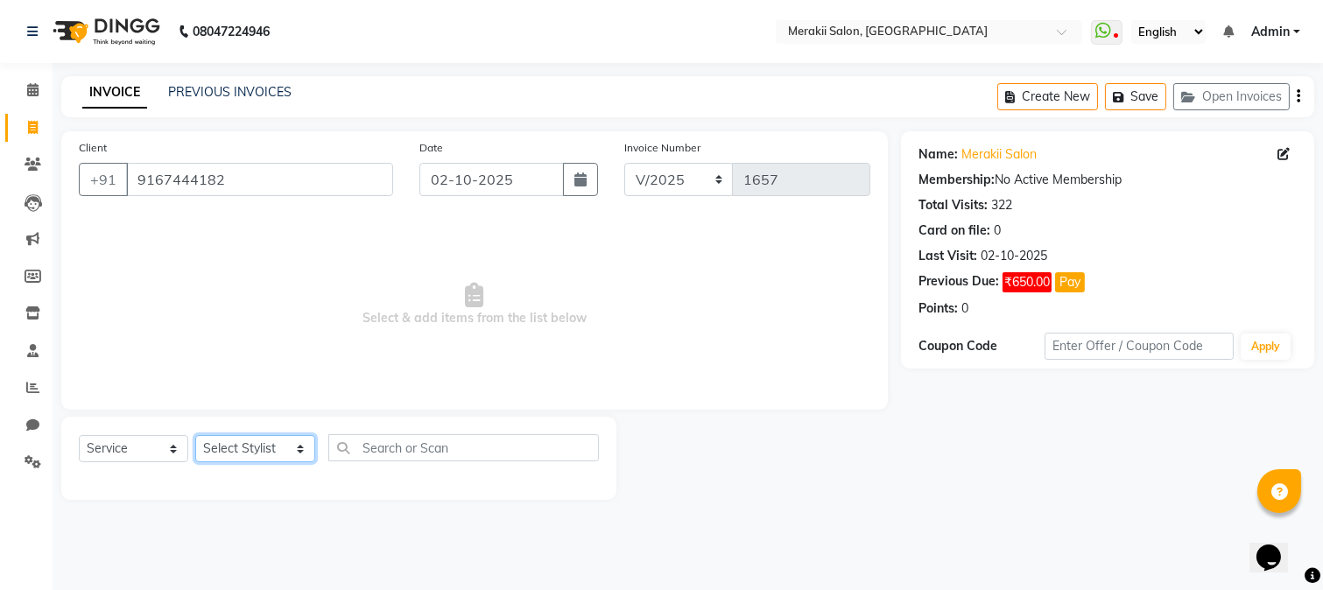
click at [257, 450] on select "Select Stylist [PERSON_NAME] [PERSON_NAME] Bhul [MEDICAL_DATA][PERSON_NAME] [PE…" at bounding box center [255, 448] width 120 height 27
click at [195, 436] on select "Select Stylist [PERSON_NAME] [PERSON_NAME] Bhul [MEDICAL_DATA][PERSON_NAME] [PE…" at bounding box center [255, 448] width 120 height 27
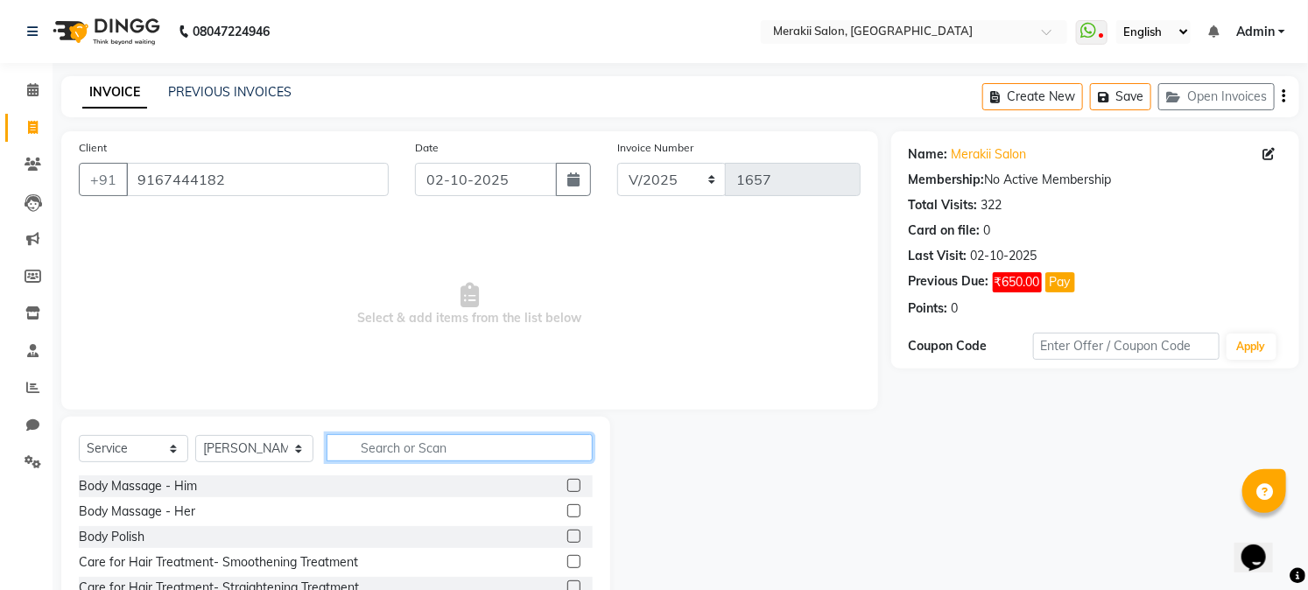
click at [371, 443] on input "text" at bounding box center [459, 447] width 265 height 27
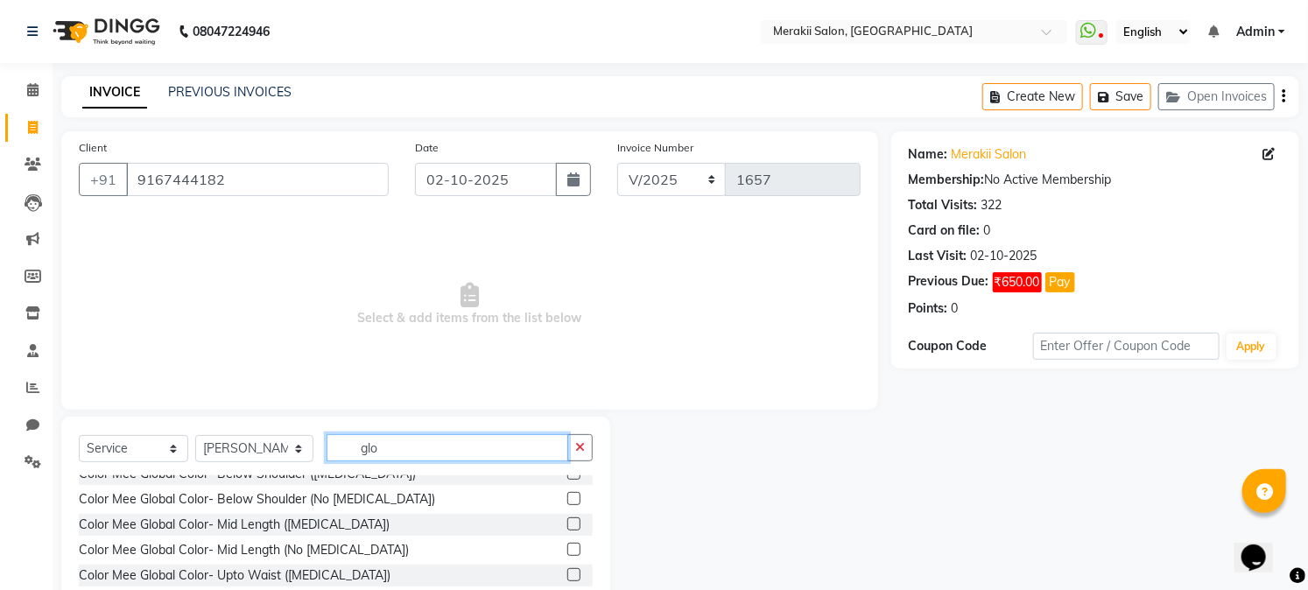
scroll to position [66, 0]
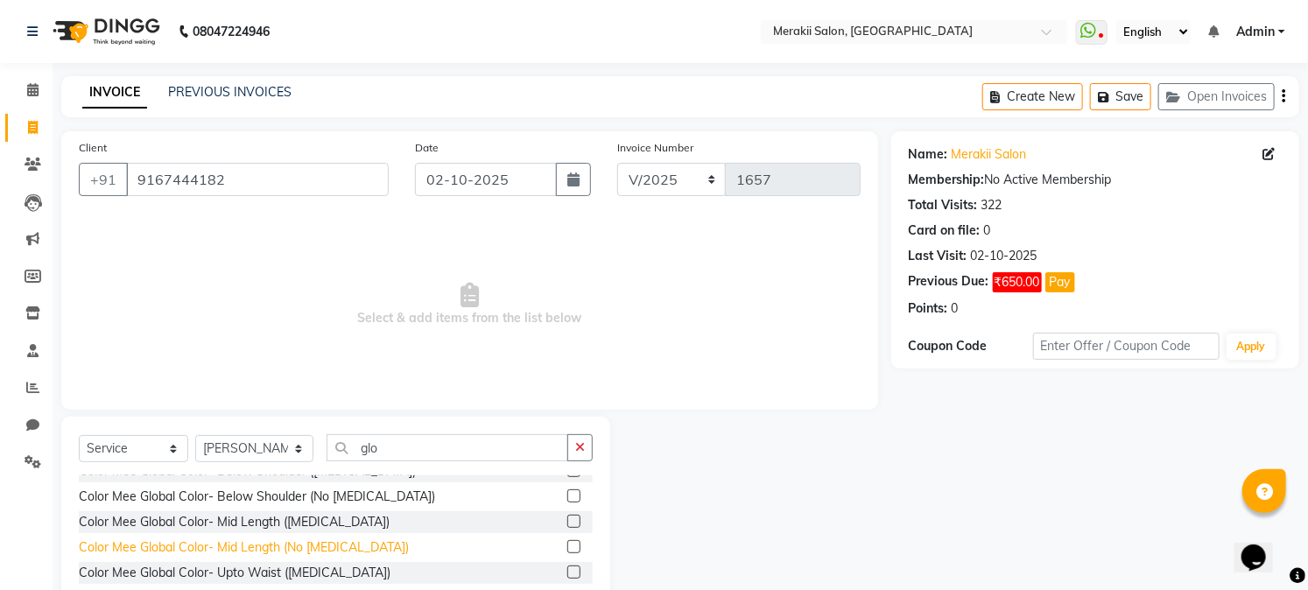
click at [255, 555] on div "Color Mee Global Color- Mid Length (No [MEDICAL_DATA])" at bounding box center [244, 548] width 330 height 18
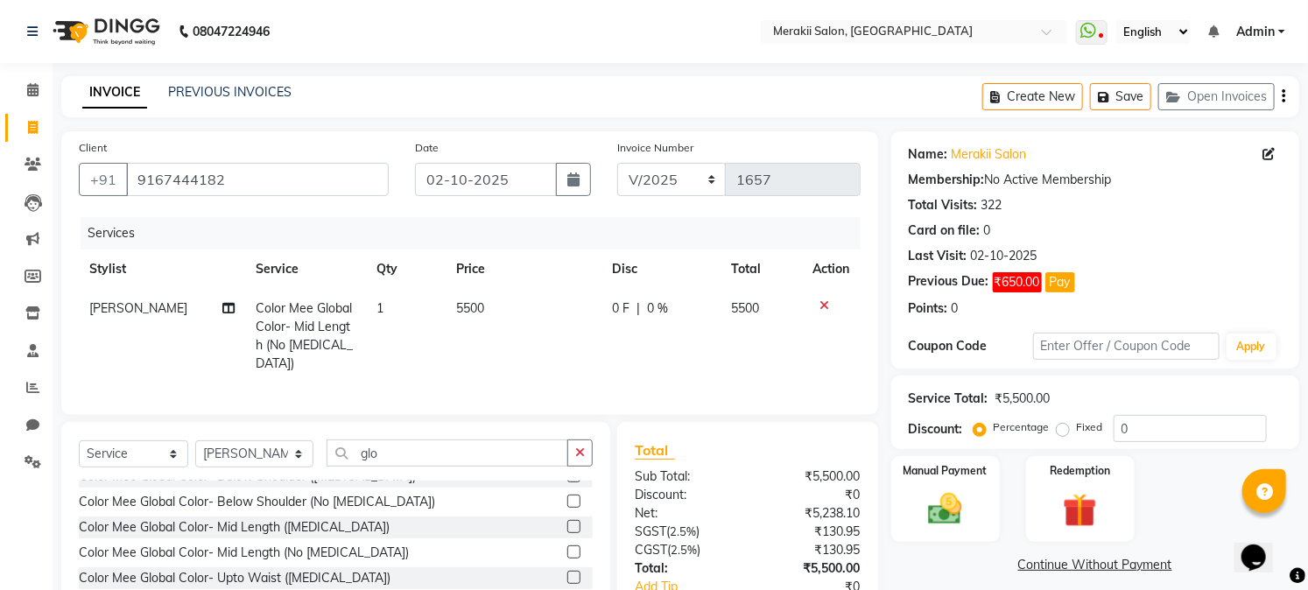
click at [460, 307] on span "5500" at bounding box center [470, 308] width 28 height 16
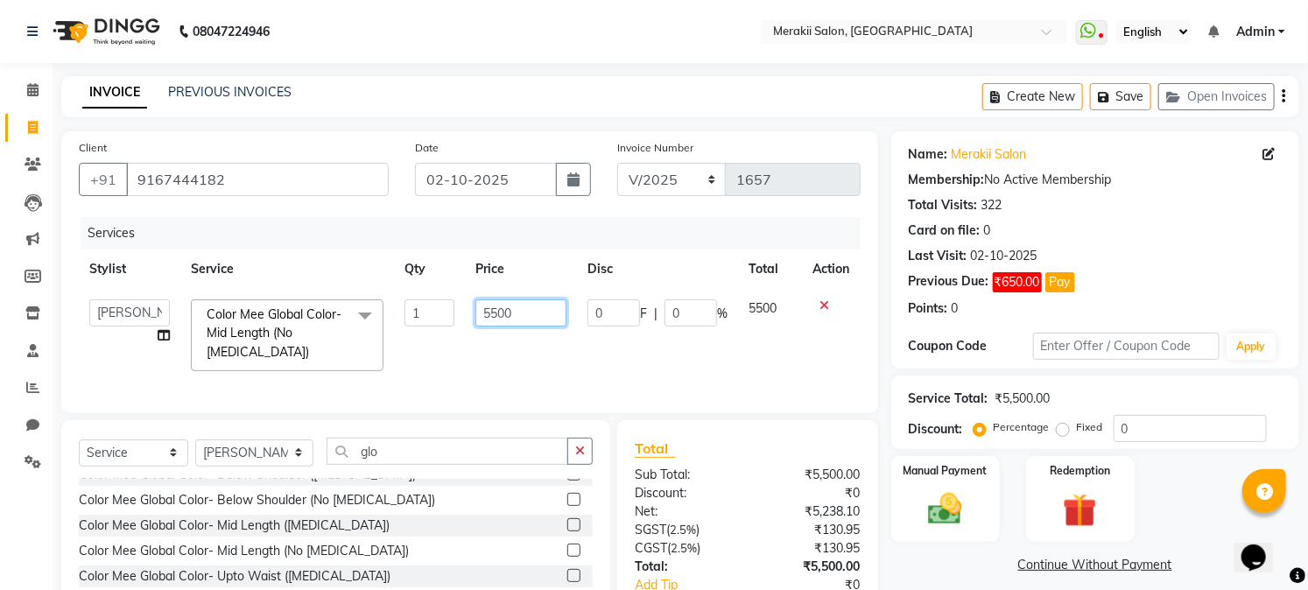
click at [499, 312] on input "5500" at bounding box center [520, 312] width 91 height 27
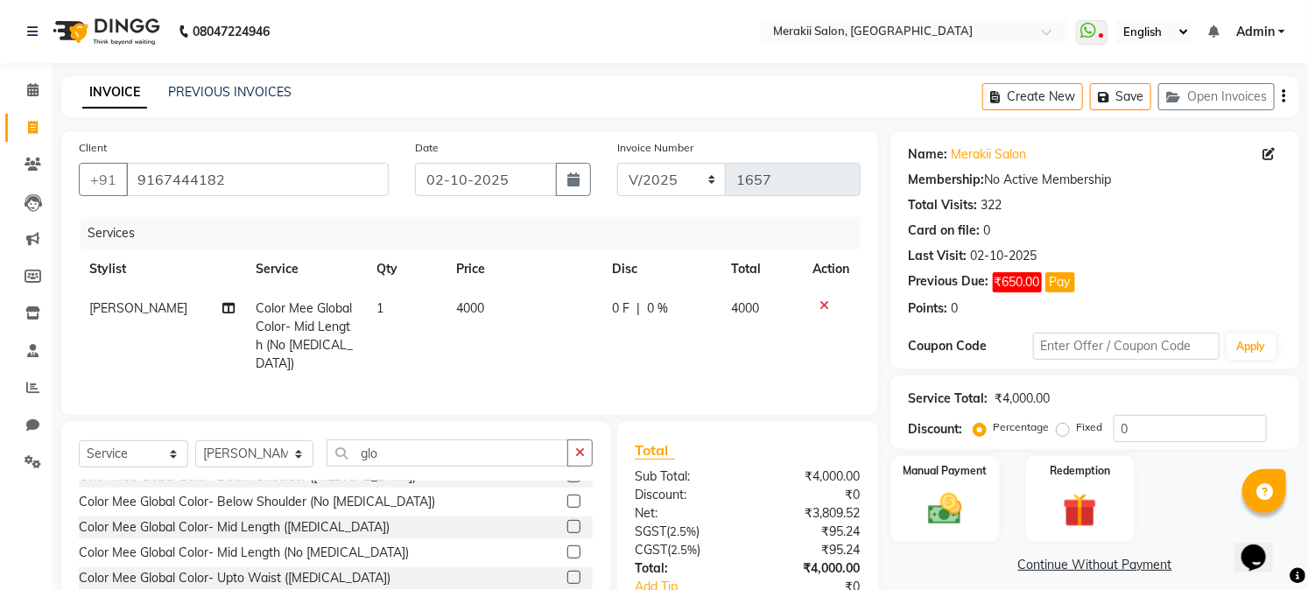
click at [557, 382] on div "Services Stylist Service Qty Price Disc Total Action [PERSON_NAME] Color Mee Gl…" at bounding box center [470, 307] width 782 height 180
click at [1071, 435] on div "Fixed" at bounding box center [1081, 427] width 43 height 21
click at [1077, 432] on label "Fixed" at bounding box center [1090, 427] width 26 height 16
click at [1063, 432] on input "Fixed" at bounding box center [1066, 427] width 12 height 12
click at [952, 504] on img at bounding box center [946, 509] width 58 height 40
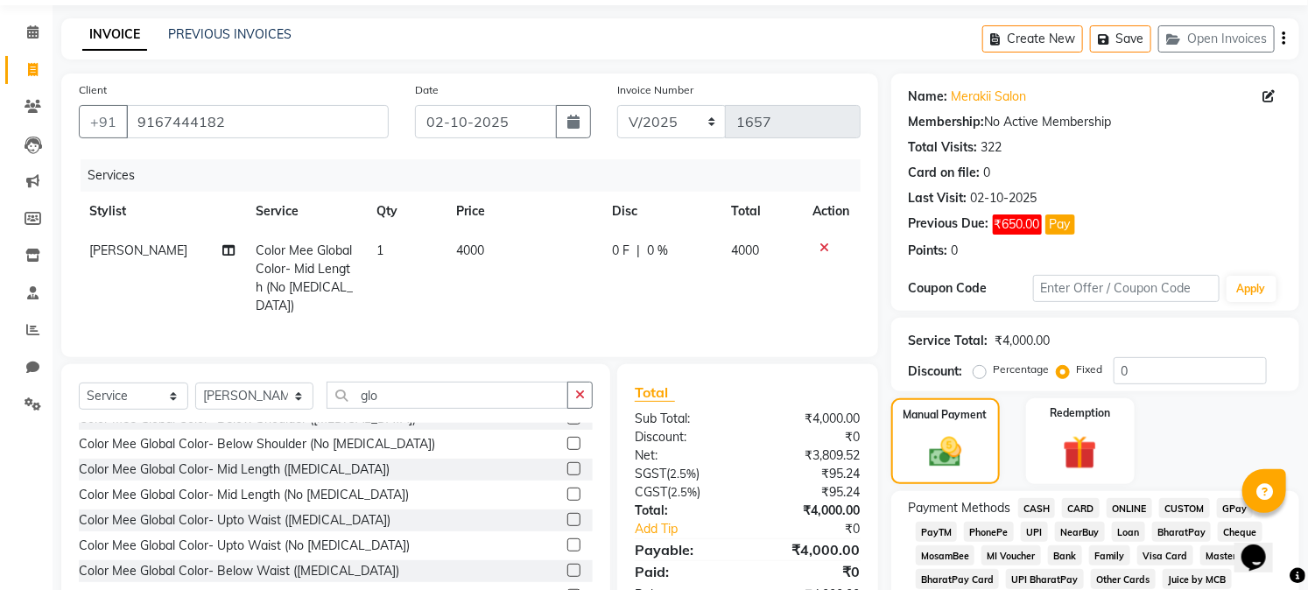
scroll to position [0, 0]
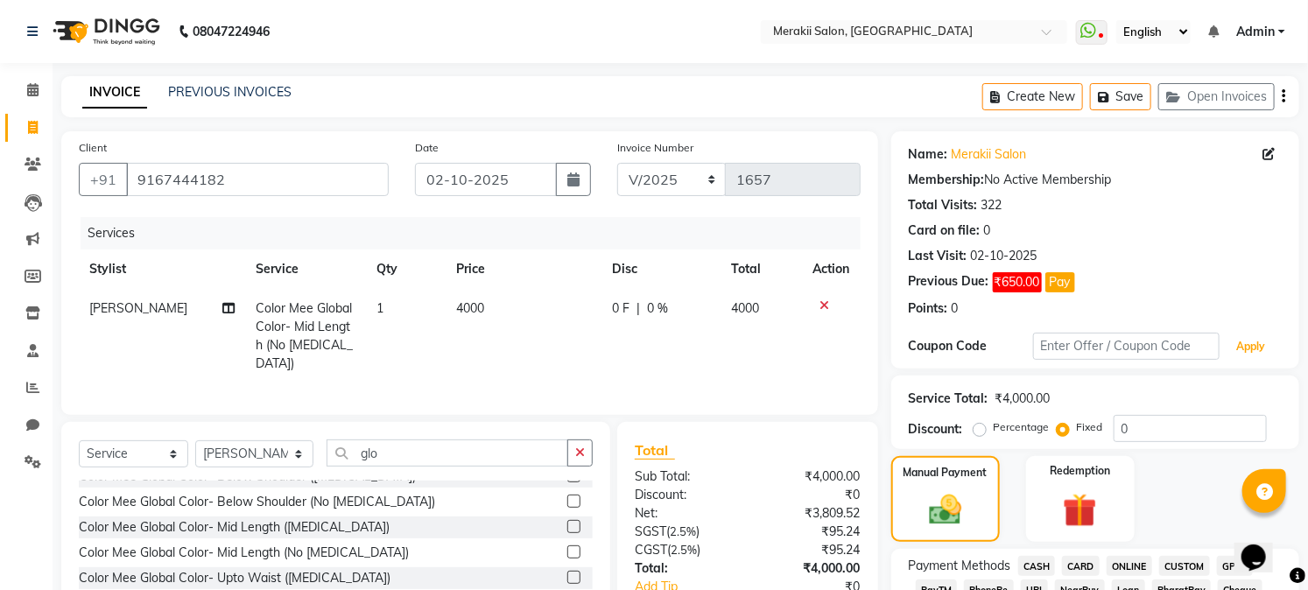
drag, startPoint x: 1259, startPoint y: 352, endPoint x: 1314, endPoint y: 566, distance: 220.7
click at [1308, 566] on html "08047224946 Select Location × Merakii Salon, [GEOGRAPHIC_DATA] WhatsApp Status …" at bounding box center [654, 295] width 1308 height 590
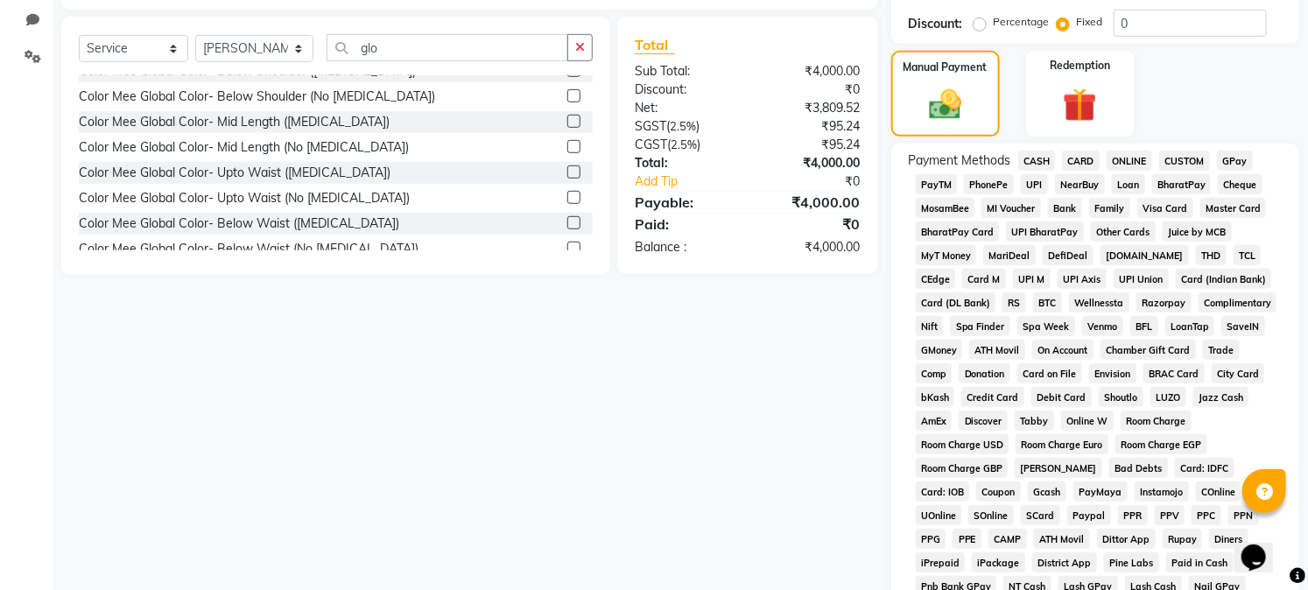
scroll to position [418, 0]
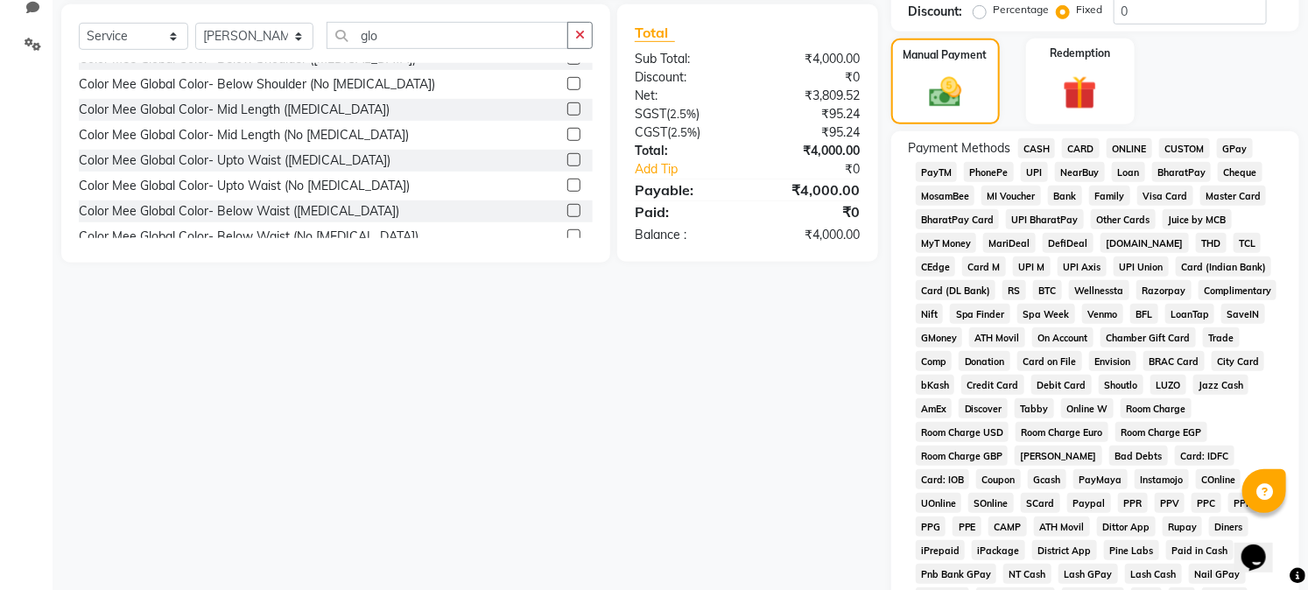
click at [1238, 143] on span "GPay" at bounding box center [1235, 148] width 36 height 20
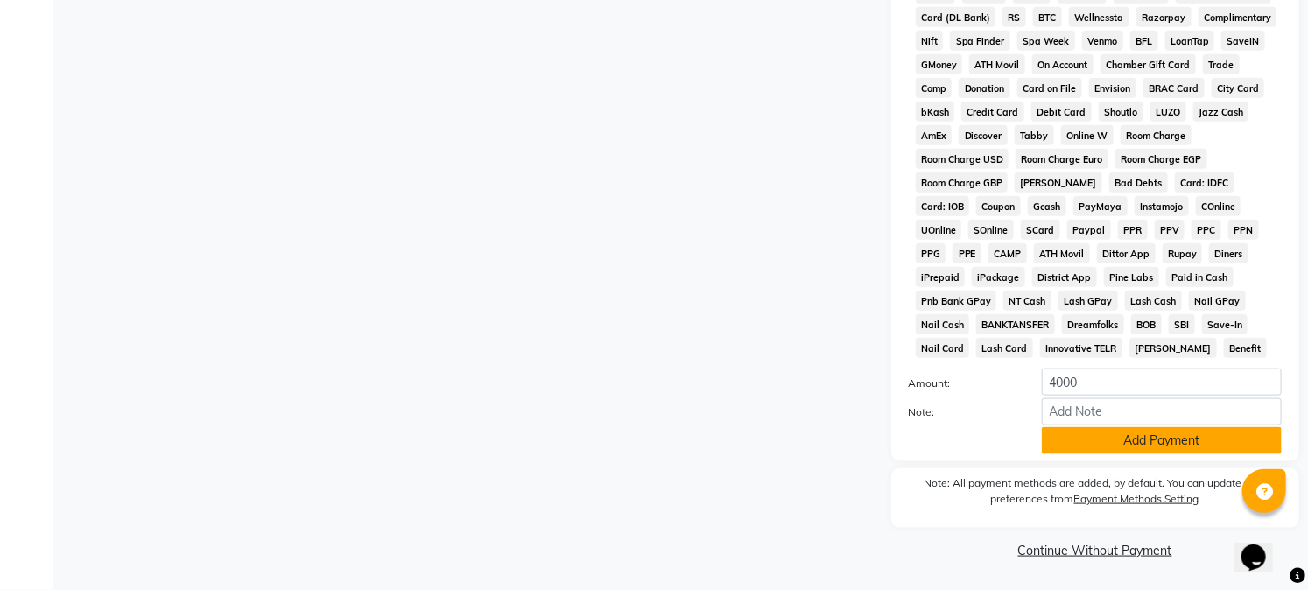
click at [1228, 447] on button "Add Payment" at bounding box center [1162, 440] width 240 height 27
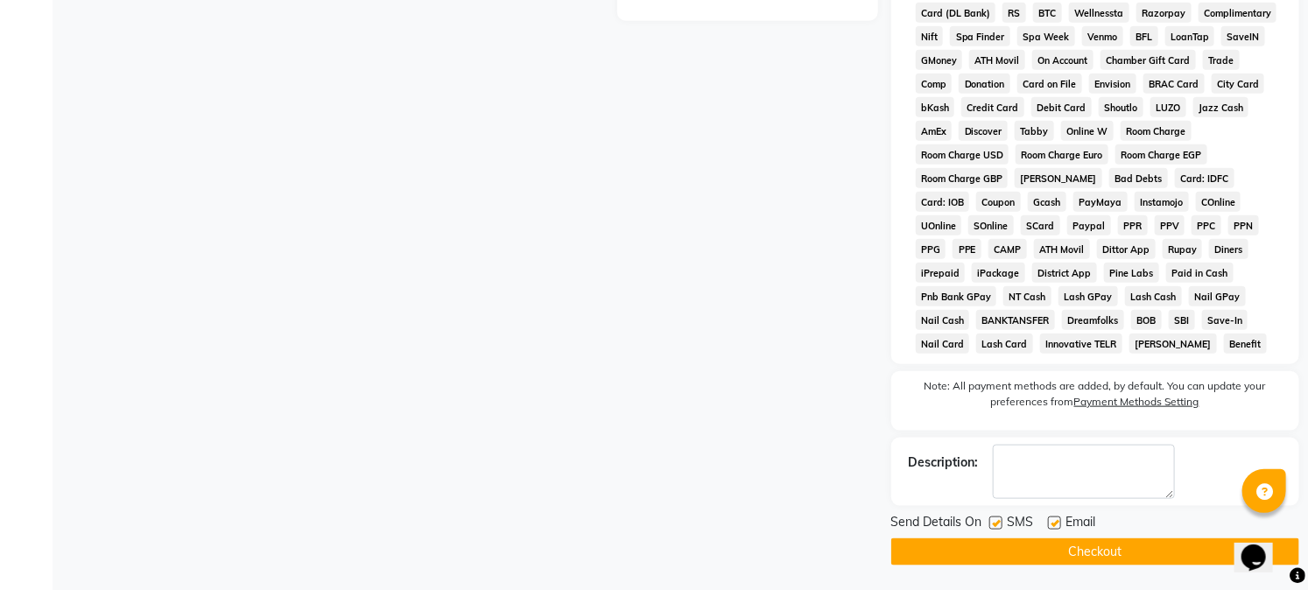
scroll to position [701, 0]
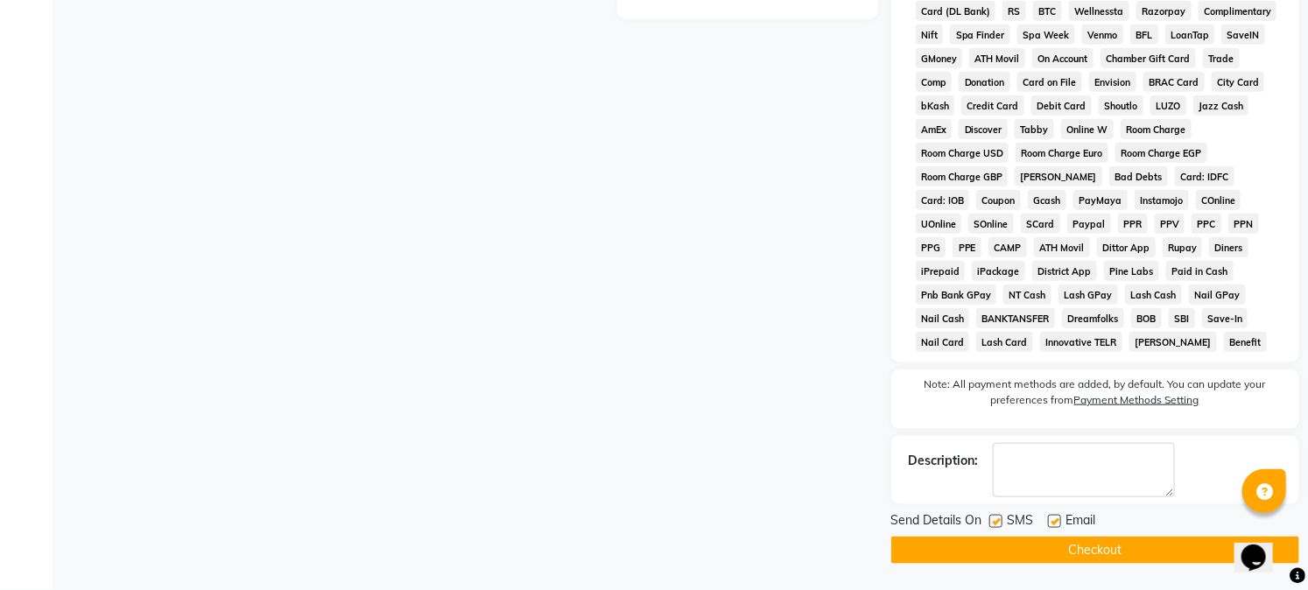
click at [1152, 550] on button "Checkout" at bounding box center [1095, 550] width 408 height 27
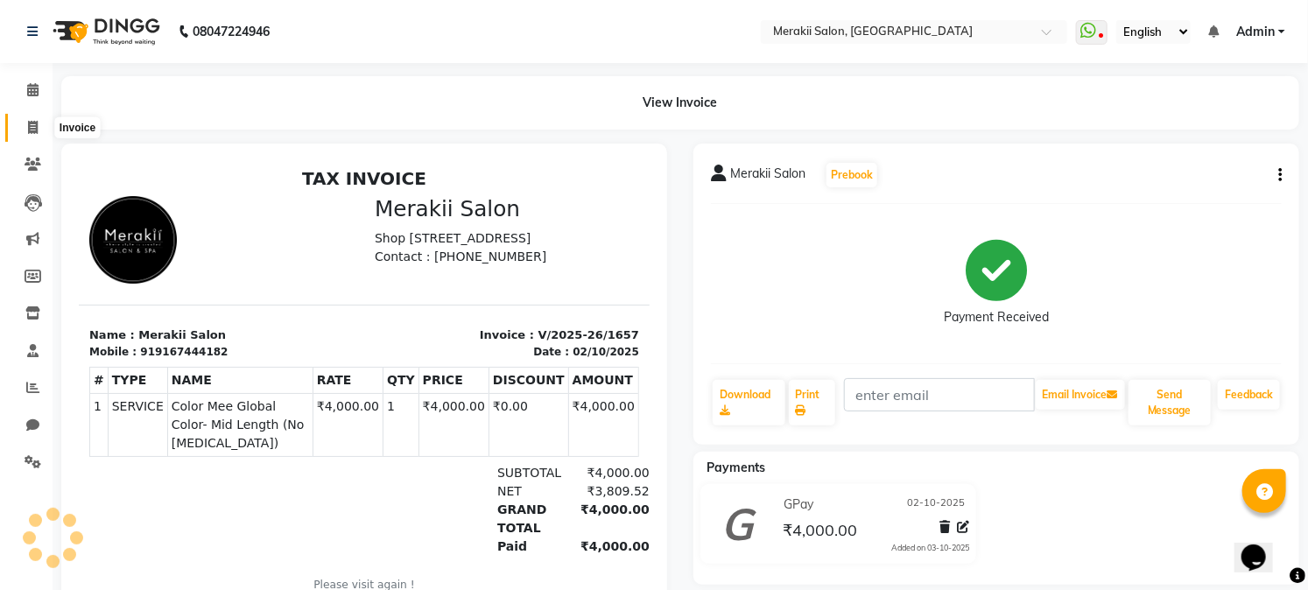
click at [28, 126] on icon at bounding box center [33, 127] width 10 height 13
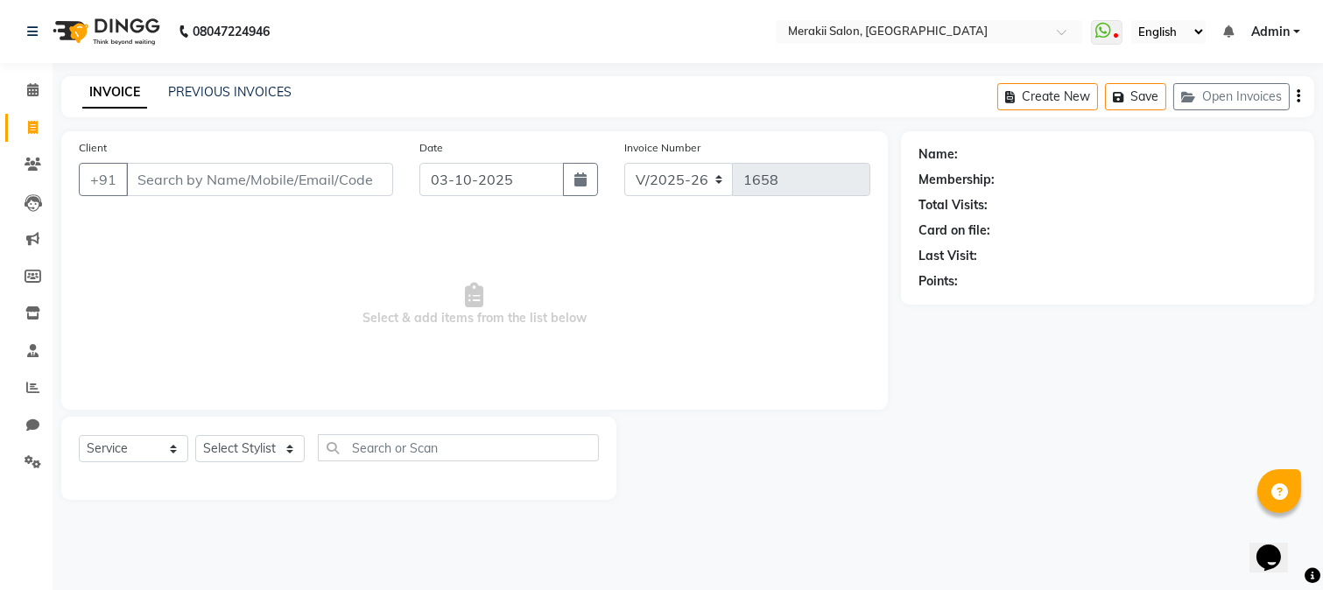
click at [252, 185] on input "Client" at bounding box center [259, 179] width 267 height 33
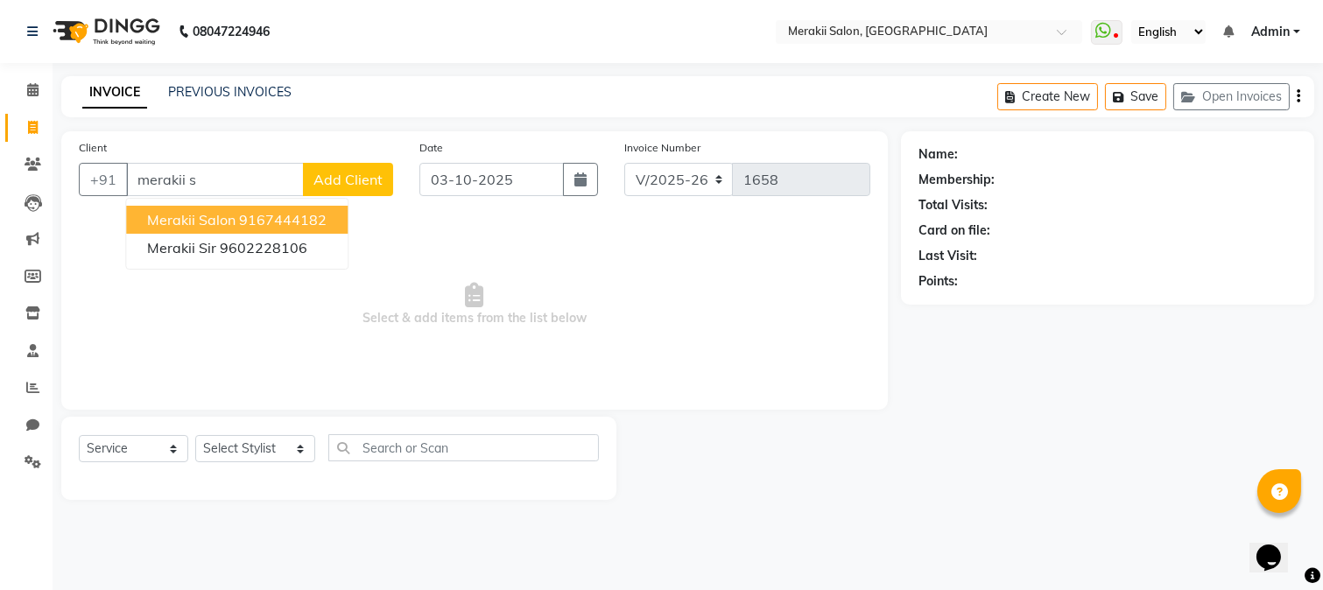
click at [311, 215] on ngb-highlight "9167444182" at bounding box center [283, 220] width 88 height 18
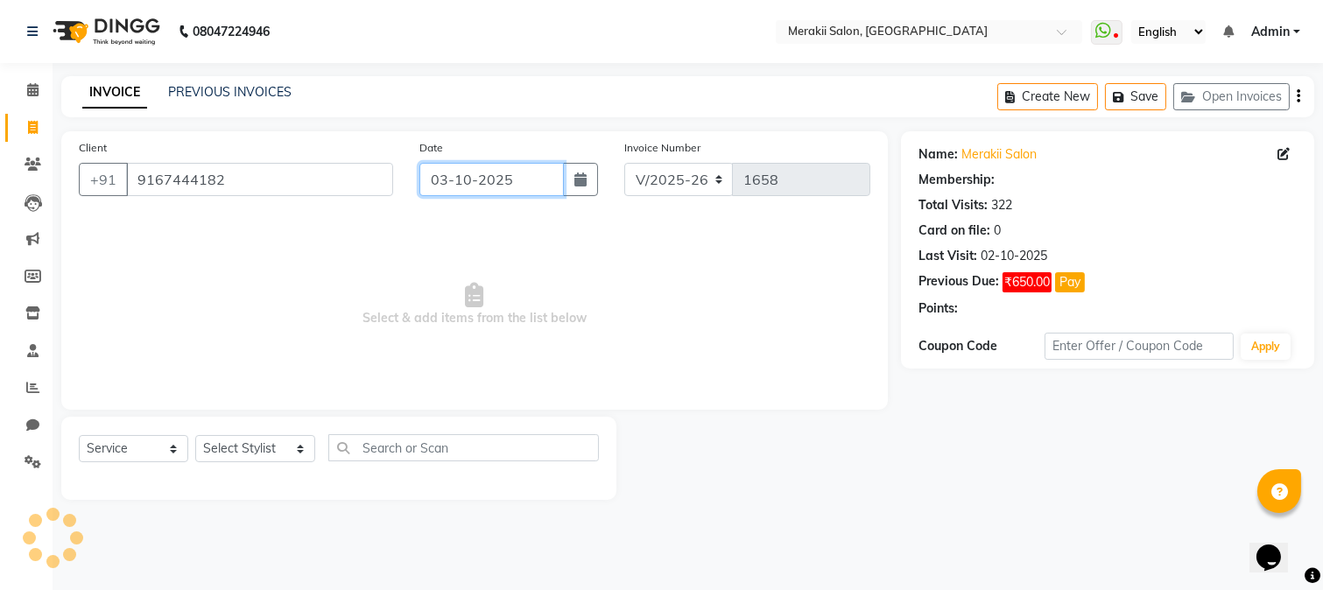
click at [432, 185] on input "03-10-2025" at bounding box center [491, 179] width 144 height 33
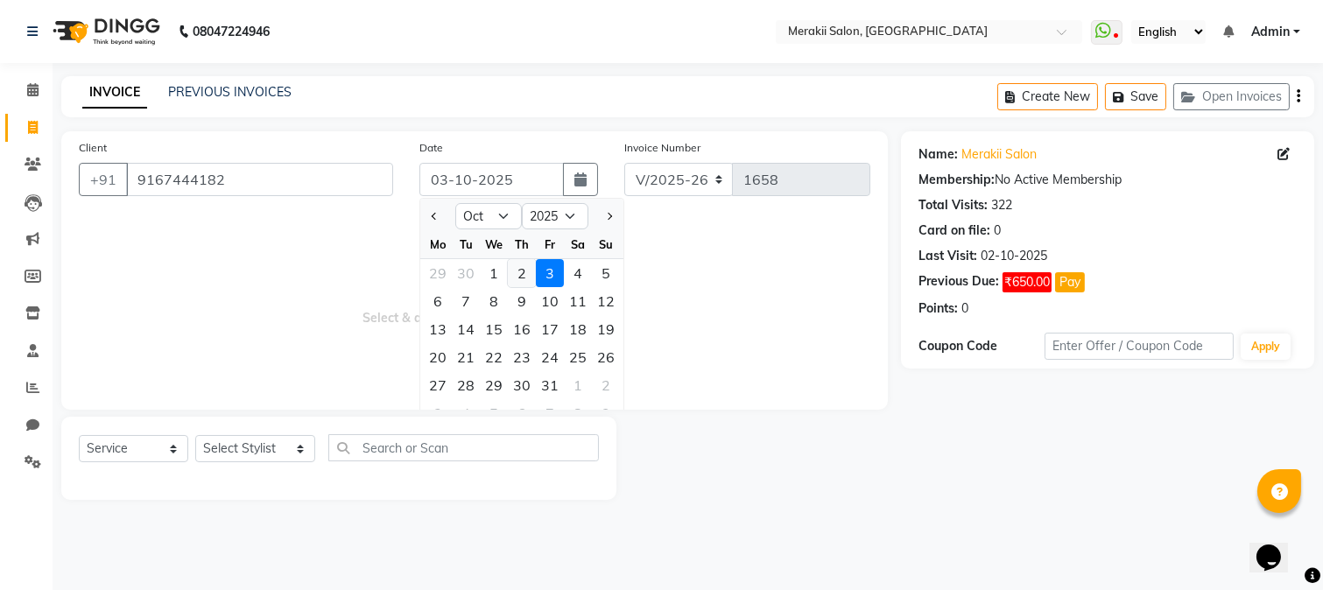
click at [524, 266] on div "2" at bounding box center [522, 273] width 28 height 28
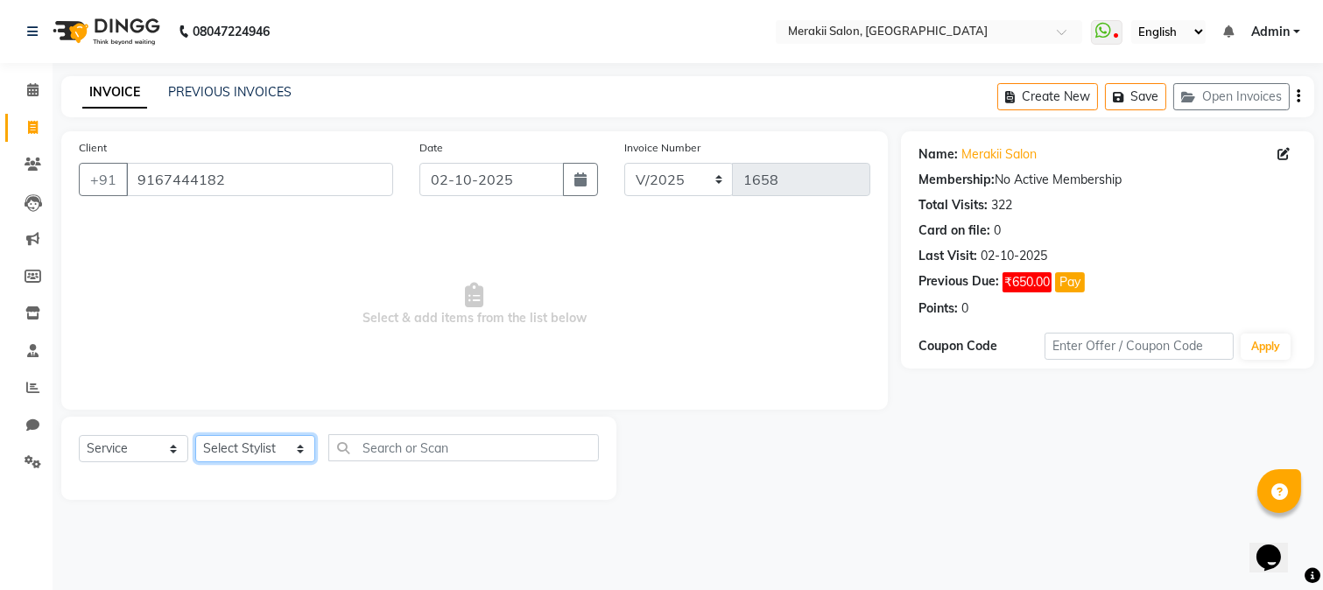
click at [287, 448] on select "Select Stylist [PERSON_NAME] [PERSON_NAME] Bhul [MEDICAL_DATA][PERSON_NAME] [PE…" at bounding box center [255, 448] width 120 height 27
click at [195, 436] on select "Select Stylist [PERSON_NAME] [PERSON_NAME] Bhul [MEDICAL_DATA][PERSON_NAME] [PE…" at bounding box center [255, 448] width 120 height 27
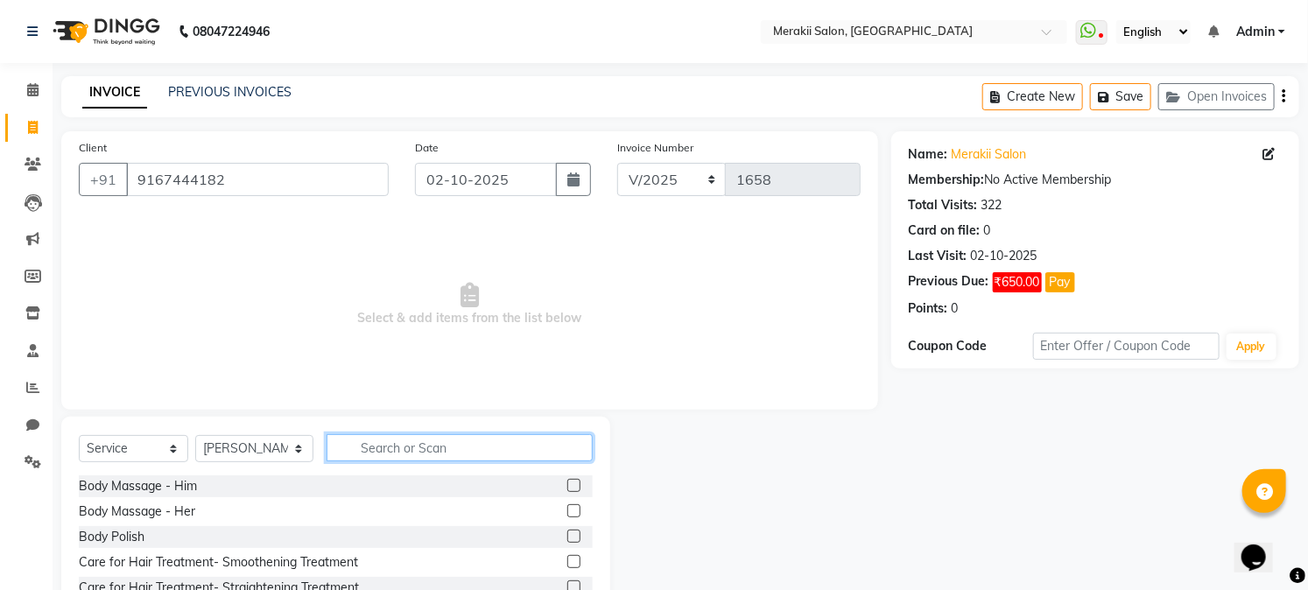
click at [434, 451] on input "text" at bounding box center [459, 447] width 265 height 27
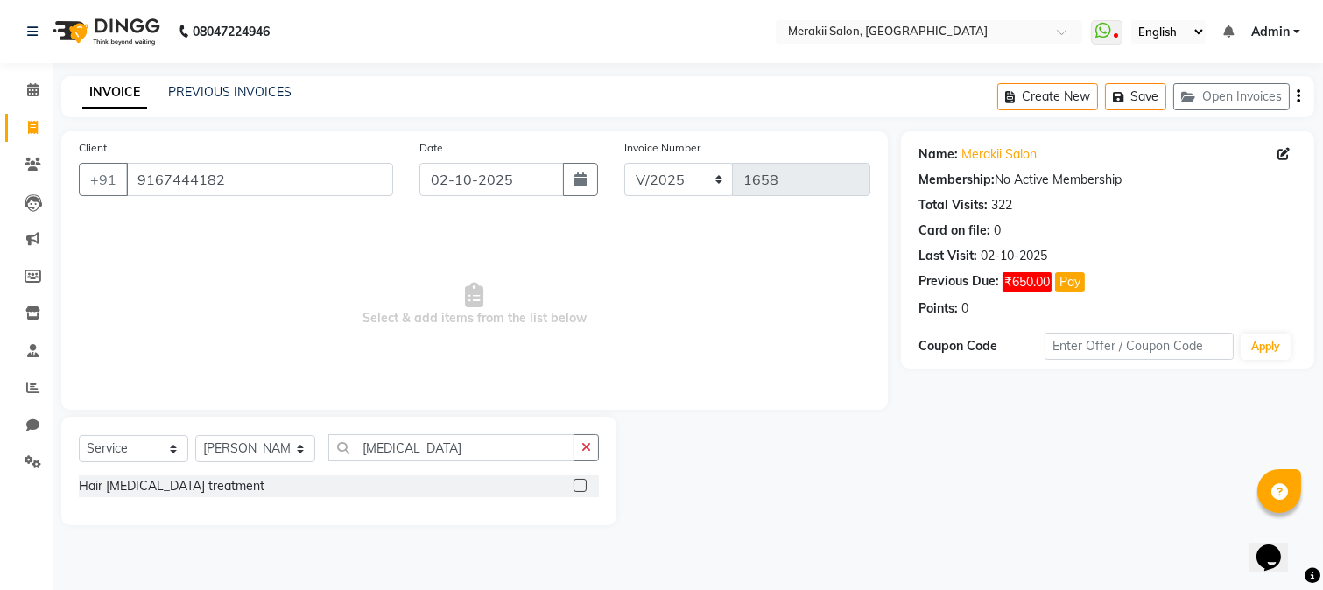
click at [201, 488] on div "Hair [MEDICAL_DATA] treatment" at bounding box center [339, 486] width 520 height 22
click at [180, 482] on div "Hair [MEDICAL_DATA] treatment" at bounding box center [172, 486] width 186 height 18
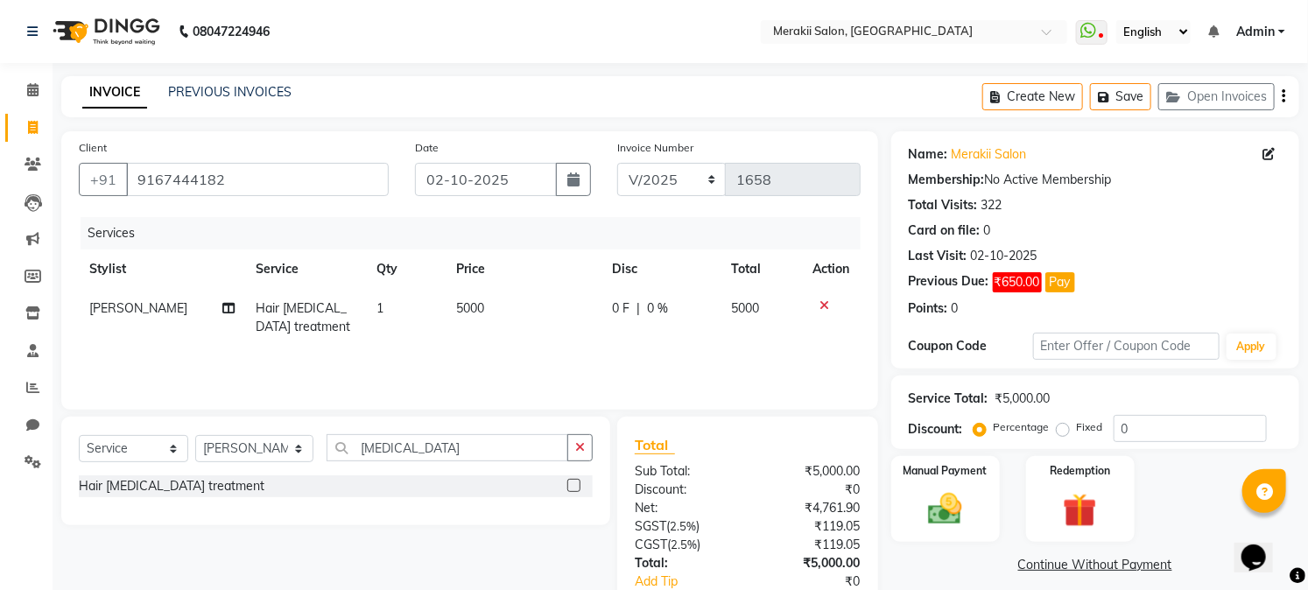
click at [466, 306] on span "5000" at bounding box center [470, 308] width 28 height 16
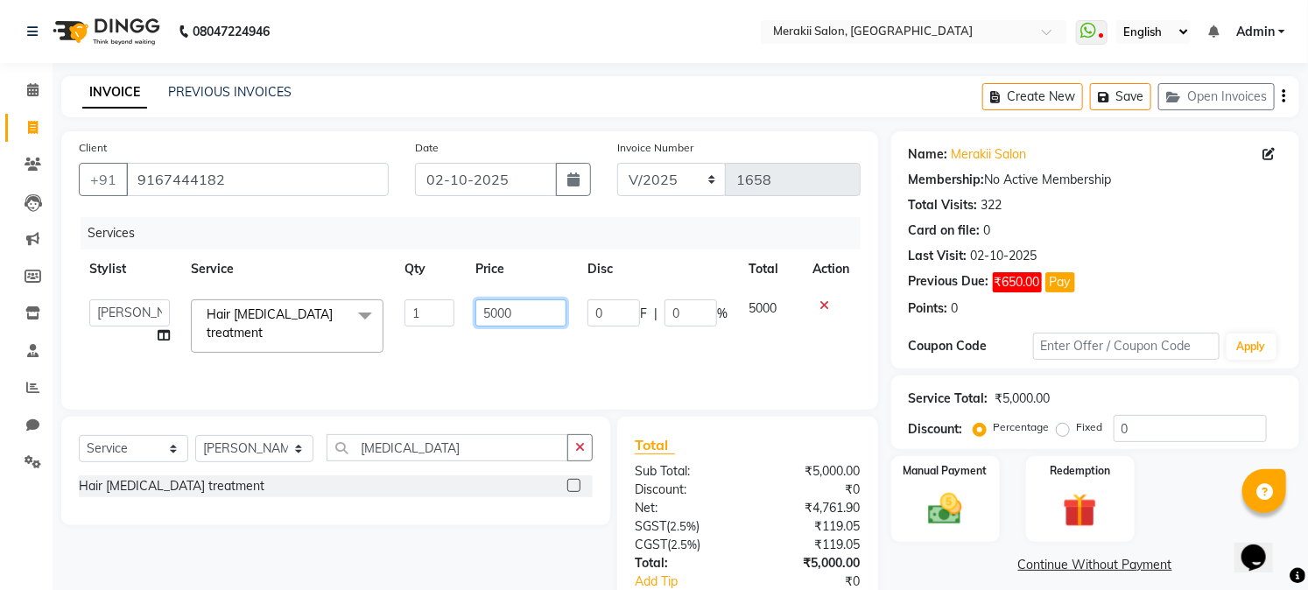
click at [495, 306] on input "5000" at bounding box center [520, 312] width 91 height 27
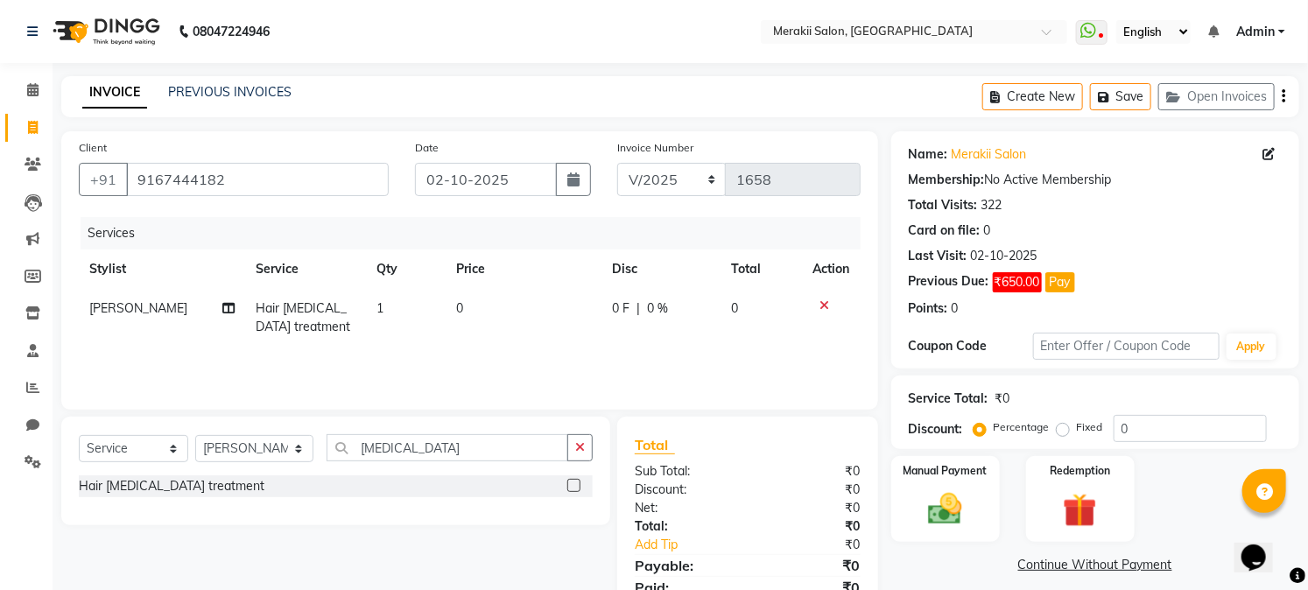
click at [486, 328] on td "0" at bounding box center [523, 318] width 155 height 58
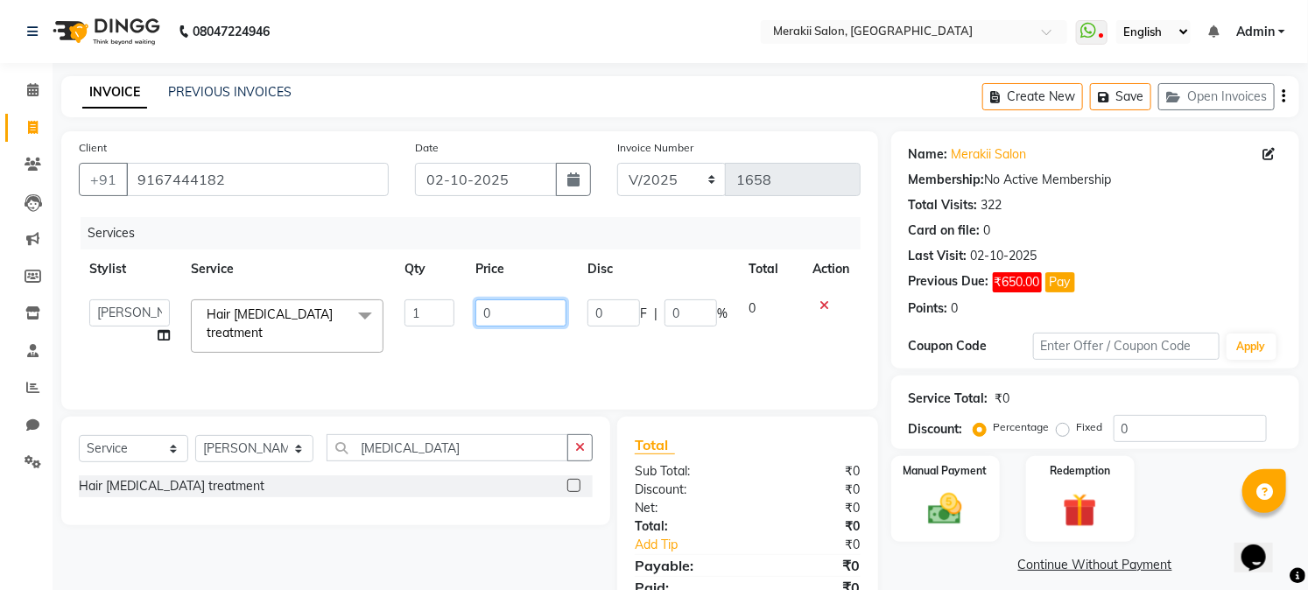
click at [512, 307] on input "0" at bounding box center [520, 312] width 91 height 27
click at [531, 348] on div "Services Stylist Service Qty Price Disc Total Action [PERSON_NAME] [PERSON_NAME…" at bounding box center [470, 304] width 782 height 175
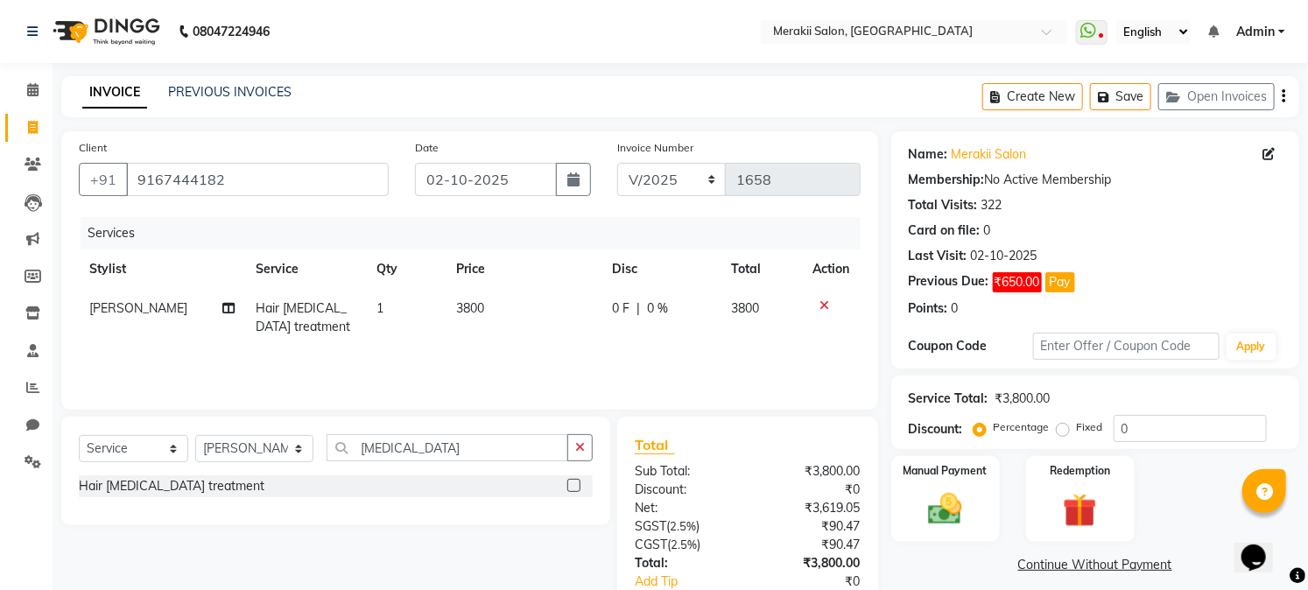
click at [531, 348] on div "Services Stylist Service Qty Price Disc Total Action [PERSON_NAME] Hair [MEDICA…" at bounding box center [470, 304] width 782 height 175
click at [290, 454] on select "Select Stylist [PERSON_NAME] [PERSON_NAME] Bhul [MEDICAL_DATA][PERSON_NAME] [PE…" at bounding box center [254, 448] width 118 height 27
click at [195, 436] on select "Select Stylist [PERSON_NAME] [PERSON_NAME] Bhul [MEDICAL_DATA][PERSON_NAME] [PE…" at bounding box center [254, 448] width 118 height 27
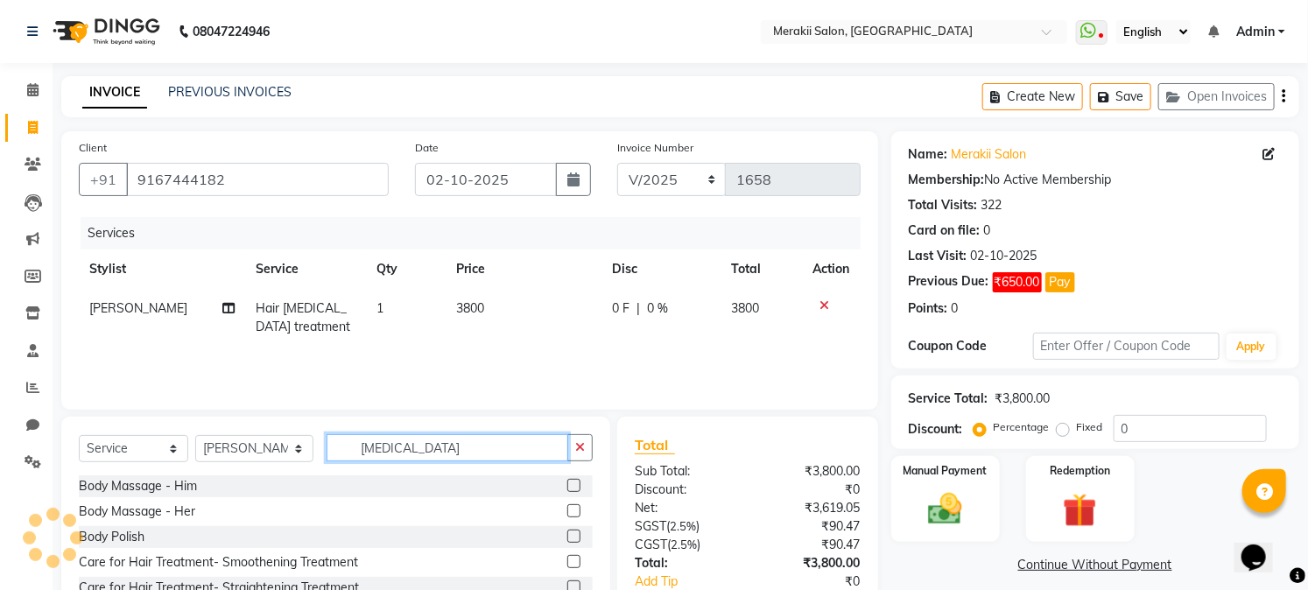
click at [447, 443] on input "[MEDICAL_DATA]" at bounding box center [447, 447] width 241 height 27
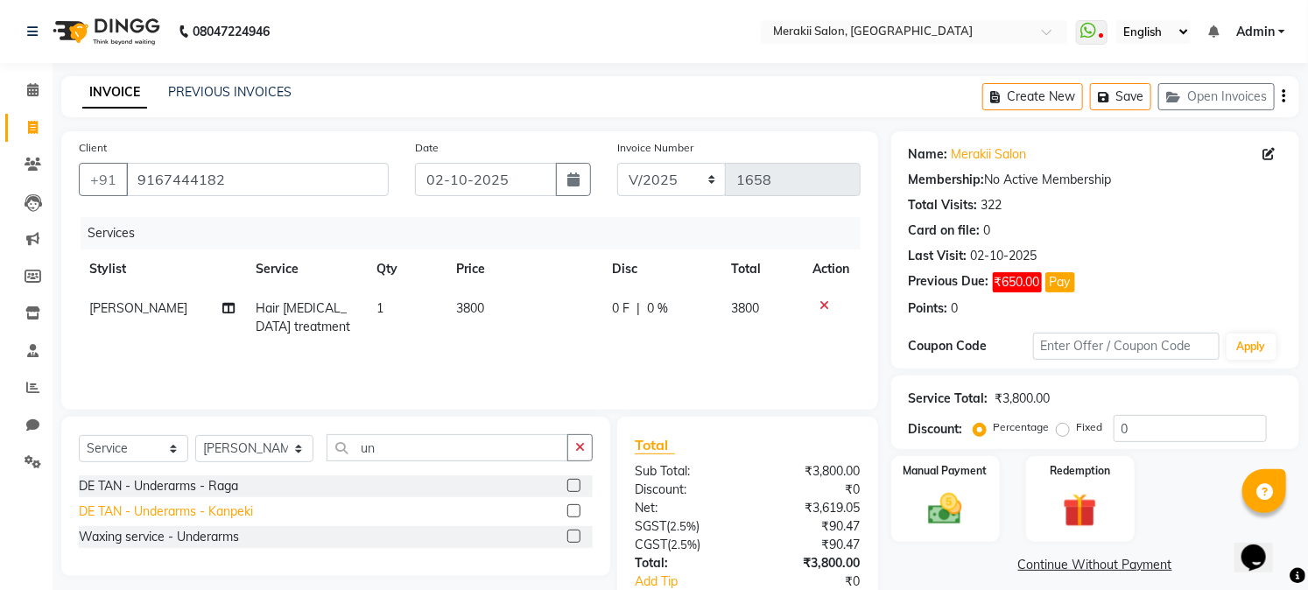
click at [238, 515] on div "DE TAN - Underarms - Kanpeki" at bounding box center [166, 512] width 174 height 18
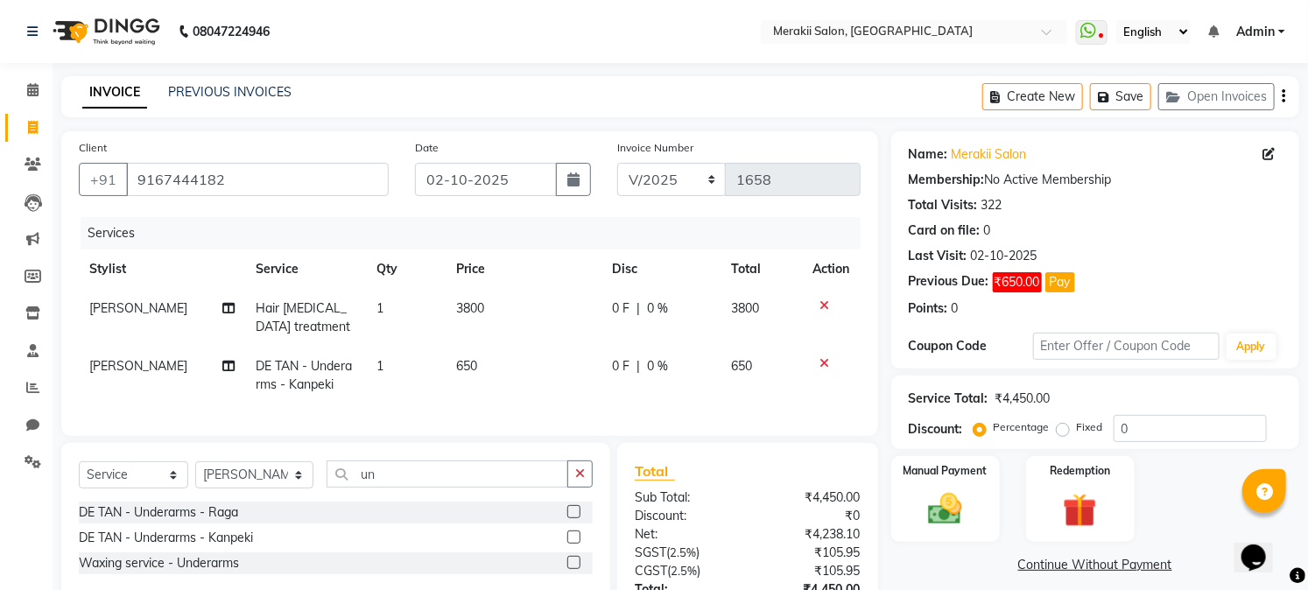
click at [462, 356] on td "650" at bounding box center [523, 376] width 155 height 58
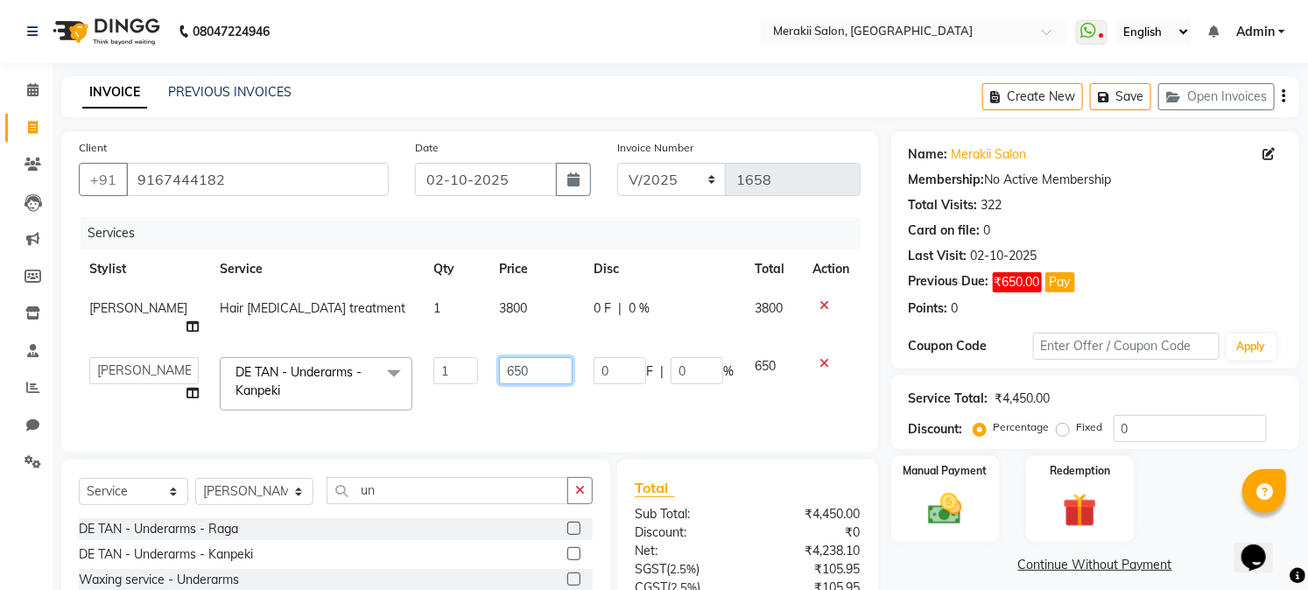
click at [501, 357] on input "650" at bounding box center [536, 370] width 74 height 27
click at [499, 363] on input "200" at bounding box center [536, 370] width 74 height 27
click at [1081, 422] on label "Fixed" at bounding box center [1090, 427] width 26 height 16
click at [1073, 422] on input "Fixed" at bounding box center [1066, 427] width 12 height 12
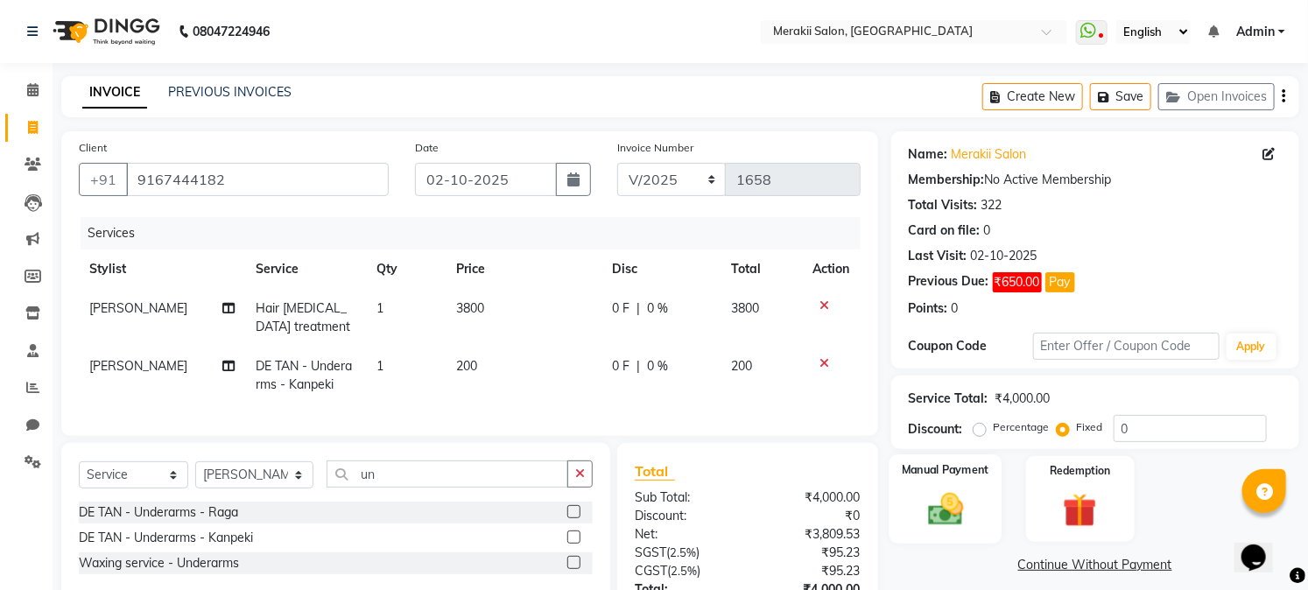
click at [948, 532] on div "Manual Payment" at bounding box center [945, 498] width 113 height 89
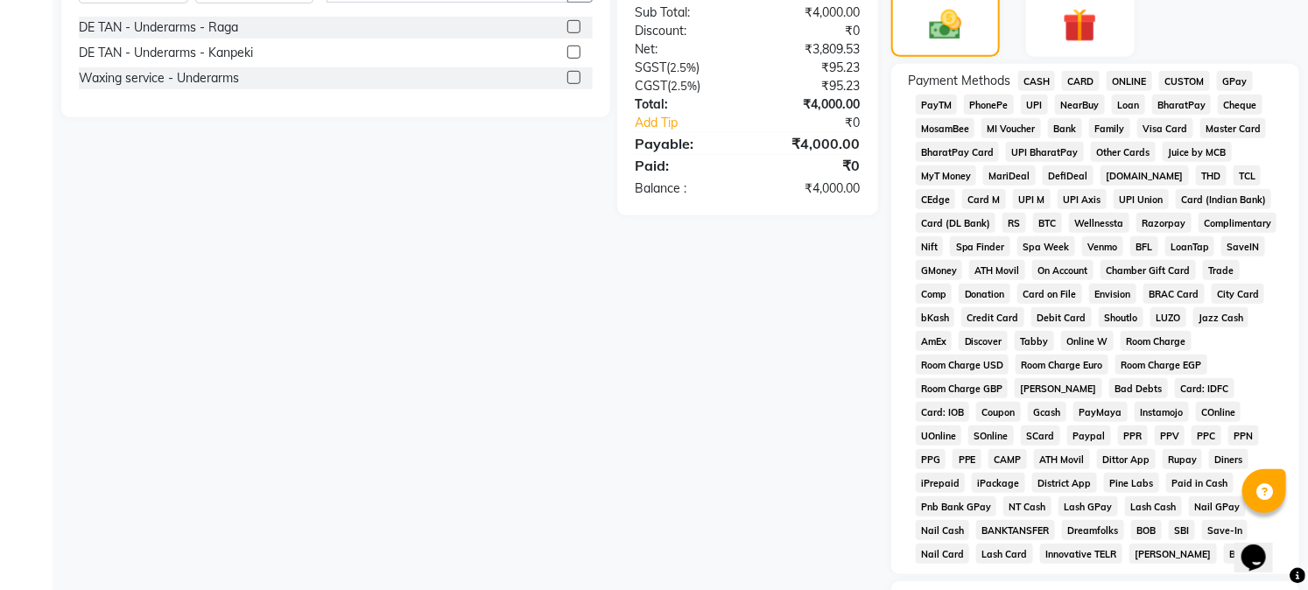
scroll to position [461, 0]
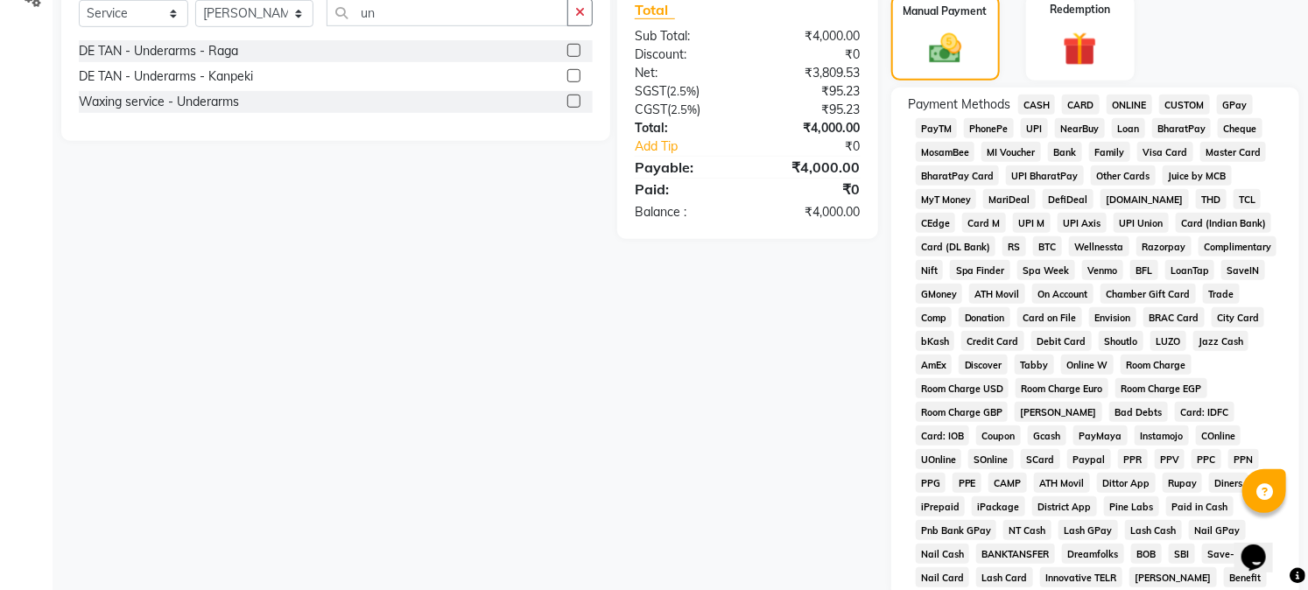
click at [1240, 109] on span "GPay" at bounding box center [1235, 105] width 36 height 20
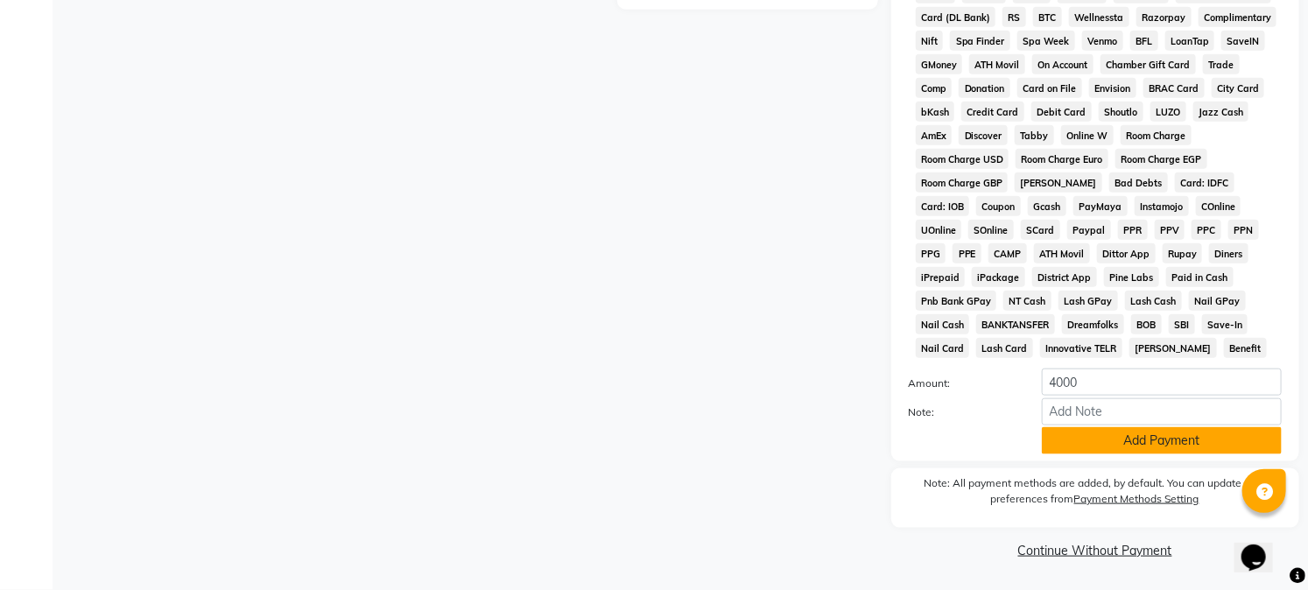
click at [1178, 439] on button "Add Payment" at bounding box center [1162, 440] width 240 height 27
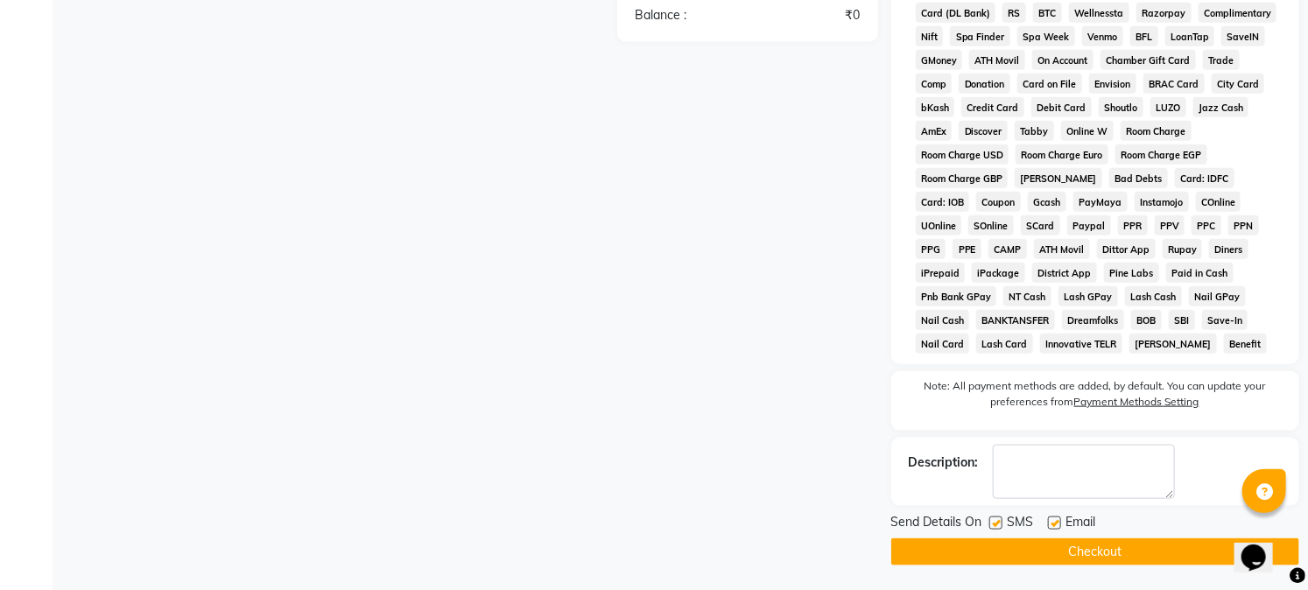
scroll to position [701, 0]
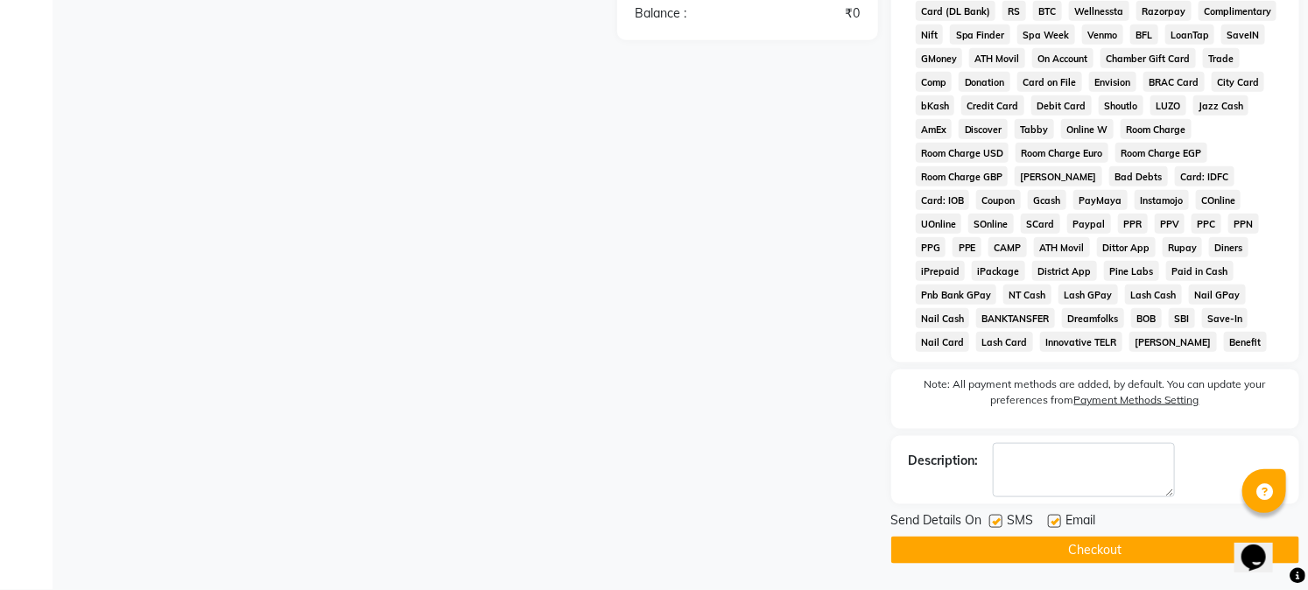
click at [1182, 548] on button "Checkout" at bounding box center [1095, 550] width 408 height 27
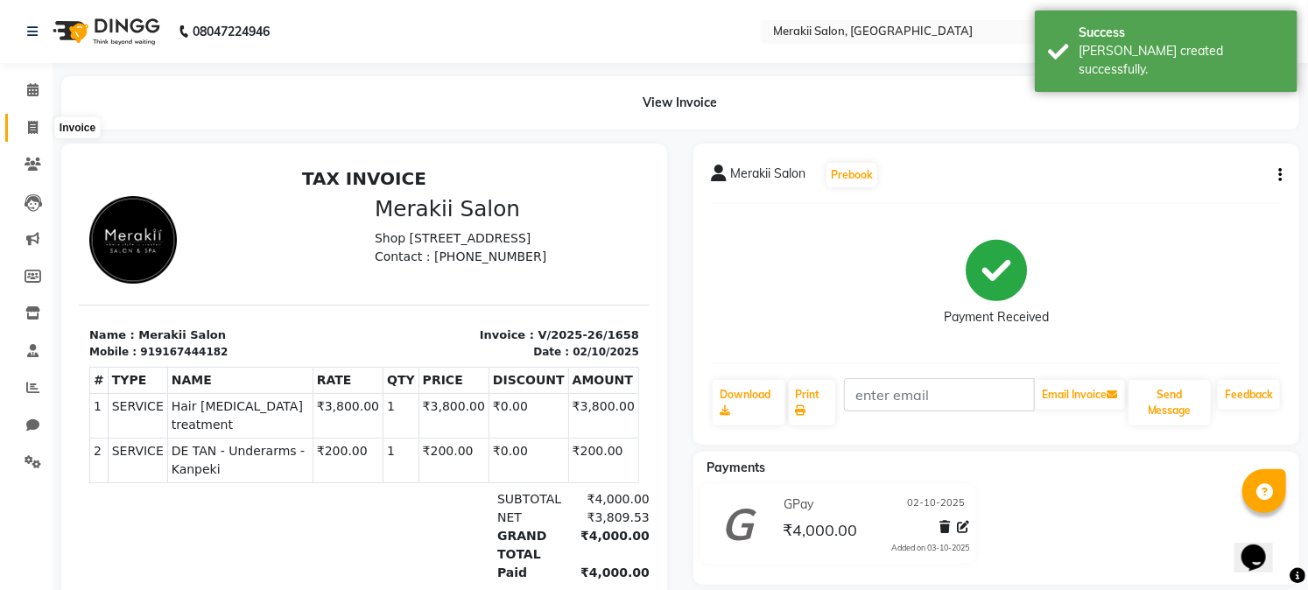
click at [32, 128] on icon at bounding box center [33, 127] width 10 height 13
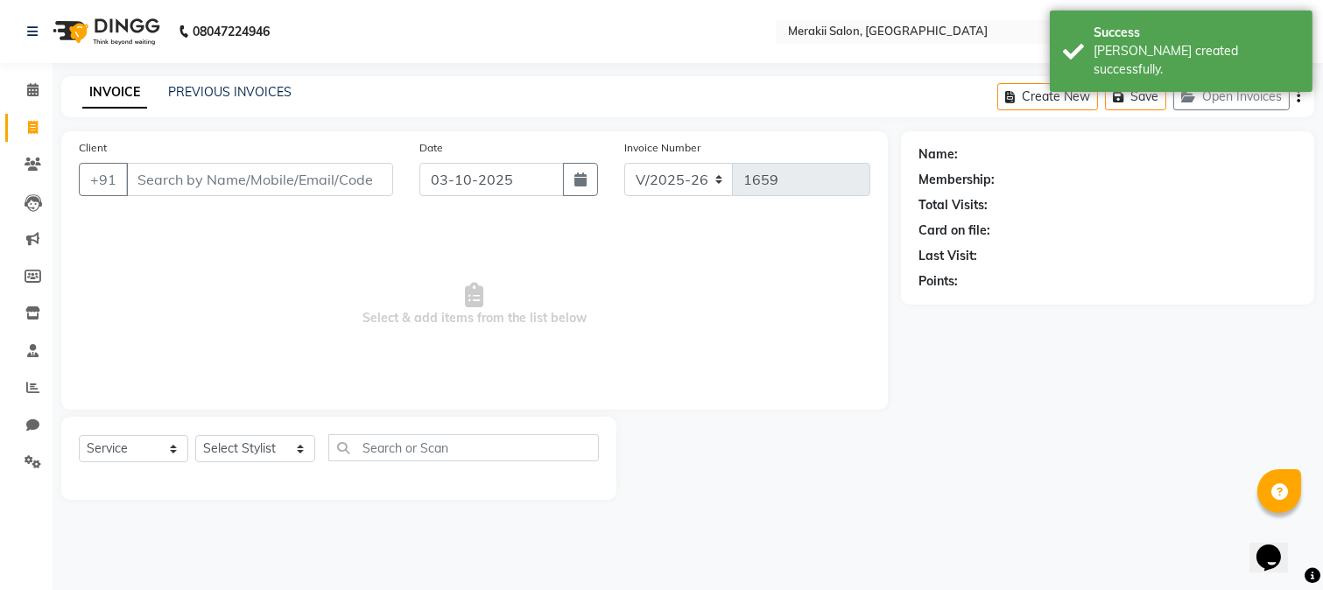
click at [269, 177] on input "Client" at bounding box center [259, 179] width 267 height 33
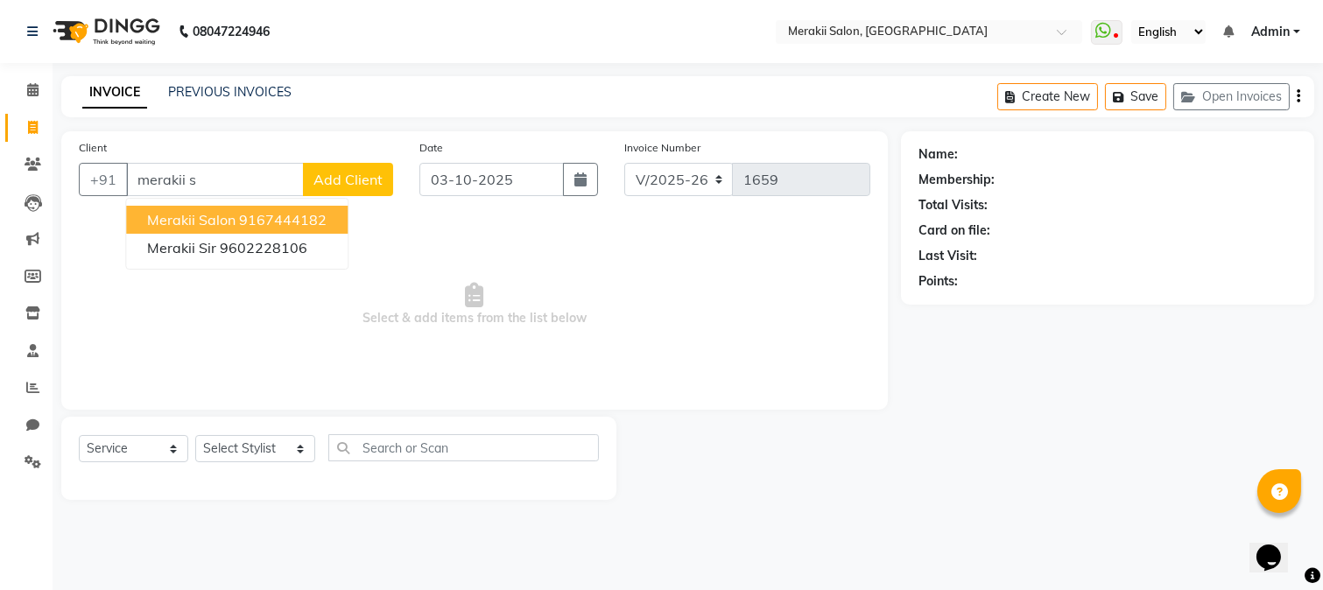
click at [294, 215] on ngb-highlight "9167444182" at bounding box center [283, 220] width 88 height 18
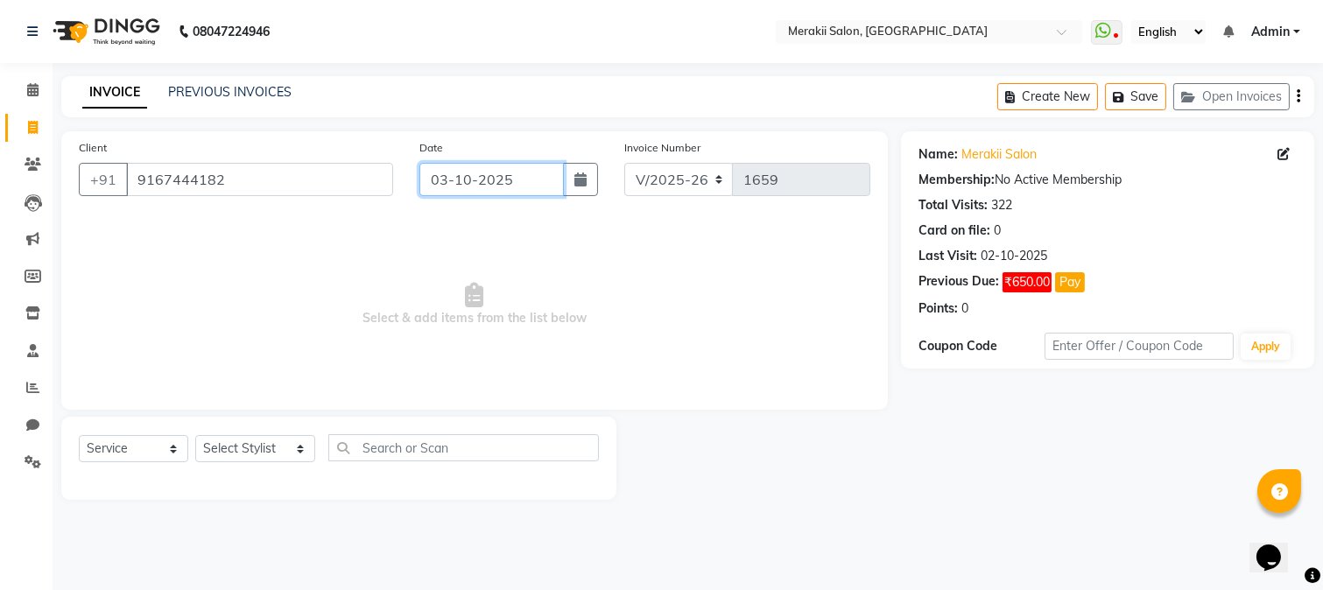
click at [482, 176] on input "03-10-2025" at bounding box center [491, 179] width 144 height 33
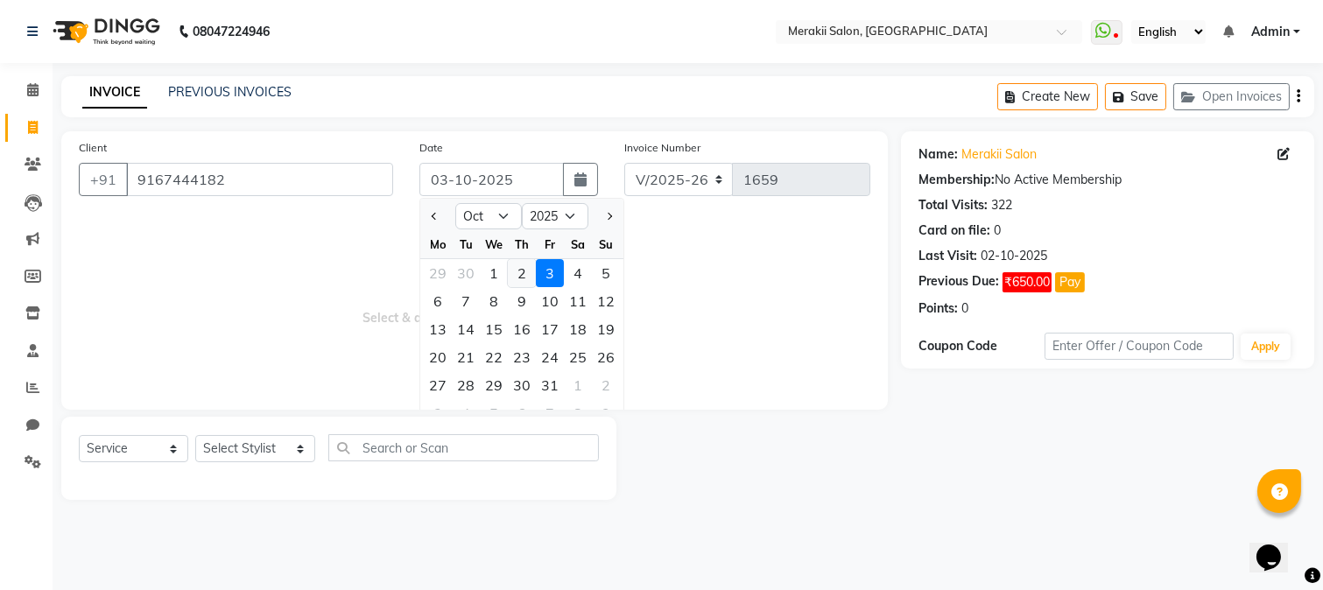
click at [527, 278] on div "2" at bounding box center [522, 273] width 28 height 28
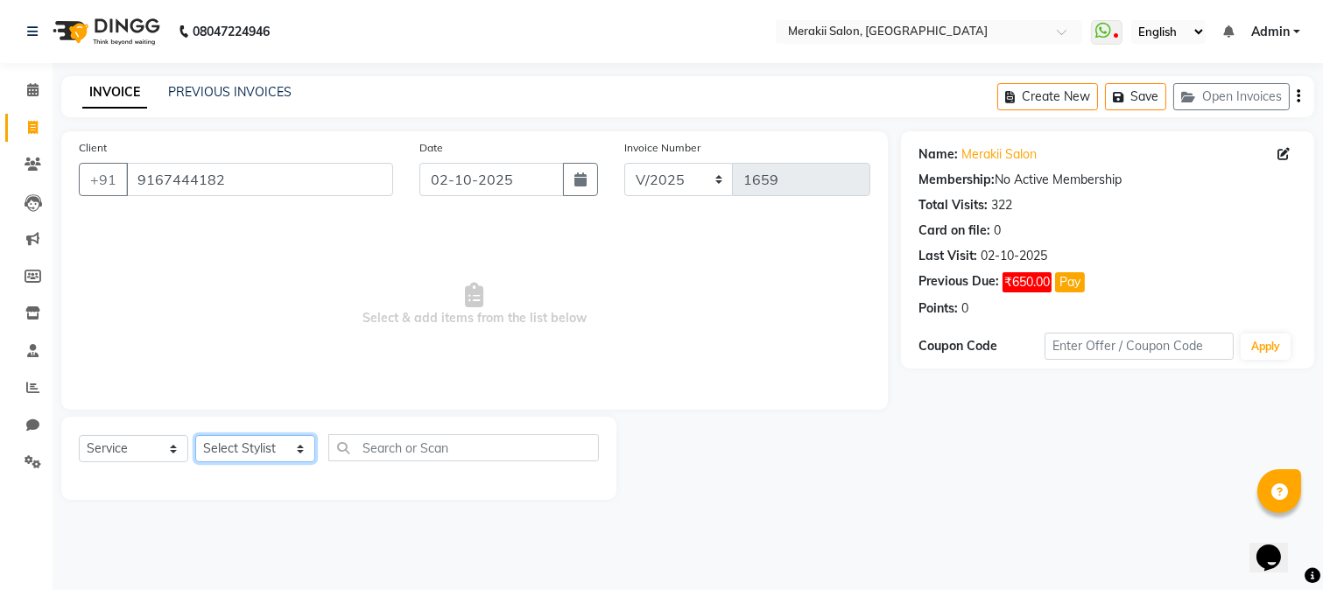
click at [285, 447] on select "Select Stylist [PERSON_NAME] [PERSON_NAME] Bhul [MEDICAL_DATA][PERSON_NAME] [PE…" at bounding box center [255, 448] width 120 height 27
click at [195, 436] on select "Select Stylist [PERSON_NAME] [PERSON_NAME] Bhul [MEDICAL_DATA][PERSON_NAME] [PE…" at bounding box center [255, 448] width 120 height 27
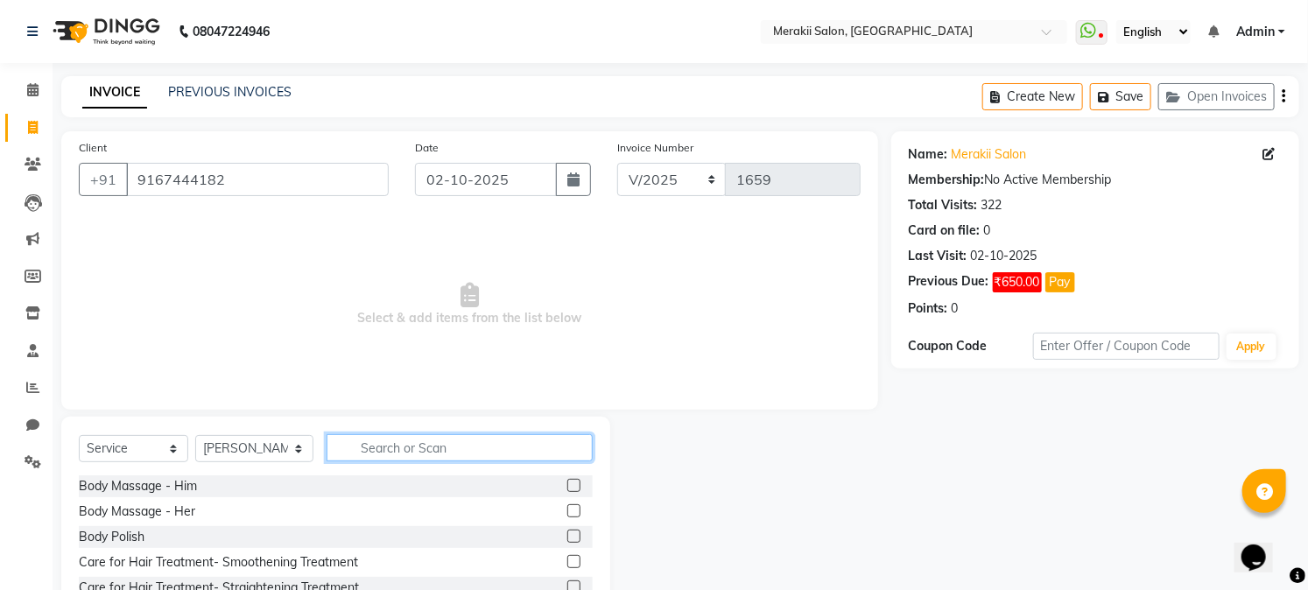
click at [394, 454] on input "text" at bounding box center [459, 447] width 265 height 27
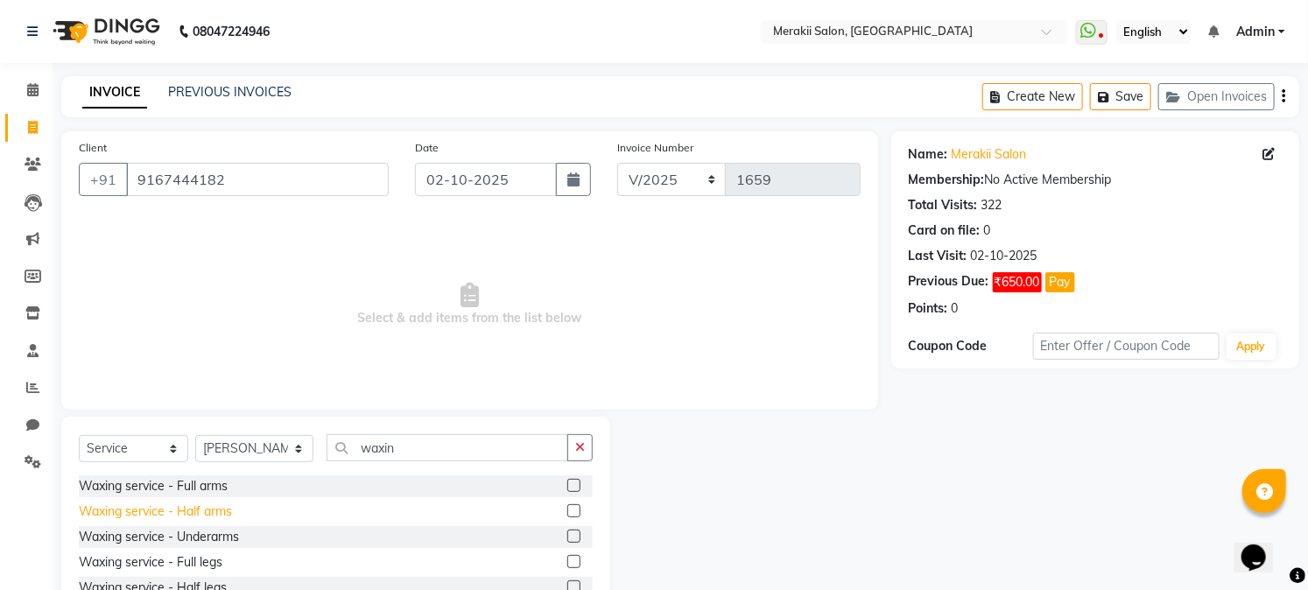
click at [217, 504] on div "Waxing service - Half arms" at bounding box center [155, 512] width 153 height 18
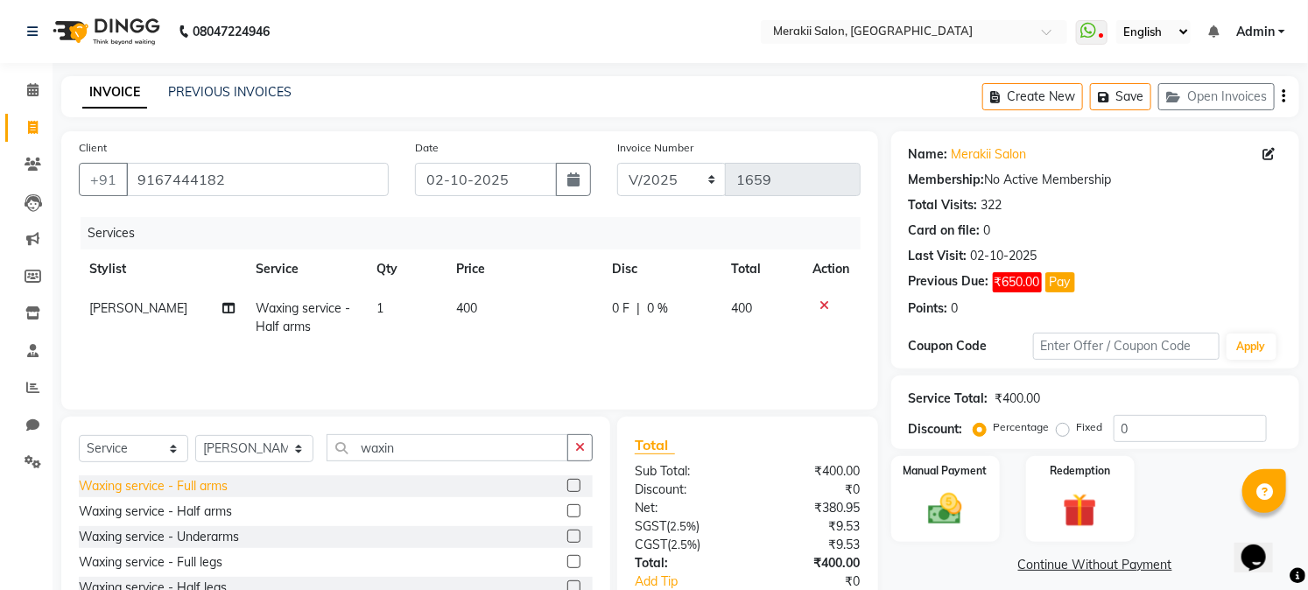
click at [225, 480] on div "Waxing service - Full arms" at bounding box center [153, 486] width 149 height 18
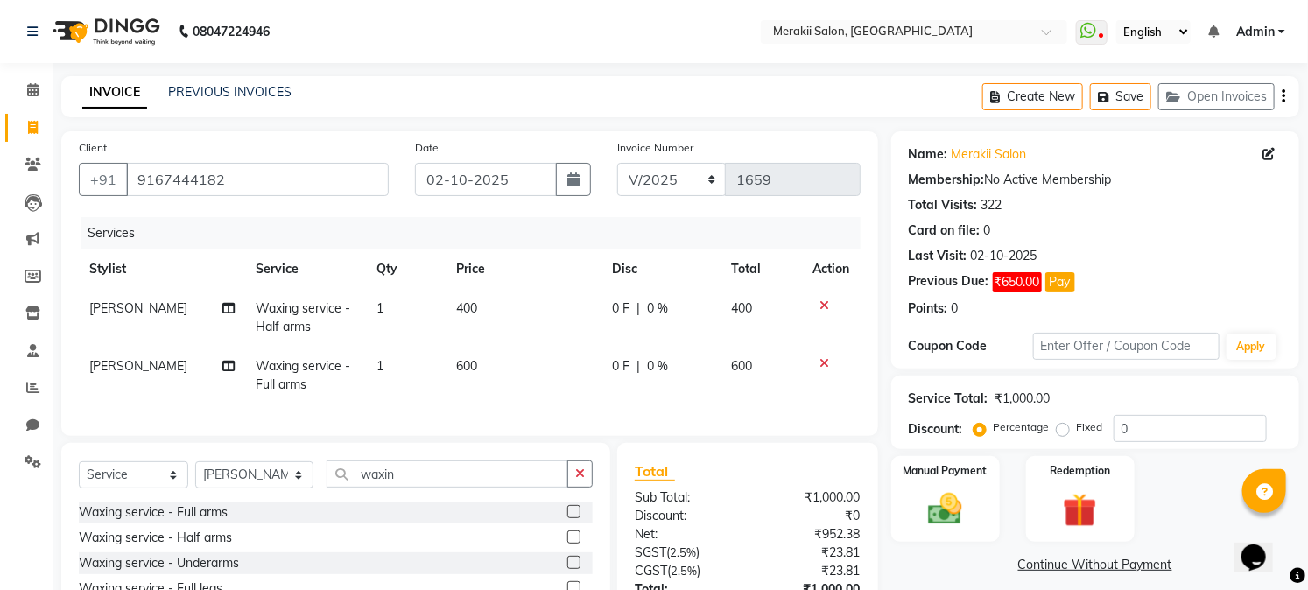
click at [826, 304] on icon at bounding box center [825, 305] width 10 height 12
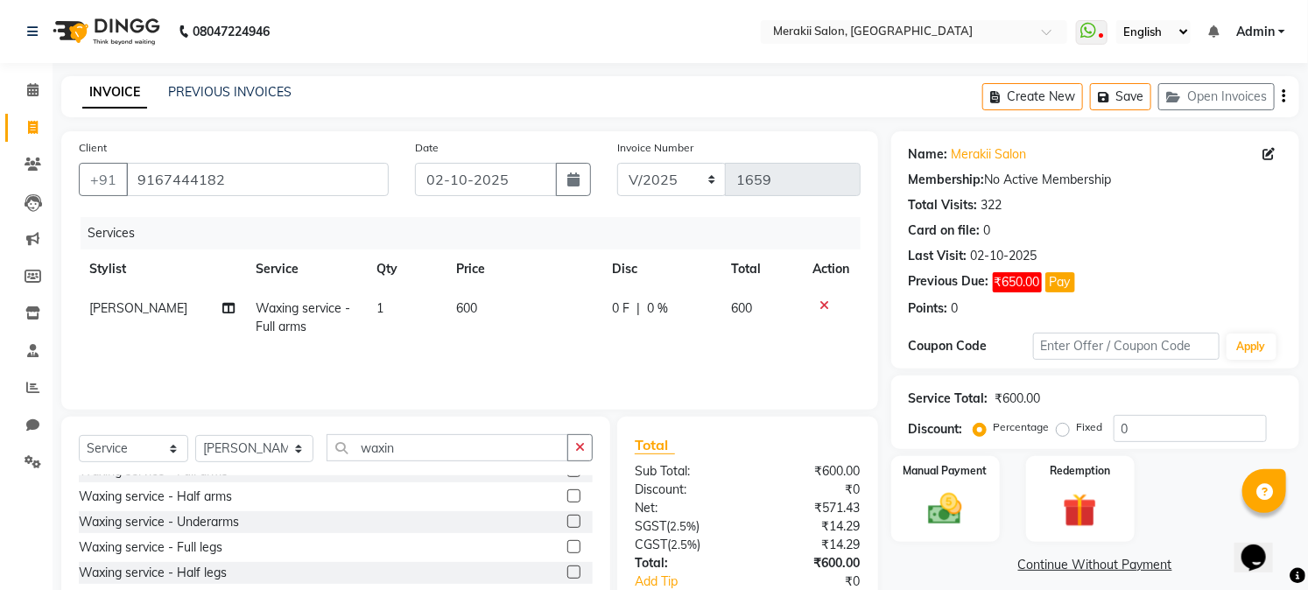
scroll to position [25, 0]
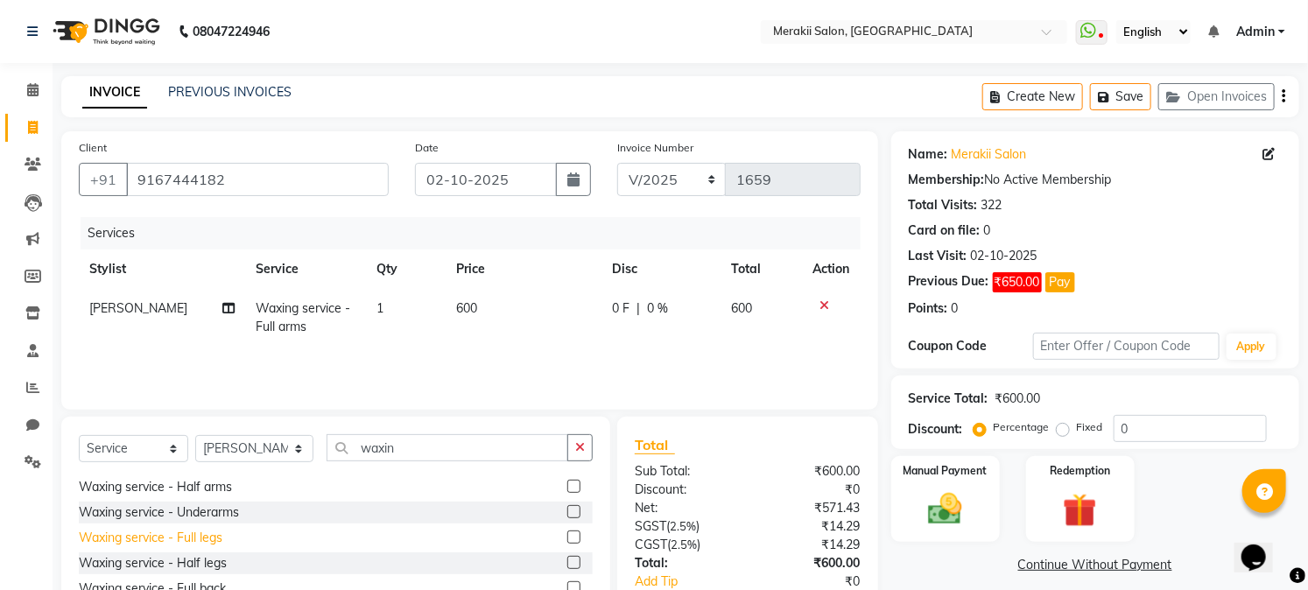
click at [206, 536] on div "Waxing service - Full legs" at bounding box center [151, 538] width 144 height 18
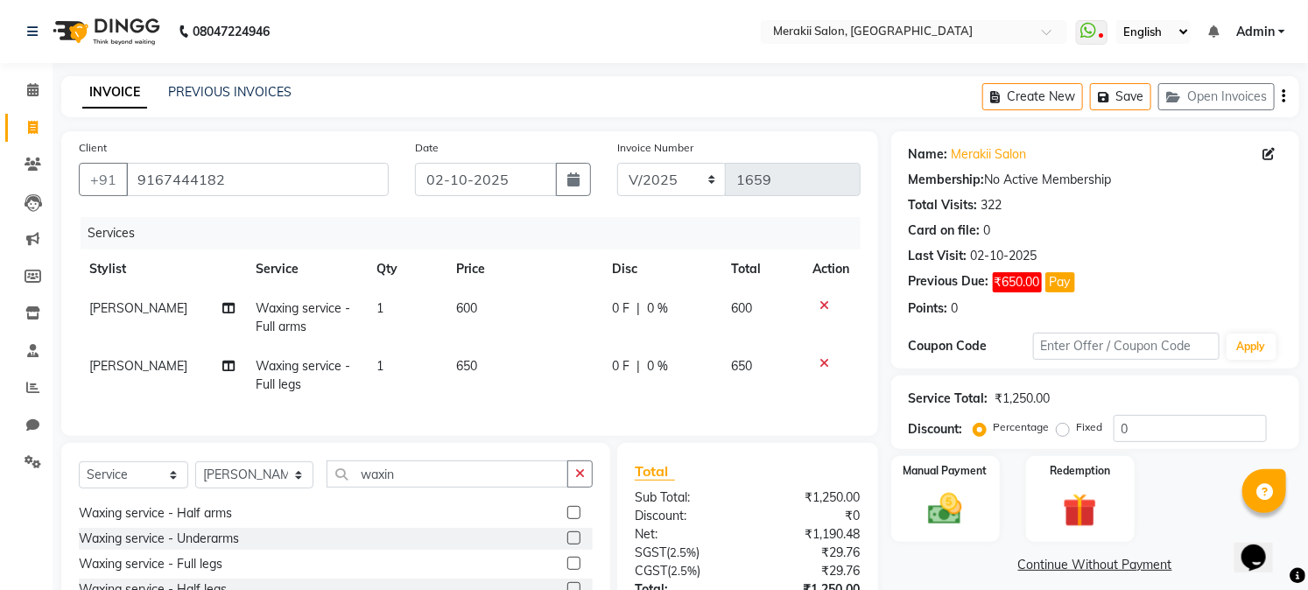
click at [827, 307] on icon at bounding box center [825, 305] width 10 height 12
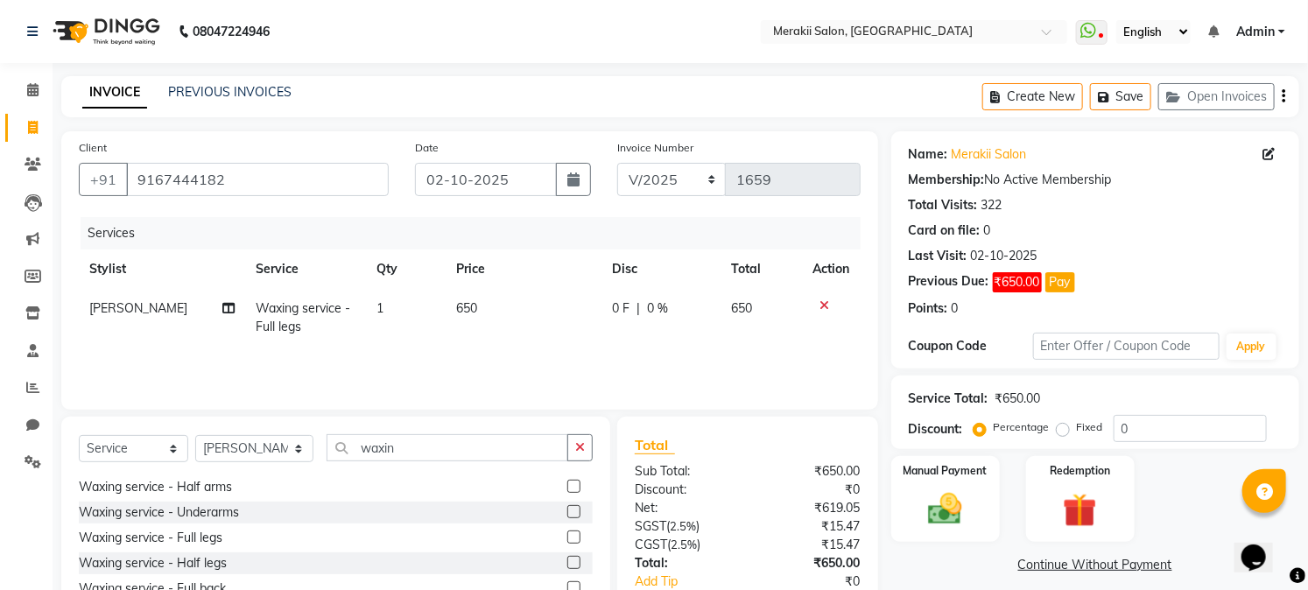
click at [1068, 432] on div "Fixed" at bounding box center [1081, 427] width 43 height 21
click at [1077, 432] on label "Fixed" at bounding box center [1090, 427] width 26 height 16
click at [1068, 432] on input "Fixed" at bounding box center [1066, 427] width 12 height 12
click at [928, 506] on img at bounding box center [946, 509] width 58 height 40
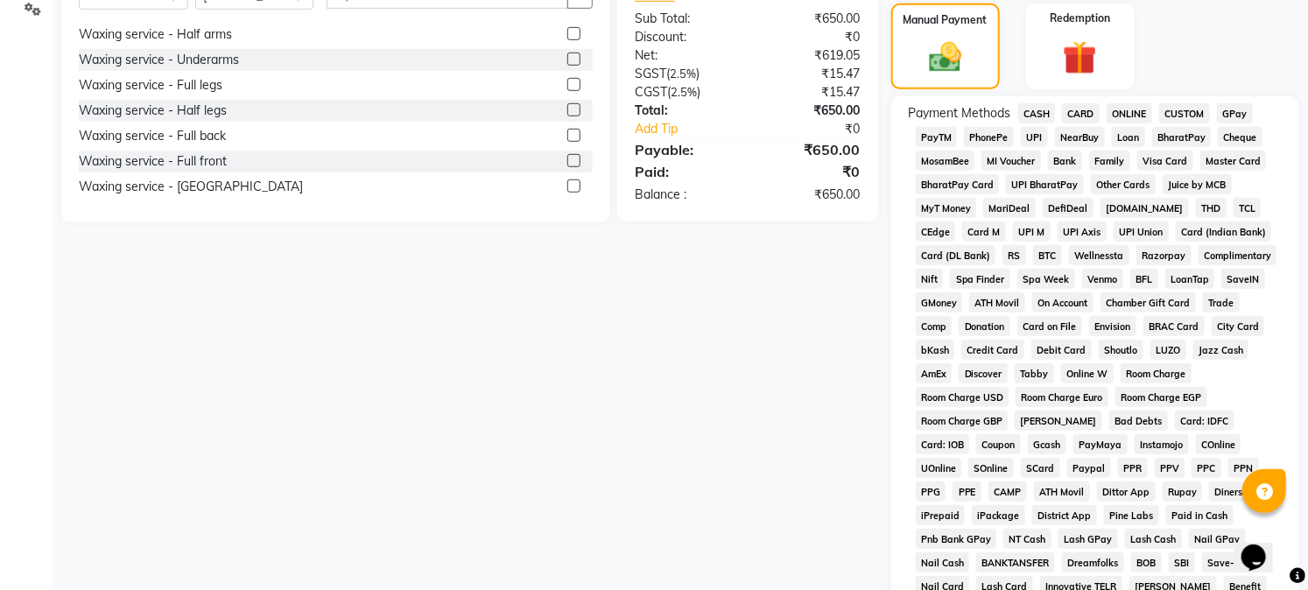
scroll to position [493, 0]
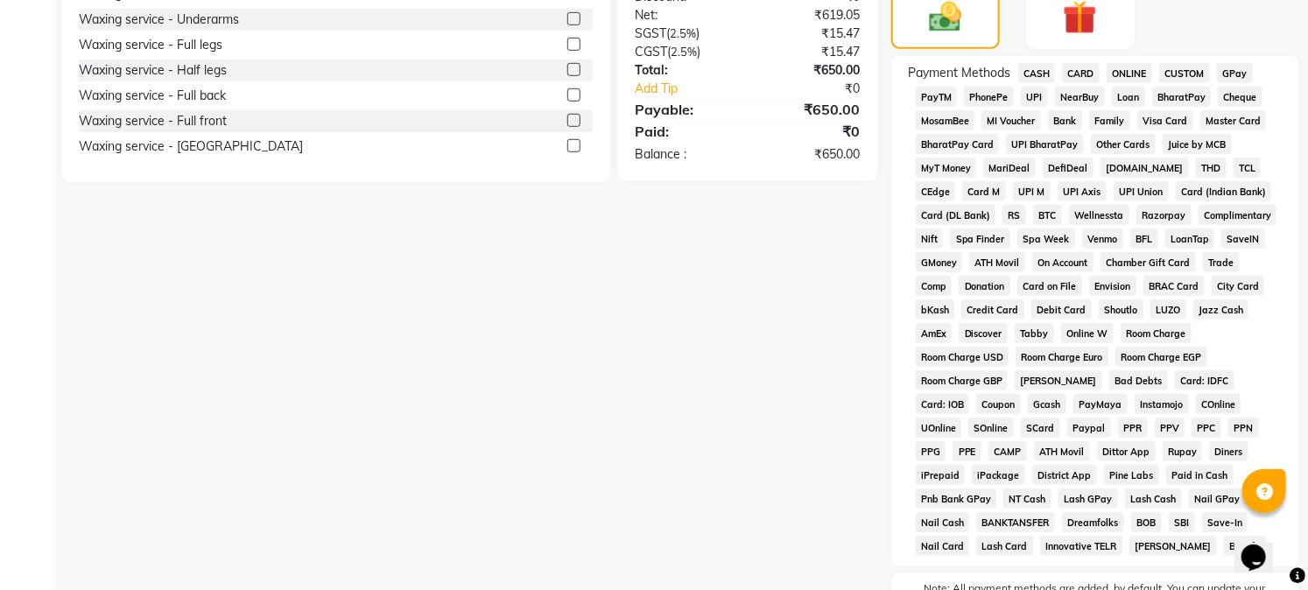
click at [1242, 68] on span "GPay" at bounding box center [1235, 73] width 36 height 20
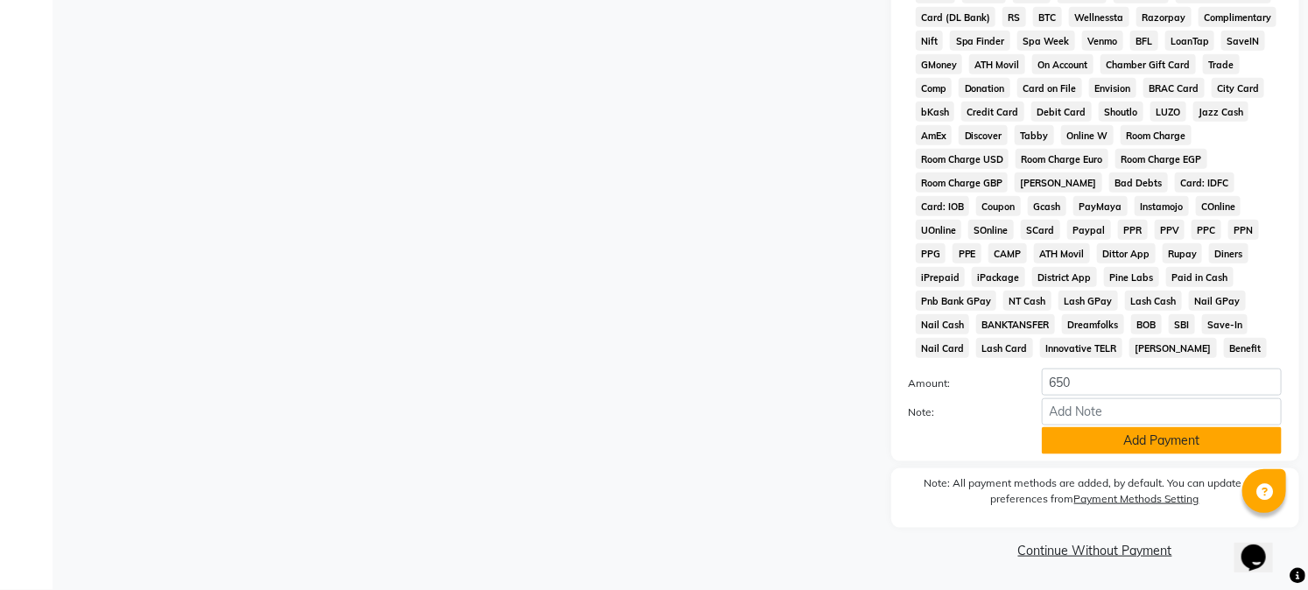
click at [1178, 435] on button "Add Payment" at bounding box center [1162, 440] width 240 height 27
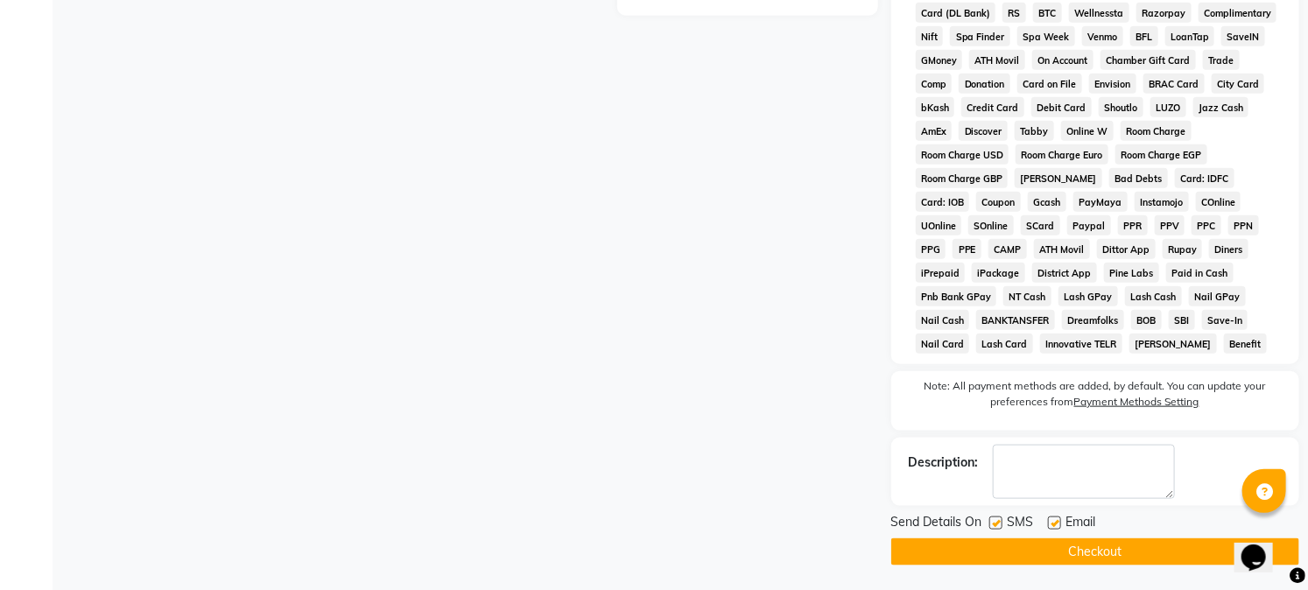
scroll to position [701, 0]
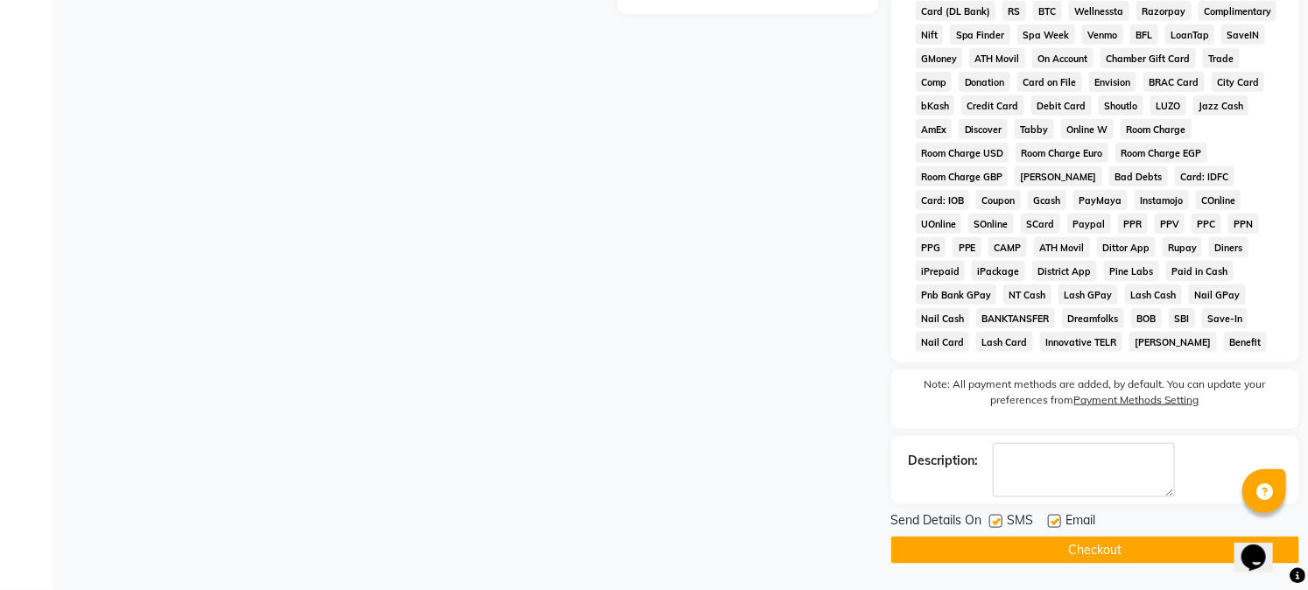
click at [1075, 562] on button "Checkout" at bounding box center [1095, 550] width 408 height 27
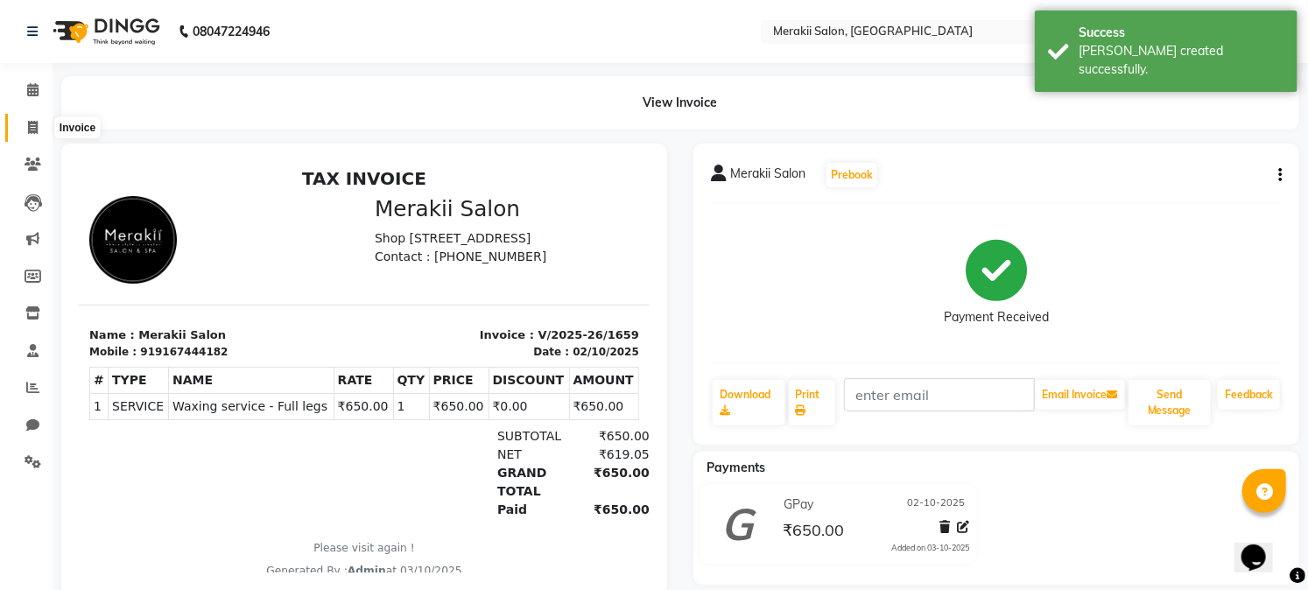
click at [37, 130] on icon at bounding box center [33, 127] width 10 height 13
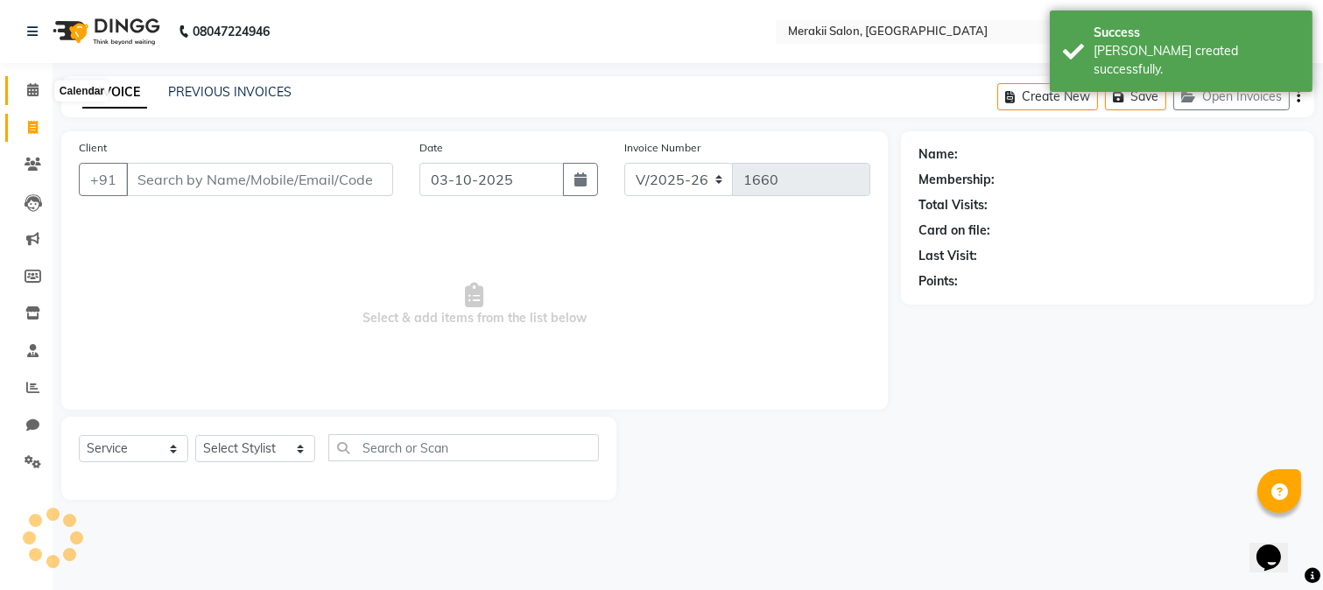
click at [38, 95] on span at bounding box center [33, 91] width 31 height 20
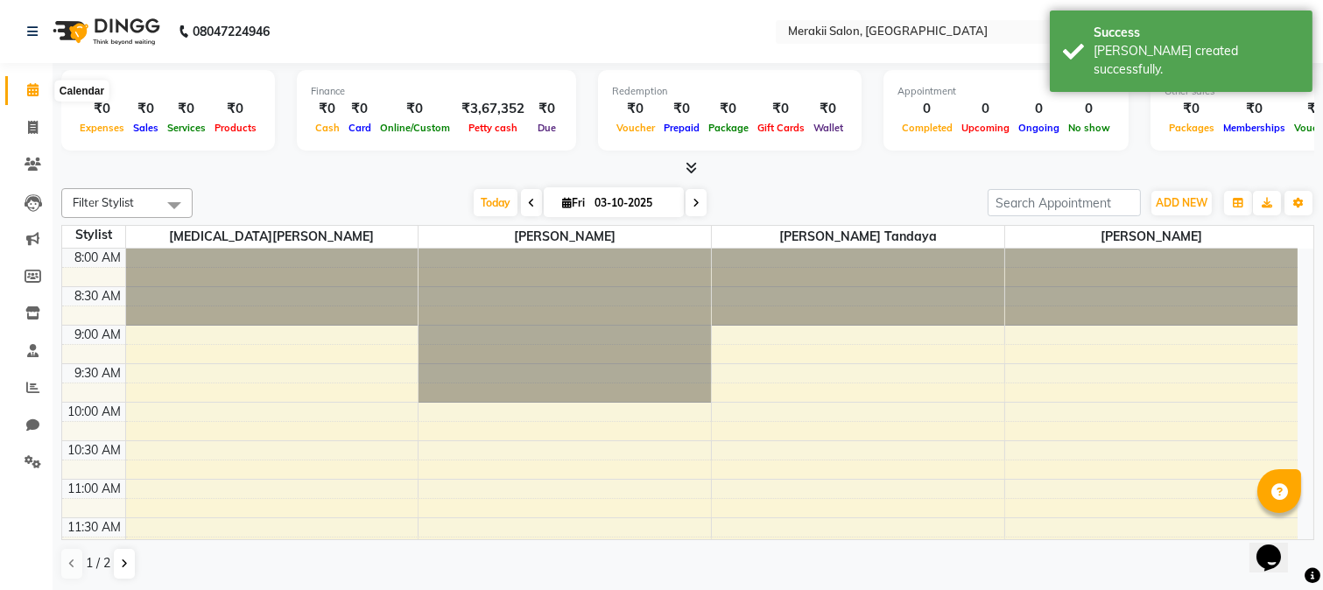
click at [37, 95] on icon at bounding box center [32, 89] width 11 height 13
click at [30, 126] on icon at bounding box center [33, 127] width 10 height 13
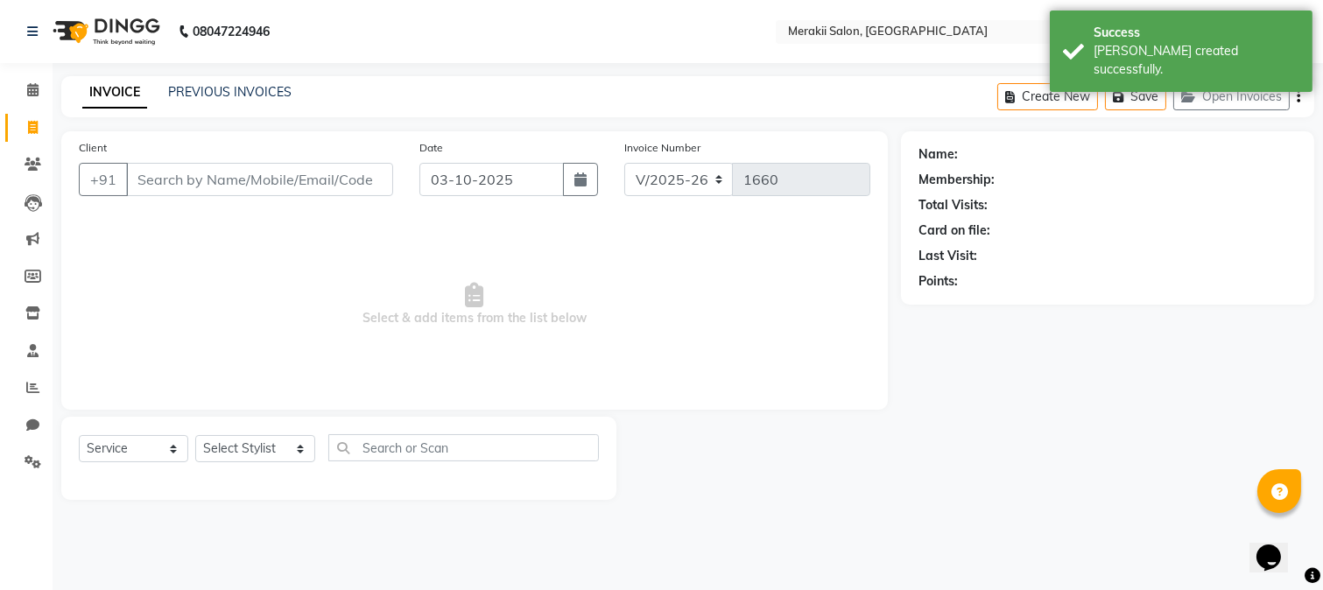
click at [242, 79] on div "INVOICE PREVIOUS INVOICES Create New Save Open Invoices" at bounding box center [687, 96] width 1253 height 41
click at [242, 96] on link "PREVIOUS INVOICES" at bounding box center [229, 92] width 123 height 16
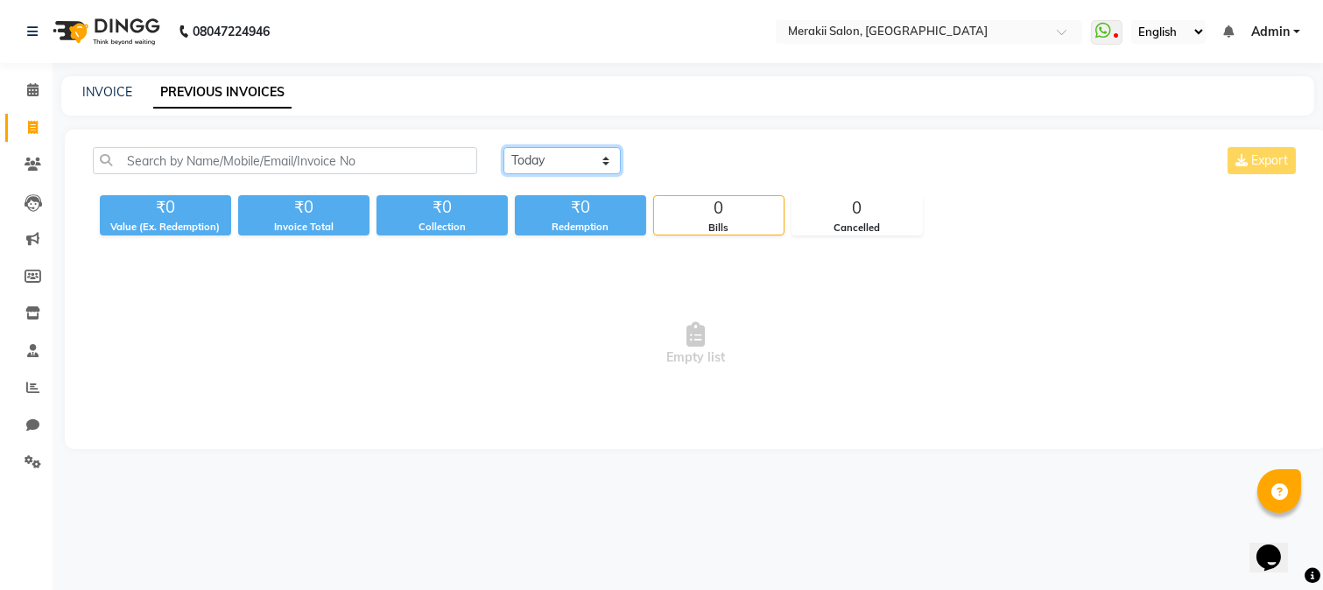
click at [539, 163] on select "[DATE] [DATE] Custom Range" at bounding box center [561, 160] width 117 height 27
click at [503, 147] on select "[DATE] [DATE] Custom Range" at bounding box center [561, 160] width 117 height 27
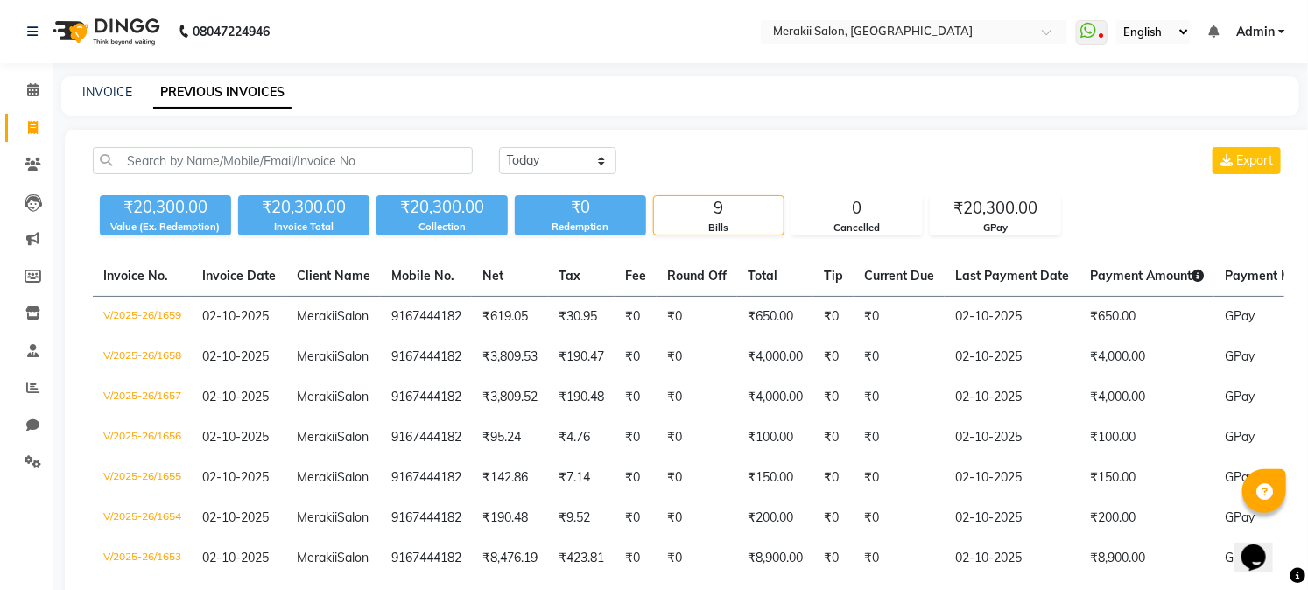
click at [1047, 136] on div "[DATE] [DATE] Custom Range Export ₹20,300.00 Value (Ex. Redemption) ₹20,300.00 …" at bounding box center [689, 429] width 1248 height 599
click at [32, 92] on icon at bounding box center [32, 89] width 11 height 13
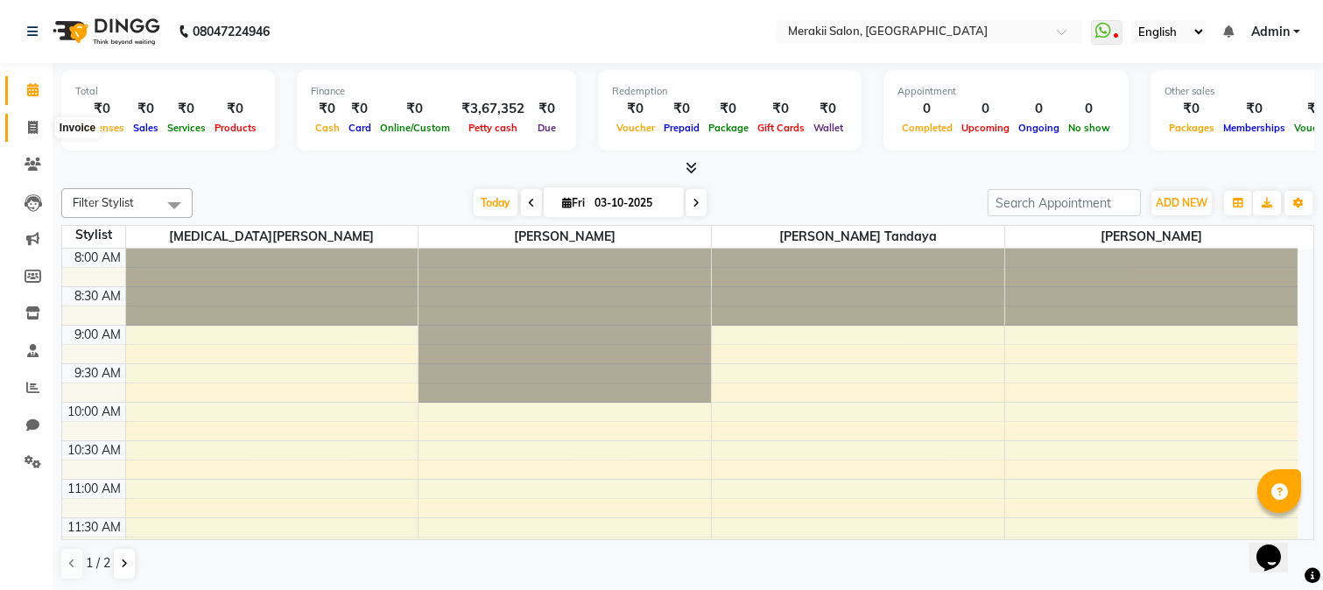
click at [33, 118] on span at bounding box center [33, 128] width 31 height 20
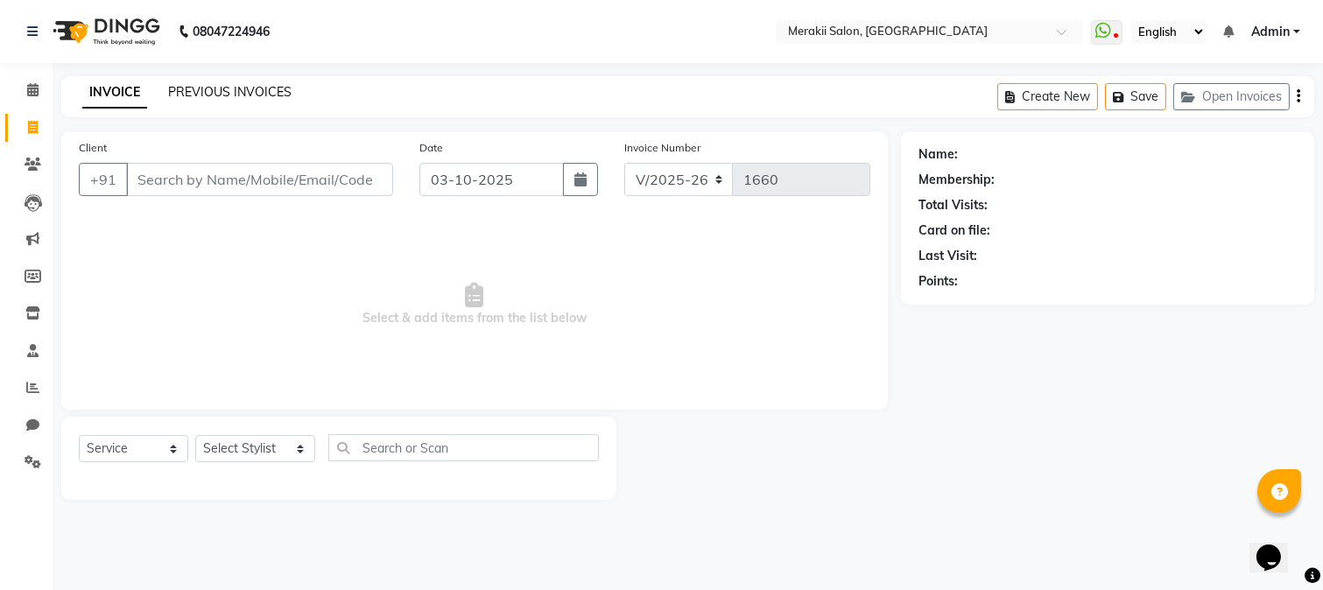
click at [216, 91] on link "PREVIOUS INVOICES" at bounding box center [229, 92] width 123 height 16
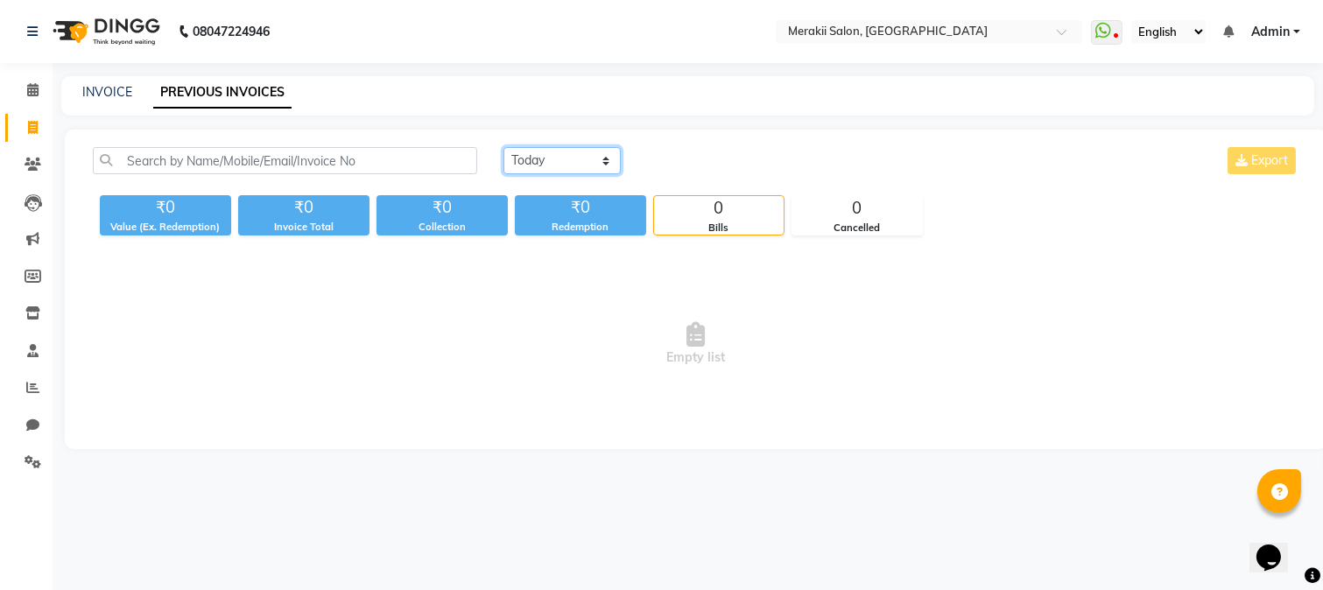
click at [578, 151] on select "[DATE] [DATE] Custom Range" at bounding box center [561, 160] width 117 height 27
